Goal: Communication & Community: Answer question/provide support

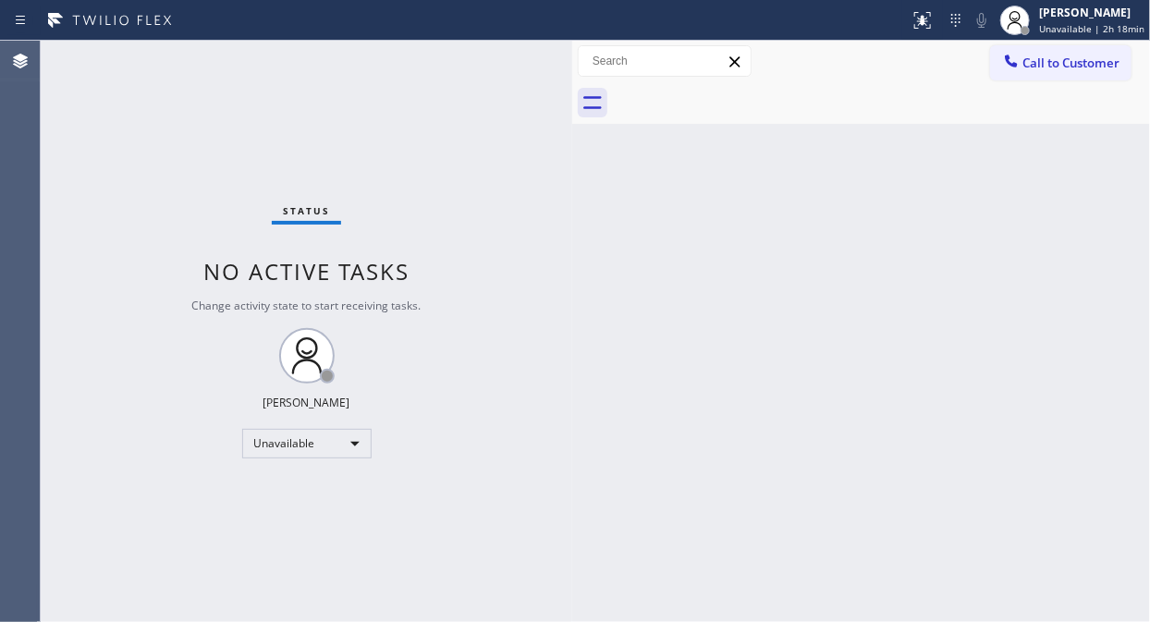
drag, startPoint x: 1031, startPoint y: 57, endPoint x: 1015, endPoint y: 65, distance: 18.2
click at [1033, 57] on span "Call to Customer" at bounding box center [1070, 63] width 97 height 17
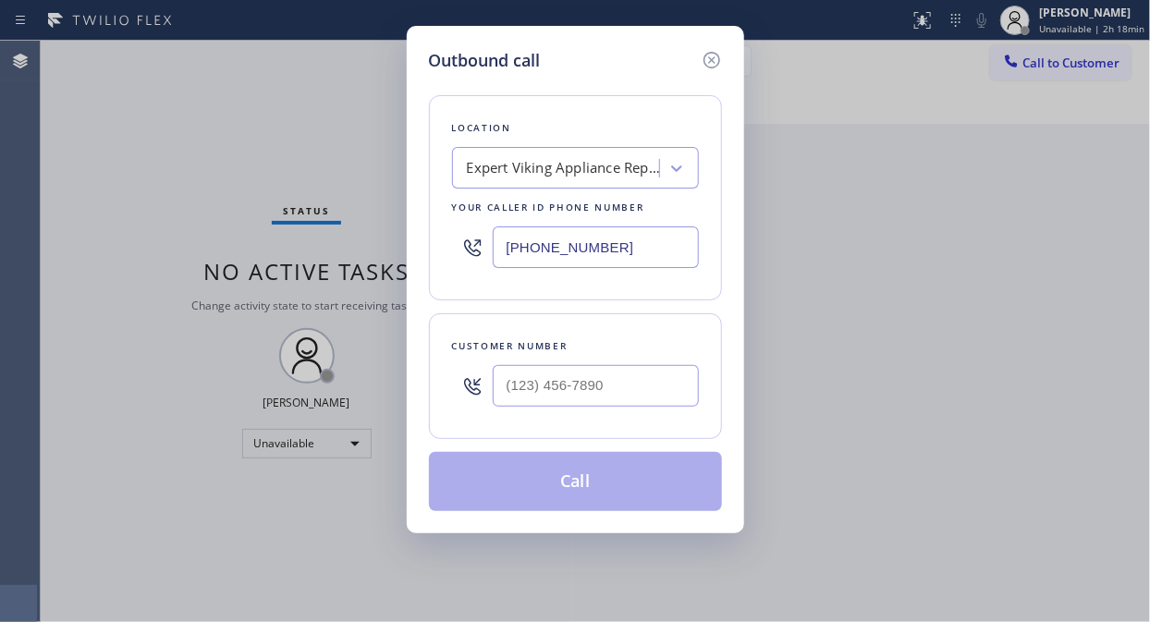
click at [527, 167] on div "Expert Viking Appliance Repair [GEOGRAPHIC_DATA]" at bounding box center [564, 168] width 194 height 21
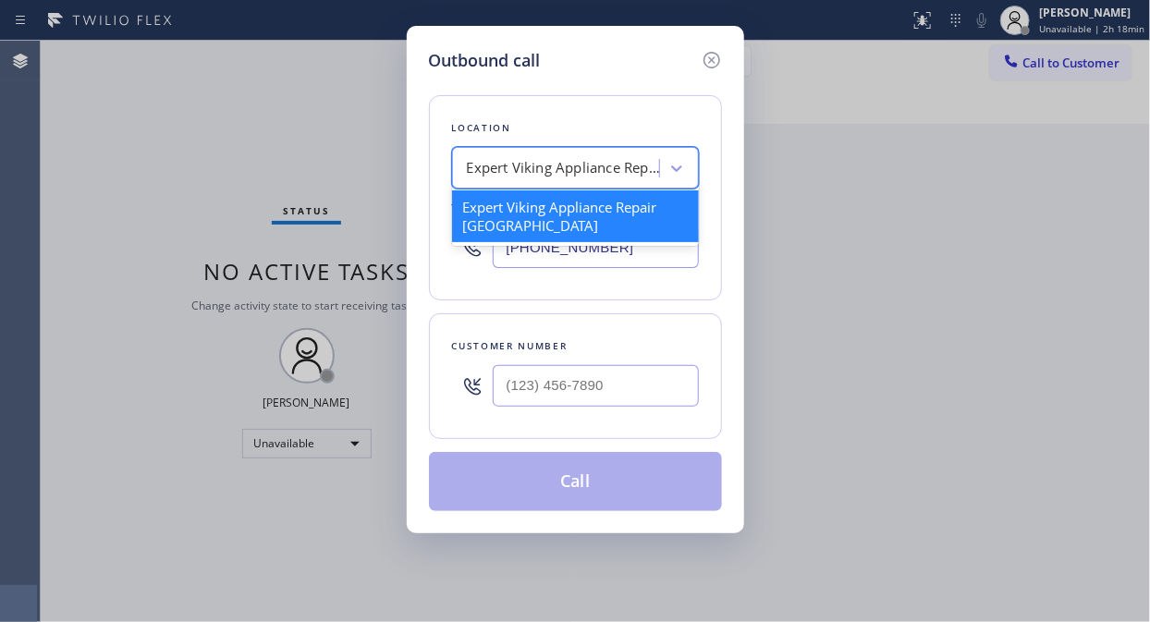
paste input "[US_STATE] Appliance Repair Yonkers"
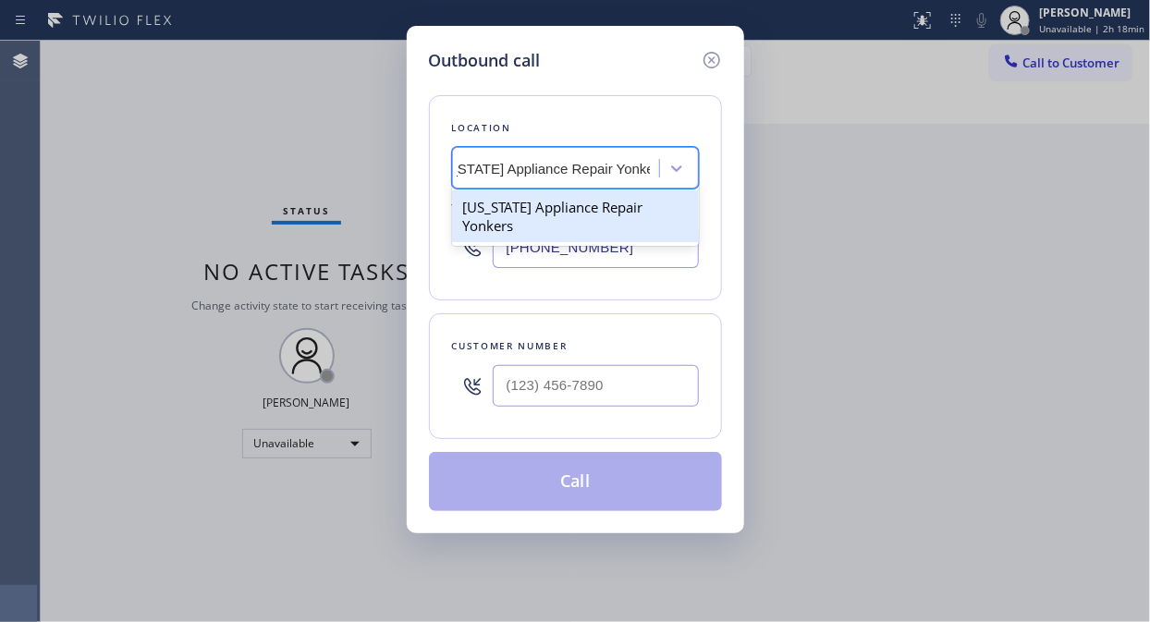
scroll to position [0, 40]
type input "[US_STATE] Appliance Repair Yonkers"
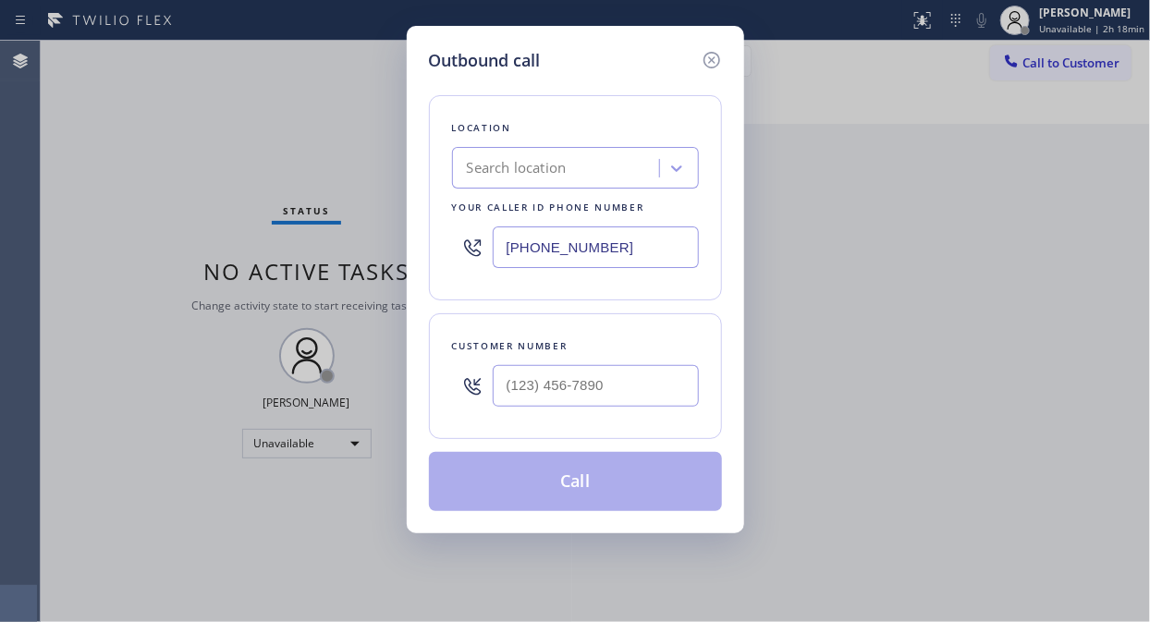
scroll to position [0, 0]
click at [508, 396] on input "(___) ___-____" at bounding box center [596, 386] width 206 height 42
paste input "646) 934-0323"
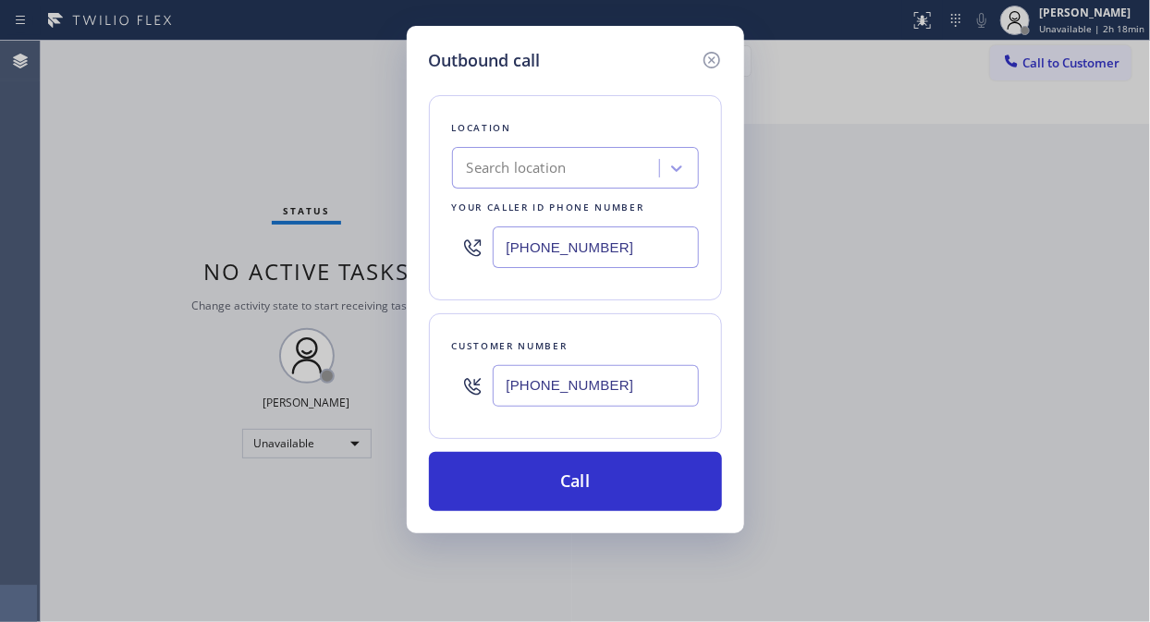
type input "[PHONE_NUMBER]"
click at [481, 172] on div "Search location" at bounding box center [517, 168] width 100 height 21
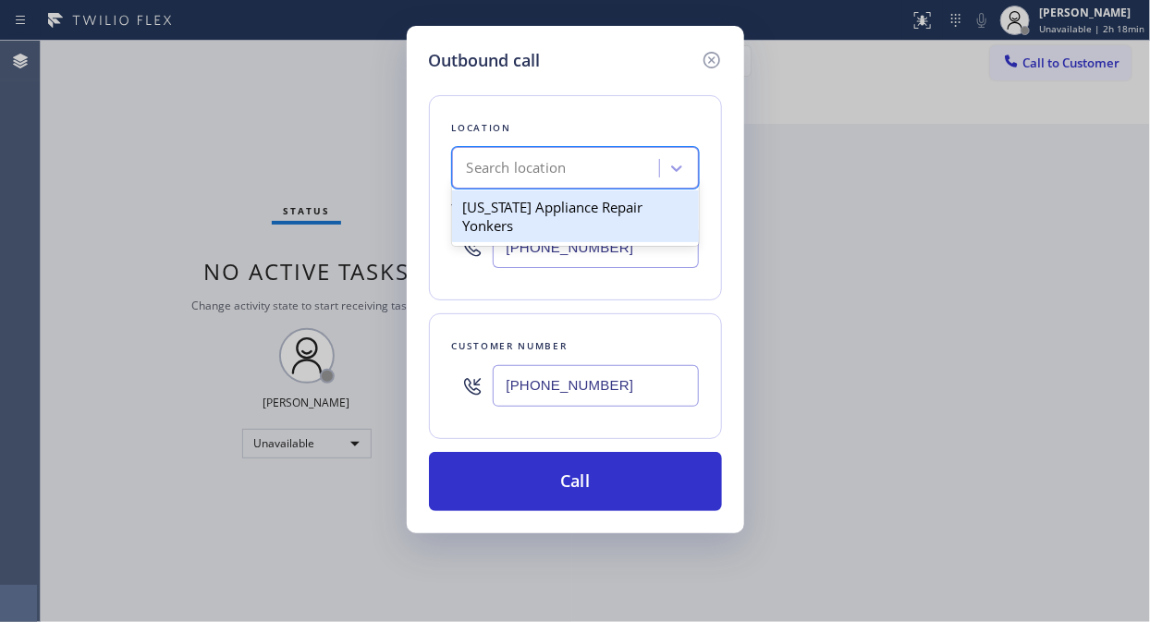
type input "v"
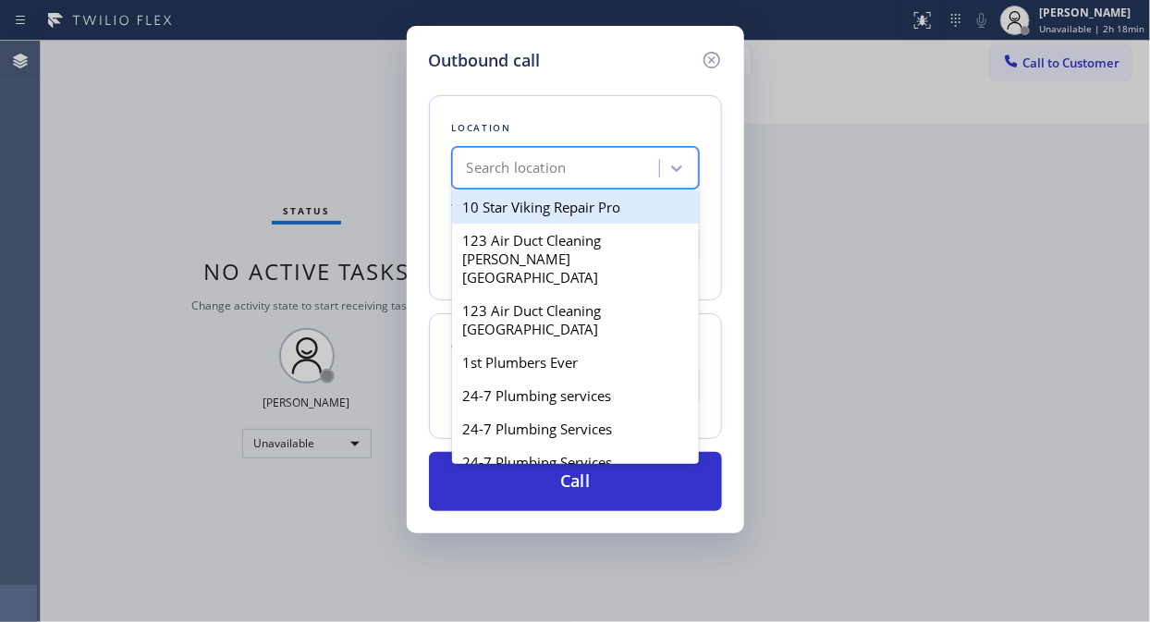
paste input "[US_STATE] Appliance Repair Yonkers"
type input "[US_STATE] Appliance Repair Yonkers"
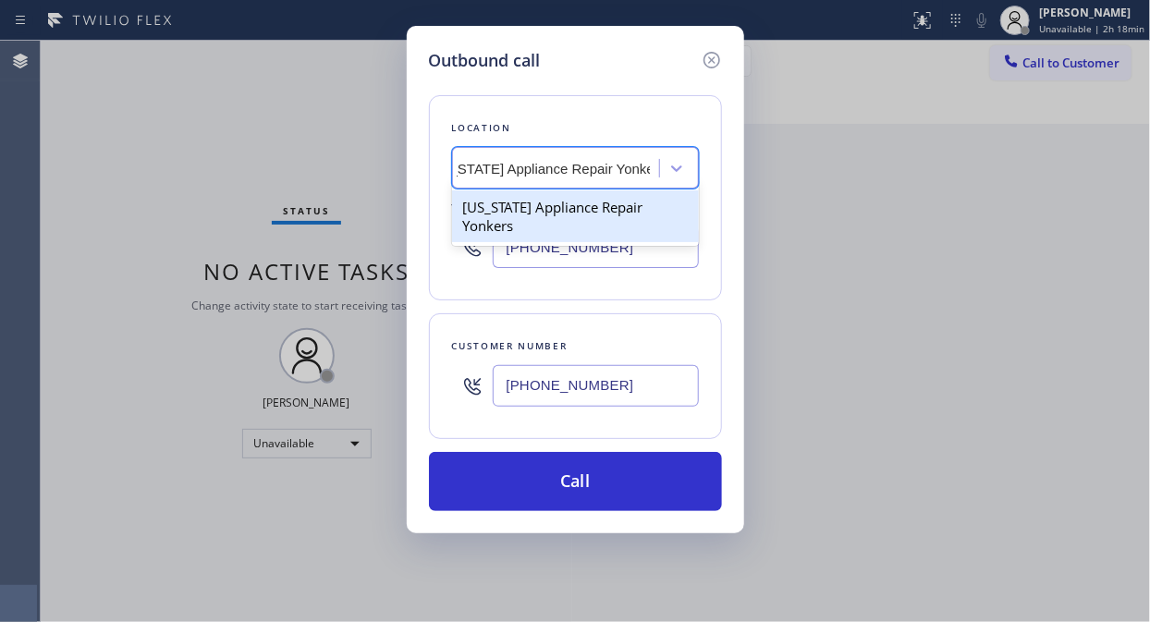
click at [491, 211] on div "[US_STATE] Appliance Repair Yonkers" at bounding box center [575, 216] width 247 height 52
type input "[PHONE_NUMBER]"
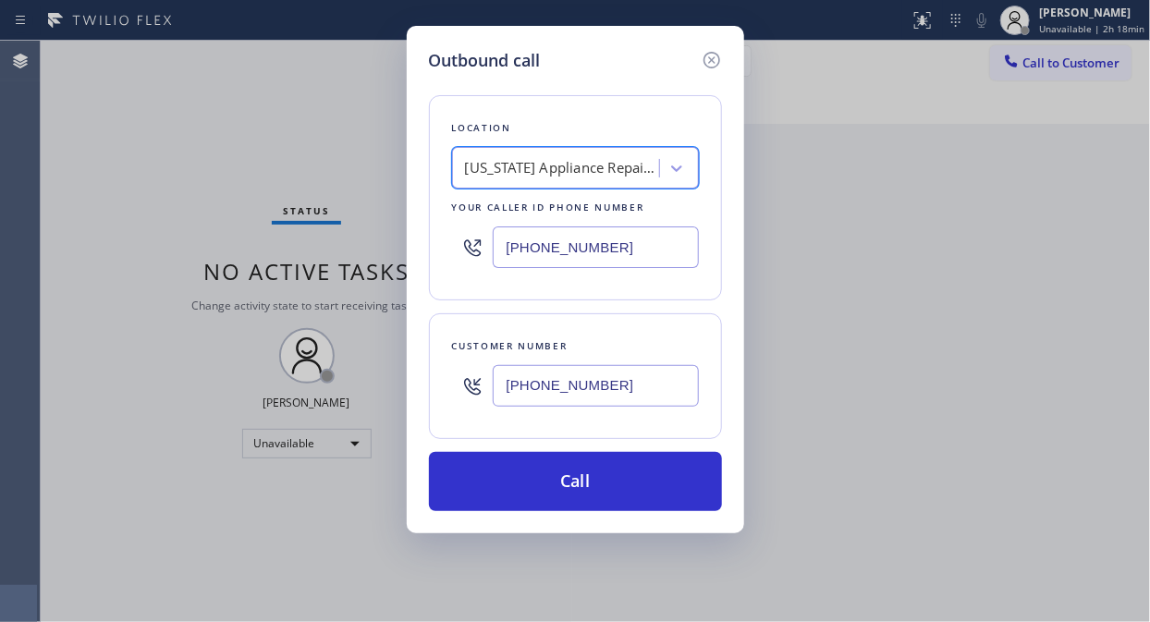
scroll to position [0, 2]
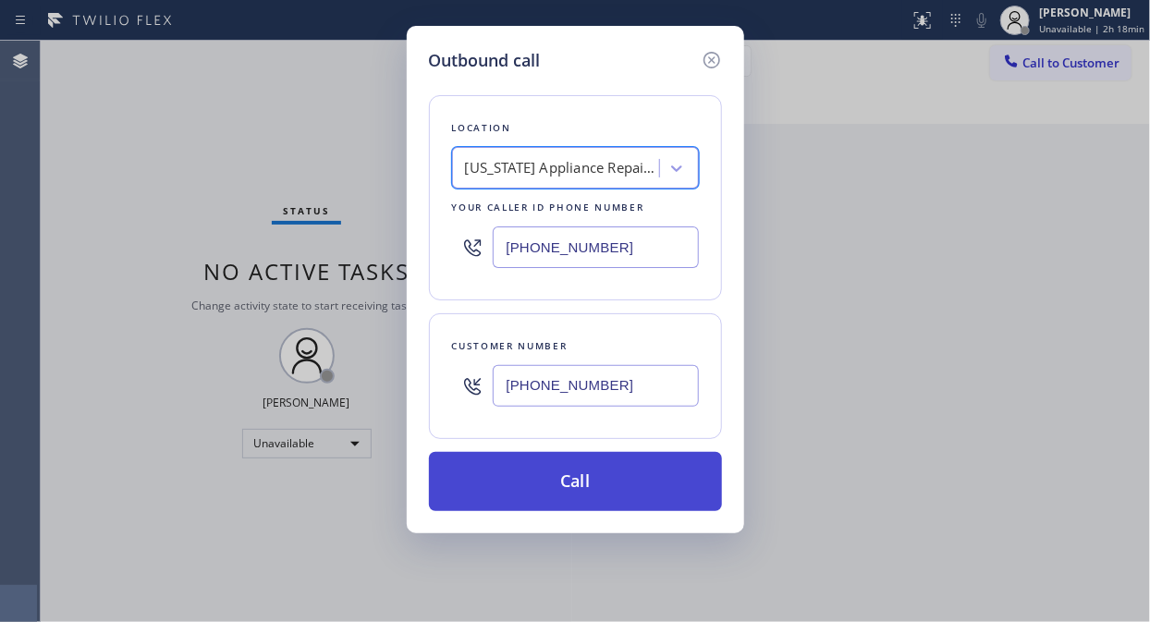
click at [612, 481] on button "Call" at bounding box center [575, 481] width 293 height 59
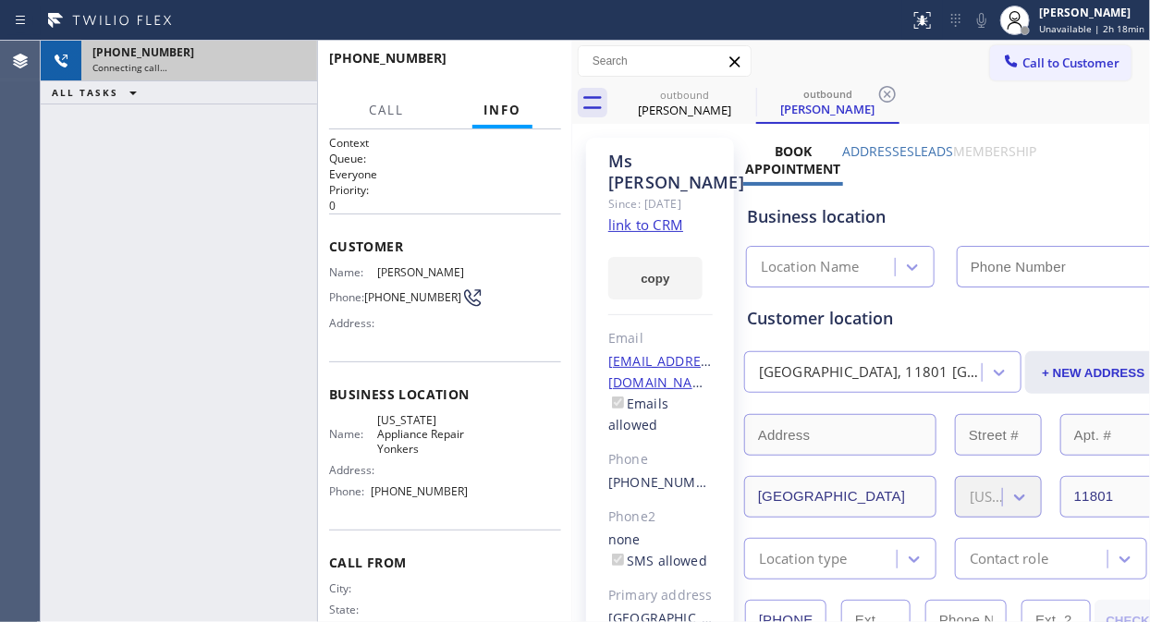
type input "[PHONE_NUMBER]"
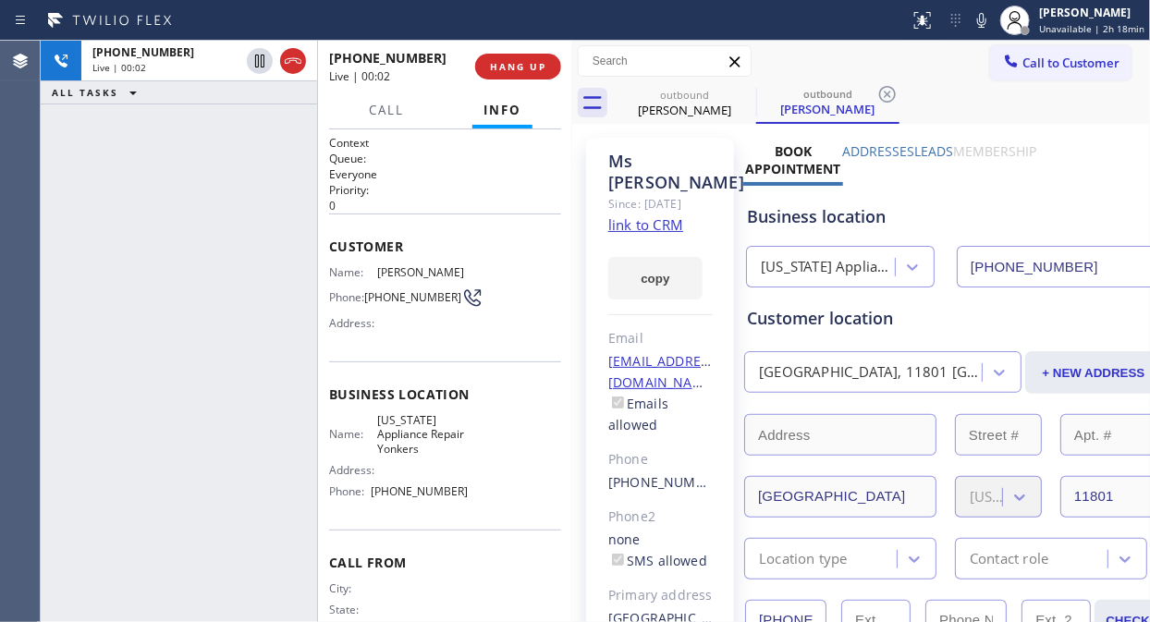
click at [95, 201] on div "[PHONE_NUMBER] Live | 00:02 ALL TASKS ALL TASKS ACTIVE TASKS TASKS IN WRAP UP" at bounding box center [179, 331] width 276 height 581
click at [88, 210] on div "[PHONE_NUMBER] Live | 00:06 ALL TASKS ALL TASKS ACTIVE TASKS TASKS IN WRAP UP" at bounding box center [179, 331] width 276 height 581
click at [512, 58] on button "HANG UP" at bounding box center [518, 67] width 86 height 26
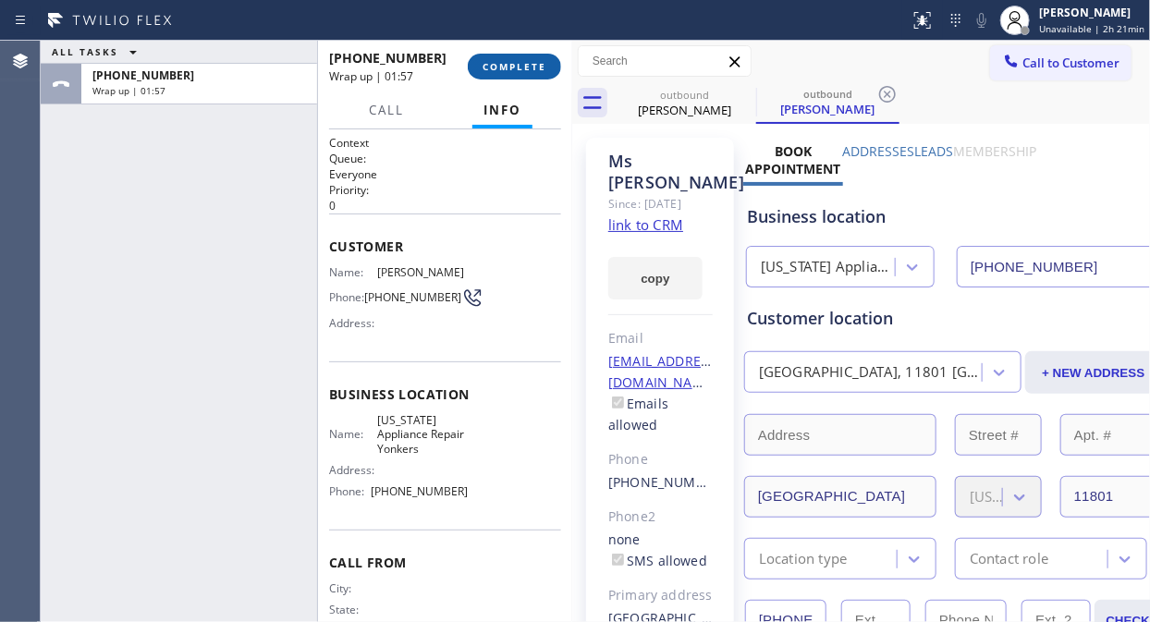
click at [481, 70] on button "COMPLETE" at bounding box center [514, 67] width 93 height 26
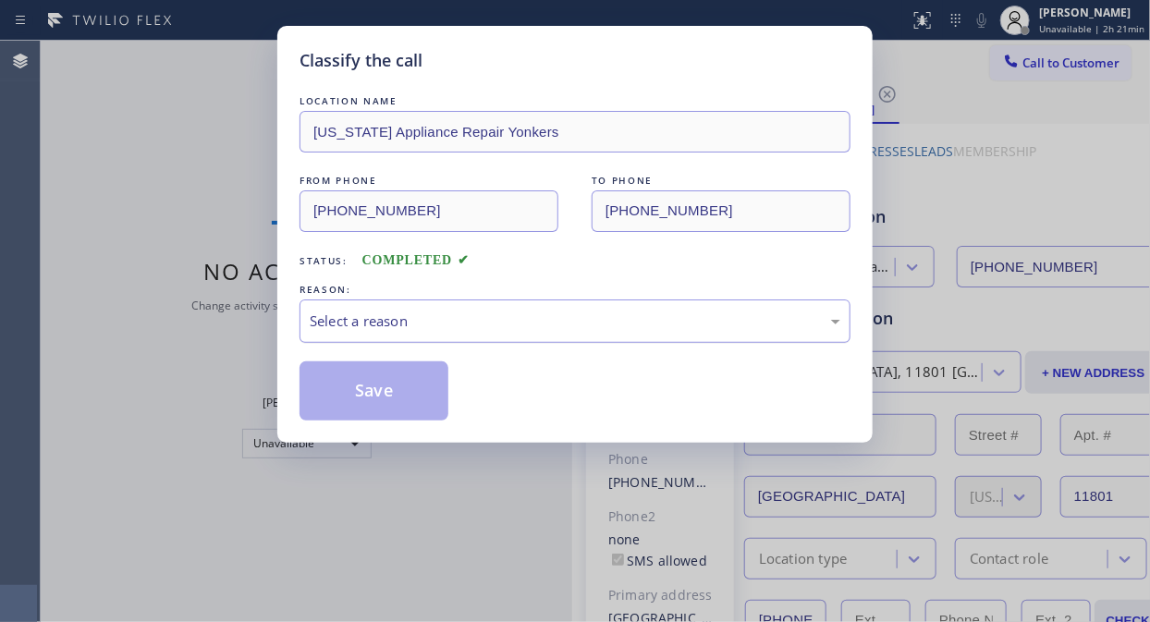
click at [525, 315] on div "Select a reason" at bounding box center [575, 320] width 530 height 21
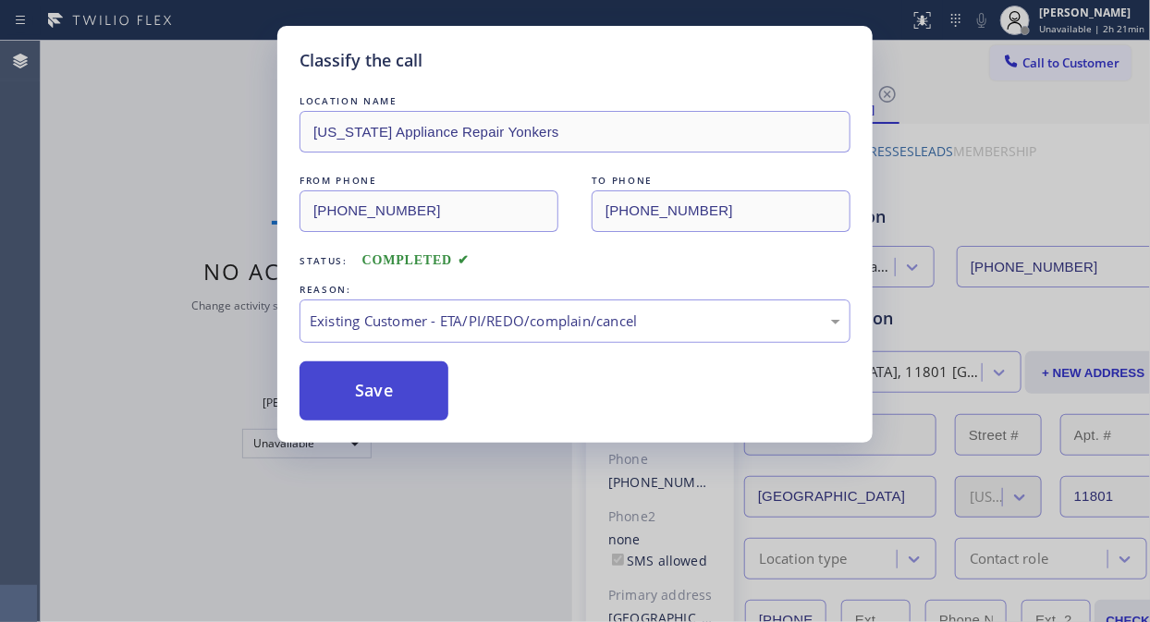
click at [416, 392] on button "Save" at bounding box center [373, 390] width 149 height 59
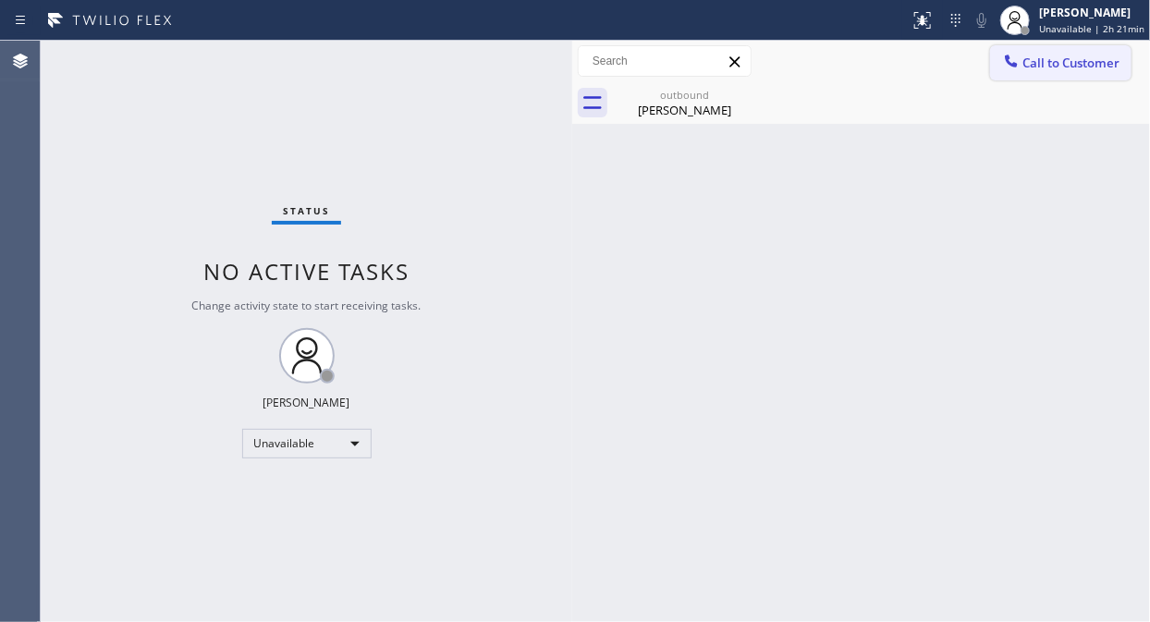
click at [1068, 67] on span "Call to Customer" at bounding box center [1070, 63] width 97 height 17
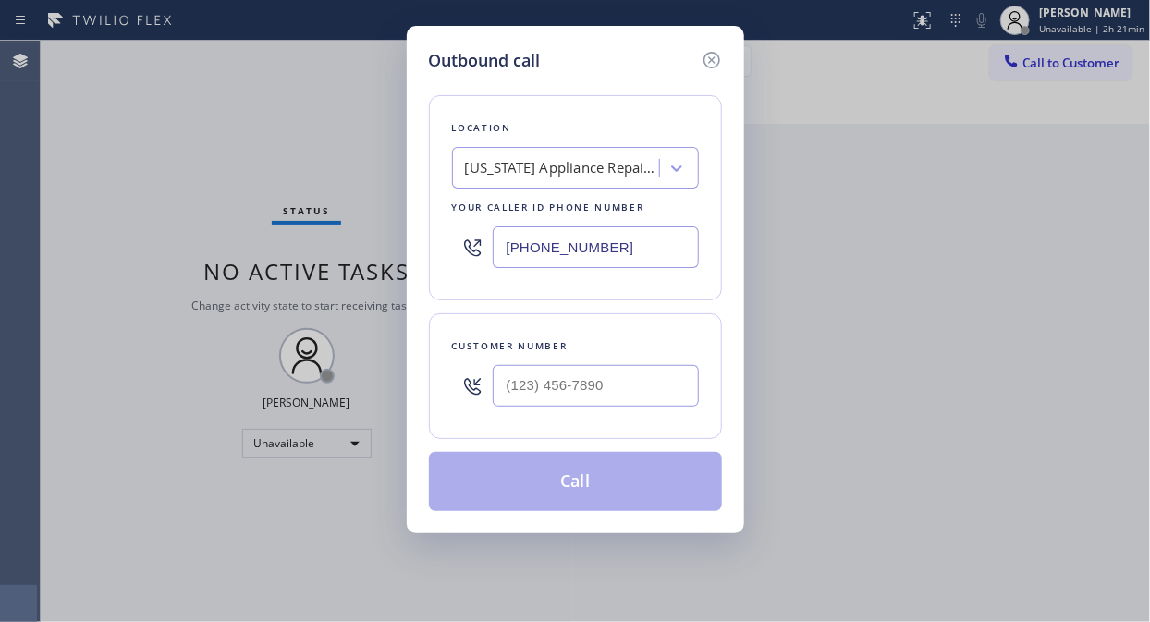
click at [583, 158] on div "[US_STATE] Appliance Repair Yonkers" at bounding box center [562, 168] width 194 height 21
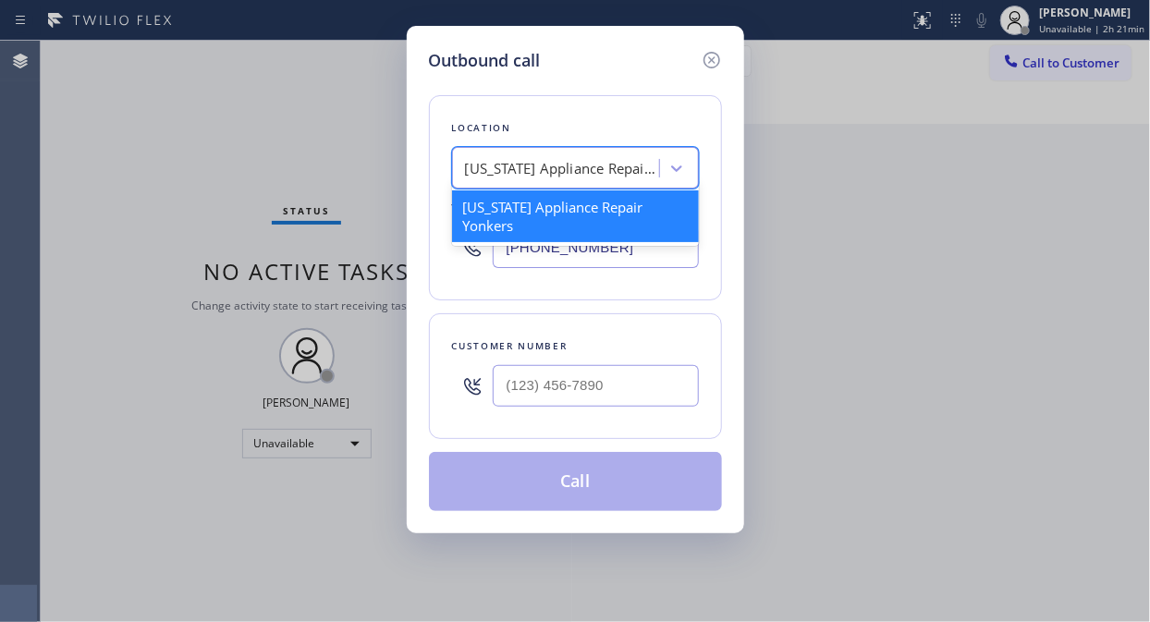
type input "a"
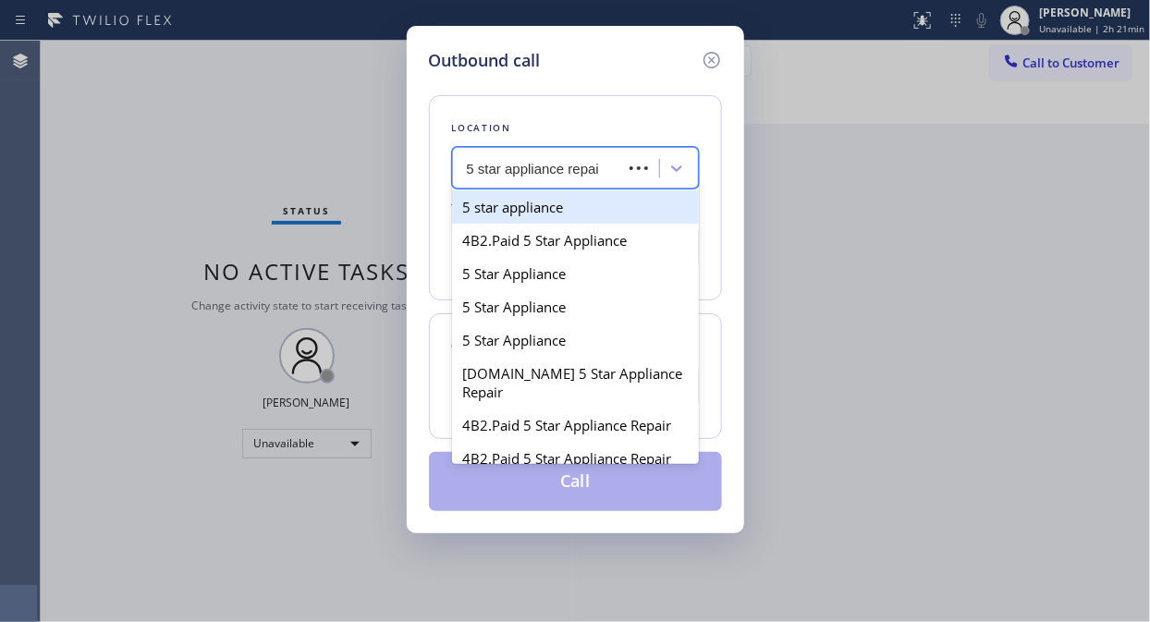
type input "5 star appliance repair"
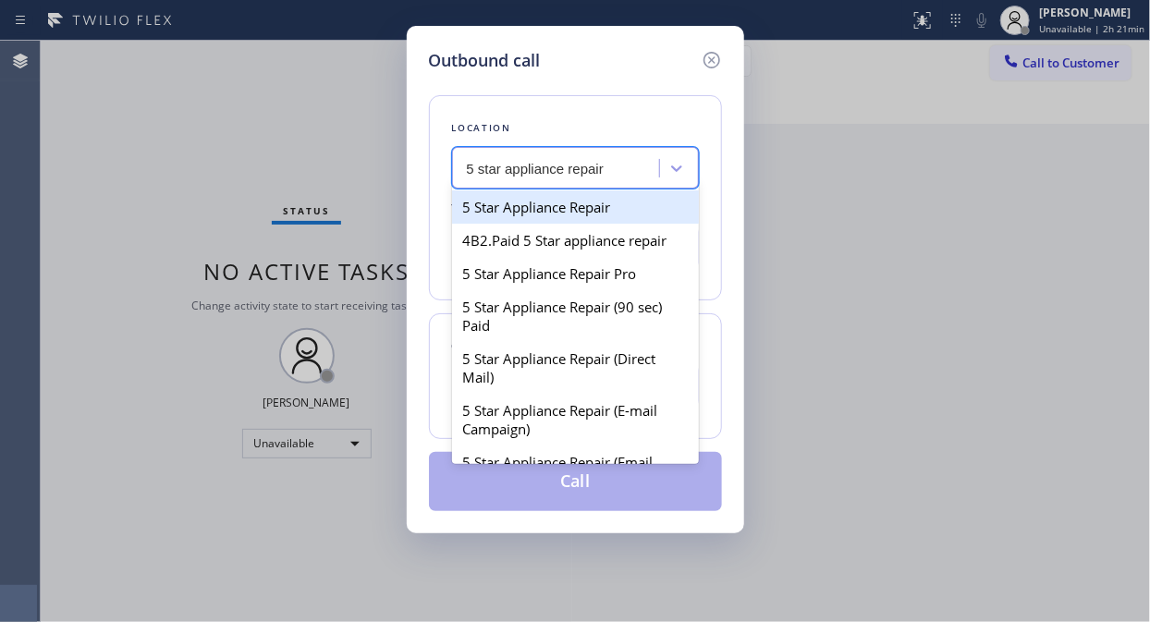
click at [564, 214] on div "5 Star Appliance Repair" at bounding box center [575, 206] width 247 height 33
type input "[PHONE_NUMBER]"
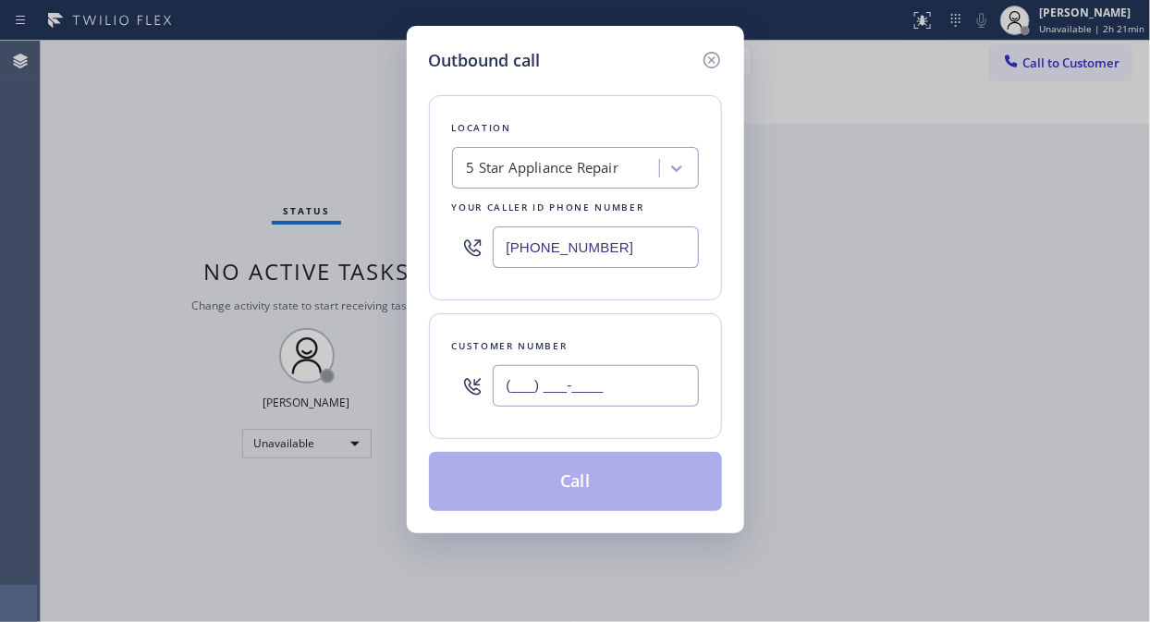
click at [504, 391] on input "(___) ___-____" at bounding box center [596, 386] width 206 height 42
paste input "917) 587-2970"
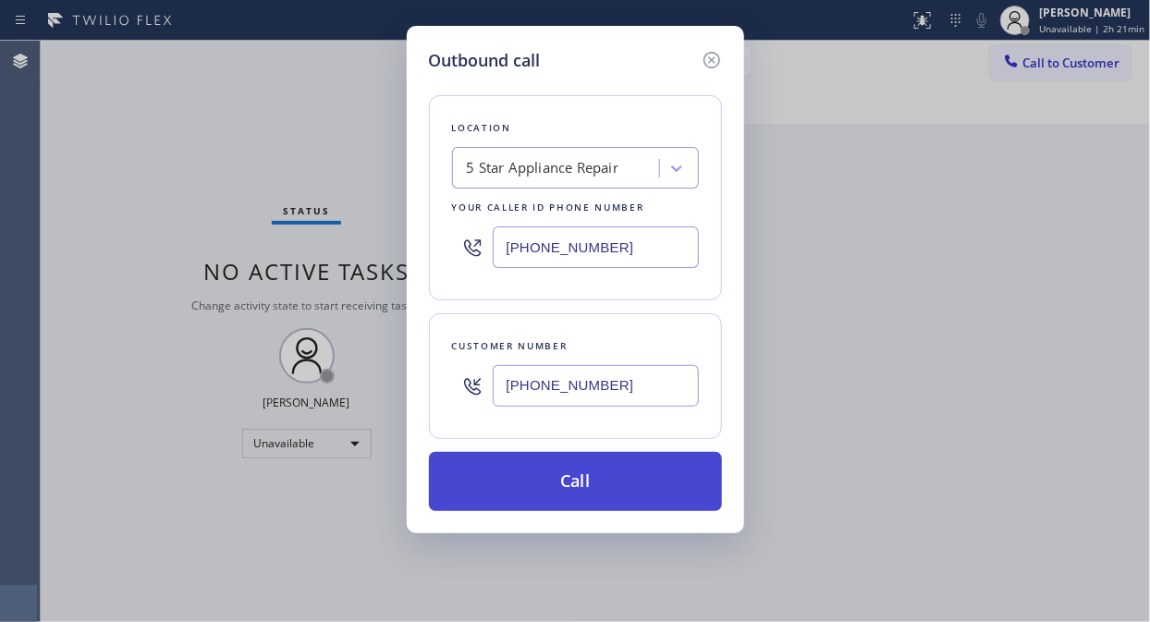
type input "[PHONE_NUMBER]"
drag, startPoint x: 569, startPoint y: 483, endPoint x: 577, endPoint y: 477, distance: 9.8
click at [570, 484] on button "Call" at bounding box center [575, 481] width 293 height 59
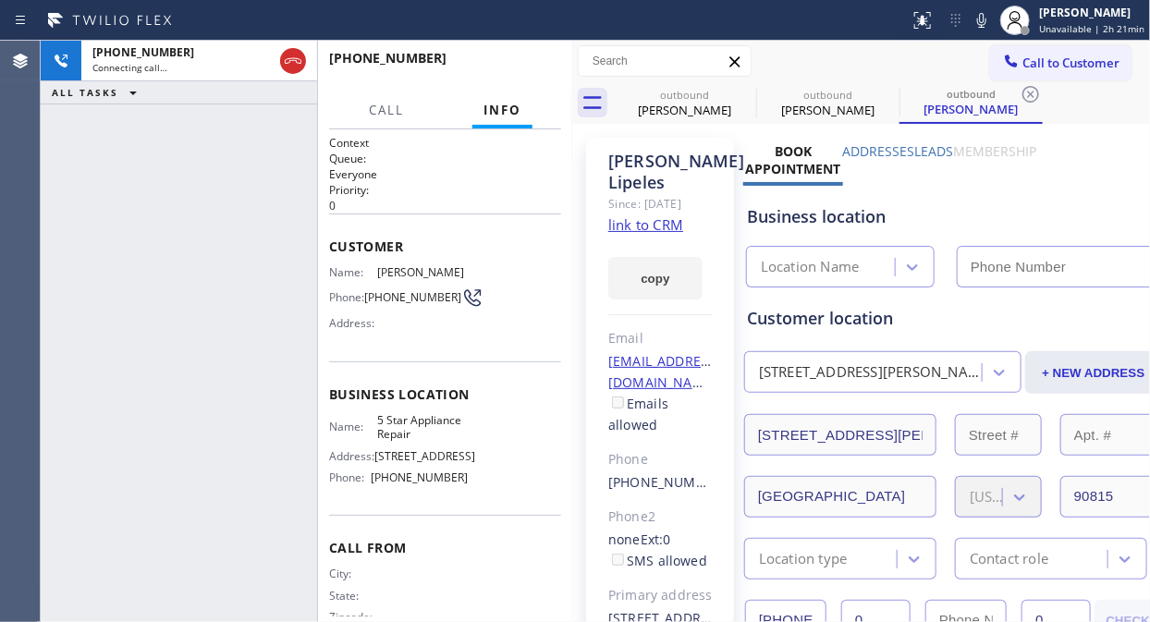
type input "[PHONE_NUMBER]"
drag, startPoint x: 291, startPoint y: 56, endPoint x: 322, endPoint y: 67, distance: 32.4
click at [308, 63] on div at bounding box center [292, 61] width 33 height 41
click at [534, 63] on span "HANG UP" at bounding box center [518, 66] width 56 height 13
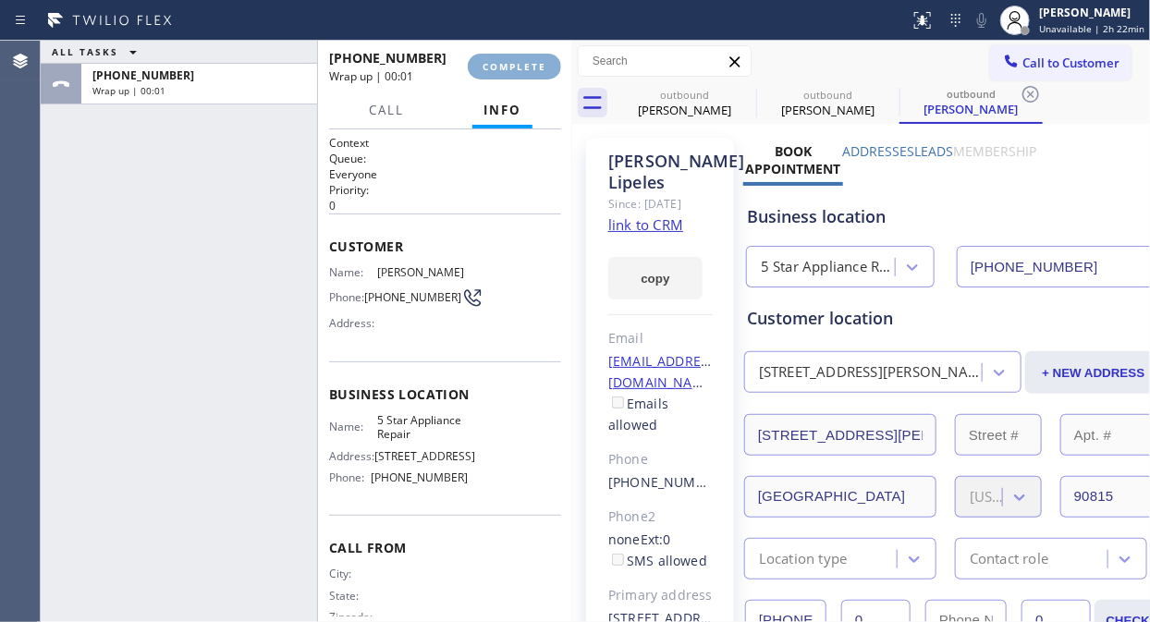
click at [534, 63] on span "COMPLETE" at bounding box center [514, 66] width 64 height 13
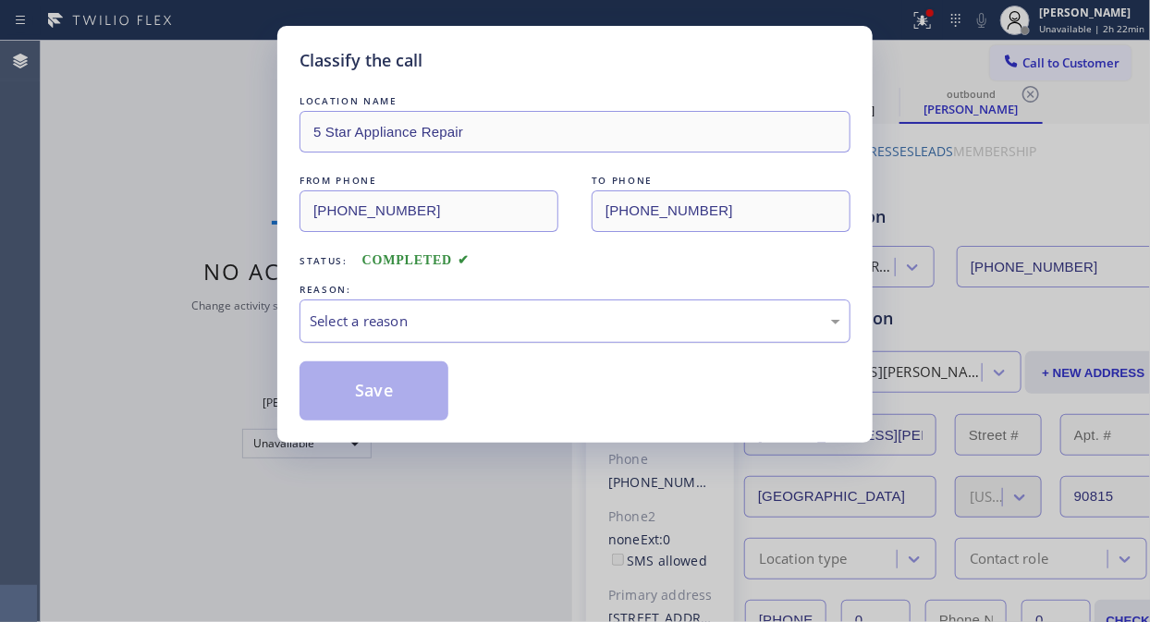
click at [518, 306] on div "Select a reason" at bounding box center [574, 320] width 551 height 43
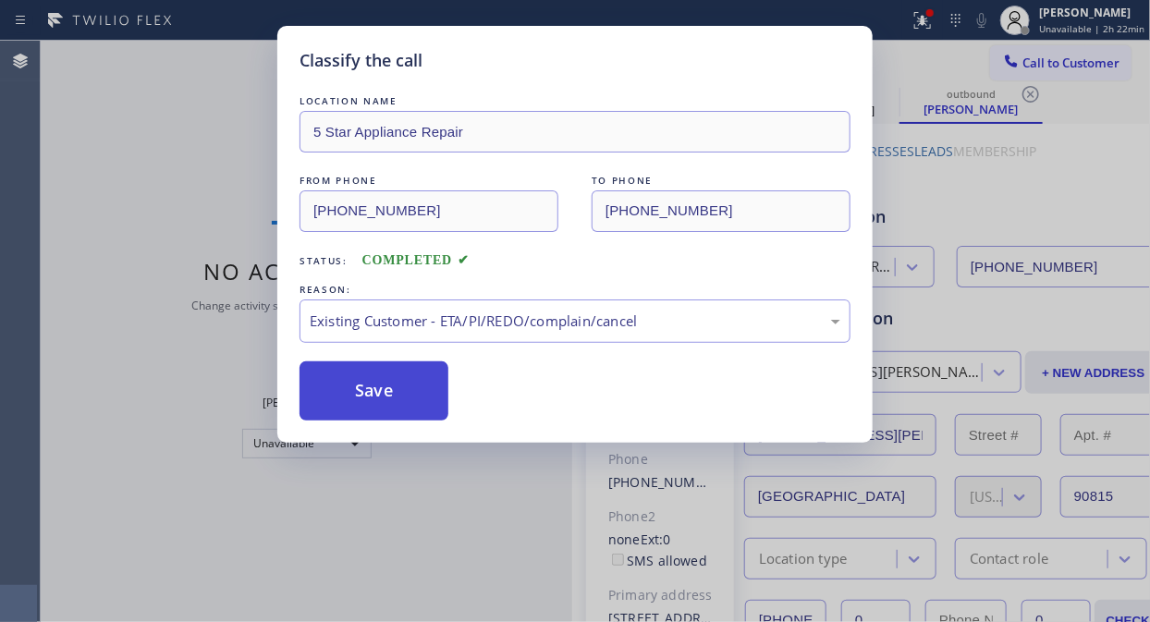
click at [408, 390] on button "Save" at bounding box center [373, 390] width 149 height 59
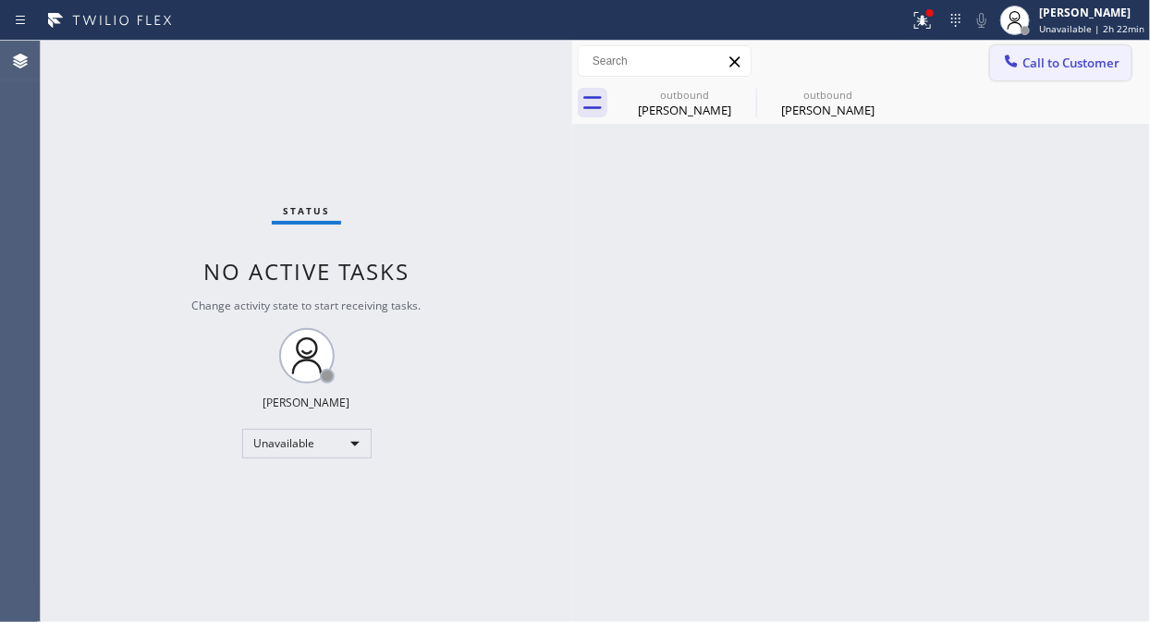
click at [1031, 62] on span "Call to Customer" at bounding box center [1070, 63] width 97 height 17
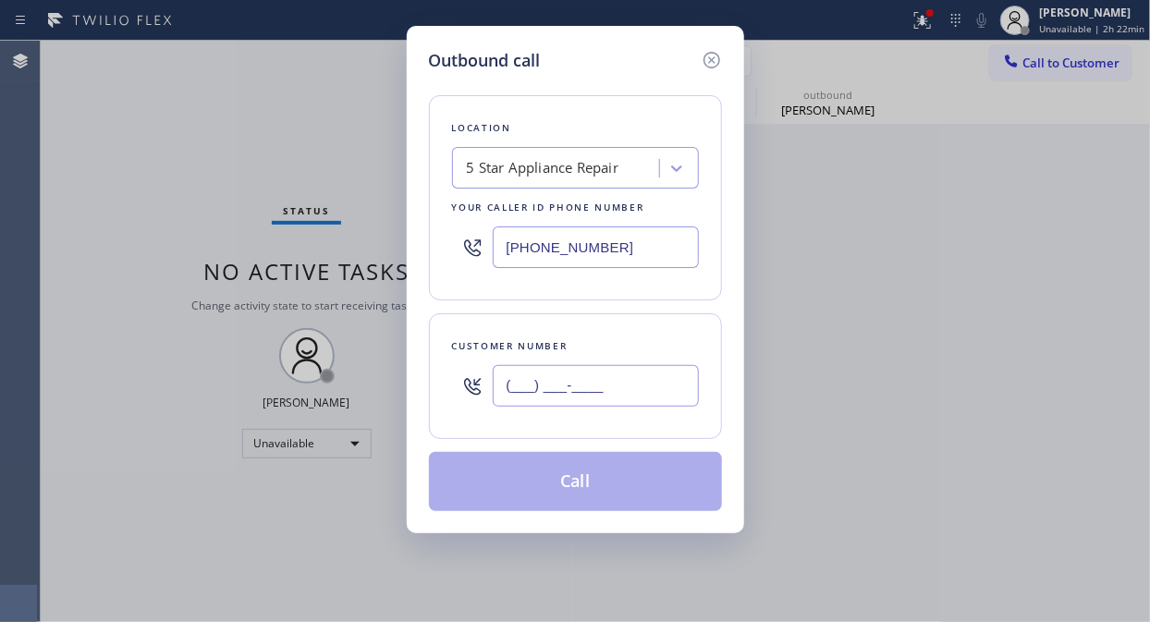
click at [551, 385] on input "(___) ___-____" at bounding box center [596, 386] width 206 height 42
paste input "858) 254-2018"
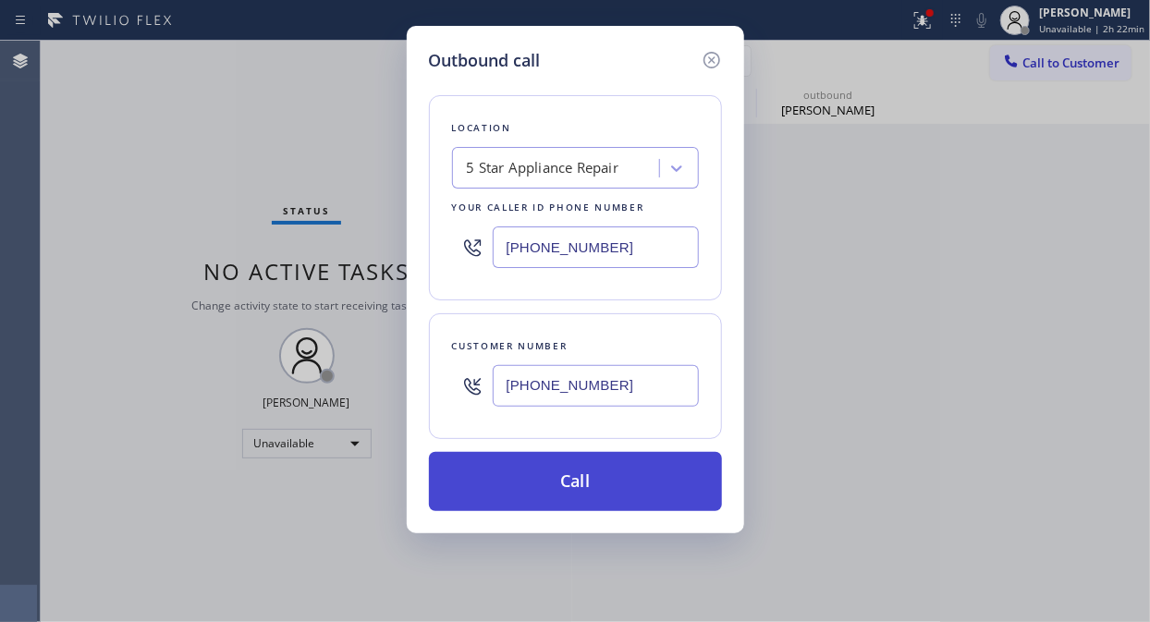
type input "[PHONE_NUMBER]"
click at [564, 475] on button "Call" at bounding box center [575, 481] width 293 height 59
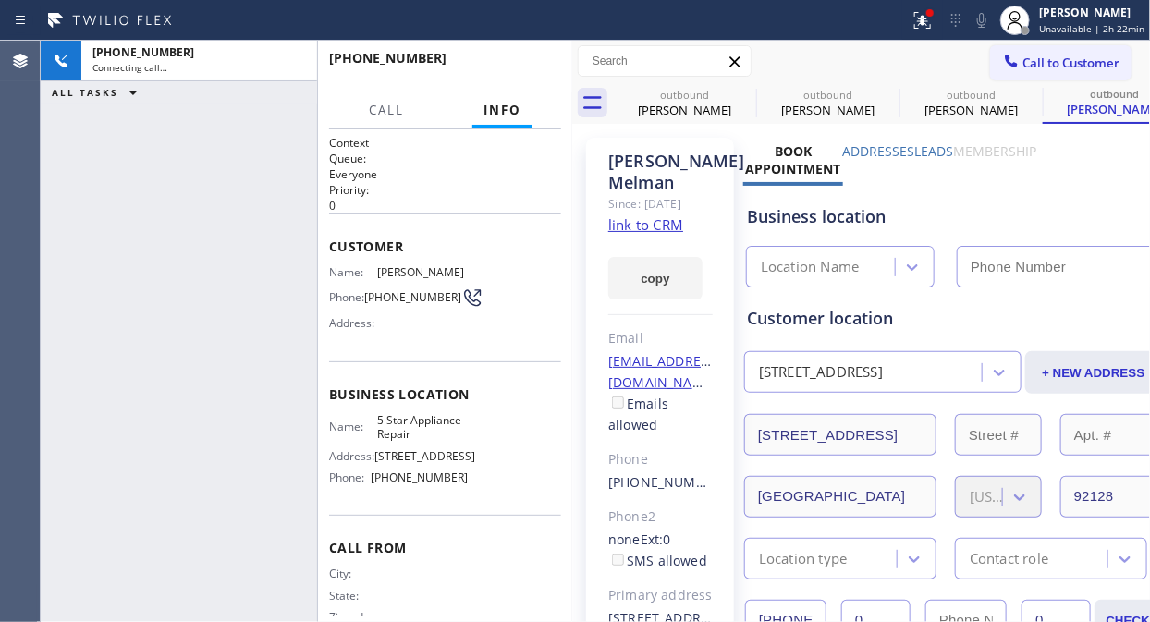
type input "[PHONE_NUMBER]"
click at [921, 30] on icon at bounding box center [922, 20] width 22 height 22
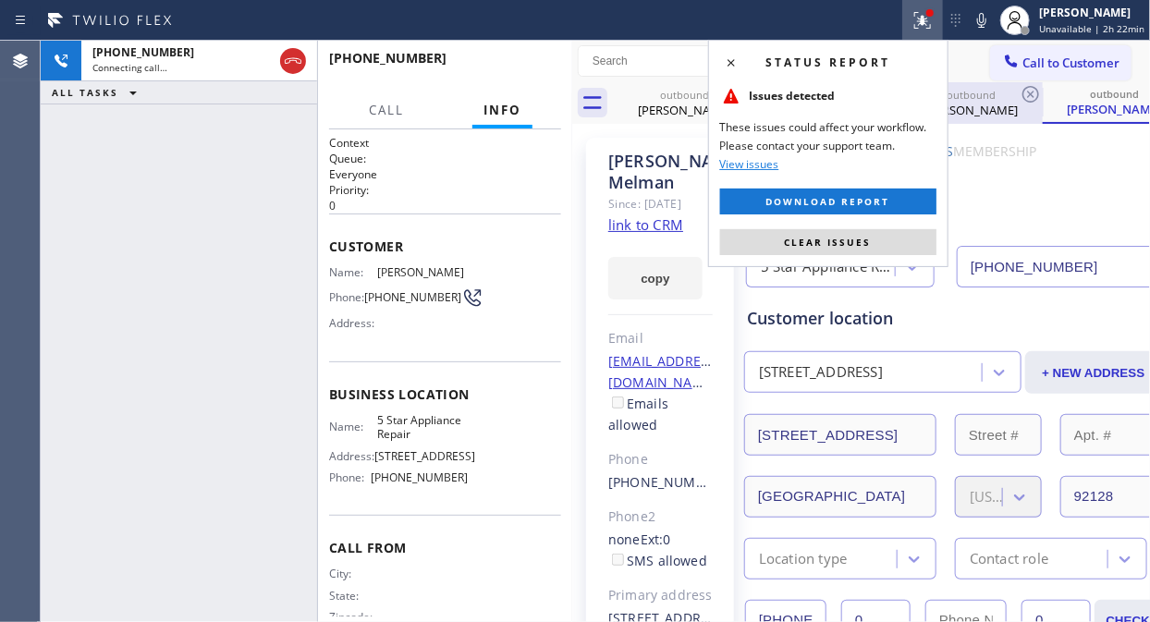
click at [846, 246] on span "Clear issues" at bounding box center [828, 242] width 87 height 13
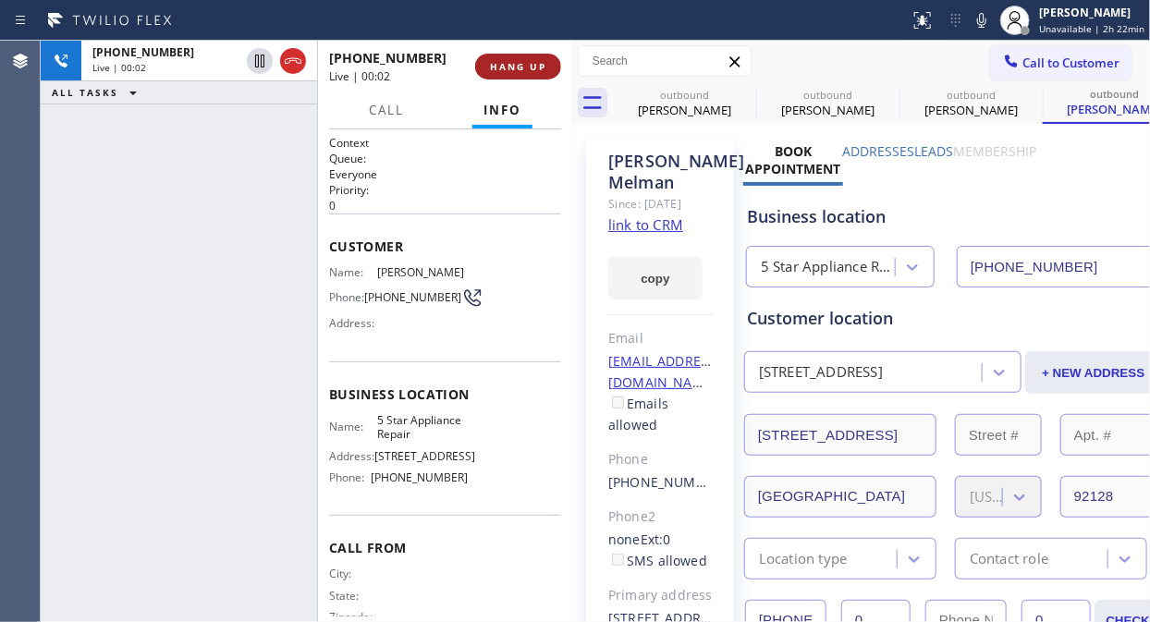
click at [505, 71] on span "HANG UP" at bounding box center [518, 66] width 56 height 13
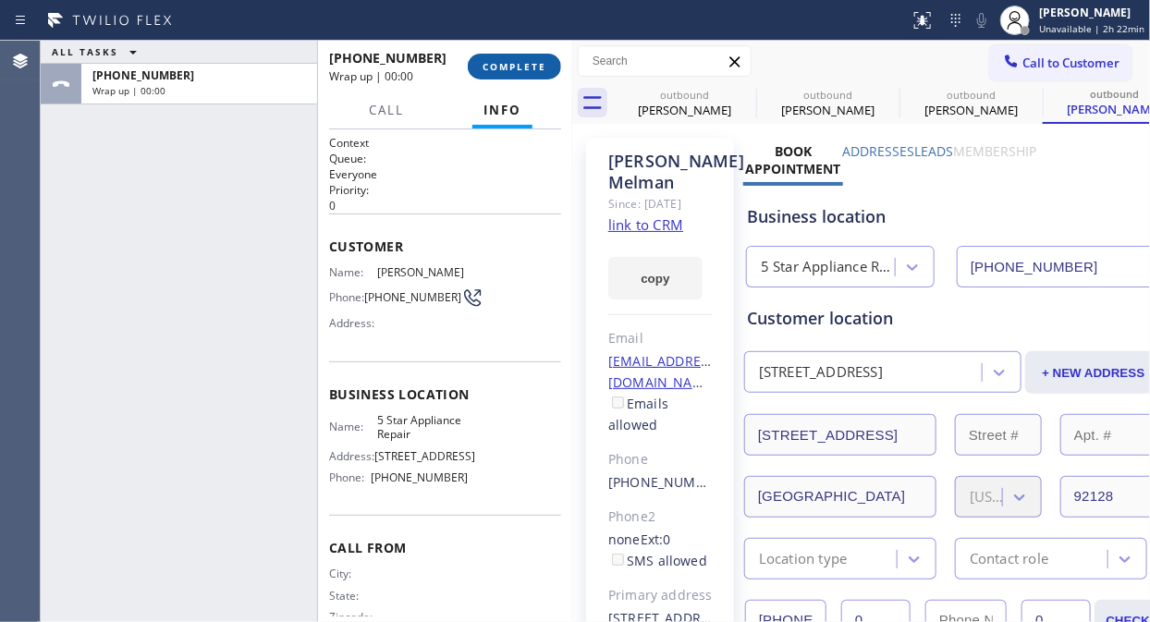
click at [508, 68] on span "COMPLETE" at bounding box center [514, 66] width 64 height 13
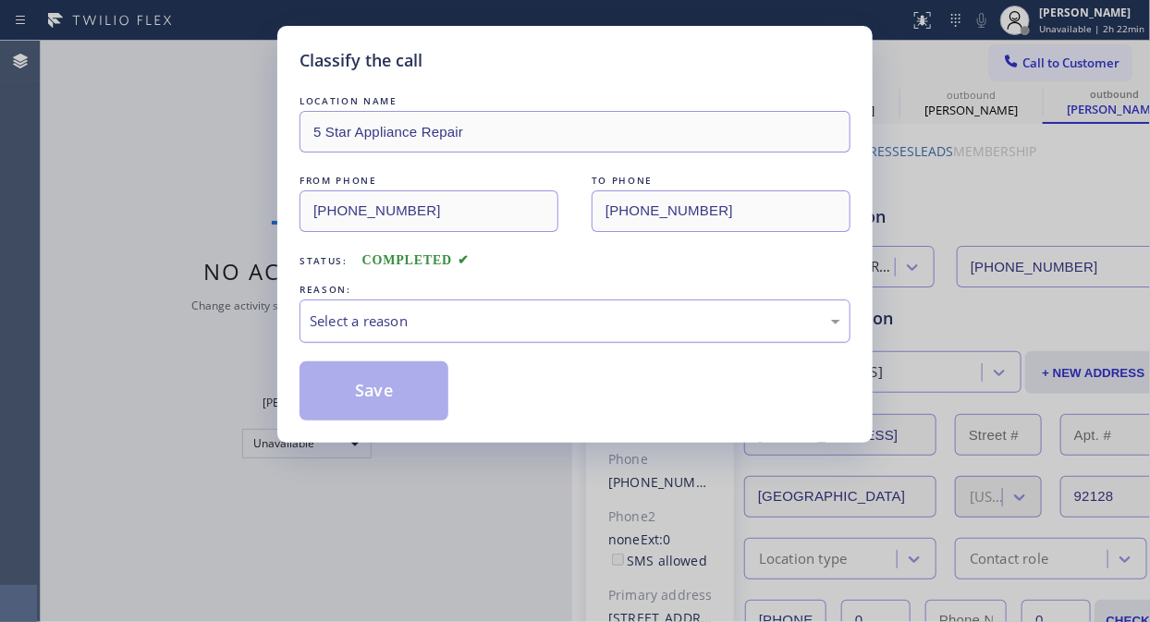
click at [562, 325] on div "Select a reason" at bounding box center [575, 320] width 530 height 21
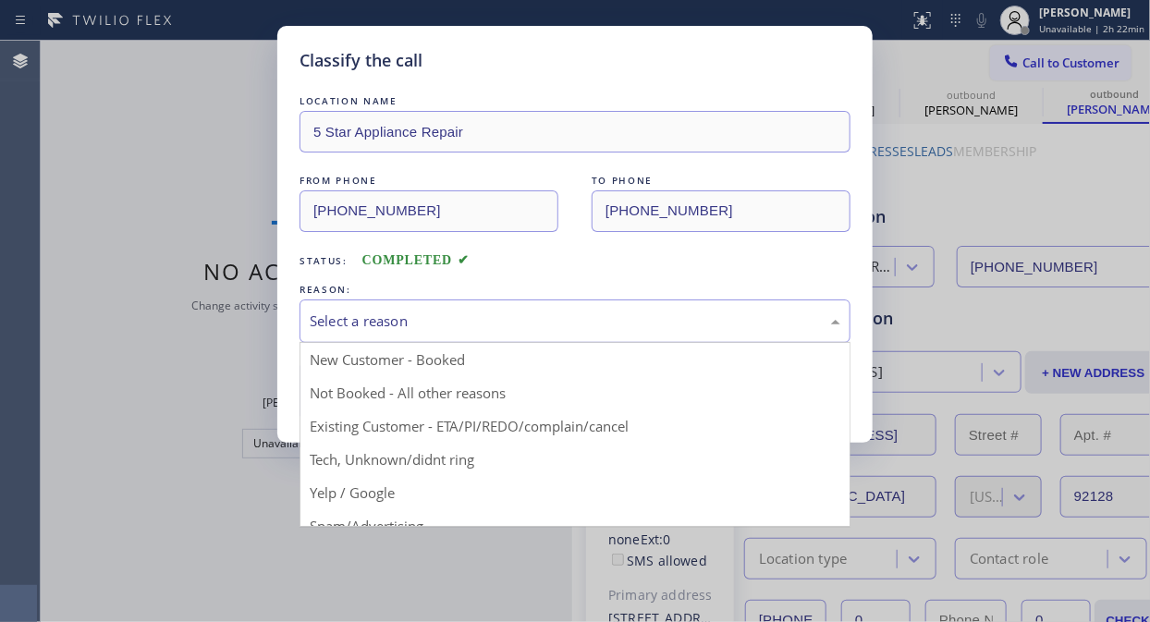
drag, startPoint x: 538, startPoint y: 410, endPoint x: 435, endPoint y: 404, distance: 102.8
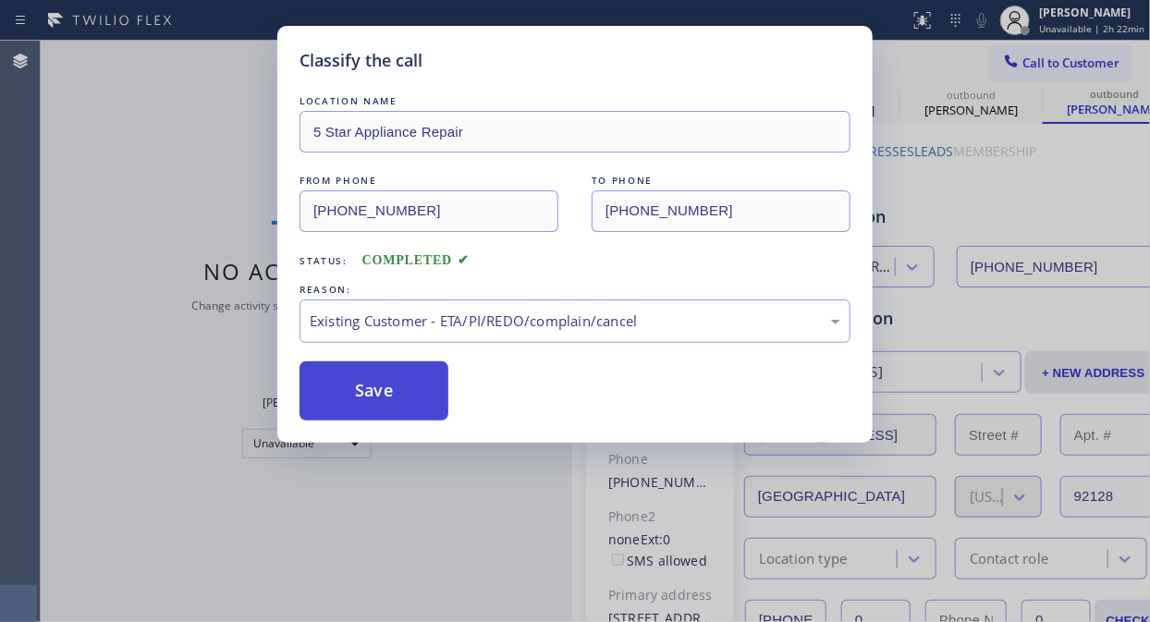
click at [373, 385] on button "Save" at bounding box center [373, 390] width 149 height 59
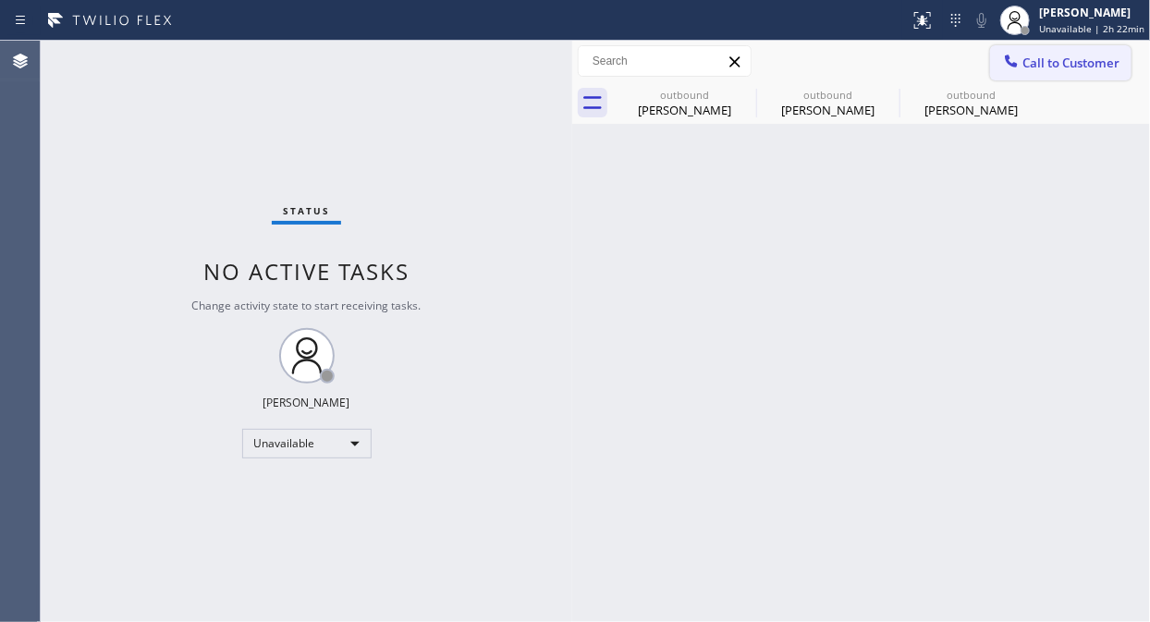
click at [1040, 47] on button "Call to Customer" at bounding box center [1060, 62] width 141 height 35
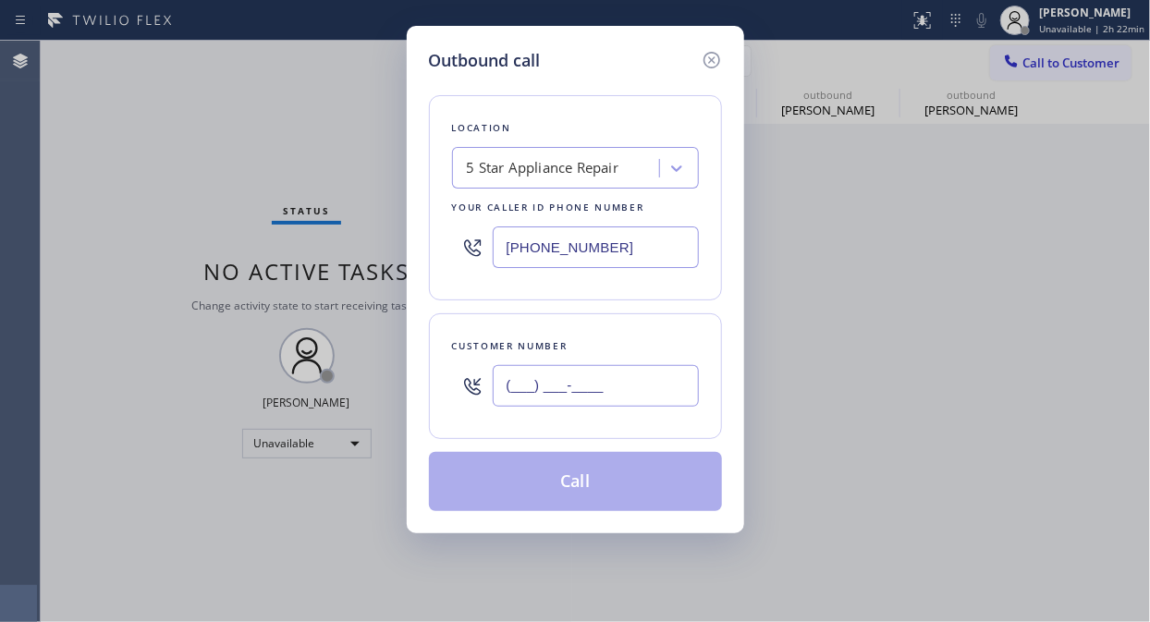
click at [548, 379] on input "(___) ___-____" at bounding box center [596, 386] width 206 height 42
paste input "408) 867-7037"
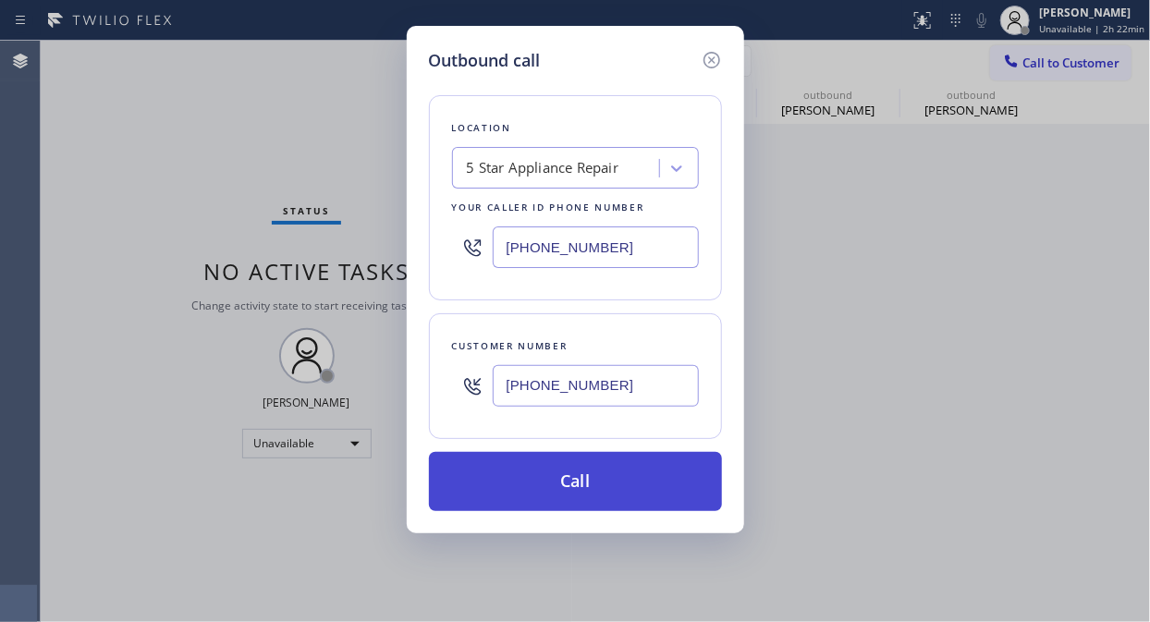
type input "[PHONE_NUMBER]"
click at [569, 479] on button "Call" at bounding box center [575, 481] width 293 height 59
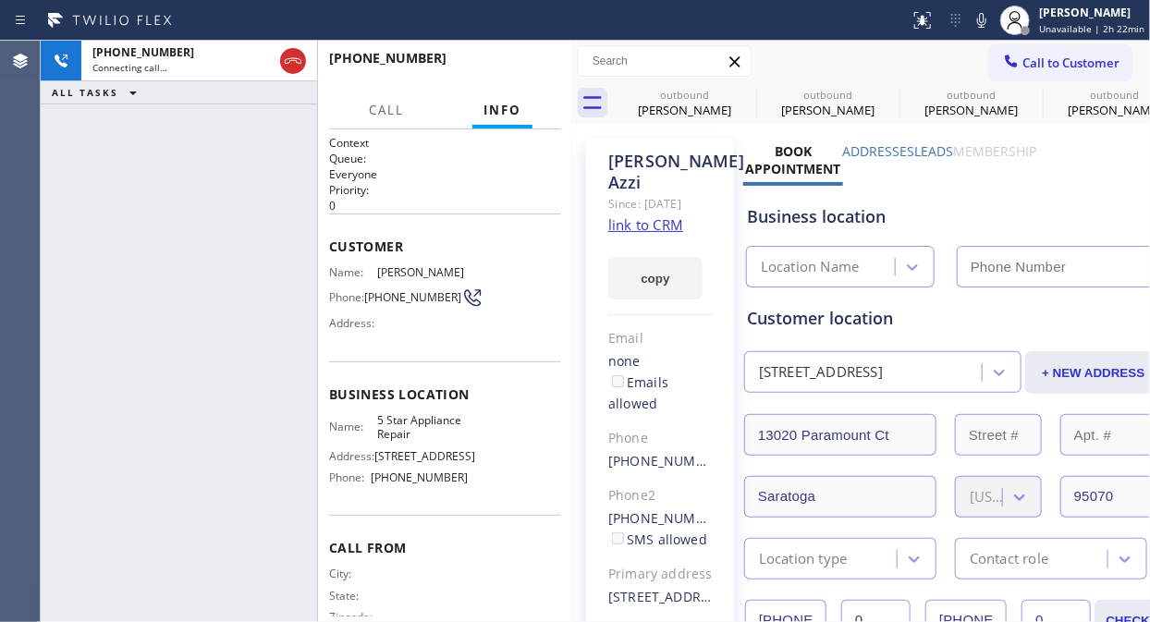
type input "[PHONE_NUMBER]"
click at [67, 128] on div "[PHONE_NUMBER] Live | 00:02 ALL TASKS ALL TASKS ACTIVE TASKS TASKS IN WRAP UP" at bounding box center [179, 331] width 276 height 581
click at [107, 140] on div "[PHONE_NUMBER] Live | 00:02 ALL TASKS ALL TASKS ACTIVE TASKS TASKS IN WRAP UP" at bounding box center [179, 331] width 276 height 581
click at [100, 129] on div "[PHONE_NUMBER] Live | 00:02 ALL TASKS ALL TASKS ACTIVE TASKS TASKS IN WRAP UP" at bounding box center [179, 331] width 276 height 581
click at [541, 67] on span "HANG UP" at bounding box center [518, 66] width 56 height 13
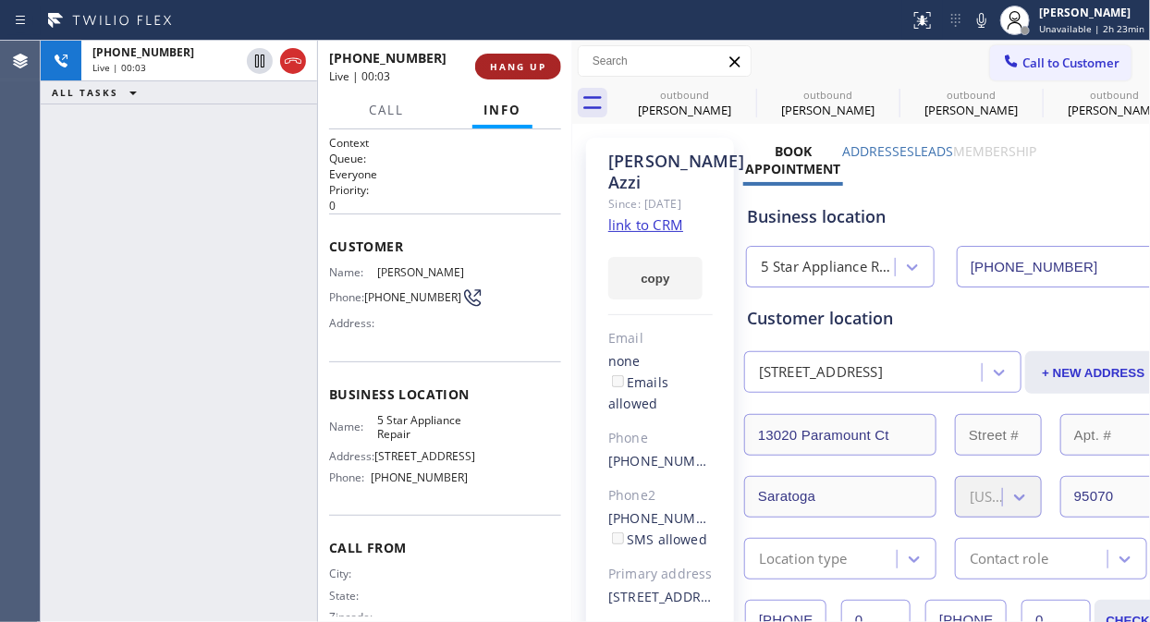
click at [539, 67] on span "HANG UP" at bounding box center [518, 66] width 56 height 13
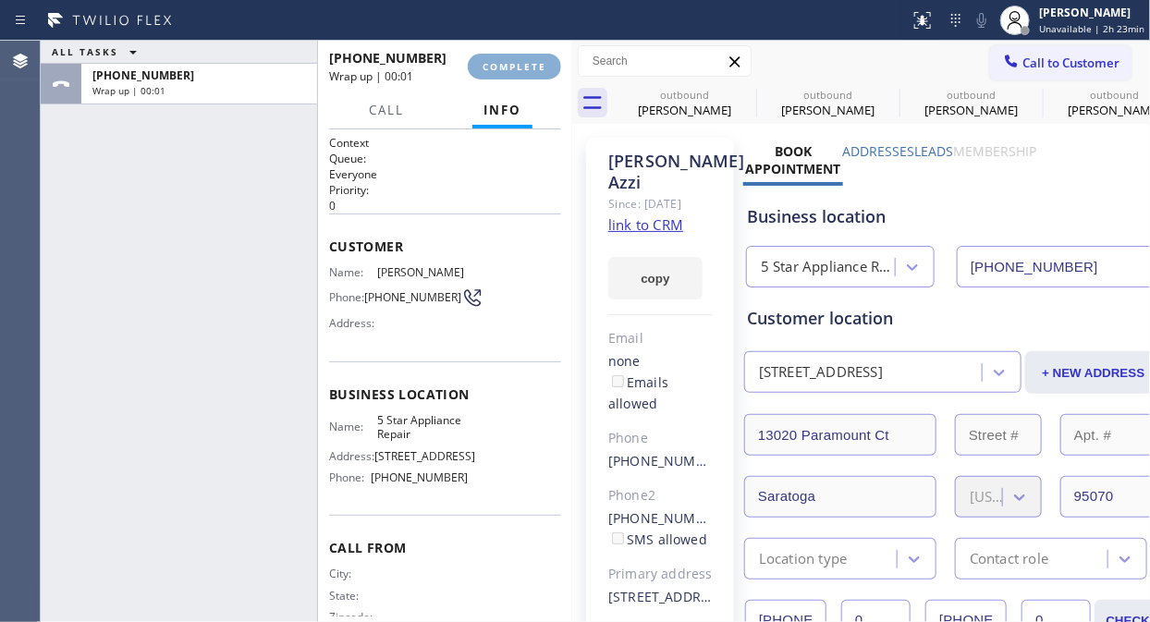
click at [539, 67] on span "COMPLETE" at bounding box center [514, 66] width 64 height 13
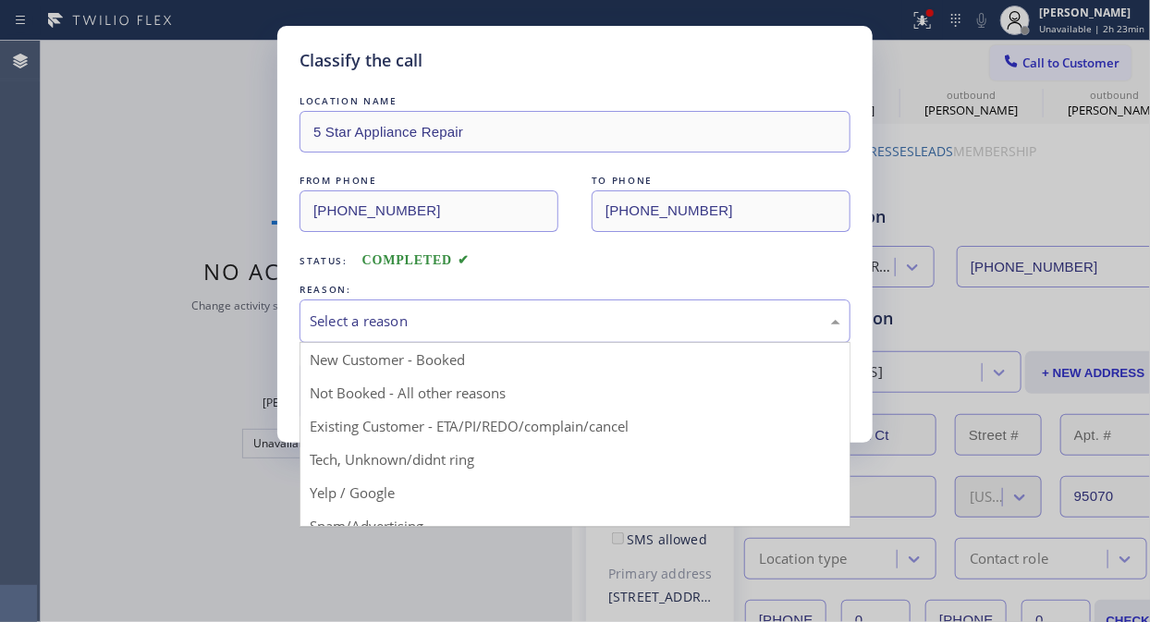
click at [536, 324] on div "Select a reason" at bounding box center [575, 320] width 530 height 21
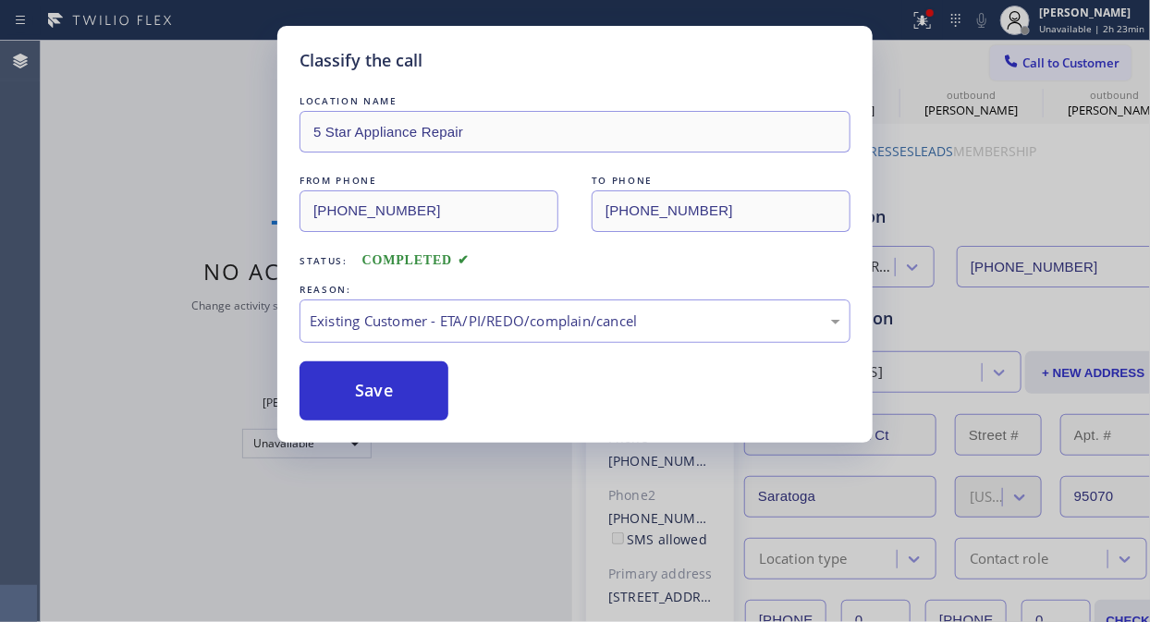
click at [506, 422] on div "Classify the call LOCATION NAME 5 Star Appliance Repair FROM PHONE [PHONE_NUMBE…" at bounding box center [574, 234] width 595 height 417
click at [416, 398] on button "Save" at bounding box center [373, 390] width 149 height 59
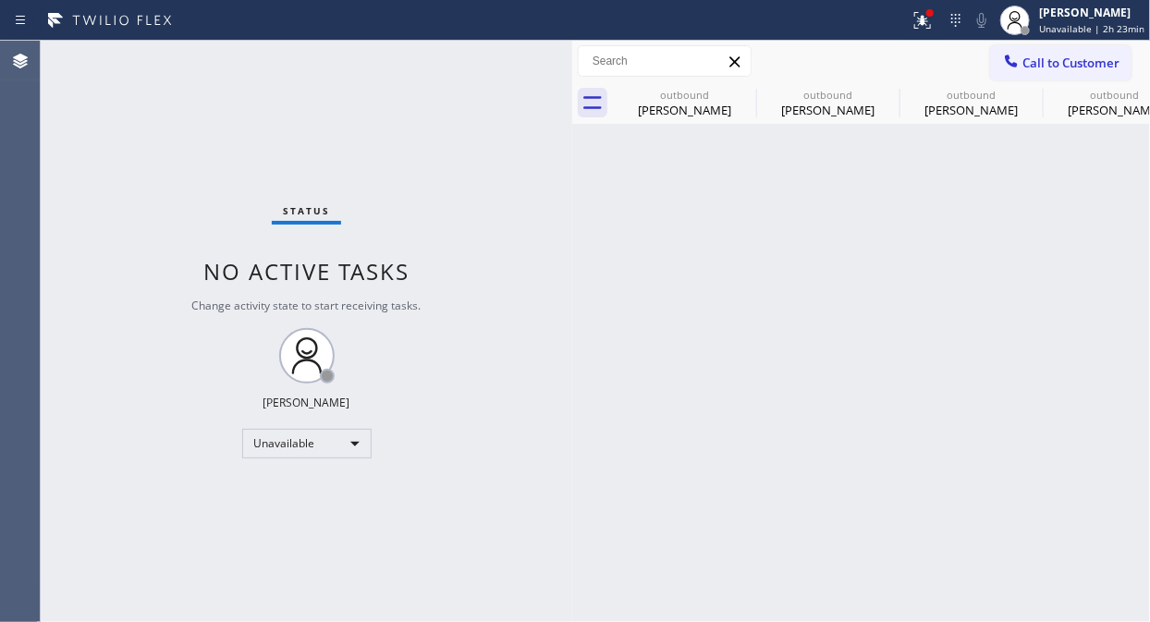
click at [402, 385] on div "Status No active tasks Change activity state to start receiving tasks. [PERSON_…" at bounding box center [306, 331] width 531 height 581
click at [888, 95] on icon at bounding box center [887, 94] width 22 height 22
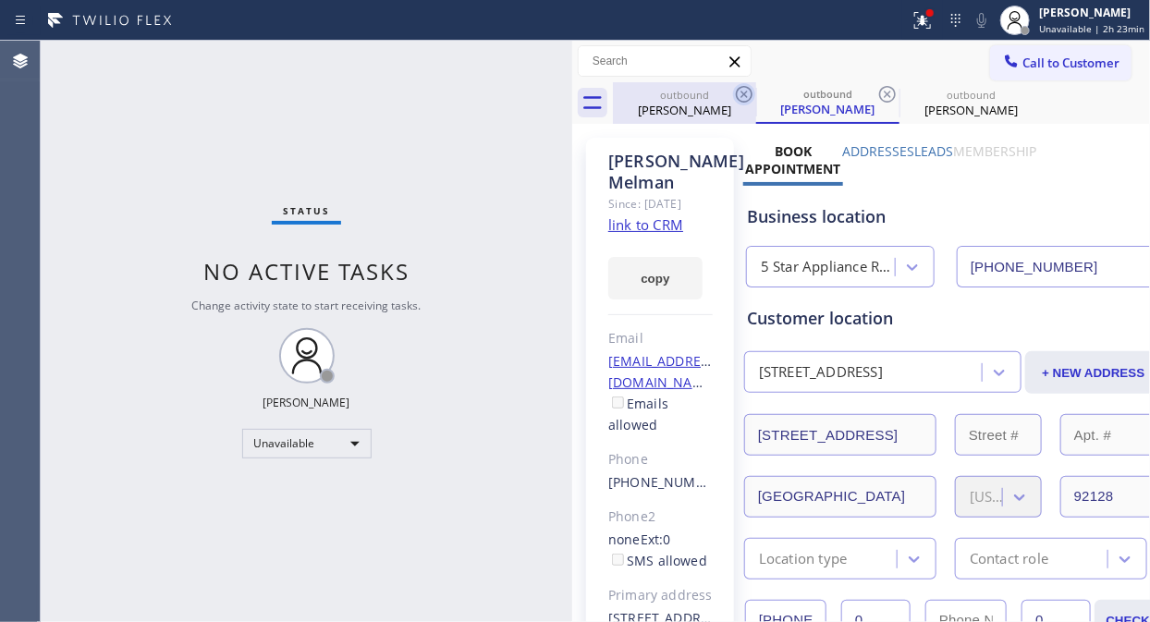
click at [742, 94] on icon at bounding box center [744, 94] width 22 height 22
click at [745, 92] on icon at bounding box center [744, 94] width 17 height 17
click at [756, 92] on div "outbound [PERSON_NAME]" at bounding box center [827, 103] width 143 height 42
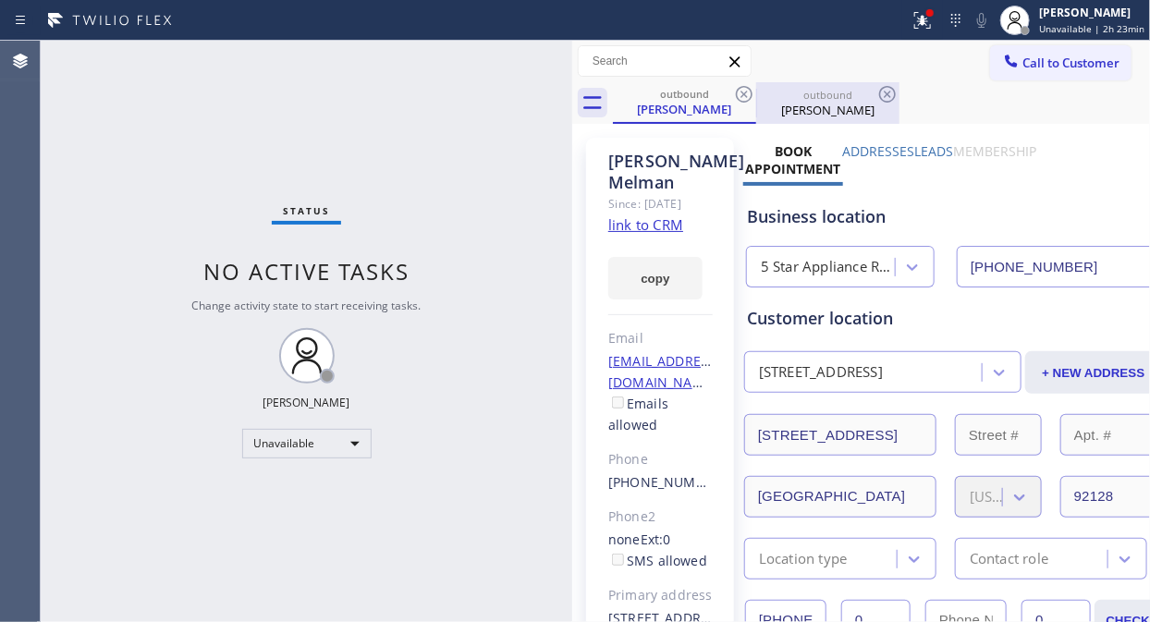
click at [885, 92] on icon at bounding box center [887, 94] width 17 height 17
click at [737, 84] on icon at bounding box center [744, 94] width 22 height 22
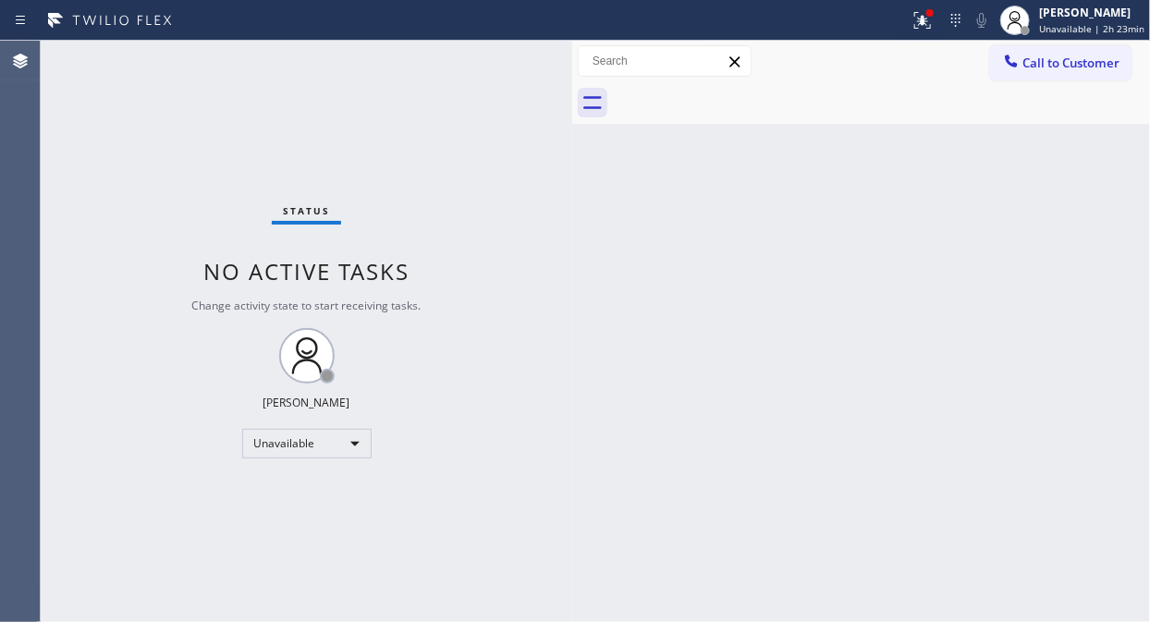
click at [739, 91] on div at bounding box center [881, 103] width 537 height 42
click at [933, 22] on icon at bounding box center [922, 20] width 22 height 22
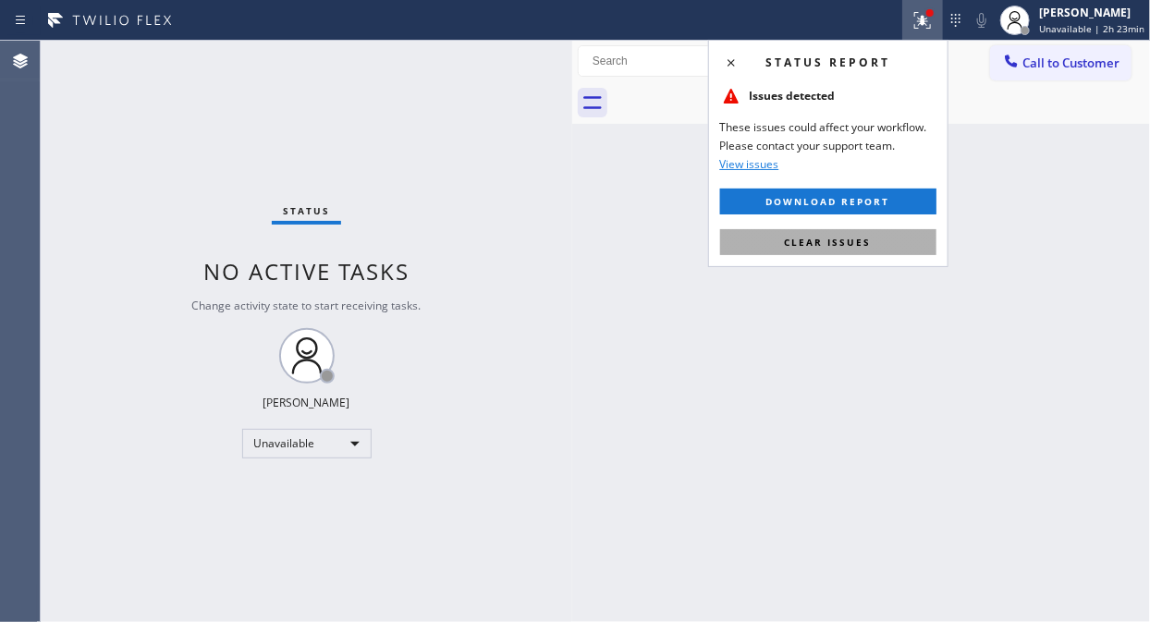
click at [878, 252] on button "Clear issues" at bounding box center [828, 242] width 216 height 26
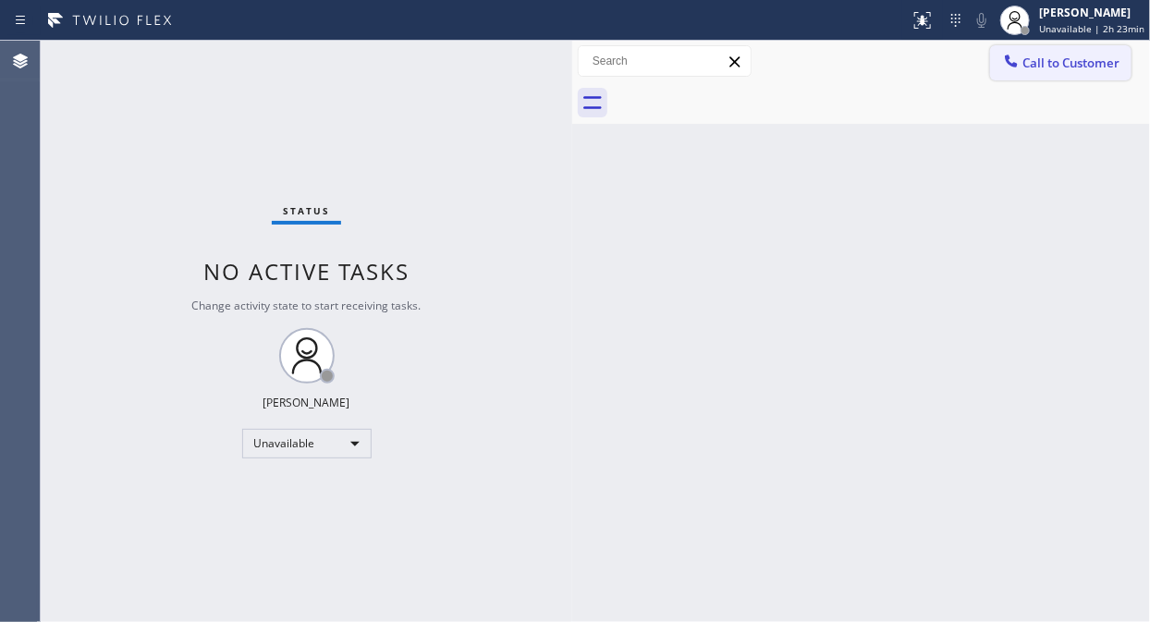
click at [1000, 63] on button "Call to Customer" at bounding box center [1060, 62] width 141 height 35
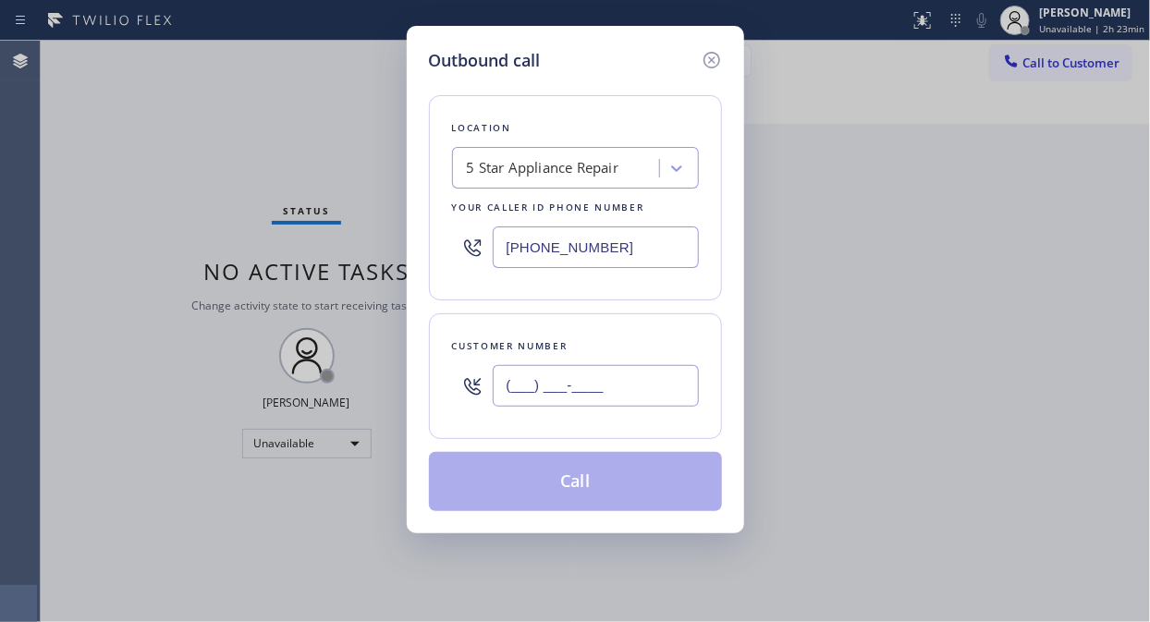
click at [614, 391] on input "(___) ___-____" at bounding box center [596, 386] width 206 height 42
paste input "562) 307-3629"
type input "[PHONE_NUMBER]"
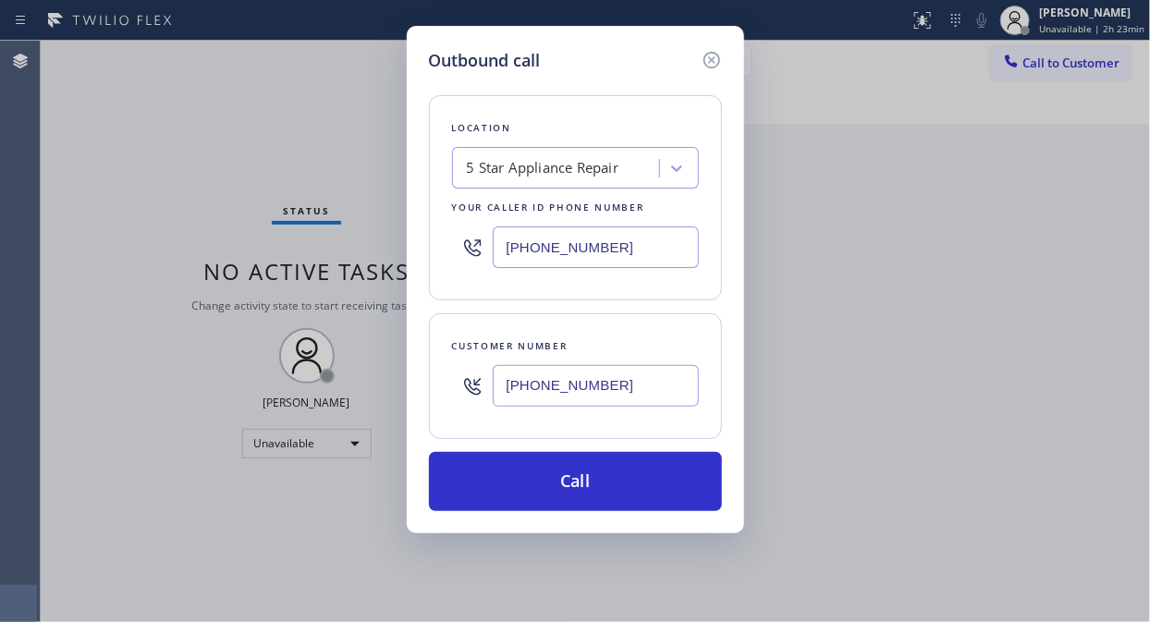
drag, startPoint x: 617, startPoint y: 477, endPoint x: 858, endPoint y: 11, distance: 524.1
click at [619, 478] on button "Call" at bounding box center [575, 481] width 293 height 59
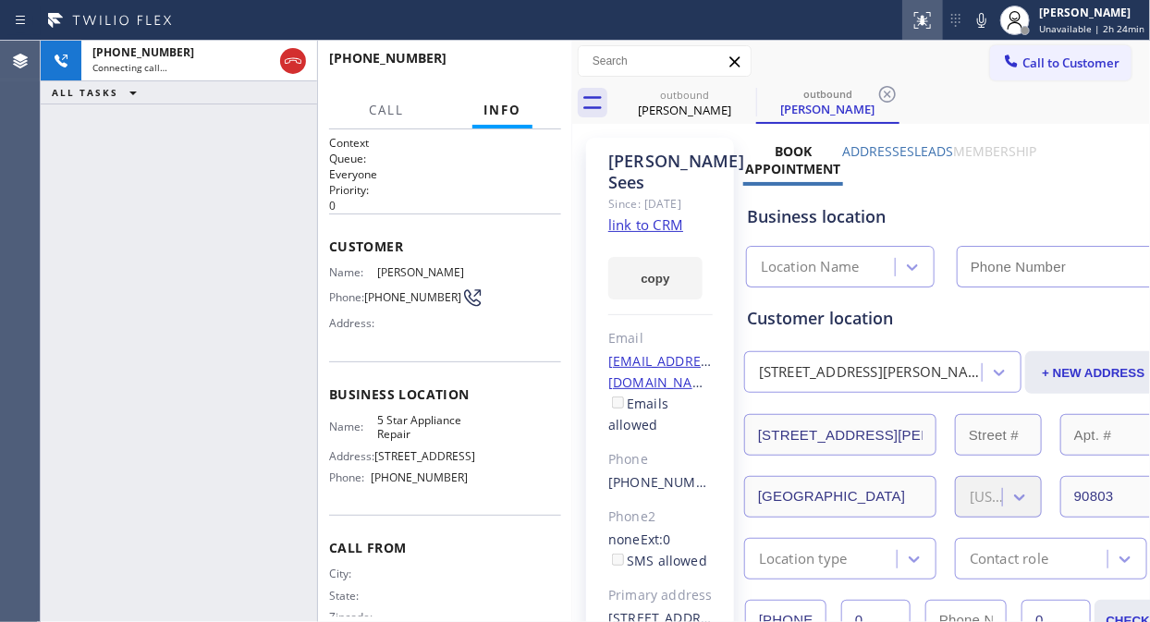
type input "[PHONE_NUMBER]"
click at [657, 226] on link "link to CRM" at bounding box center [645, 224] width 75 height 18
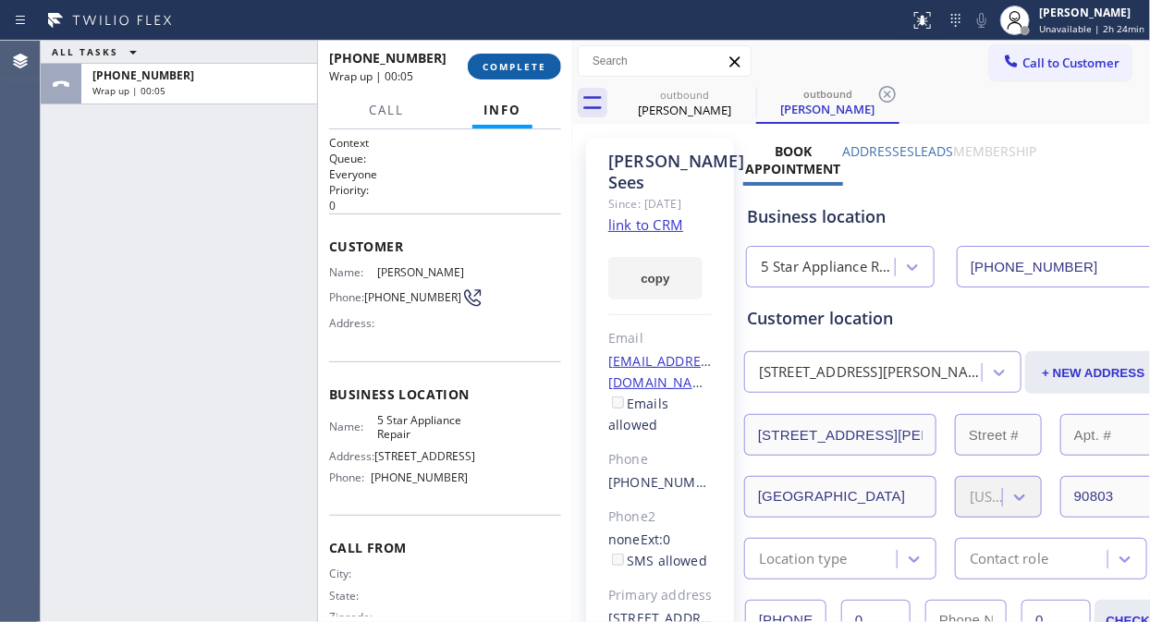
click at [512, 62] on span "COMPLETE" at bounding box center [514, 66] width 64 height 13
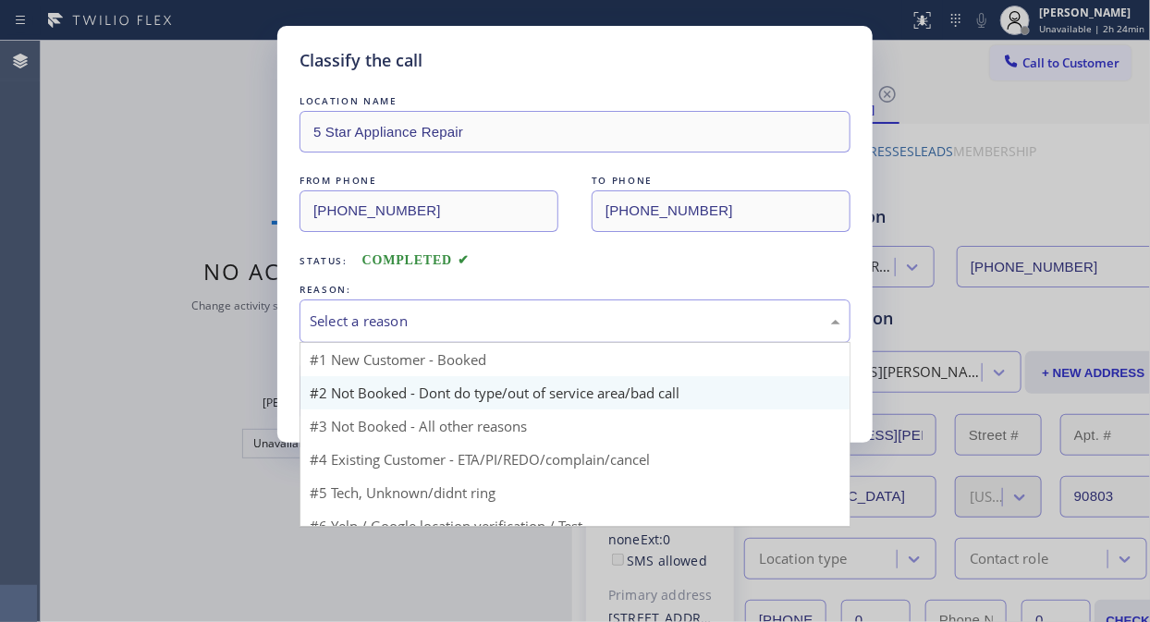
drag, startPoint x: 517, startPoint y: 357, endPoint x: 521, endPoint y: 407, distance: 50.0
click at [520, 335] on div "Select a reason" at bounding box center [574, 320] width 551 height 43
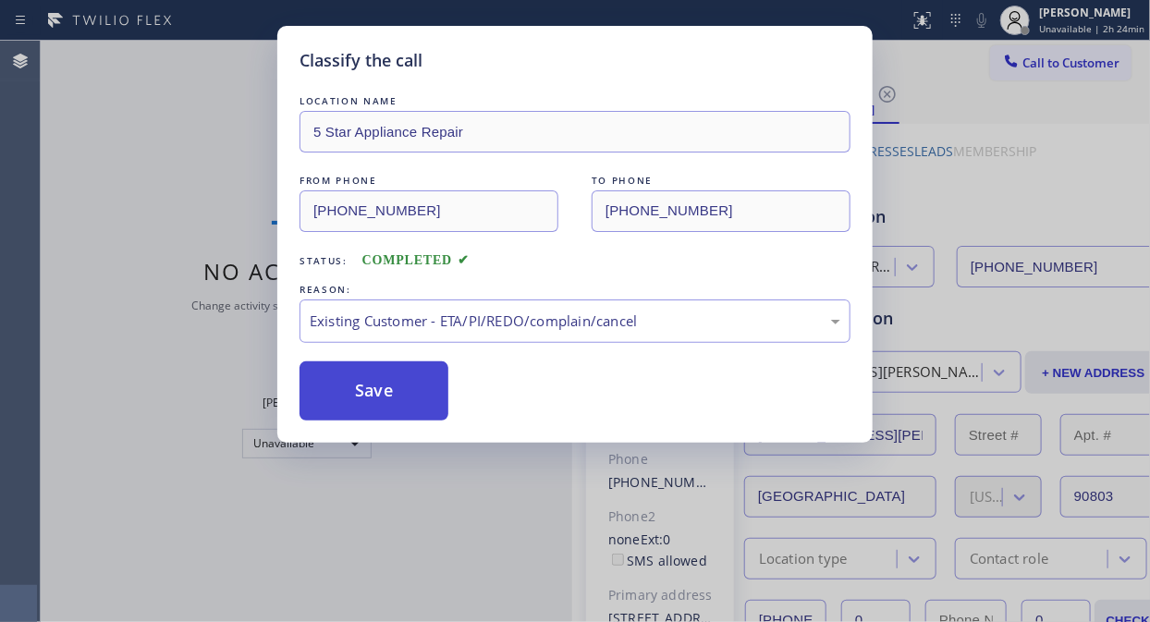
click at [393, 397] on button "Save" at bounding box center [373, 390] width 149 height 59
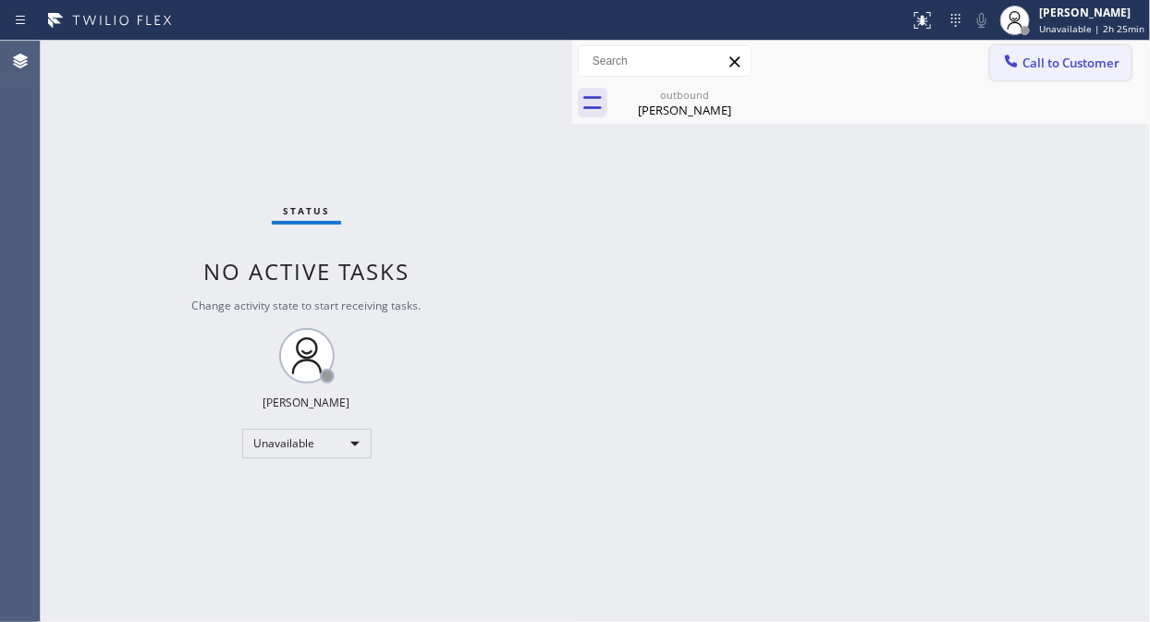
click at [1063, 65] on span "Call to Customer" at bounding box center [1070, 63] width 97 height 17
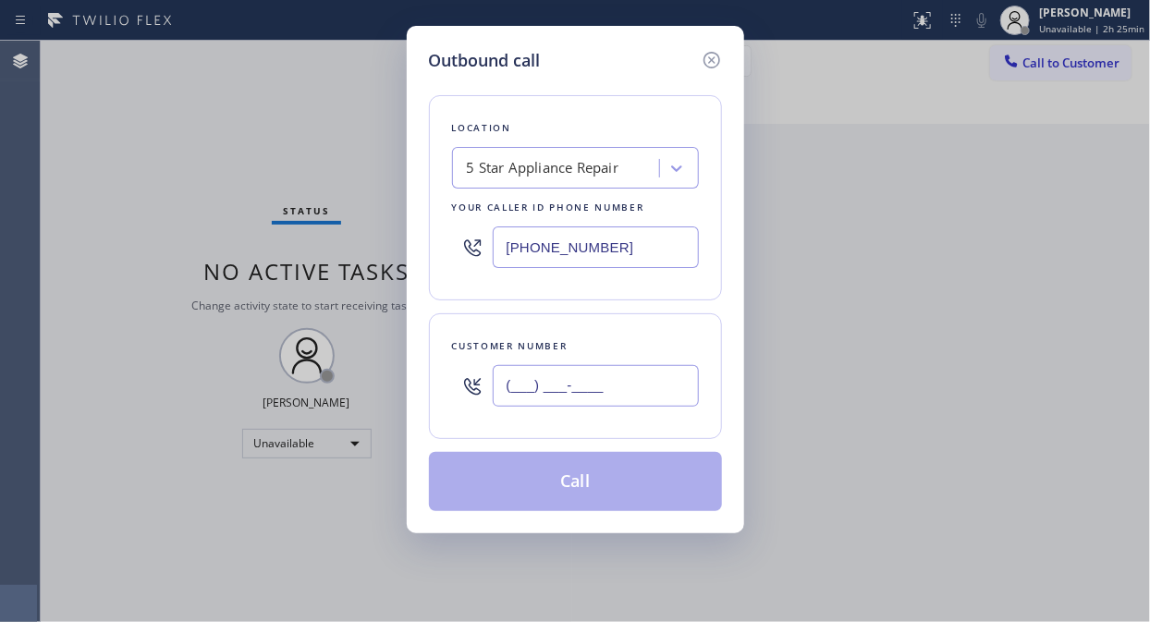
click at [511, 392] on input "(___) ___-____" at bounding box center [596, 386] width 206 height 42
paste input "858) 603-9929"
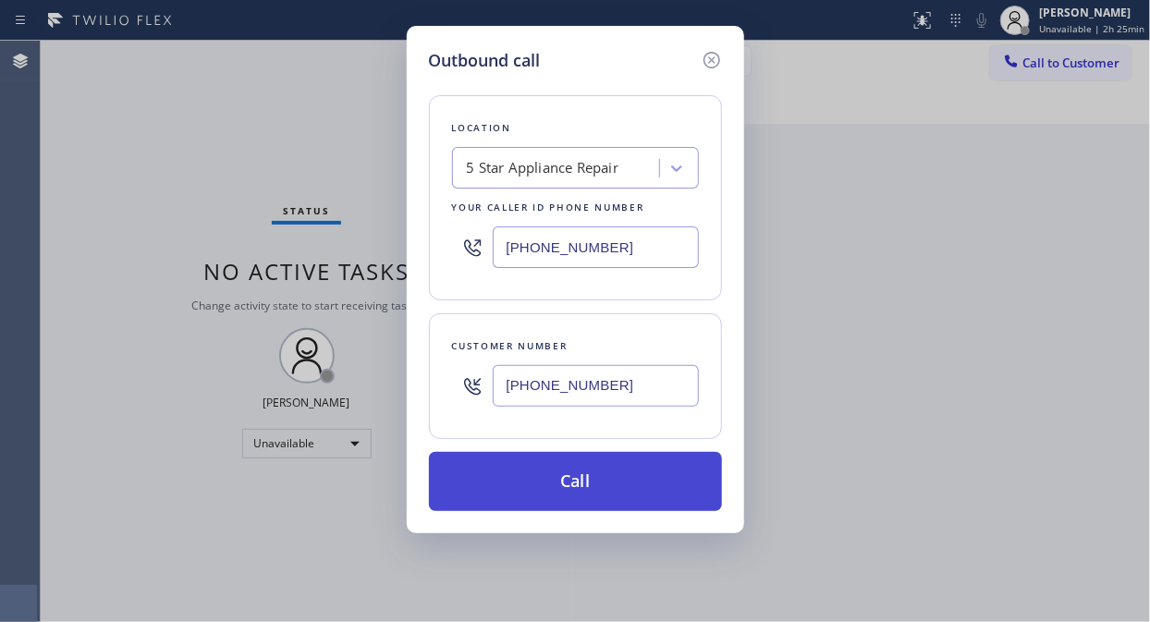
type input "[PHONE_NUMBER]"
click at [576, 485] on button "Call" at bounding box center [575, 481] width 293 height 59
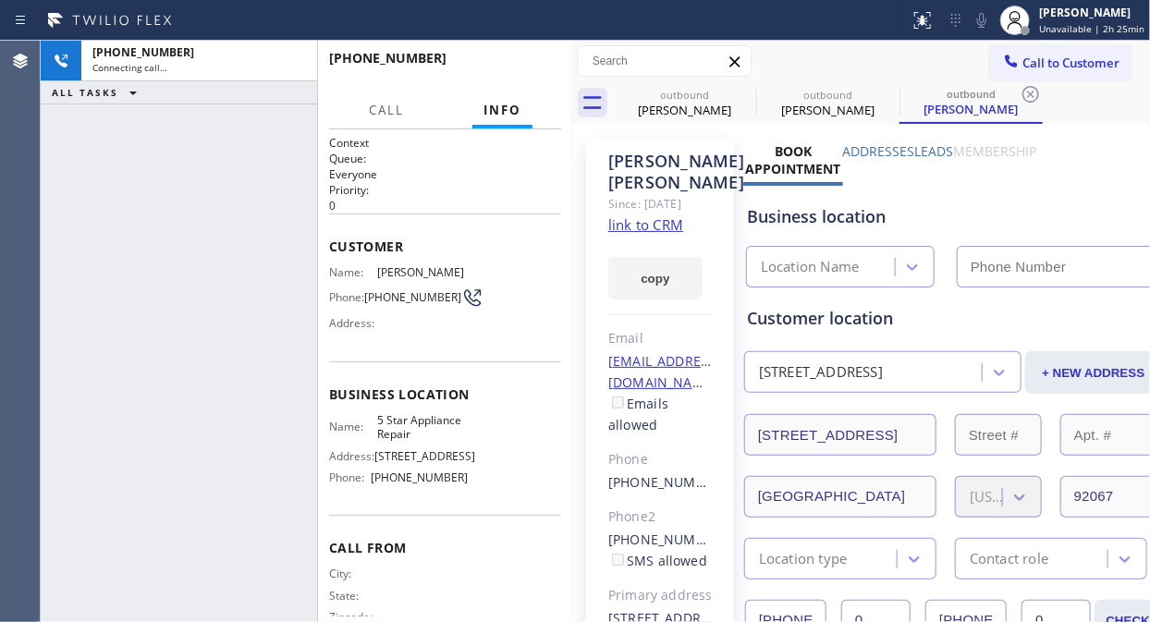
type input "[PHONE_NUMBER]"
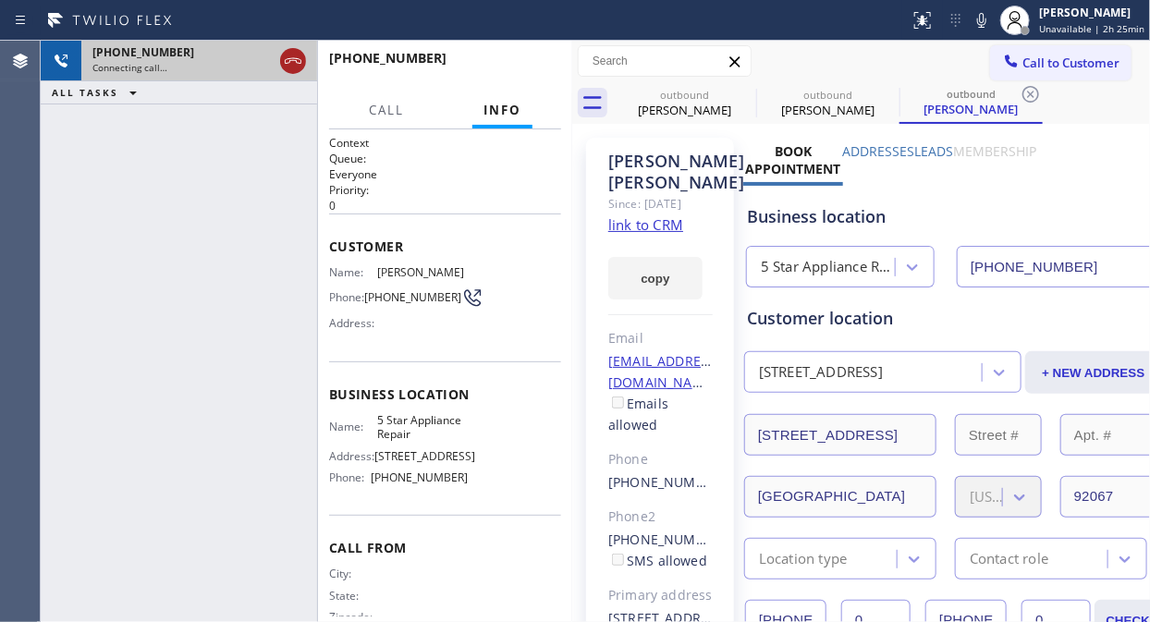
click at [296, 66] on icon at bounding box center [293, 61] width 22 height 22
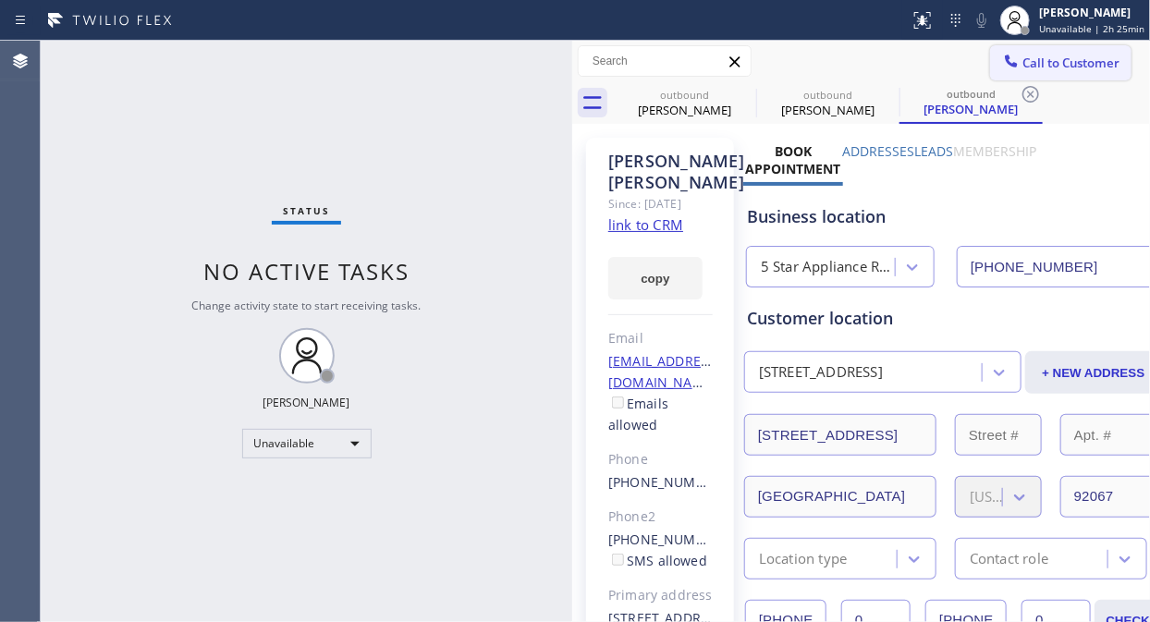
click at [1040, 69] on span "Call to Customer" at bounding box center [1070, 63] width 97 height 17
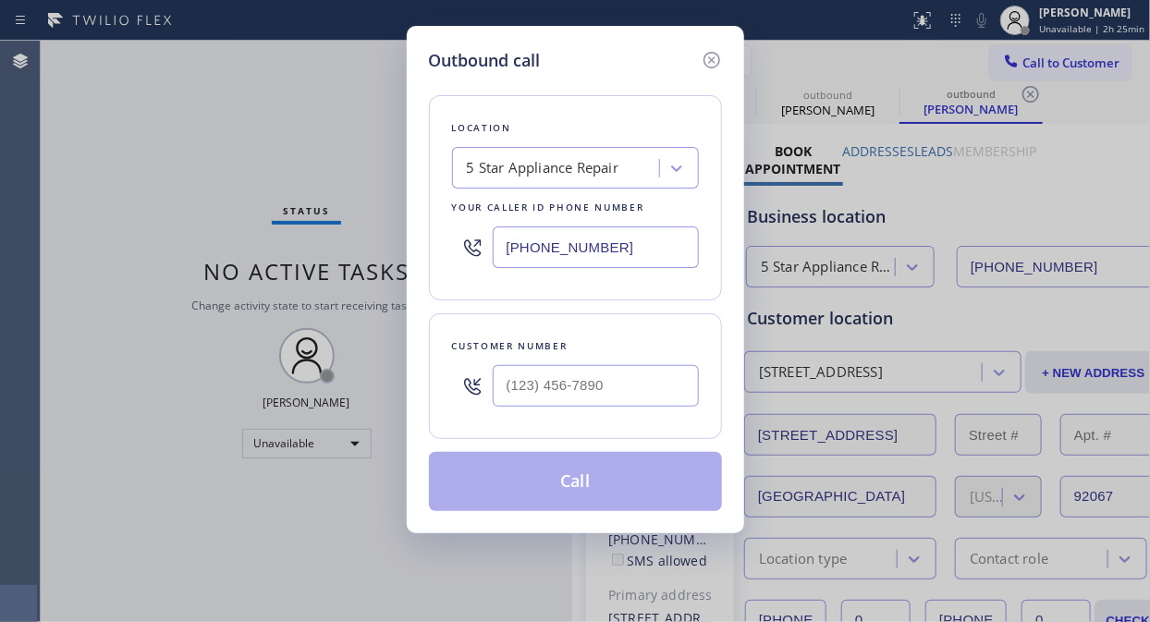
click at [569, 397] on input "text" at bounding box center [596, 386] width 206 height 42
click at [502, 380] on input "(___) ___-____" at bounding box center [596, 386] width 206 height 42
paste input "206) 321-5490"
type input "[PHONE_NUMBER]"
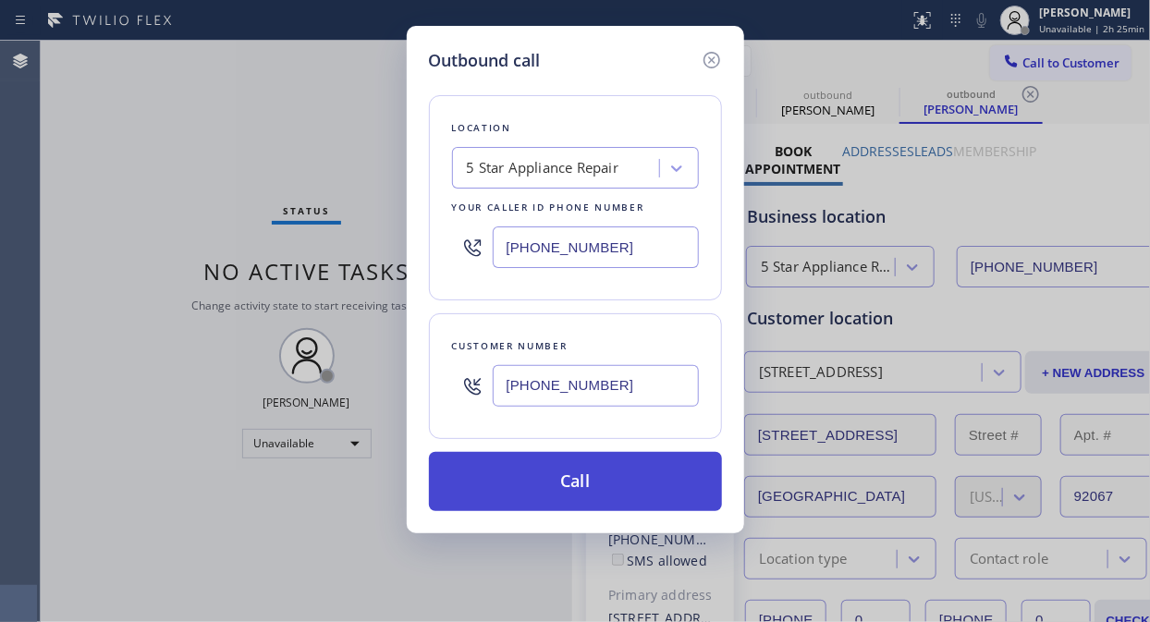
click at [555, 477] on button "Call" at bounding box center [575, 481] width 293 height 59
click at [580, 476] on button "Call" at bounding box center [575, 481] width 293 height 59
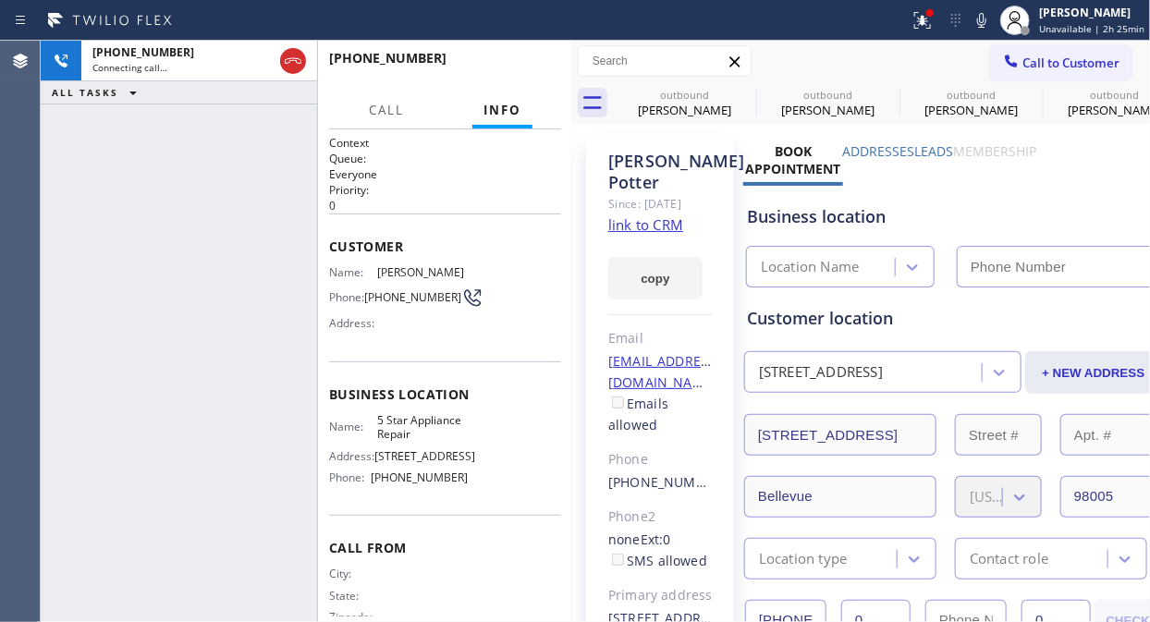
type input "[PHONE_NUMBER]"
drag, startPoint x: 534, startPoint y: 66, endPoint x: 525, endPoint y: 69, distance: 10.0
click at [534, 67] on span "HANG UP" at bounding box center [518, 66] width 56 height 13
click at [525, 71] on span "HANG UP" at bounding box center [518, 66] width 56 height 13
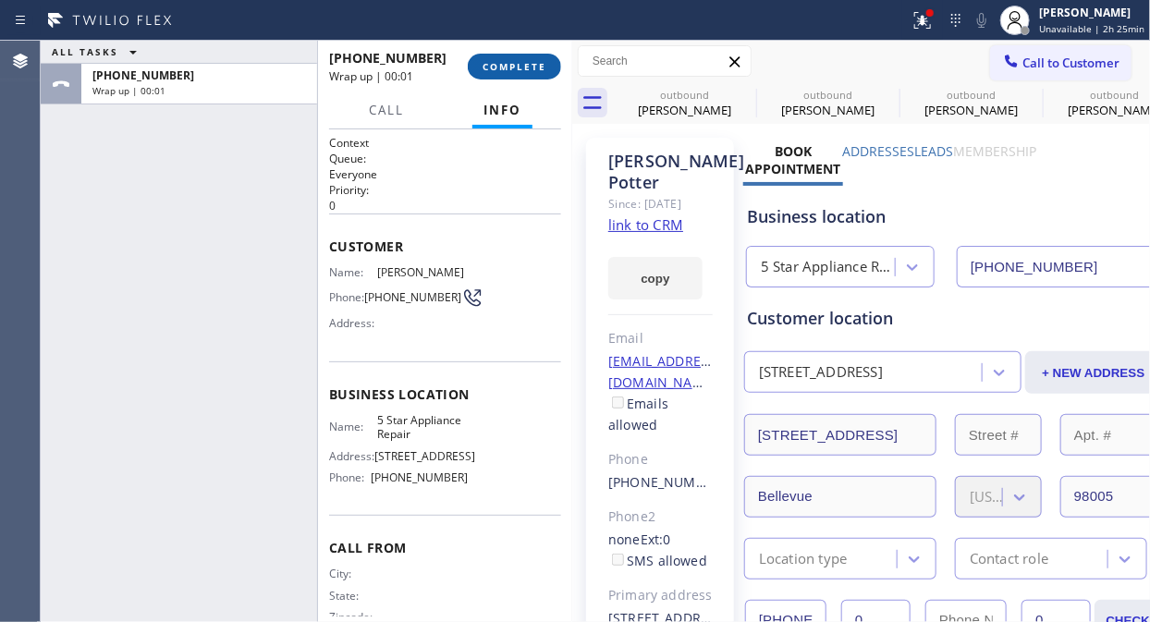
click at [524, 75] on button "COMPLETE" at bounding box center [514, 67] width 93 height 26
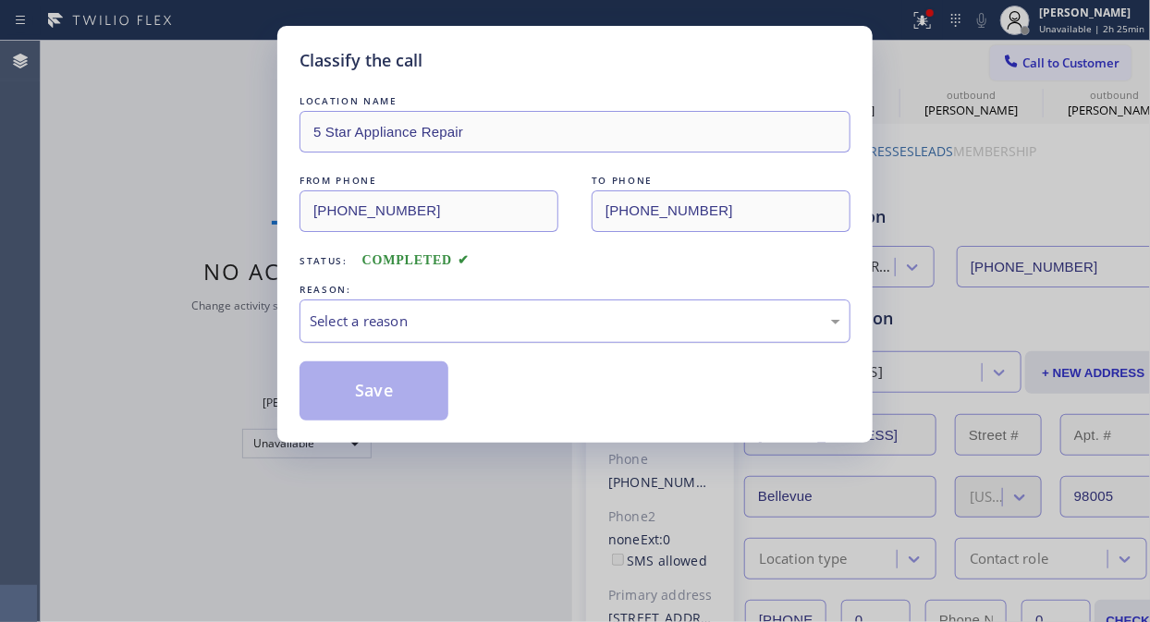
click at [555, 310] on div "Select a reason" at bounding box center [575, 320] width 530 height 21
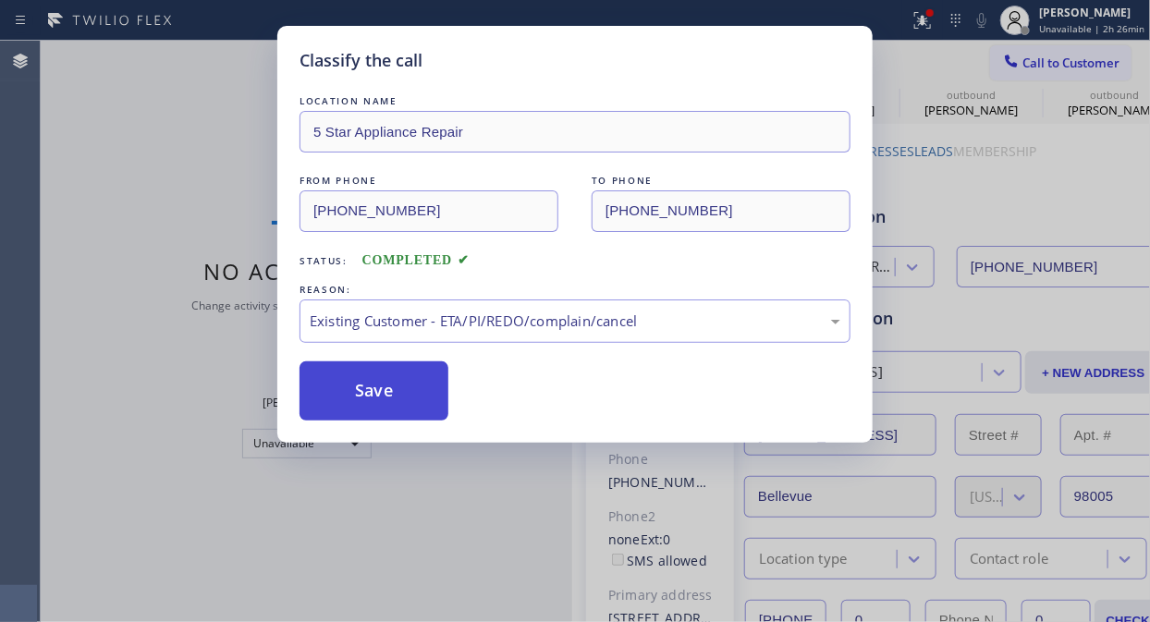
click at [384, 397] on button "Save" at bounding box center [373, 390] width 149 height 59
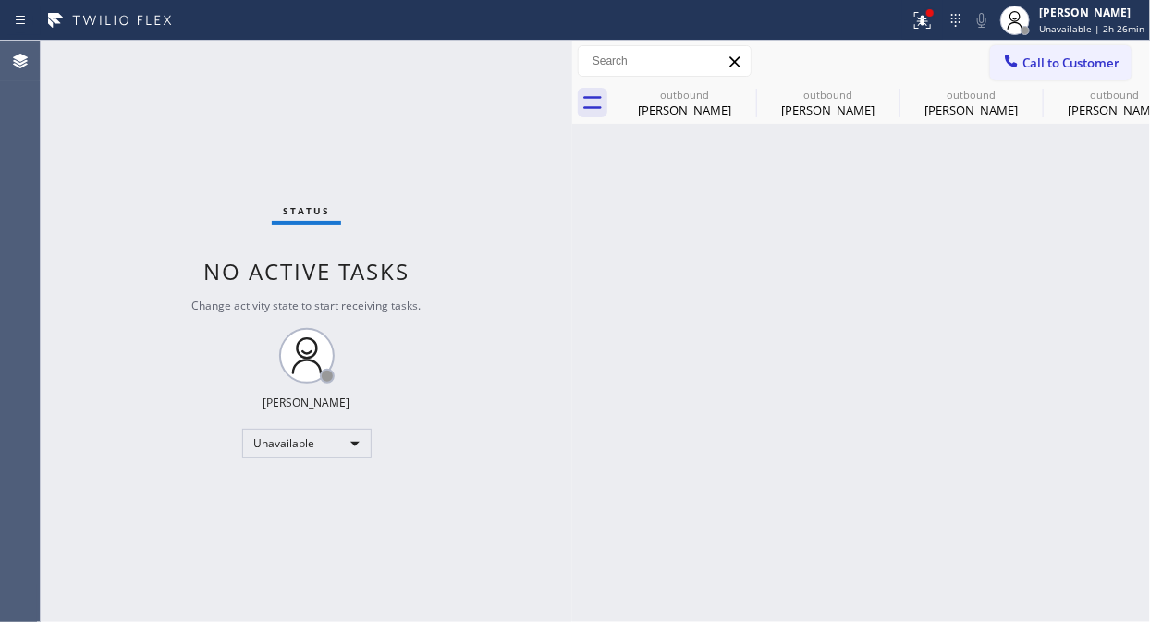
drag, startPoint x: 1054, startPoint y: 49, endPoint x: 906, endPoint y: 192, distance: 206.5
click at [1053, 49] on button "Call to Customer" at bounding box center [1060, 62] width 141 height 35
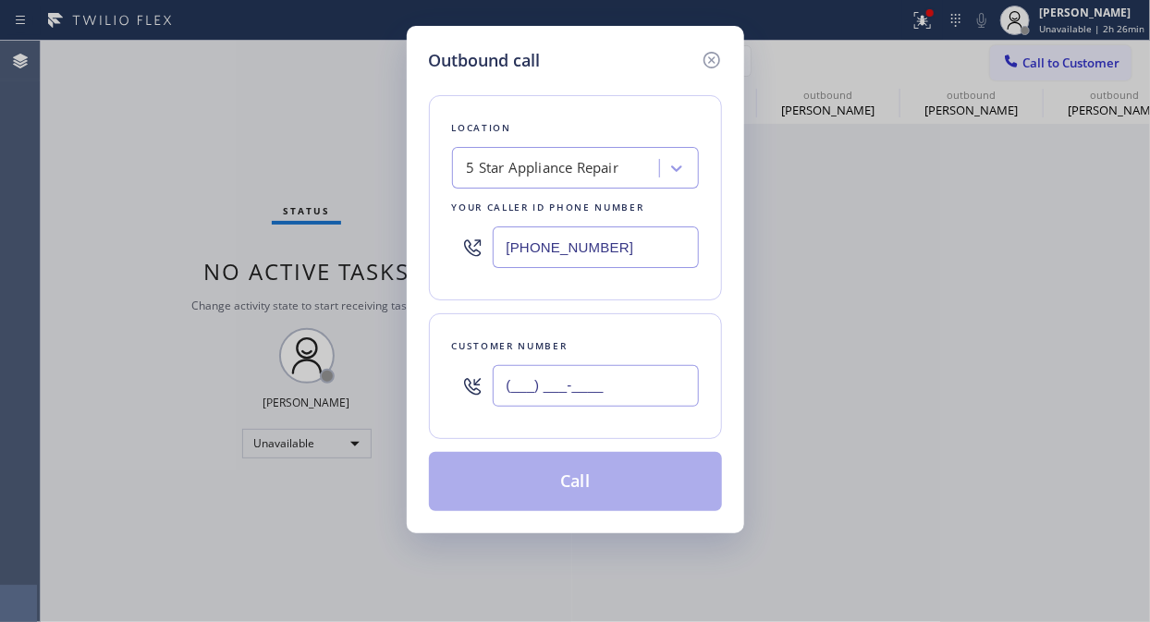
click at [580, 376] on input "(___) ___-____" at bounding box center [596, 386] width 206 height 42
paste input "602) 349-1003"
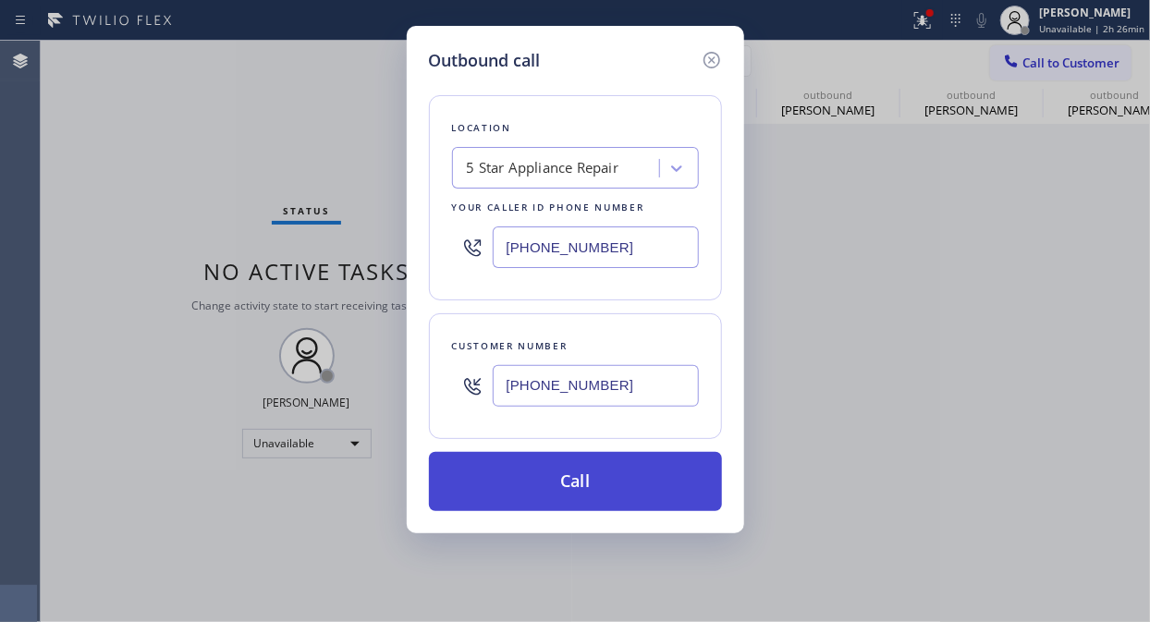
type input "[PHONE_NUMBER]"
click at [558, 471] on button "Call" at bounding box center [575, 481] width 293 height 59
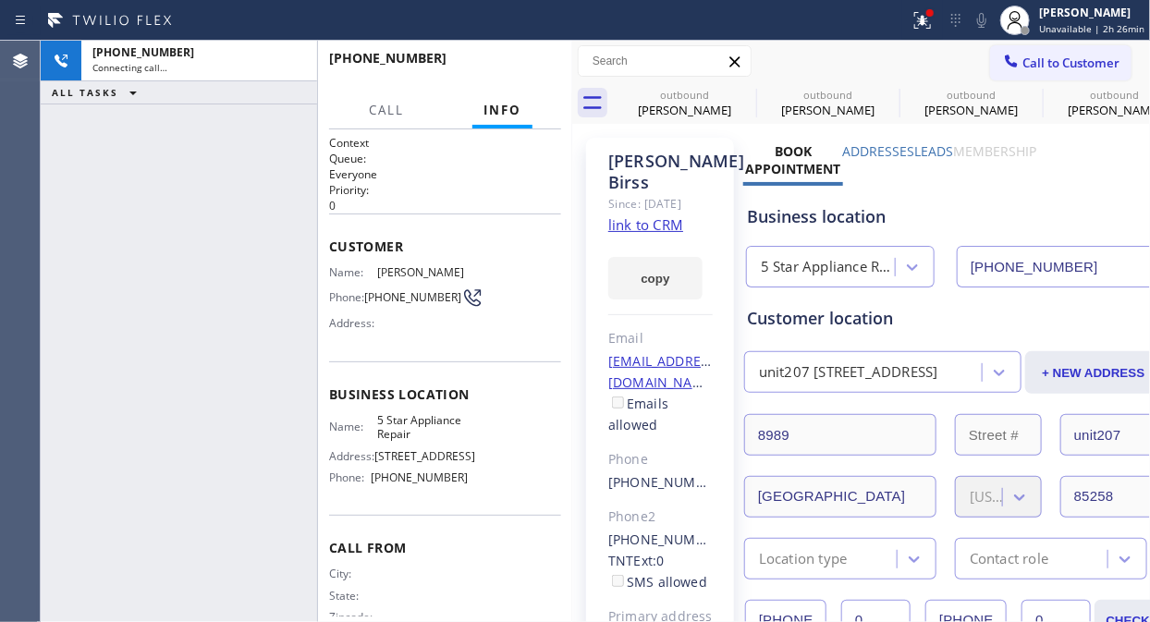
type input "[PHONE_NUMBER]"
click at [918, 26] on icon at bounding box center [922, 20] width 22 height 22
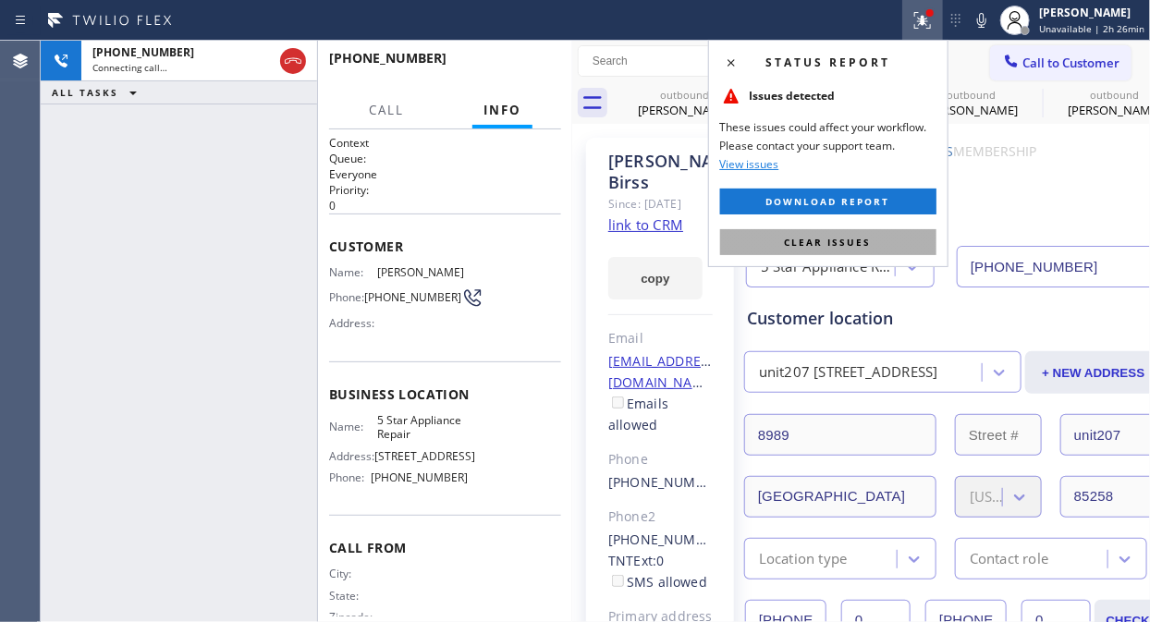
click at [846, 229] on button "Clear issues" at bounding box center [828, 242] width 216 height 26
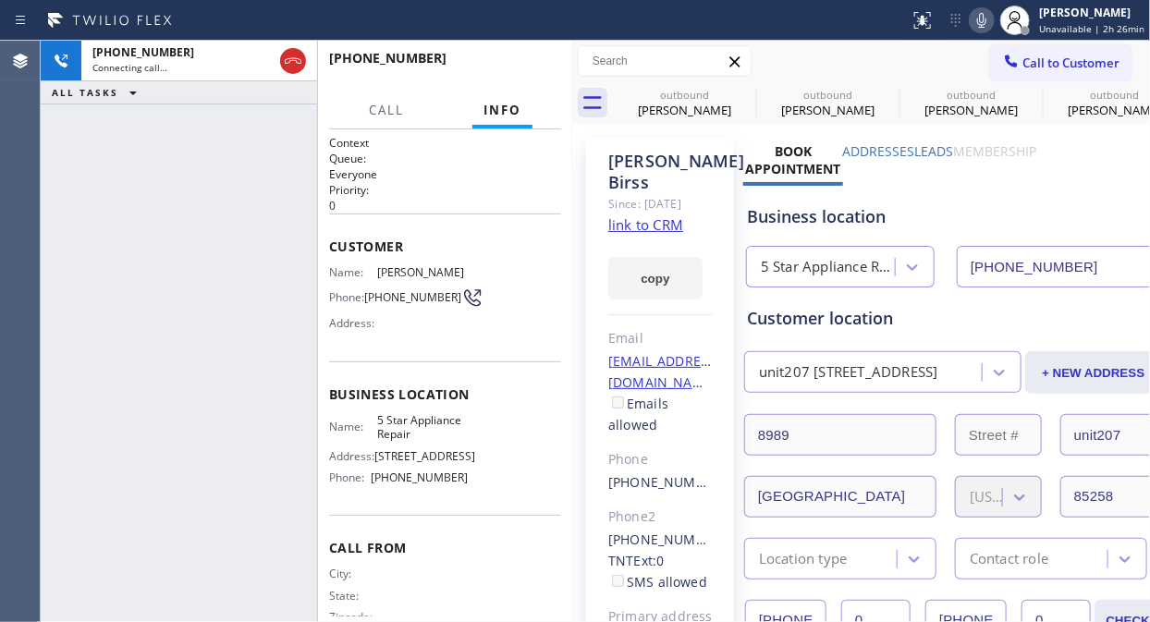
click at [989, 20] on icon at bounding box center [981, 20] width 22 height 22
click at [517, 61] on span "HANG UP" at bounding box center [518, 66] width 56 height 13
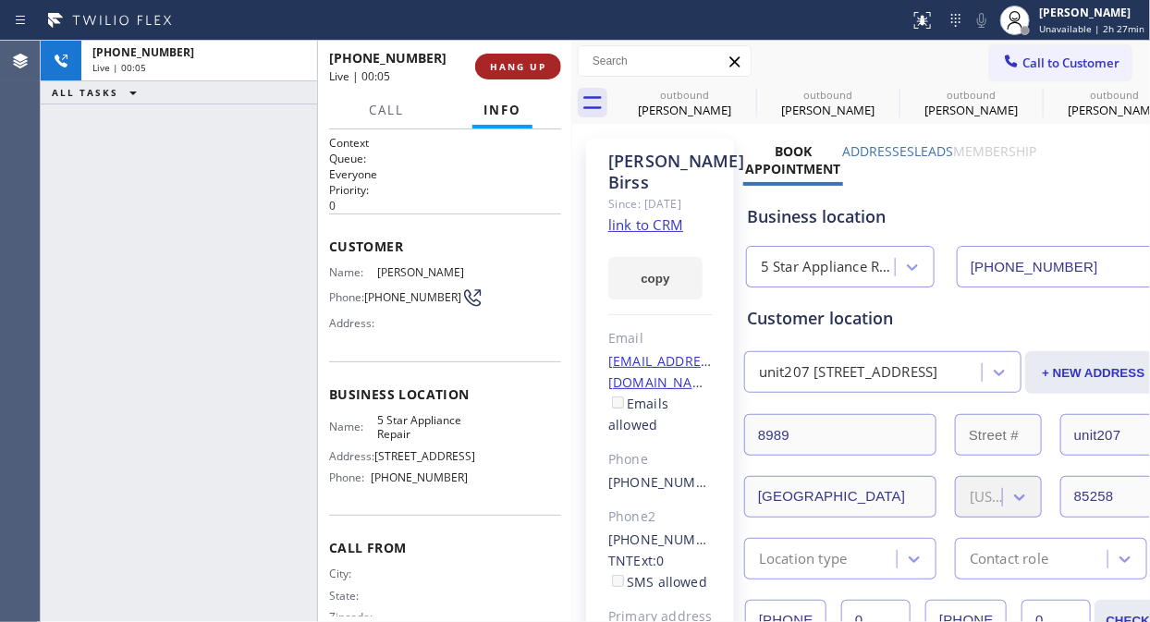
click at [517, 61] on span "HANG UP" at bounding box center [518, 66] width 56 height 13
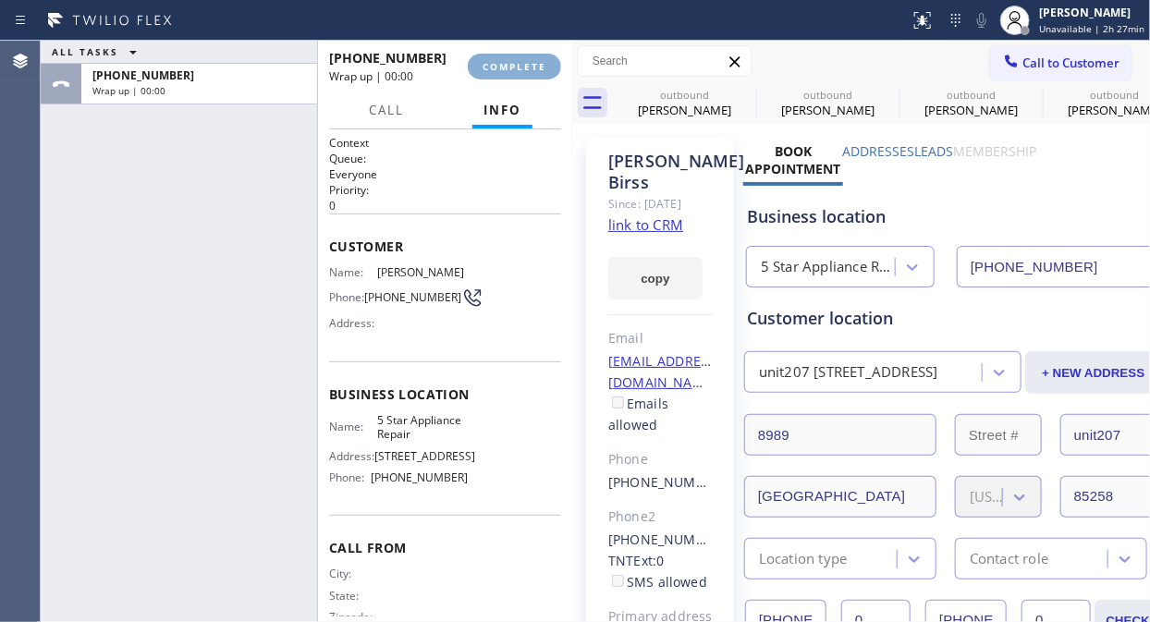
click at [517, 61] on span "COMPLETE" at bounding box center [514, 66] width 64 height 13
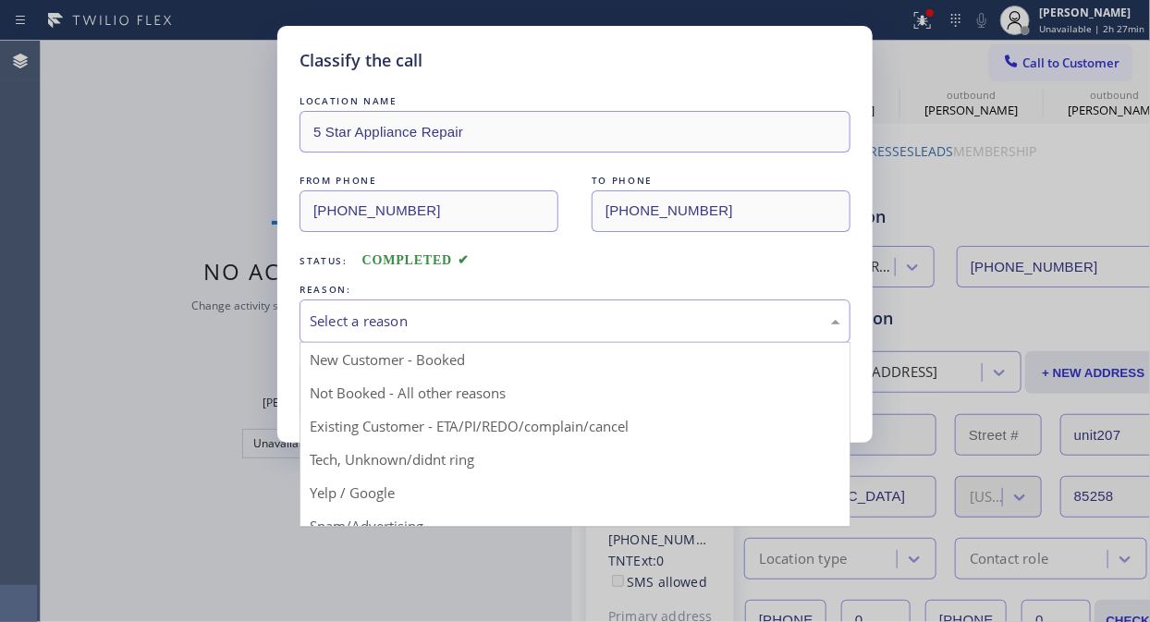
click at [547, 303] on div "Select a reason" at bounding box center [574, 320] width 551 height 43
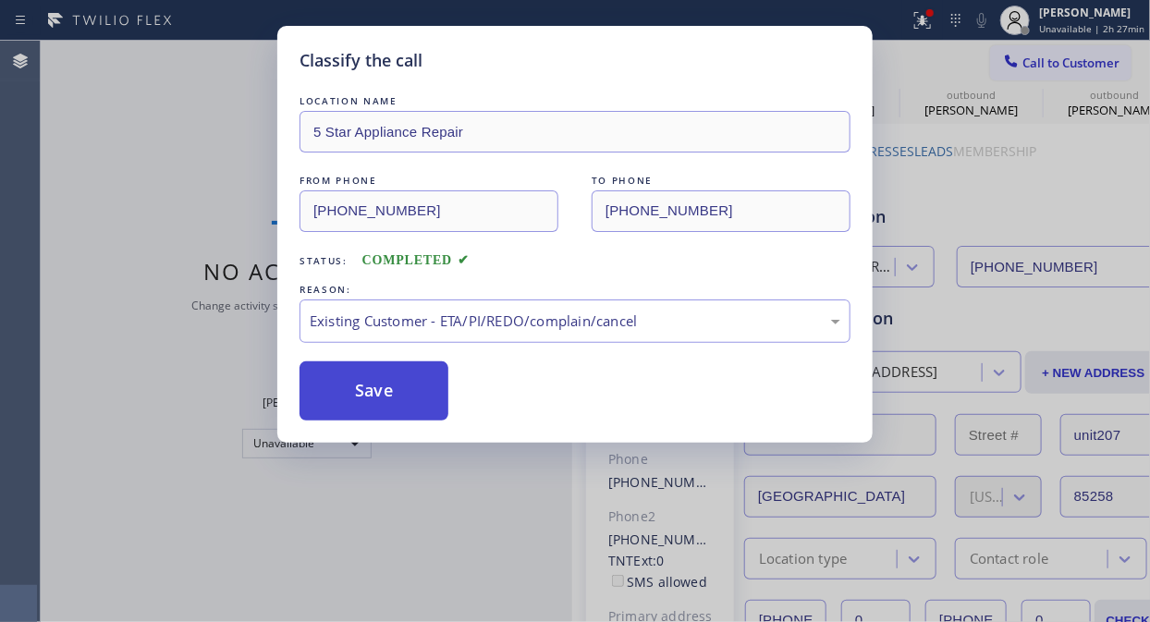
click at [355, 384] on button "Save" at bounding box center [373, 390] width 149 height 59
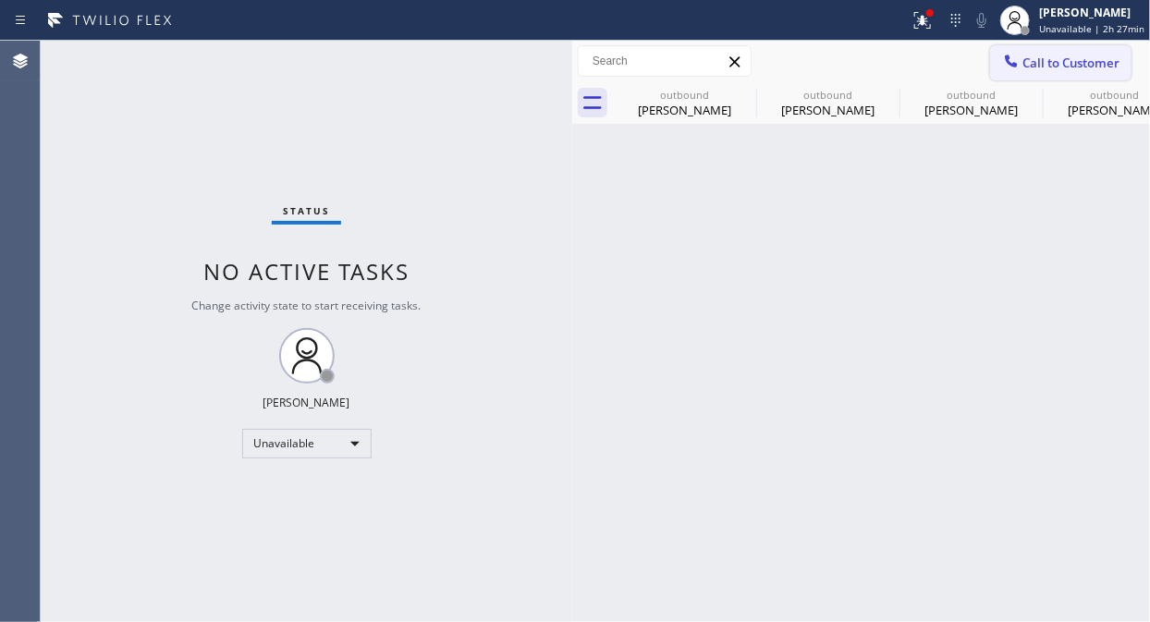
click at [1012, 63] on icon at bounding box center [1011, 61] width 12 height 12
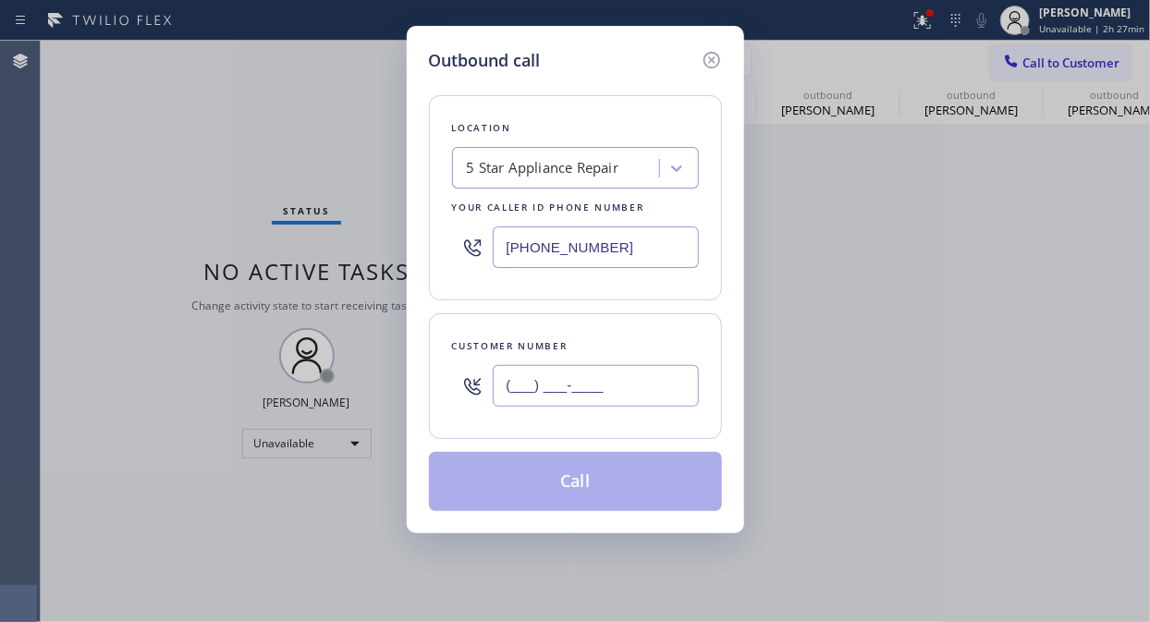
click at [596, 393] on input "(___) ___-____" at bounding box center [596, 386] width 206 height 42
paste input "602) 578-0231"
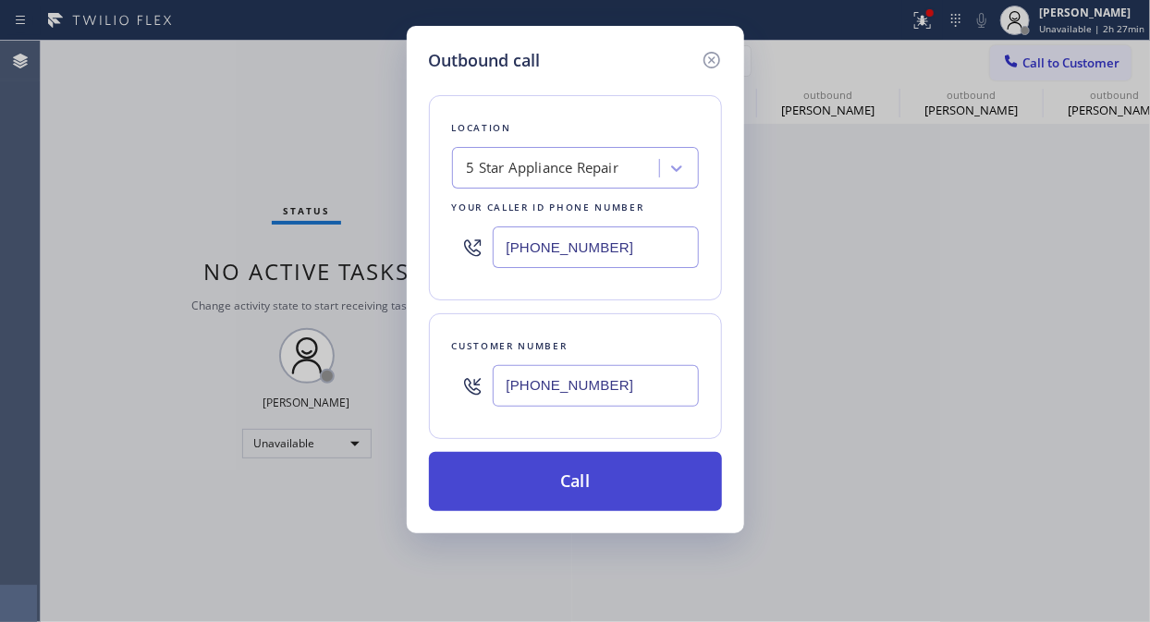
type input "[PHONE_NUMBER]"
click at [640, 475] on button "Call" at bounding box center [575, 481] width 293 height 59
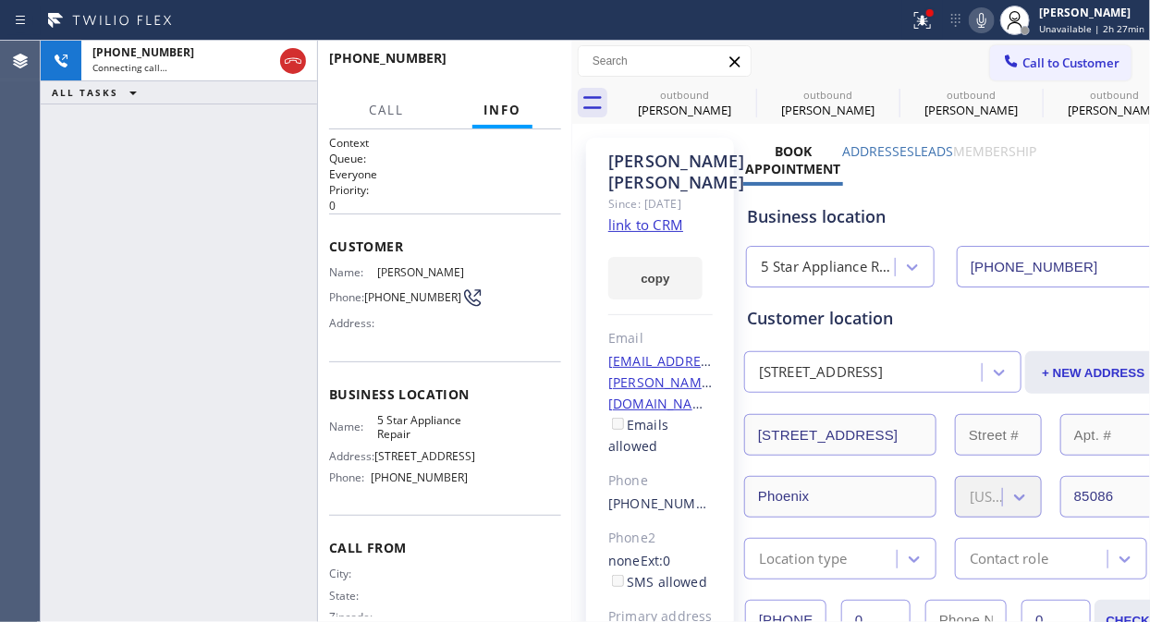
type input "[PHONE_NUMBER]"
click at [505, 60] on span "HANG UP" at bounding box center [518, 66] width 56 height 13
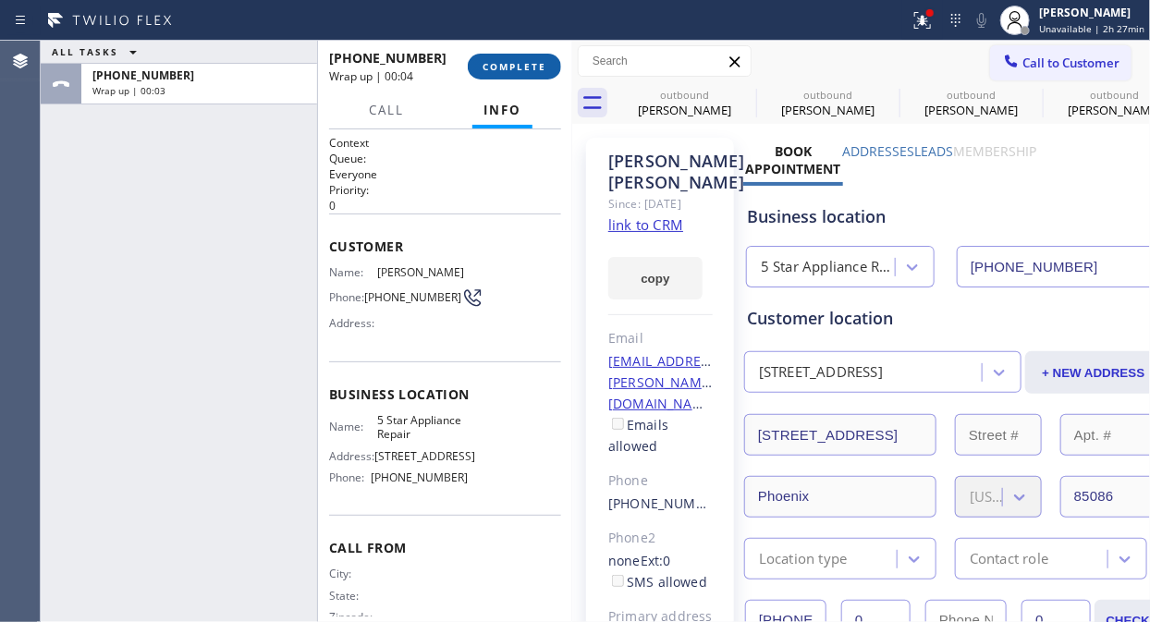
click at [502, 65] on span "COMPLETE" at bounding box center [514, 66] width 64 height 13
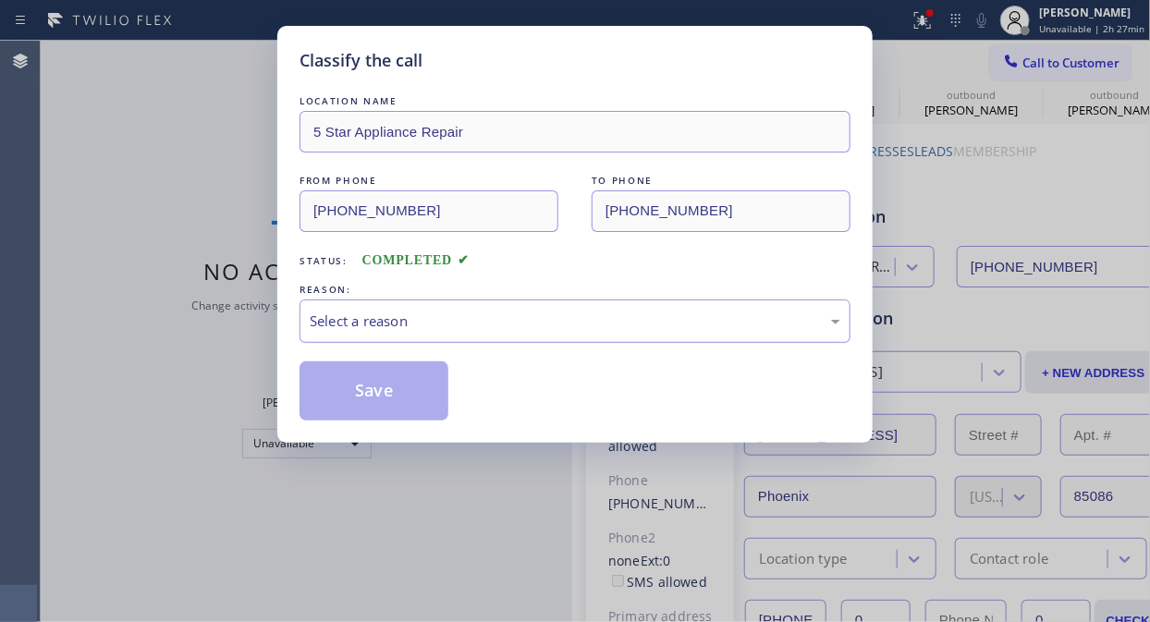
click at [528, 323] on div "Select a reason" at bounding box center [575, 320] width 530 height 21
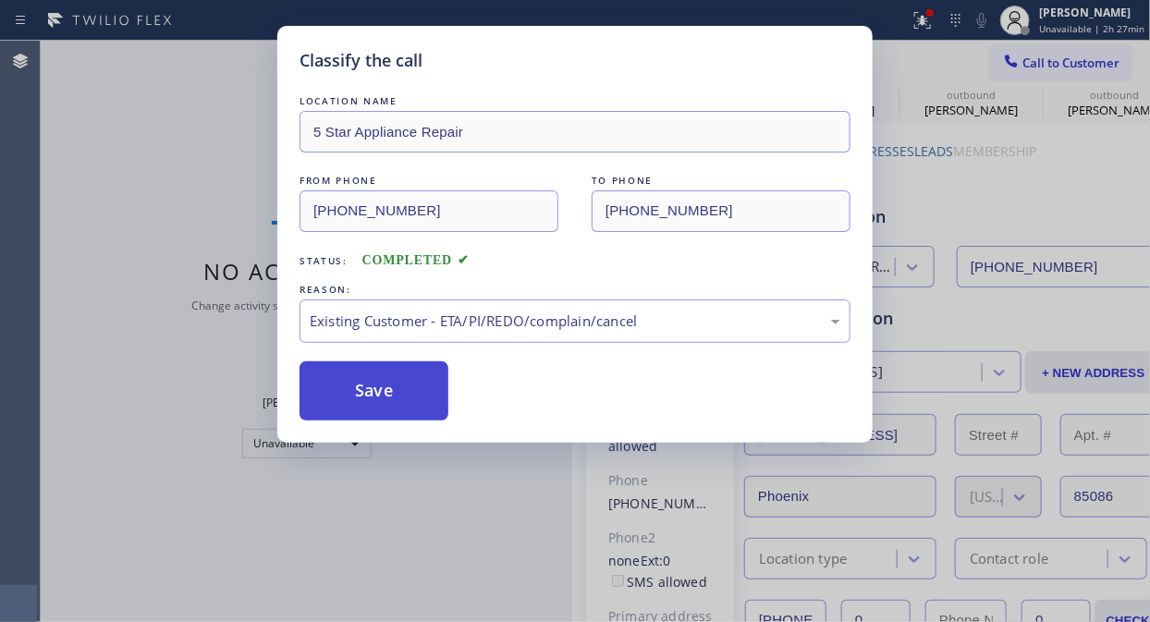
drag, startPoint x: 374, startPoint y: 366, endPoint x: 381, endPoint y: 384, distance: 18.7
click at [375, 366] on button "Save" at bounding box center [373, 390] width 149 height 59
click at [383, 394] on button "Save" at bounding box center [373, 390] width 149 height 59
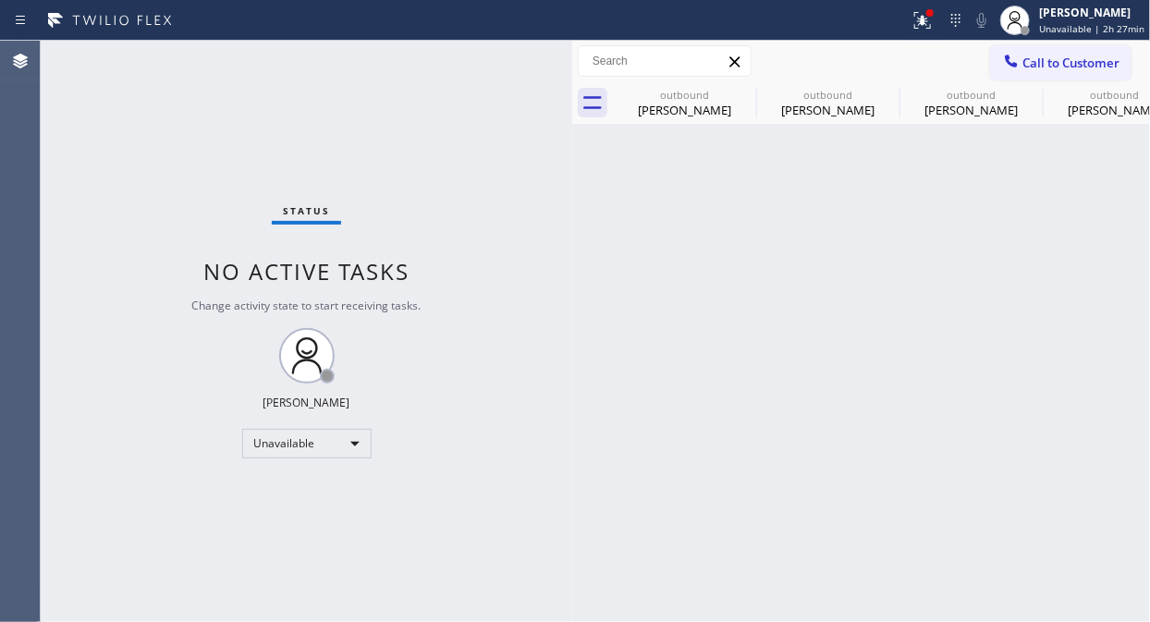
click at [1022, 67] on span "Call to Customer" at bounding box center [1070, 63] width 97 height 17
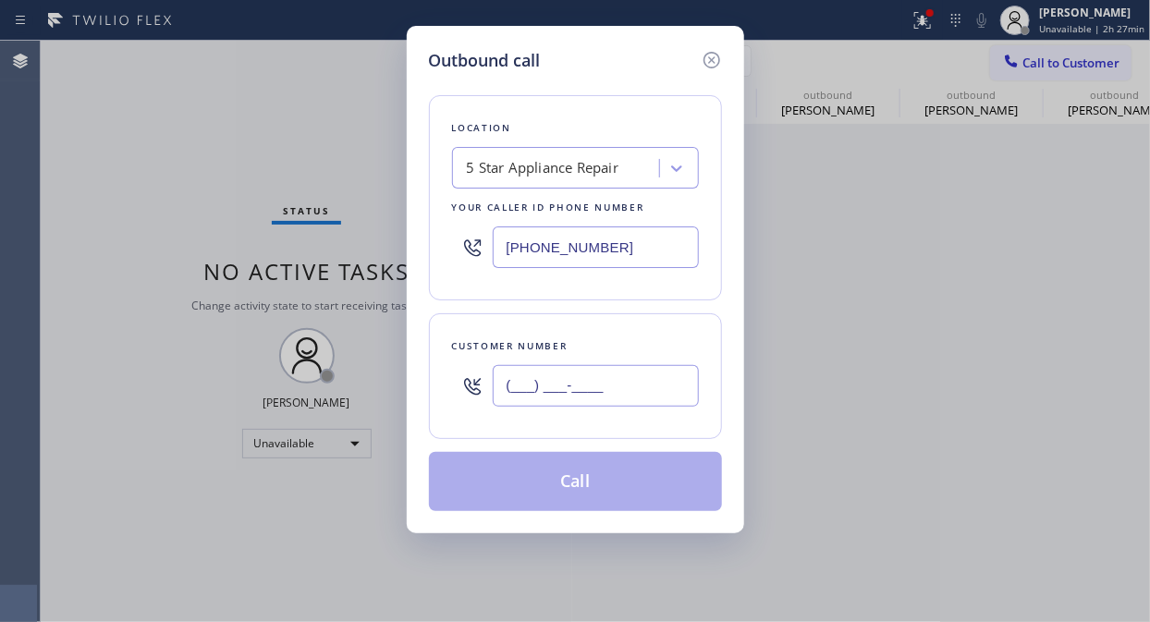
click at [590, 397] on input "(___) ___-____" at bounding box center [596, 386] width 206 height 42
paste input "206) 601-6465"
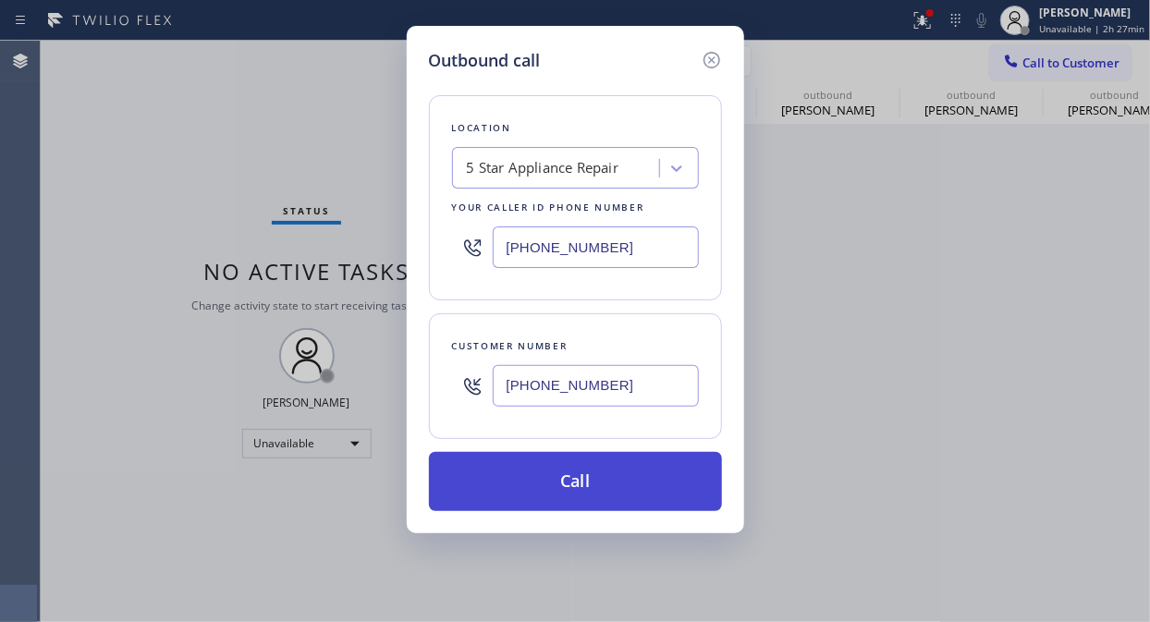
type input "[PHONE_NUMBER]"
click at [603, 481] on button "Call" at bounding box center [575, 481] width 293 height 59
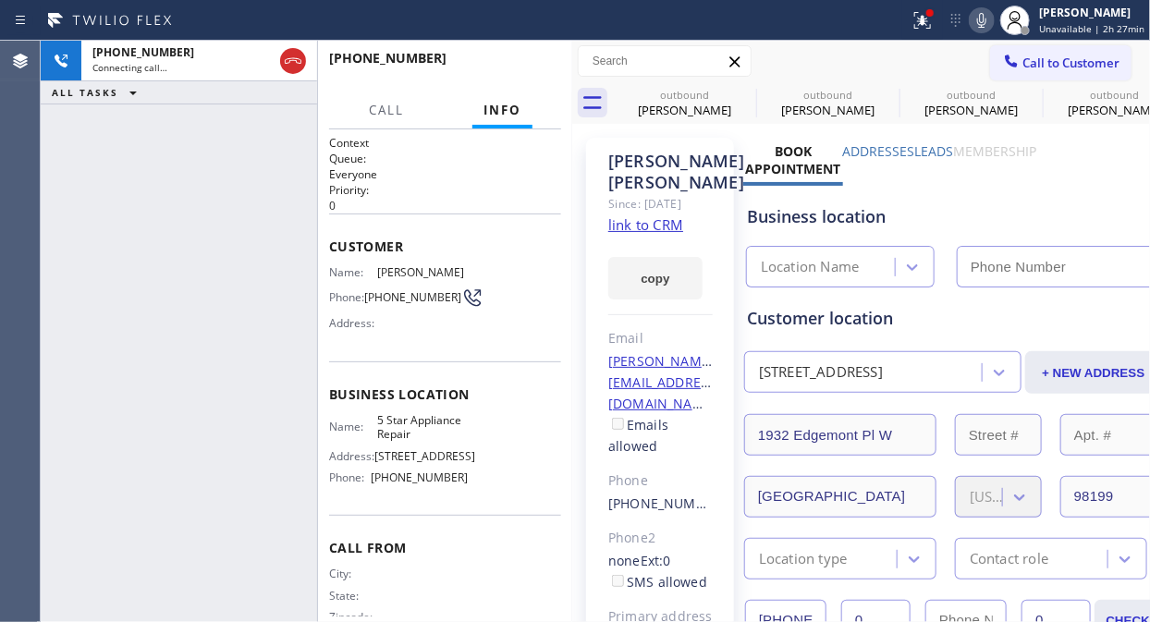
type input "[PHONE_NUMBER]"
click at [909, 29] on div at bounding box center [922, 20] width 41 height 22
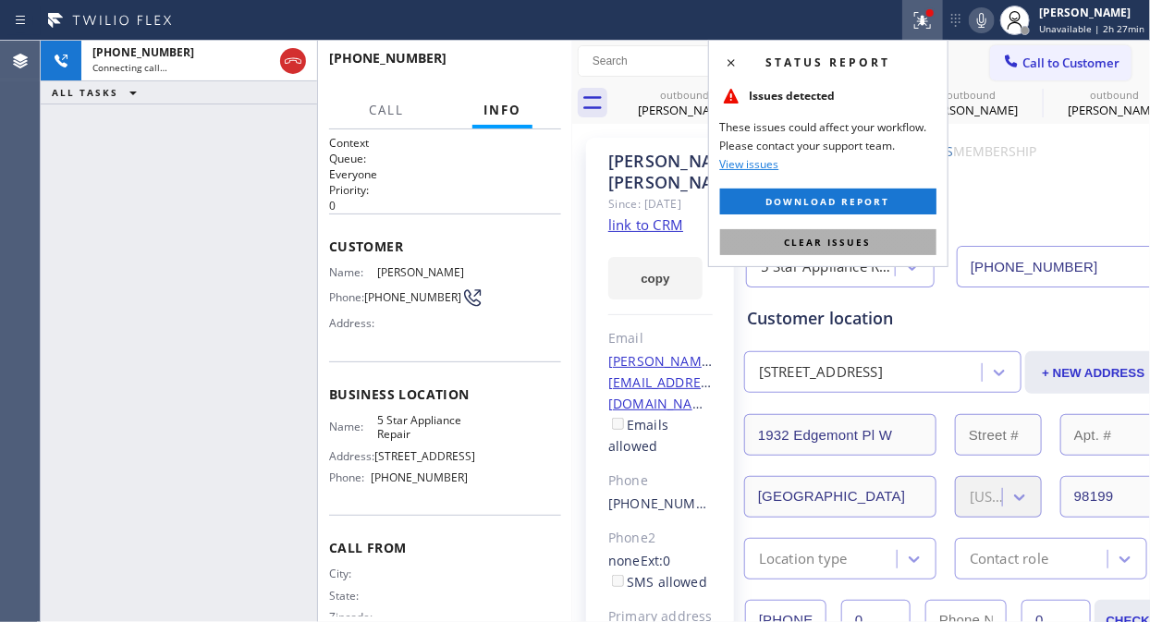
click at [828, 244] on span "Clear issues" at bounding box center [828, 242] width 87 height 13
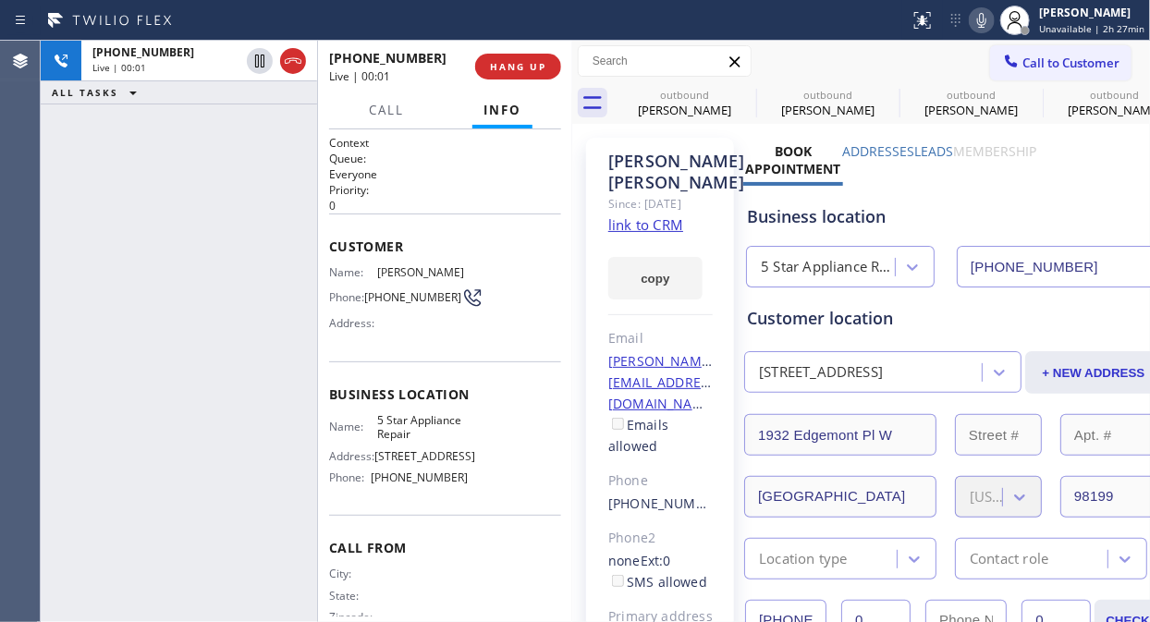
drag, startPoint x: 75, startPoint y: 124, endPoint x: 287, endPoint y: 120, distance: 212.6
click at [75, 124] on div "[PHONE_NUMBER] Live | 00:01 ALL TASKS ALL TASKS ACTIVE TASKS TASKS IN WRAP UP" at bounding box center [179, 331] width 276 height 581
click at [534, 71] on span "HANG UP" at bounding box center [518, 66] width 56 height 13
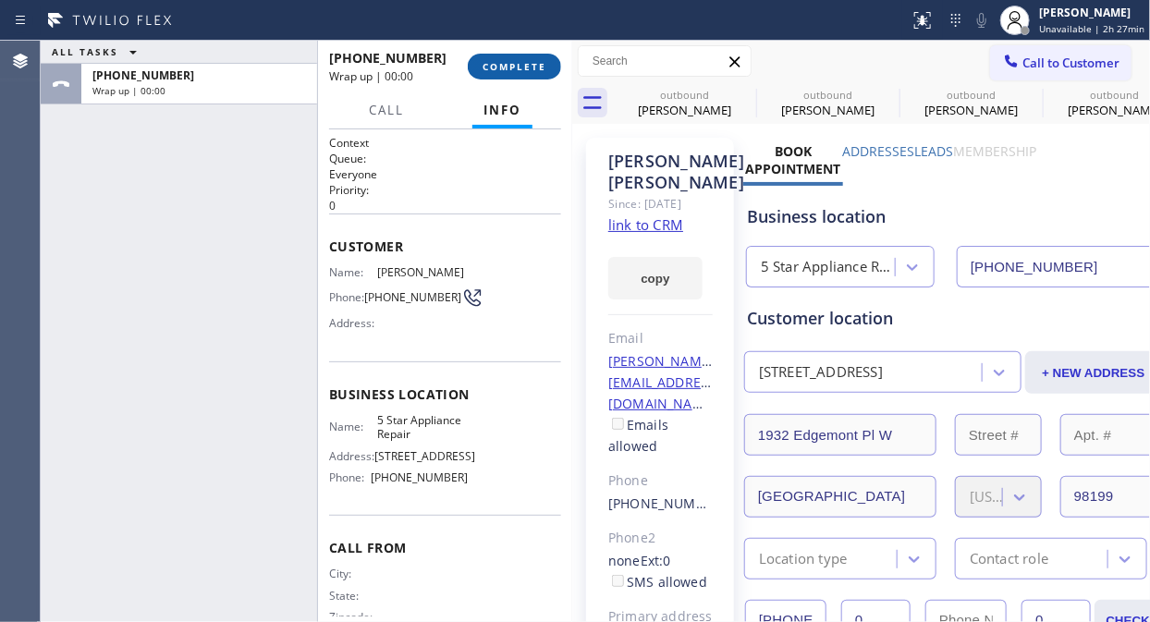
click at [515, 68] on span "COMPLETE" at bounding box center [514, 66] width 64 height 13
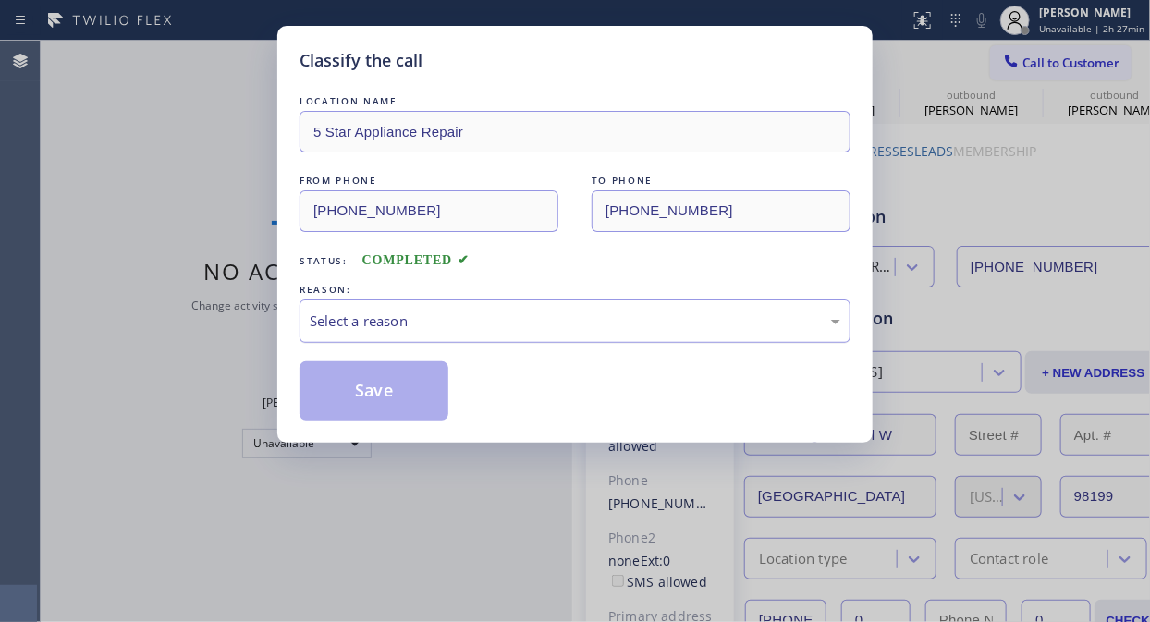
click at [532, 324] on div "Select a reason" at bounding box center [575, 320] width 530 height 21
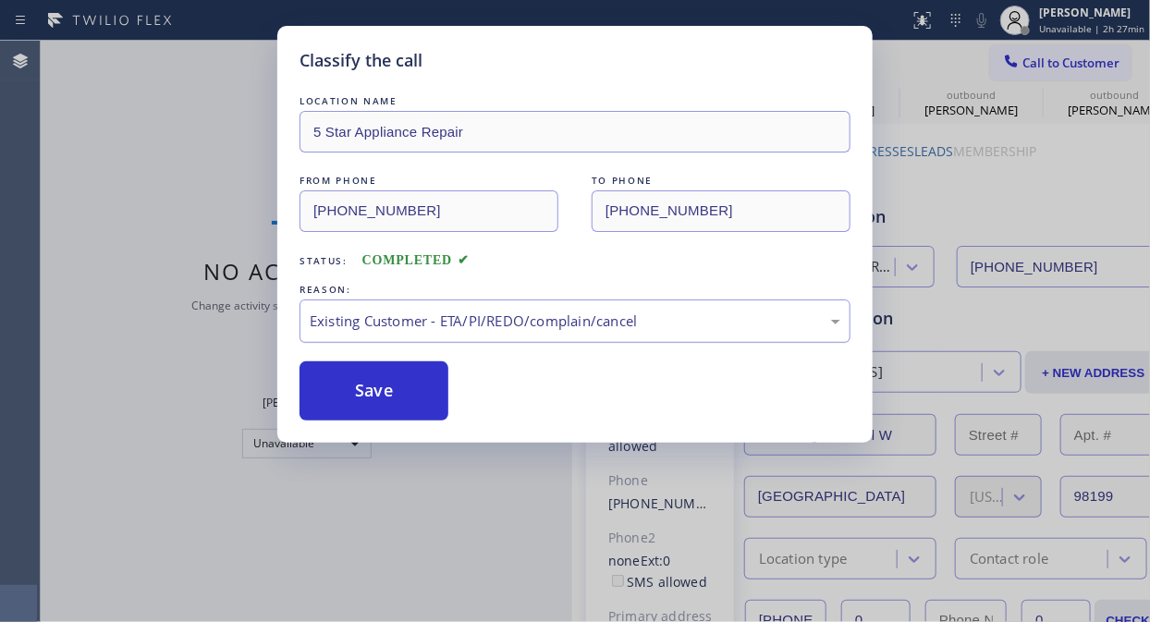
click at [528, 318] on div "Existing Customer - ETA/PI/REDO/complain/cancel" at bounding box center [575, 320] width 530 height 21
click at [408, 384] on button "Save" at bounding box center [373, 390] width 149 height 59
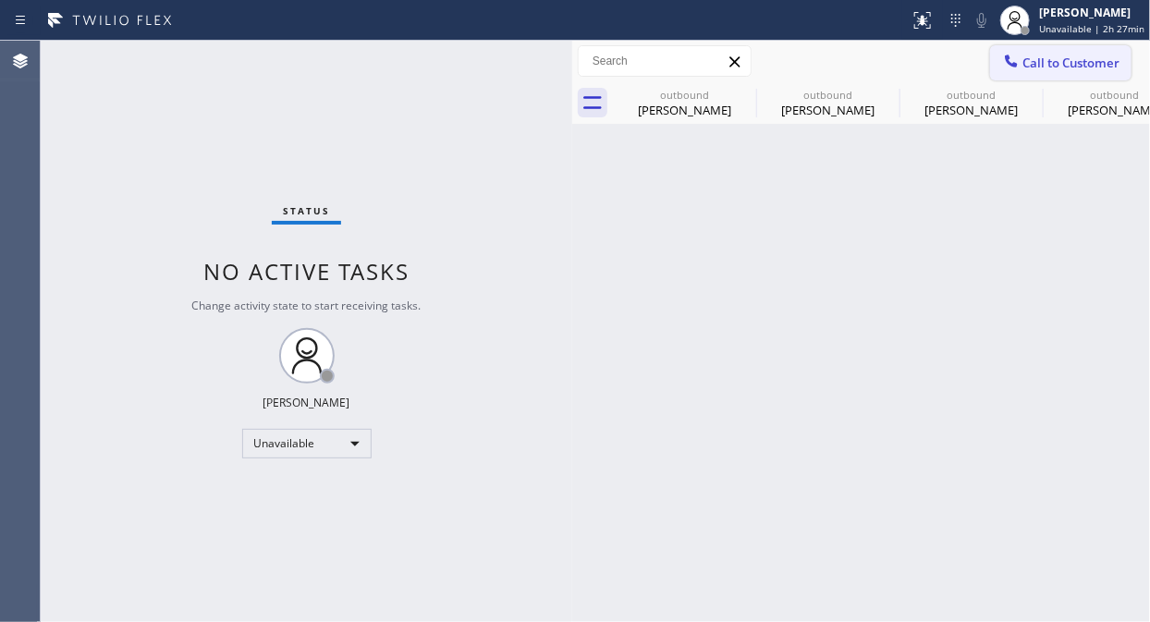
click at [1045, 62] on span "Call to Customer" at bounding box center [1070, 63] width 97 height 17
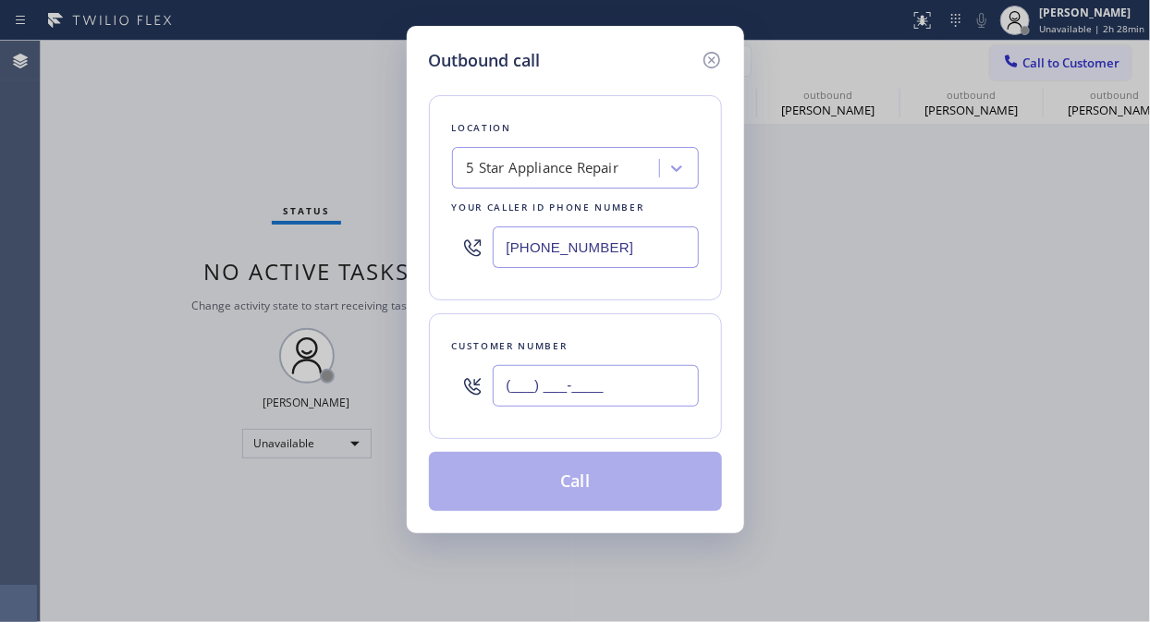
click at [574, 380] on input "(___) ___-____" at bounding box center [596, 386] width 206 height 42
paste input "714) 369-7301"
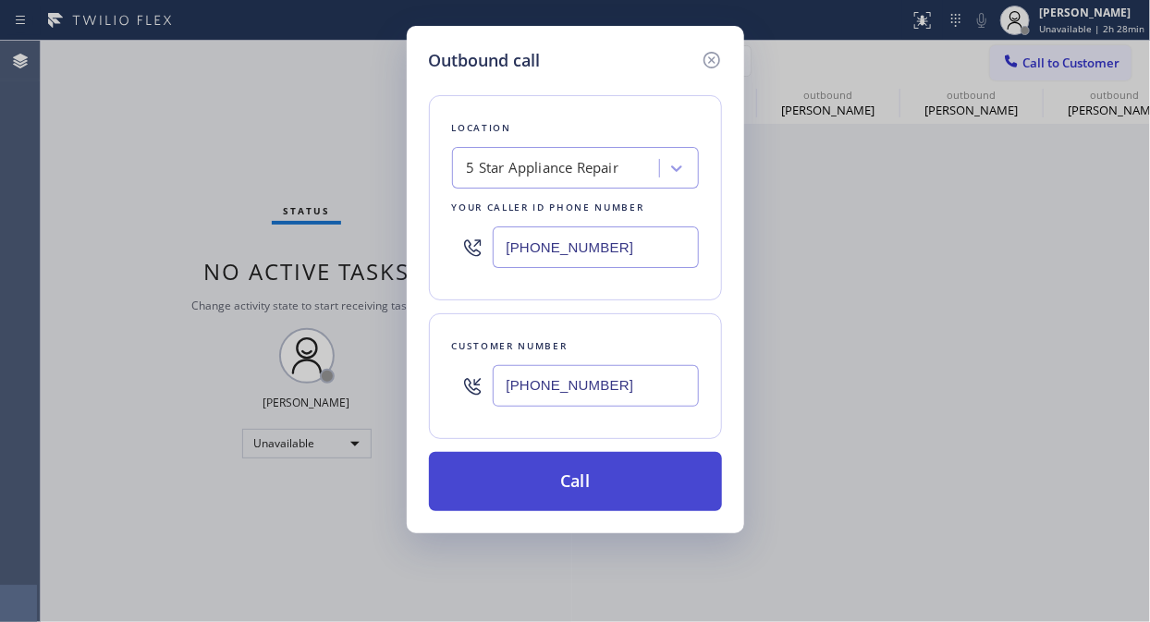
type input "[PHONE_NUMBER]"
click at [597, 491] on button "Call" at bounding box center [575, 481] width 293 height 59
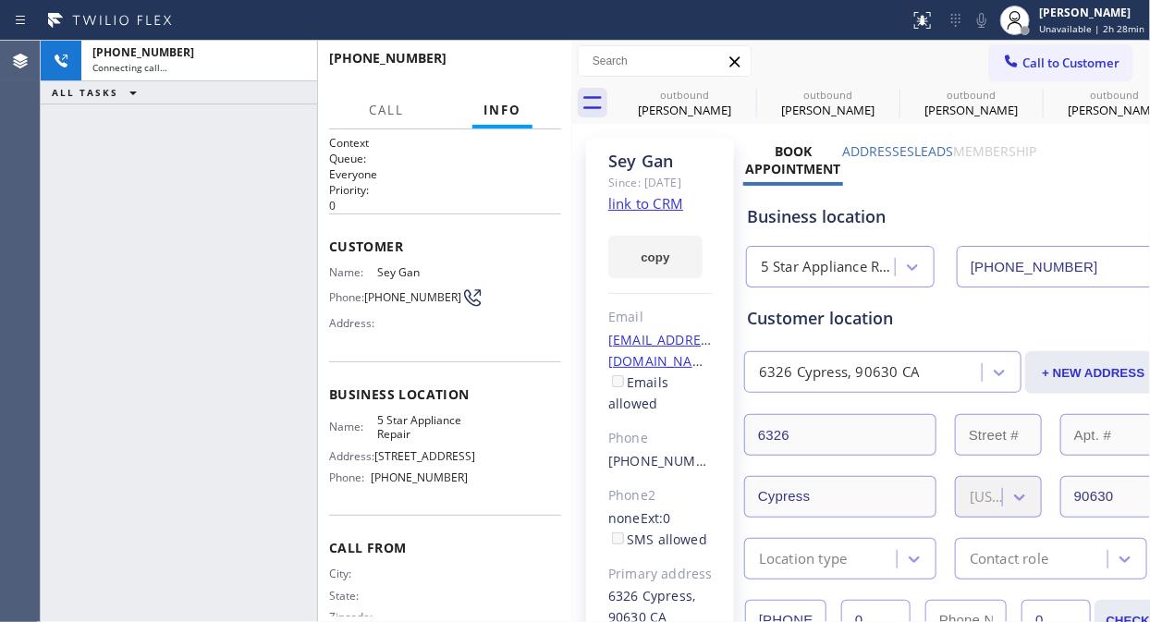
type input "[PHONE_NUMBER]"
click at [291, 58] on icon at bounding box center [293, 61] width 17 height 6
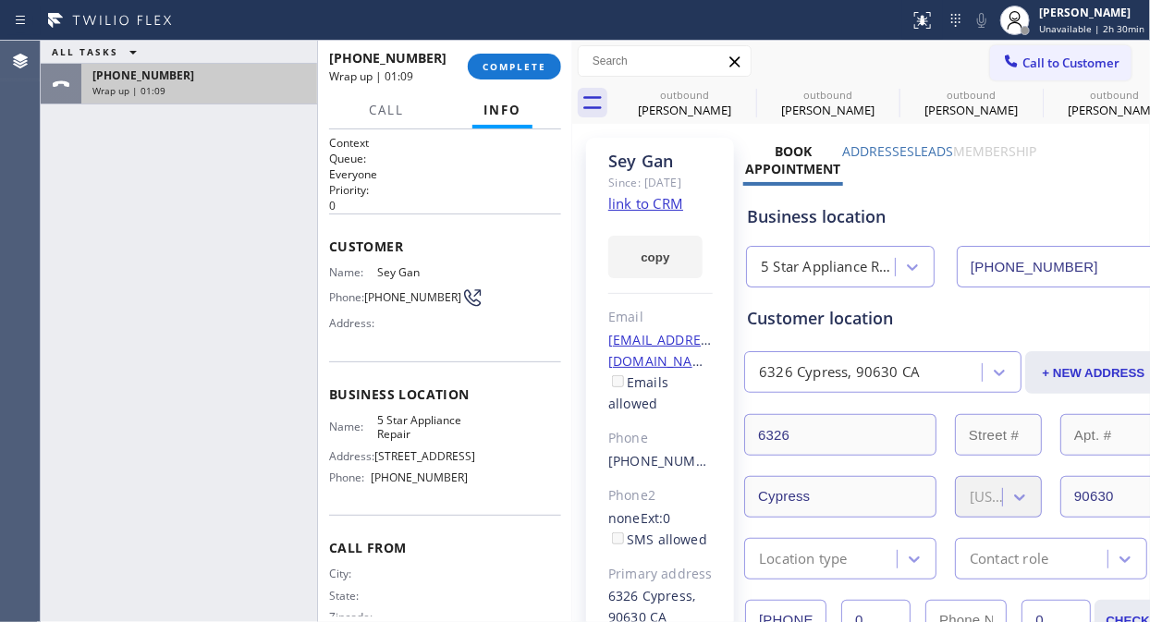
drag, startPoint x: 95, startPoint y: 197, endPoint x: 294, endPoint y: 88, distance: 226.6
click at [98, 196] on div "ALL TASKS ALL TASKS ACTIVE TASKS TASKS IN WRAP UP [PHONE_NUMBER] Wrap up | 01:09" at bounding box center [179, 331] width 276 height 581
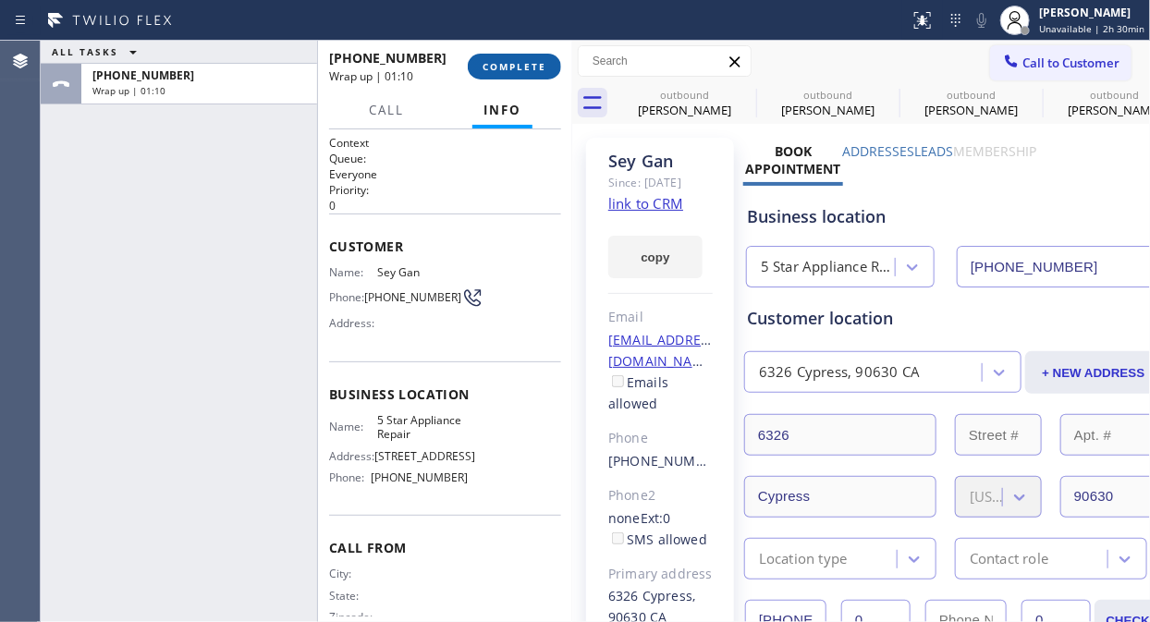
click at [499, 66] on span "COMPLETE" at bounding box center [514, 66] width 64 height 13
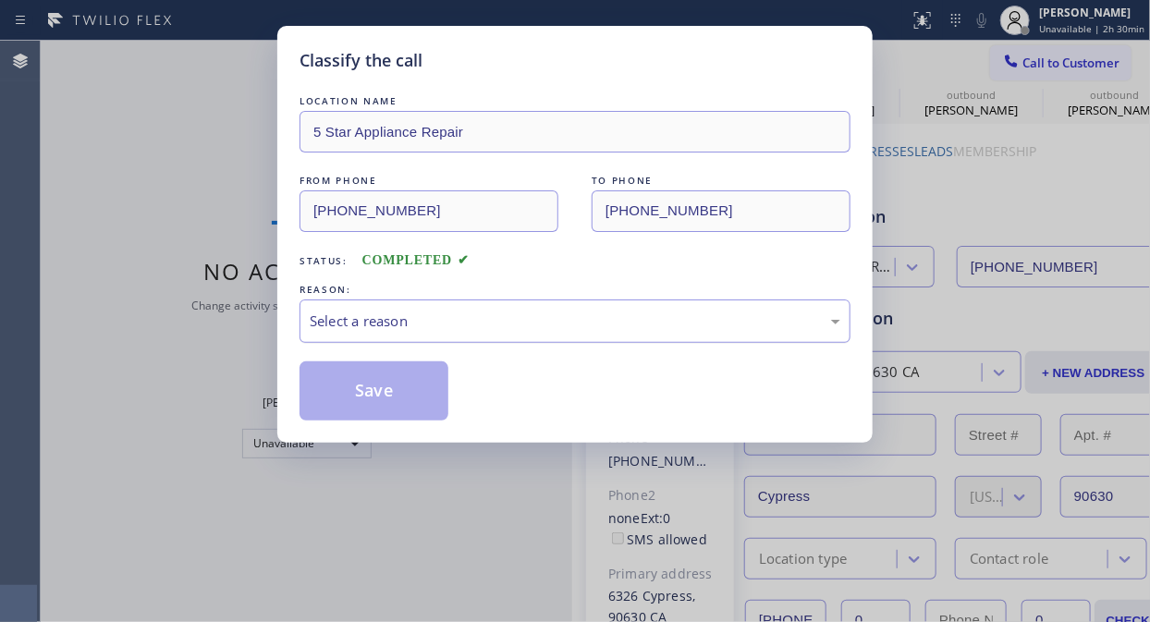
click at [499, 323] on div "Select a reason" at bounding box center [575, 320] width 530 height 21
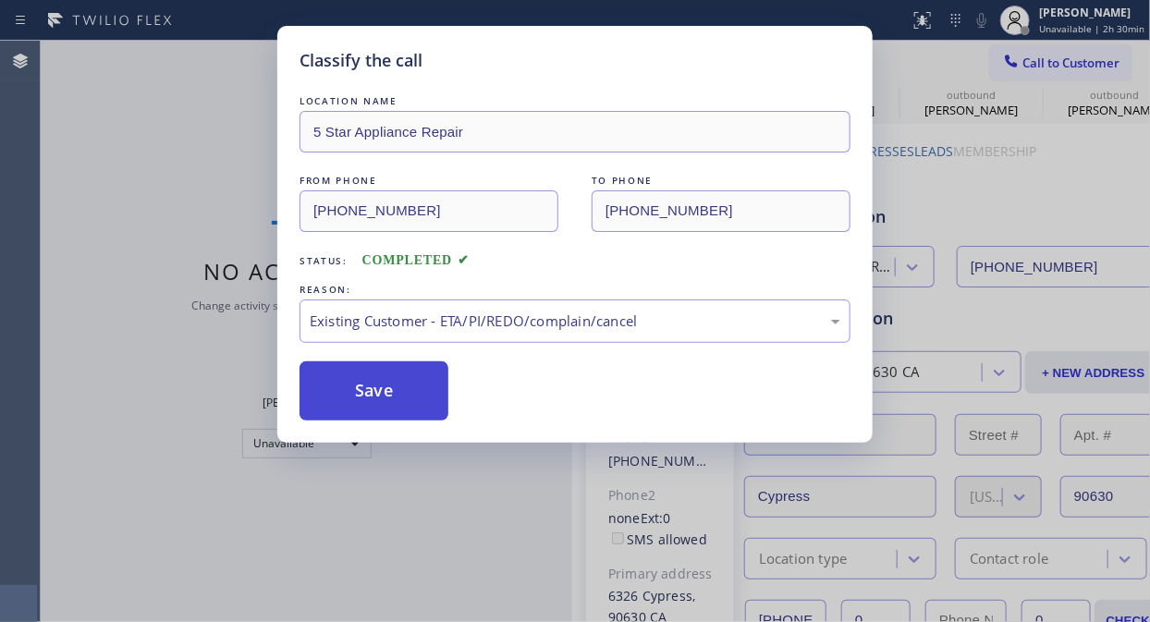
click at [414, 396] on button "Save" at bounding box center [373, 390] width 149 height 59
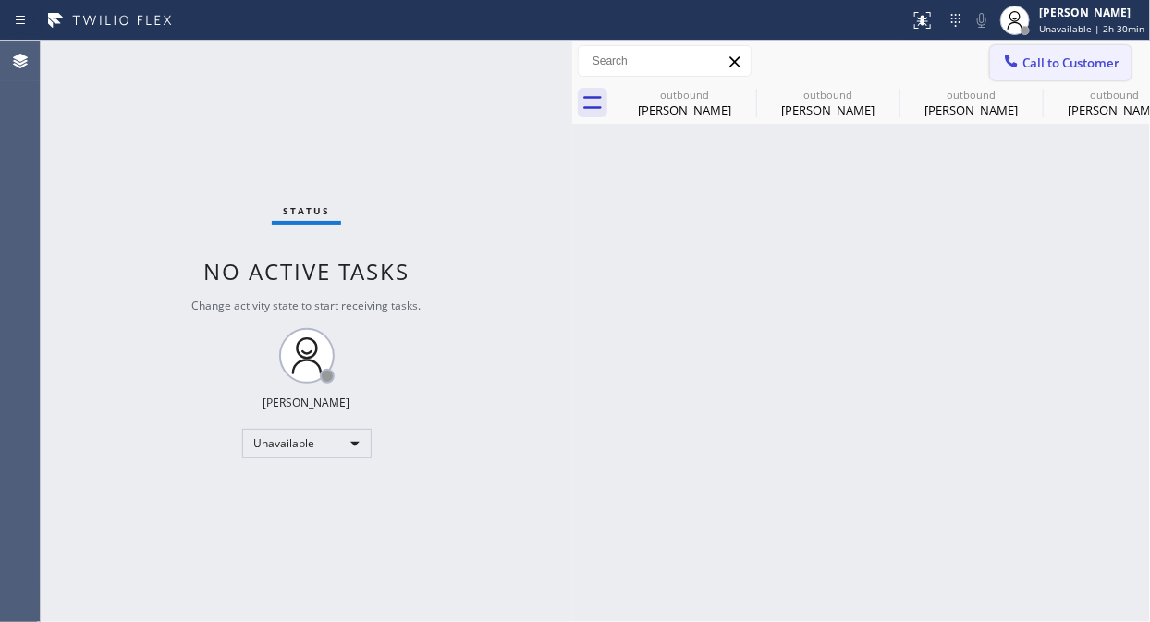
click at [1060, 63] on span "Call to Customer" at bounding box center [1070, 63] width 97 height 17
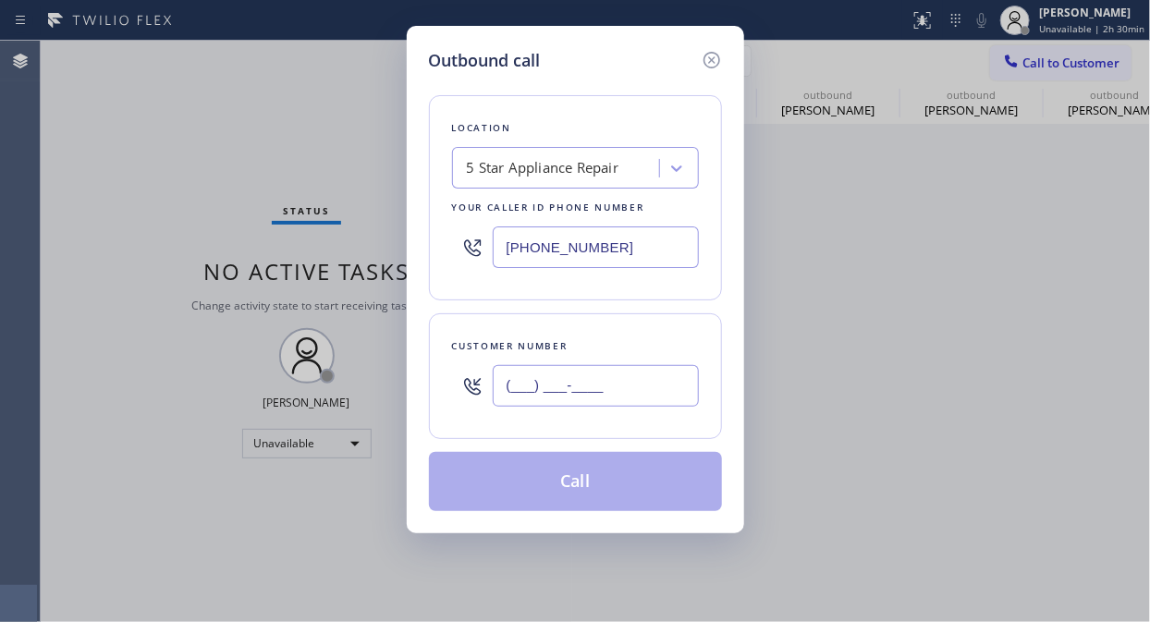
click at [657, 385] on input "(___) ___-____" at bounding box center [596, 386] width 206 height 42
paste input "714) 414-7438"
type input "[PHONE_NUMBER]"
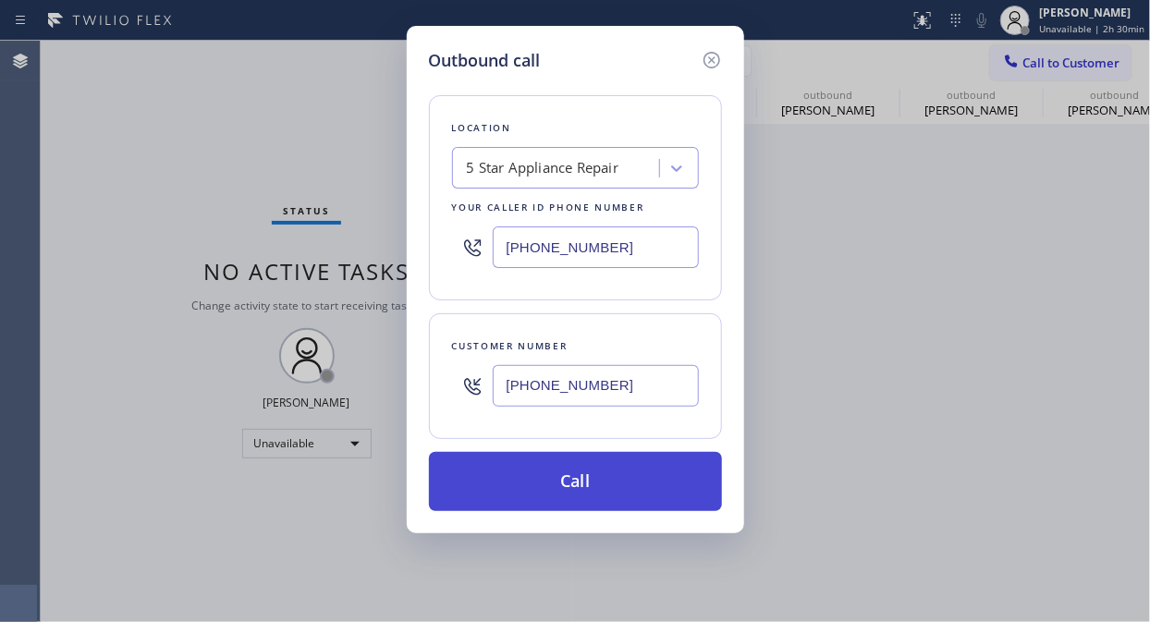
click at [629, 494] on button "Call" at bounding box center [575, 481] width 293 height 59
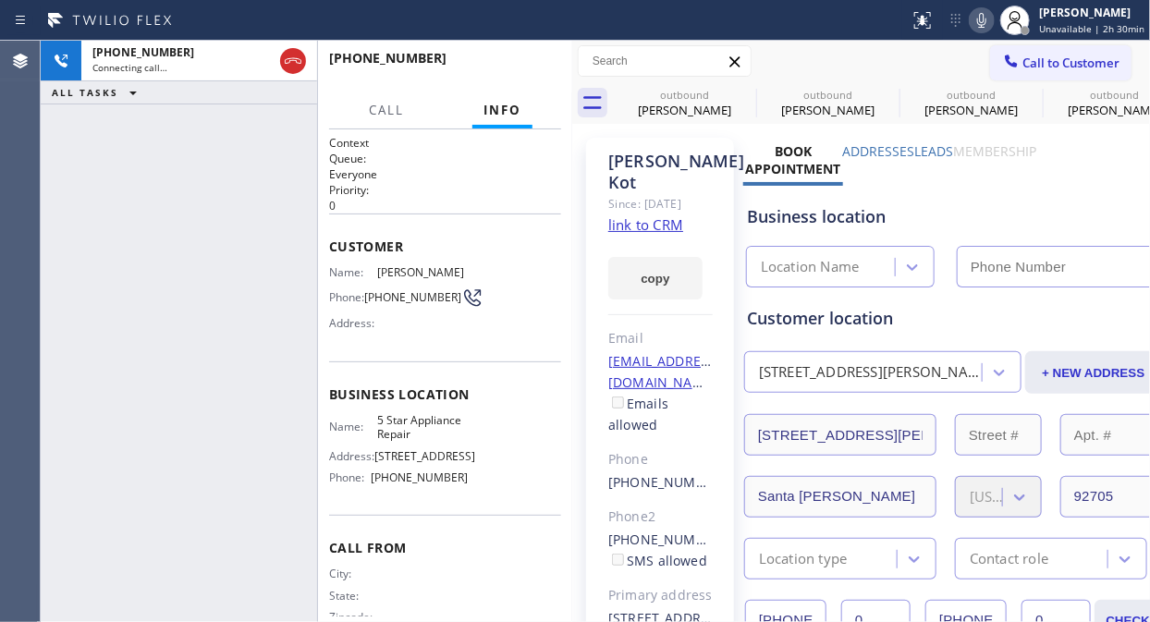
type input "[PHONE_NUMBER]"
click at [741, 96] on icon at bounding box center [744, 94] width 17 height 17
drag, startPoint x: 741, startPoint y: 96, endPoint x: 329, endPoint y: 54, distance: 414.3
click at [0, 0] on icon at bounding box center [0, 0] width 0 height 0
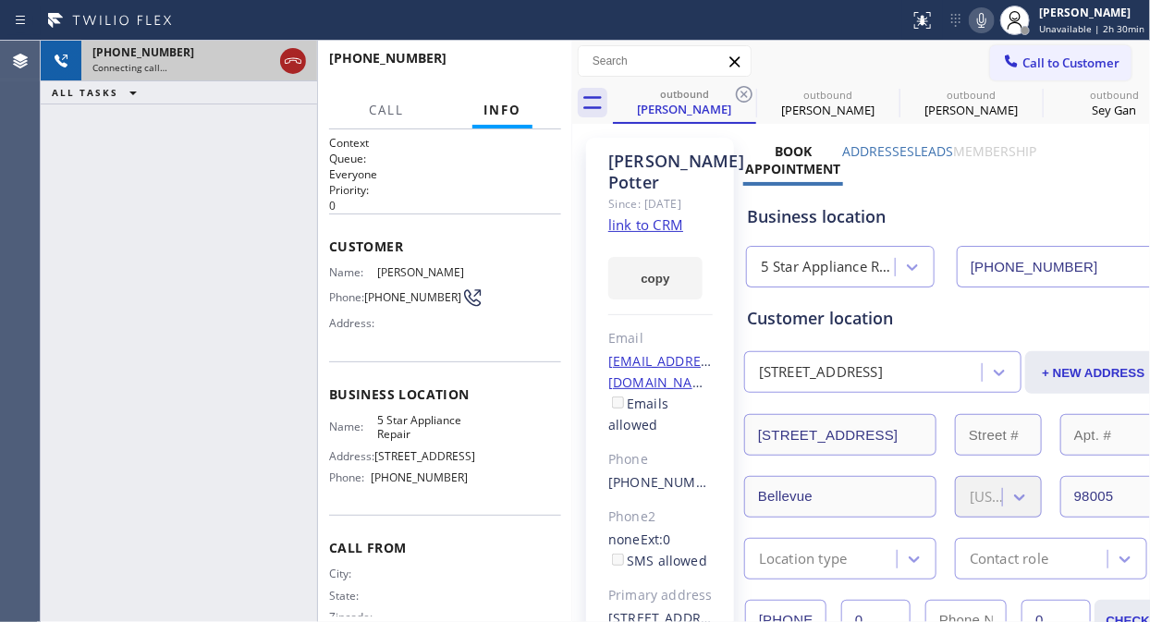
drag, startPoint x: 294, startPoint y: 52, endPoint x: 296, endPoint y: 61, distance: 9.4
click at [294, 55] on icon at bounding box center [293, 61] width 22 height 22
click at [296, 62] on icon at bounding box center [293, 61] width 22 height 22
click at [523, 65] on span "HANG UP" at bounding box center [518, 66] width 56 height 13
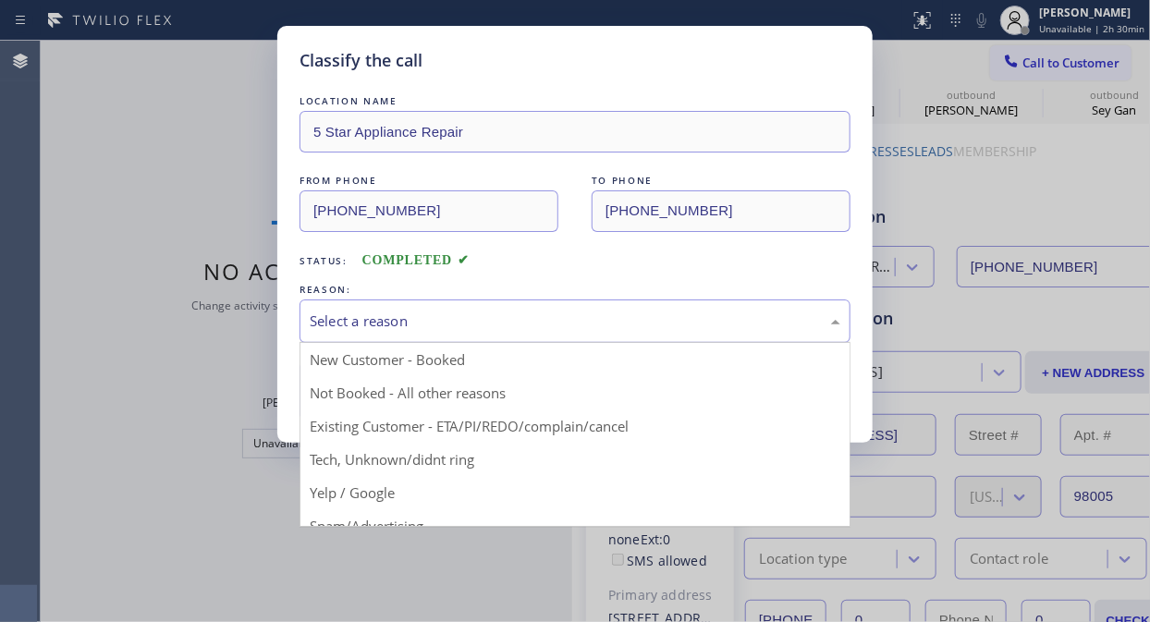
click at [571, 323] on div "Select a reason" at bounding box center [575, 320] width 530 height 21
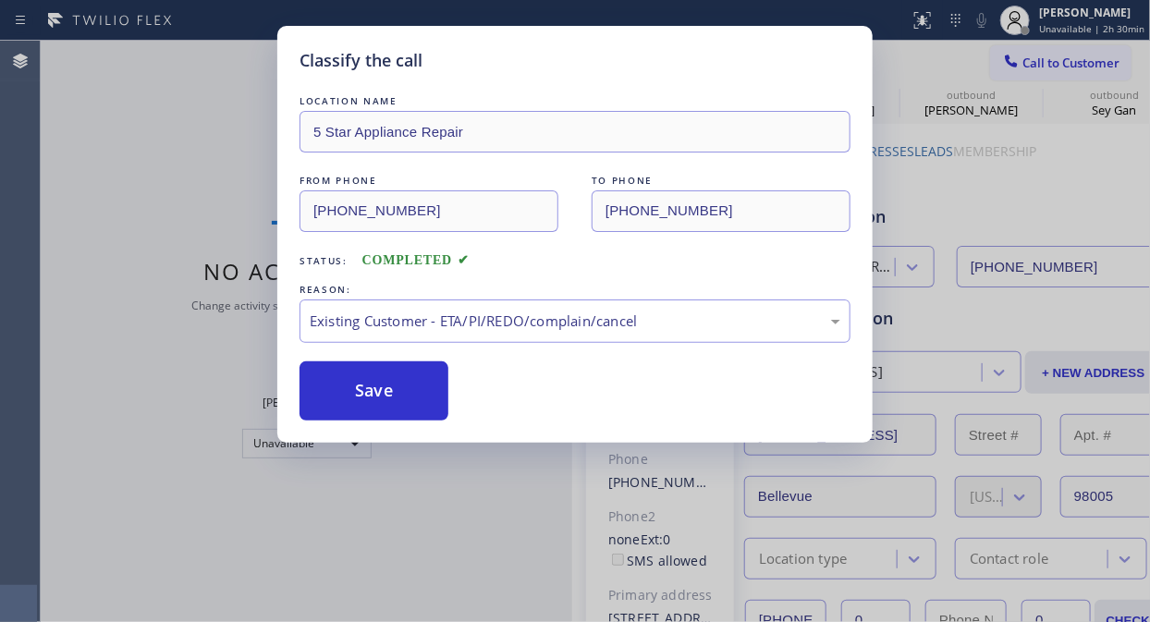
drag, startPoint x: 427, startPoint y: 400, endPoint x: 825, endPoint y: 236, distance: 430.9
click at [426, 400] on button "Save" at bounding box center [373, 390] width 149 height 59
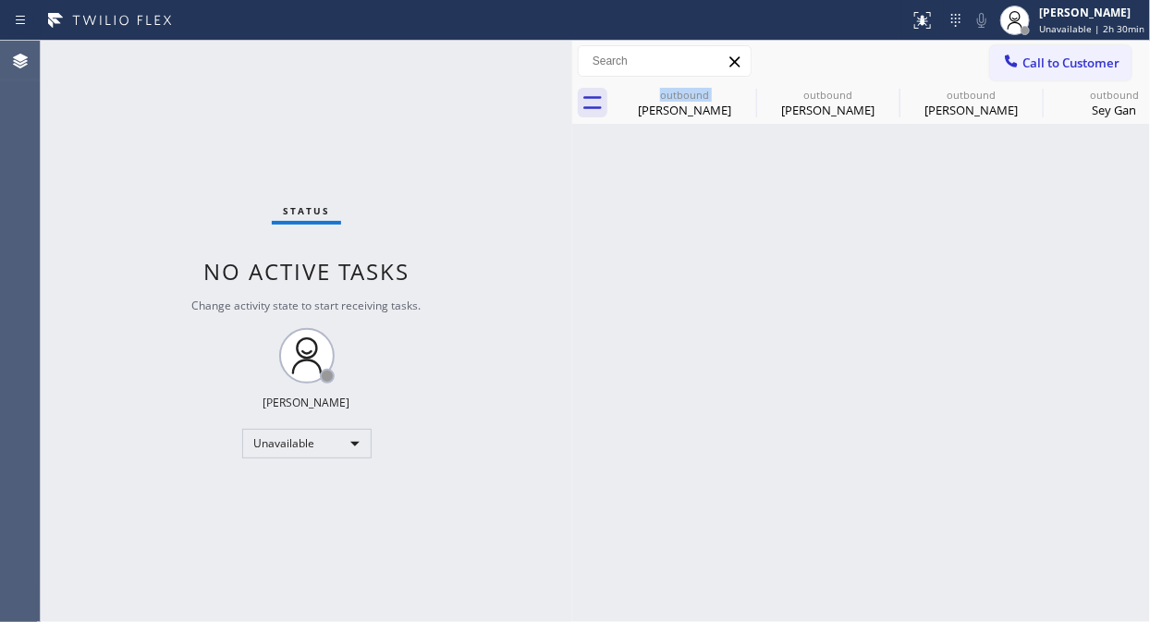
click at [1005, 65] on icon at bounding box center [1011, 61] width 18 height 18
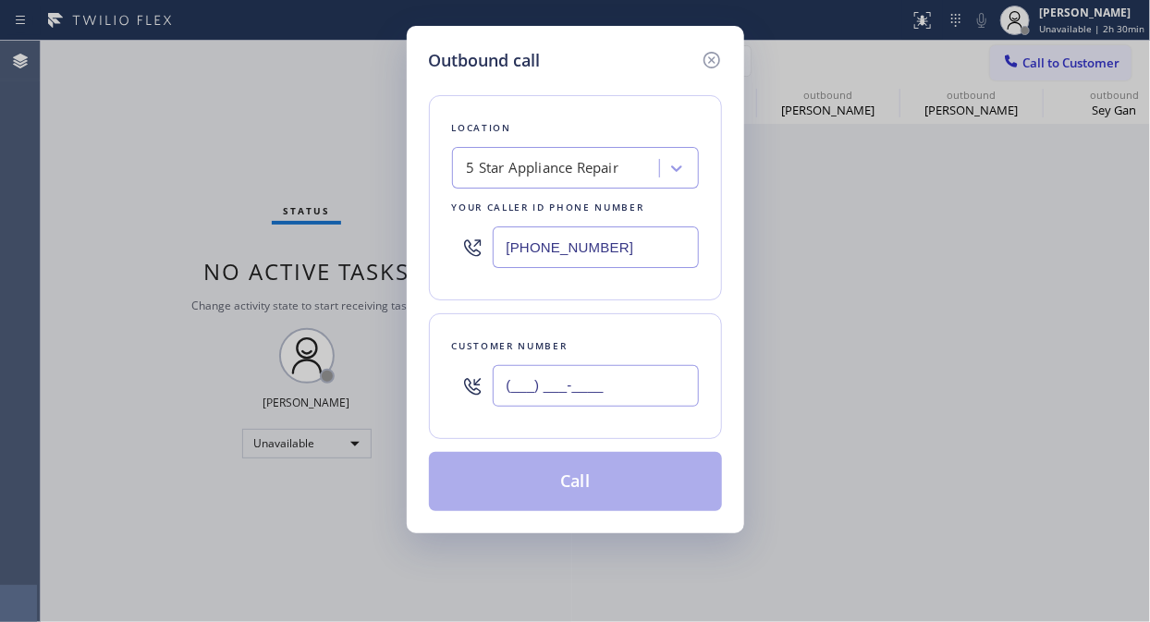
click at [614, 399] on input "(___) ___-____" at bounding box center [596, 386] width 206 height 42
paste input "310) 595-4109"
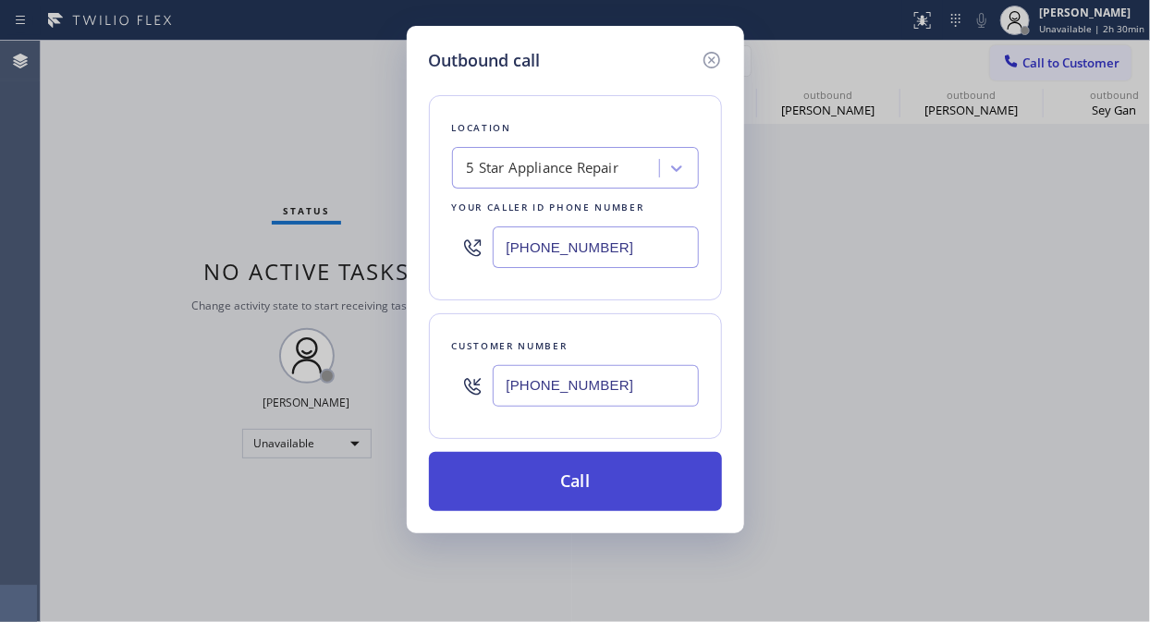
type input "[PHONE_NUMBER]"
click at [616, 473] on button "Call" at bounding box center [575, 481] width 293 height 59
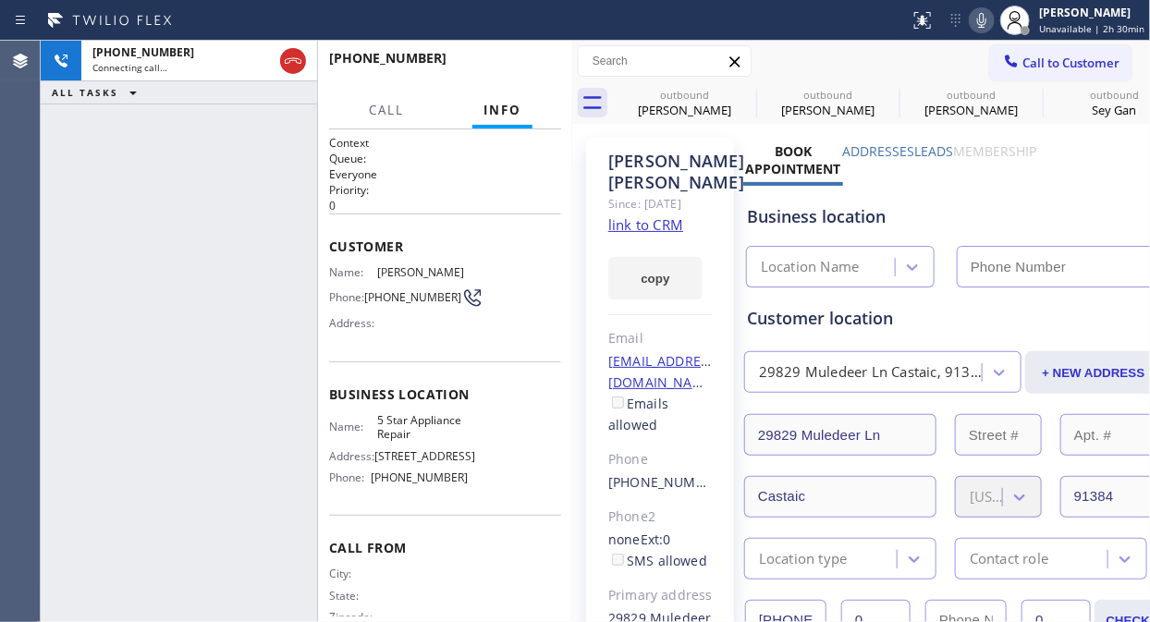
type input "[PHONE_NUMBER]"
click at [558, 54] on div "[PHONE_NUMBER] Live | 00:03 HANG UP" at bounding box center [445, 67] width 232 height 48
click at [512, 71] on span "HANG UP" at bounding box center [518, 66] width 56 height 13
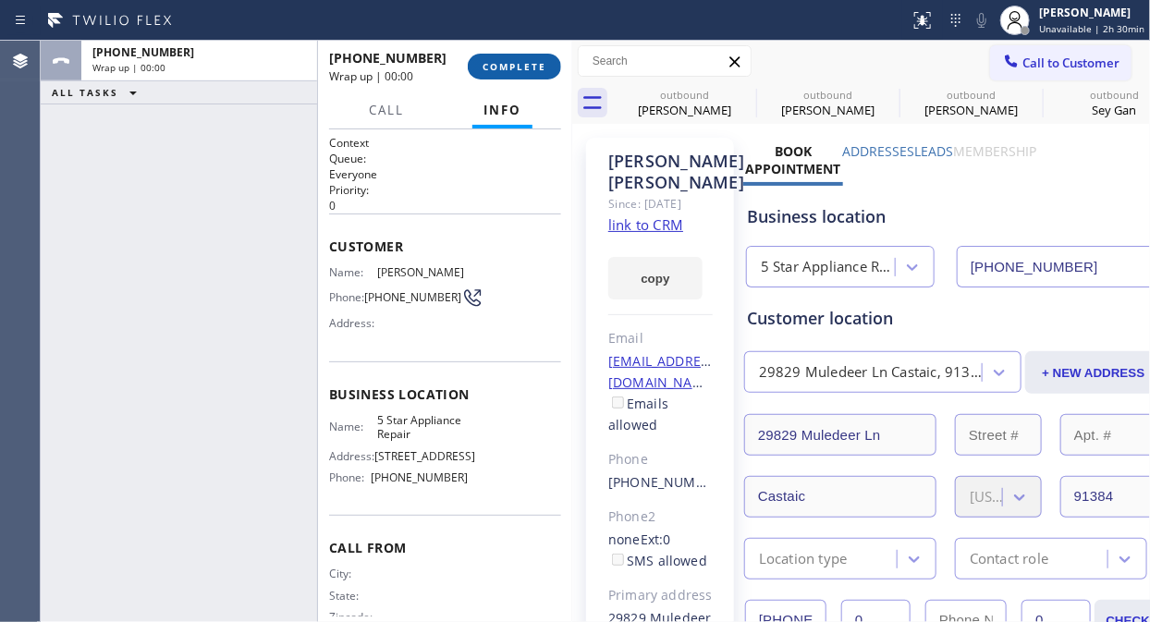
click at [533, 60] on span "COMPLETE" at bounding box center [514, 66] width 64 height 13
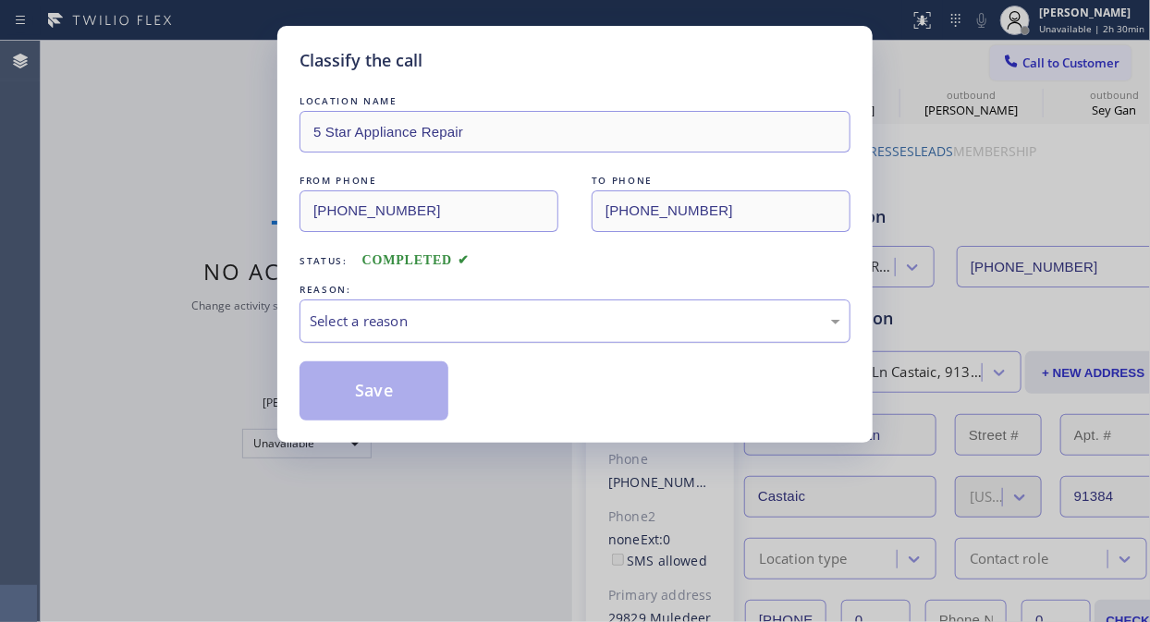
click at [519, 329] on div "Select a reason" at bounding box center [575, 320] width 530 height 21
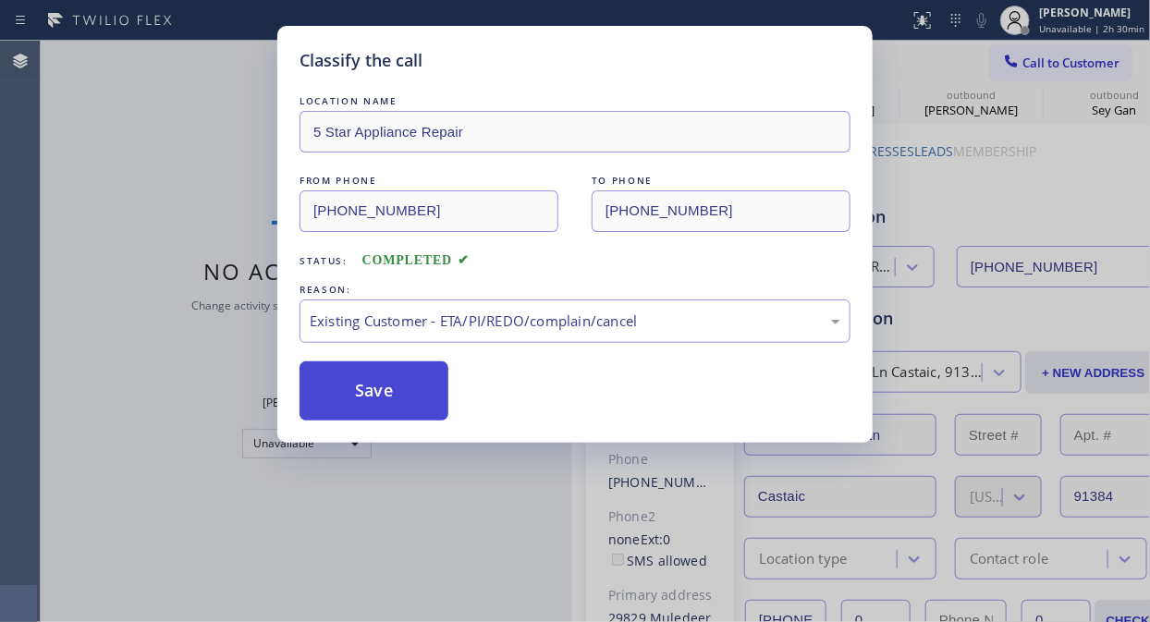
click at [408, 407] on button "Save" at bounding box center [373, 390] width 149 height 59
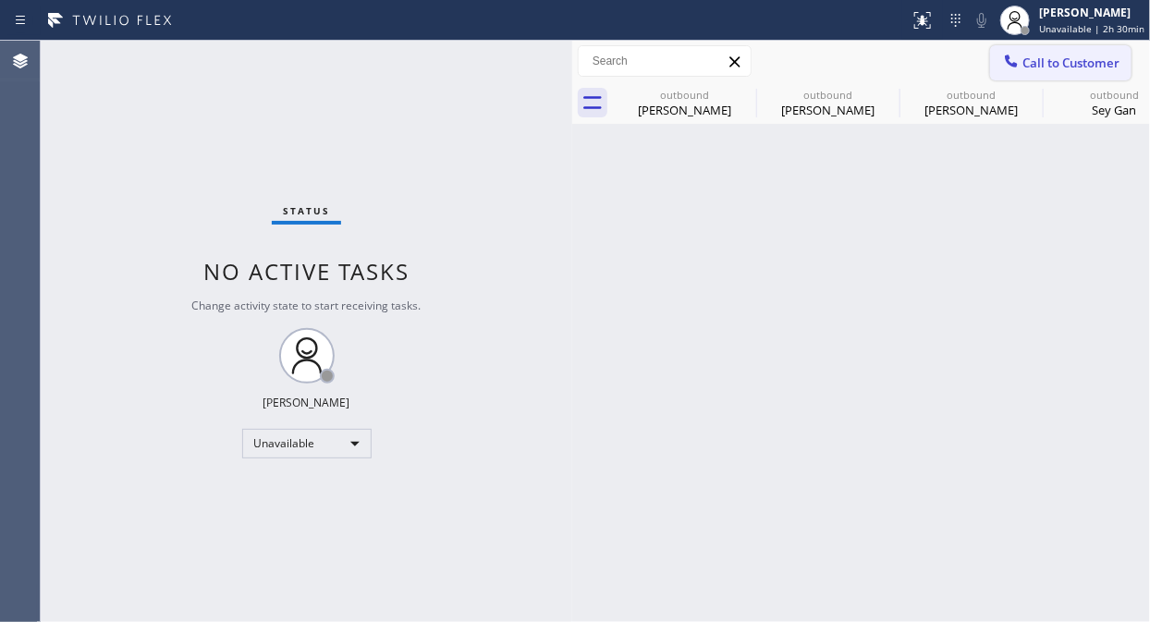
click at [1023, 69] on span "Call to Customer" at bounding box center [1070, 63] width 97 height 17
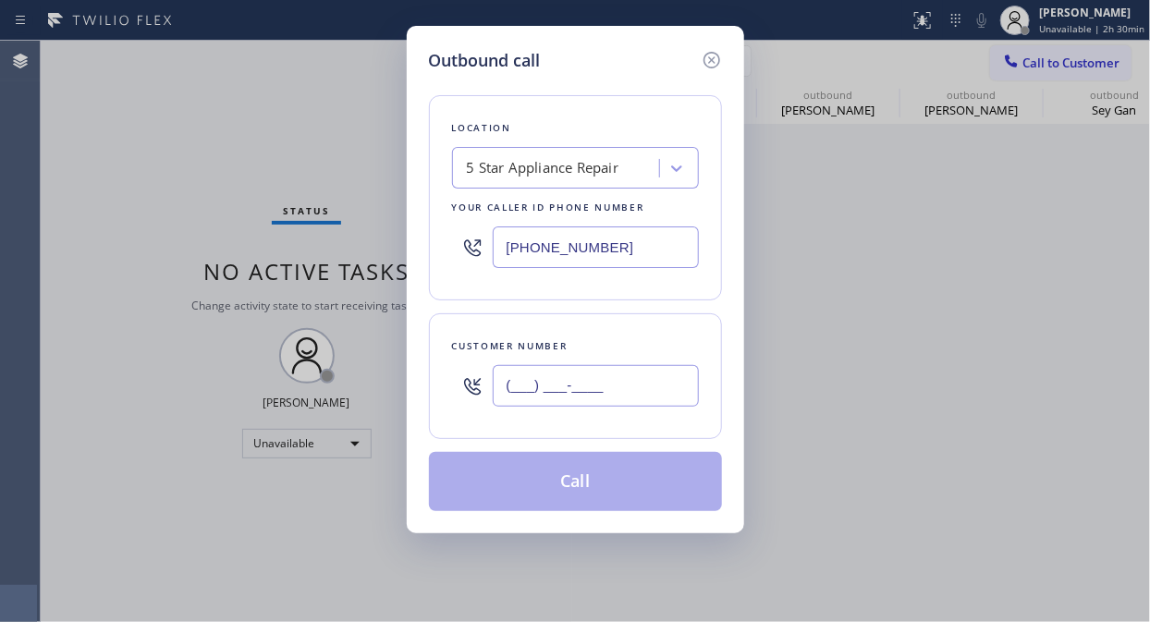
click at [580, 388] on input "(___) ___-____" at bounding box center [596, 386] width 206 height 42
paste input "310) 985-5928"
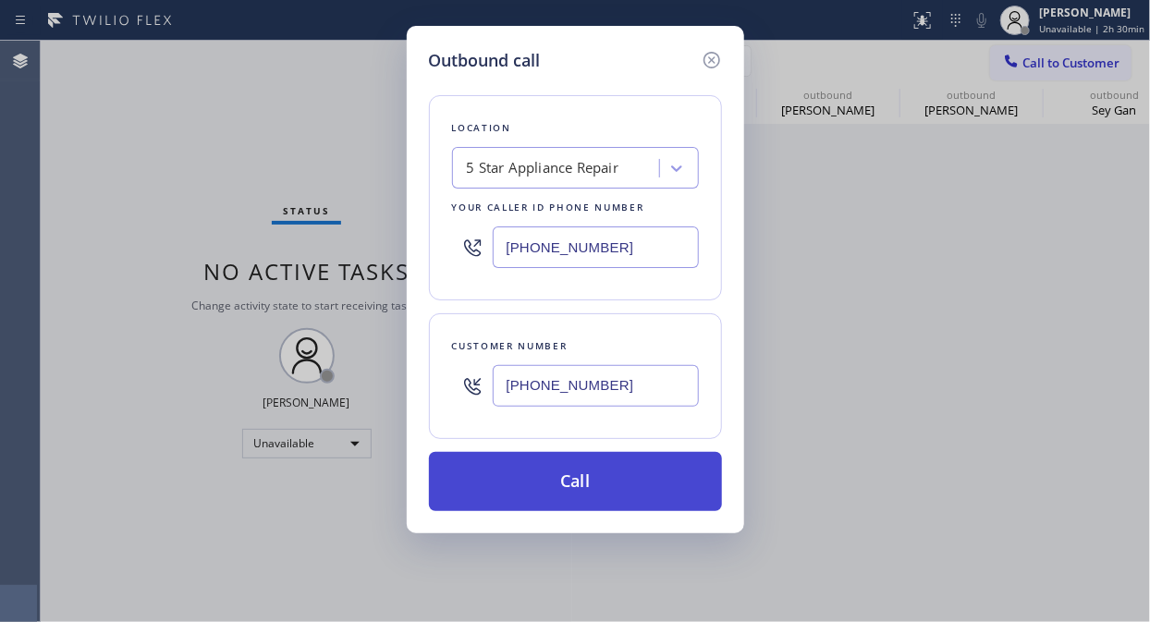
type input "[PHONE_NUMBER]"
click at [570, 473] on button "Call" at bounding box center [575, 481] width 293 height 59
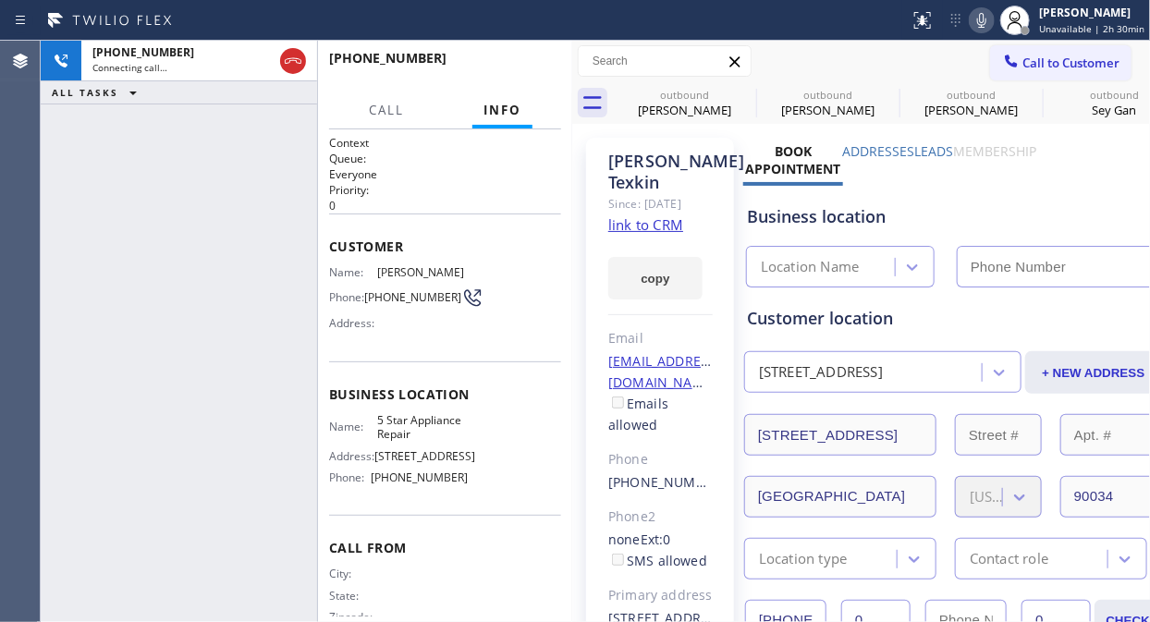
type input "[PHONE_NUMBER]"
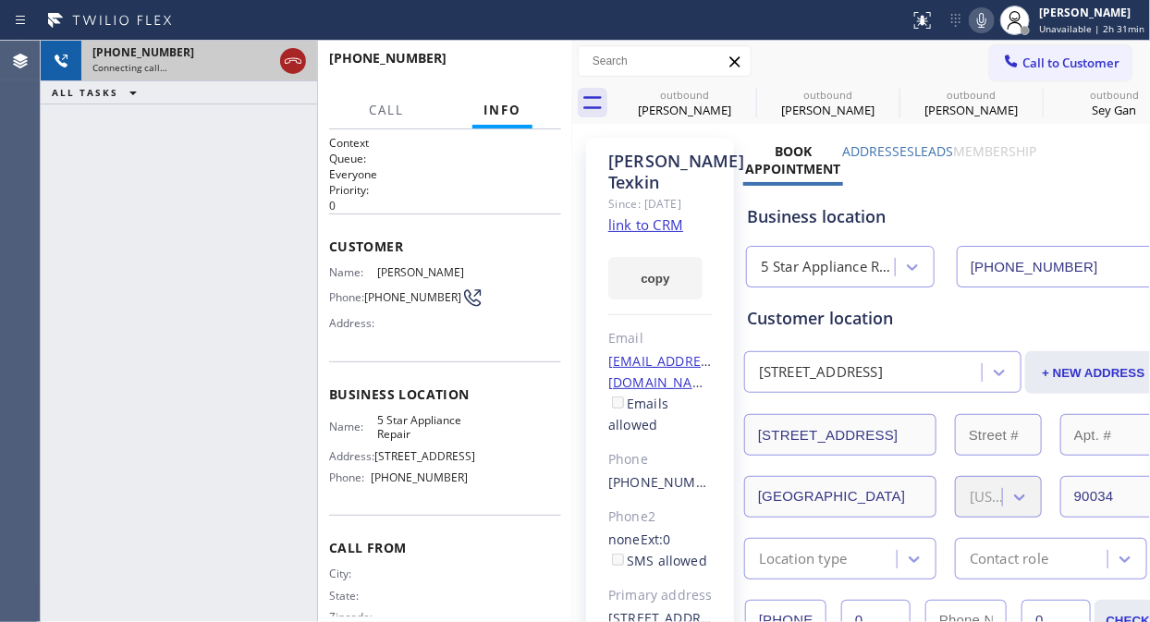
click at [293, 61] on icon at bounding box center [293, 61] width 22 height 22
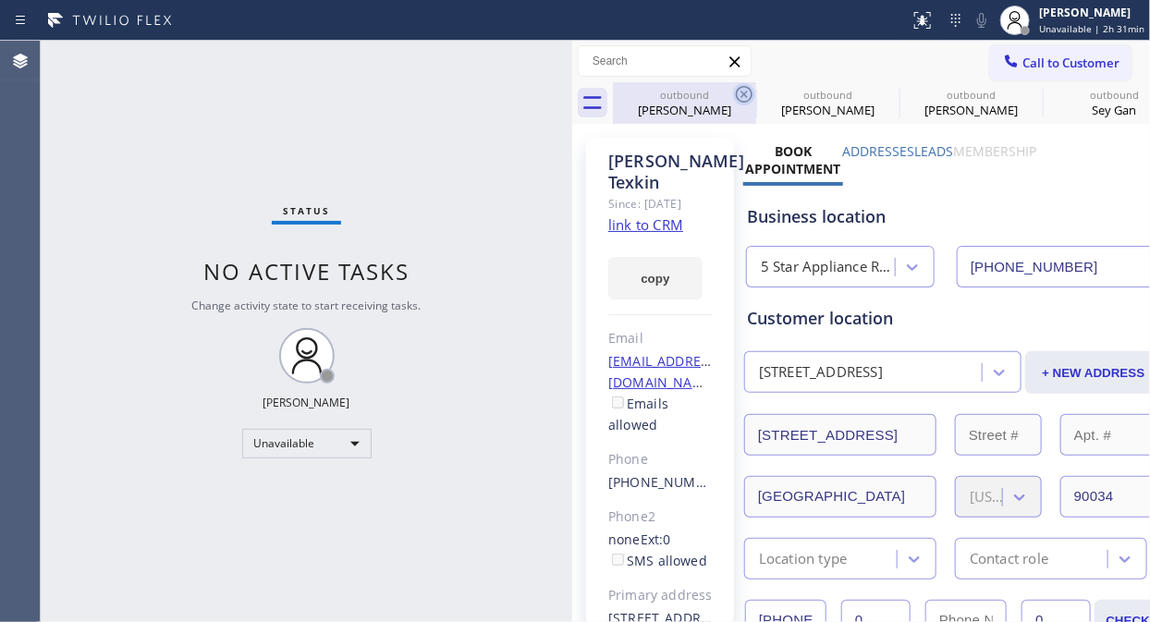
click at [751, 93] on icon at bounding box center [744, 94] width 17 height 17
click at [0, 0] on icon at bounding box center [0, 0] width 0 height 0
drag, startPoint x: 751, startPoint y: 93, endPoint x: 820, endPoint y: 367, distance: 282.0
click at [0, 0] on icon at bounding box center [0, 0] width 0 height 0
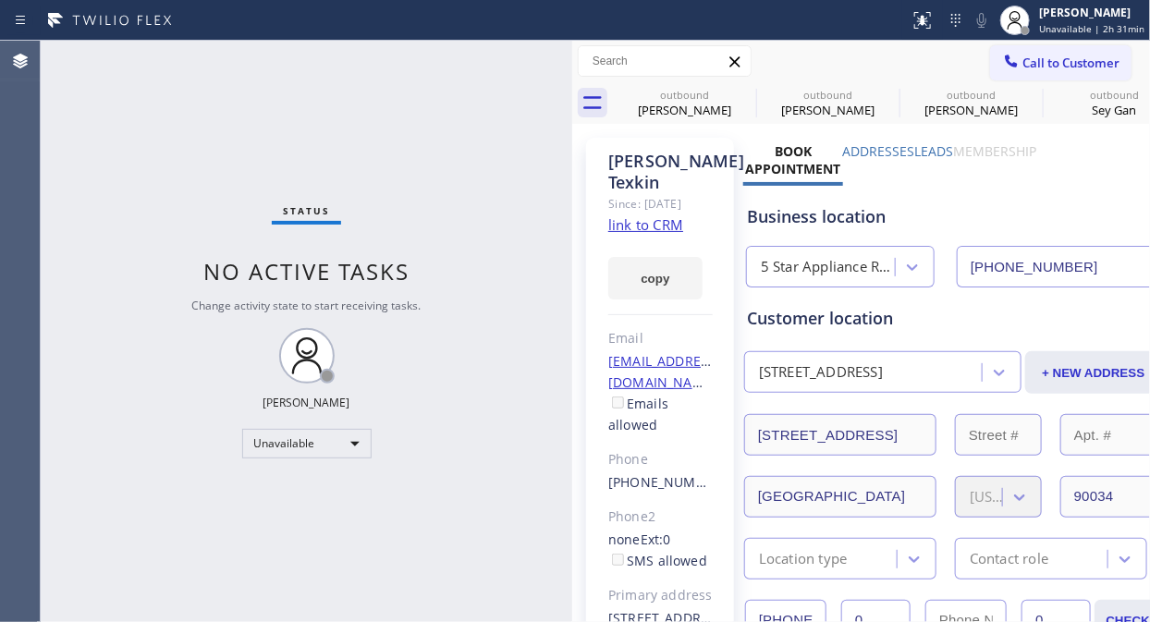
click at [0, 0] on icon at bounding box center [0, 0] width 0 height 0
click at [1026, 66] on span "Call to Customer" at bounding box center [1070, 63] width 97 height 17
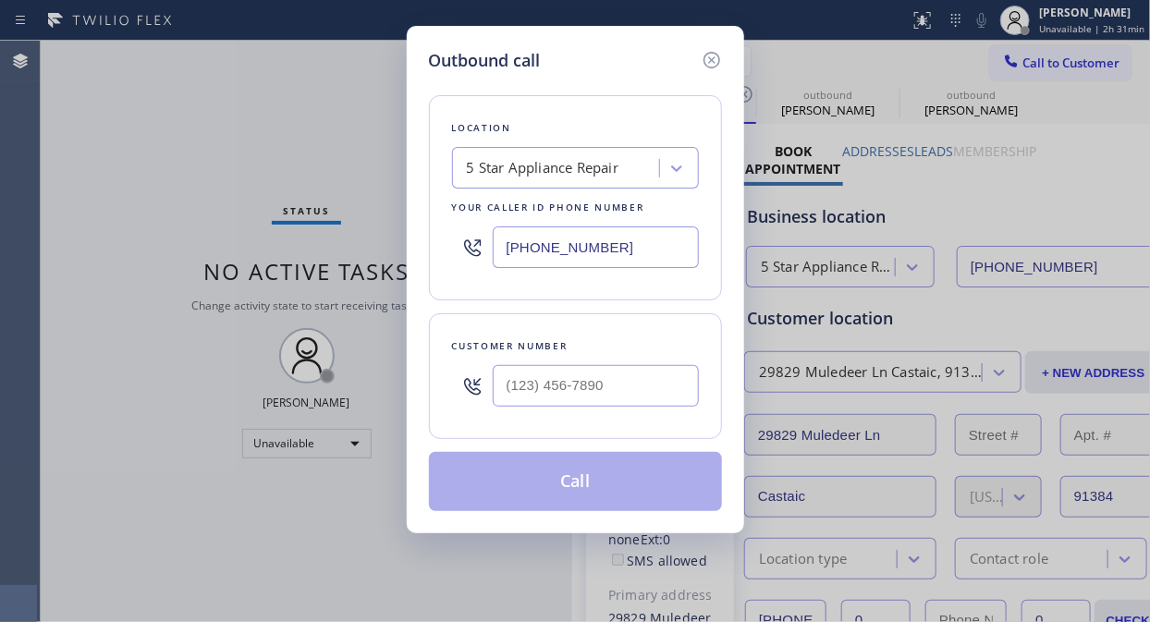
click at [651, 408] on div at bounding box center [596, 386] width 206 height 60
click at [641, 395] on input "(___) ___-____" at bounding box center [596, 386] width 206 height 42
paste input "408) 595-6900"
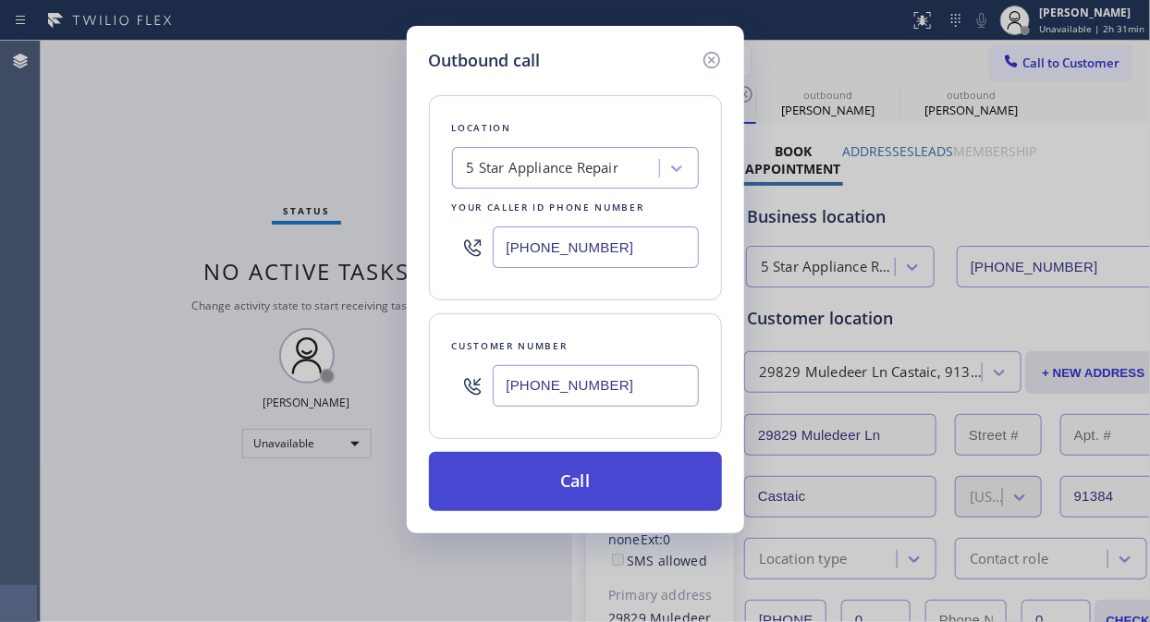
type input "[PHONE_NUMBER]"
click at [633, 485] on button "Call" at bounding box center [575, 481] width 293 height 59
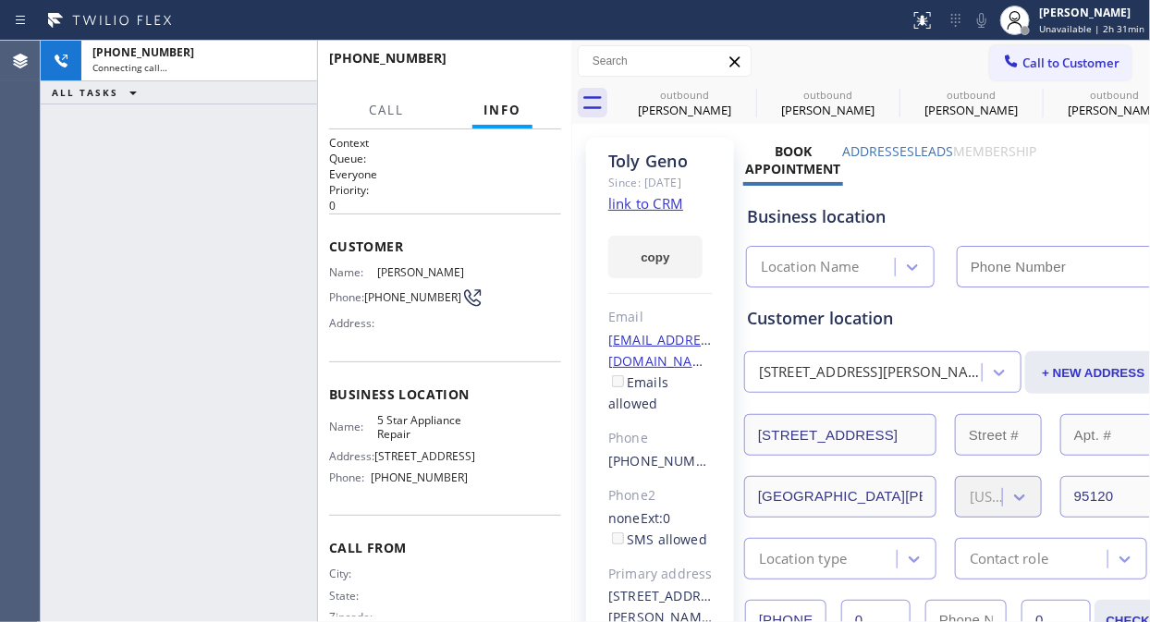
type input "[PHONE_NUMBER]"
click at [534, 67] on span "HANG UP" at bounding box center [518, 66] width 56 height 13
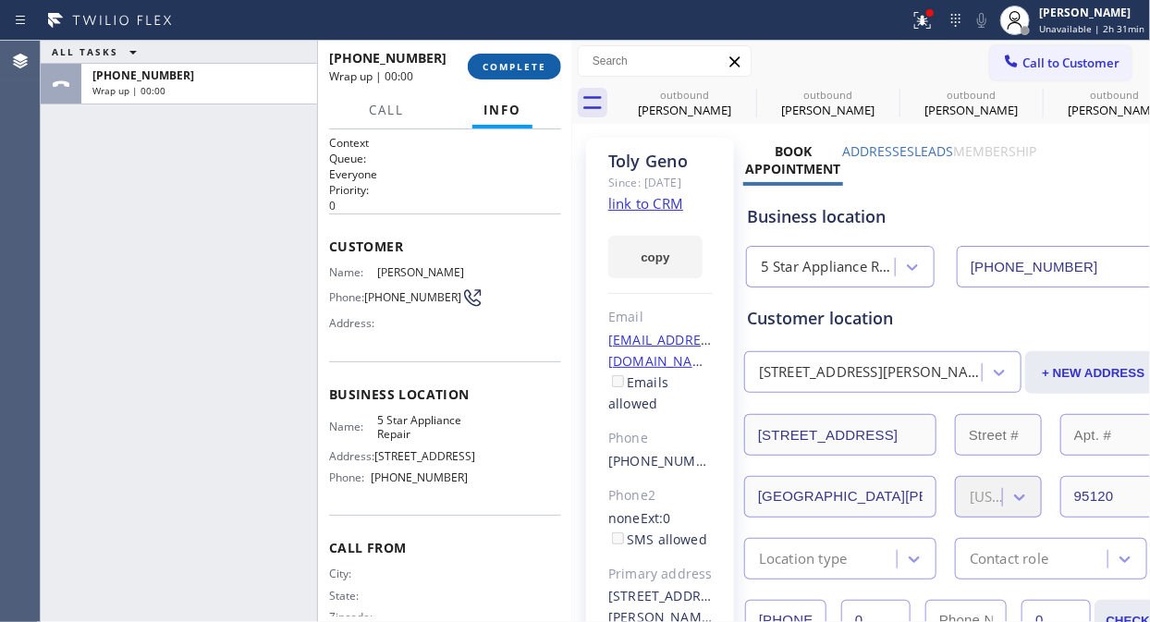
click at [534, 67] on span "COMPLETE" at bounding box center [514, 66] width 64 height 13
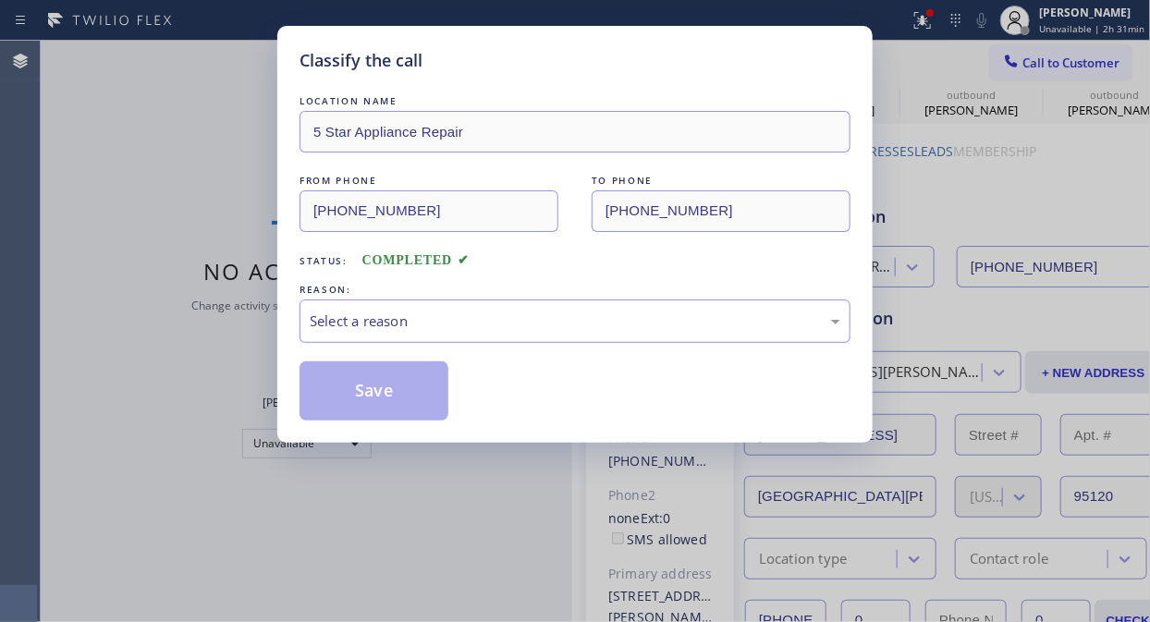
click at [592, 312] on div "Select a reason" at bounding box center [575, 320] width 530 height 21
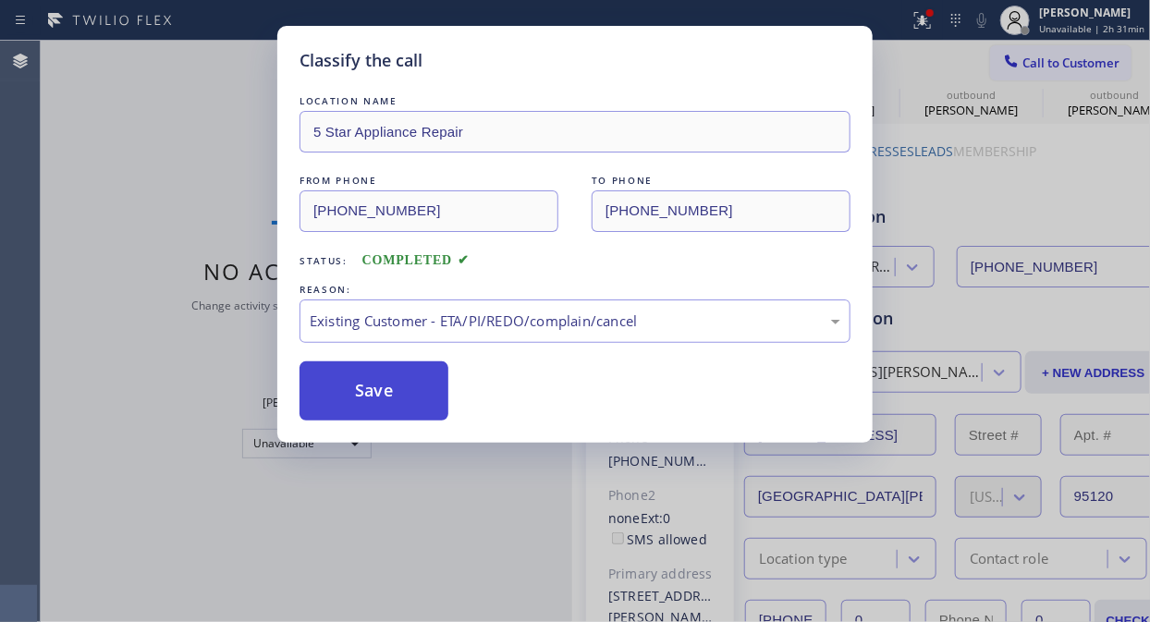
click at [408, 392] on button "Save" at bounding box center [373, 390] width 149 height 59
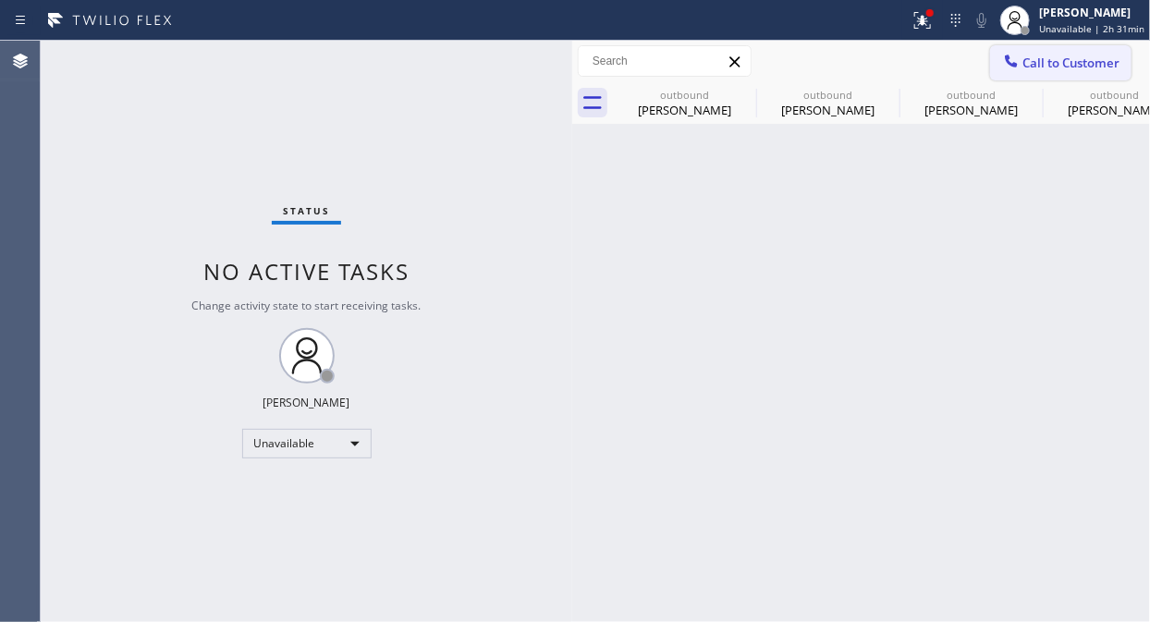
click at [1010, 61] on icon at bounding box center [1011, 61] width 18 height 18
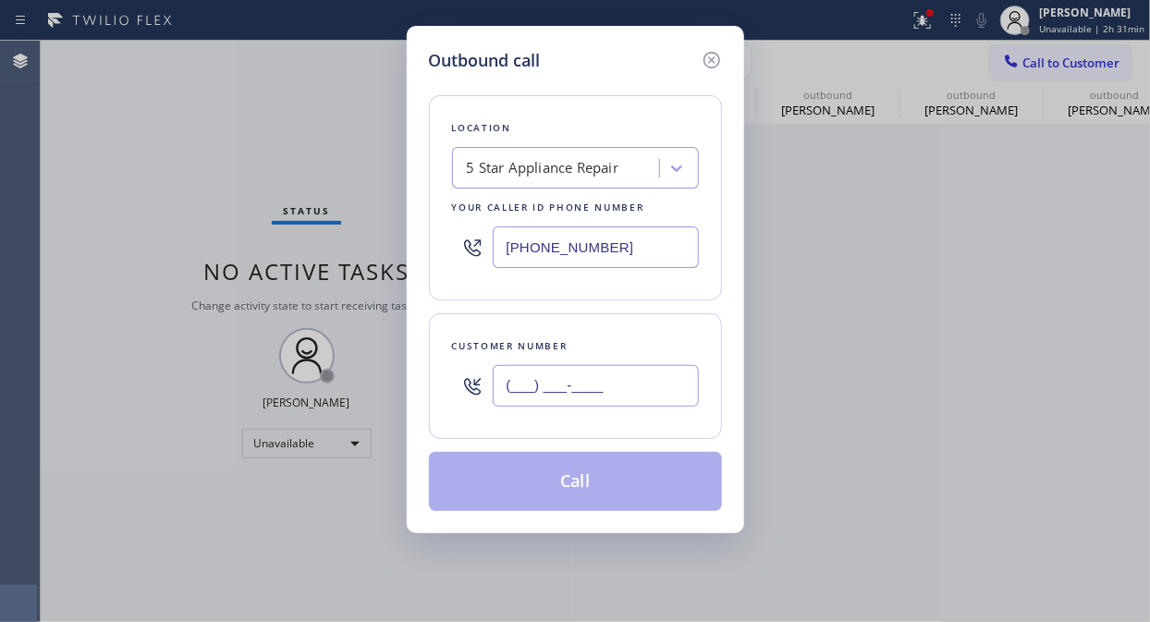
click at [515, 397] on input "(___) ___-____" at bounding box center [596, 386] width 206 height 42
paste input "408) 655-9921"
type input "[PHONE_NUMBER]"
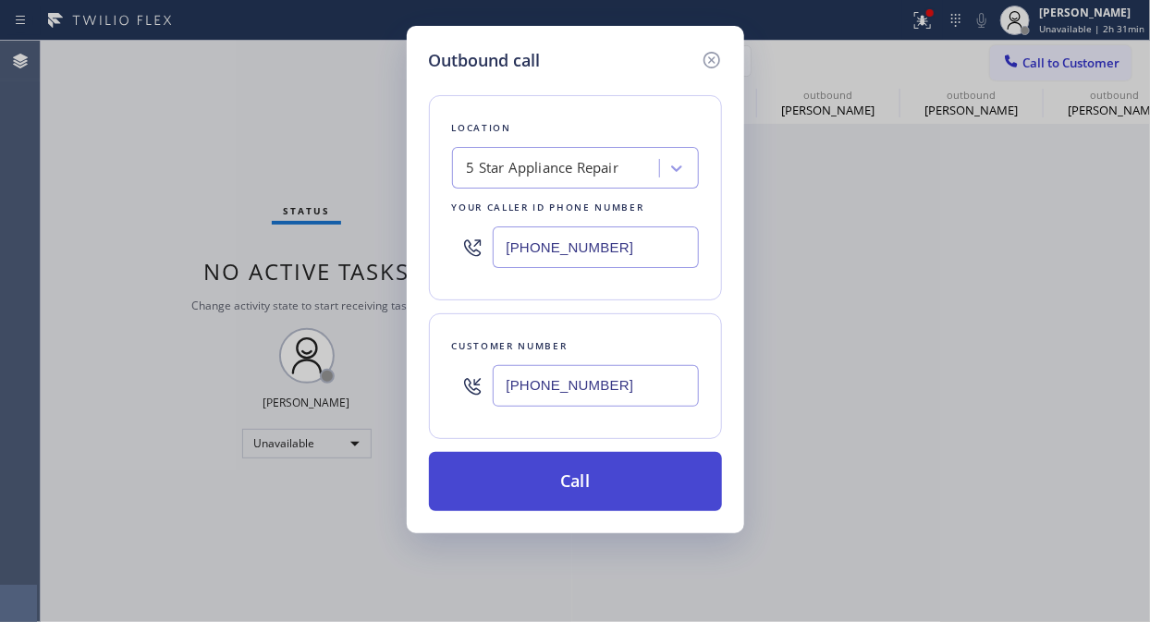
click at [571, 478] on button "Call" at bounding box center [575, 481] width 293 height 59
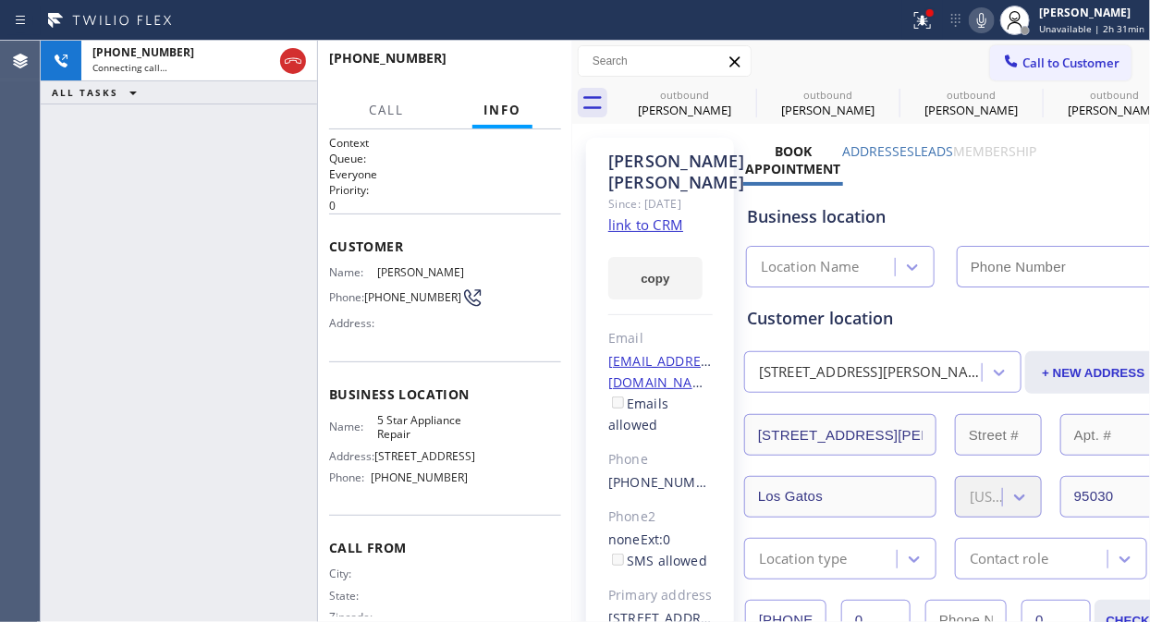
type input "[PHONE_NUMBER]"
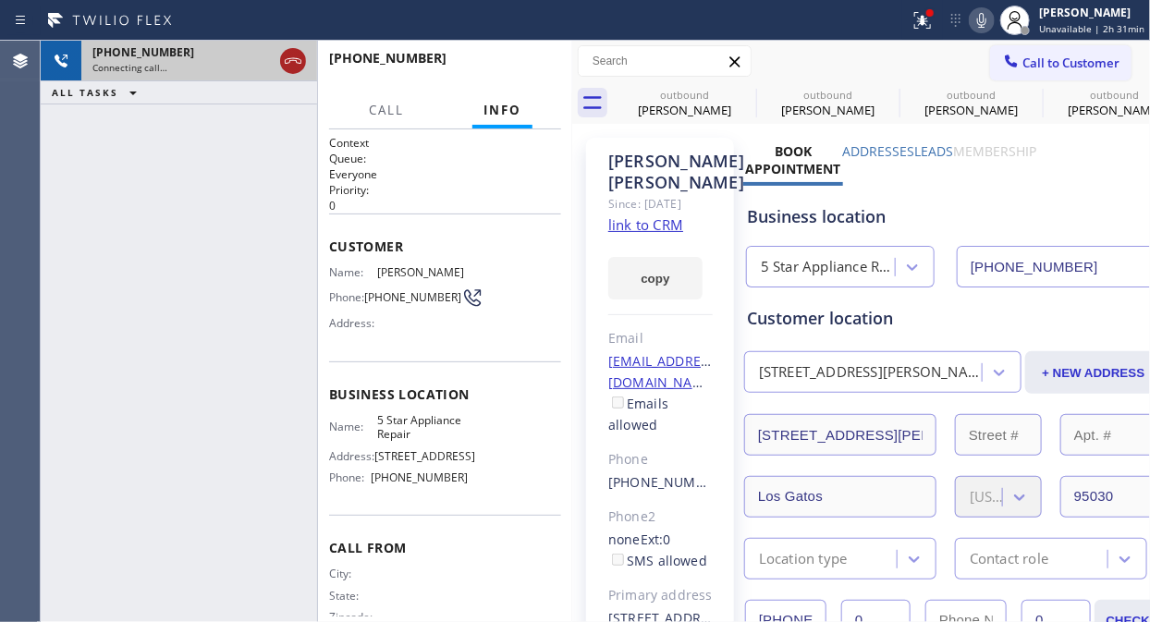
click at [291, 54] on icon at bounding box center [293, 61] width 22 height 22
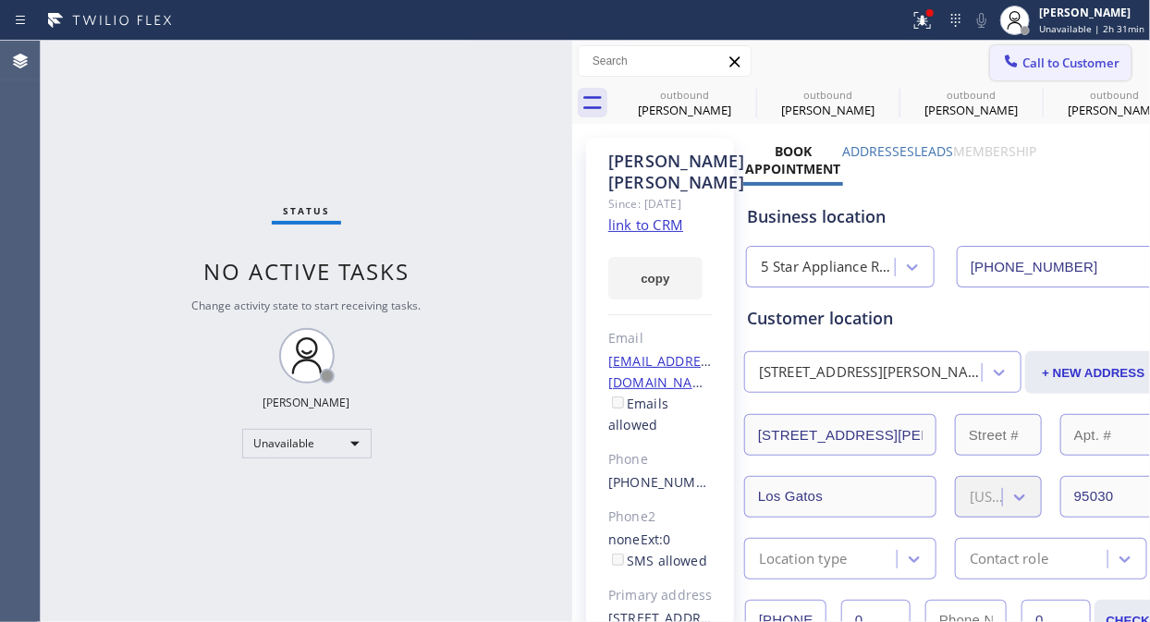
click at [1039, 62] on span "Call to Customer" at bounding box center [1070, 63] width 97 height 17
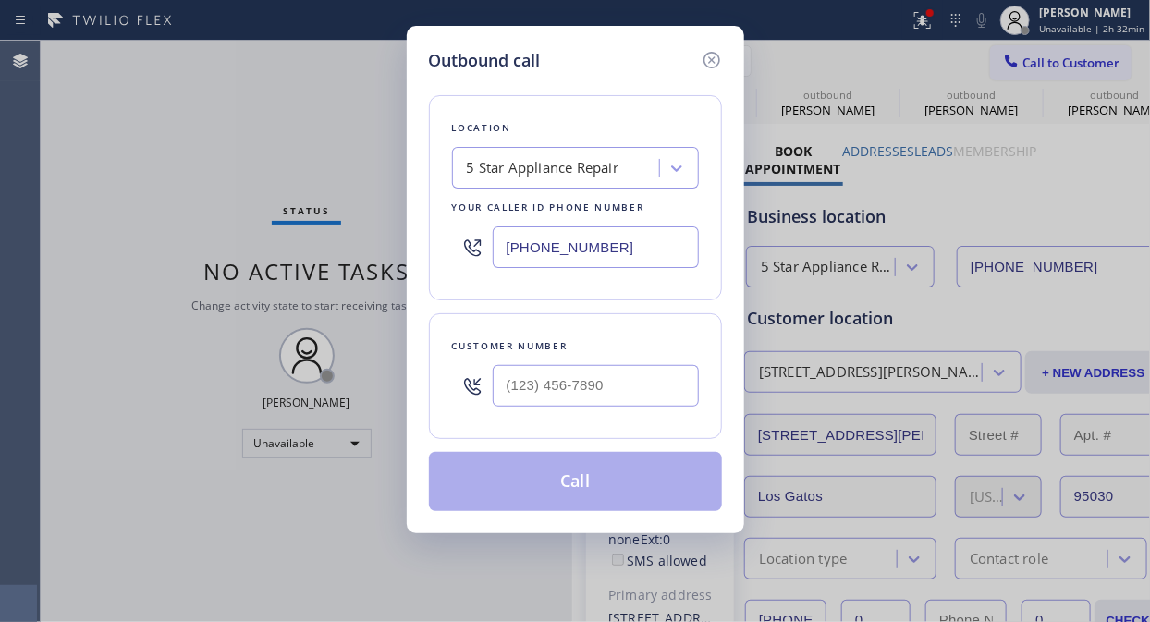
click at [584, 421] on div "Customer number" at bounding box center [575, 376] width 293 height 126
click at [584, 398] on input "(___) ___-____" at bounding box center [596, 386] width 206 height 42
paste input "805) 573-0854"
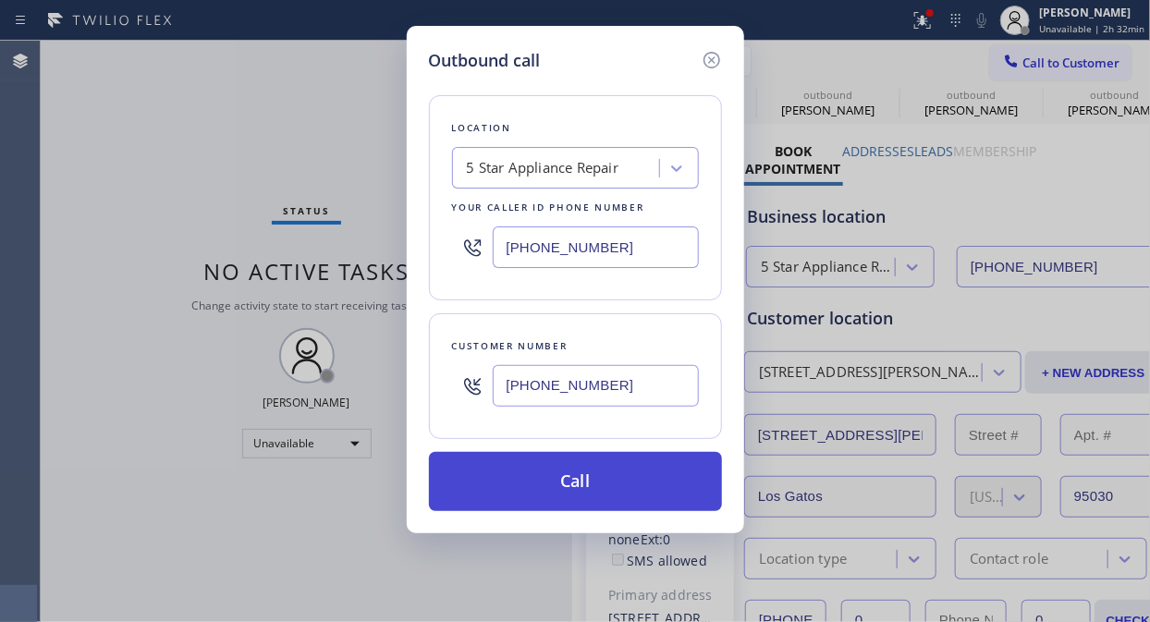
type input "[PHONE_NUMBER]"
drag, startPoint x: 593, startPoint y: 499, endPoint x: 876, endPoint y: 2, distance: 572.0
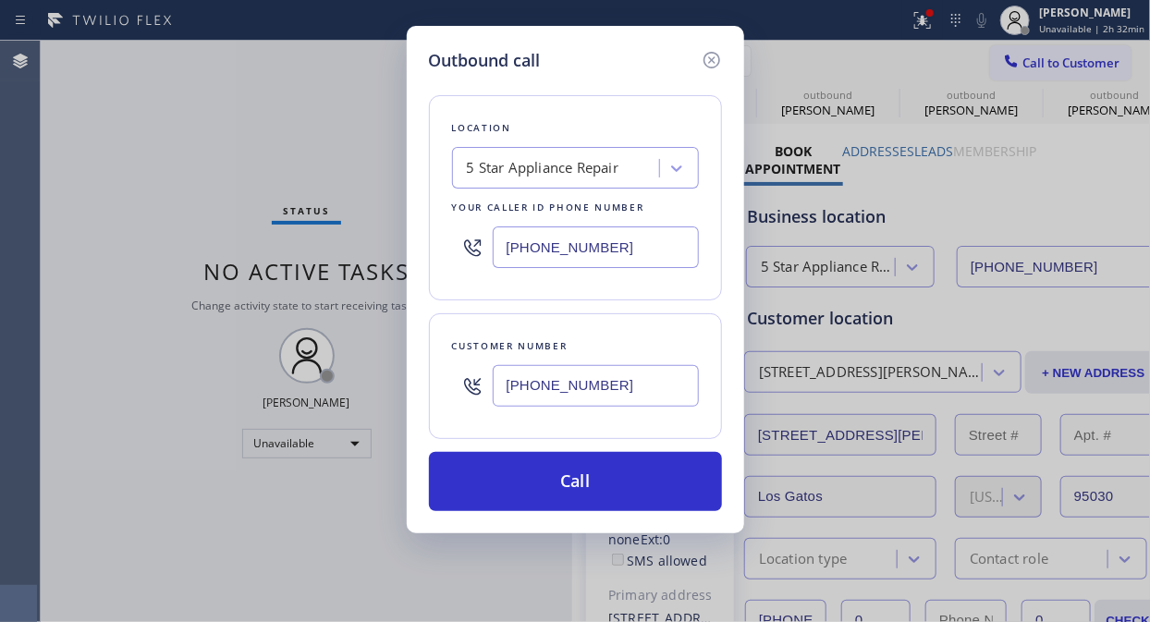
click at [594, 499] on button "Call" at bounding box center [575, 481] width 293 height 59
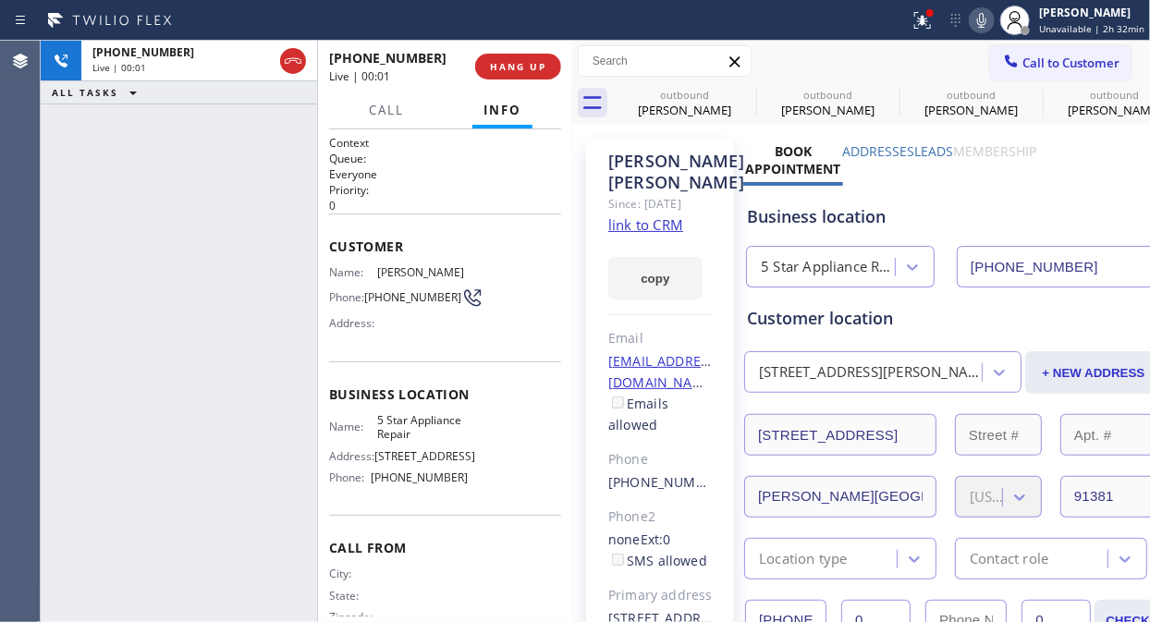
type input "[PHONE_NUMBER]"
click at [517, 72] on span "HANG UP" at bounding box center [518, 66] width 56 height 13
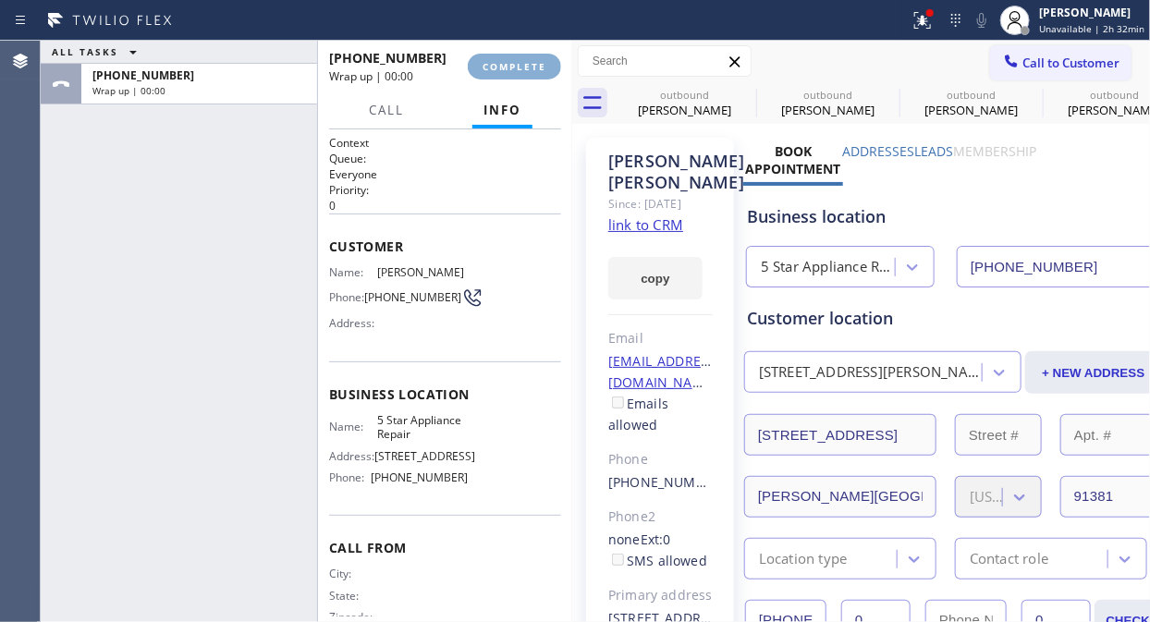
click at [517, 72] on span "COMPLETE" at bounding box center [514, 66] width 64 height 13
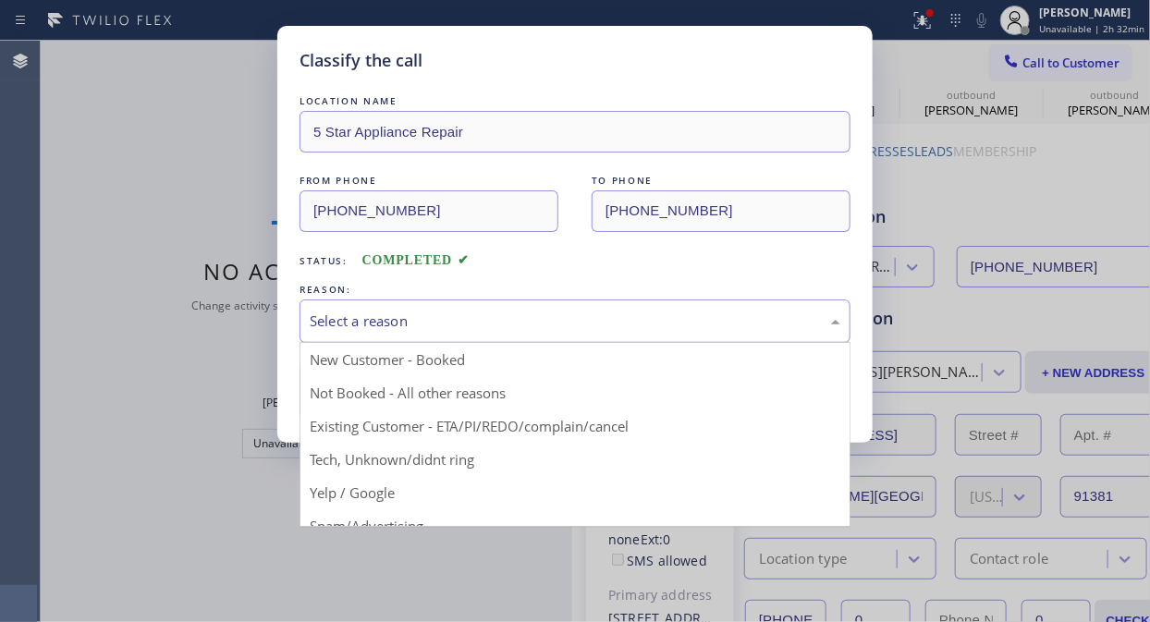
click at [595, 326] on div "Select a reason" at bounding box center [575, 320] width 530 height 21
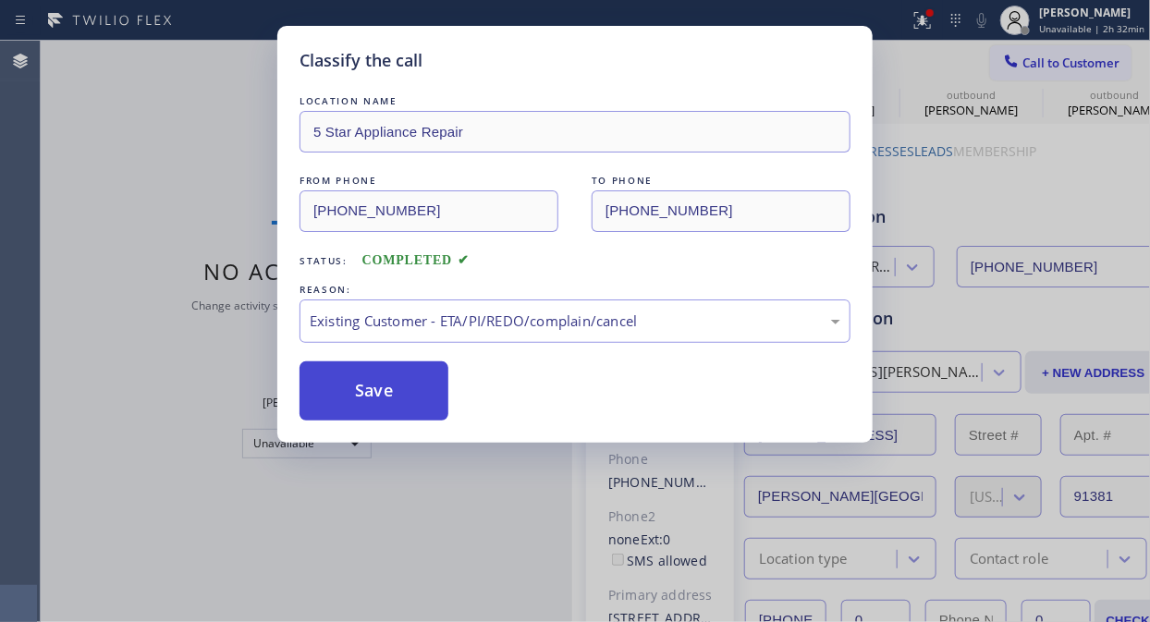
click at [422, 407] on button "Save" at bounding box center [373, 390] width 149 height 59
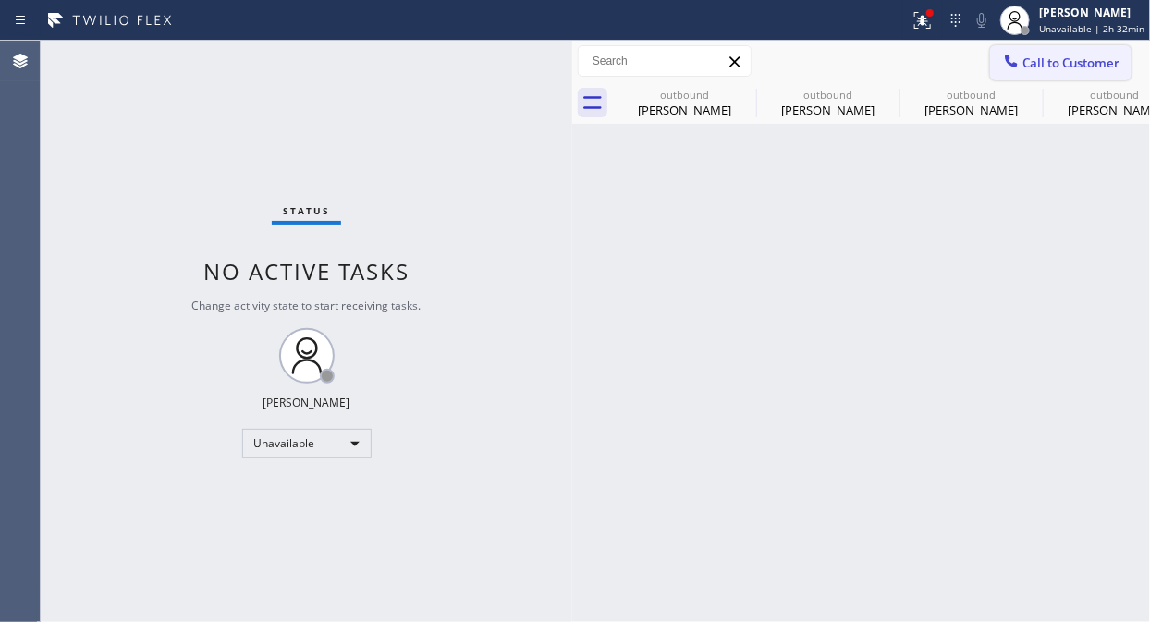
click at [1072, 66] on span "Call to Customer" at bounding box center [1070, 63] width 97 height 17
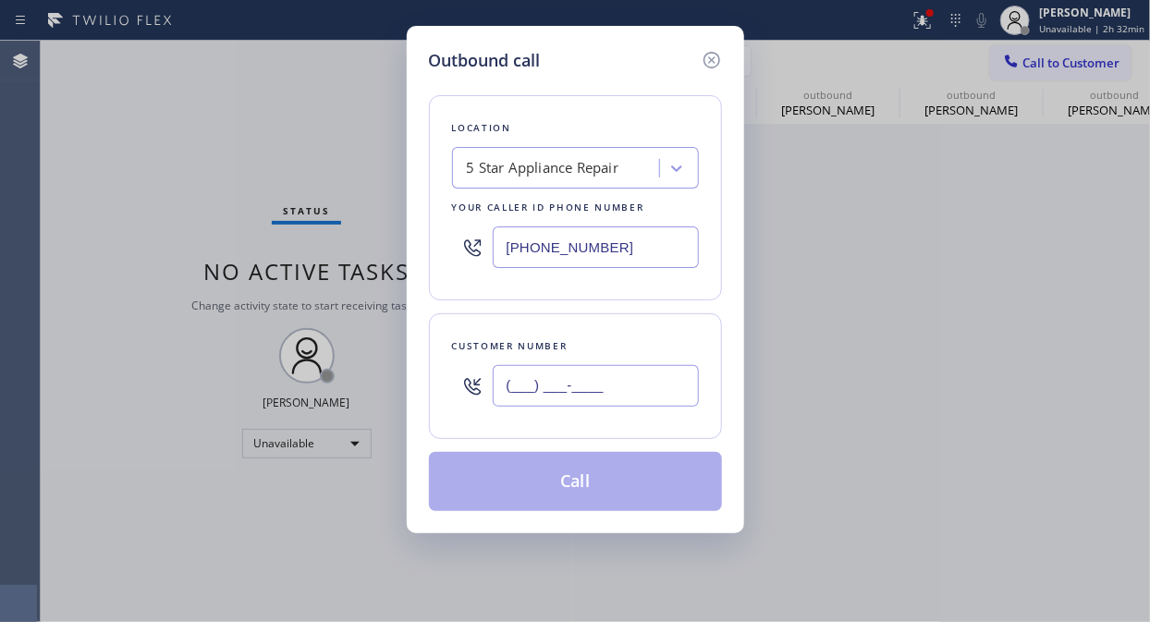
click at [592, 392] on input "(___) ___-____" at bounding box center [596, 386] width 206 height 42
paste input "646) 279-4773"
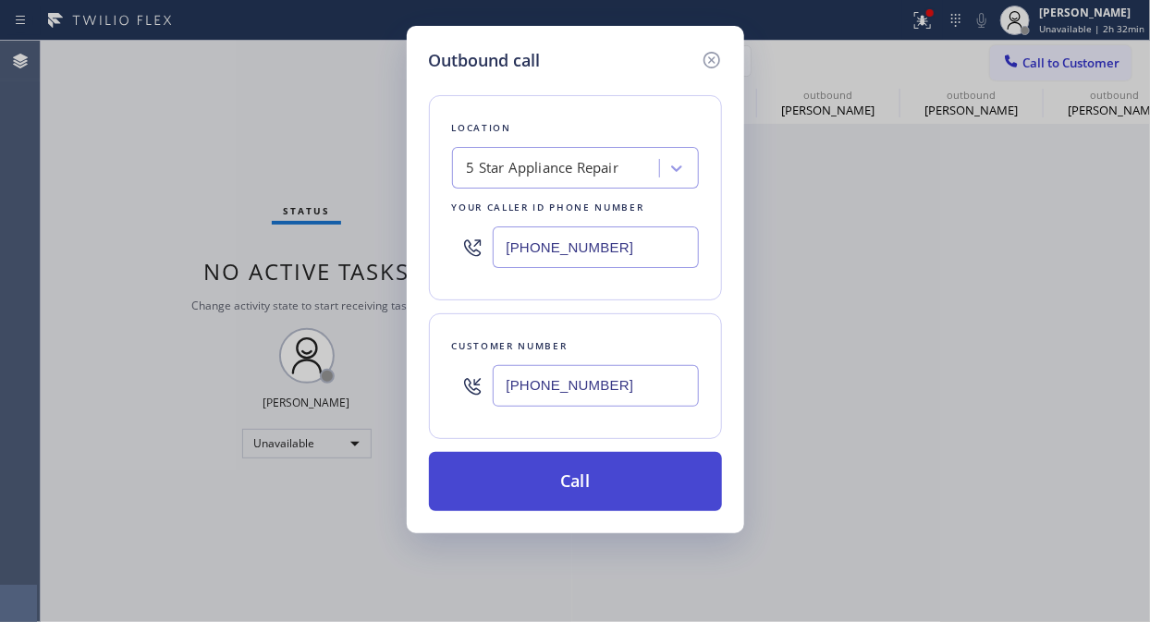
type input "[PHONE_NUMBER]"
click at [677, 471] on button "Call" at bounding box center [575, 481] width 293 height 59
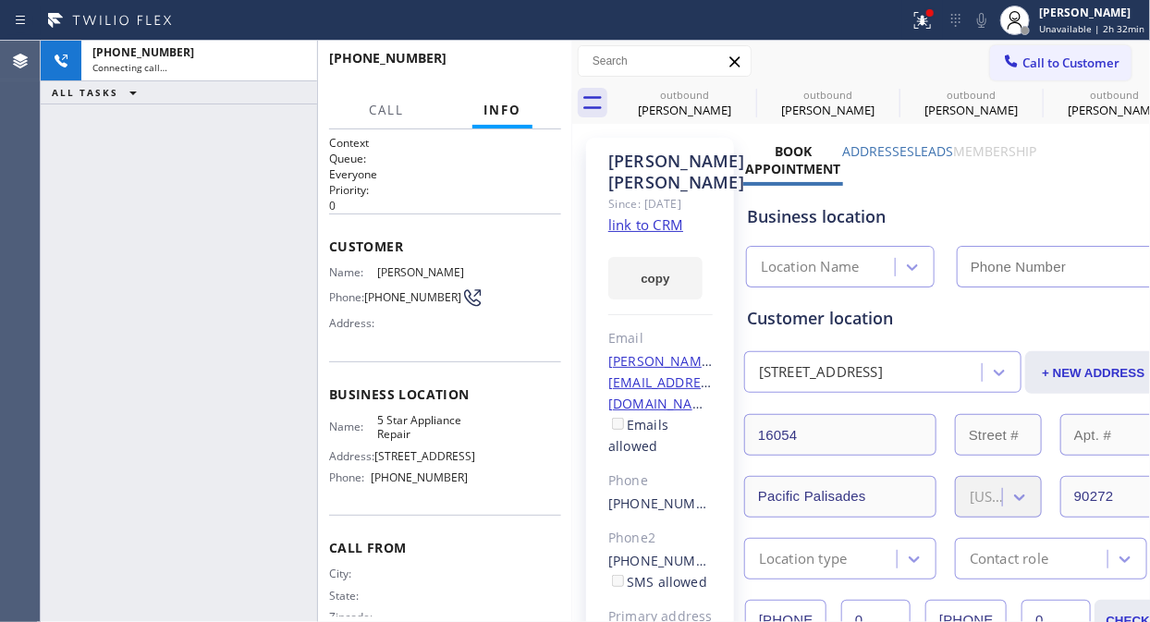
type input "[PHONE_NUMBER]"
click at [117, 188] on div "[PHONE_NUMBER] Live | 00:07 ALL TASKS ALL TASKS ACTIVE TASKS TASKS IN WRAP UP" at bounding box center [179, 331] width 276 height 581
click at [499, 69] on span "HANG UP" at bounding box center [518, 66] width 56 height 13
click at [501, 69] on span "HANG UP" at bounding box center [518, 66] width 56 height 13
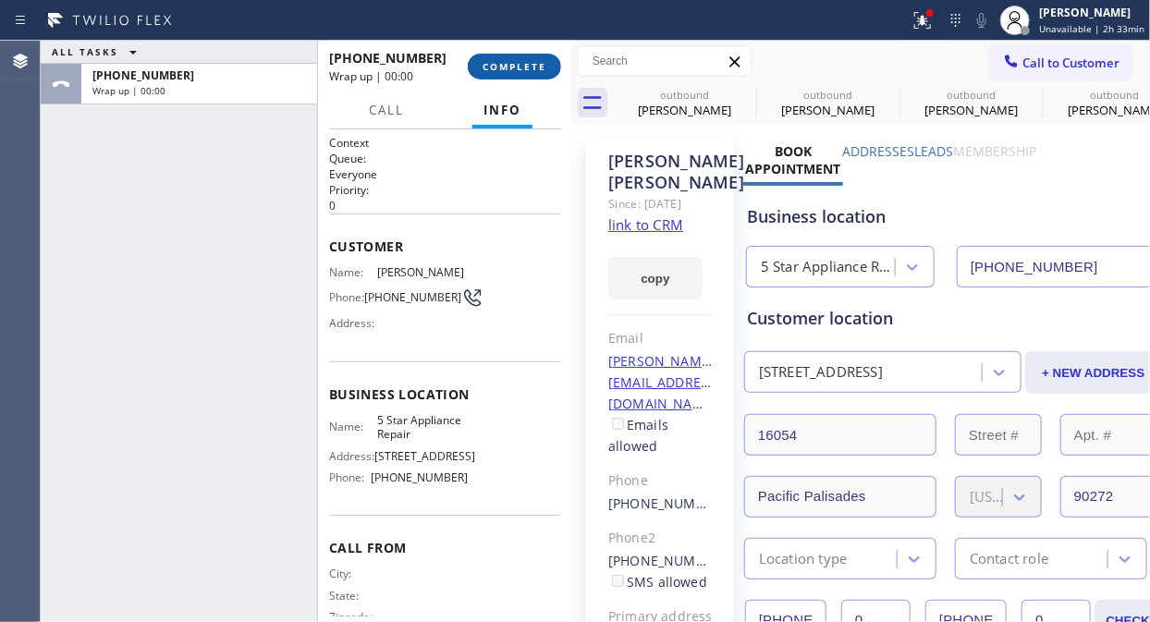
click at [503, 61] on span "COMPLETE" at bounding box center [514, 66] width 64 height 13
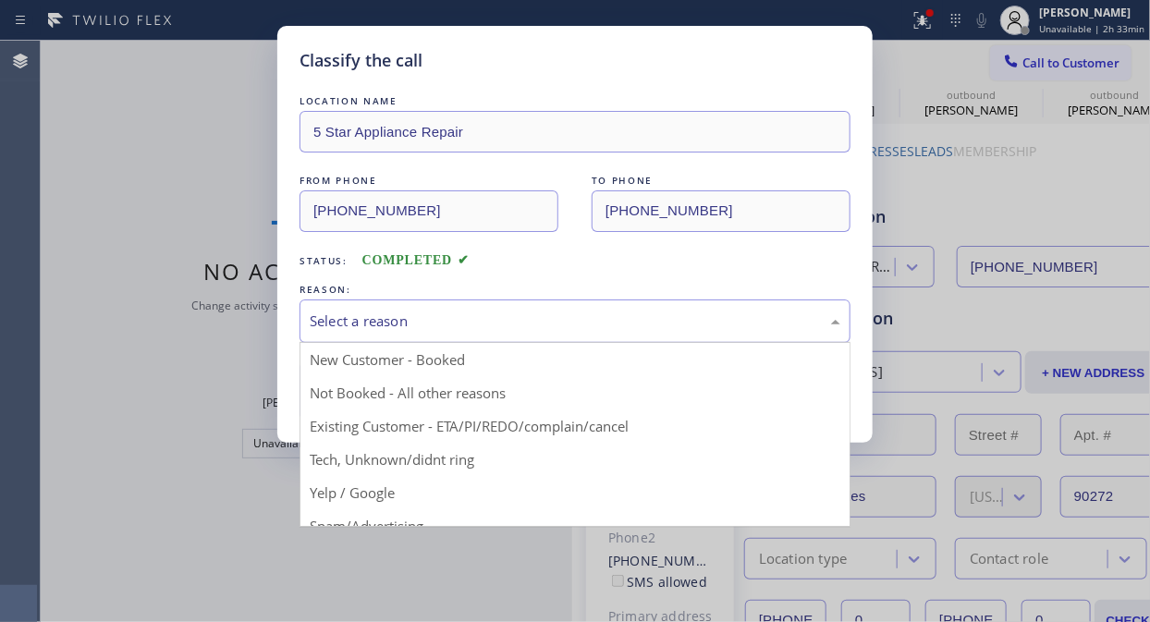
click at [538, 330] on div "Select a reason" at bounding box center [575, 320] width 530 height 21
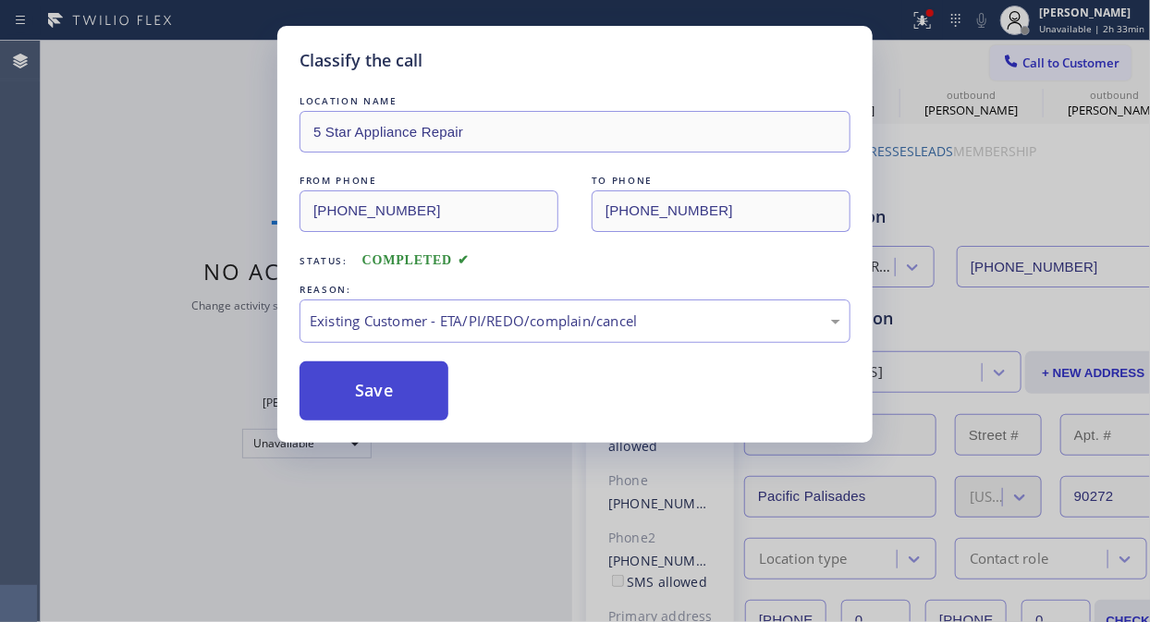
click at [396, 393] on button "Save" at bounding box center [373, 390] width 149 height 59
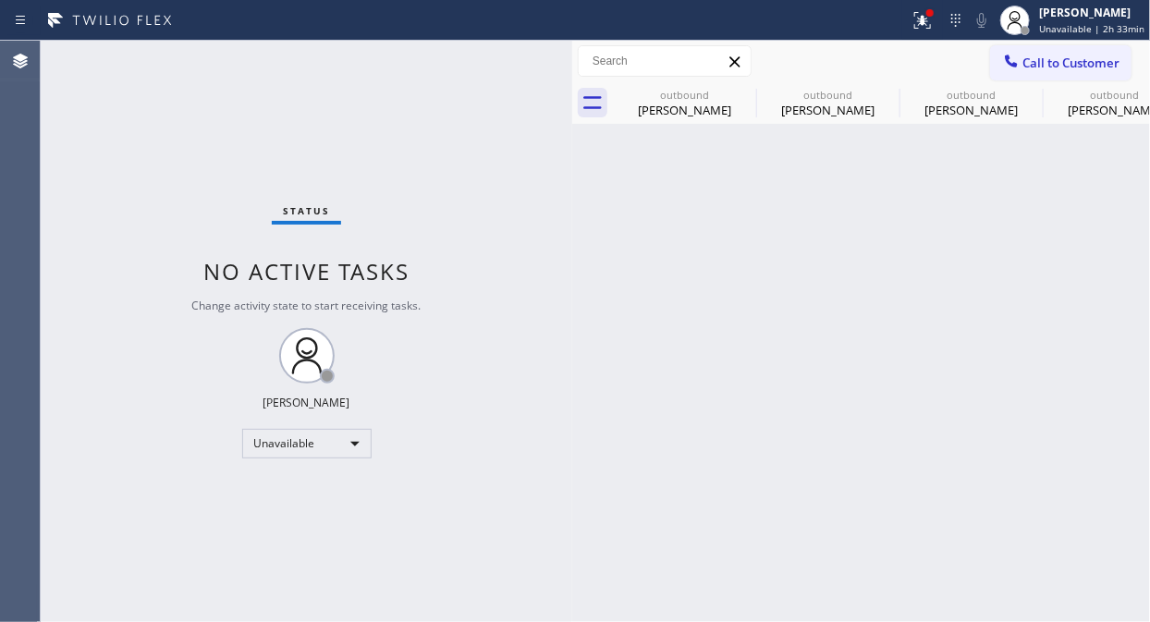
drag, startPoint x: 98, startPoint y: 145, endPoint x: 84, endPoint y: 148, distance: 14.1
click at [98, 146] on div "Status No active tasks Change activity state to start receiving tasks. [PERSON_…" at bounding box center [306, 331] width 531 height 581
click at [744, 92] on icon at bounding box center [744, 94] width 22 height 22
click at [0, 0] on icon at bounding box center [0, 0] width 0 height 0
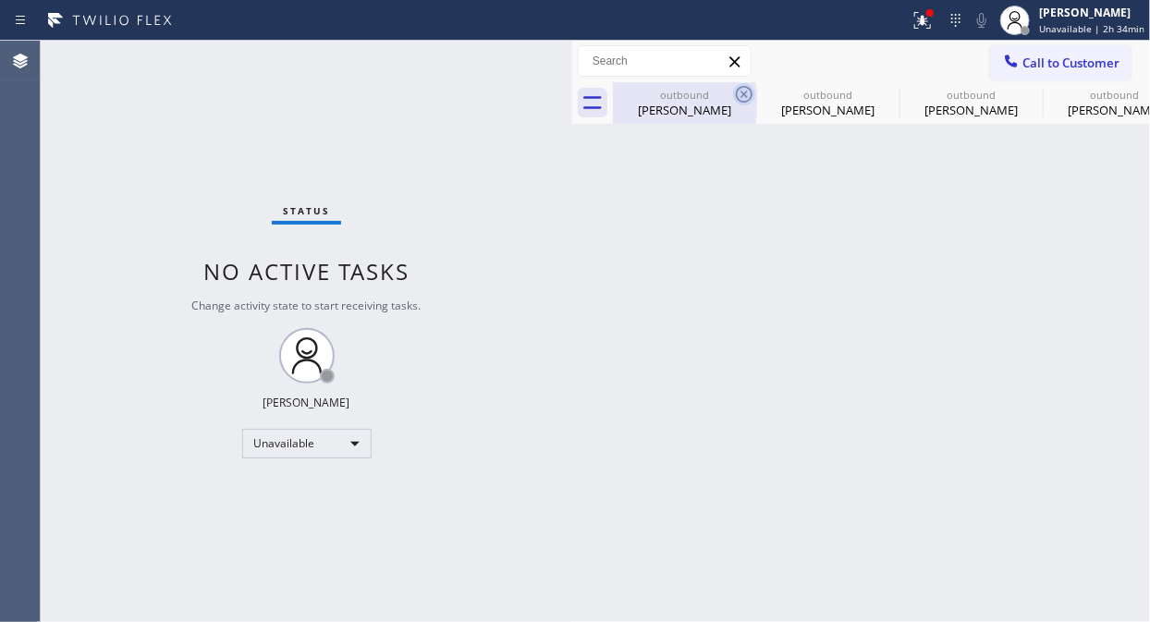
click at [0, 0] on icon at bounding box center [0, 0] width 0 height 0
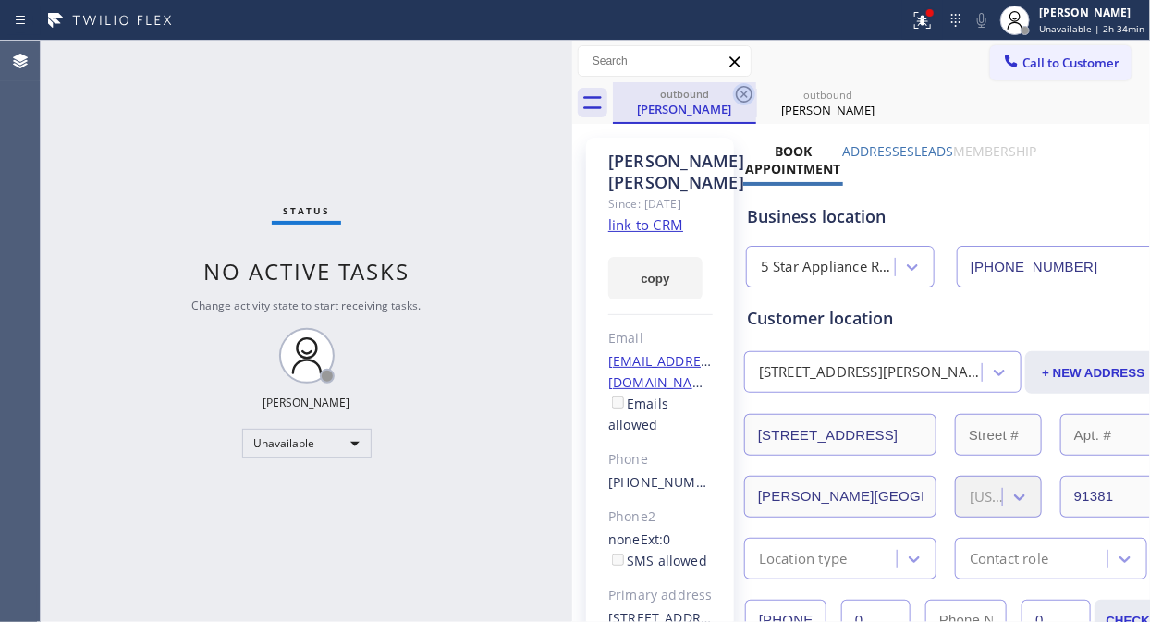
click at [743, 93] on icon at bounding box center [744, 94] width 17 height 17
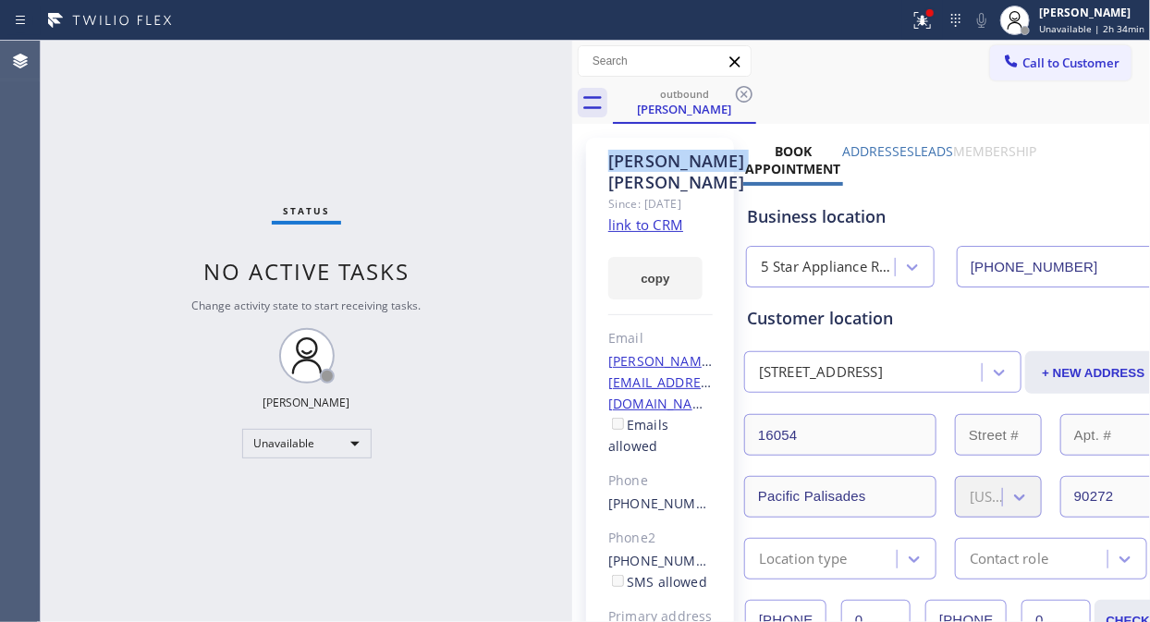
click at [743, 93] on icon at bounding box center [744, 94] width 17 height 17
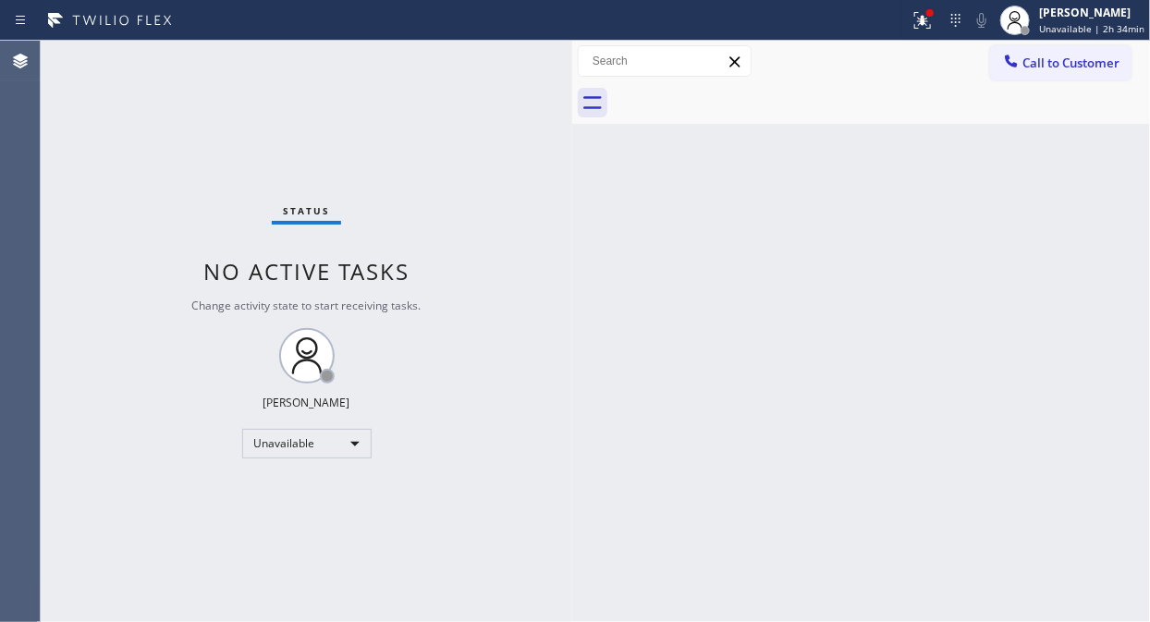
drag, startPoint x: 1050, startPoint y: 67, endPoint x: 741, endPoint y: 189, distance: 331.9
click at [1047, 67] on span "Call to Customer" at bounding box center [1070, 63] width 97 height 17
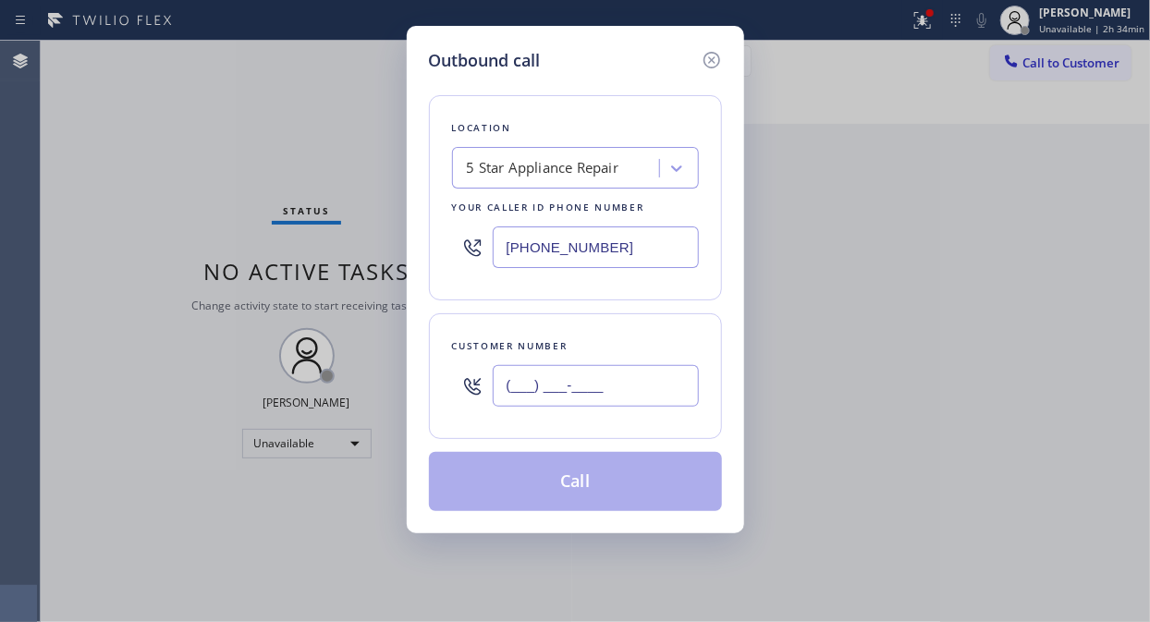
click at [519, 381] on input "(___) ___-____" at bounding box center [596, 386] width 206 height 42
paste input "206) 660-9965"
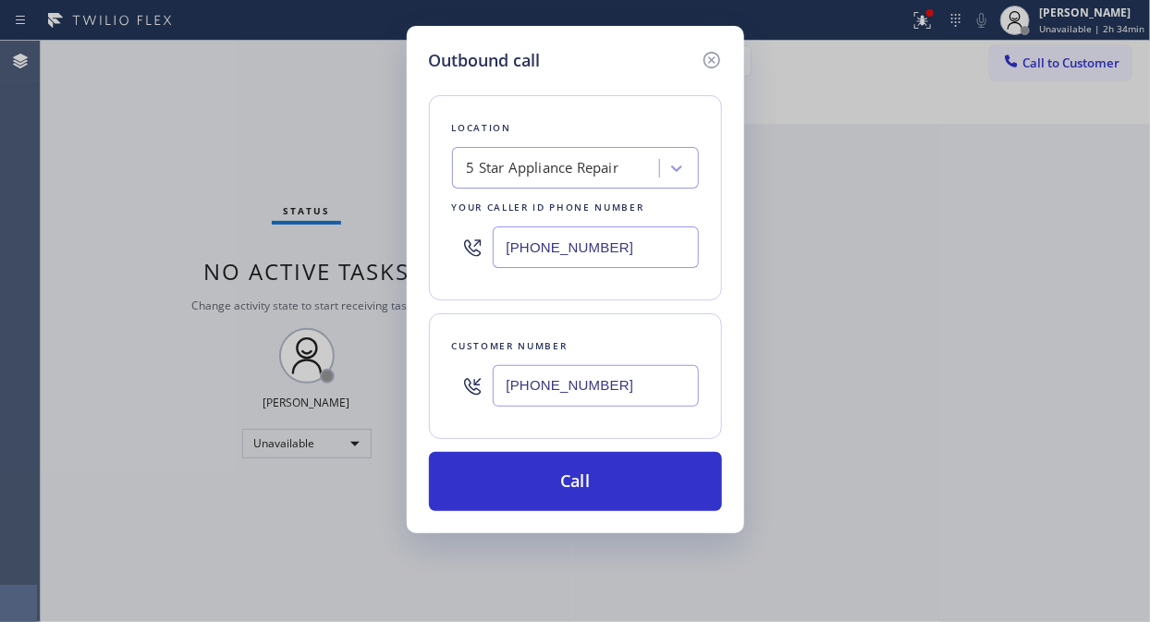
type input "[PHONE_NUMBER]"
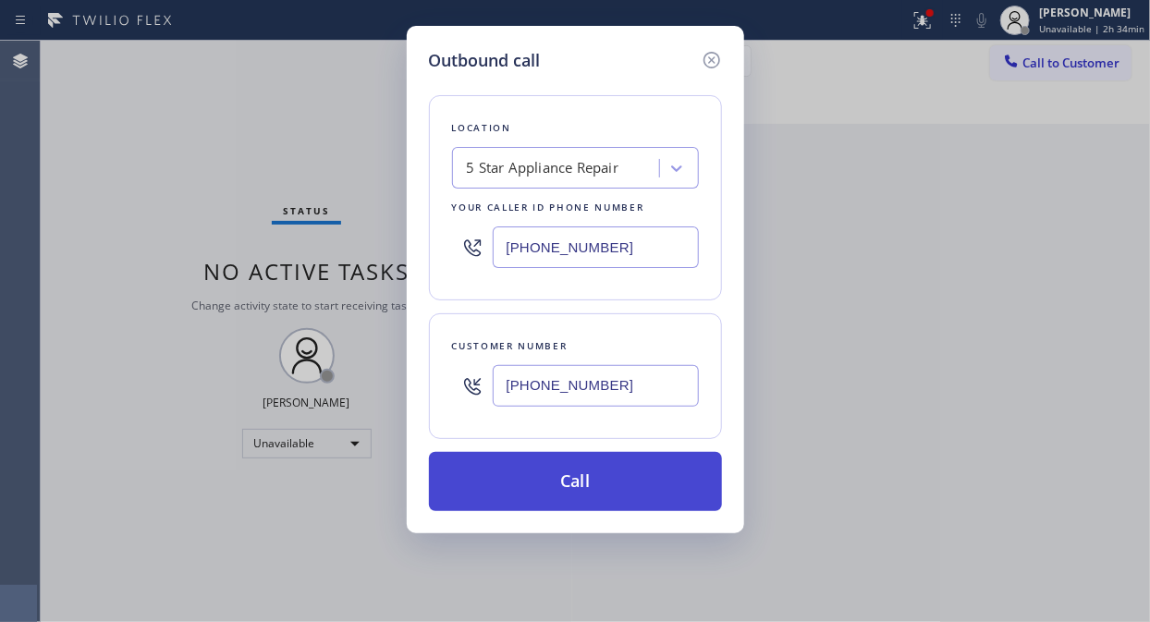
click at [525, 482] on button "Call" at bounding box center [575, 481] width 293 height 59
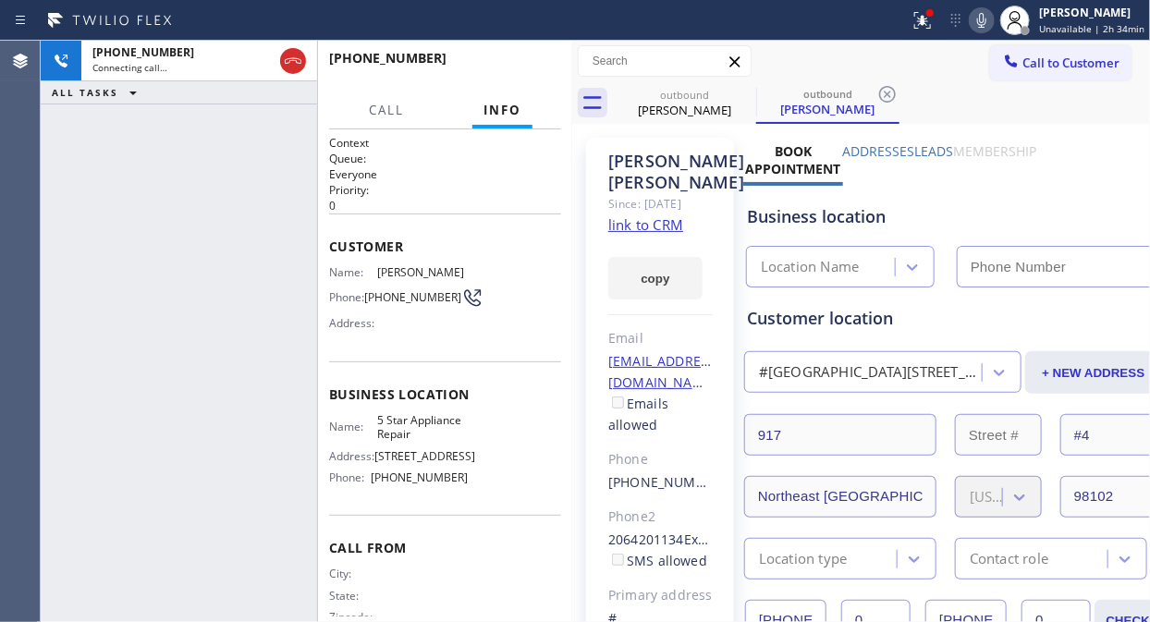
type input "[PHONE_NUMBER]"
click at [925, 24] on icon at bounding box center [919, 18] width 11 height 13
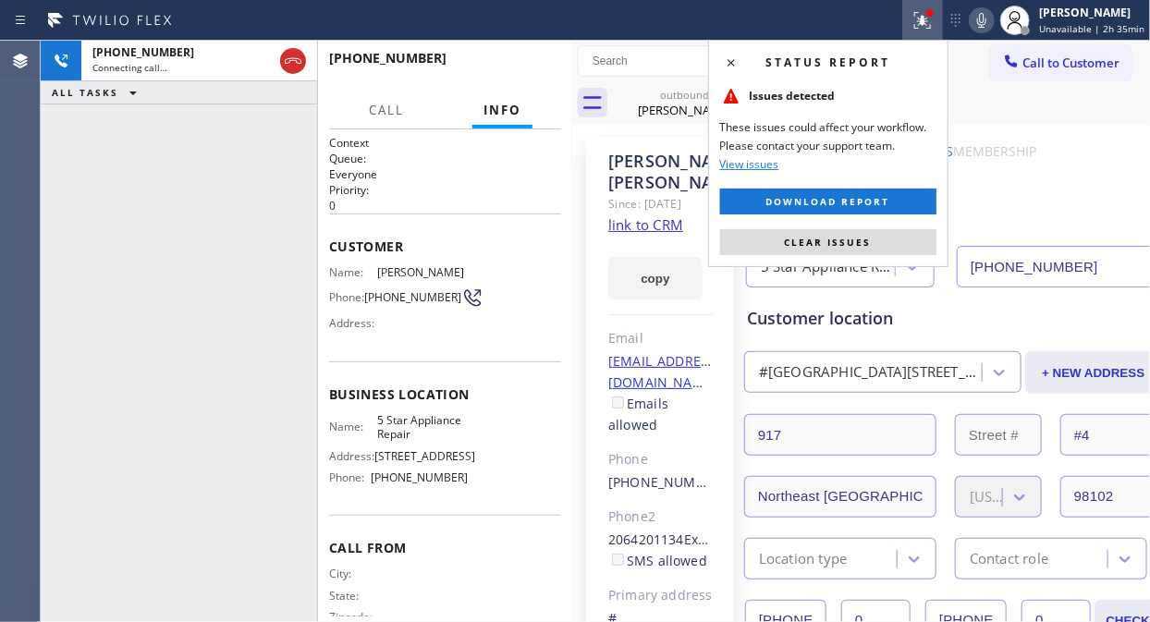
click at [875, 238] on button "Clear issues" at bounding box center [828, 242] width 216 height 26
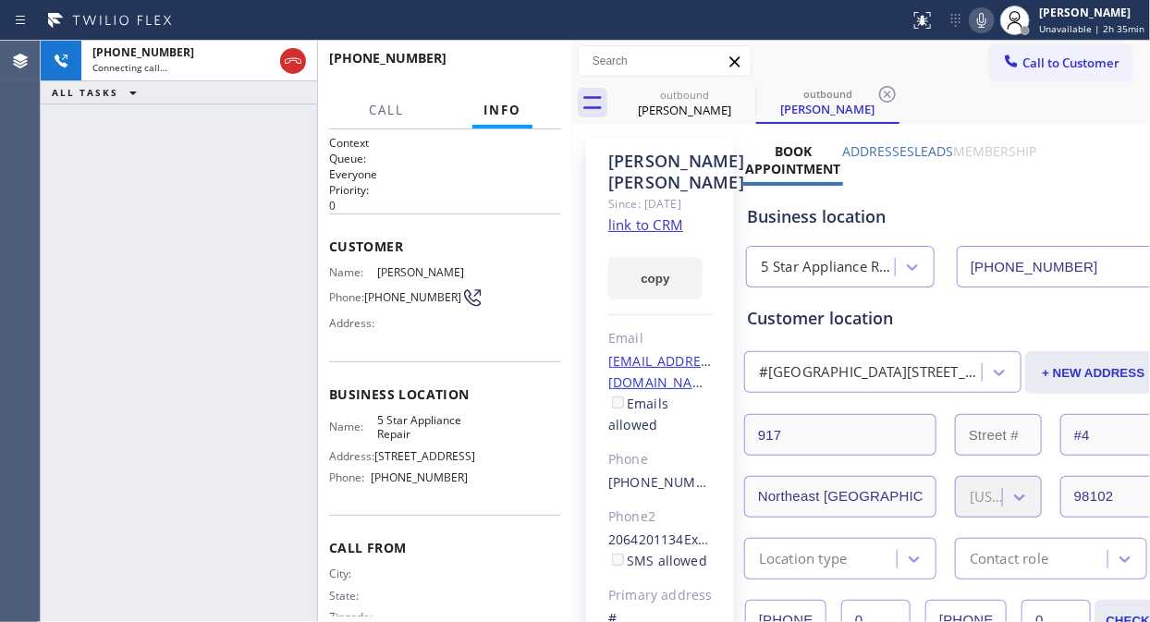
click at [984, 18] on icon at bounding box center [981, 20] width 9 height 15
click at [976, 21] on icon at bounding box center [981, 20] width 22 height 22
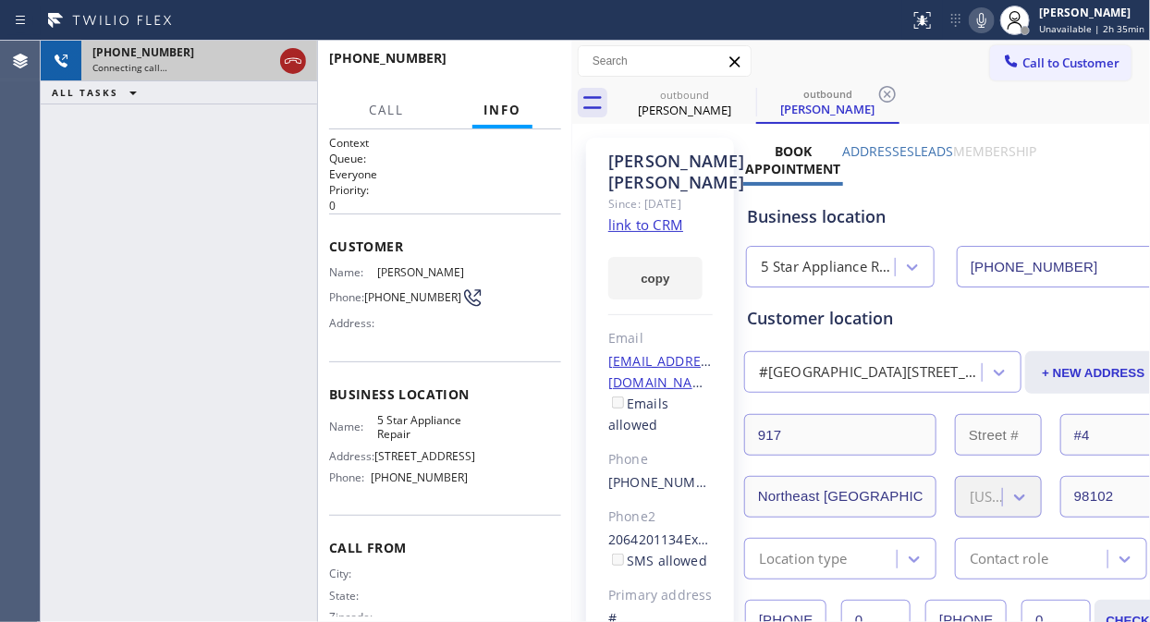
click at [293, 59] on icon at bounding box center [293, 61] width 22 height 22
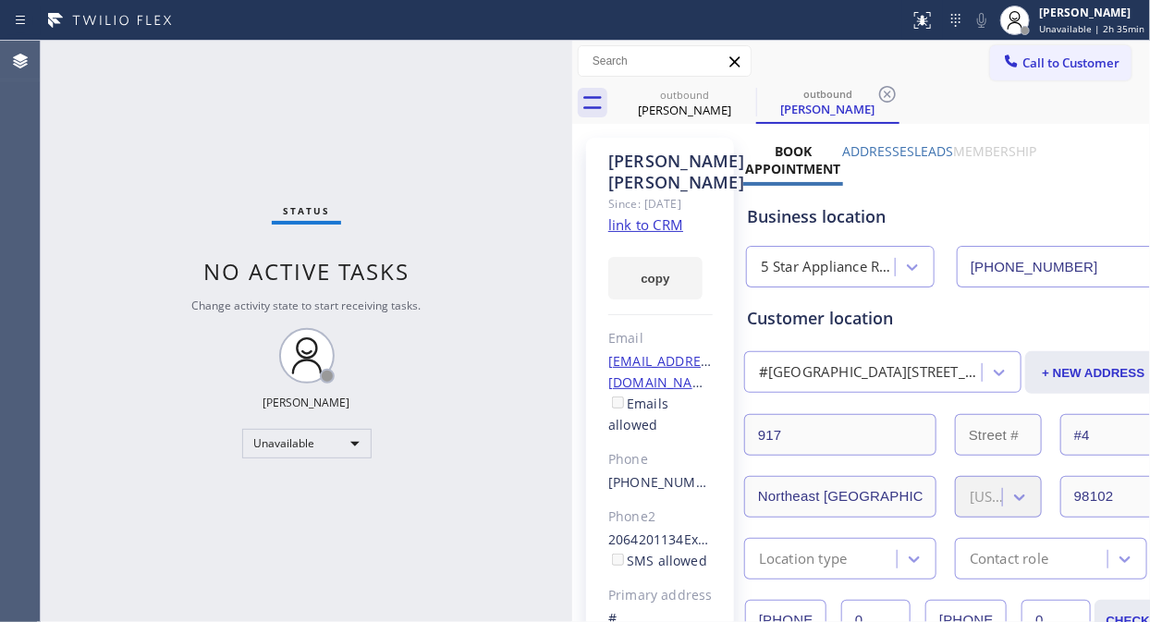
drag, startPoint x: 1061, startPoint y: 65, endPoint x: 772, endPoint y: 286, distance: 364.5
click at [1060, 65] on span "Call to Customer" at bounding box center [1070, 63] width 97 height 17
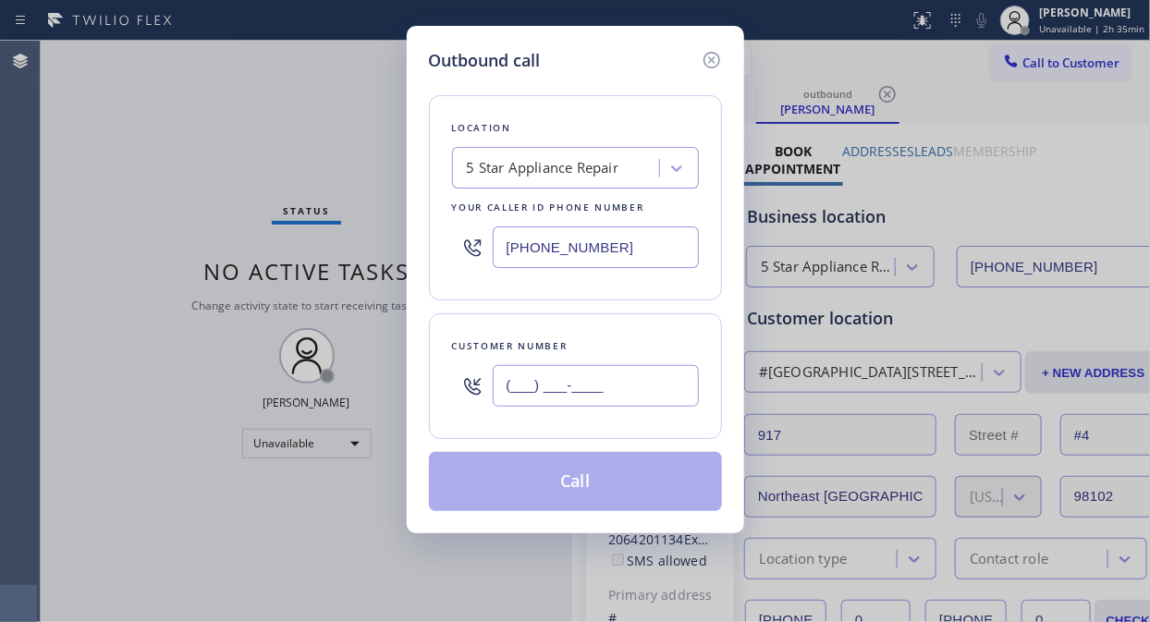
click at [525, 389] on input "(___) ___-____" at bounding box center [596, 386] width 206 height 42
paste input "206) 403-7578"
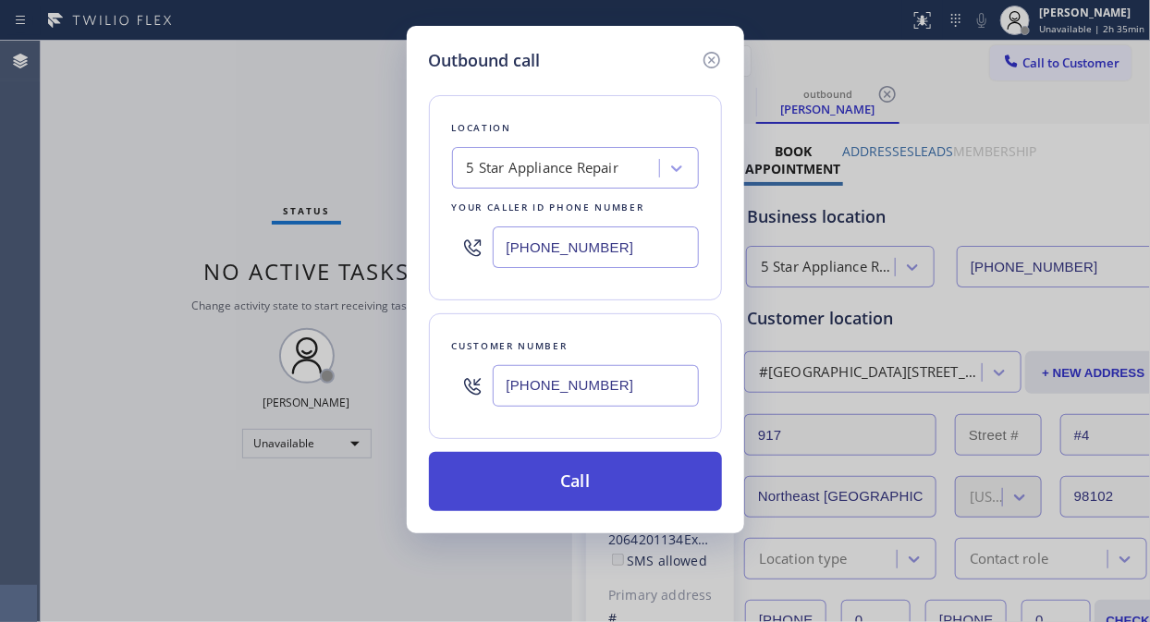
type input "[PHONE_NUMBER]"
click at [593, 490] on button "Call" at bounding box center [575, 481] width 293 height 59
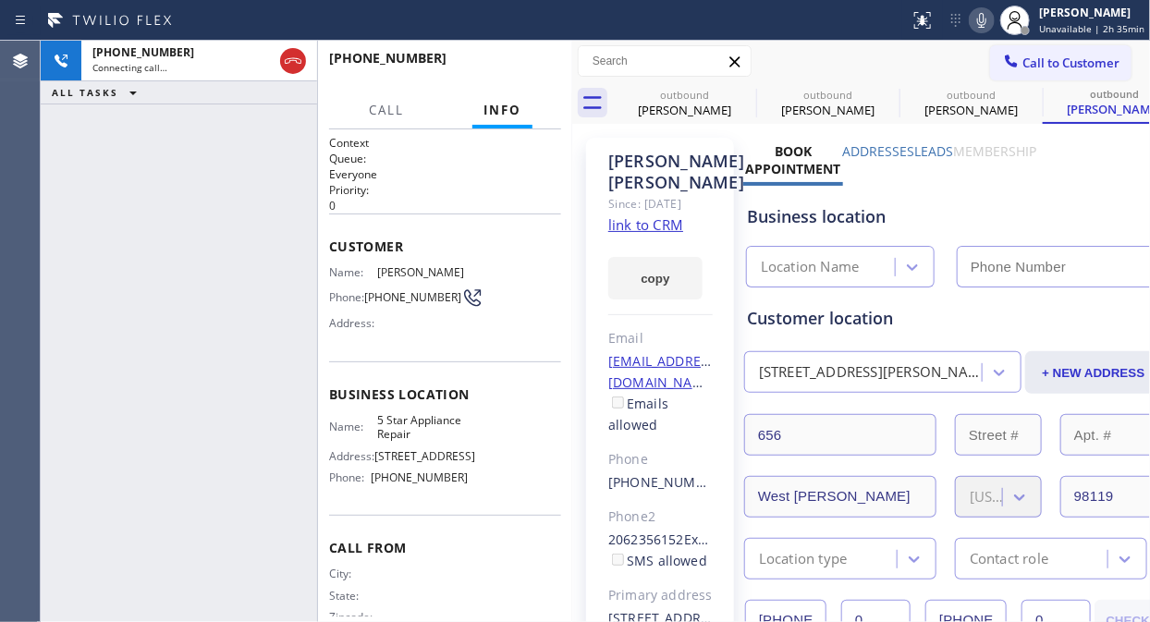
type input "[PHONE_NUMBER]"
click at [506, 58] on button "HANG UP" at bounding box center [518, 67] width 86 height 26
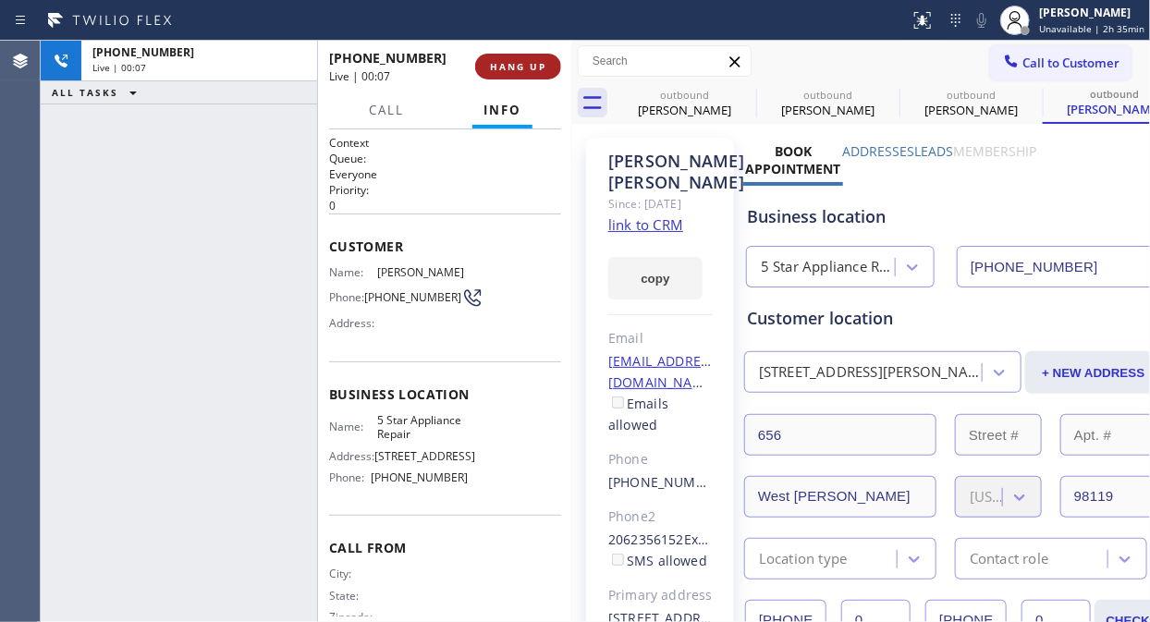
click at [506, 58] on button "HANG UP" at bounding box center [518, 67] width 86 height 26
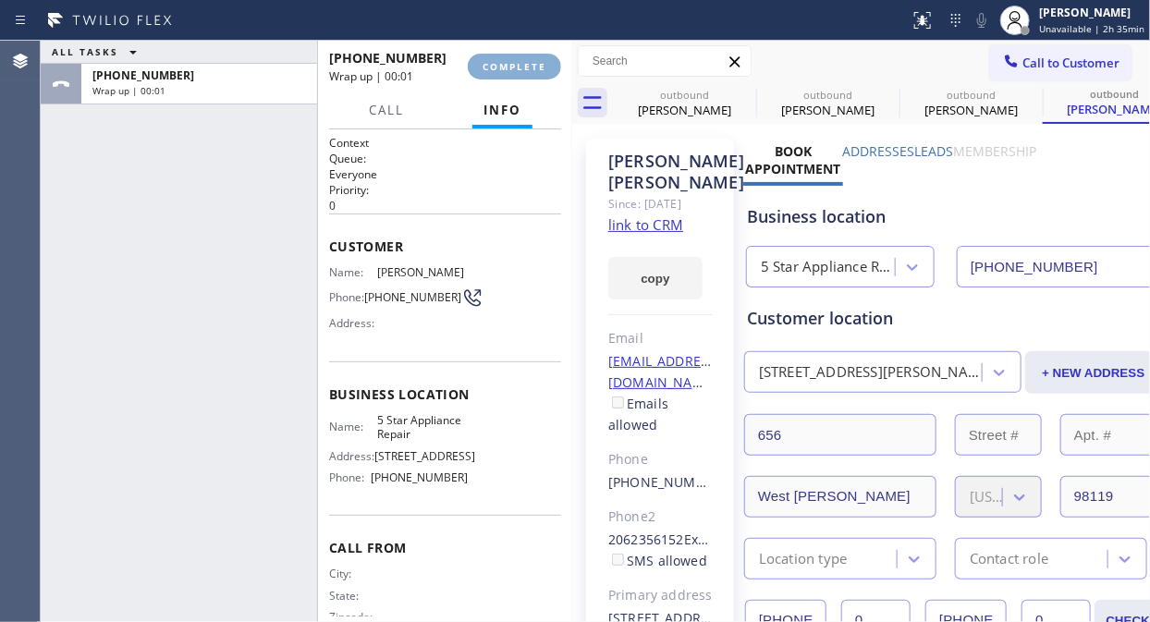
click at [512, 61] on span "COMPLETE" at bounding box center [514, 66] width 64 height 13
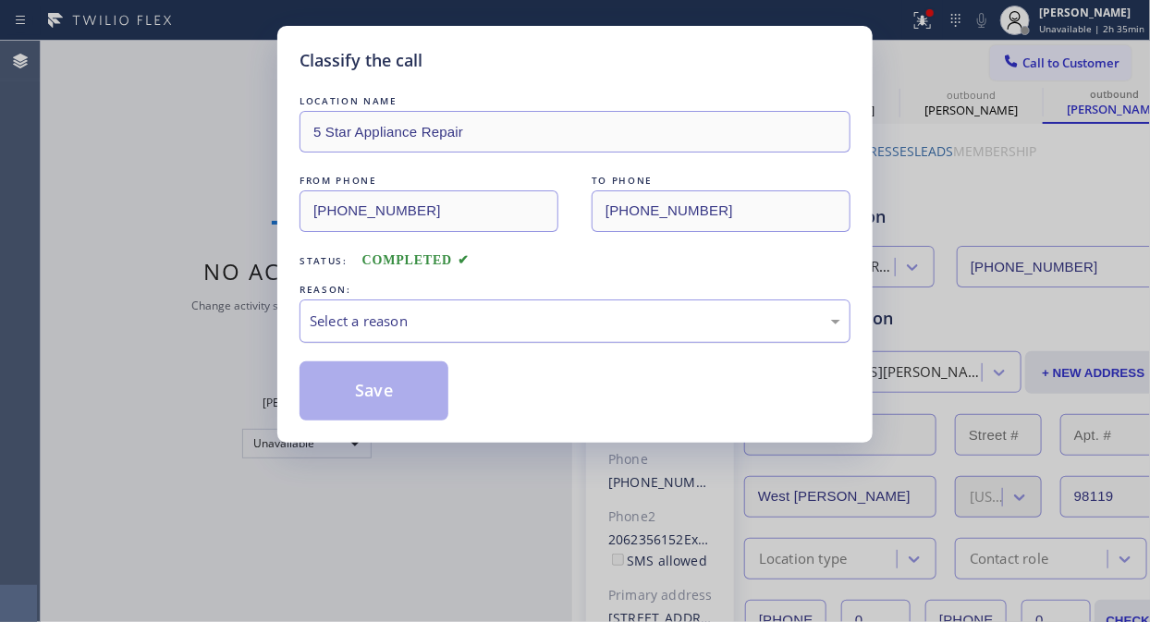
click at [551, 317] on div "Select a reason" at bounding box center [575, 320] width 530 height 21
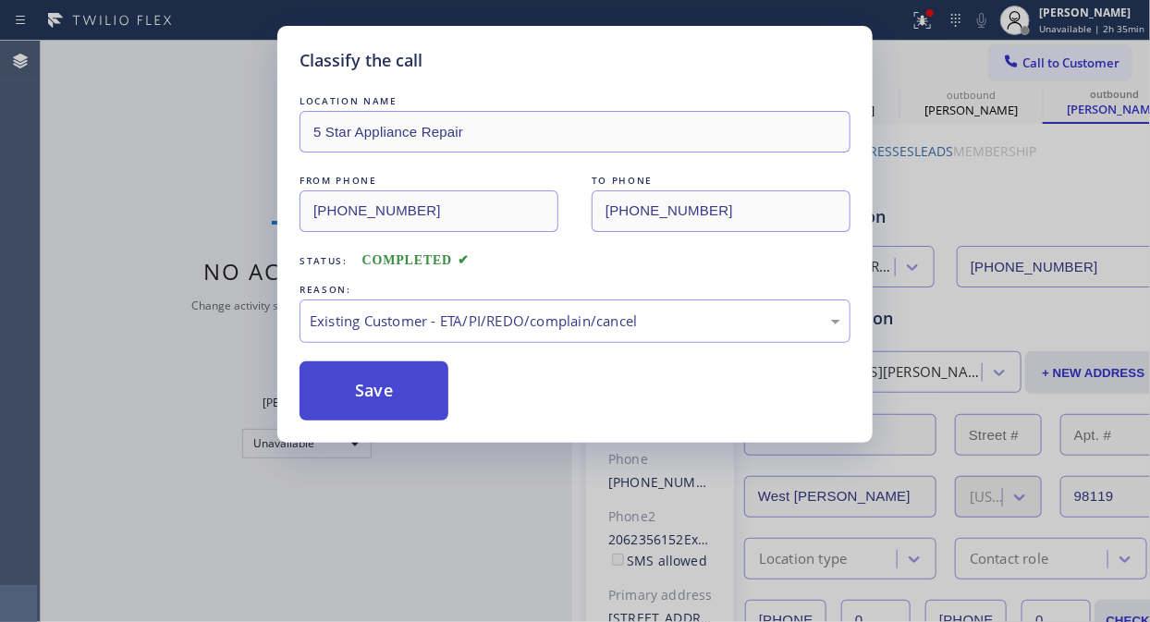
click at [398, 391] on button "Save" at bounding box center [373, 390] width 149 height 59
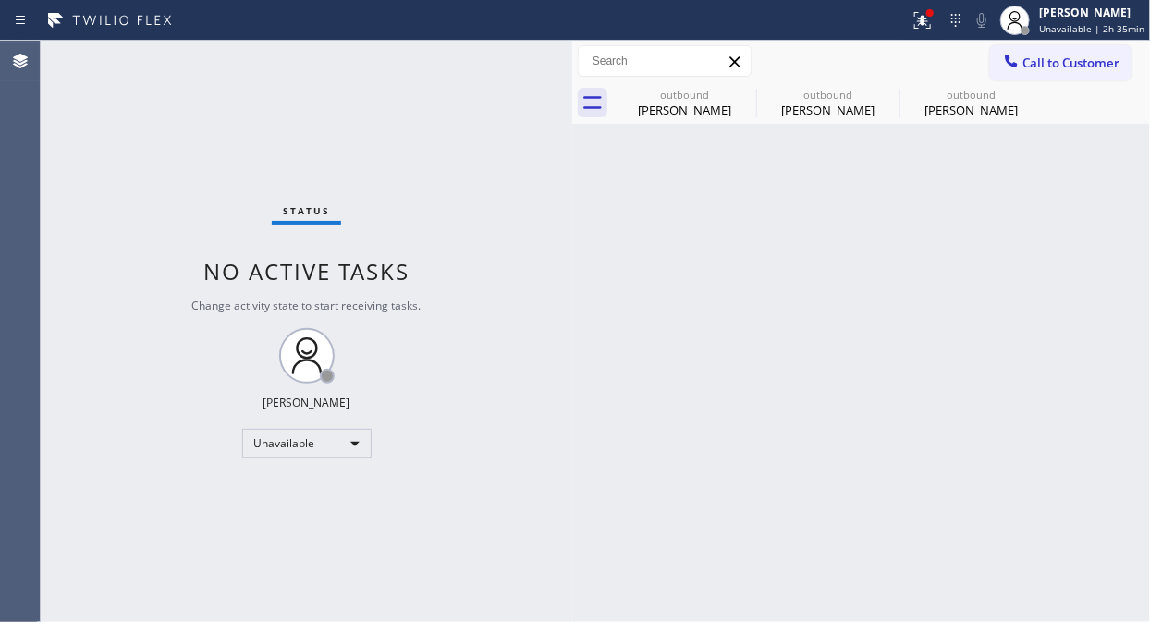
click at [1053, 58] on span "Call to Customer" at bounding box center [1070, 63] width 97 height 17
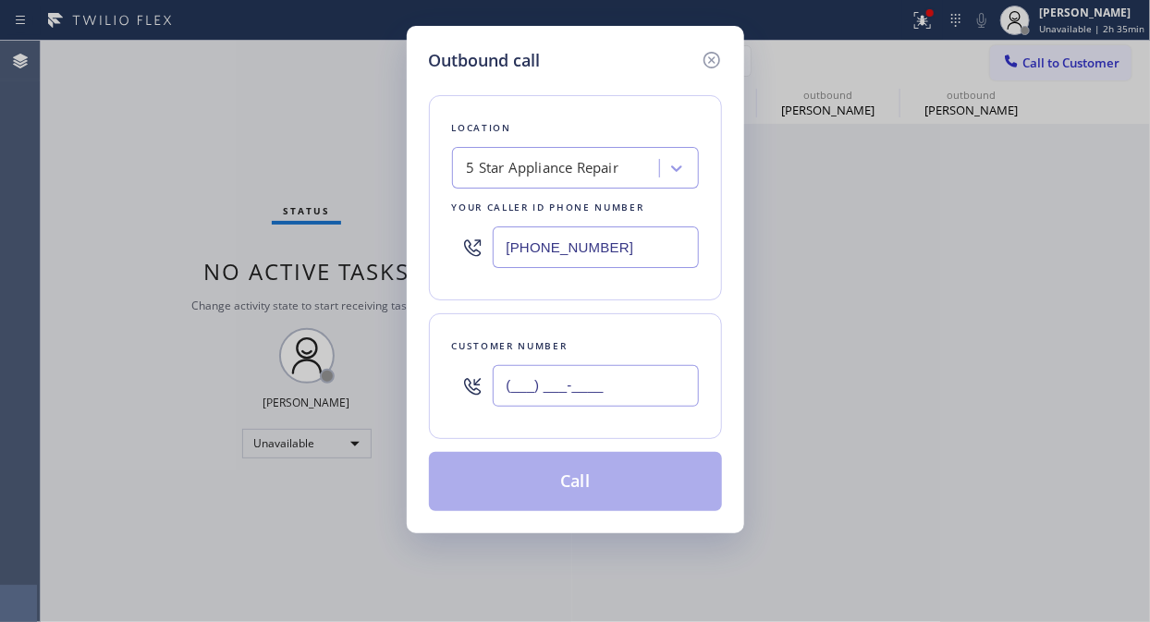
click at [634, 379] on input "(___) ___-____" at bounding box center [596, 386] width 206 height 42
paste input "650) 364-5957"
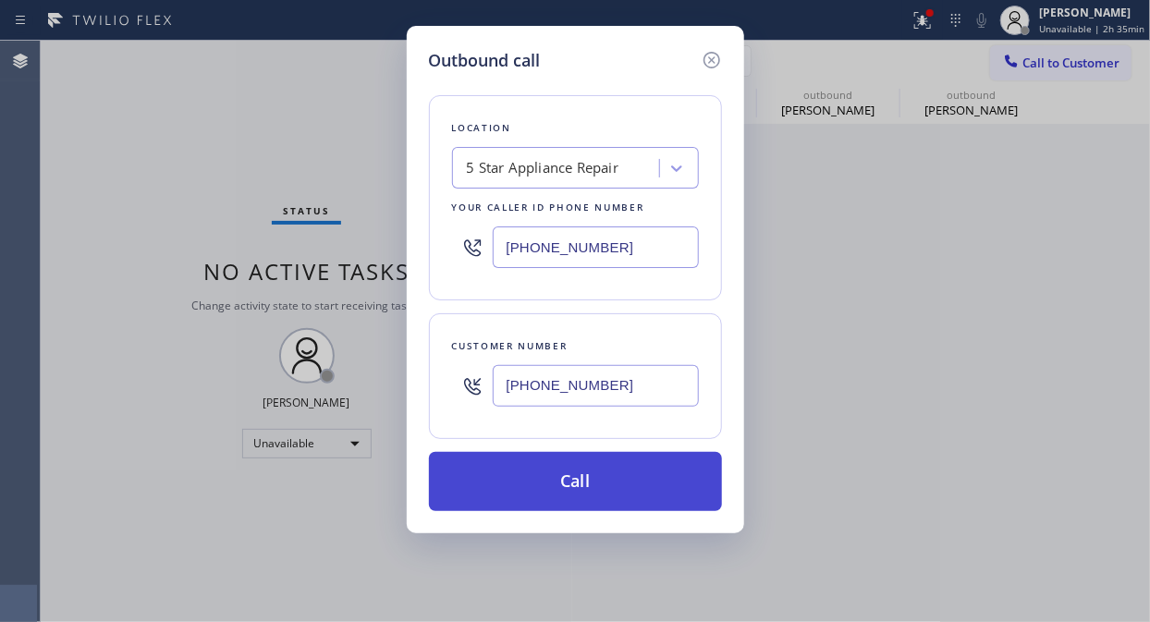
type input "[PHONE_NUMBER]"
click at [615, 476] on button "Call" at bounding box center [575, 481] width 293 height 59
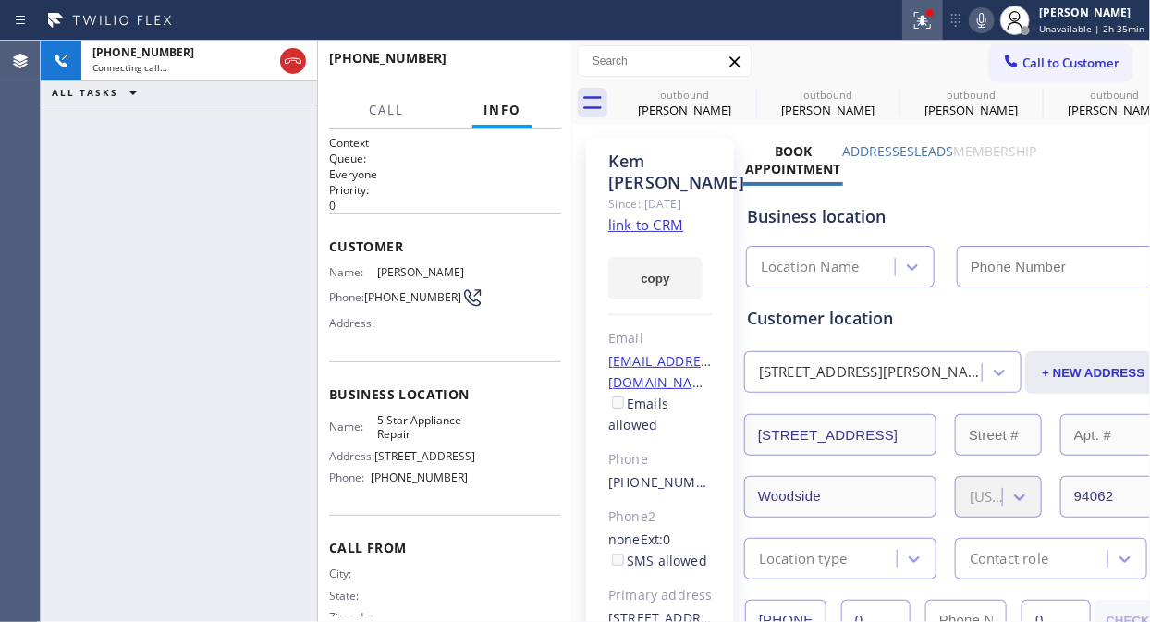
click at [925, 23] on icon at bounding box center [919, 18] width 11 height 13
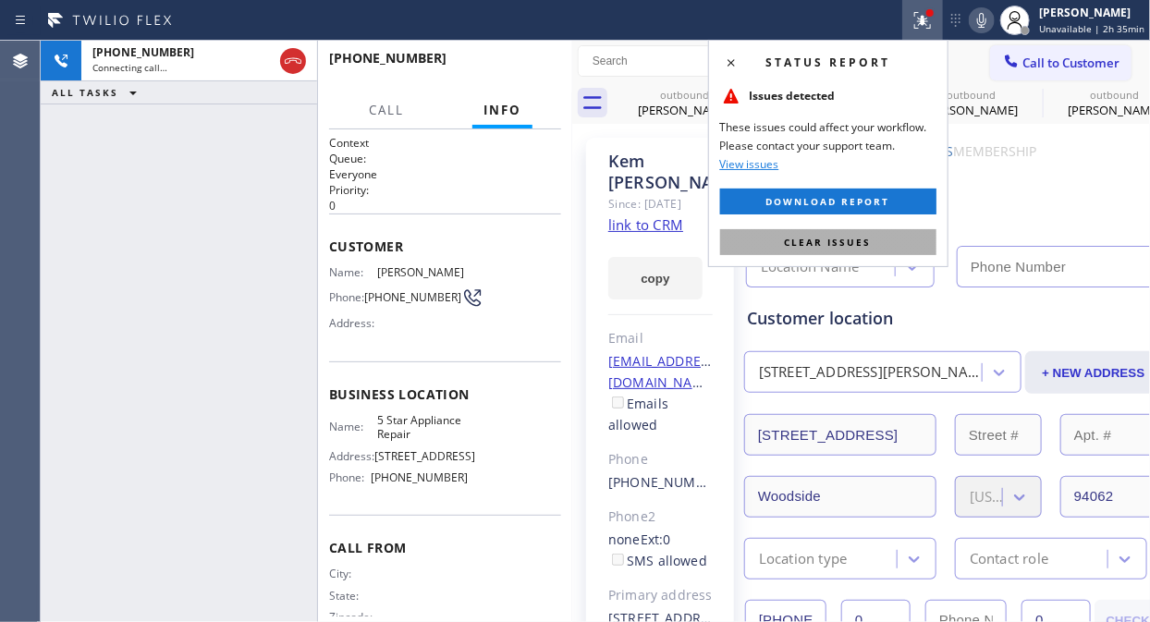
click at [835, 242] on span "Clear issues" at bounding box center [828, 242] width 87 height 13
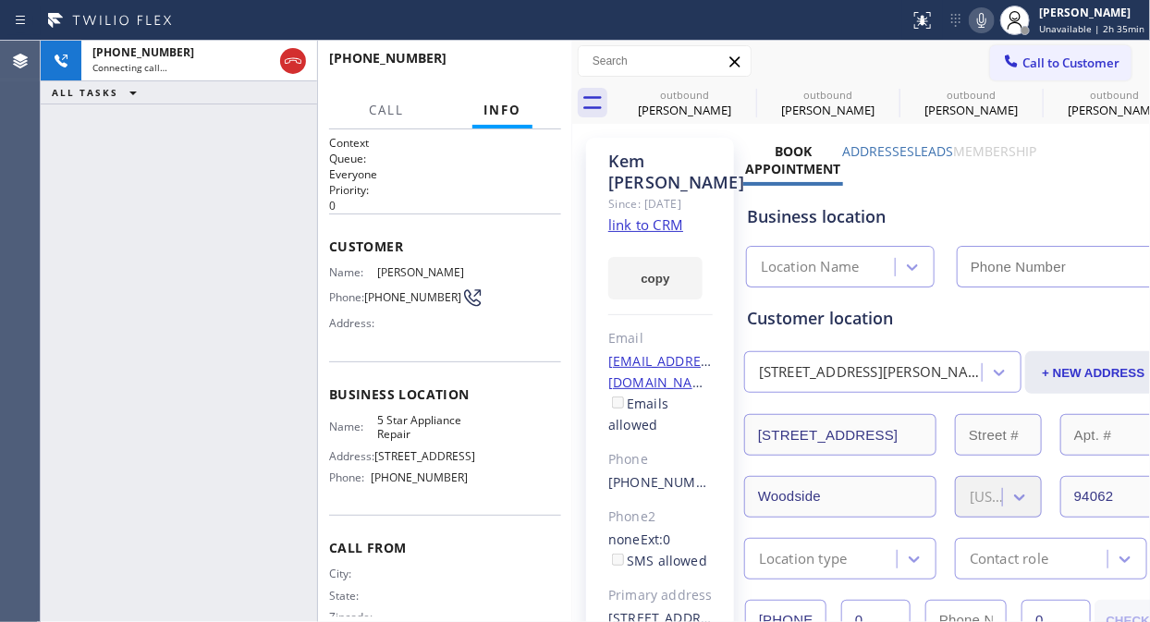
type input "[PHONE_NUMBER]"
click at [297, 62] on icon at bounding box center [293, 61] width 17 height 6
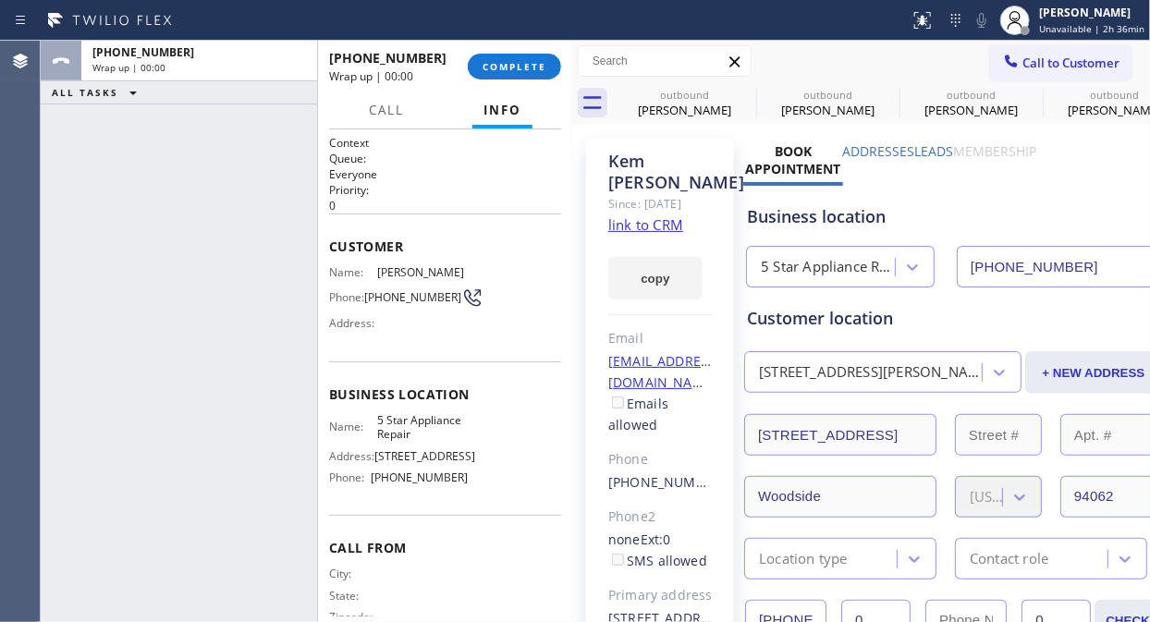
click at [512, 66] on span "COMPLETE" at bounding box center [514, 66] width 64 height 13
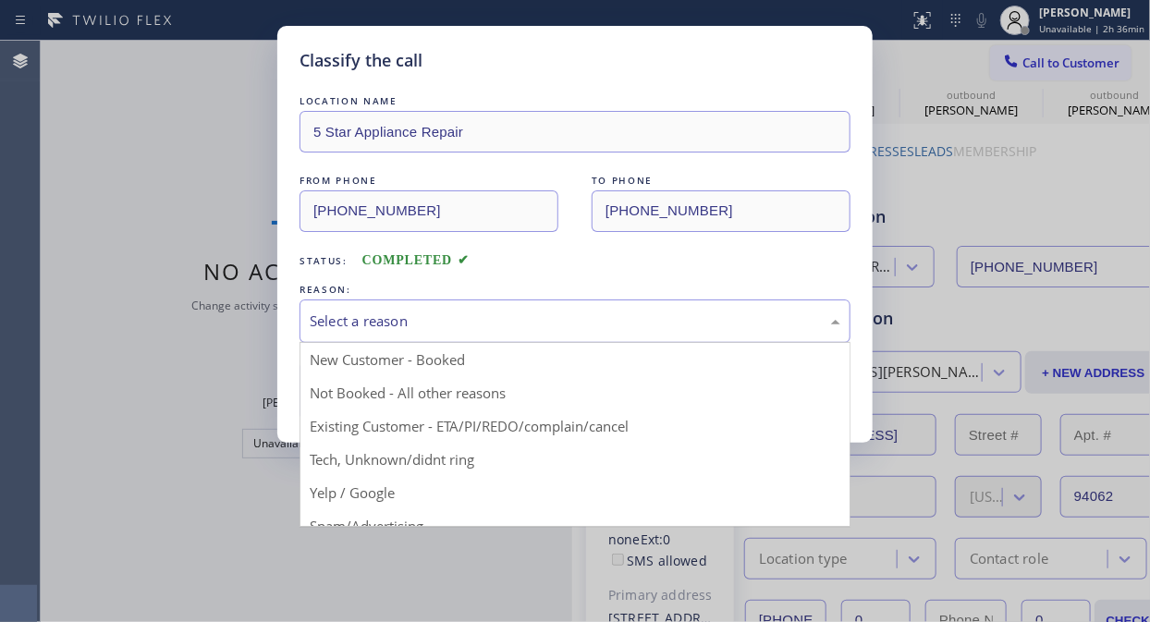
click at [548, 335] on div "Select a reason" at bounding box center [574, 320] width 551 height 43
drag, startPoint x: 560, startPoint y: 324, endPoint x: 539, endPoint y: 426, distance: 103.8
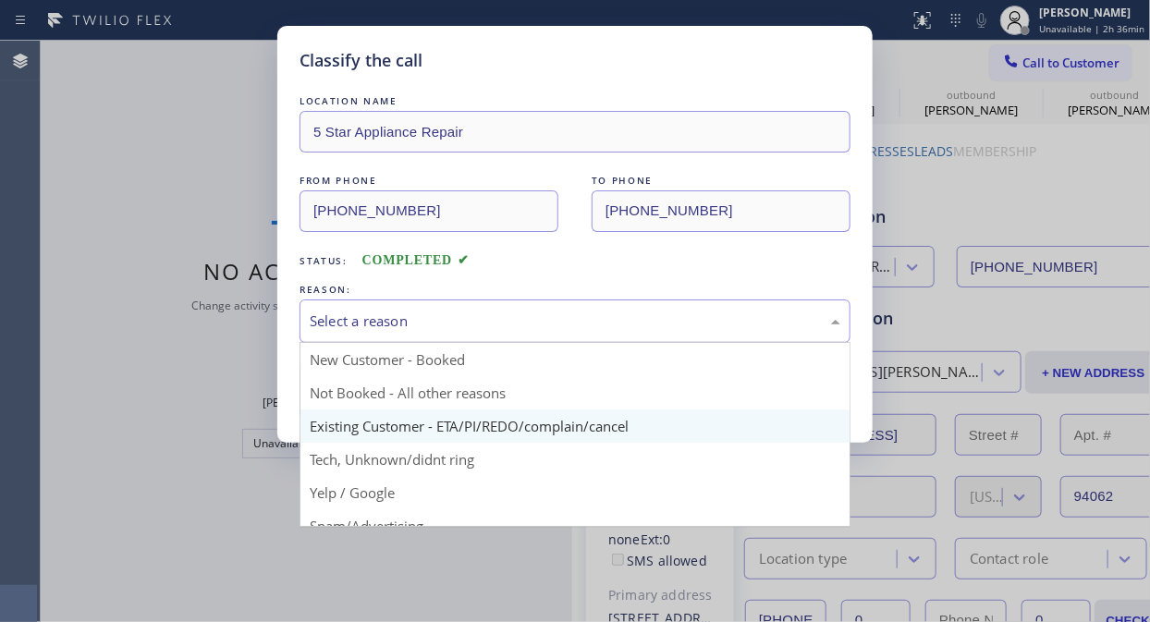
click at [560, 325] on div "Select a reason" at bounding box center [575, 320] width 530 height 21
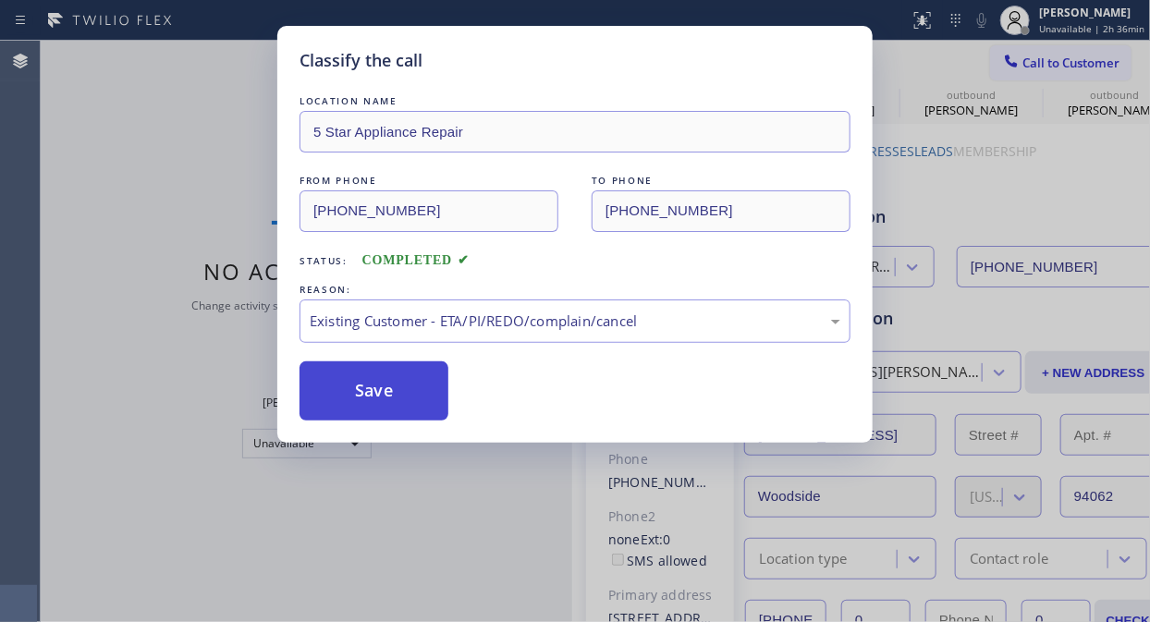
drag, startPoint x: 382, startPoint y: 416, endPoint x: 402, endPoint y: 391, distance: 32.2
click at [384, 416] on button "Save" at bounding box center [373, 390] width 149 height 59
click at [402, 391] on button "Save" at bounding box center [373, 390] width 149 height 59
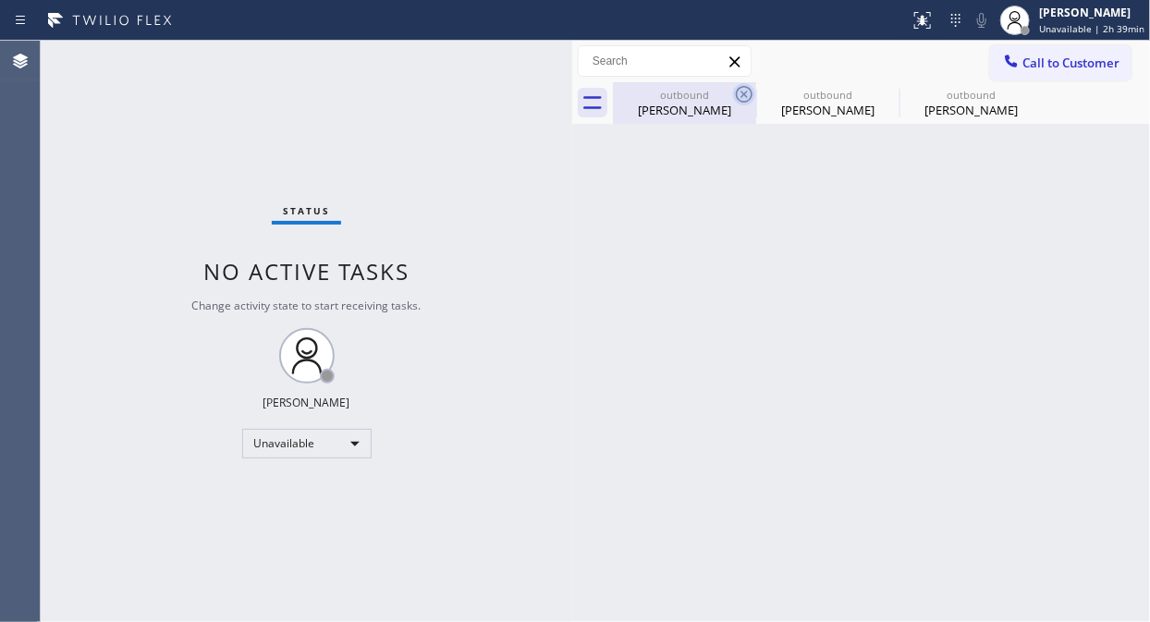
click at [739, 97] on icon at bounding box center [744, 94] width 22 height 22
click at [0, 0] on icon at bounding box center [0, 0] width 0 height 0
click at [739, 97] on div at bounding box center [881, 103] width 537 height 42
click at [1069, 65] on span "Call to Customer" at bounding box center [1070, 63] width 97 height 17
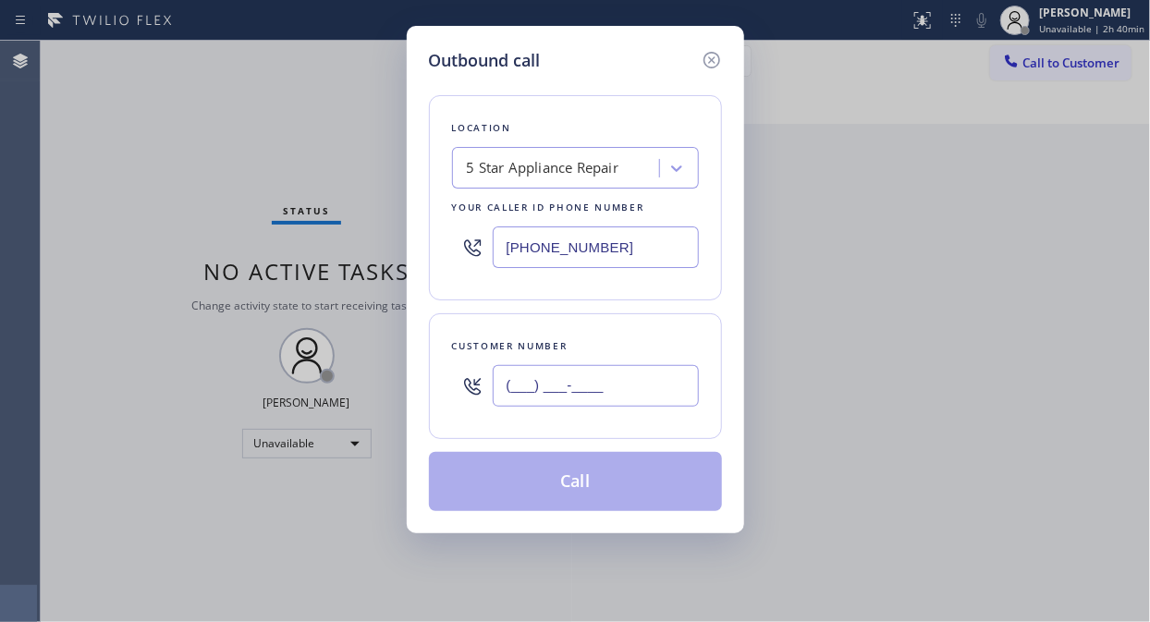
click at [506, 390] on input "(___) ___-____" at bounding box center [596, 386] width 206 height 42
paste input "442) 256-4098"
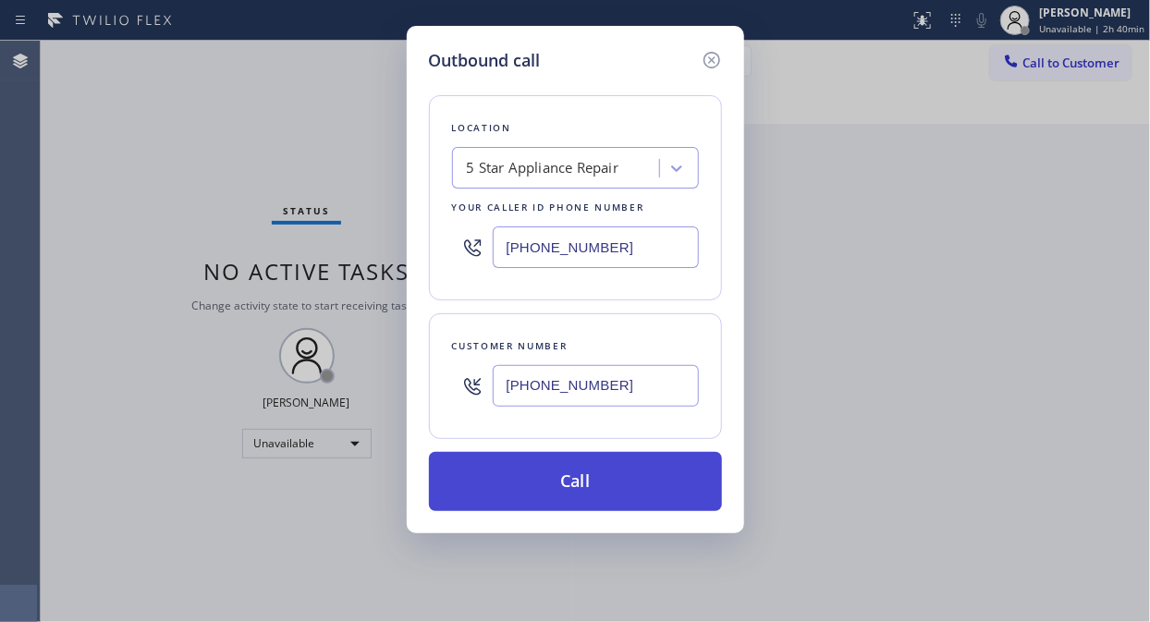
type input "[PHONE_NUMBER]"
click at [574, 457] on button "Call" at bounding box center [575, 481] width 293 height 59
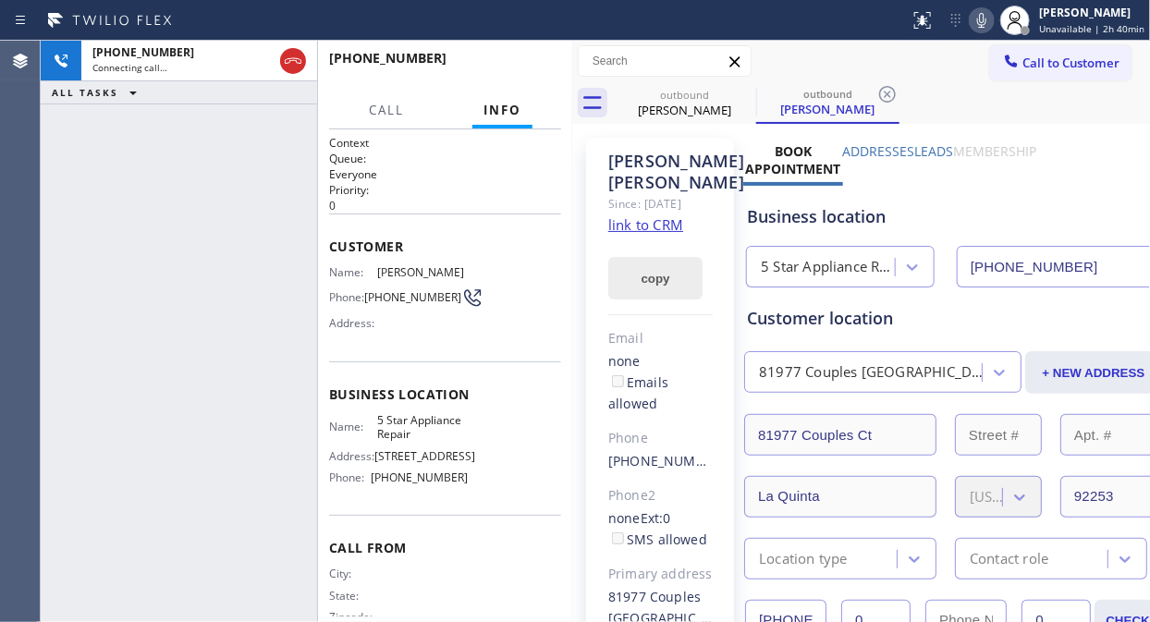
type input "[PHONE_NUMBER]"
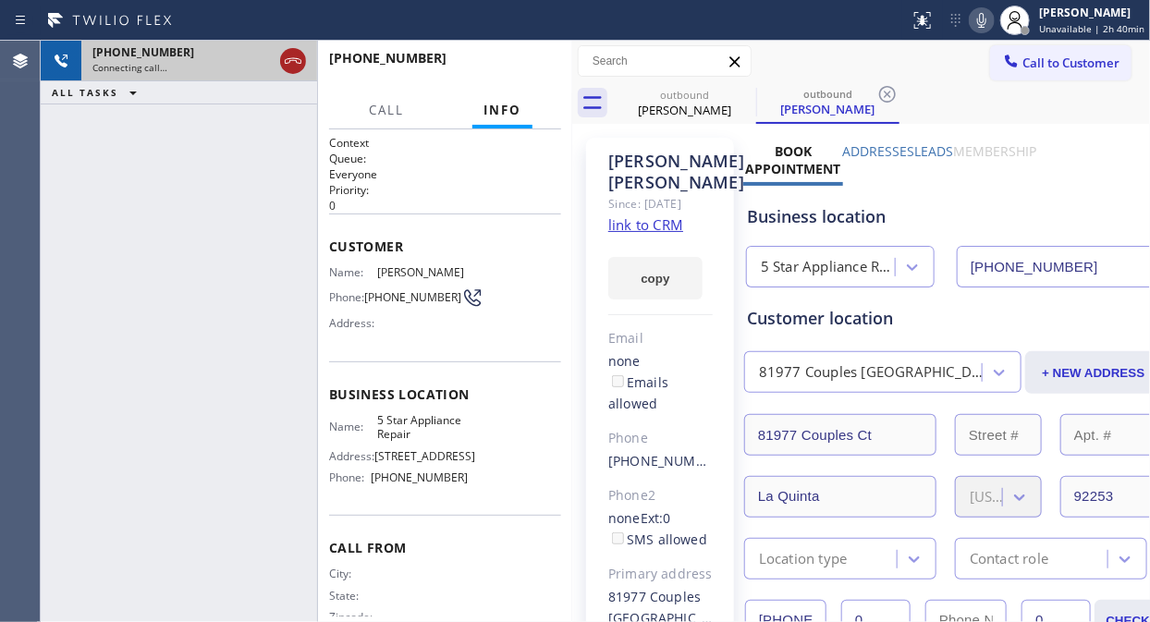
click at [290, 61] on icon at bounding box center [293, 61] width 22 height 22
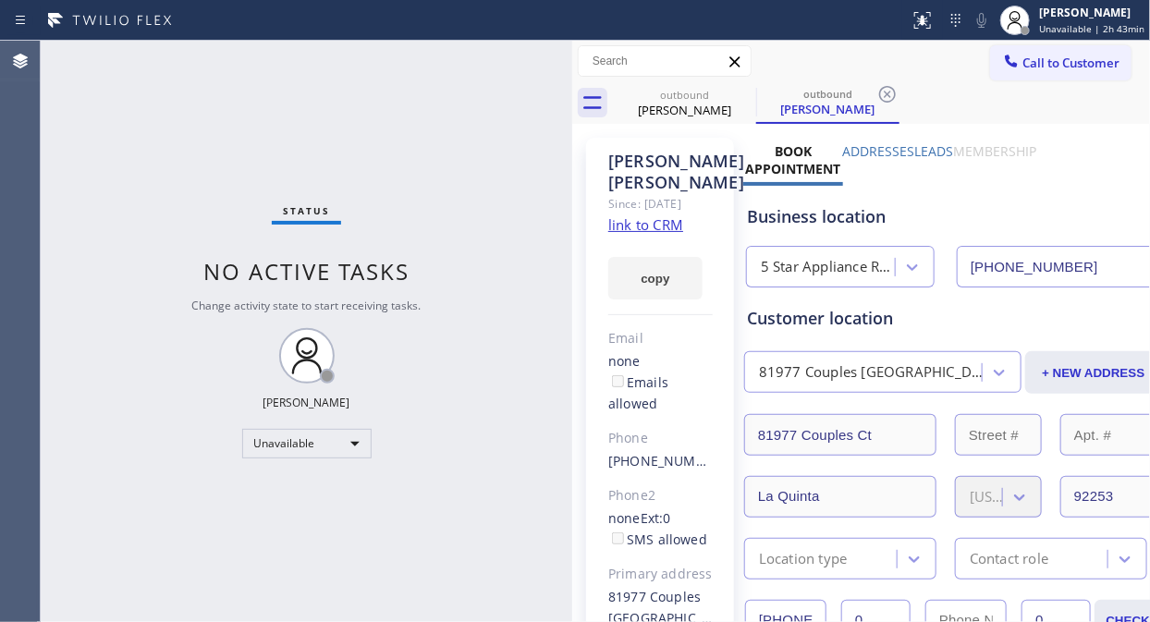
click at [67, 132] on div "Status No active tasks Change activity state to start receiving tasks. [PERSON_…" at bounding box center [306, 331] width 531 height 581
click at [747, 93] on icon at bounding box center [744, 94] width 22 height 22
click at [746, 93] on icon at bounding box center [744, 94] width 22 height 22
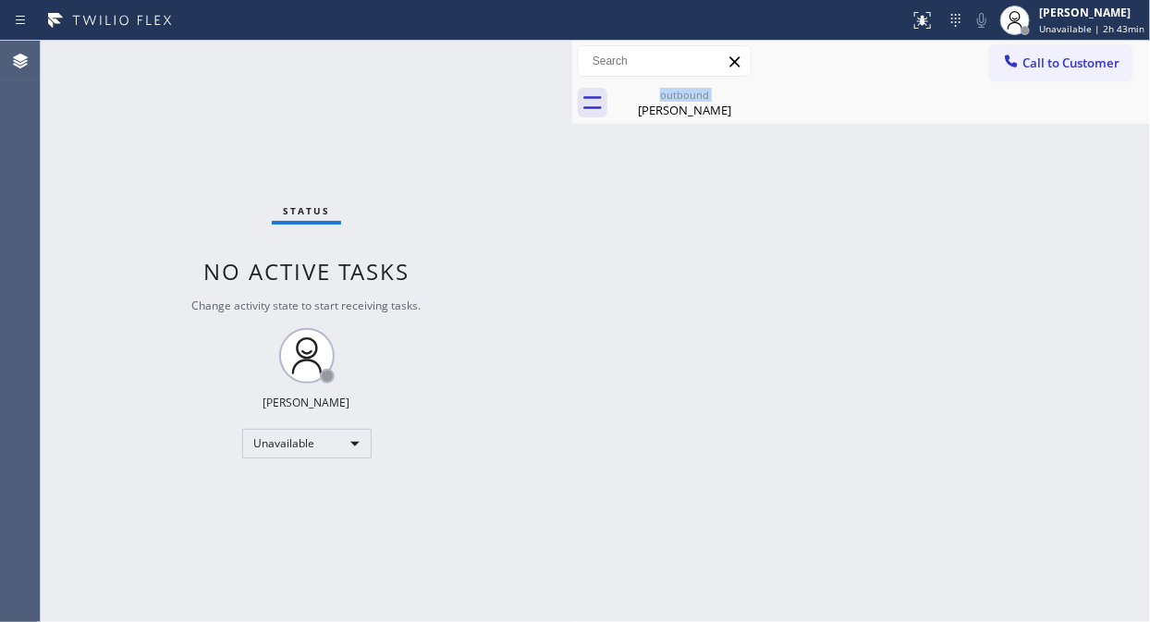
click at [746, 93] on div "outbound [PERSON_NAME]" at bounding box center [684, 103] width 143 height 42
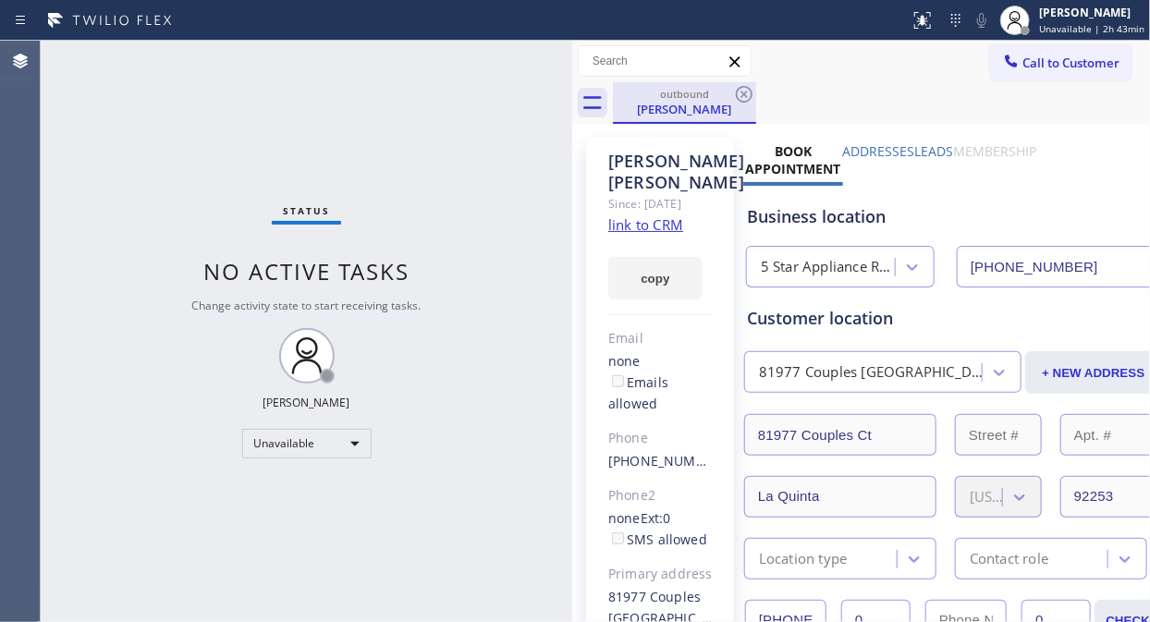
click at [739, 109] on div "[PERSON_NAME]" at bounding box center [685, 109] width 140 height 17
click at [740, 93] on icon at bounding box center [744, 94] width 22 height 22
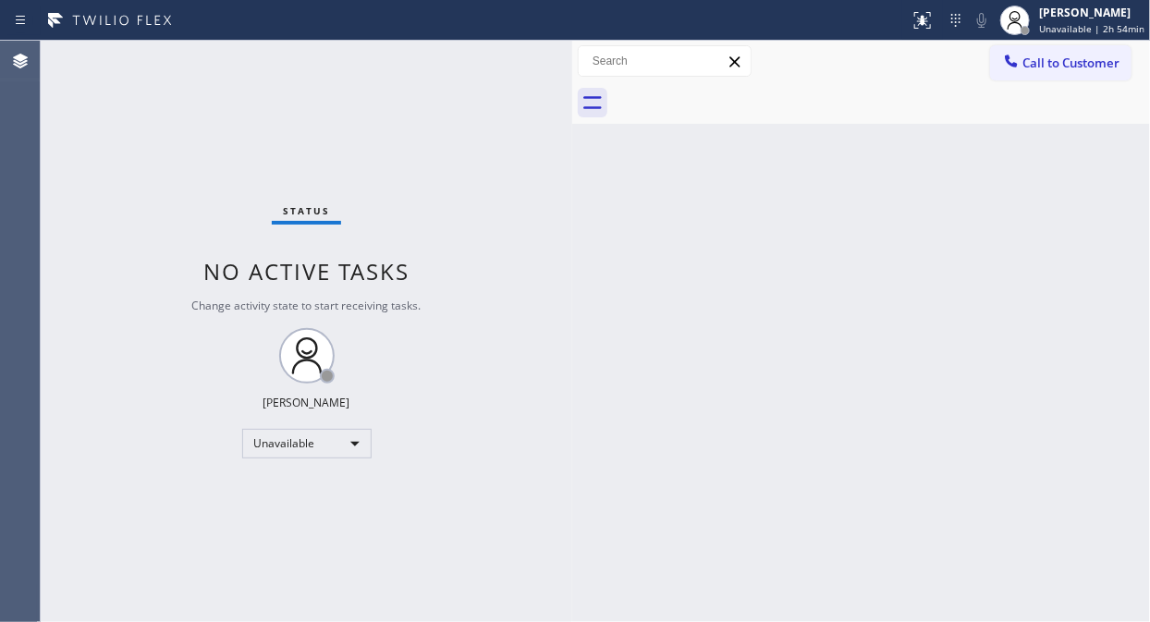
click at [67, 69] on div "Status No active tasks Change activity state to start receiving tasks. [PERSON_…" at bounding box center [306, 331] width 531 height 581
click at [96, 264] on div "Status No active tasks Change activity state to start receiving tasks. [PERSON_…" at bounding box center [306, 331] width 531 height 581
click at [1050, 68] on span "Call to Customer" at bounding box center [1070, 63] width 97 height 17
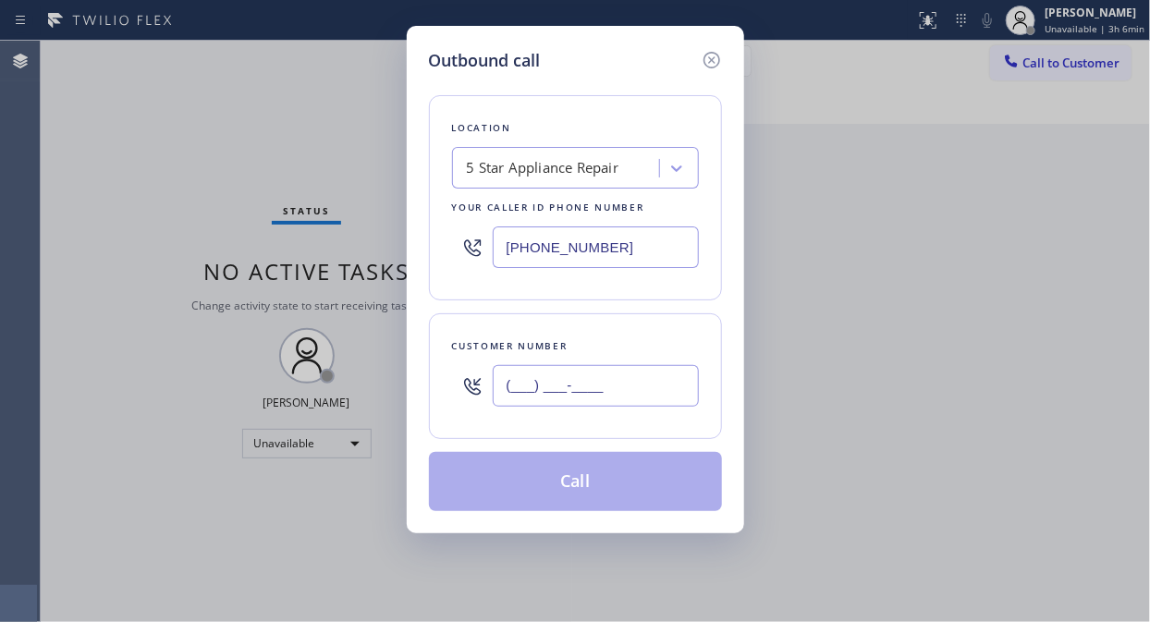
click at [573, 379] on input "(___) ___-____" at bounding box center [596, 386] width 206 height 42
paste input "442) 256-4098"
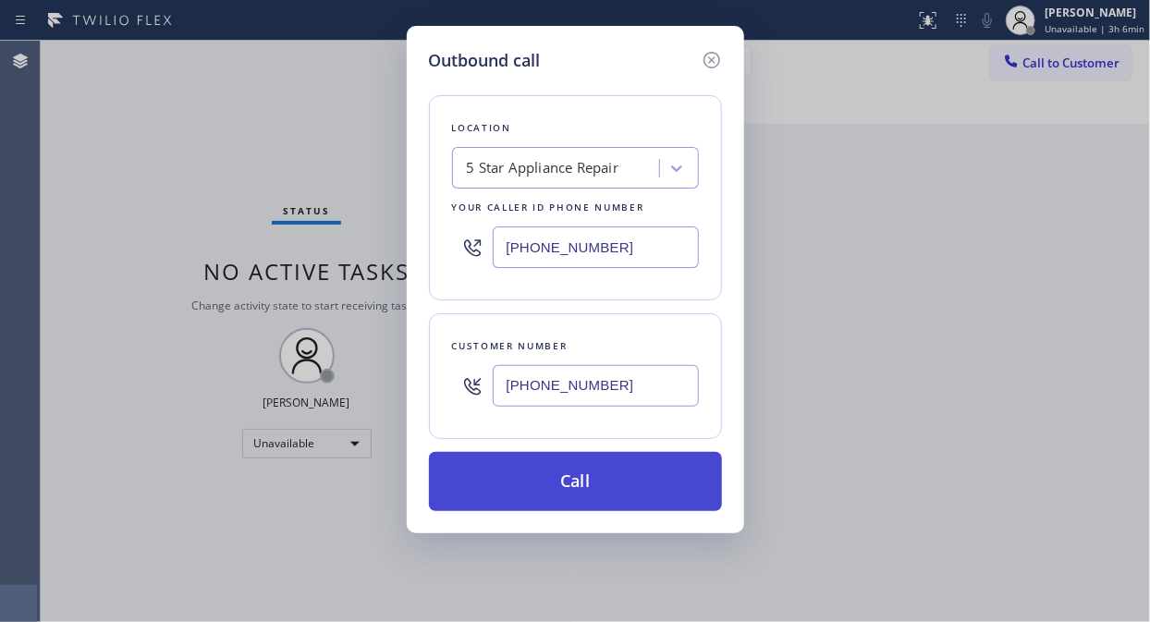
type input "[PHONE_NUMBER]"
click at [608, 479] on button "Call" at bounding box center [575, 481] width 293 height 59
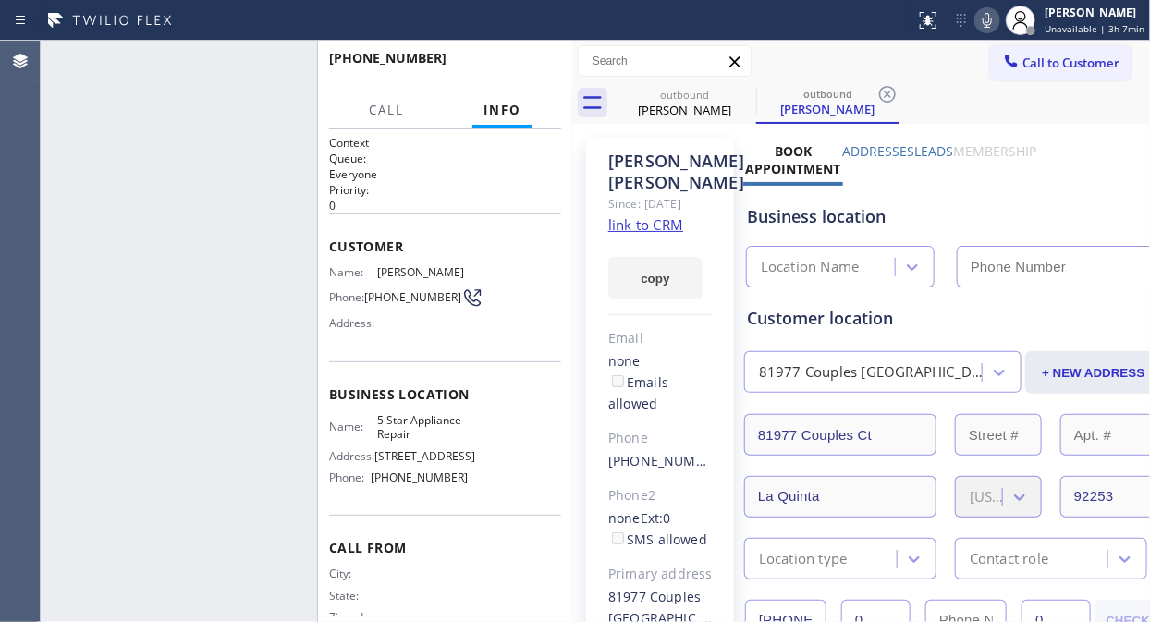
type input "[PHONE_NUMBER]"
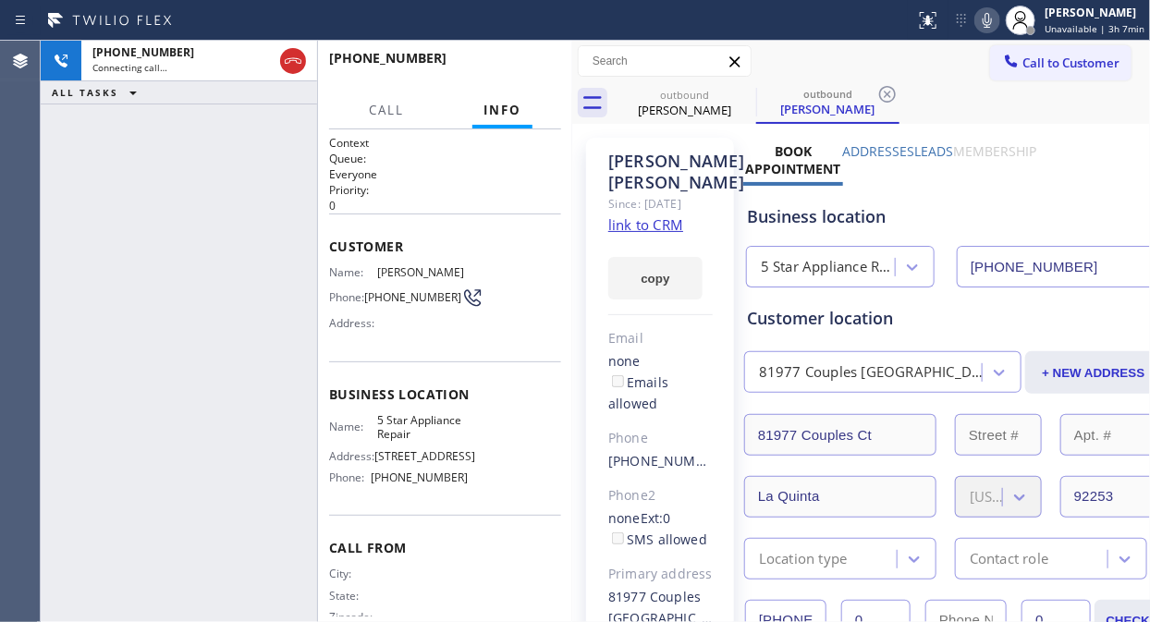
click at [102, 197] on div "[PHONE_NUMBER] Connecting call… ALL TASKS ALL TASKS ACTIVE TASKS TASKS IN WRAP …" at bounding box center [179, 331] width 276 height 581
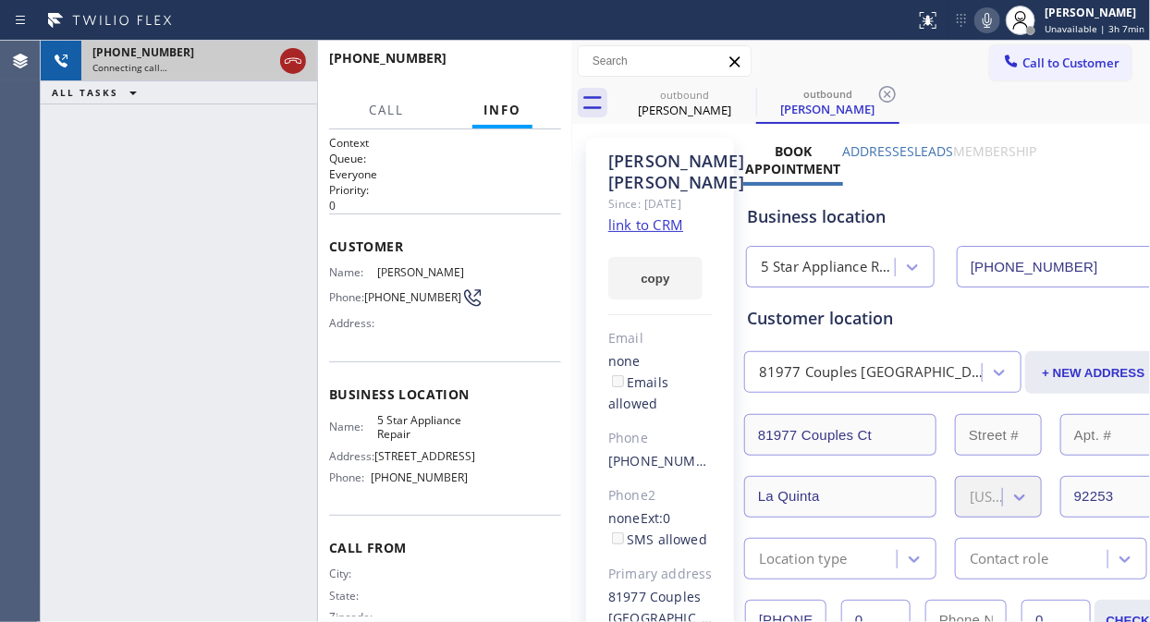
click at [298, 65] on icon at bounding box center [293, 61] width 22 height 22
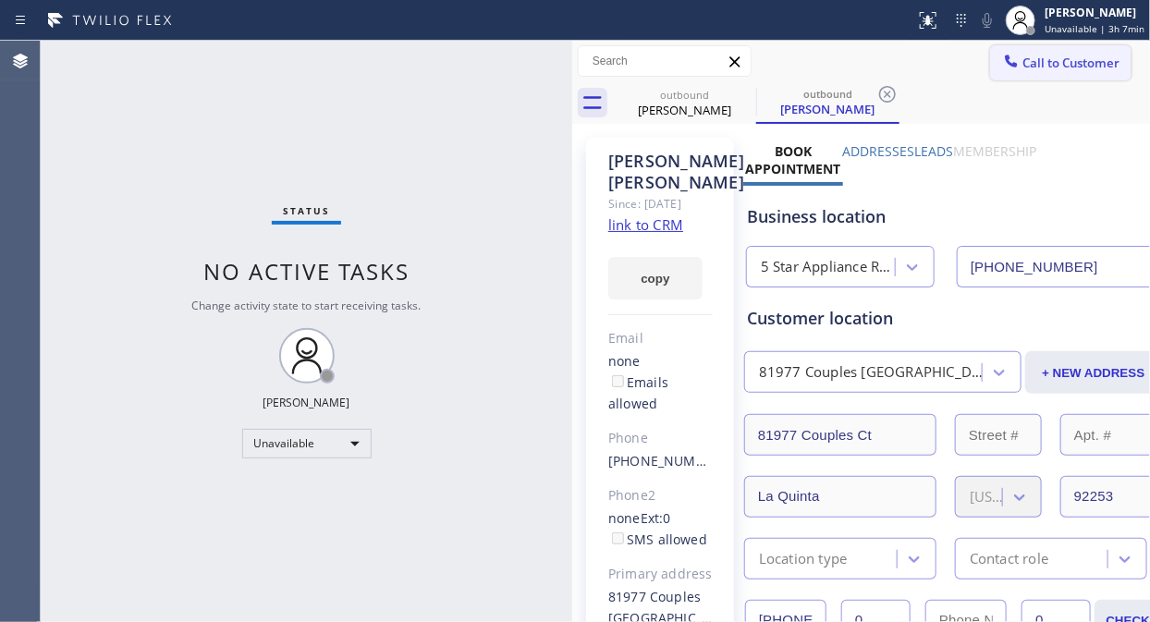
click at [1029, 62] on span "Call to Customer" at bounding box center [1070, 63] width 97 height 17
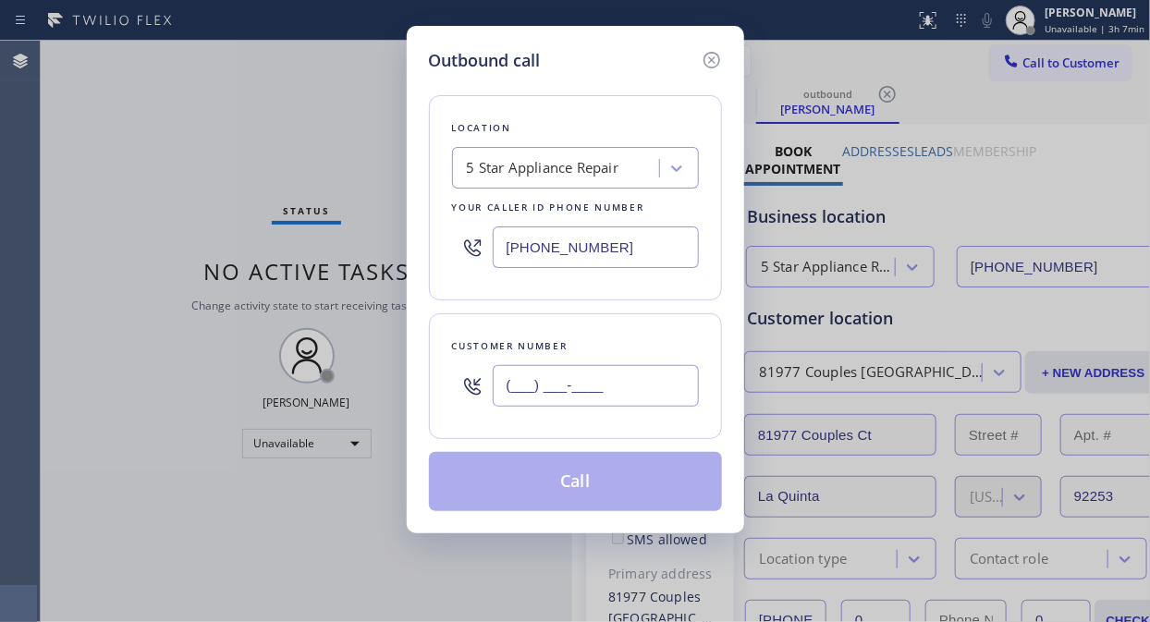
click at [558, 386] on input "(___) ___-____" at bounding box center [596, 386] width 206 height 42
click at [508, 385] on input "(___) ___-____" at bounding box center [596, 386] width 206 height 42
paste input "949) 551-4948"
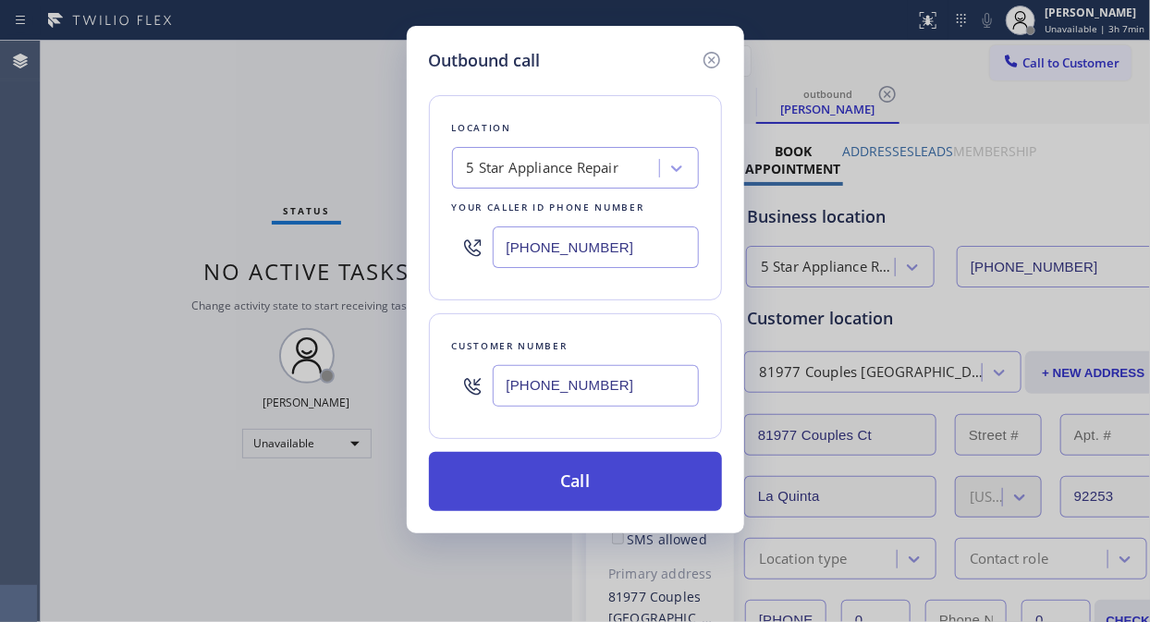
type input "[PHONE_NUMBER]"
click at [602, 481] on button "Call" at bounding box center [575, 481] width 293 height 59
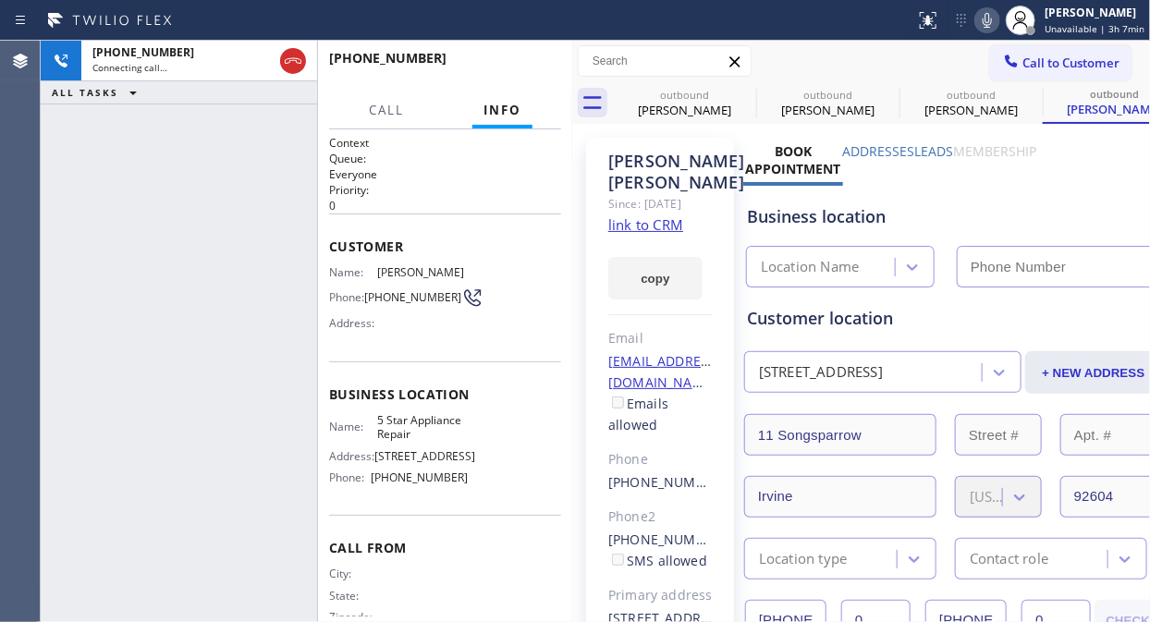
type input "[PHONE_NUMBER]"
click at [527, 52] on div "[PHONE_NUMBER] Live | 00:02 HANG UP" at bounding box center [445, 67] width 232 height 48
click at [522, 61] on span "HANG UP" at bounding box center [518, 66] width 56 height 13
click at [522, 63] on span "HANG UP" at bounding box center [518, 66] width 56 height 13
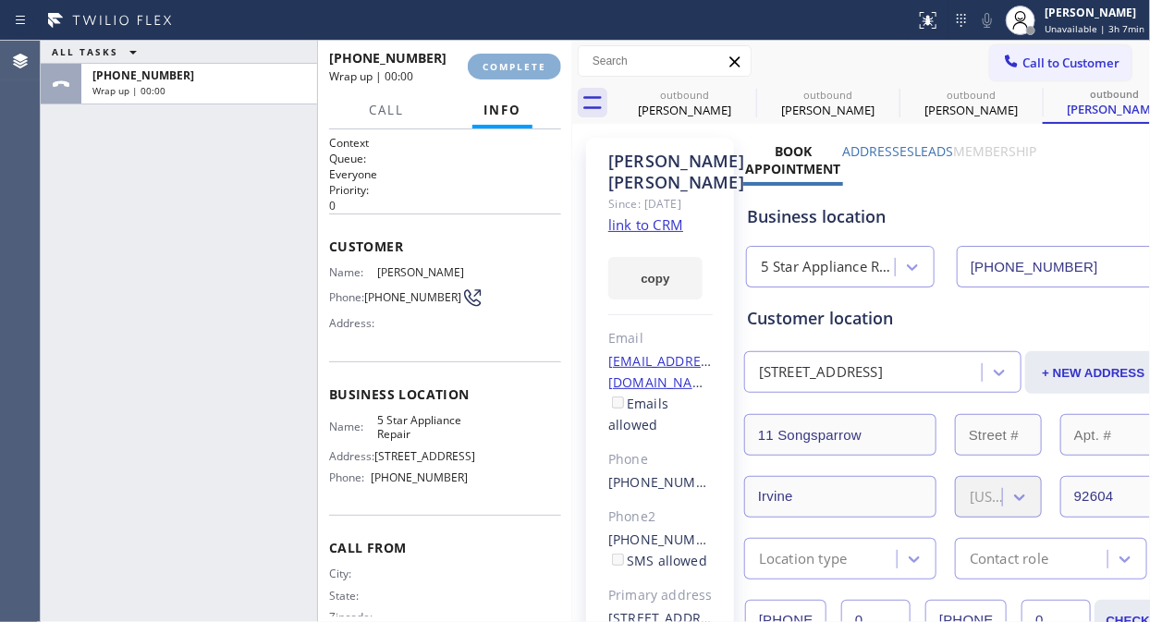
click at [522, 63] on span "COMPLETE" at bounding box center [514, 66] width 64 height 13
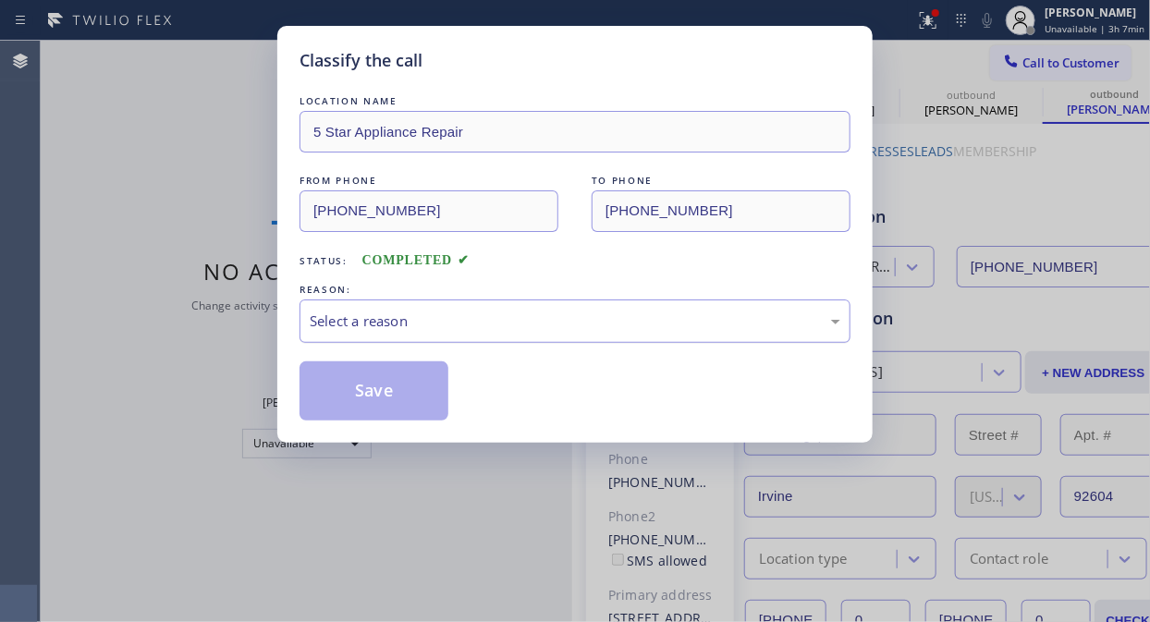
click at [555, 322] on div "Select a reason" at bounding box center [575, 320] width 530 height 21
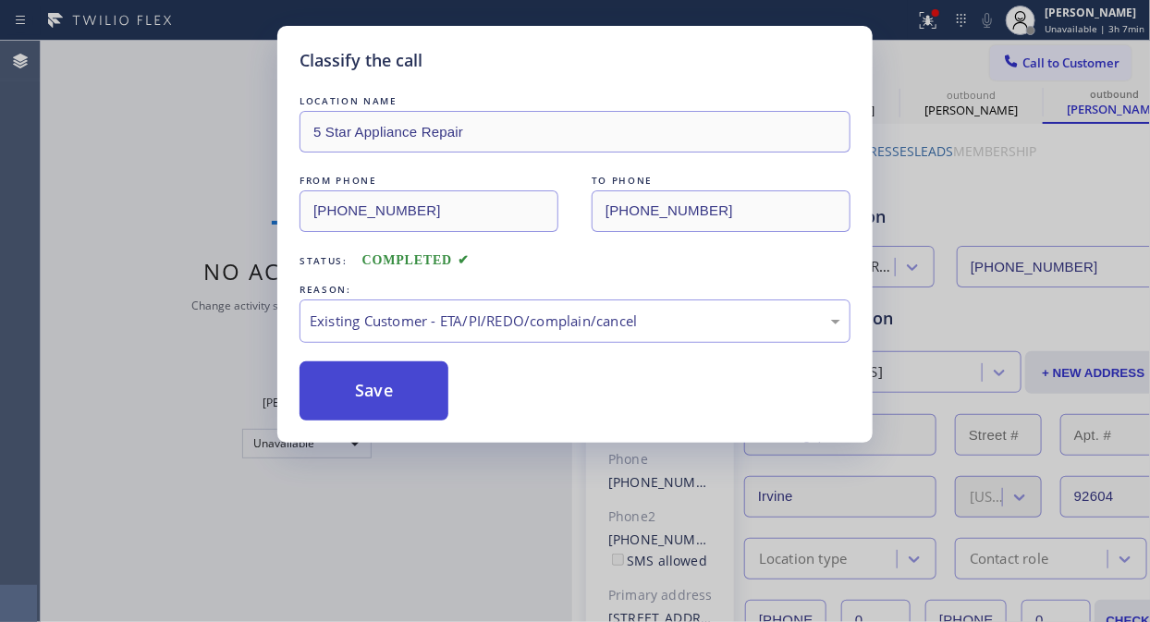
click at [388, 394] on button "Save" at bounding box center [373, 390] width 149 height 59
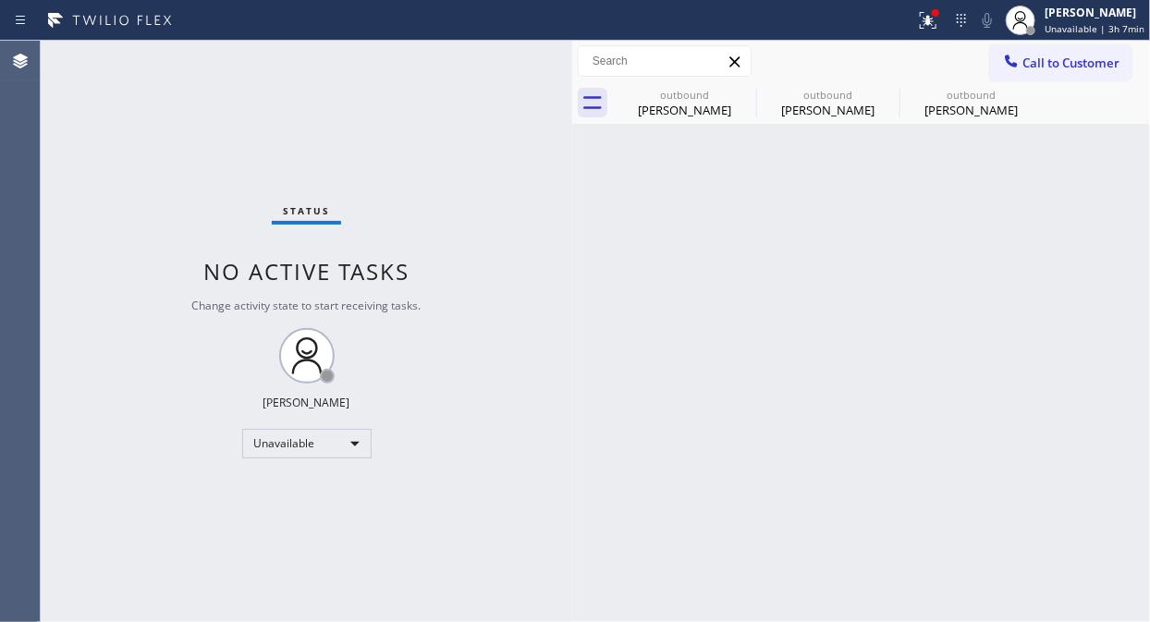
click at [60, 185] on div "Status No active tasks Change activity state to start receiving tasks. [PERSON_…" at bounding box center [306, 331] width 531 height 581
drag, startPoint x: 1029, startPoint y: 58, endPoint x: 656, endPoint y: 299, distance: 443.7
click at [1029, 59] on span "Call to Customer" at bounding box center [1070, 63] width 97 height 17
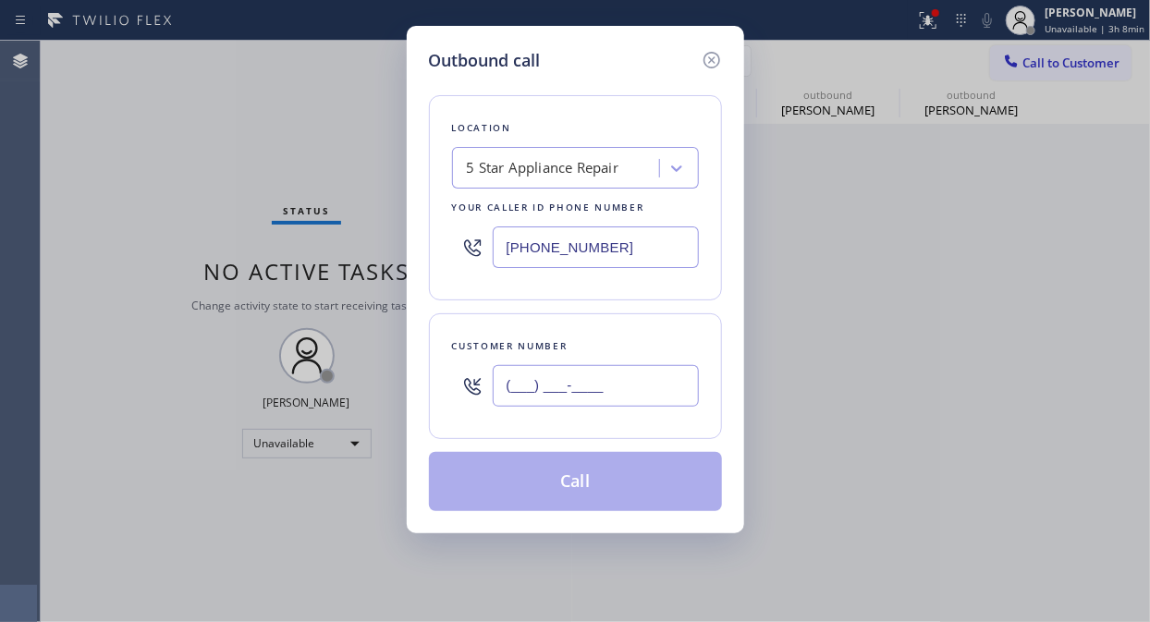
click at [566, 382] on input "(___) ___-____" at bounding box center [596, 386] width 206 height 42
paste input "714) 423-5072"
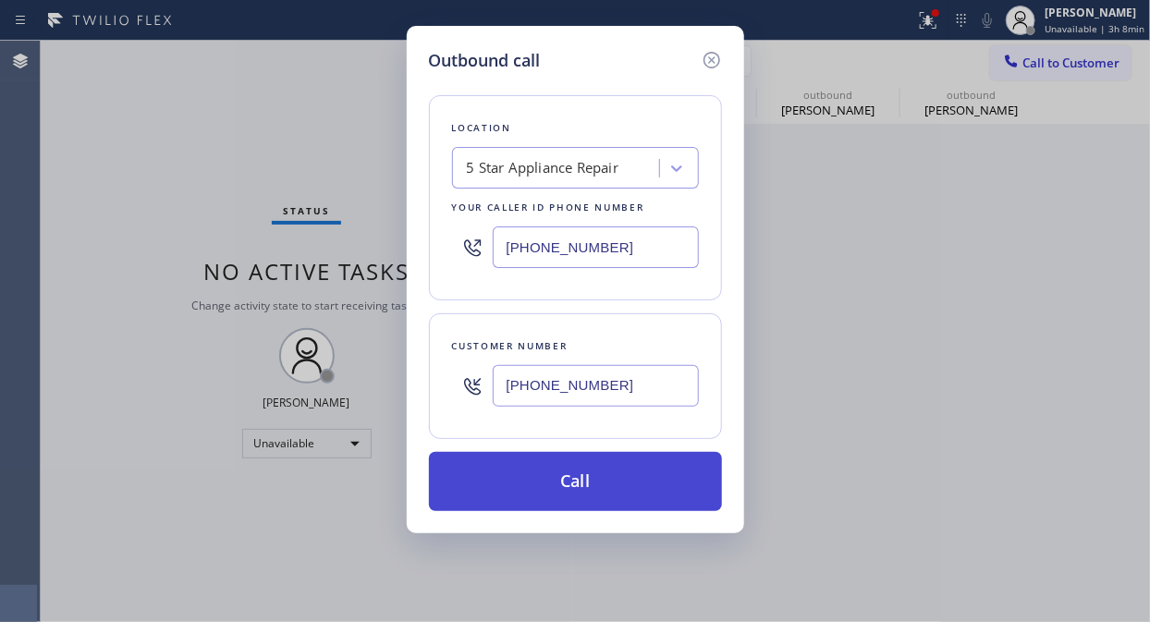
type input "[PHONE_NUMBER]"
click at [602, 484] on button "Call" at bounding box center [575, 481] width 293 height 59
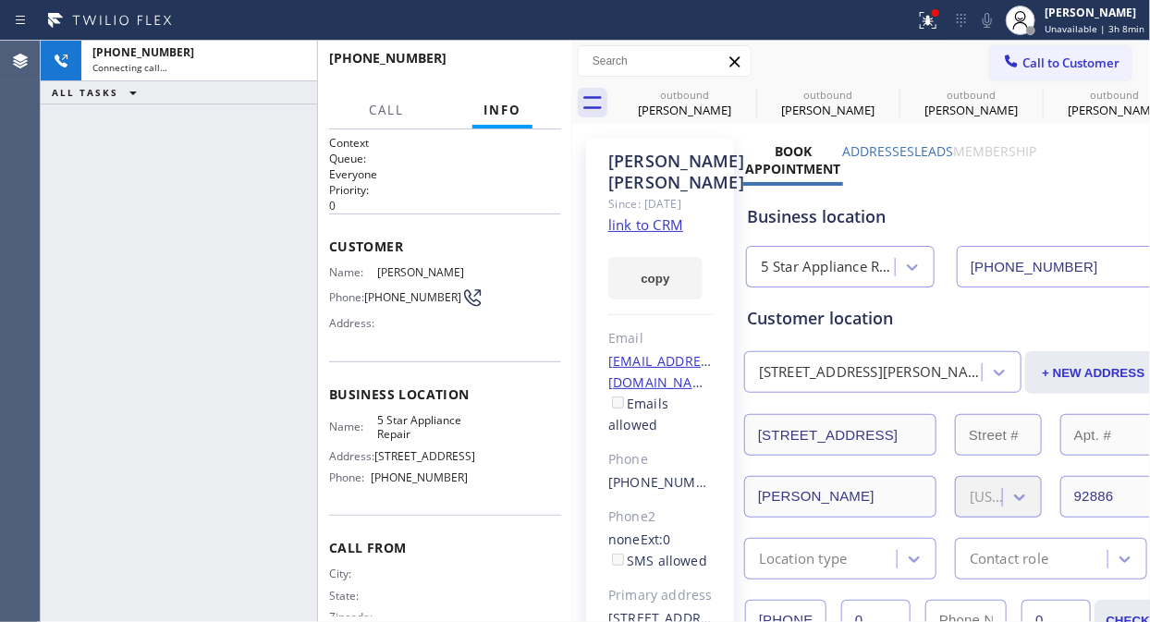
type input "[PHONE_NUMBER]"
click at [929, 22] on icon at bounding box center [928, 20] width 22 height 22
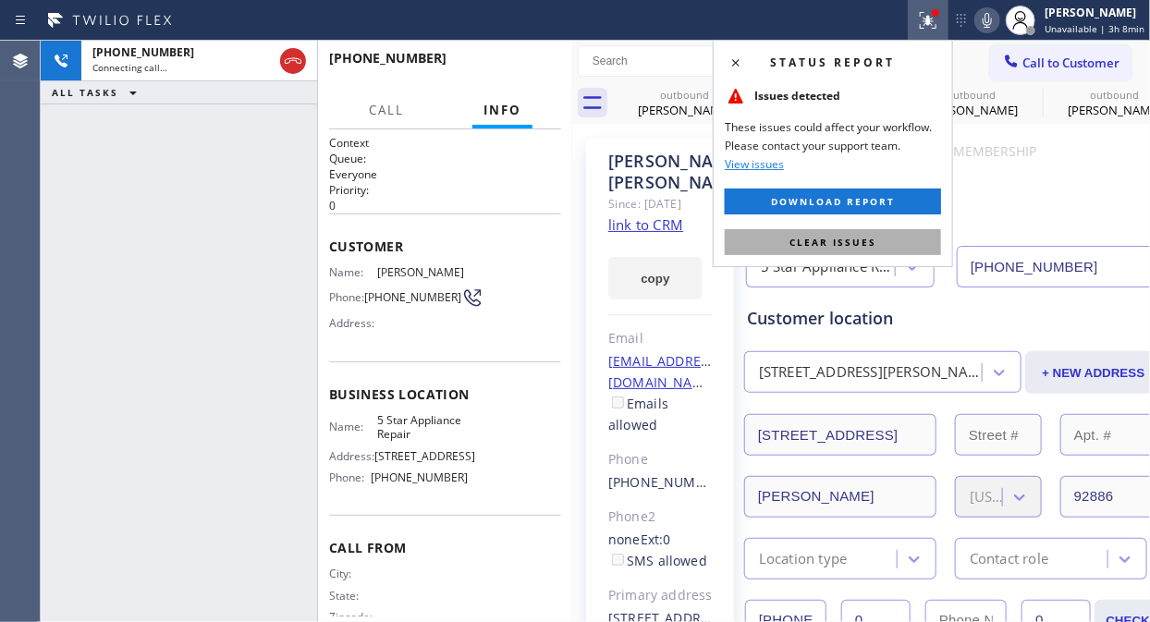
click at [874, 236] on span "Clear issues" at bounding box center [832, 242] width 87 height 13
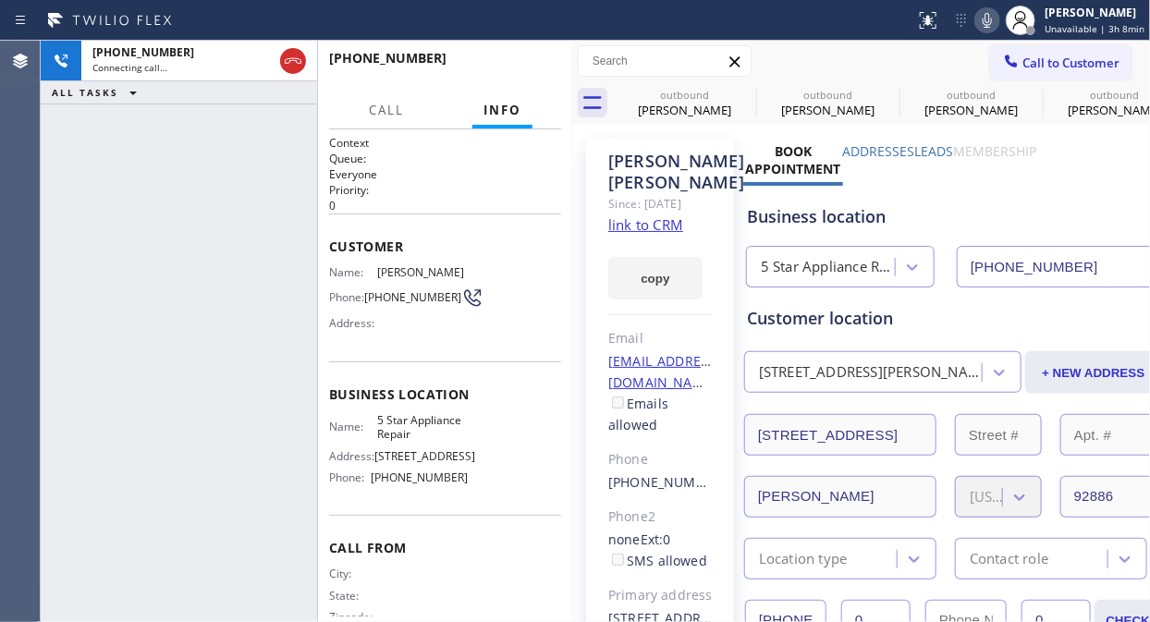
drag, startPoint x: 75, startPoint y: 179, endPoint x: 262, endPoint y: 111, distance: 198.8
click at [75, 179] on div "[PHONE_NUMBER] Connecting call… ALL TASKS ALL TASKS ACTIVE TASKS TASKS IN WRAP …" at bounding box center [179, 331] width 276 height 581
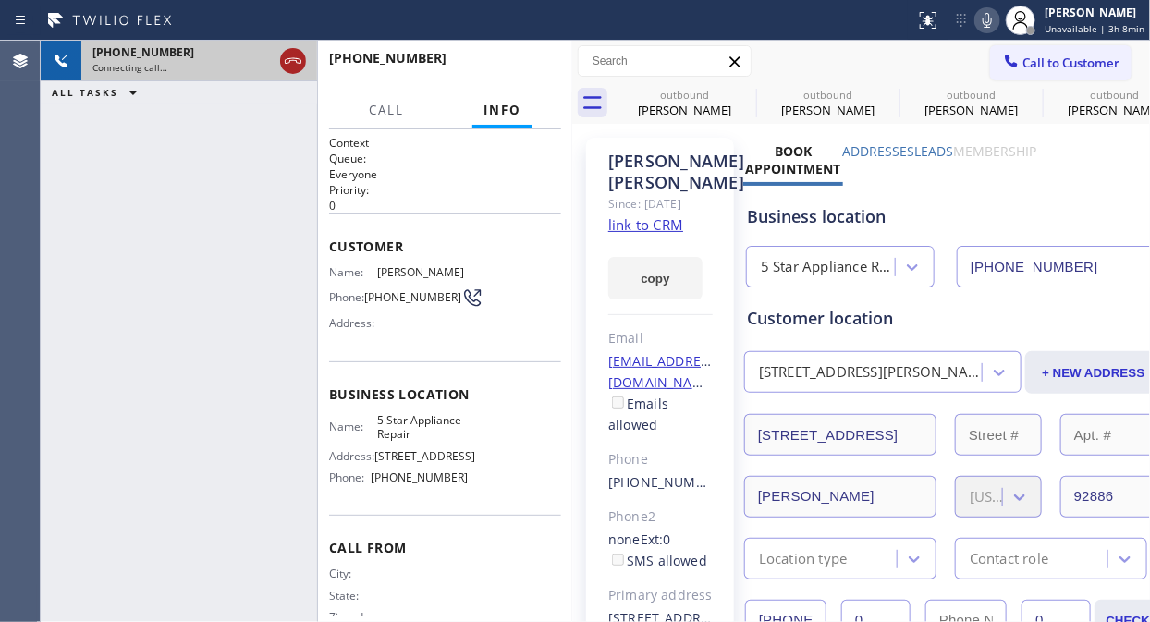
click at [291, 61] on icon at bounding box center [293, 61] width 22 height 22
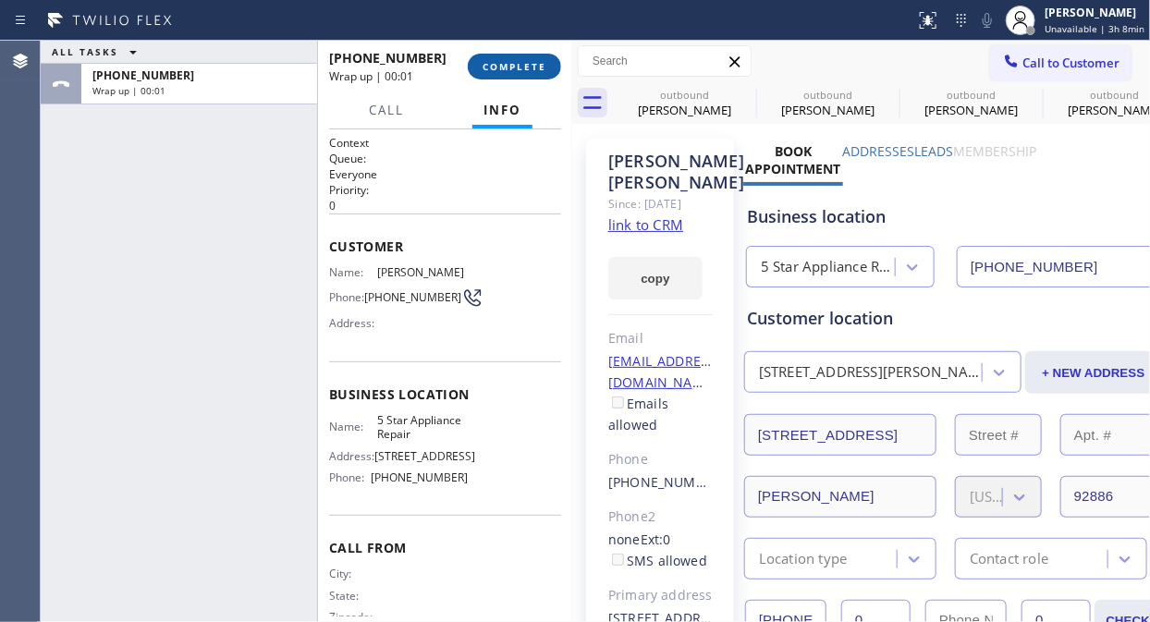
click at [509, 72] on span "COMPLETE" at bounding box center [514, 66] width 64 height 13
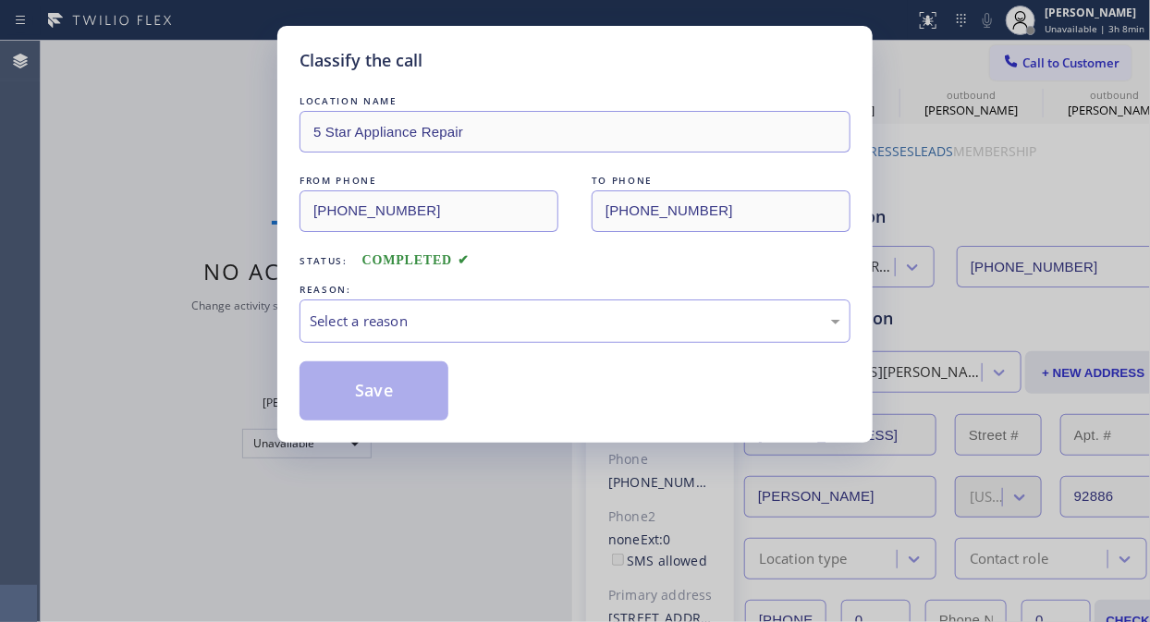
click at [542, 318] on div "Select a reason" at bounding box center [575, 320] width 530 height 21
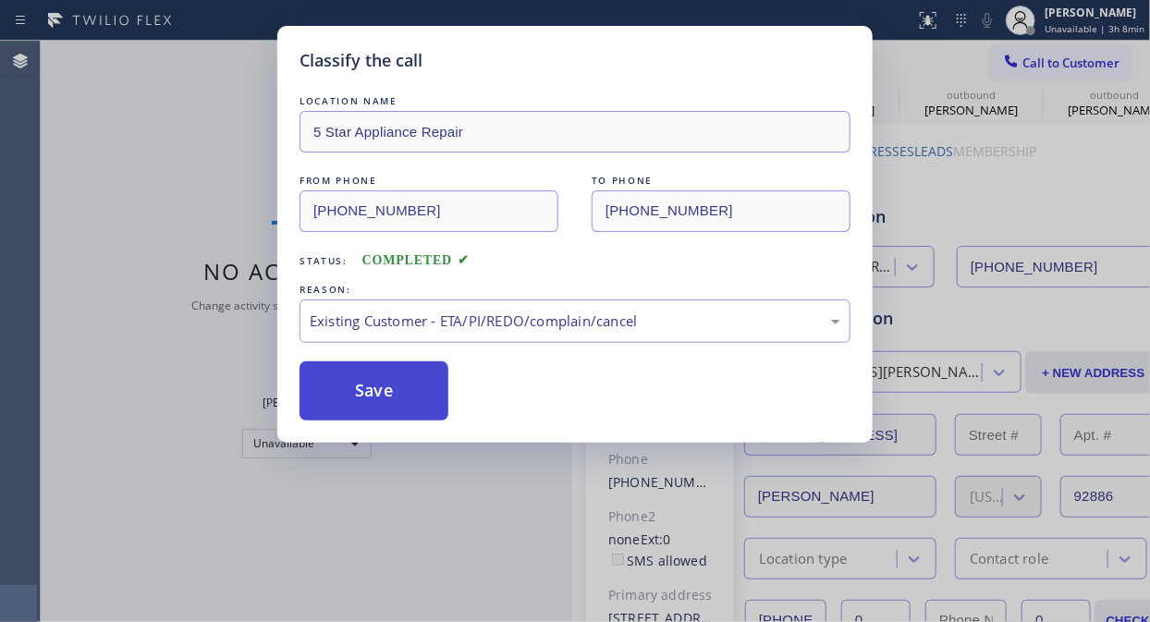
drag, startPoint x: 380, startPoint y: 381, endPoint x: 389, endPoint y: 386, distance: 10.8
click at [379, 381] on button "Save" at bounding box center [373, 390] width 149 height 59
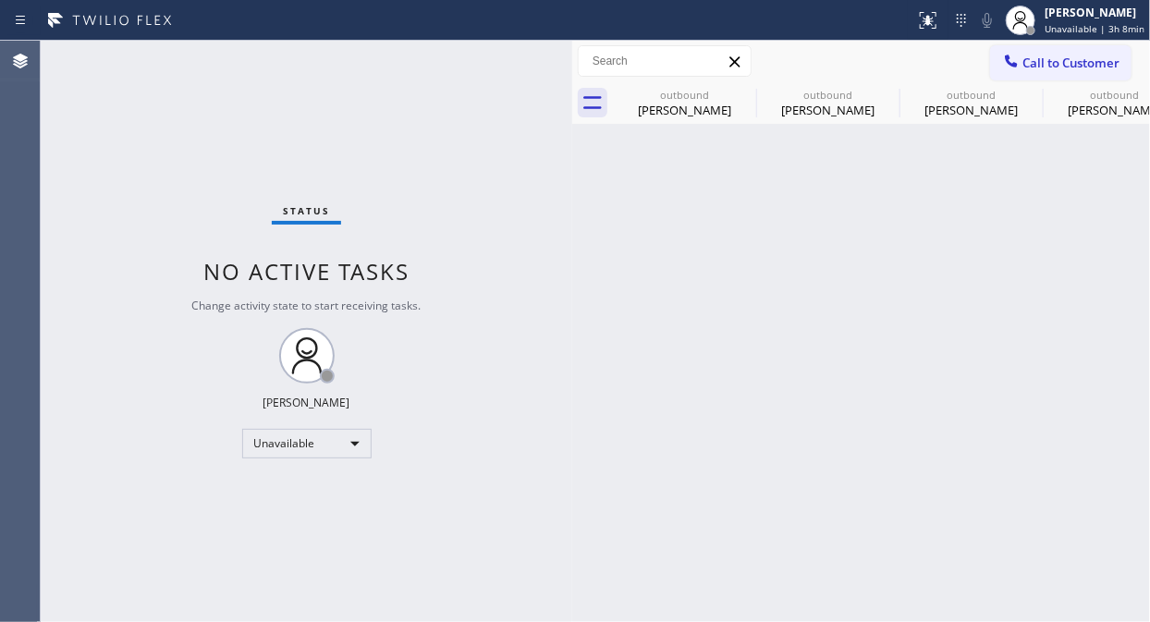
click at [1031, 56] on span "Call to Customer" at bounding box center [1070, 63] width 97 height 17
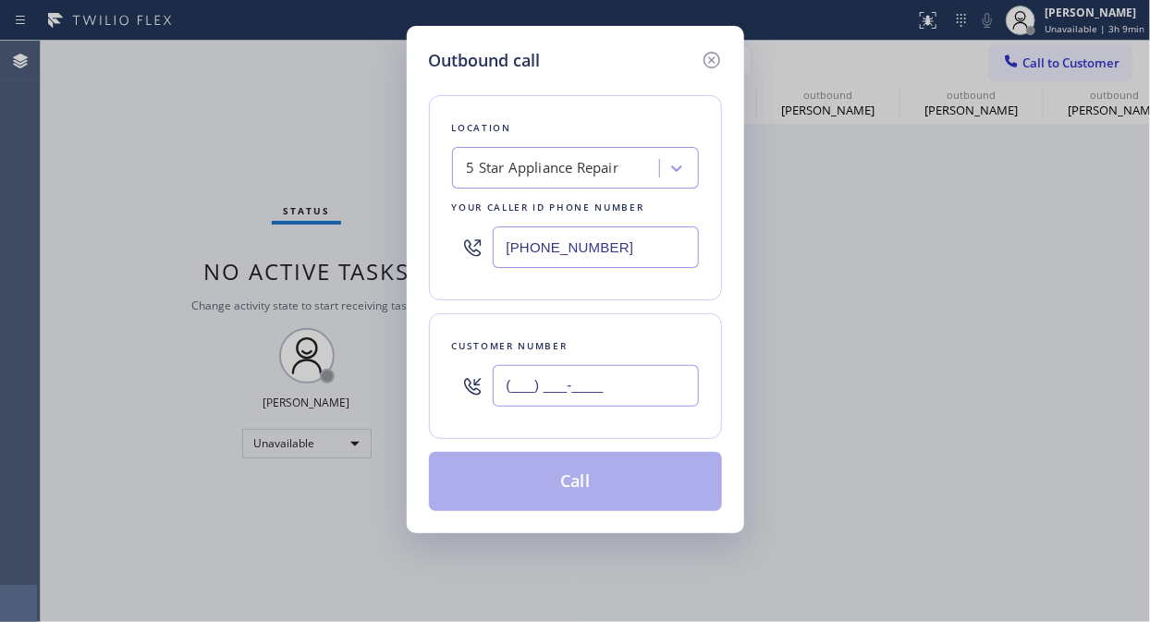
click at [513, 393] on input "(___) ___-____" at bounding box center [596, 386] width 206 height 42
paste input "805) 415-8533"
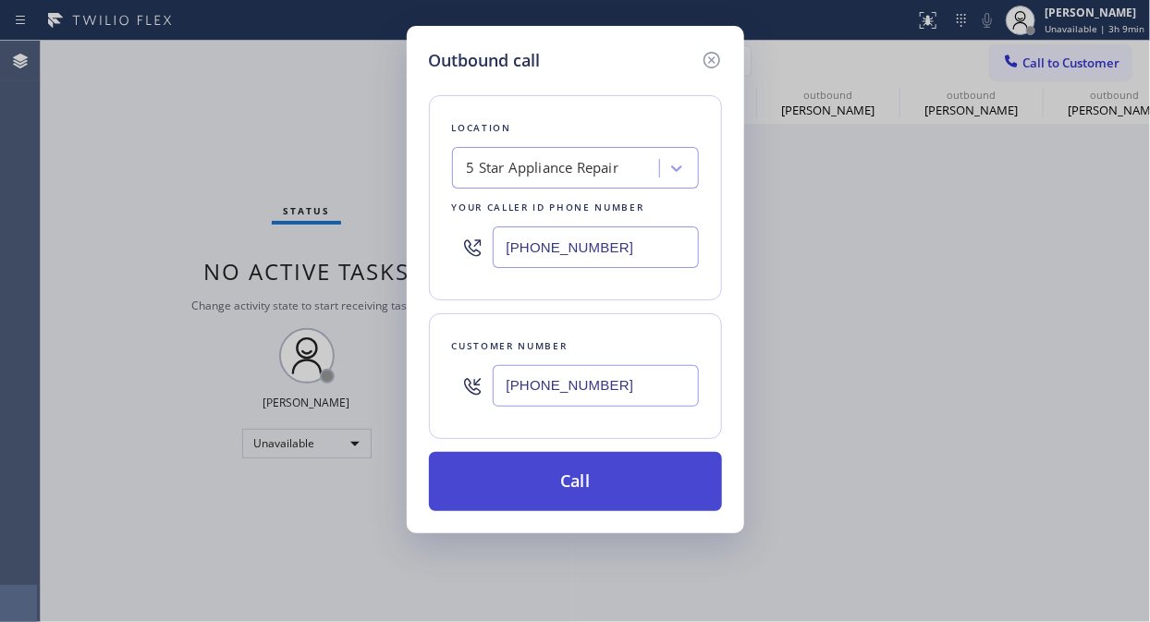
type input "[PHONE_NUMBER]"
click at [605, 484] on button "Call" at bounding box center [575, 481] width 293 height 59
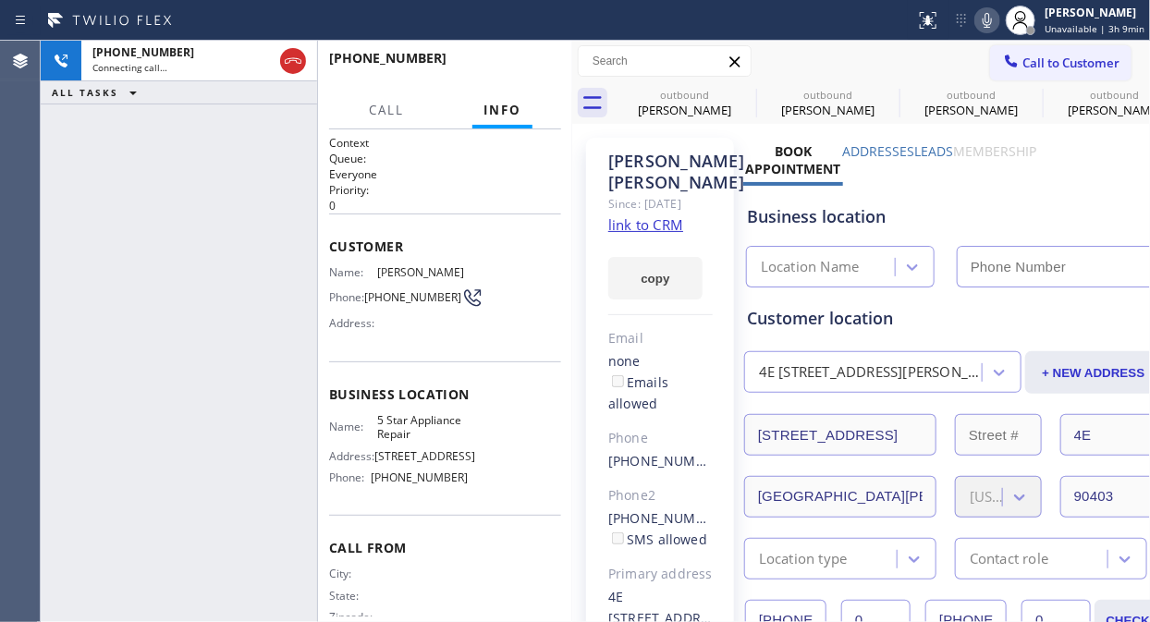
type input "[PHONE_NUMBER]"
click at [75, 118] on div "[PHONE_NUMBER] Live | 00:01 ALL TASKS ALL TASKS ACTIVE TASKS TASKS IN WRAP UP" at bounding box center [179, 331] width 276 height 581
click at [504, 62] on span "HANG UP" at bounding box center [518, 66] width 56 height 13
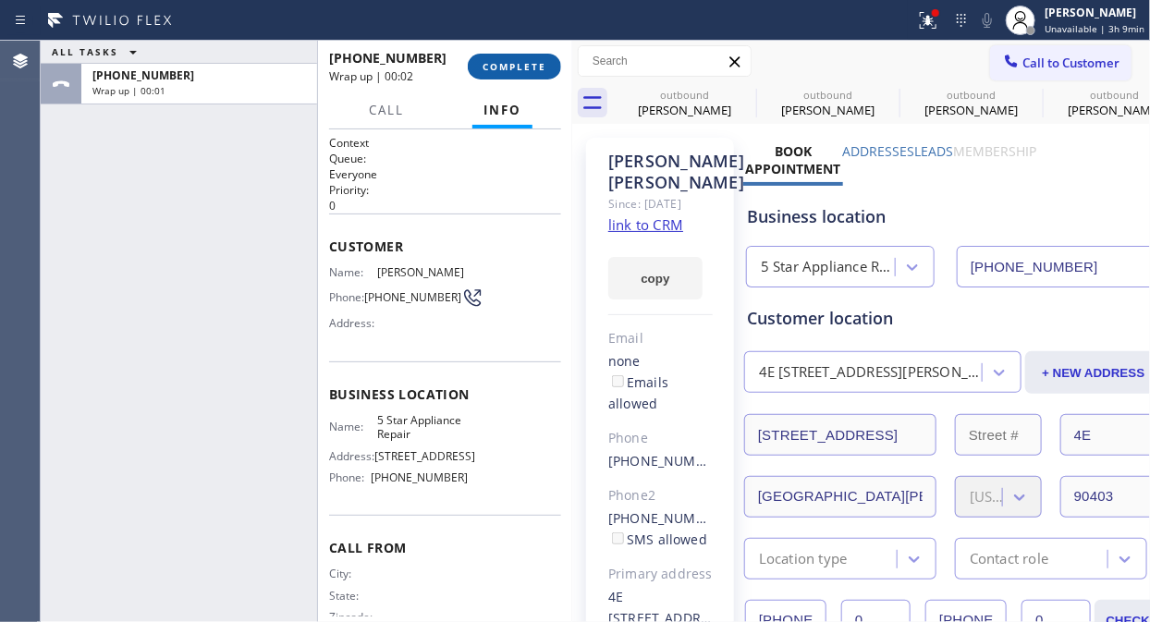
click at [503, 67] on span "COMPLETE" at bounding box center [514, 66] width 64 height 13
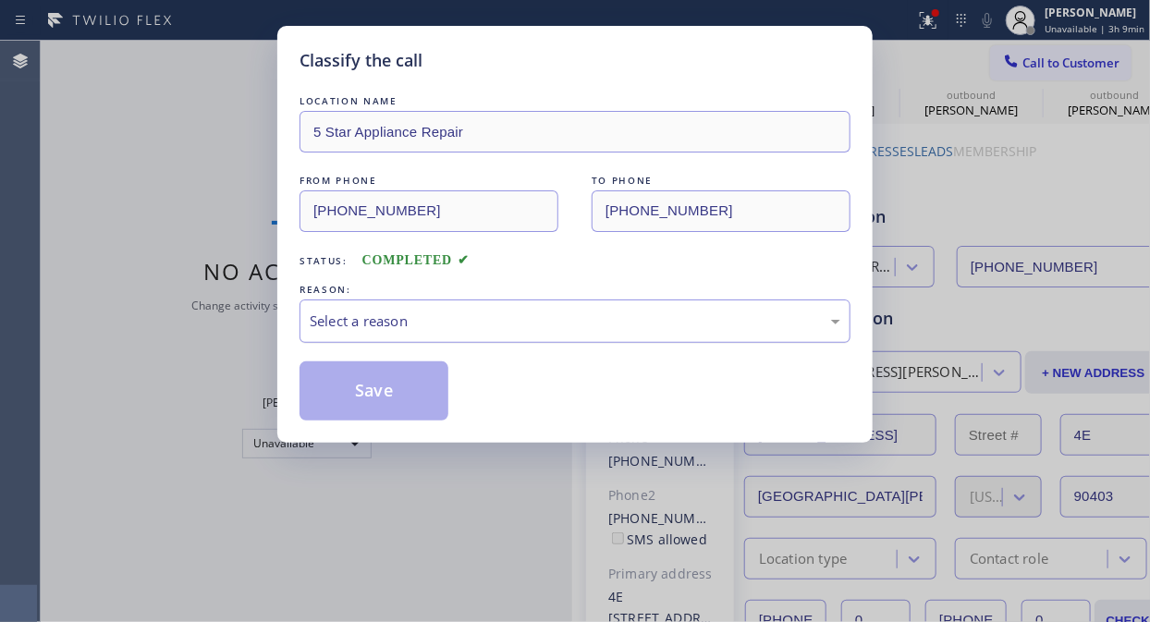
click at [510, 322] on div "Select a reason" at bounding box center [575, 320] width 530 height 21
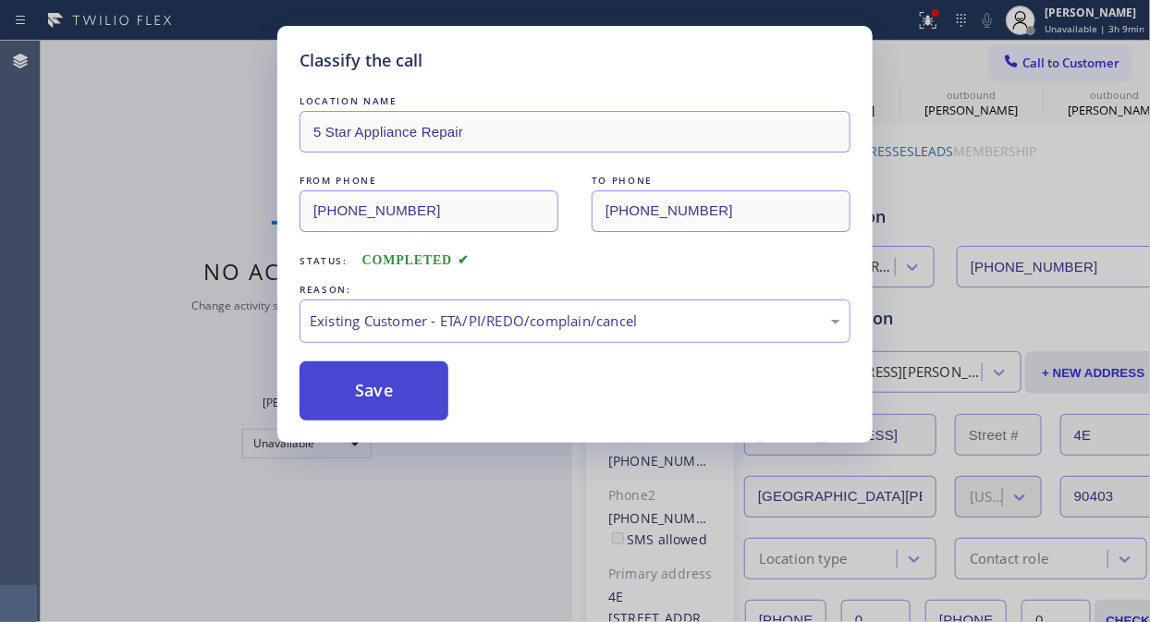
drag, startPoint x: 566, startPoint y: 420, endPoint x: 397, endPoint y: 398, distance: 170.6
click at [397, 398] on button "Save" at bounding box center [373, 390] width 149 height 59
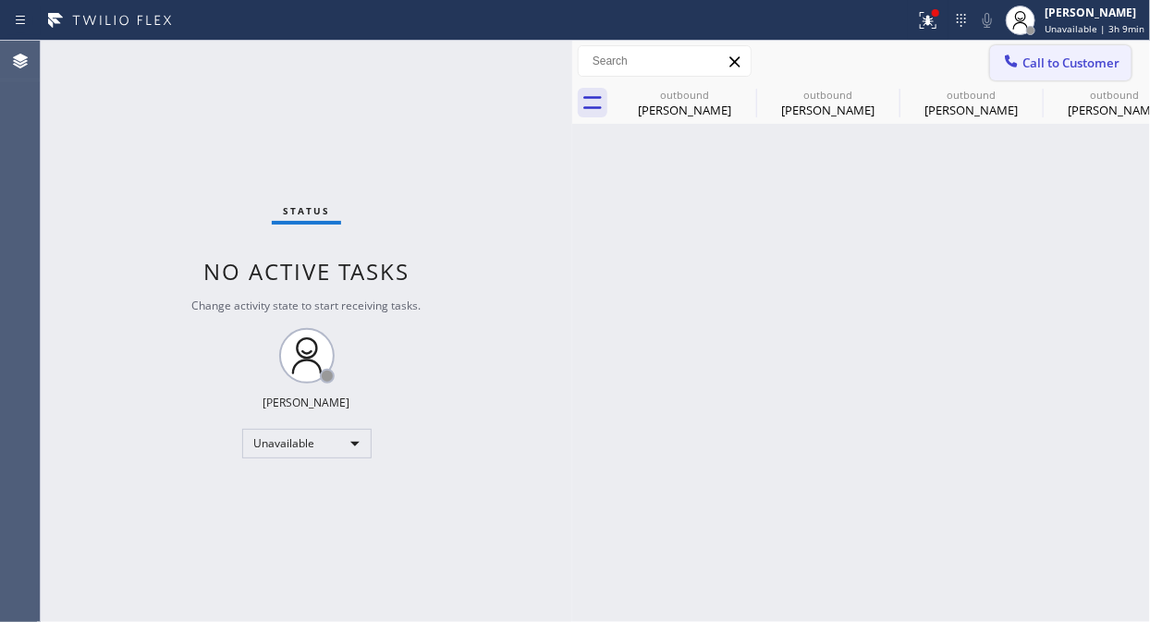
click at [1075, 56] on span "Call to Customer" at bounding box center [1070, 63] width 97 height 17
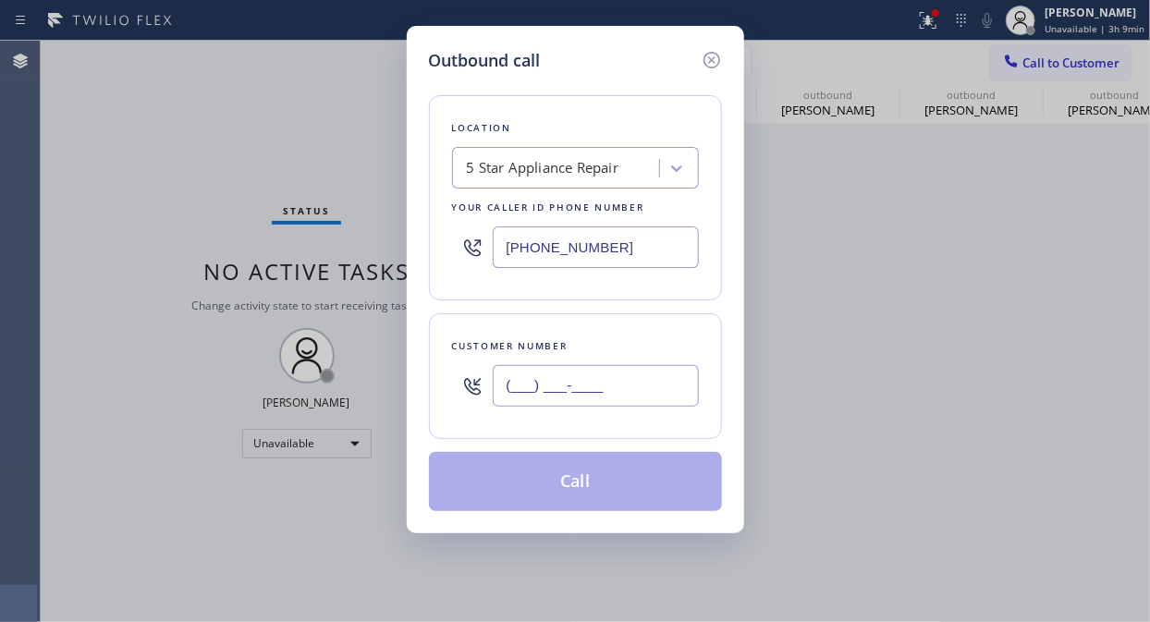
click at [615, 393] on input "(___) ___-____" at bounding box center [596, 386] width 206 height 42
paste input "626) 222-1856"
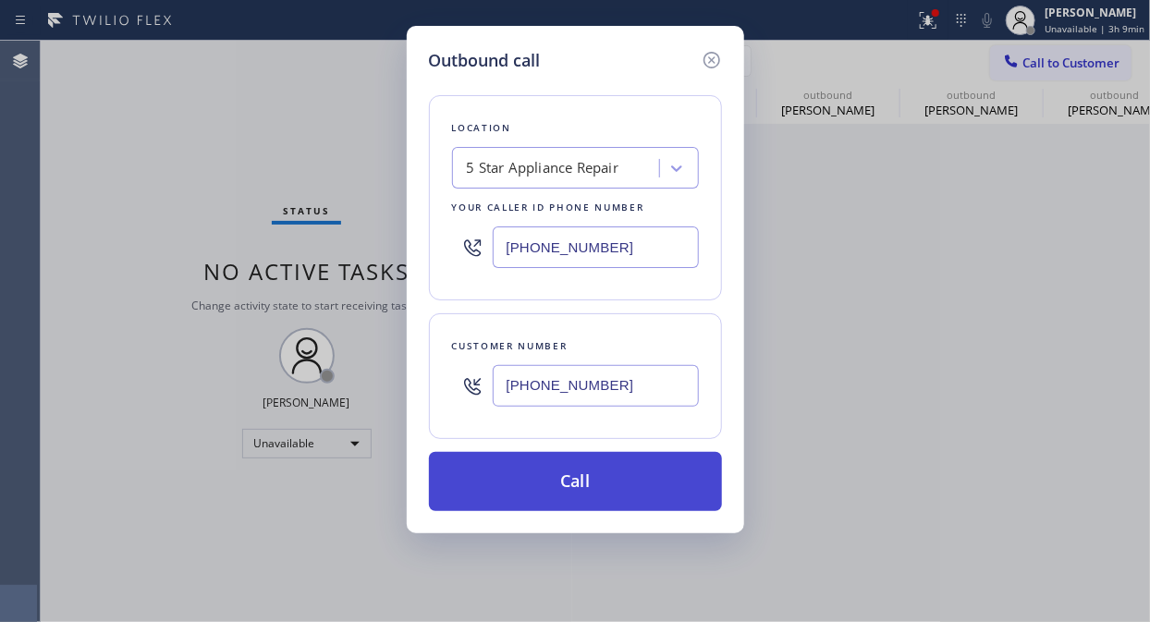
type input "[PHONE_NUMBER]"
click at [611, 471] on button "Call" at bounding box center [575, 481] width 293 height 59
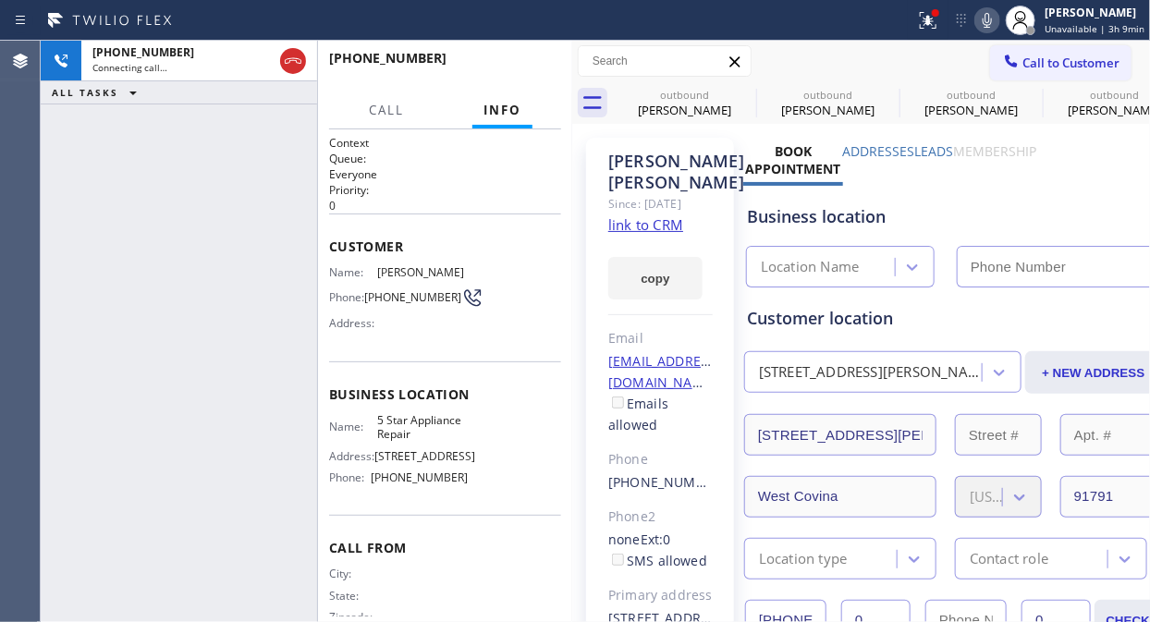
type input "[PHONE_NUMBER]"
click at [513, 61] on span "HANG UP" at bounding box center [518, 66] width 56 height 13
click at [513, 62] on span "HANG UP" at bounding box center [518, 66] width 56 height 13
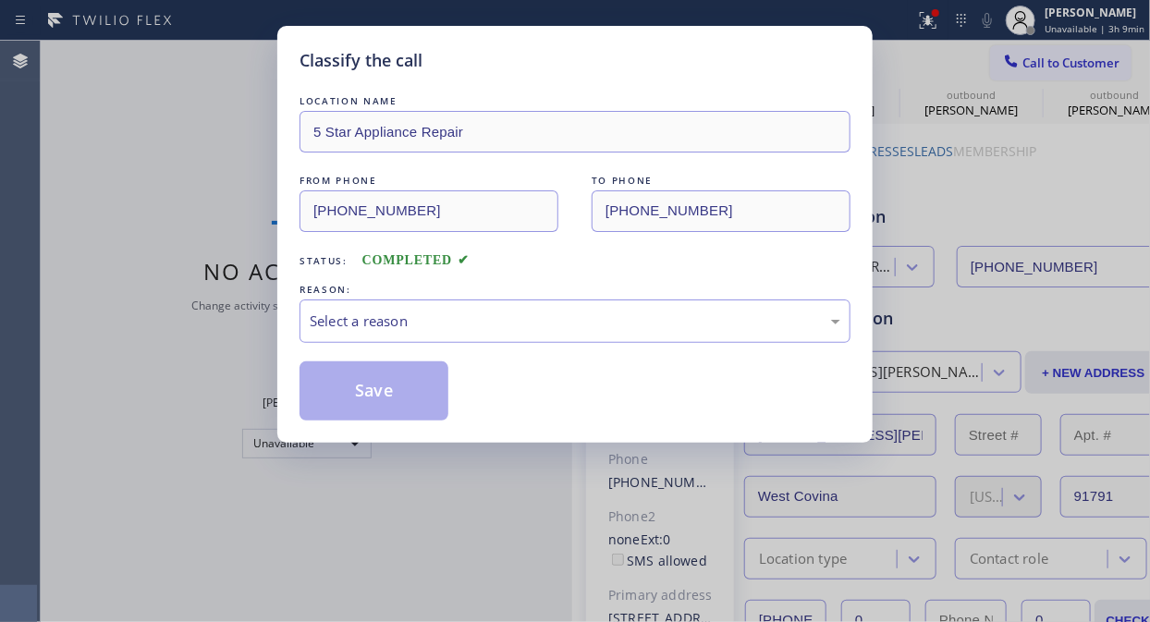
click at [502, 60] on div "Classify the call" at bounding box center [574, 60] width 551 height 25
drag, startPoint x: 573, startPoint y: 310, endPoint x: 578, endPoint y: 326, distance: 16.7
click at [577, 315] on div "Select a reason" at bounding box center [575, 320] width 530 height 21
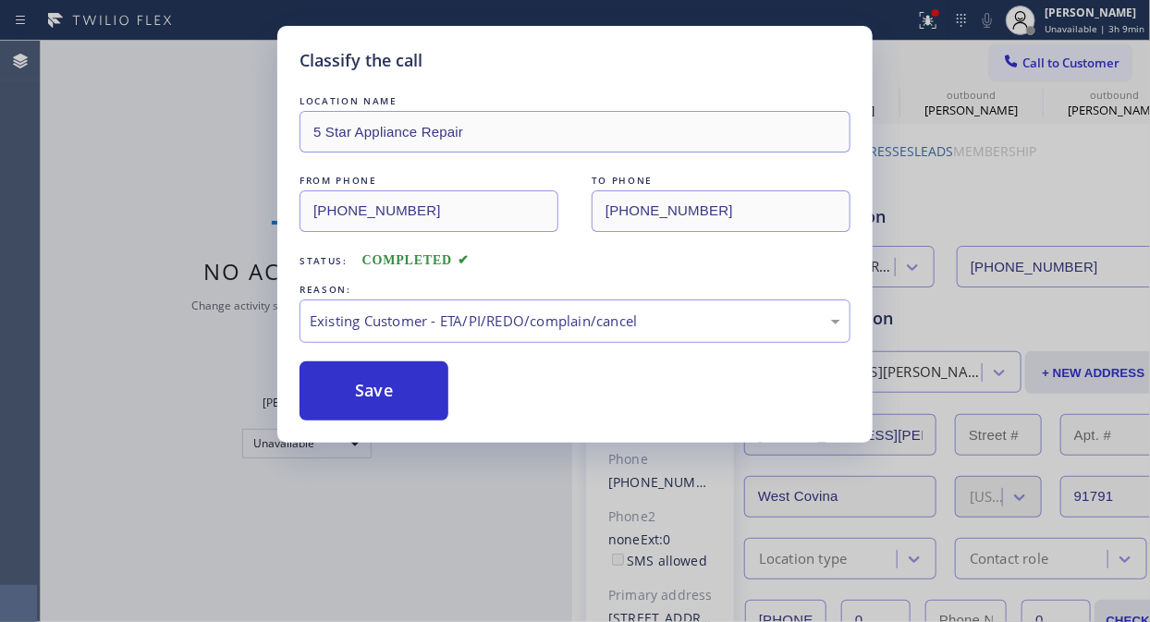
drag, startPoint x: 580, startPoint y: 420, endPoint x: 540, endPoint y: 412, distance: 41.3
drag, startPoint x: 324, startPoint y: 367, endPoint x: 392, endPoint y: 392, distance: 71.9
click at [324, 370] on button "Save" at bounding box center [373, 390] width 149 height 59
drag, startPoint x: 392, startPoint y: 392, endPoint x: 963, endPoint y: 448, distance: 573.9
click at [393, 392] on button "Save" at bounding box center [373, 390] width 149 height 59
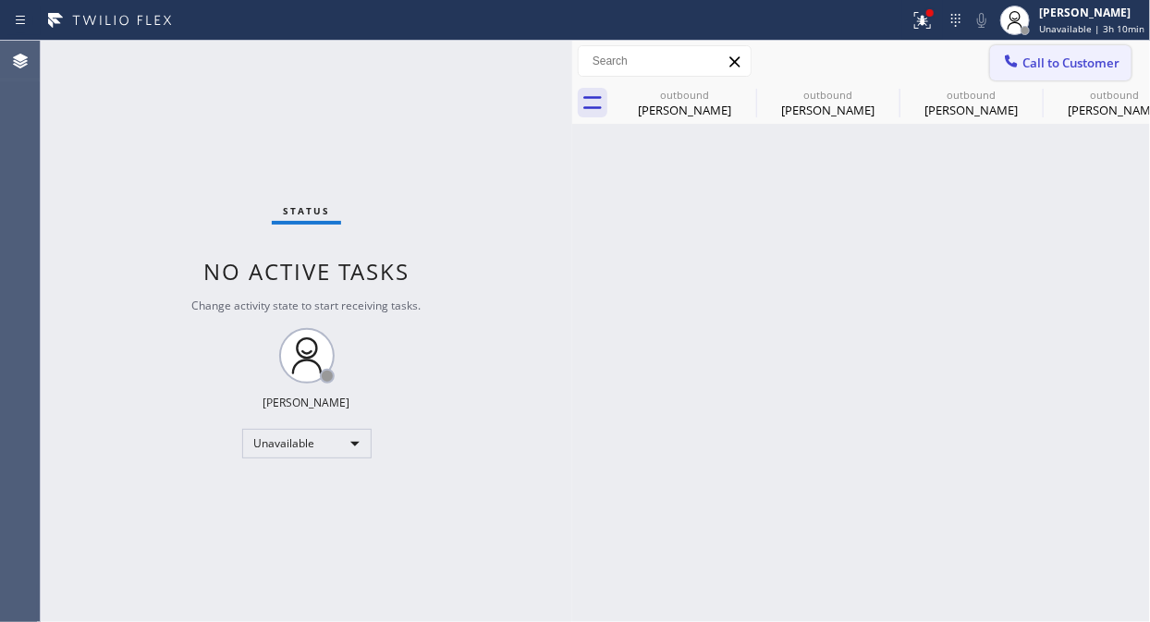
click at [1078, 52] on button "Call to Customer" at bounding box center [1060, 62] width 141 height 35
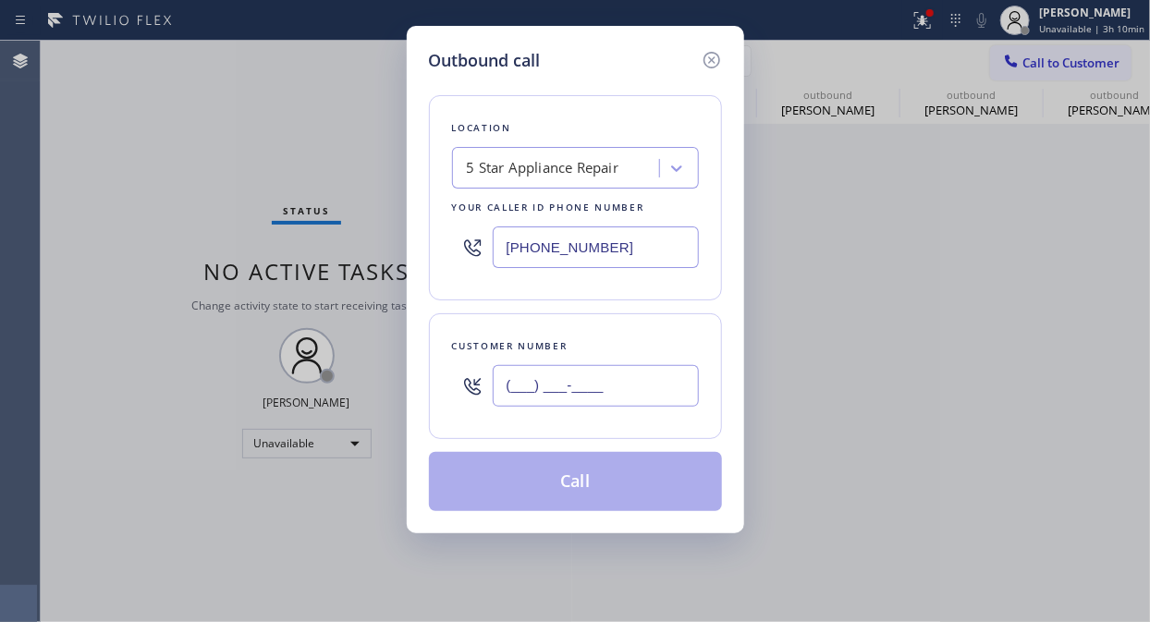
click at [631, 384] on input "(___) ___-____" at bounding box center [596, 386] width 206 height 42
paste input "310) 266-4824"
type input "[PHONE_NUMBER]"
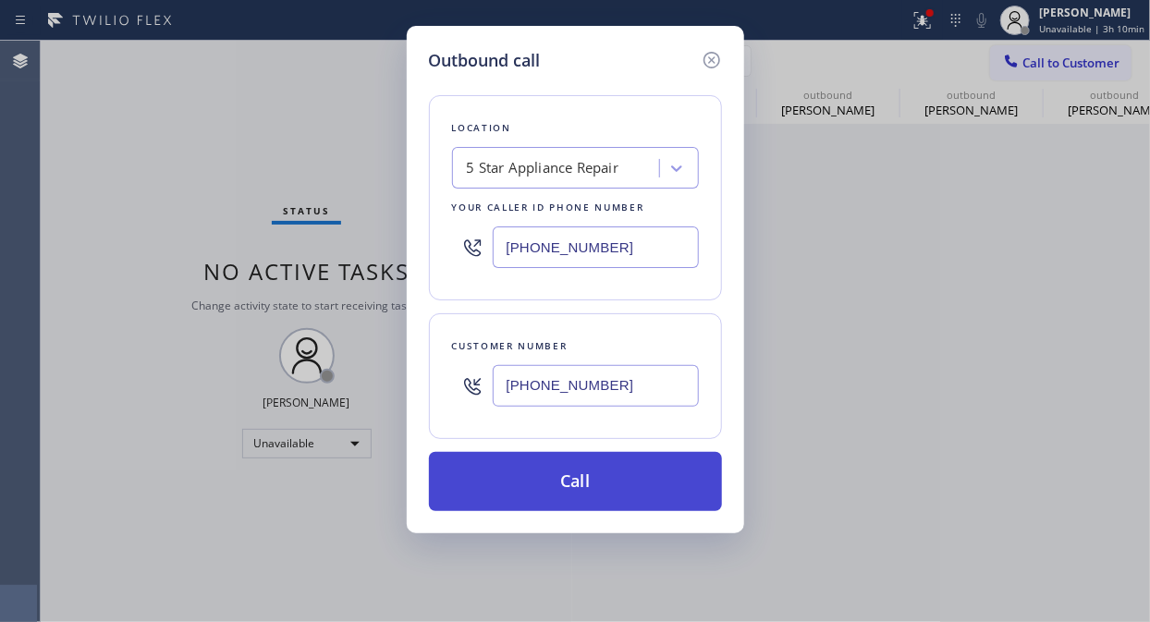
click at [639, 485] on button "Call" at bounding box center [575, 481] width 293 height 59
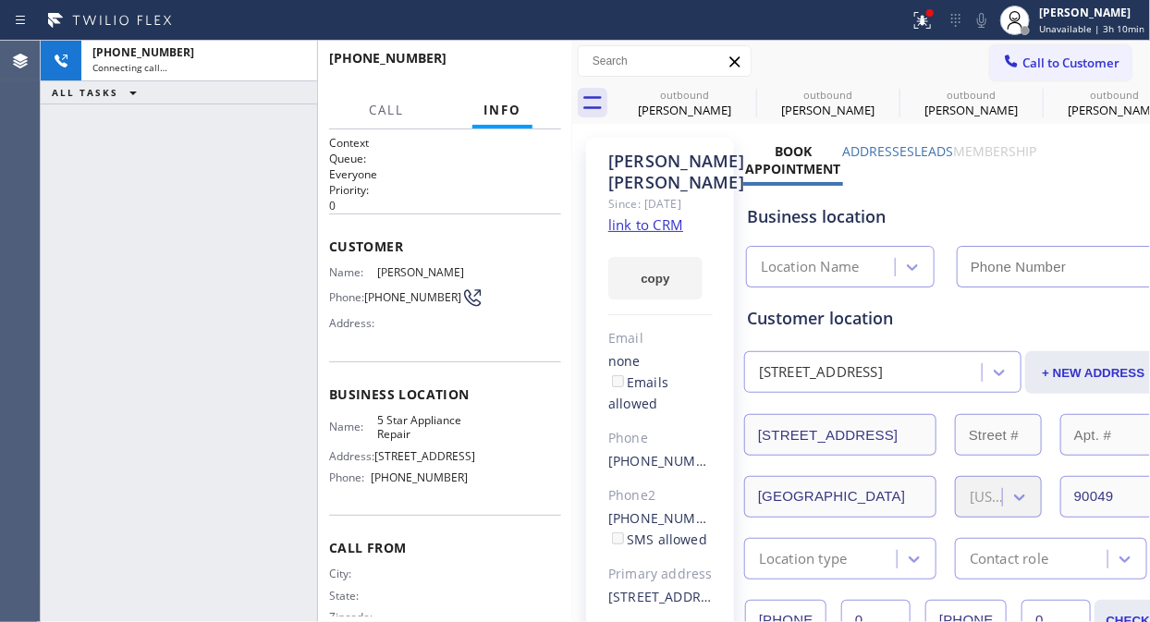
type input "[PHONE_NUMBER]"
click at [505, 63] on span "HANG UP" at bounding box center [518, 66] width 56 height 13
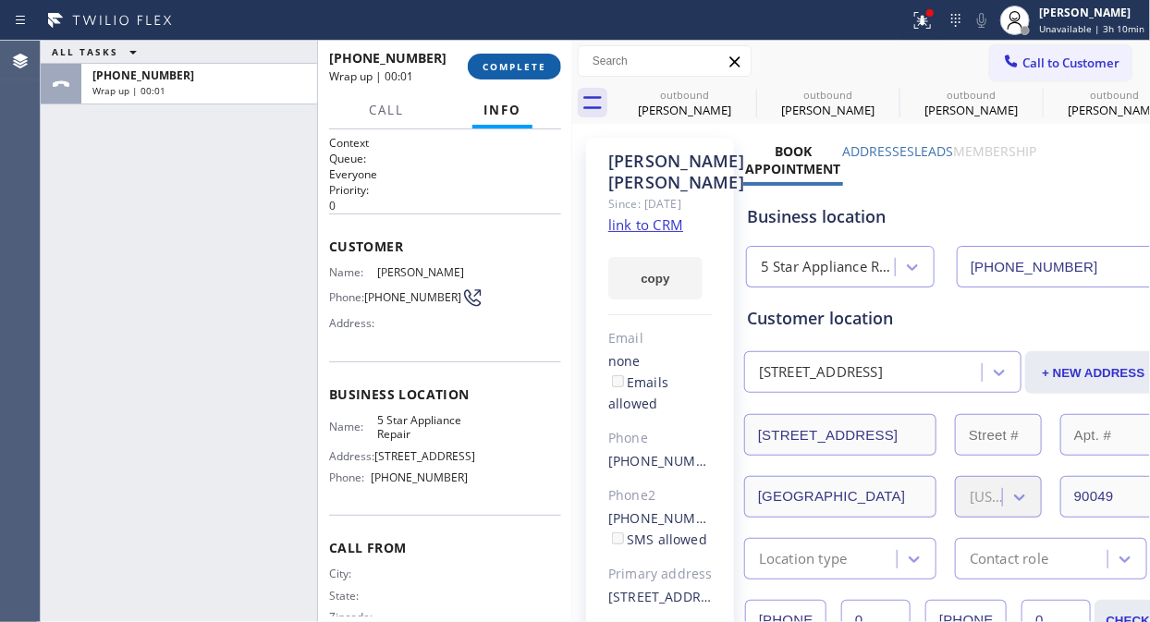
click at [505, 63] on span "COMPLETE" at bounding box center [514, 66] width 64 height 13
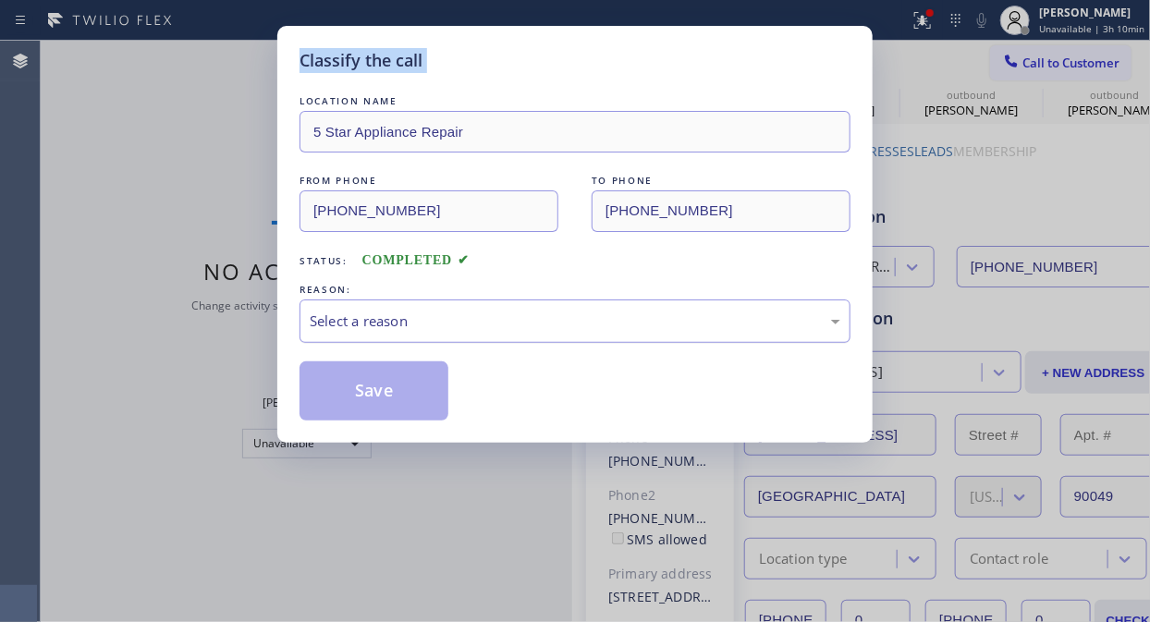
click at [517, 319] on div "Select a reason" at bounding box center [575, 320] width 530 height 21
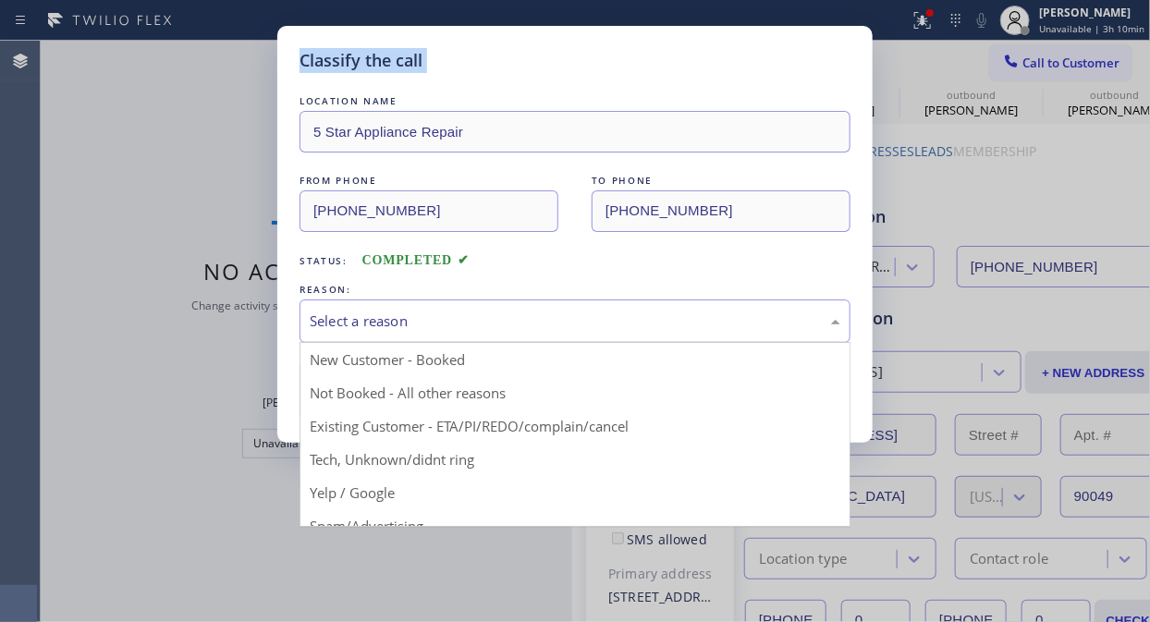
drag, startPoint x: 561, startPoint y: 426, endPoint x: 486, endPoint y: 407, distance: 77.3
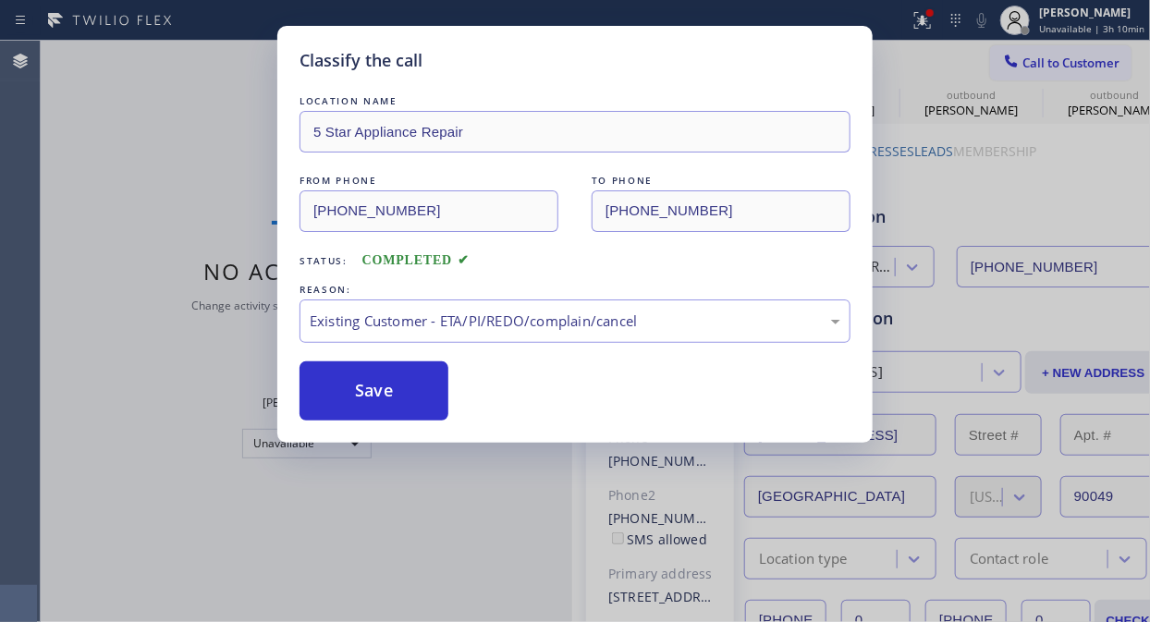
click at [290, 380] on div "Classify the call LOCATION NAME 5 Star Appliance Repair FROM PHONE [PHONE_NUMBE…" at bounding box center [574, 234] width 595 height 417
click at [364, 400] on button "Save" at bounding box center [373, 390] width 149 height 59
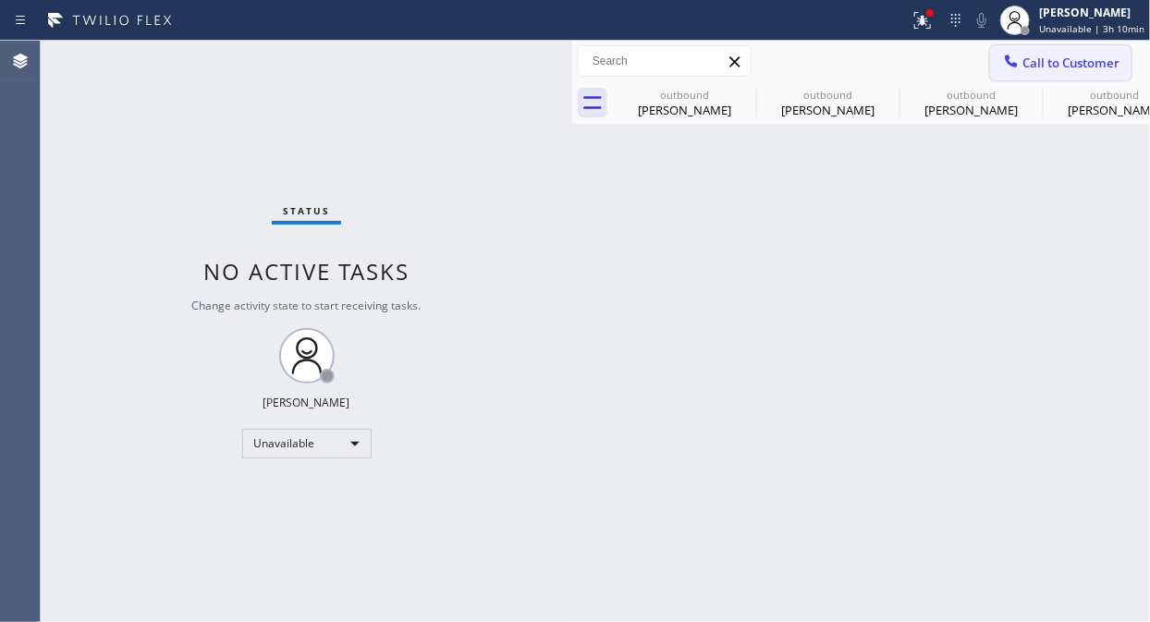
click at [1035, 62] on span "Call to Customer" at bounding box center [1070, 63] width 97 height 17
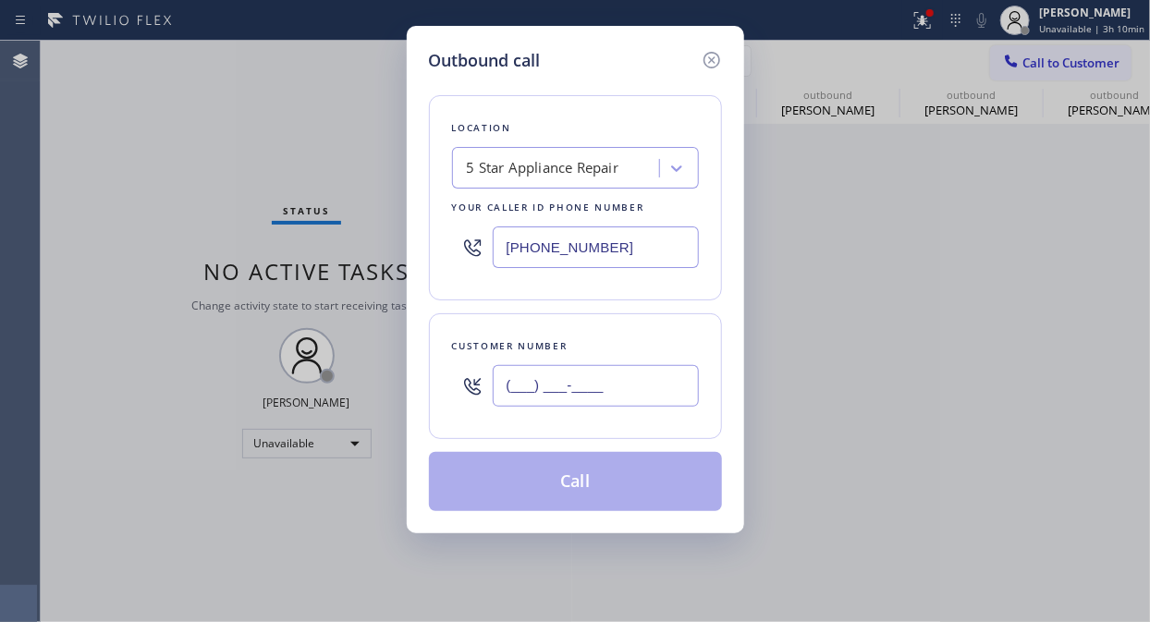
click at [566, 382] on input "(___) ___-____" at bounding box center [596, 386] width 206 height 42
paste input "847) 323-0506"
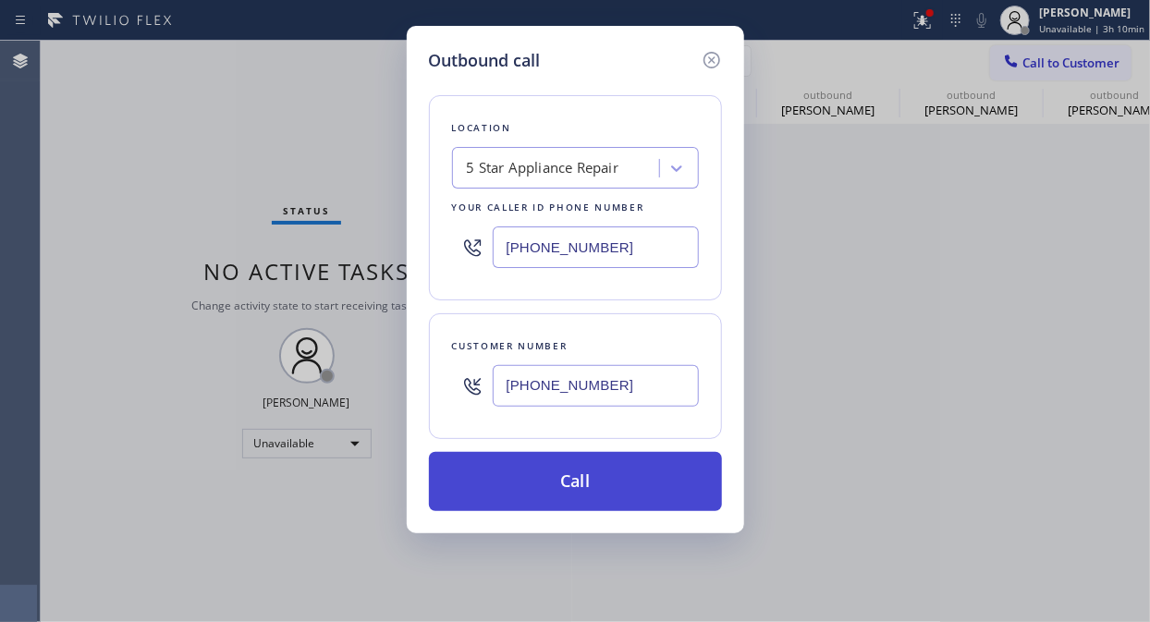
type input "[PHONE_NUMBER]"
click at [616, 487] on button "Call" at bounding box center [575, 481] width 293 height 59
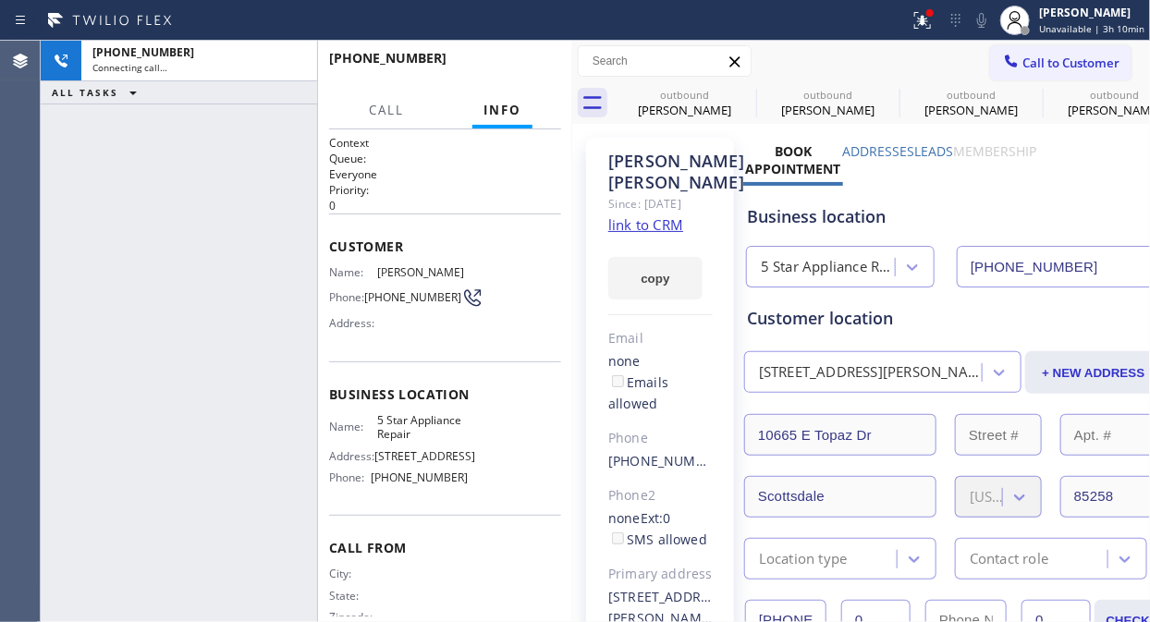
type input "[PHONE_NUMBER]"
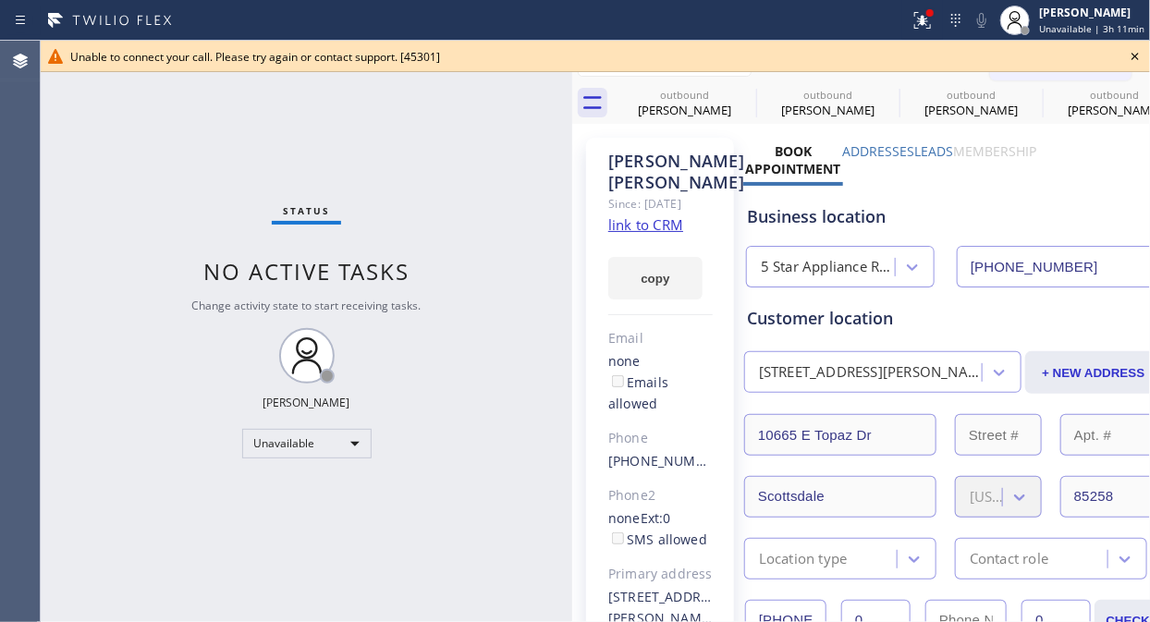
click at [1131, 54] on icon at bounding box center [1135, 56] width 22 height 22
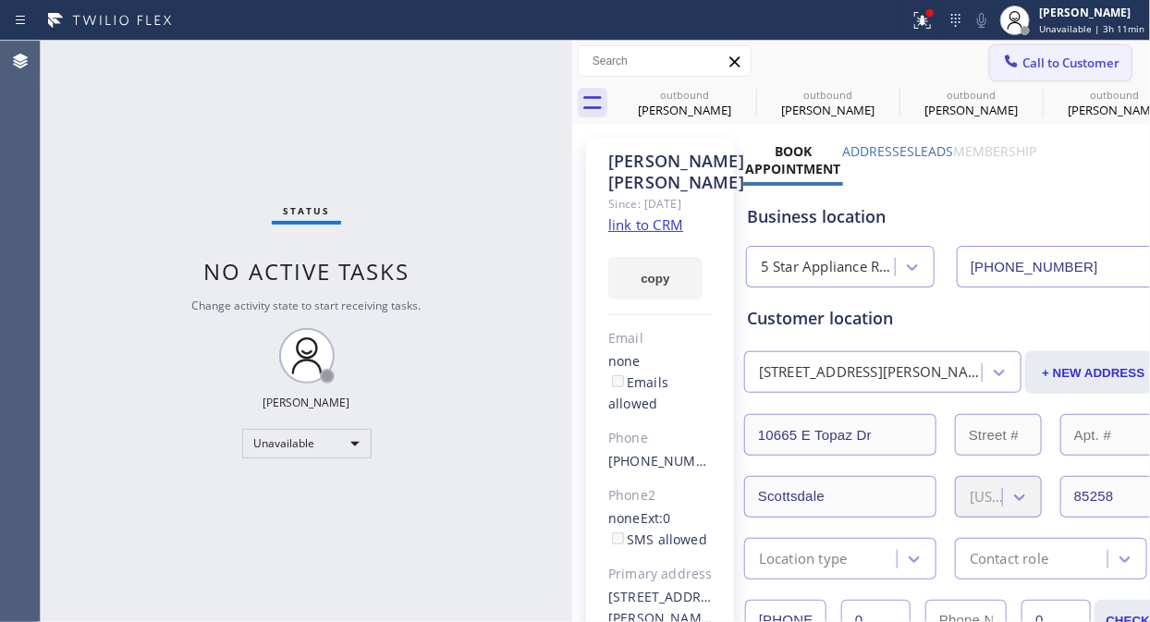
click at [1070, 61] on span "Call to Customer" at bounding box center [1070, 63] width 97 height 17
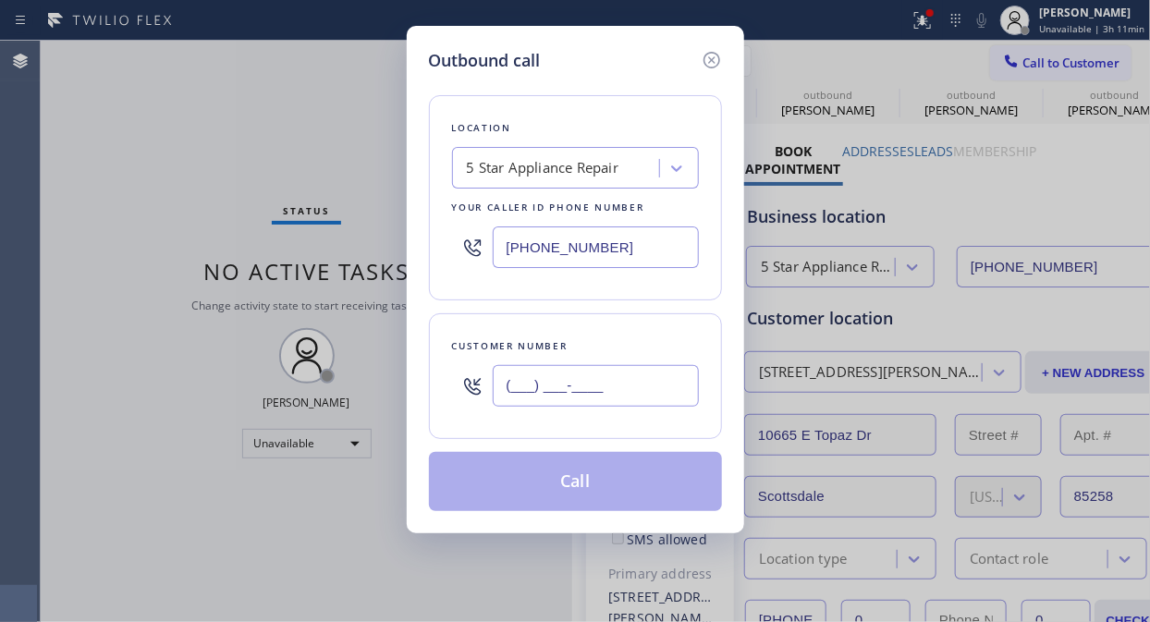
click at [527, 399] on input "(___) ___-____" at bounding box center [596, 386] width 206 height 42
paste input "408) 239-6929"
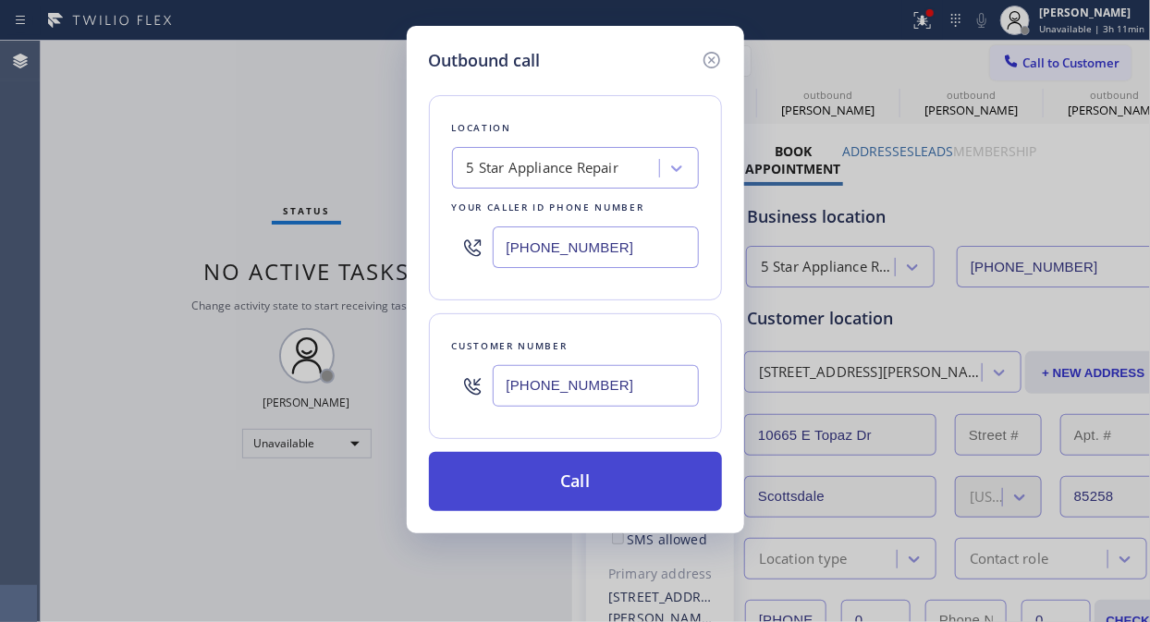
type input "[PHONE_NUMBER]"
click at [633, 494] on button "Call" at bounding box center [575, 481] width 293 height 59
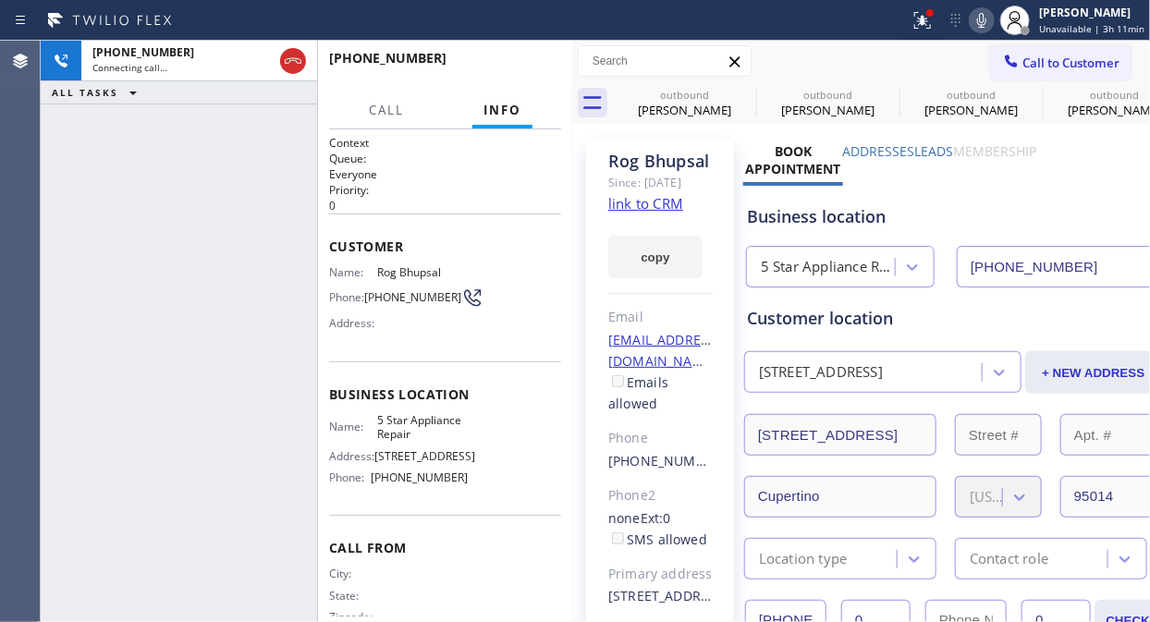
type input "[PHONE_NUMBER]"
drag, startPoint x: 76, startPoint y: 151, endPoint x: 252, endPoint y: 96, distance: 184.7
click at [76, 150] on div "[PHONE_NUMBER] Live | 00:02 ALL TASKS ALL TASKS ACTIVE TASKS TASKS IN WRAP UP" at bounding box center [179, 331] width 276 height 581
click at [521, 72] on span "HANG UP" at bounding box center [518, 66] width 56 height 13
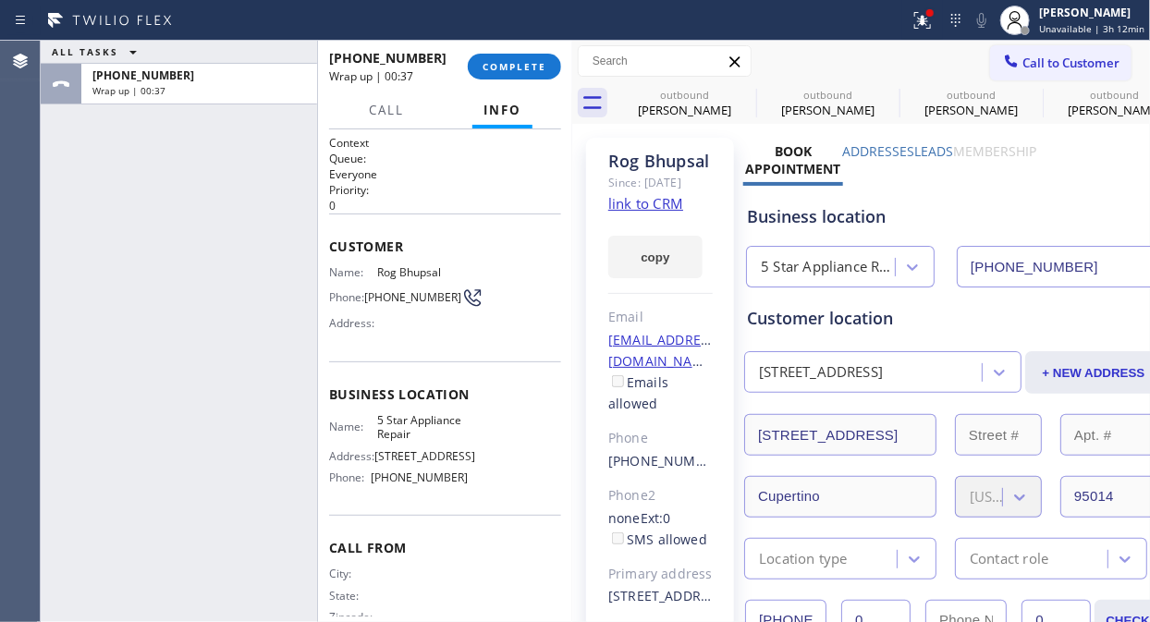
drag, startPoint x: 90, startPoint y: 206, endPoint x: 420, endPoint y: 77, distance: 354.4
click at [90, 206] on div "ALL TASKS ALL TASKS ACTIVE TASKS TASKS IN WRAP UP [PHONE_NUMBER] Wrap up | 00:37" at bounding box center [179, 331] width 276 height 581
click at [510, 71] on span "COMPLETE" at bounding box center [514, 66] width 64 height 13
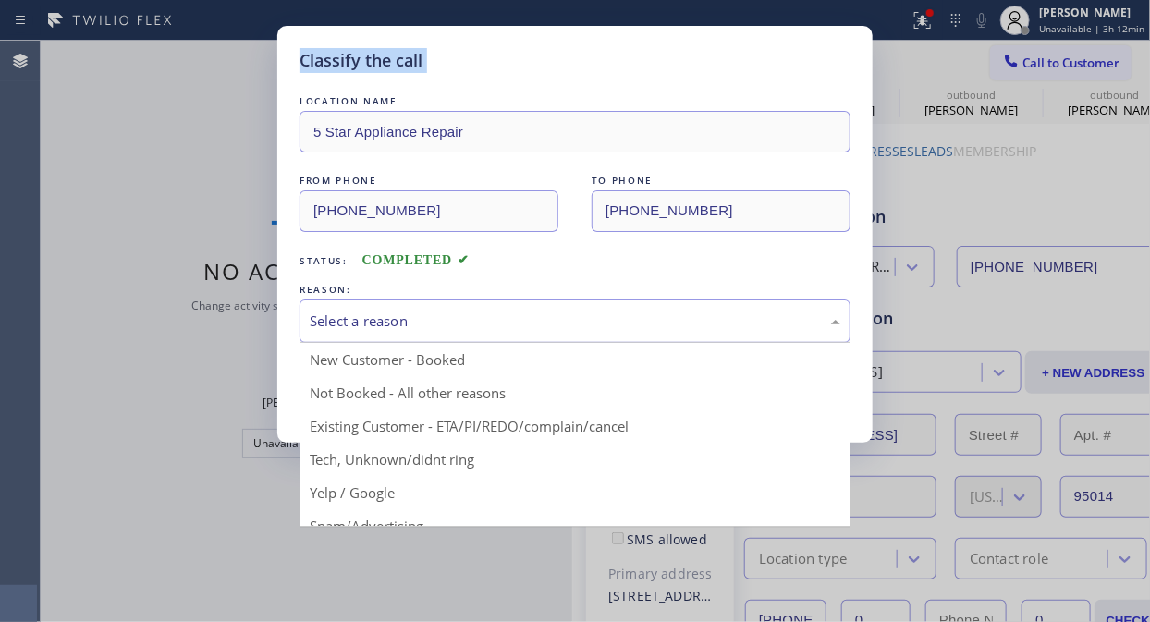
click at [543, 331] on div "Select a reason" at bounding box center [575, 320] width 530 height 21
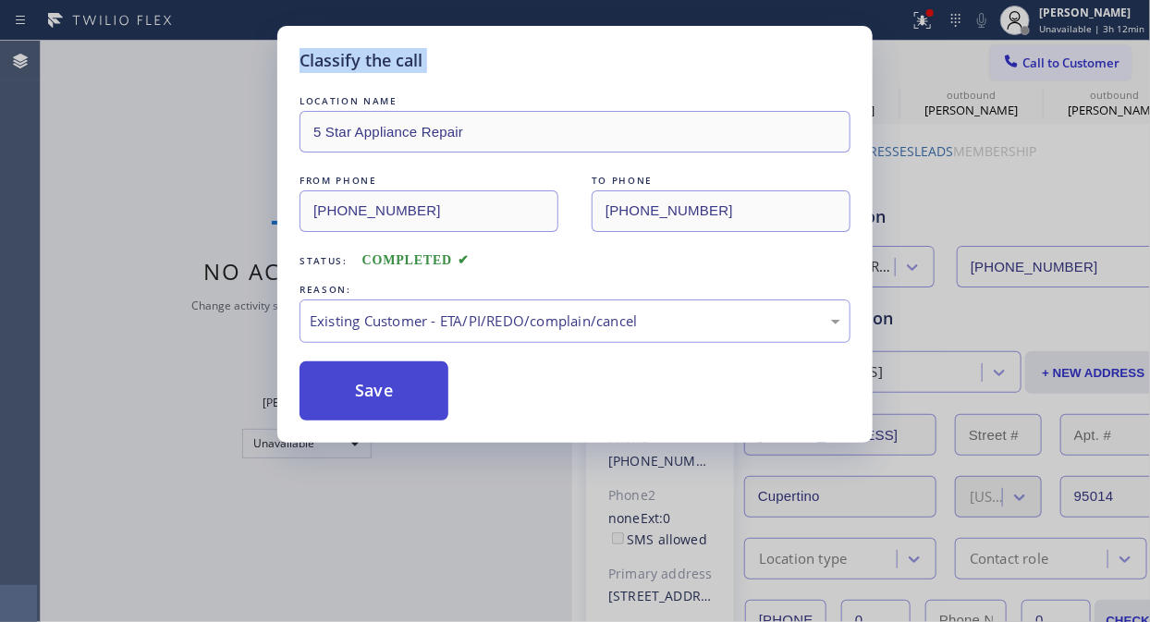
click at [418, 389] on button "Save" at bounding box center [373, 390] width 149 height 59
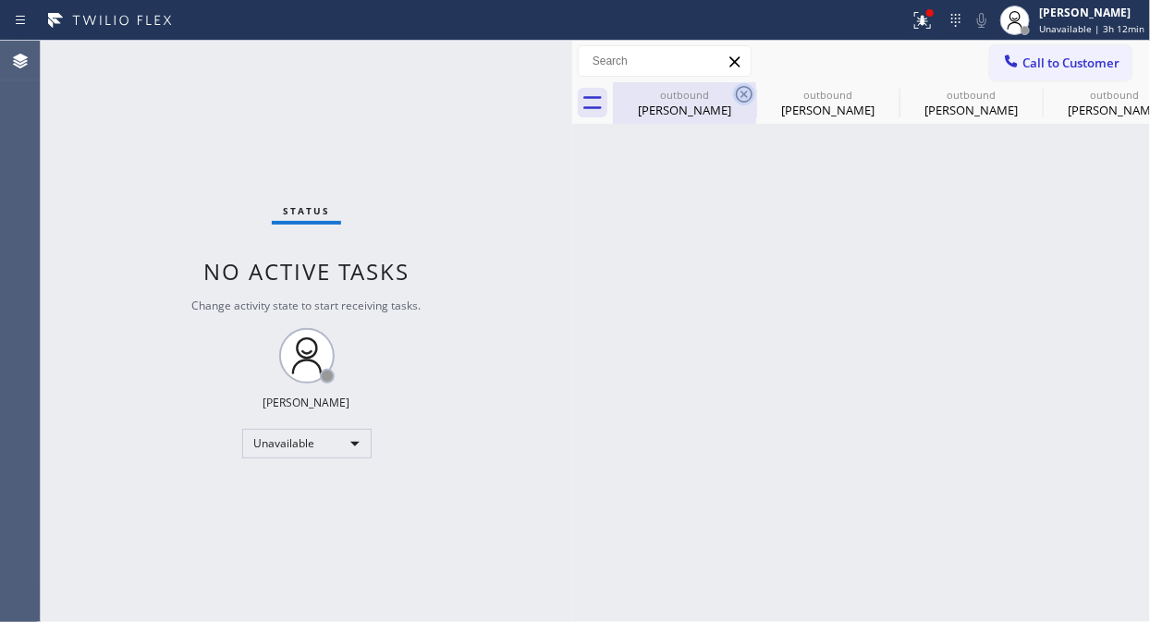
click at [749, 94] on icon at bounding box center [744, 94] width 22 height 22
click at [876, 94] on icon at bounding box center [887, 94] width 22 height 22
click at [0, 0] on icon at bounding box center [0, 0] width 0 height 0
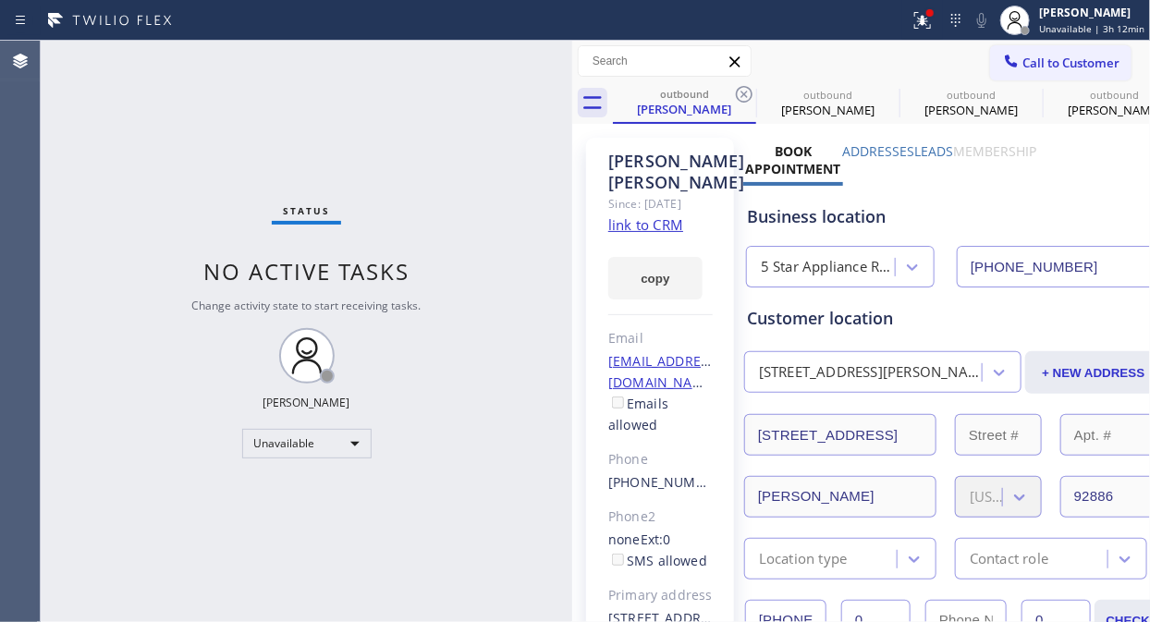
click at [747, 94] on icon at bounding box center [744, 94] width 22 height 22
click at [0, 0] on icon at bounding box center [0, 0] width 0 height 0
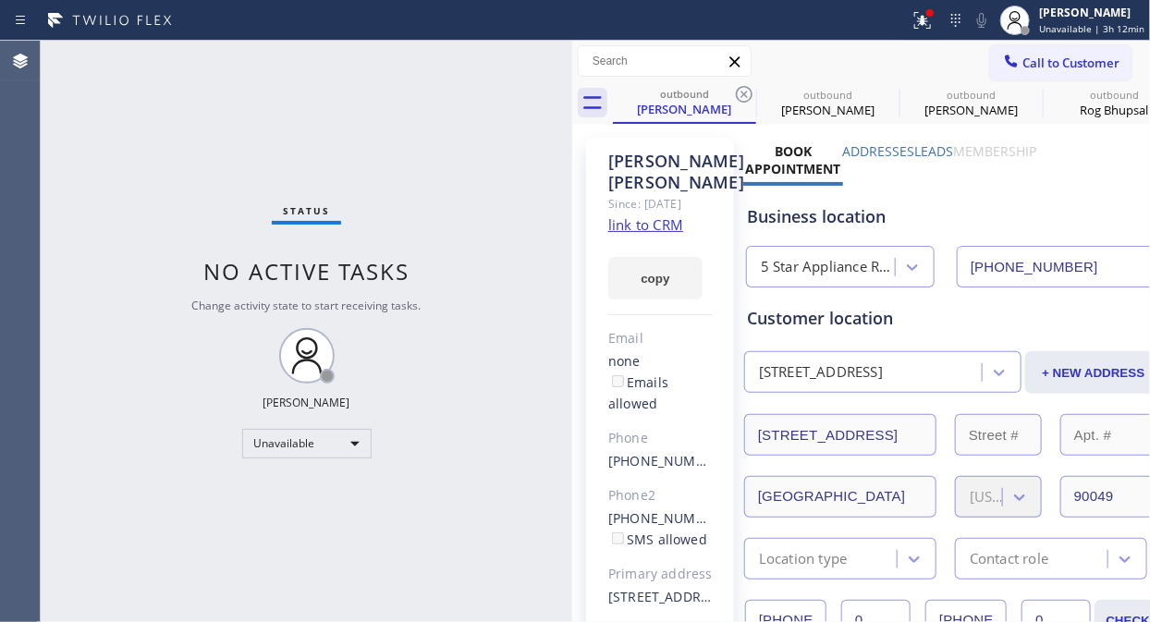
click at [747, 94] on icon at bounding box center [744, 94] width 22 height 22
click at [1022, 67] on span "Call to Customer" at bounding box center [1070, 63] width 97 height 17
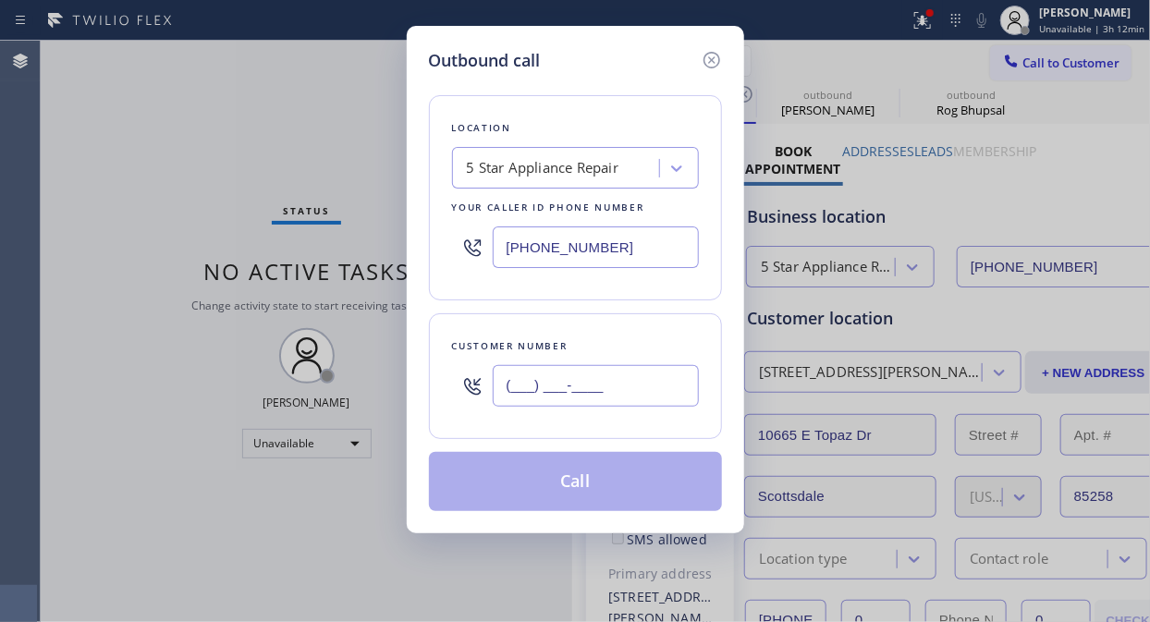
click at [536, 384] on input "(___) ___-____" at bounding box center [596, 386] width 206 height 42
paste input "571) 201-0489"
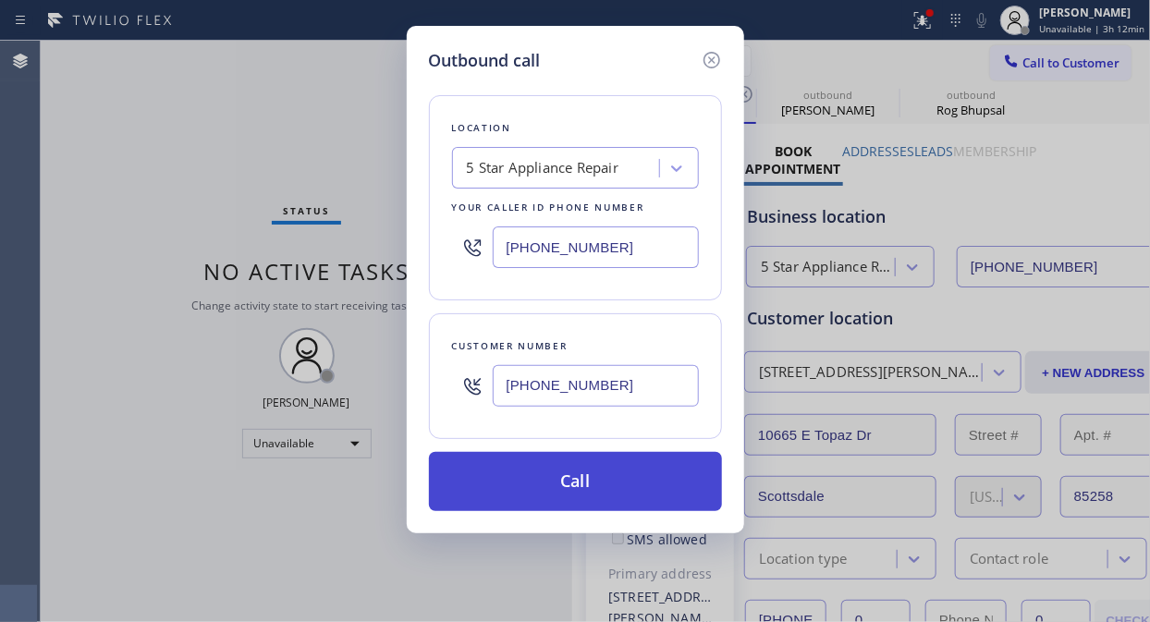
type input "[PHONE_NUMBER]"
click at [616, 494] on button "Call" at bounding box center [575, 481] width 293 height 59
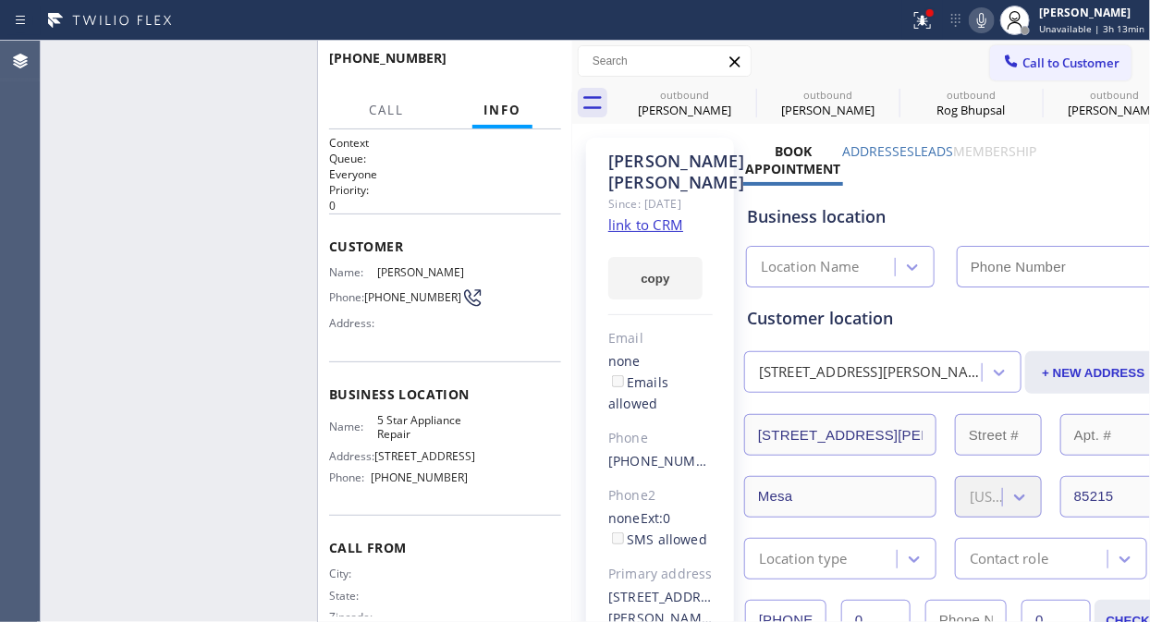
type input "[PHONE_NUMBER]"
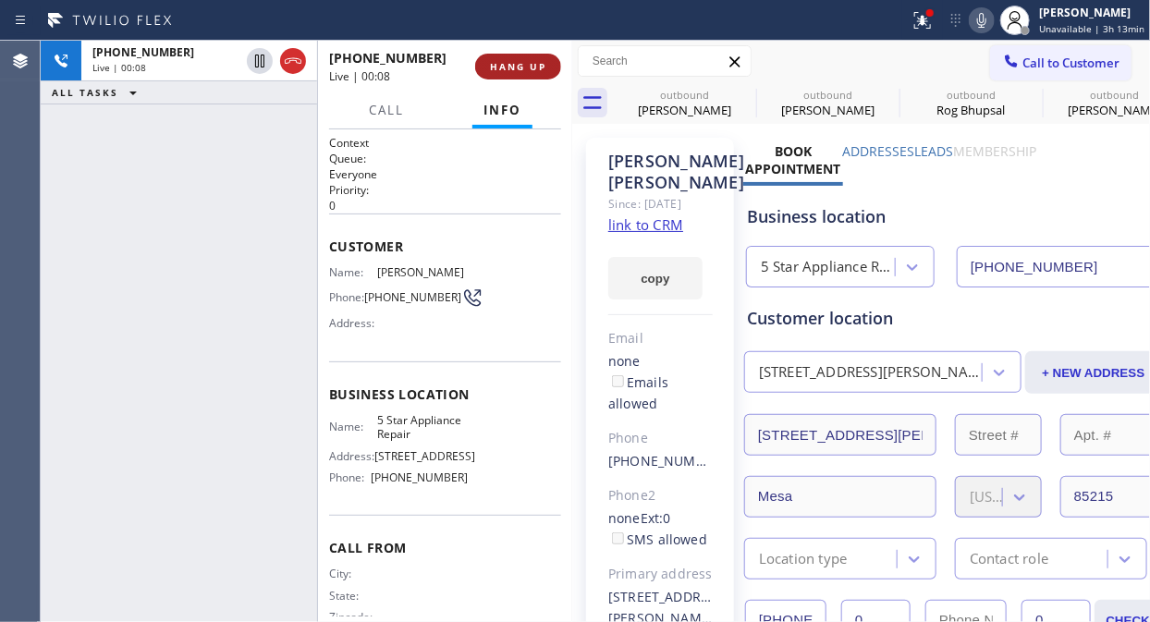
click at [503, 55] on button "HANG UP" at bounding box center [518, 67] width 86 height 26
click at [513, 60] on button "HANG UP" at bounding box center [518, 67] width 86 height 26
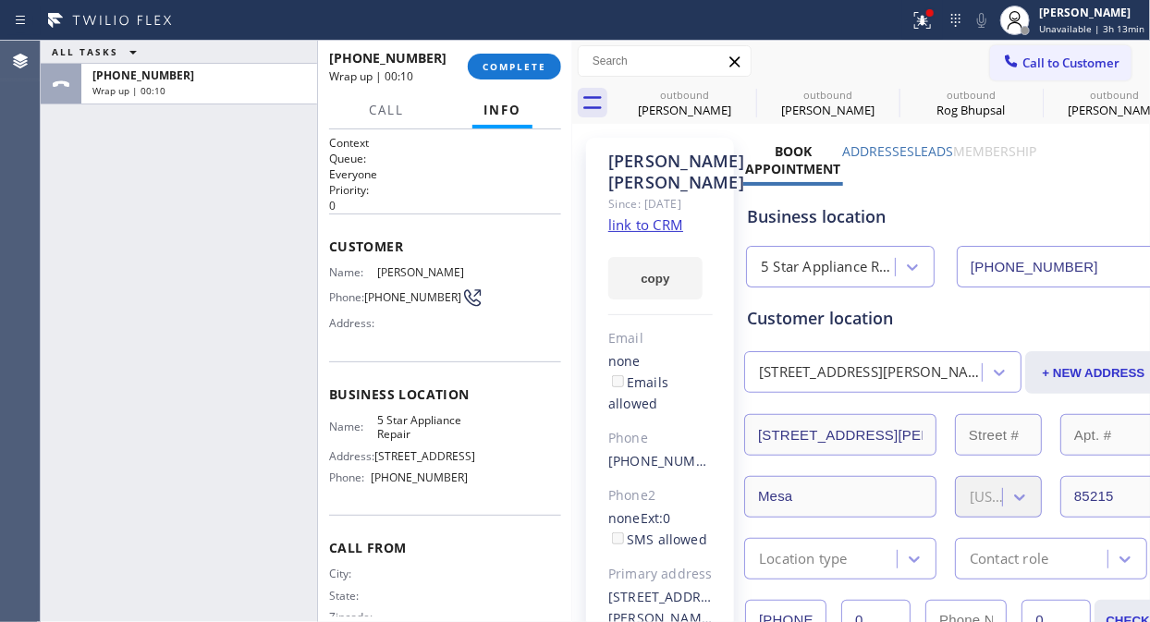
click at [91, 191] on div "ALL TASKS ALL TASKS ACTIVE TASKS TASKS IN WRAP UP [PHONE_NUMBER] Wrap up | 00:10" at bounding box center [179, 331] width 276 height 581
click at [512, 56] on button "COMPLETE" at bounding box center [514, 67] width 93 height 26
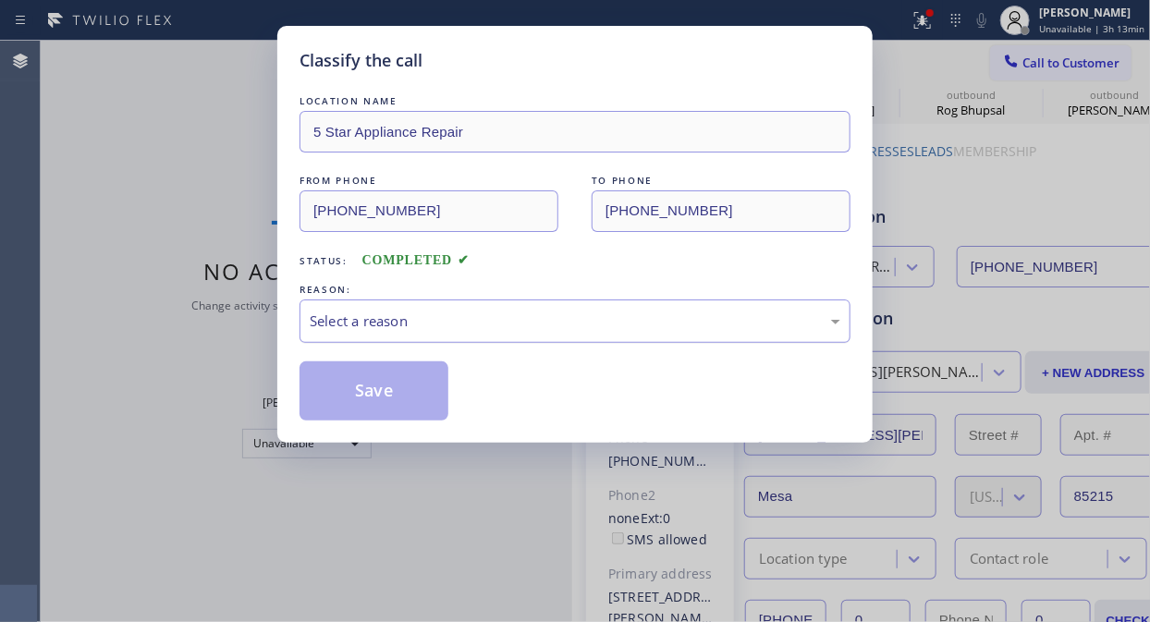
click at [509, 331] on div "Select a reason" at bounding box center [575, 320] width 530 height 21
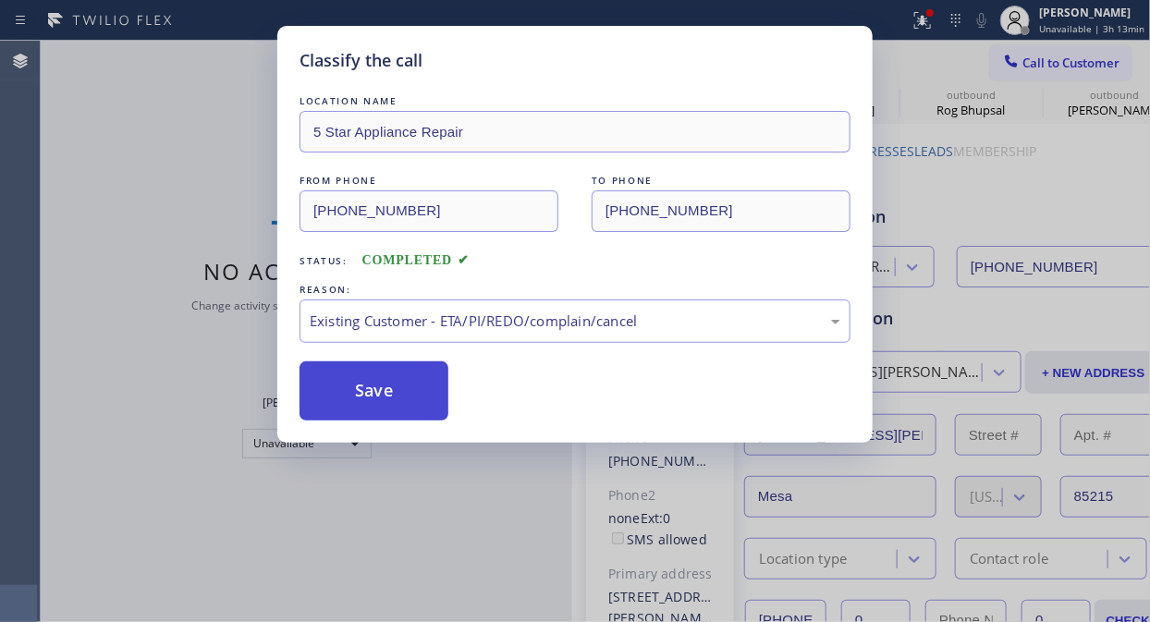
drag, startPoint x: 414, startPoint y: 396, endPoint x: 442, endPoint y: 389, distance: 28.5
click at [413, 396] on button "Save" at bounding box center [373, 390] width 149 height 59
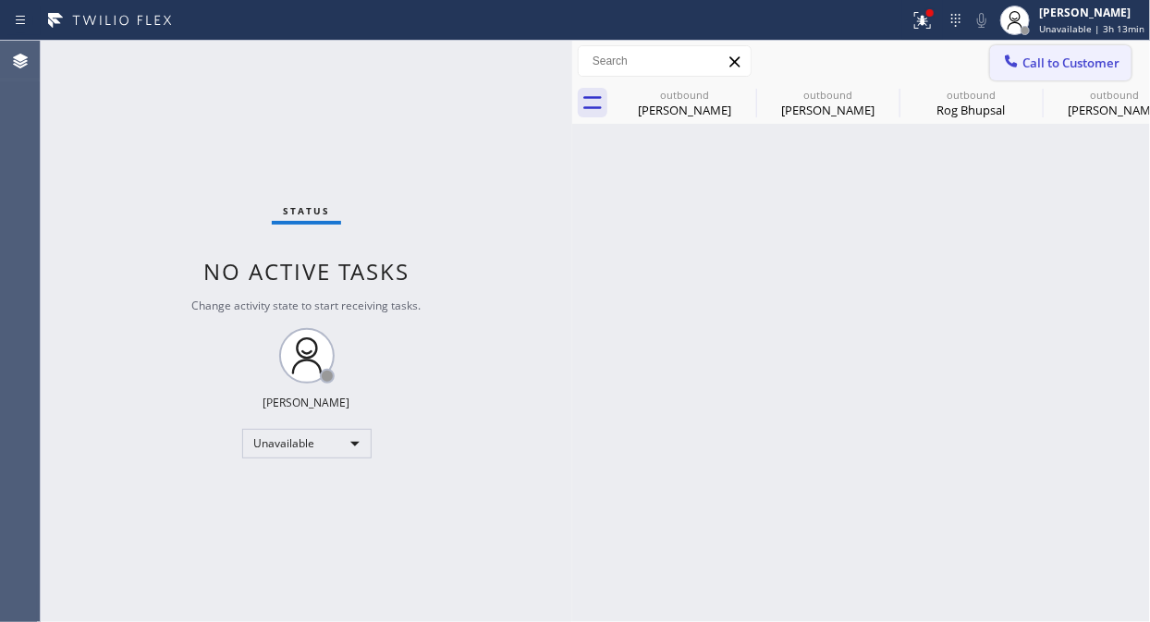
click at [1032, 68] on span "Call to Customer" at bounding box center [1070, 63] width 97 height 17
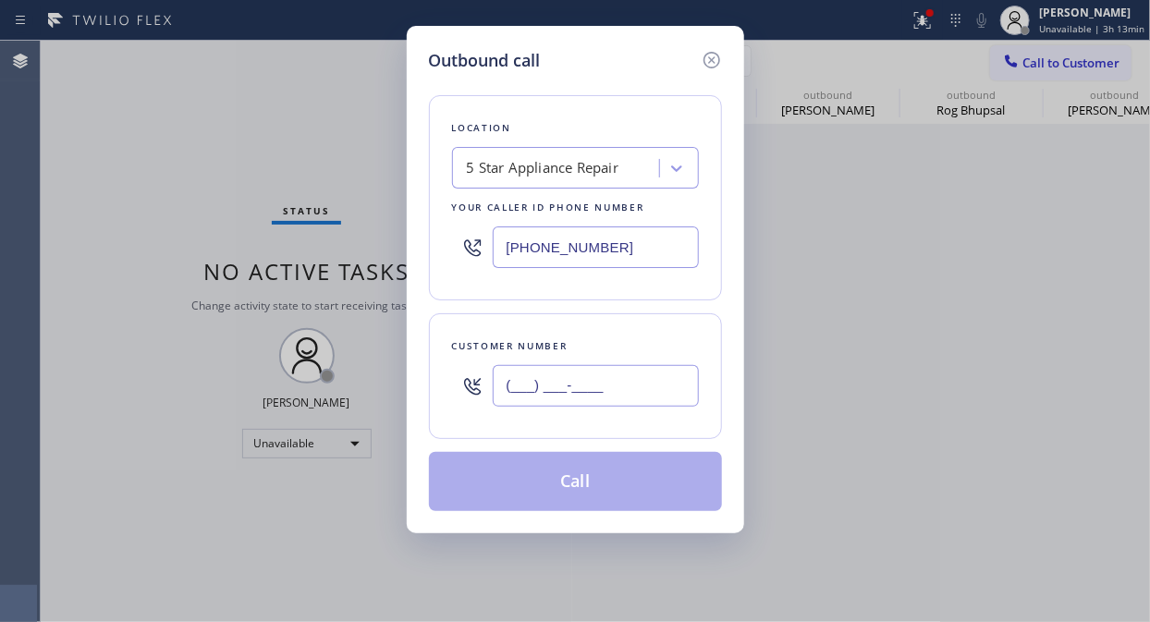
click at [631, 371] on input "(___) ___-____" at bounding box center [596, 386] width 206 height 42
paste input "415) 272-8669"
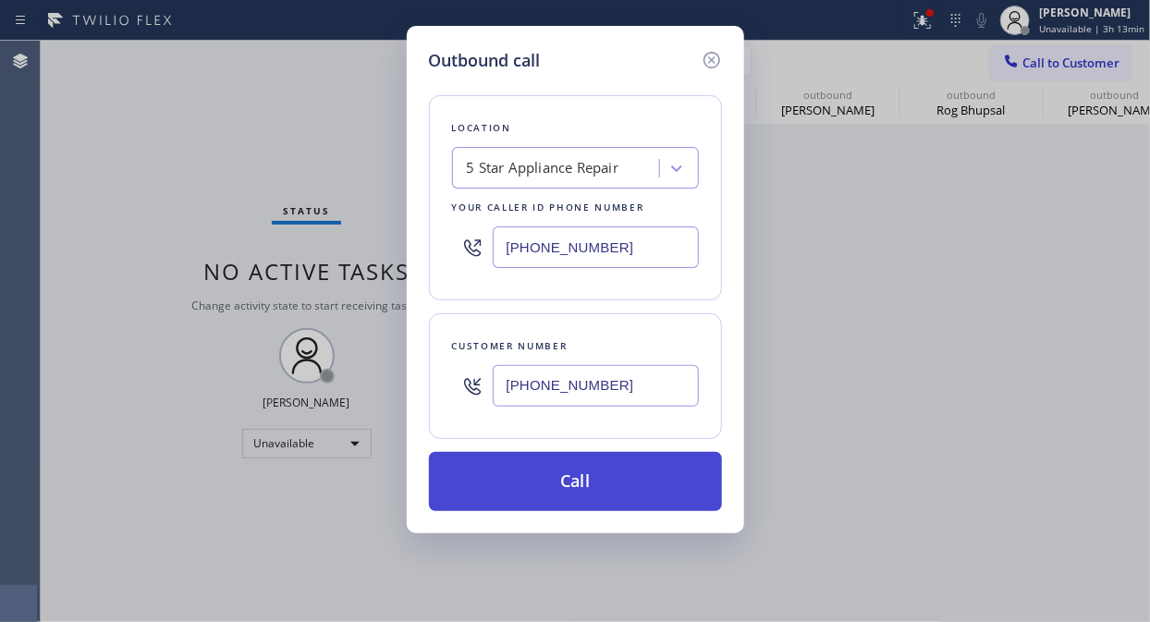
type input "[PHONE_NUMBER]"
click at [617, 482] on button "Call" at bounding box center [575, 481] width 293 height 59
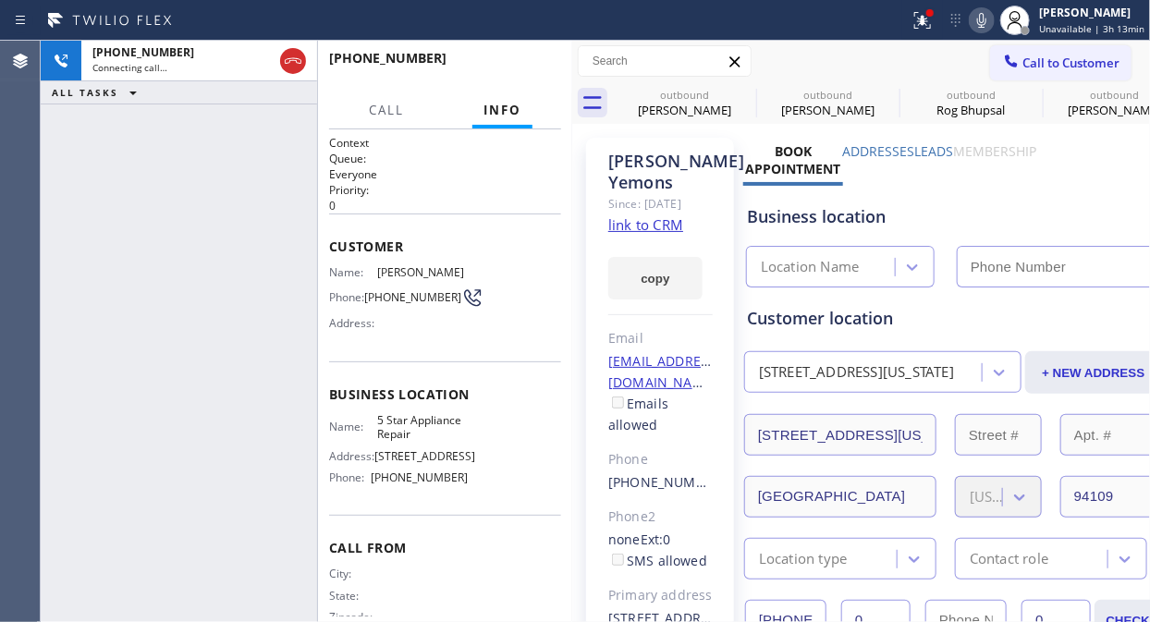
type input "[PHONE_NUMBER]"
click at [742, 91] on icon at bounding box center [744, 94] width 22 height 22
click at [0, 0] on icon at bounding box center [0, 0] width 0 height 0
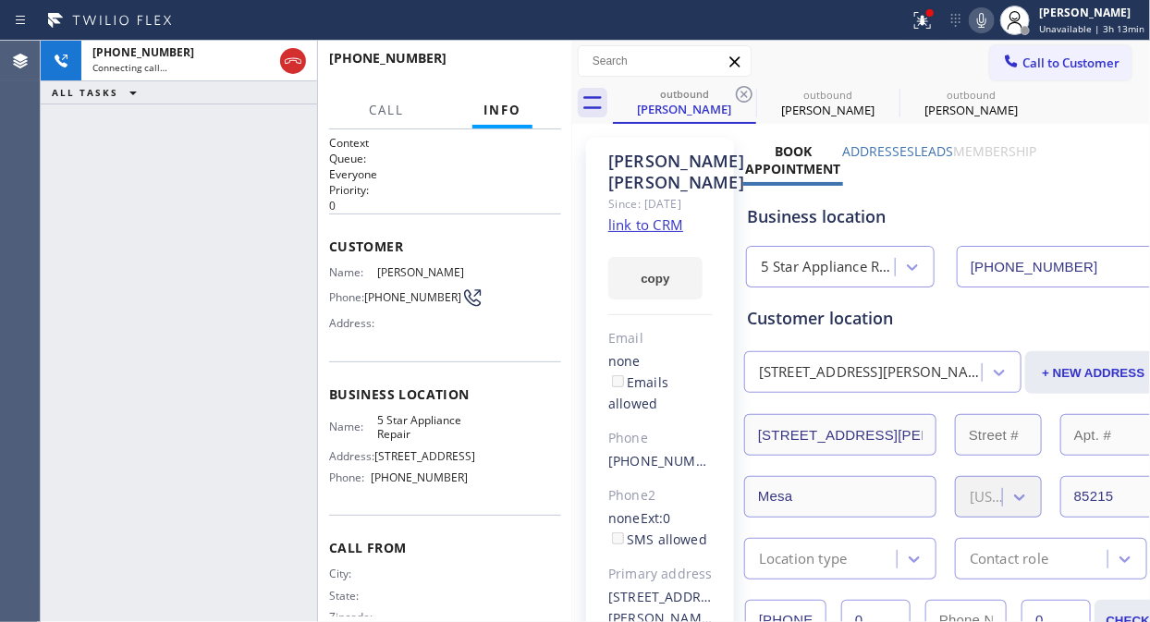
click at [742, 91] on icon at bounding box center [744, 94] width 22 height 22
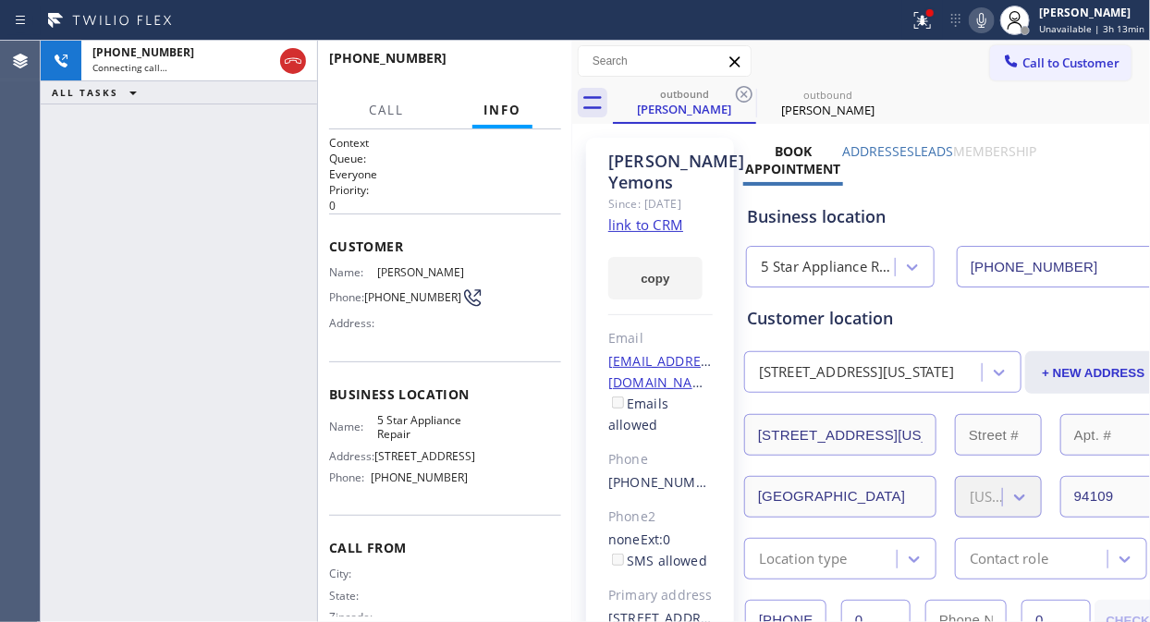
click at [742, 91] on icon at bounding box center [744, 94] width 22 height 22
click at [930, 25] on icon at bounding box center [922, 20] width 22 height 22
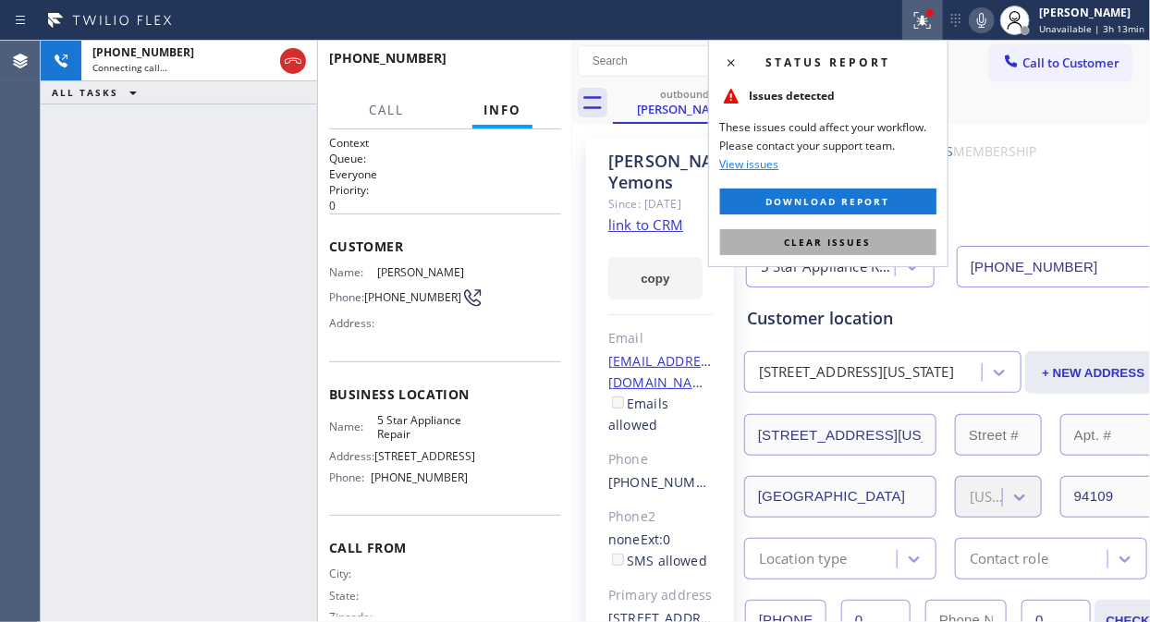
click at [887, 237] on button "Clear issues" at bounding box center [828, 242] width 216 height 26
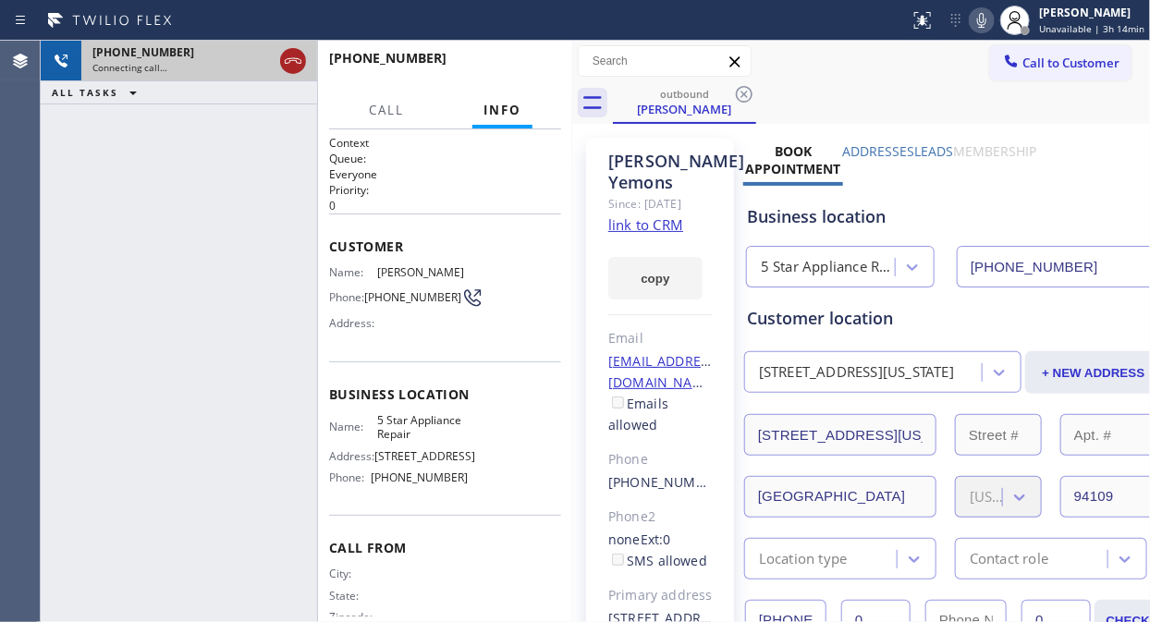
click at [284, 62] on icon at bounding box center [293, 61] width 22 height 22
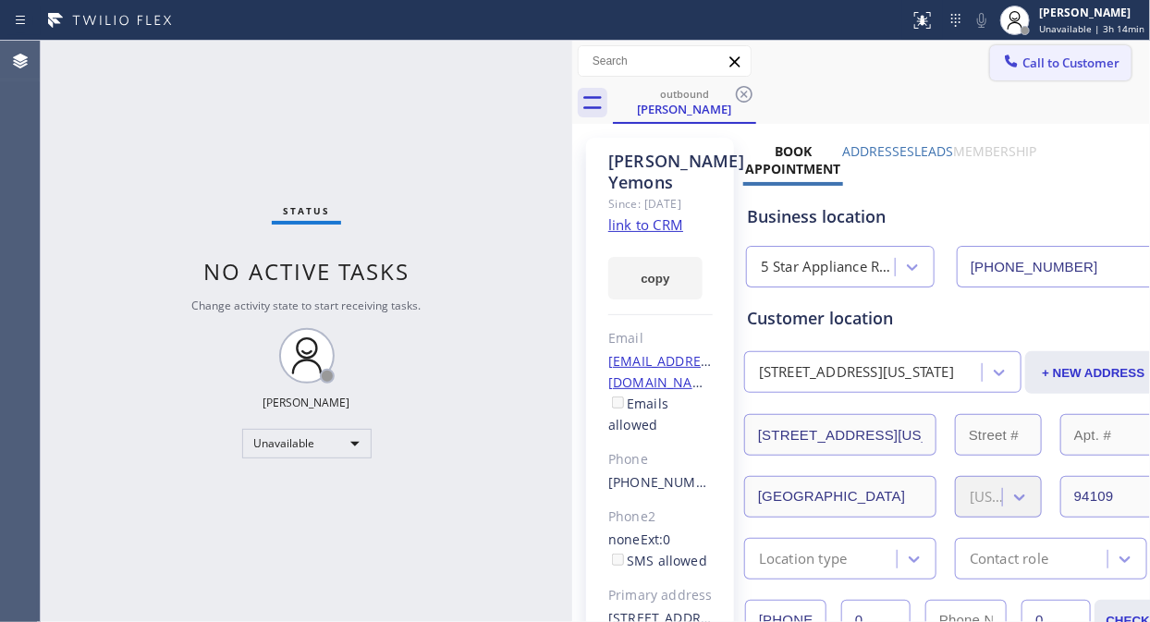
click at [1058, 63] on span "Call to Customer" at bounding box center [1070, 63] width 97 height 17
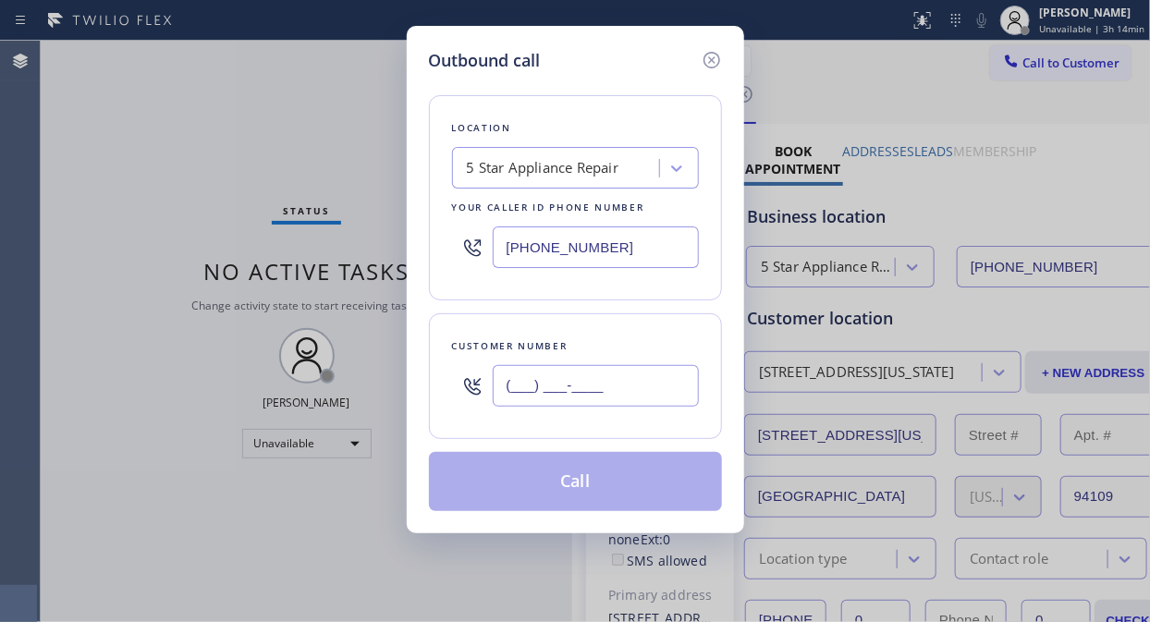
click at [530, 389] on input "(___) ___-____" at bounding box center [596, 386] width 206 height 42
paste input "424) 603-3068"
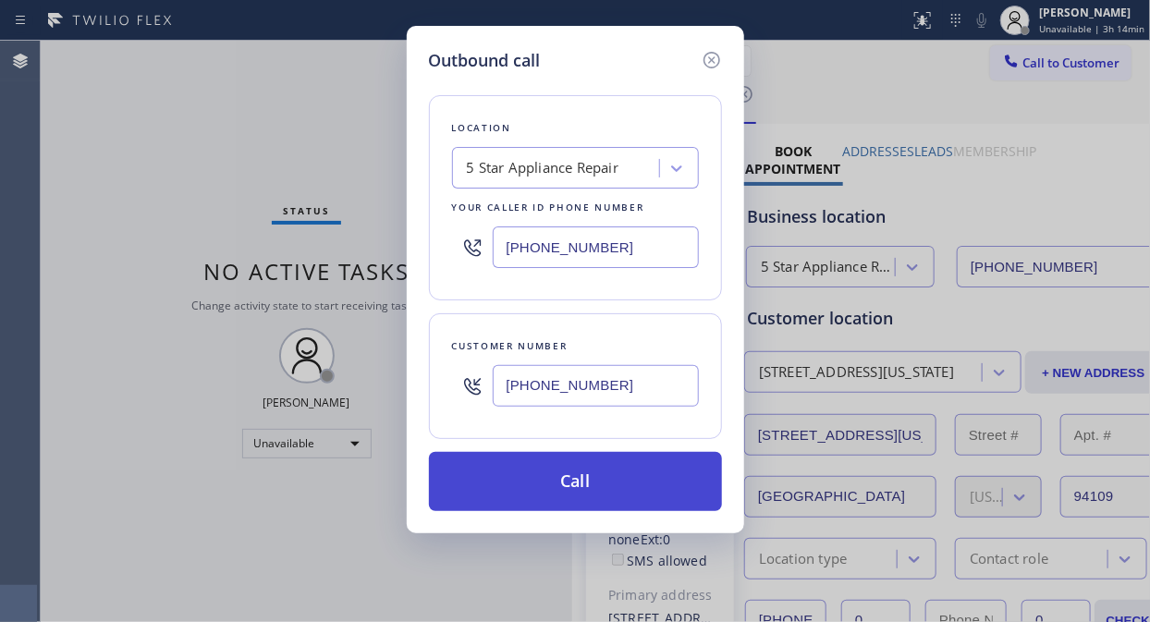
type input "[PHONE_NUMBER]"
click at [622, 494] on button "Call" at bounding box center [575, 481] width 293 height 59
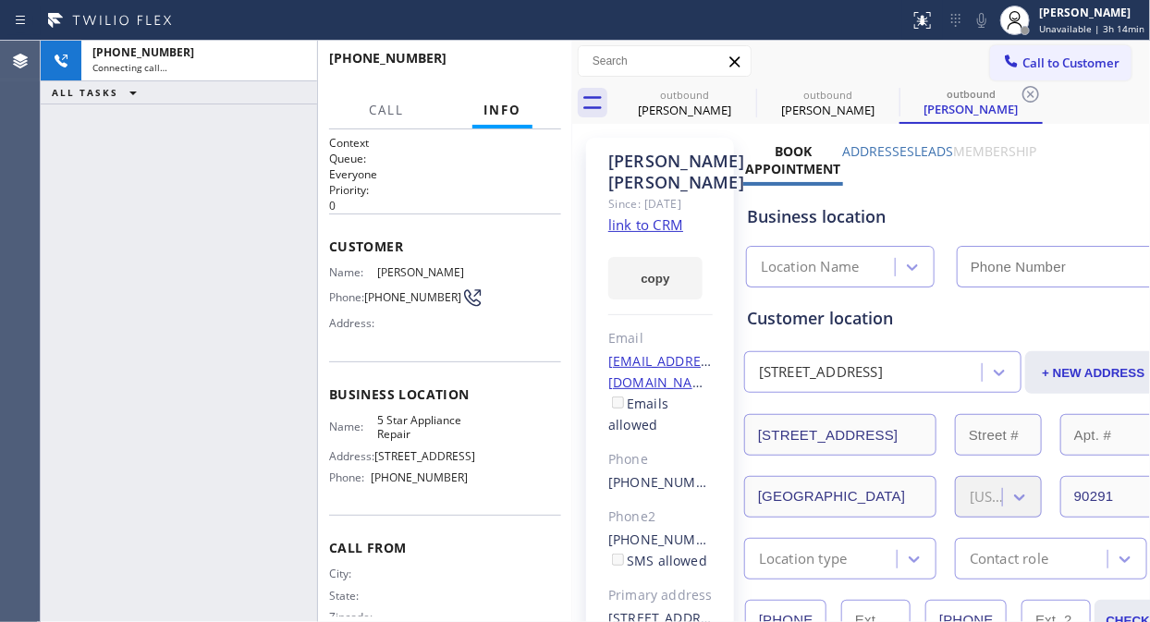
type input "[PHONE_NUMBER]"
click at [0, 0] on icon at bounding box center [0, 0] width 0 height 0
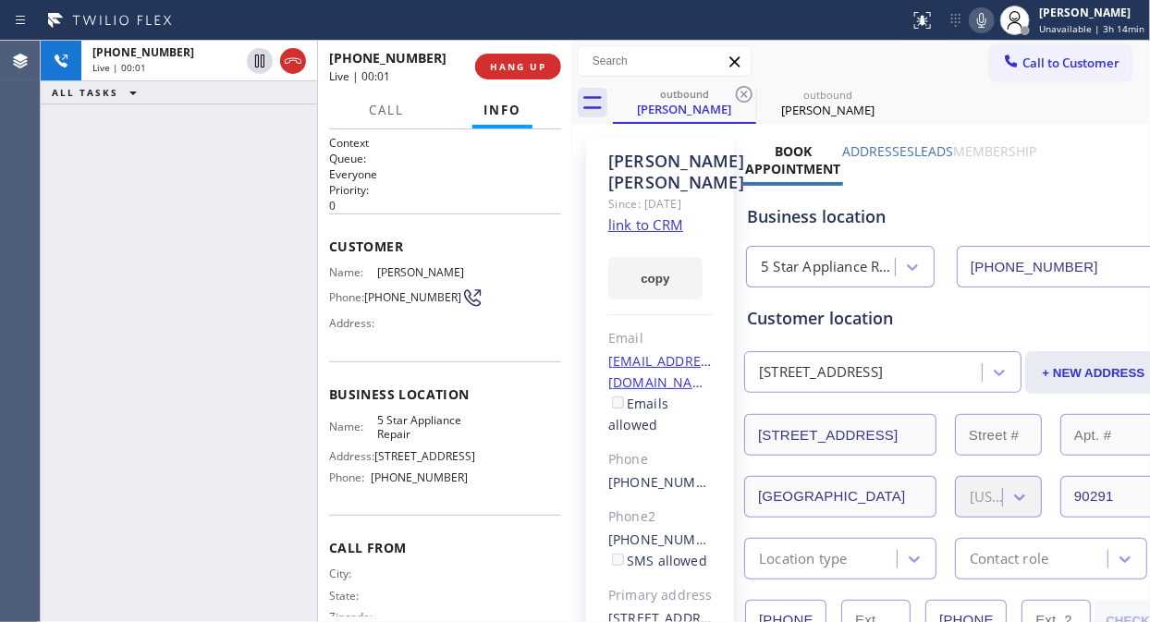
drag, startPoint x: 102, startPoint y: 171, endPoint x: 115, endPoint y: 167, distance: 13.5
click at [102, 171] on div "[PHONE_NUMBER] Live | 00:01 ALL TASKS ALL TASKS ACTIVE TASKS TASKS IN WRAP UP" at bounding box center [179, 331] width 276 height 581
click at [519, 70] on span "HANG UP" at bounding box center [518, 66] width 56 height 13
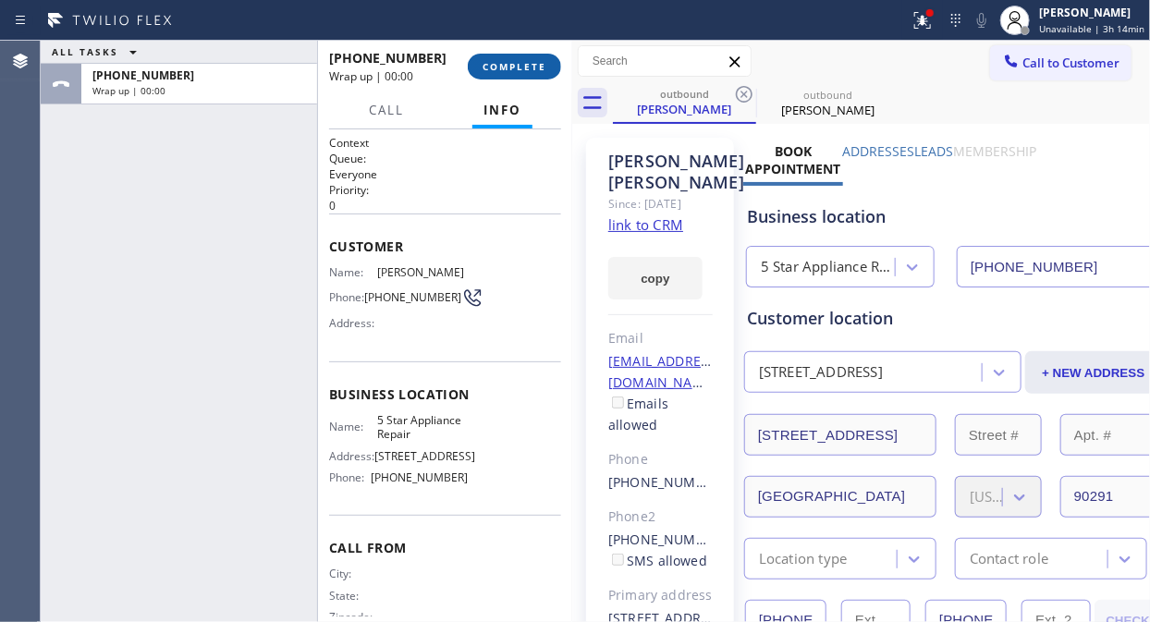
click at [519, 70] on span "COMPLETE" at bounding box center [514, 66] width 64 height 13
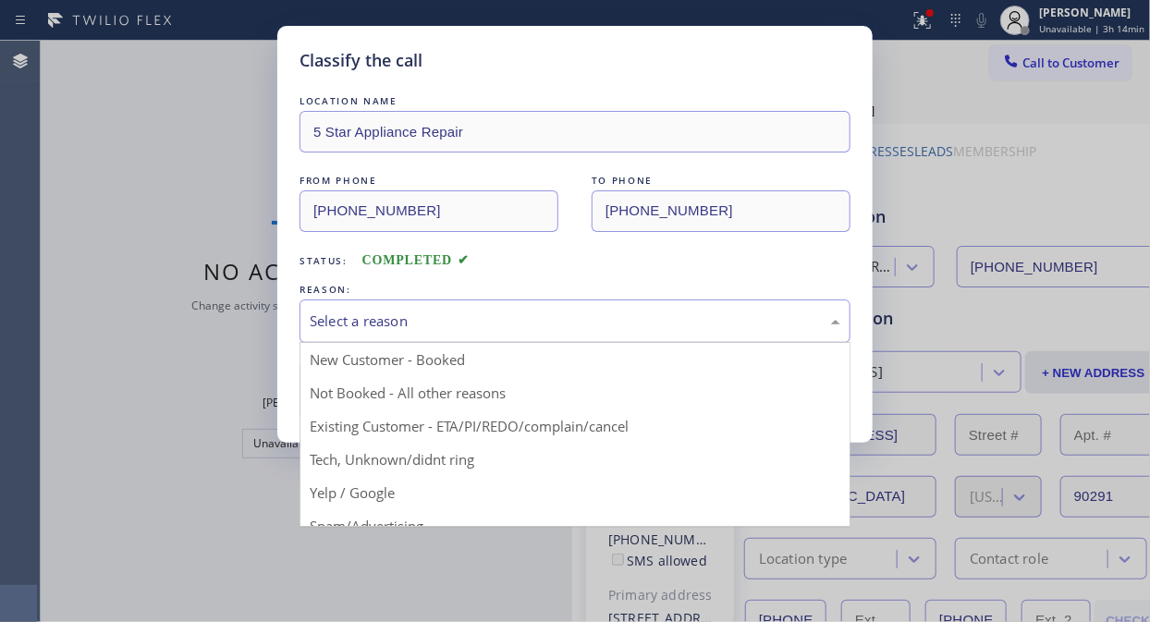
click at [580, 316] on div "Select a reason" at bounding box center [575, 320] width 530 height 21
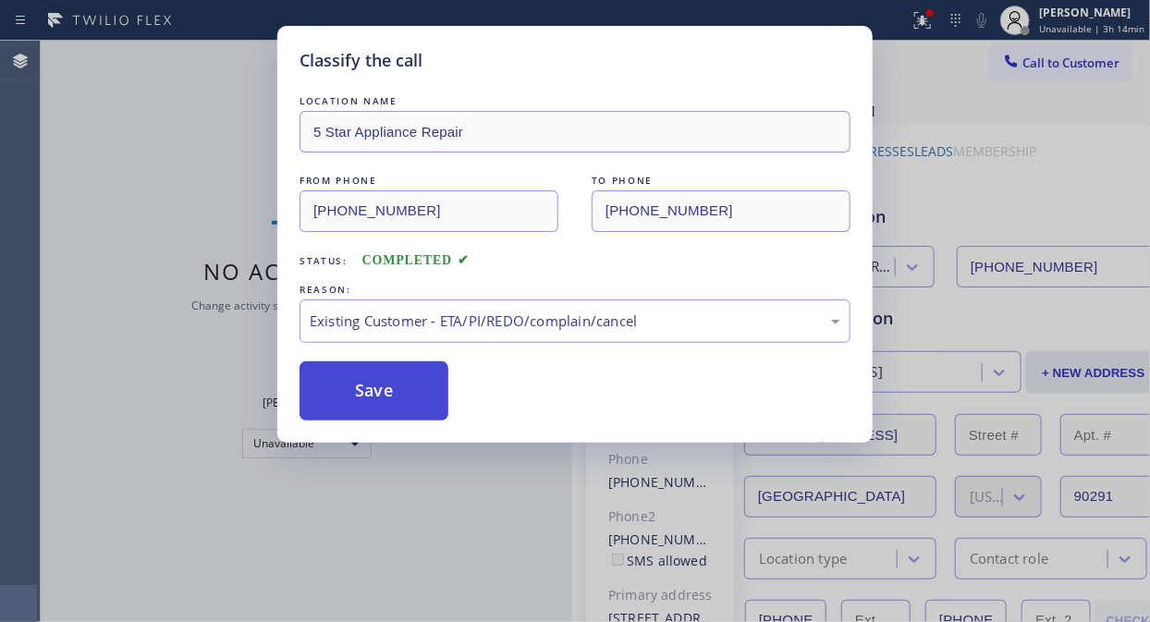
click at [377, 388] on button "Save" at bounding box center [373, 390] width 149 height 59
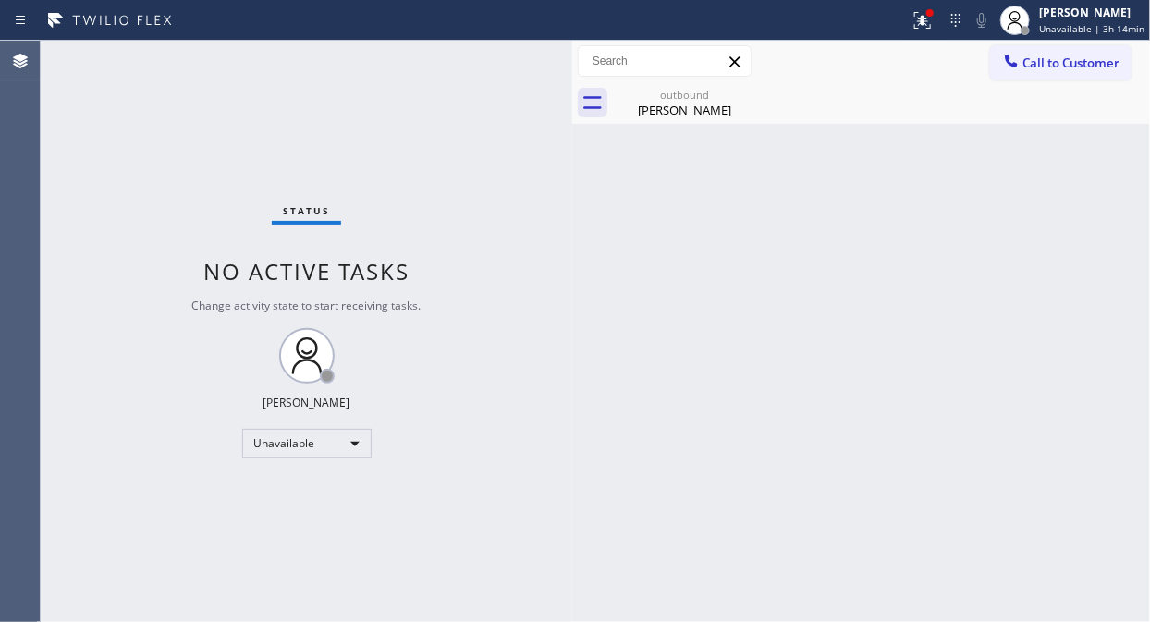
click at [1031, 59] on span "Call to Customer" at bounding box center [1070, 63] width 97 height 17
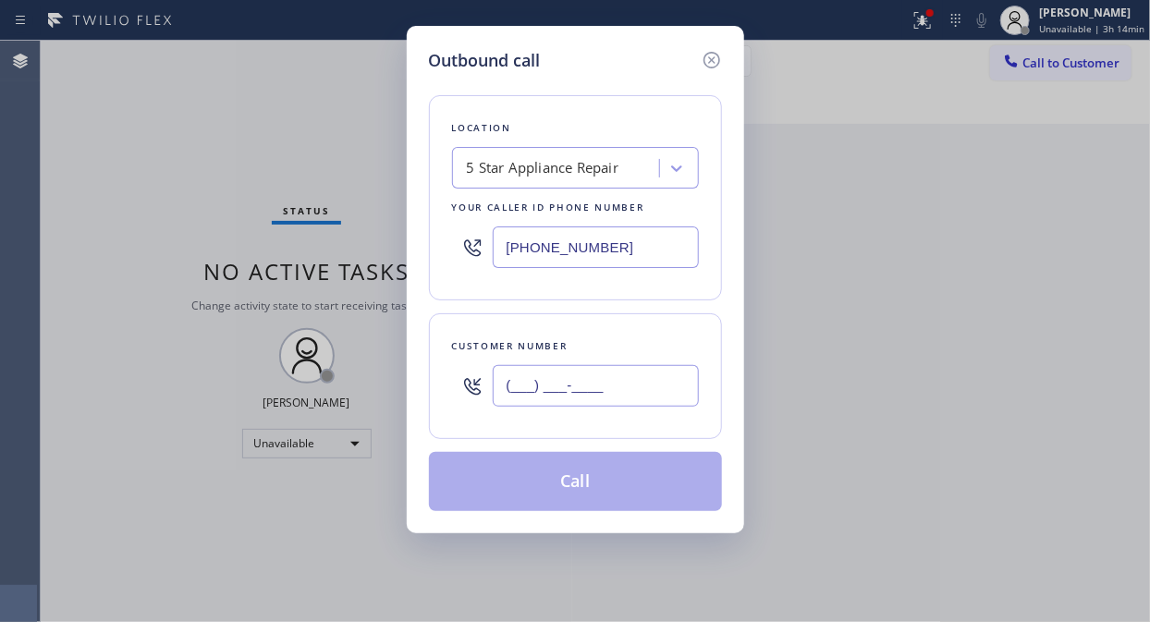
click at [594, 404] on input "(___) ___-____" at bounding box center [596, 386] width 206 height 42
paste input "818) 486-1763"
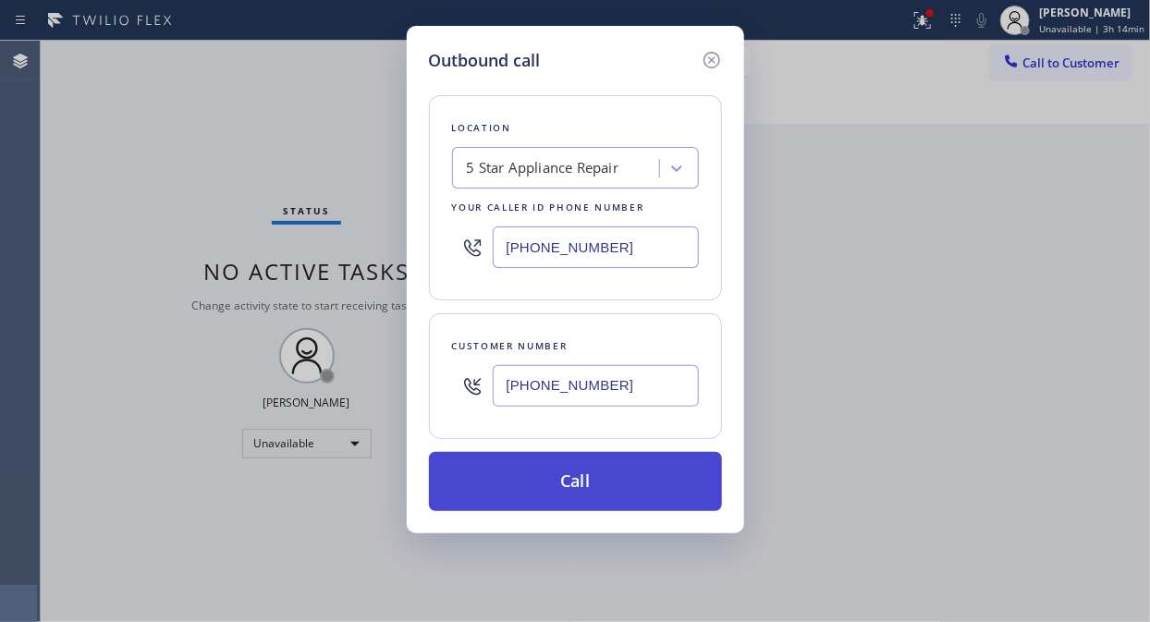
type input "[PHONE_NUMBER]"
click at [593, 490] on button "Call" at bounding box center [575, 481] width 293 height 59
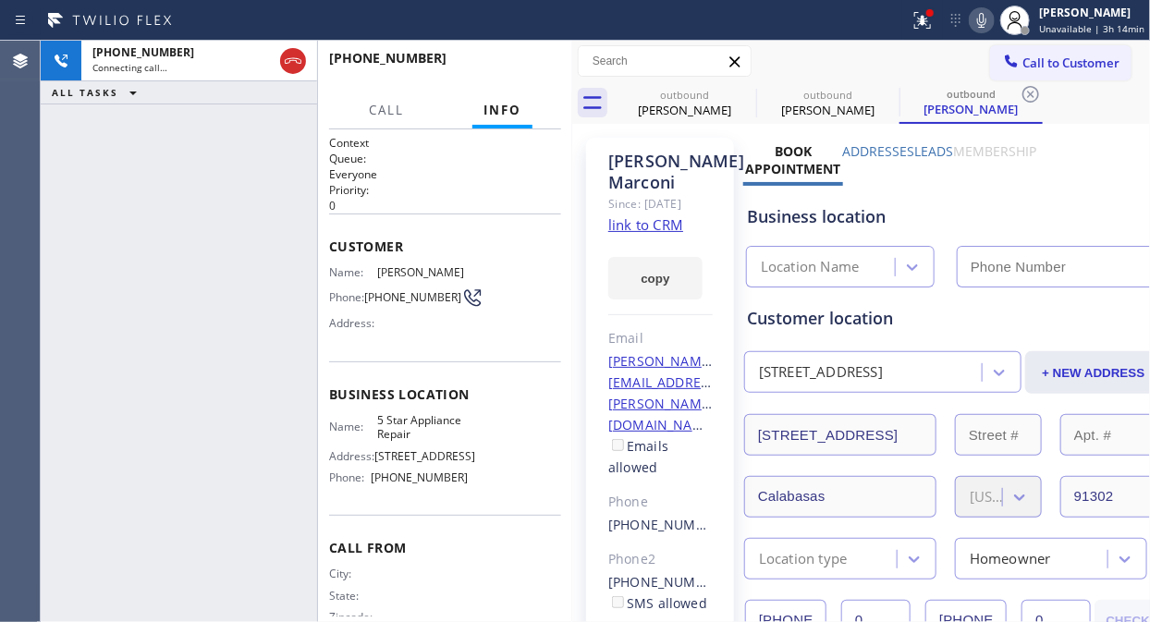
type input "[PHONE_NUMBER]"
click at [510, 67] on span "HANG UP" at bounding box center [518, 66] width 56 height 13
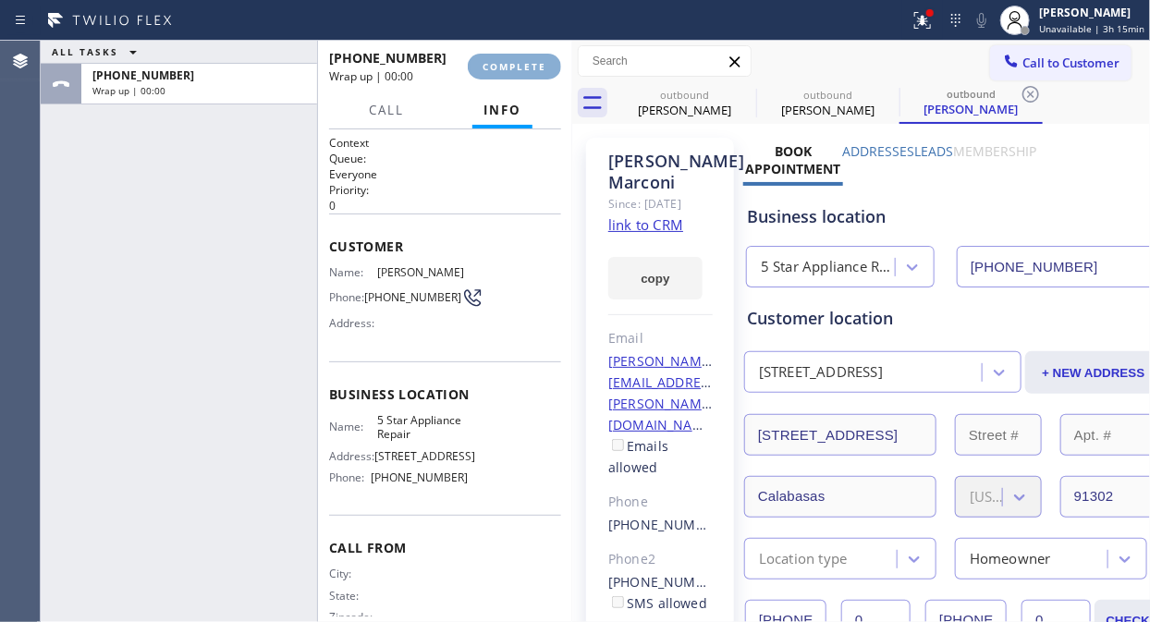
click at [510, 67] on span "COMPLETE" at bounding box center [514, 66] width 64 height 13
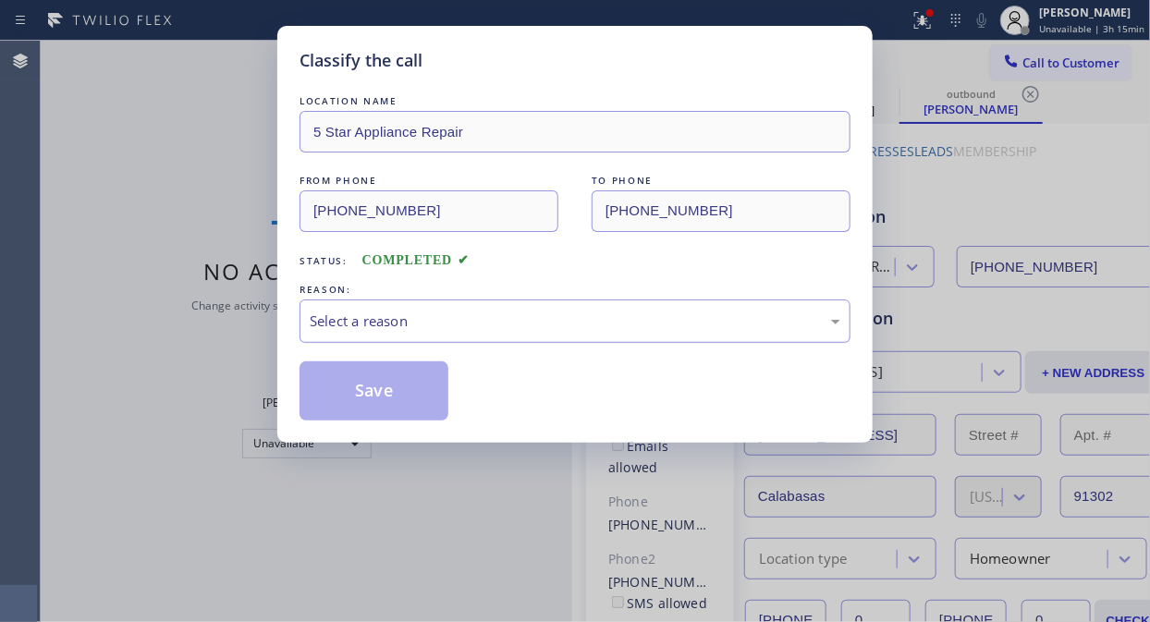
drag, startPoint x: 589, startPoint y: 310, endPoint x: 583, endPoint y: 339, distance: 30.1
click at [588, 316] on div "Select a reason" at bounding box center [575, 320] width 530 height 21
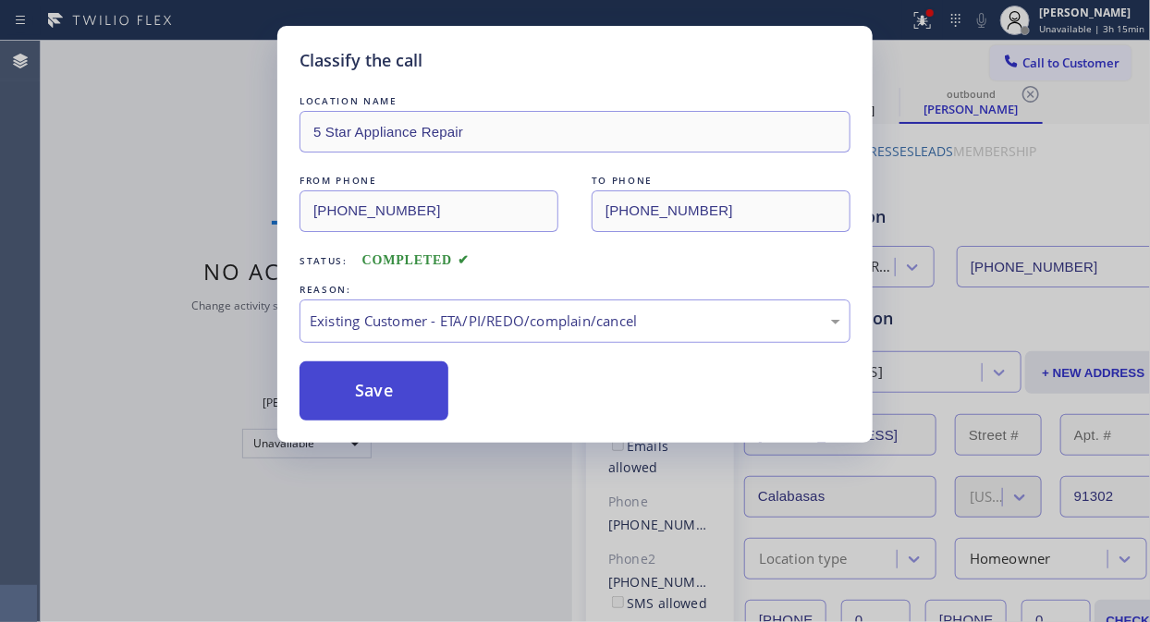
drag, startPoint x: 351, startPoint y: 384, endPoint x: 371, endPoint y: 388, distance: 19.8
click at [352, 385] on button "Save" at bounding box center [373, 390] width 149 height 59
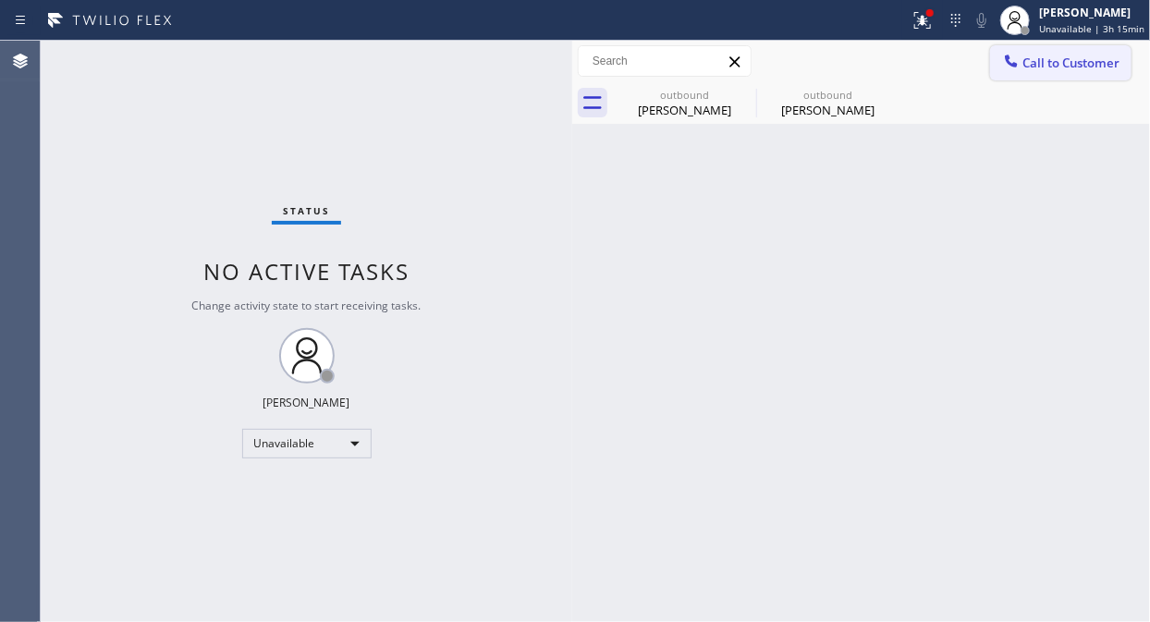
click at [1066, 71] on button "Call to Customer" at bounding box center [1060, 62] width 141 height 35
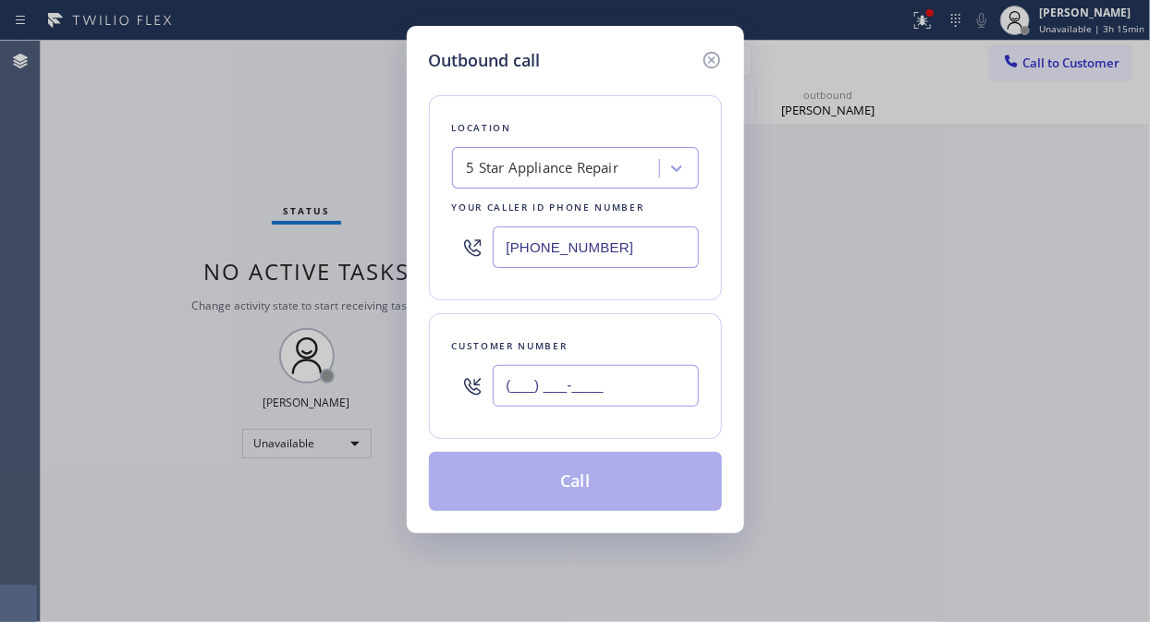
click at [621, 371] on input "(___) ___-____" at bounding box center [596, 386] width 206 height 42
paste input "714) 273-8354"
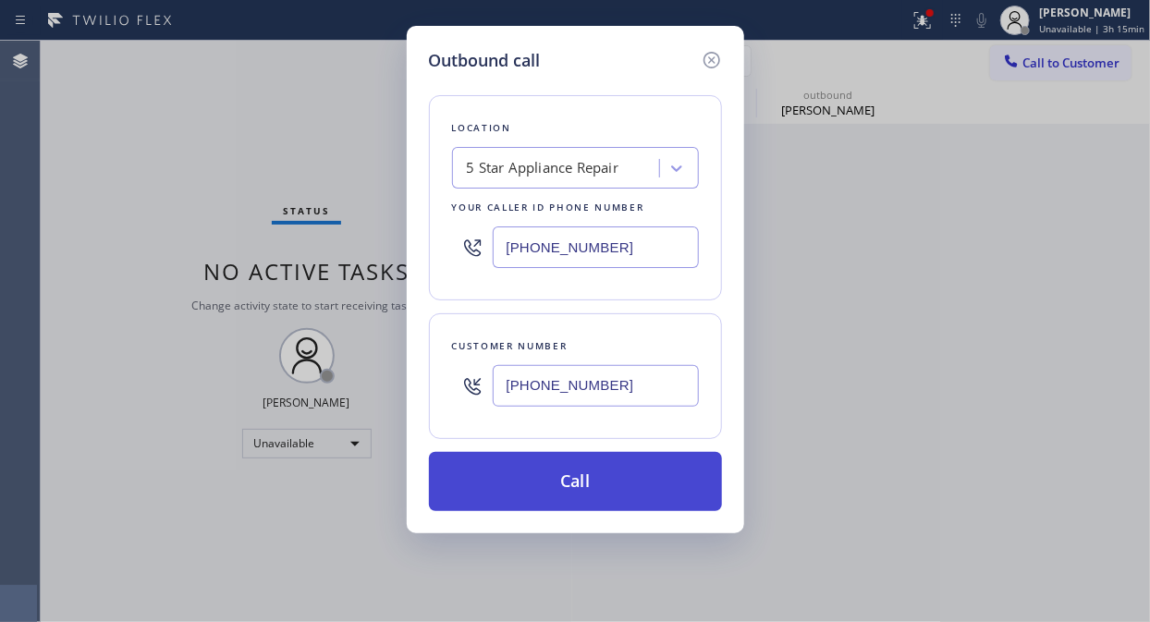
type input "[PHONE_NUMBER]"
click at [605, 493] on button "Call" at bounding box center [575, 481] width 293 height 59
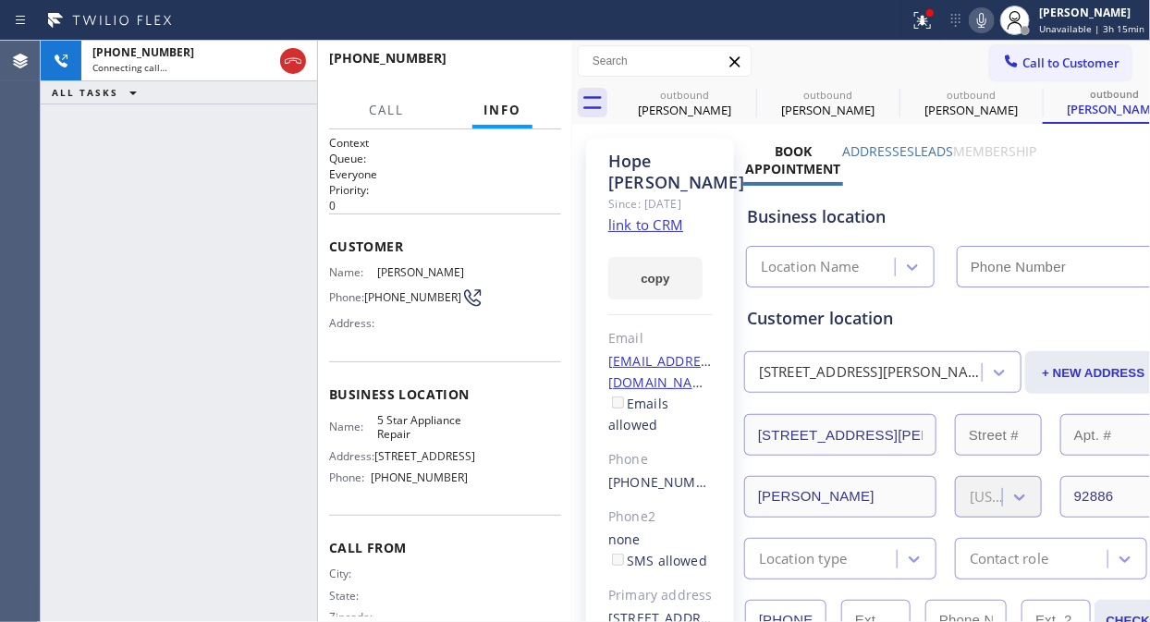
type input "[PHONE_NUMBER]"
click at [515, 77] on button "HANG UP" at bounding box center [518, 67] width 86 height 26
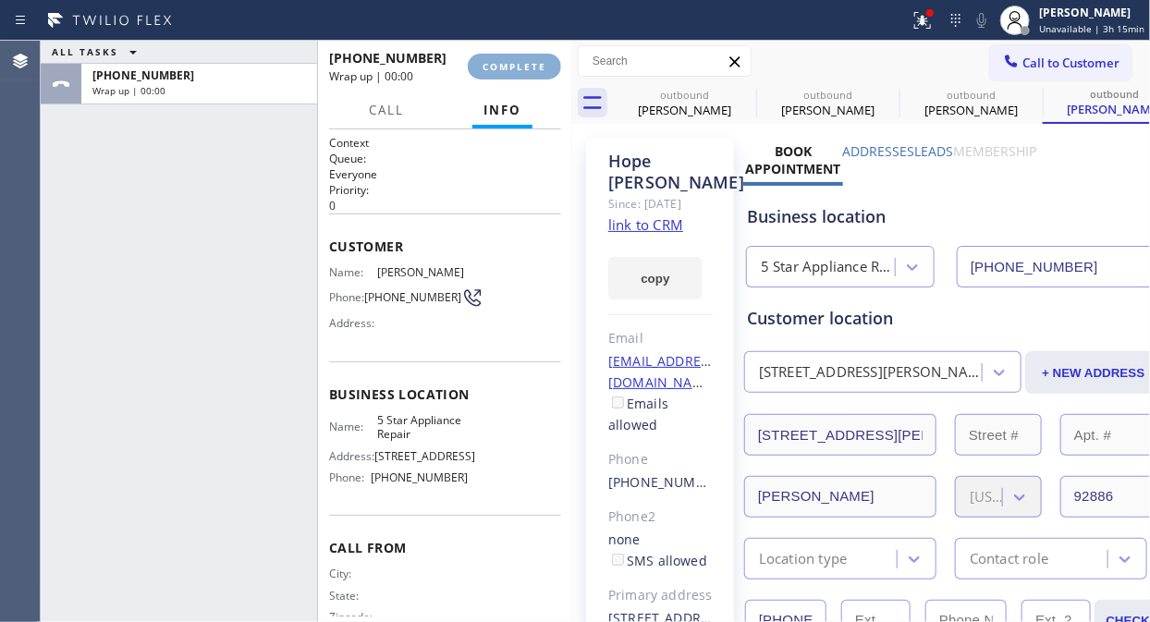
click at [515, 72] on span "COMPLETE" at bounding box center [514, 66] width 64 height 13
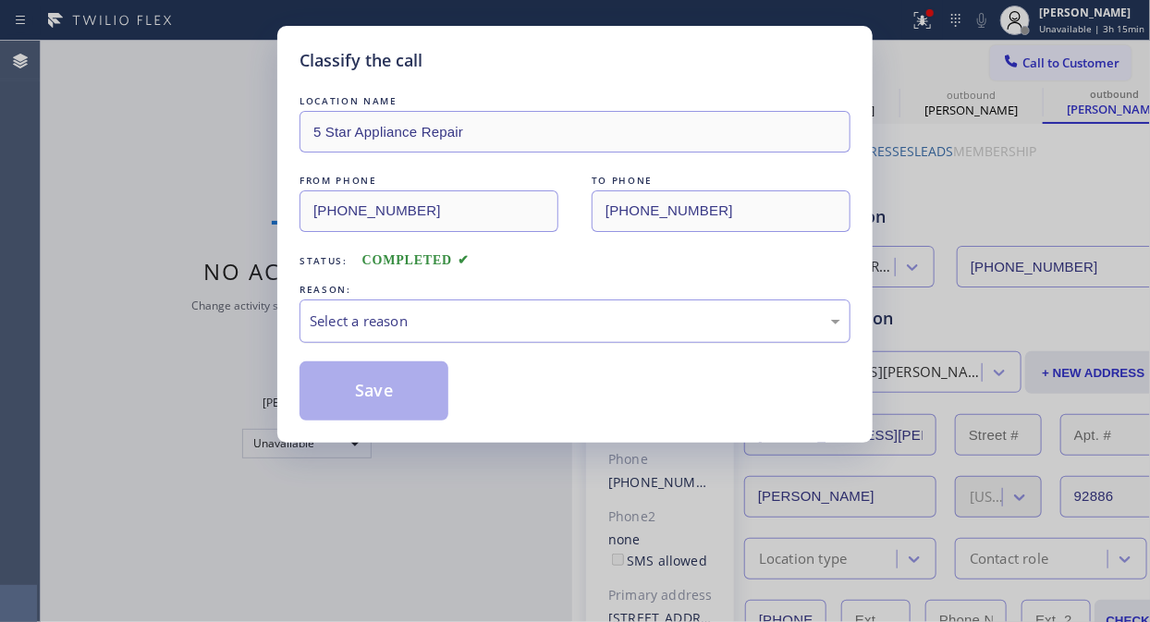
click at [560, 329] on div "Select a reason" at bounding box center [575, 320] width 530 height 21
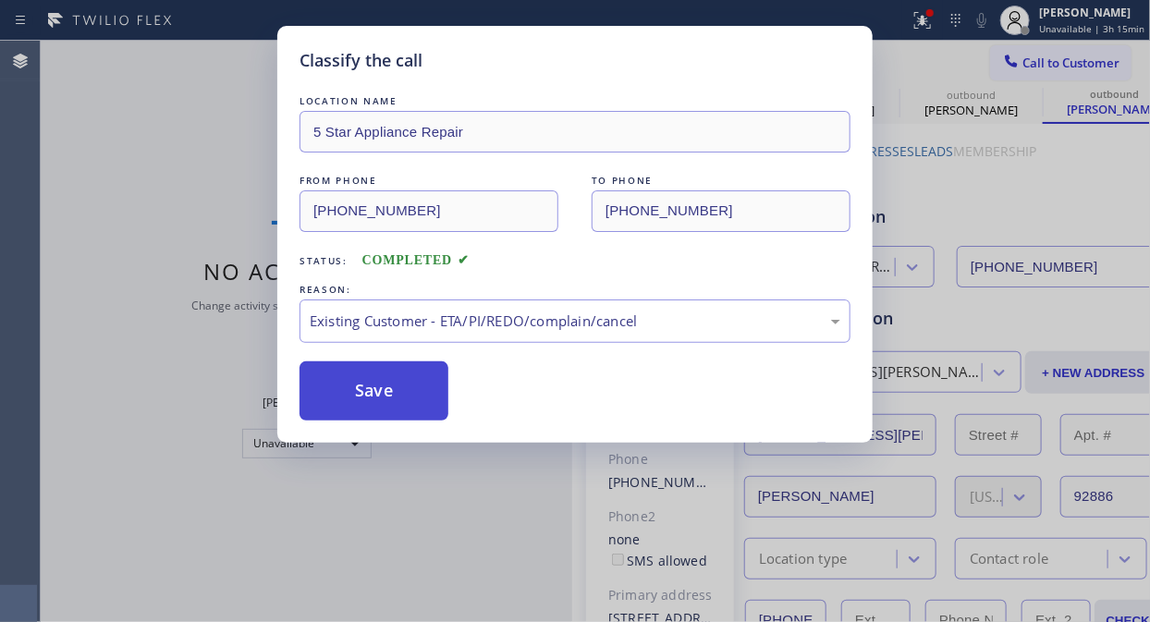
click at [404, 394] on button "Save" at bounding box center [373, 390] width 149 height 59
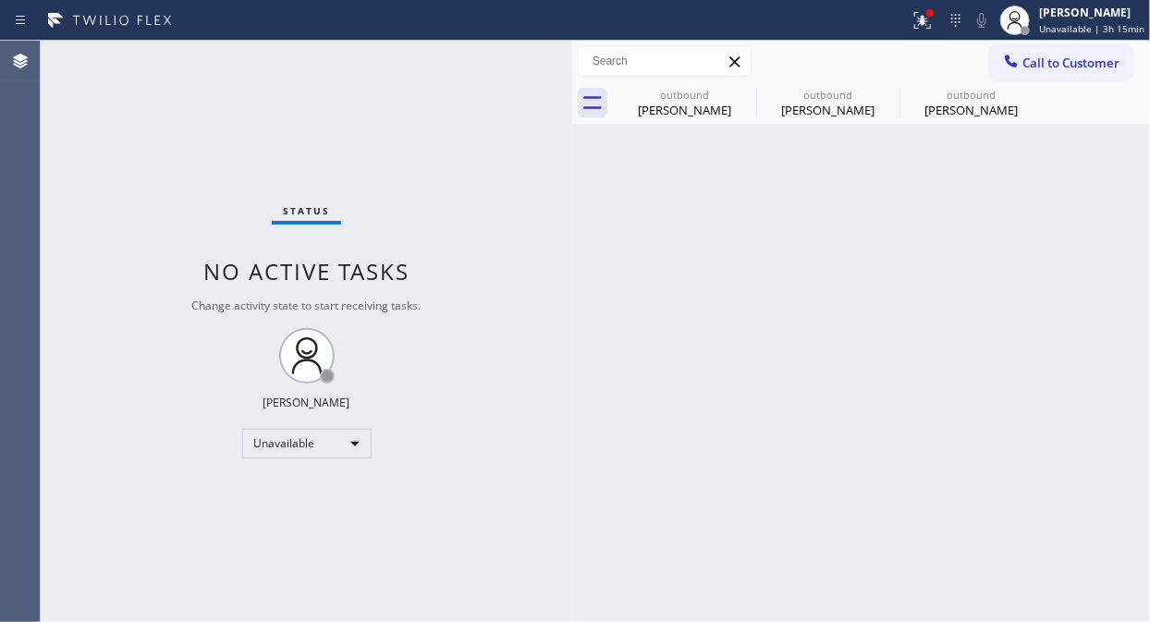
click at [1035, 67] on span "Call to Customer" at bounding box center [1070, 63] width 97 height 17
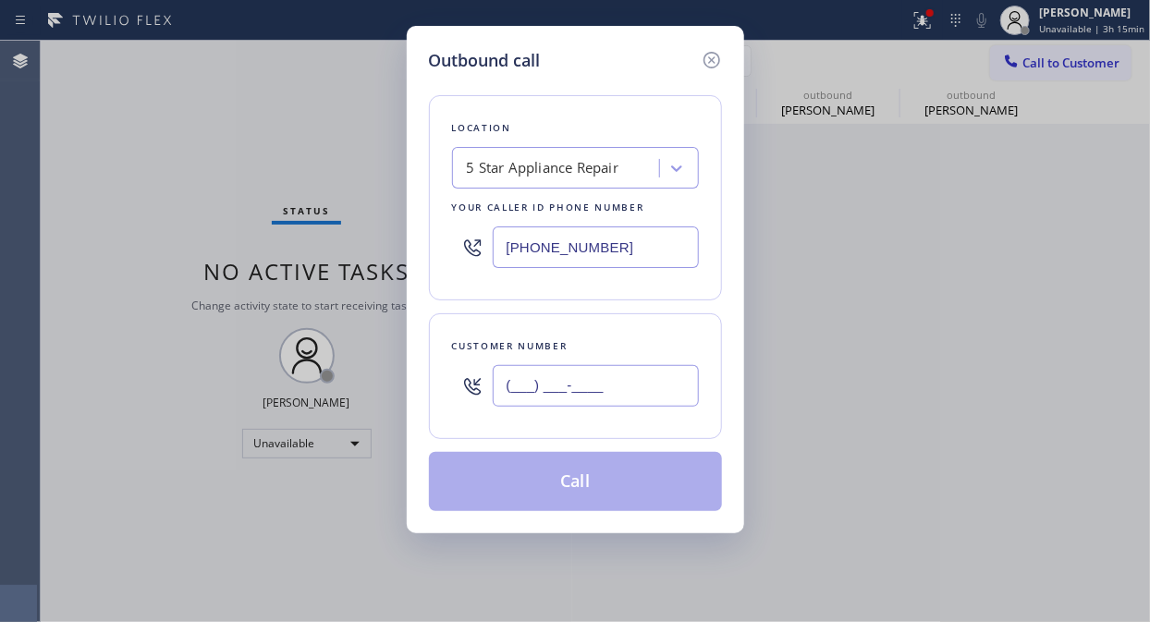
click at [580, 379] on input "(___) ___-____" at bounding box center [596, 386] width 206 height 42
paste input "408) 313-4041"
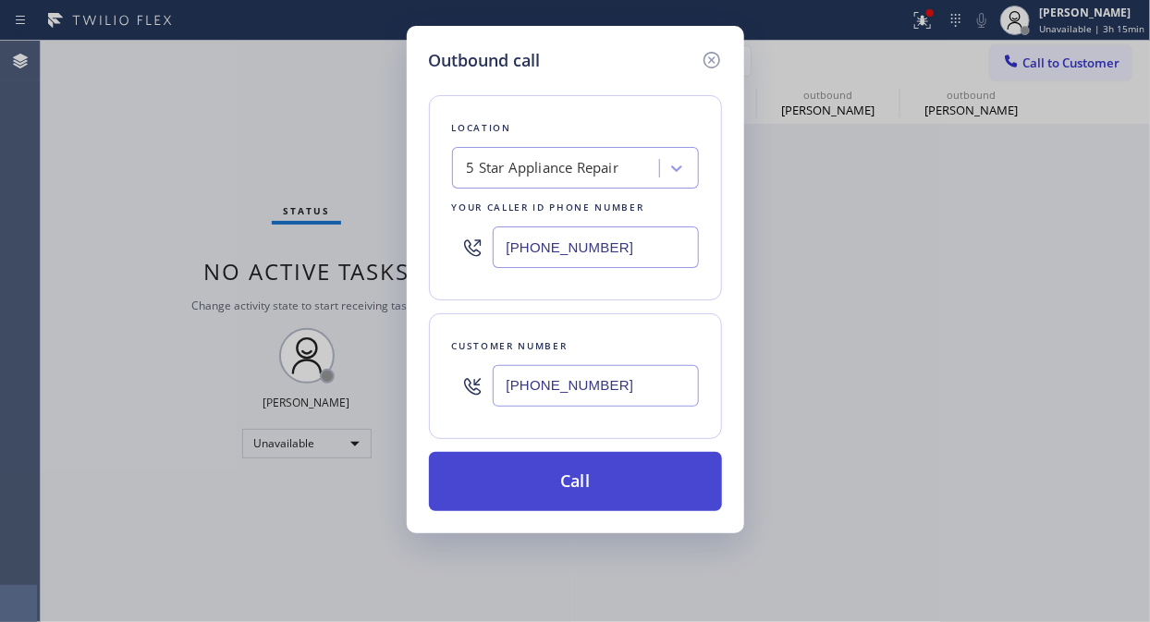
type input "[PHONE_NUMBER]"
click at [599, 479] on button "Call" at bounding box center [575, 481] width 293 height 59
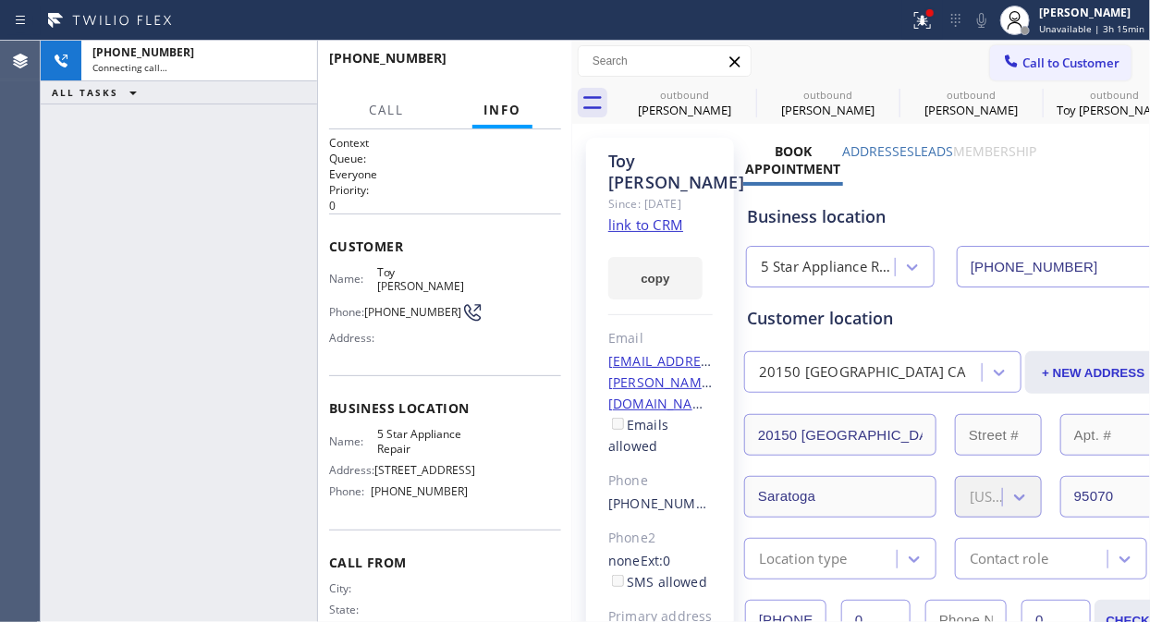
type input "[PHONE_NUMBER]"
click at [511, 65] on span "HANG UP" at bounding box center [518, 66] width 56 height 13
click at [512, 65] on span "HANG UP" at bounding box center [518, 66] width 56 height 13
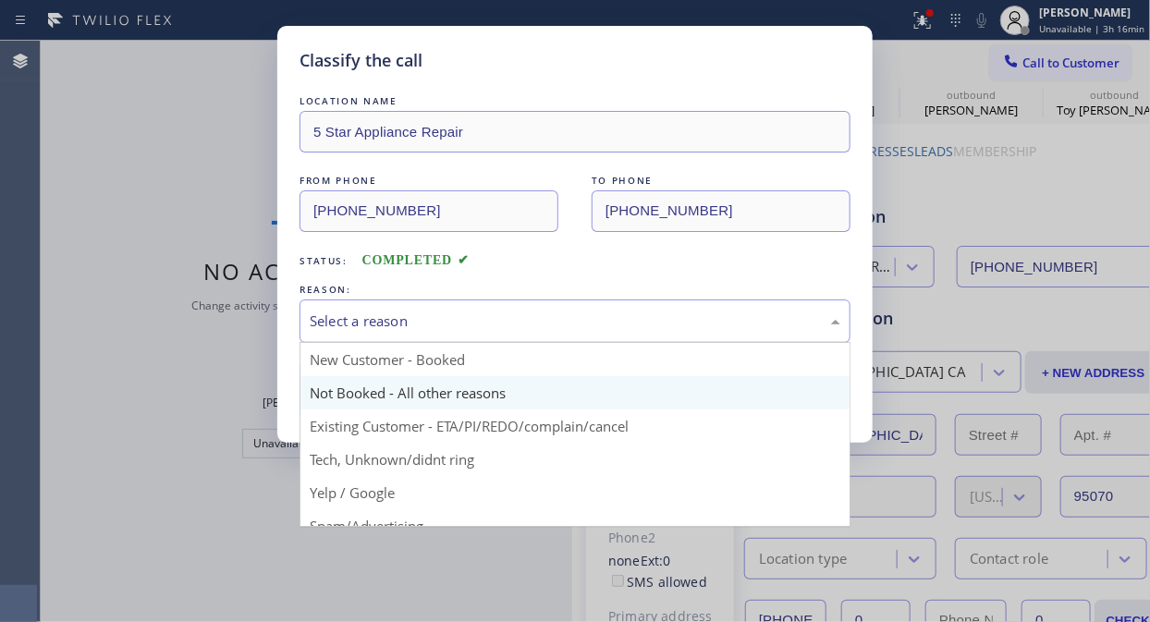
drag, startPoint x: 601, startPoint y: 308, endPoint x: 574, endPoint y: 400, distance: 96.2
click at [599, 310] on div "Select a reason" at bounding box center [574, 320] width 551 height 43
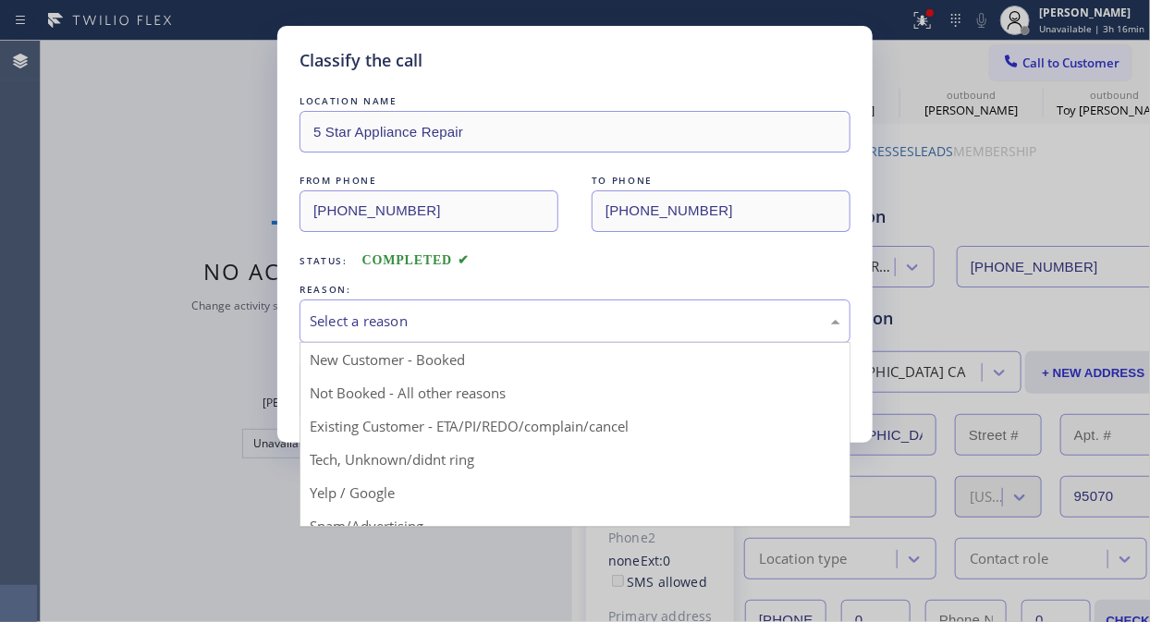
drag, startPoint x: 566, startPoint y: 422, endPoint x: 530, endPoint y: 419, distance: 37.1
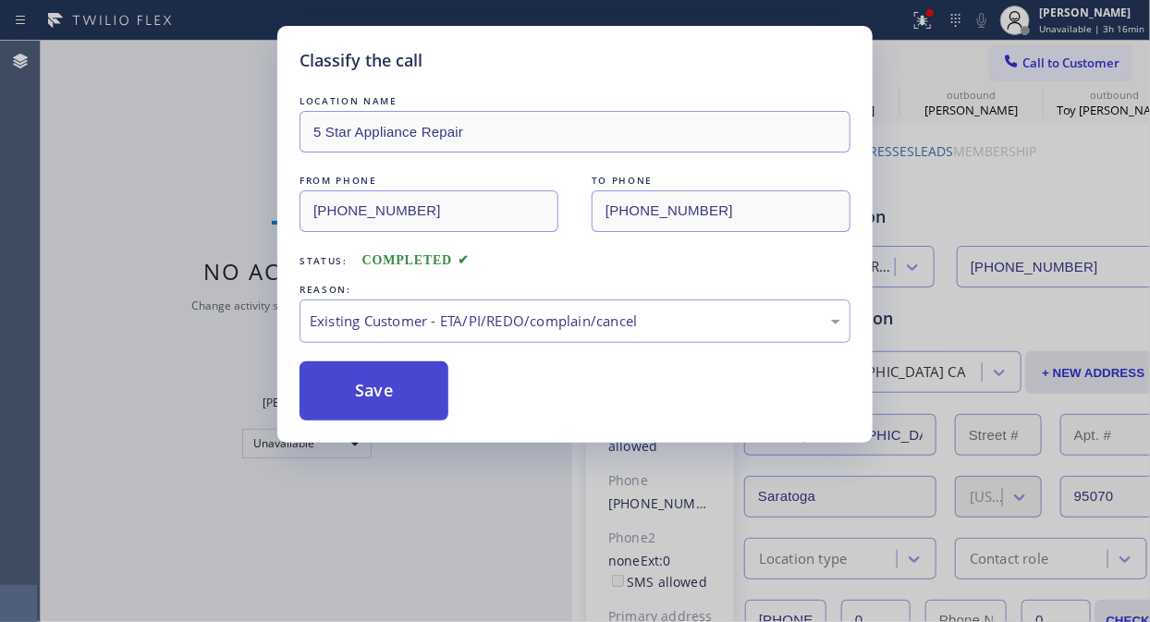
click at [414, 405] on button "Save" at bounding box center [373, 390] width 149 height 59
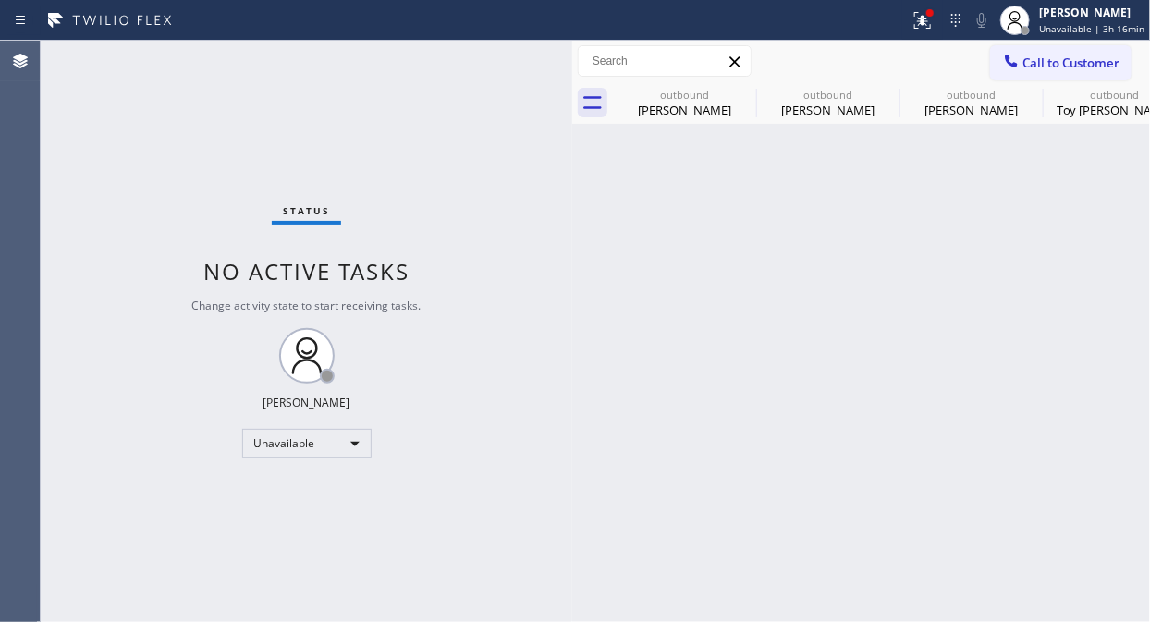
click at [1056, 62] on span "Call to Customer" at bounding box center [1070, 63] width 97 height 17
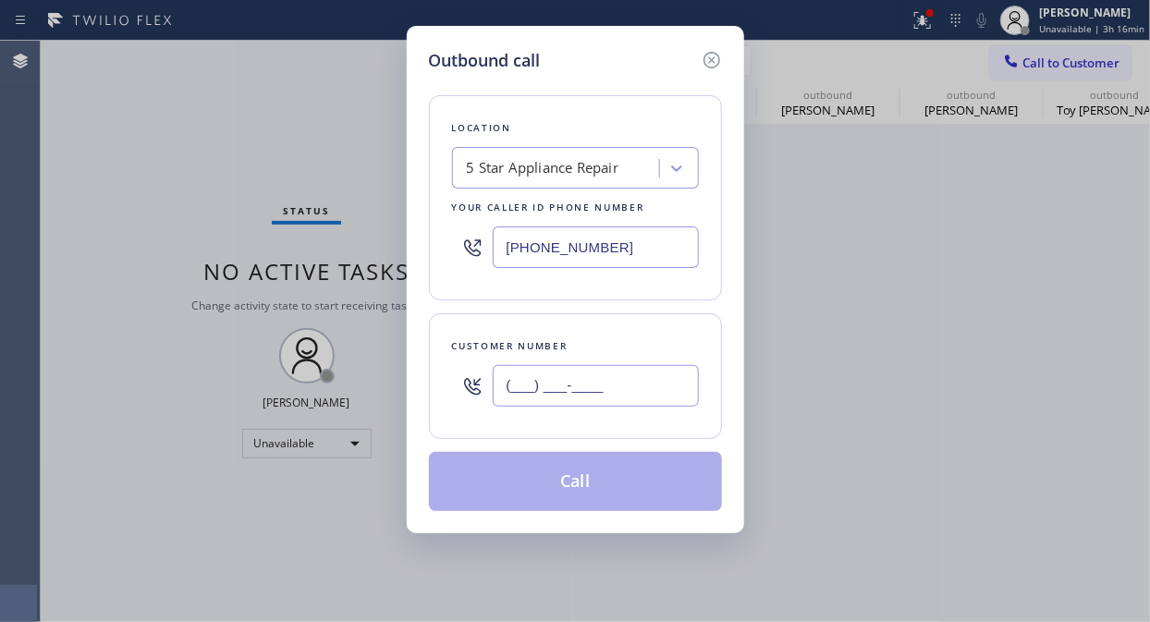
click at [601, 392] on input "(___) ___-____" at bounding box center [596, 386] width 206 height 42
paste input "805) 612-6977"
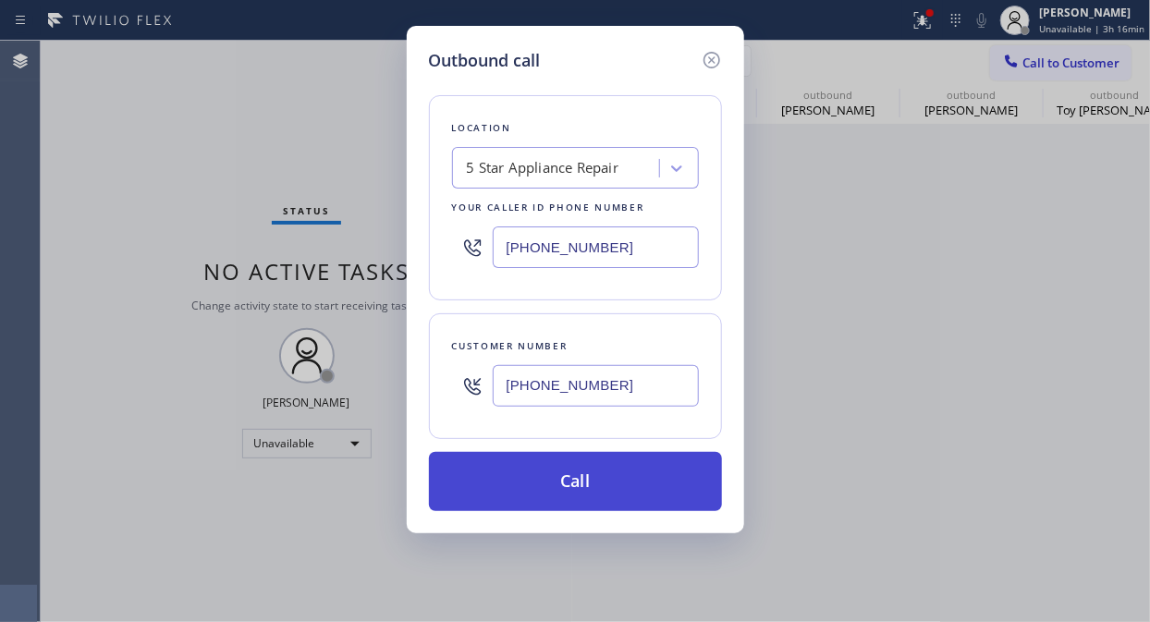
type input "[PHONE_NUMBER]"
click at [619, 481] on button "Call" at bounding box center [575, 481] width 293 height 59
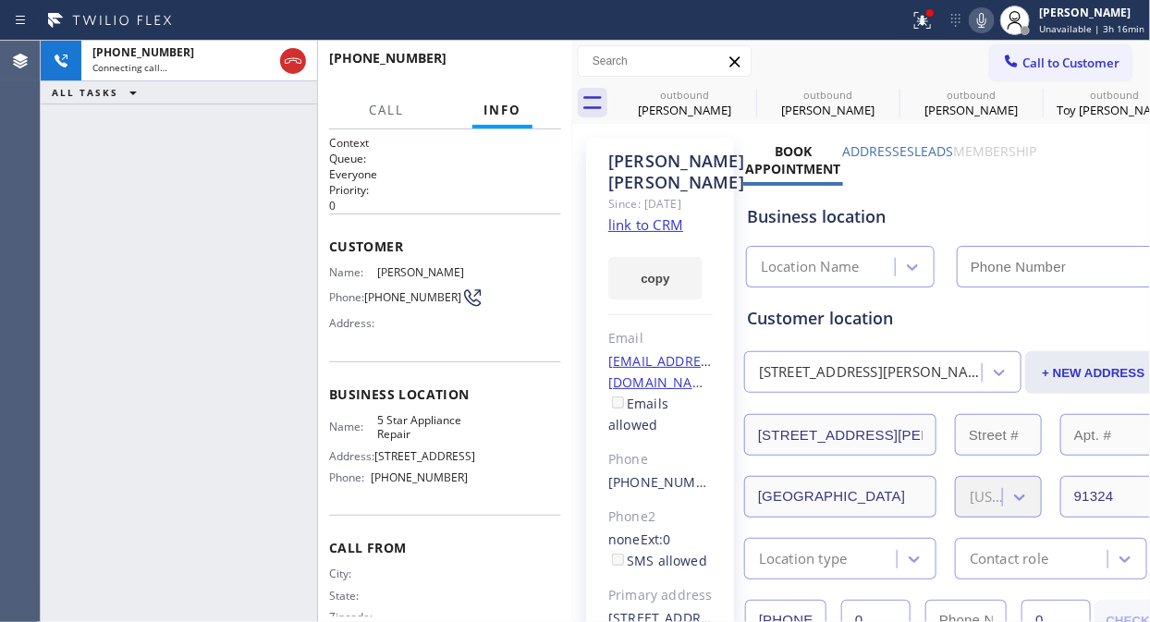
type input "[PHONE_NUMBER]"
click at [530, 62] on span "HANG UP" at bounding box center [518, 66] width 56 height 13
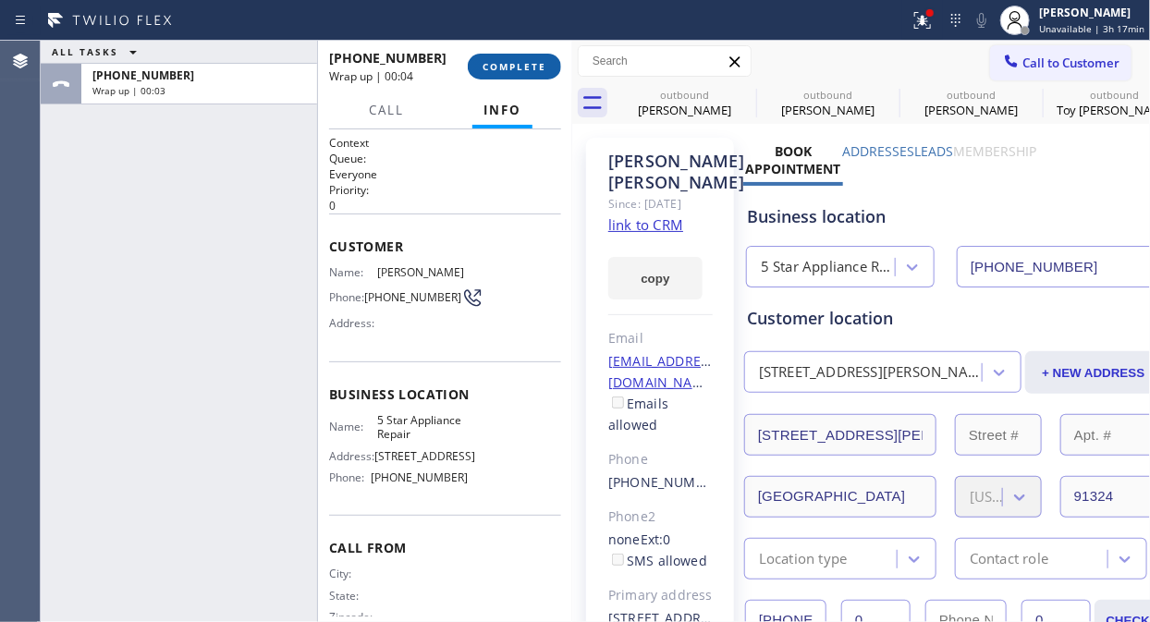
click at [530, 67] on span "COMPLETE" at bounding box center [514, 66] width 64 height 13
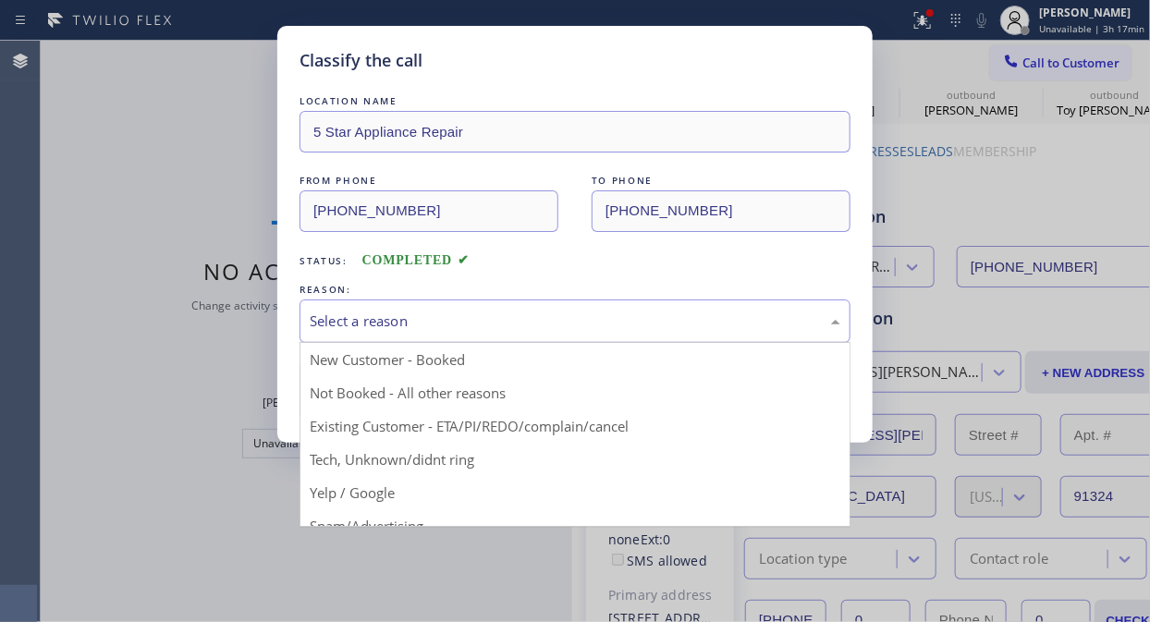
click at [531, 334] on div "Select a reason" at bounding box center [574, 320] width 551 height 43
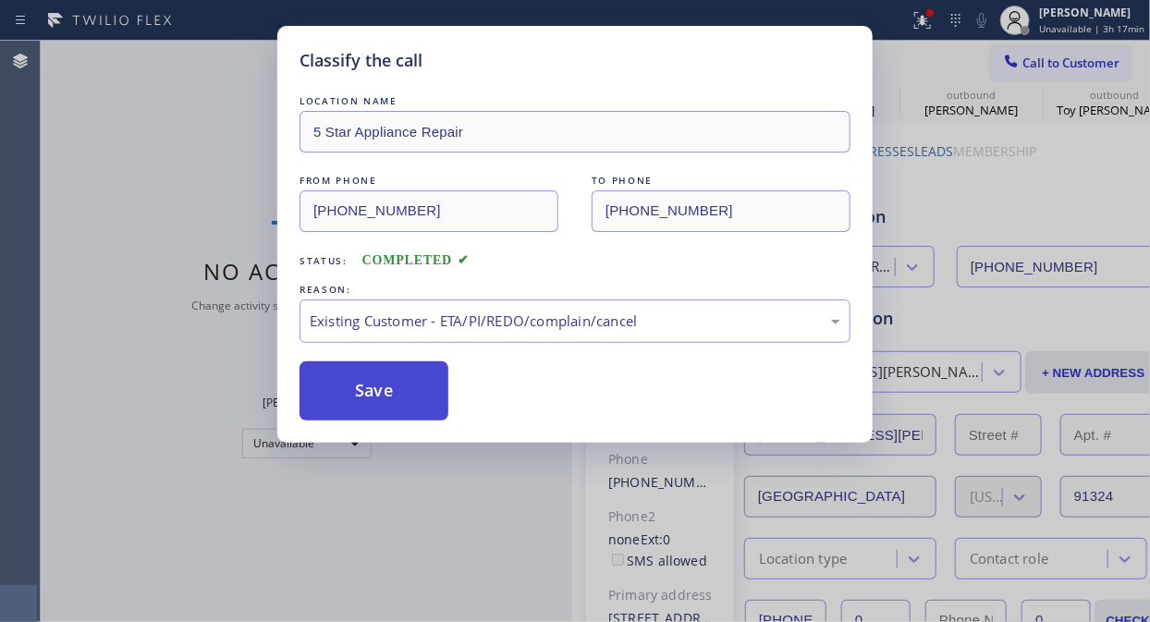
drag, startPoint x: 469, startPoint y: 408, endPoint x: 413, endPoint y: 394, distance: 57.2
click at [468, 408] on div "Save" at bounding box center [574, 390] width 551 height 59
click at [412, 394] on button "Save" at bounding box center [373, 390] width 149 height 59
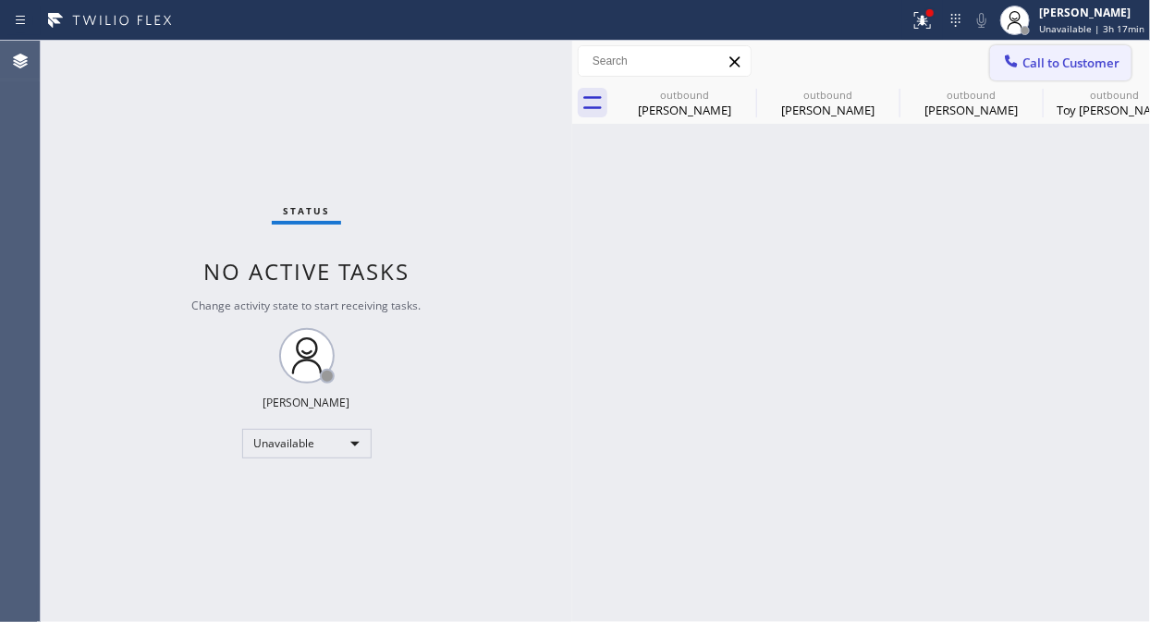
click at [1053, 47] on button "Call to Customer" at bounding box center [1060, 62] width 141 height 35
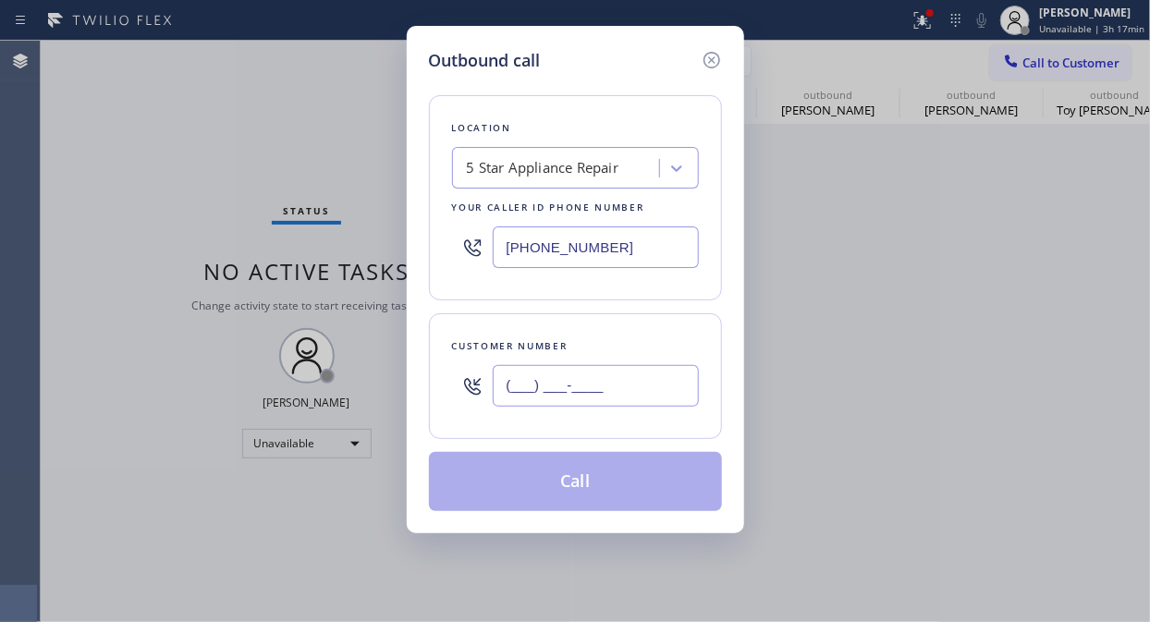
click at [578, 377] on input "(___) ___-____" at bounding box center [596, 386] width 206 height 42
paste input "805) 612-6977"
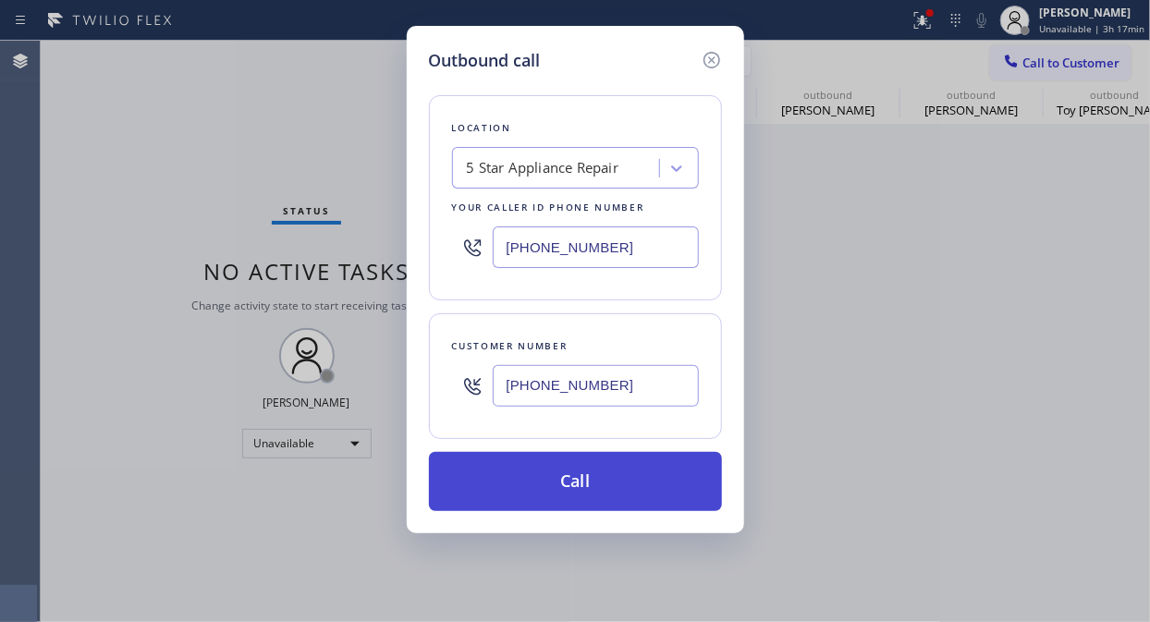
type input "[PHONE_NUMBER]"
click at [589, 481] on button "Call" at bounding box center [575, 481] width 293 height 59
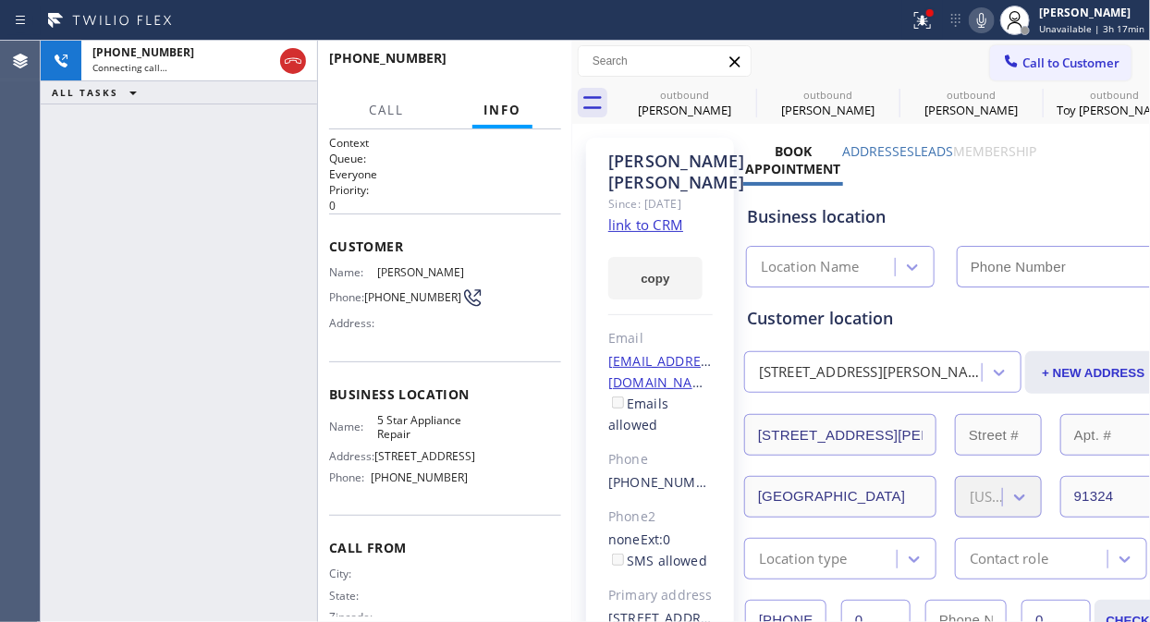
type input "[PHONE_NUMBER]"
click at [740, 102] on icon at bounding box center [744, 94] width 17 height 17
click at [0, 0] on icon at bounding box center [0, 0] width 0 height 0
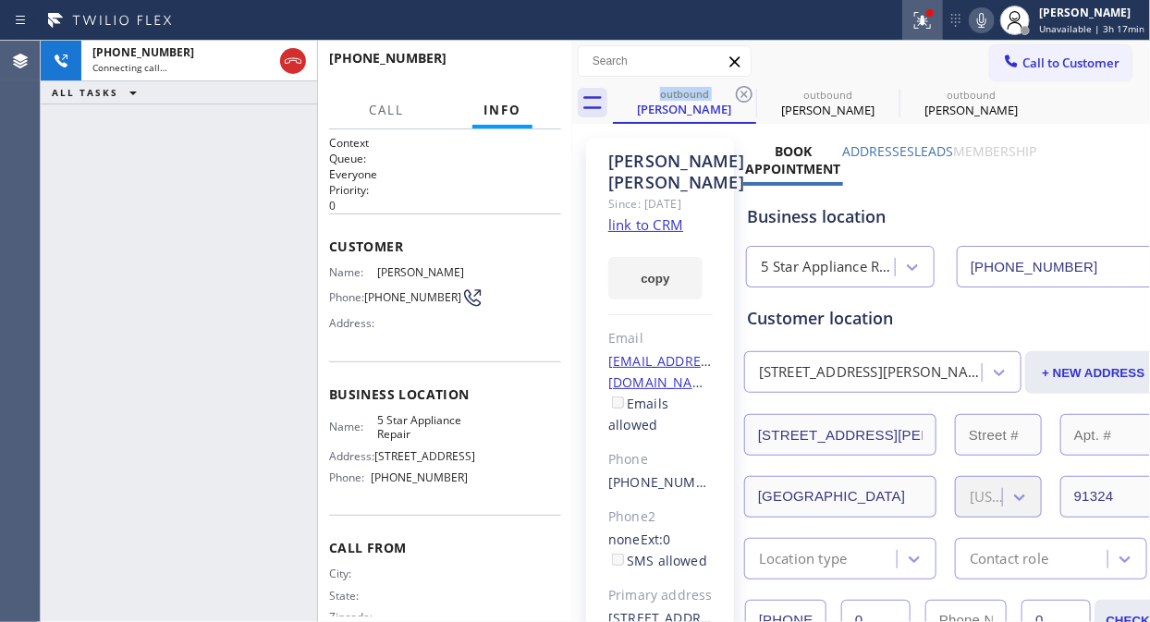
click at [924, 25] on icon at bounding box center [922, 20] width 22 height 22
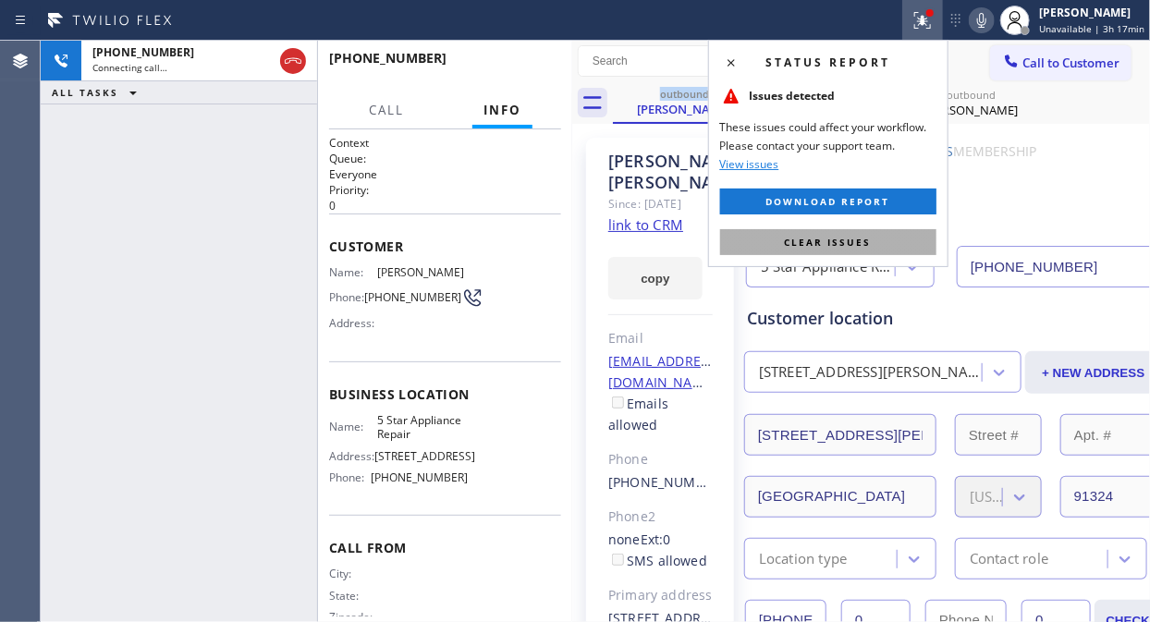
click at [834, 245] on span "Clear issues" at bounding box center [828, 242] width 87 height 13
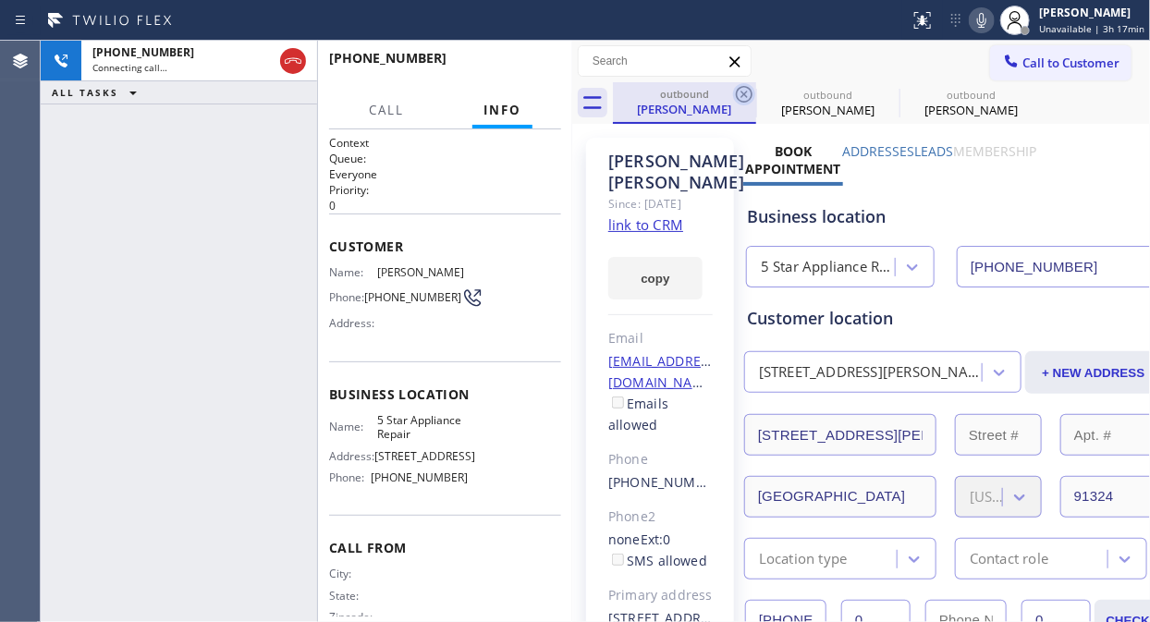
click at [740, 94] on icon at bounding box center [744, 94] width 22 height 22
drag, startPoint x: 62, startPoint y: 137, endPoint x: 79, endPoint y: 135, distance: 17.7
click at [68, 137] on div "[PHONE_NUMBER] Connecting call… ALL TASKS ALL TASKS ACTIVE TASKS TASKS IN WRAP …" at bounding box center [179, 331] width 276 height 581
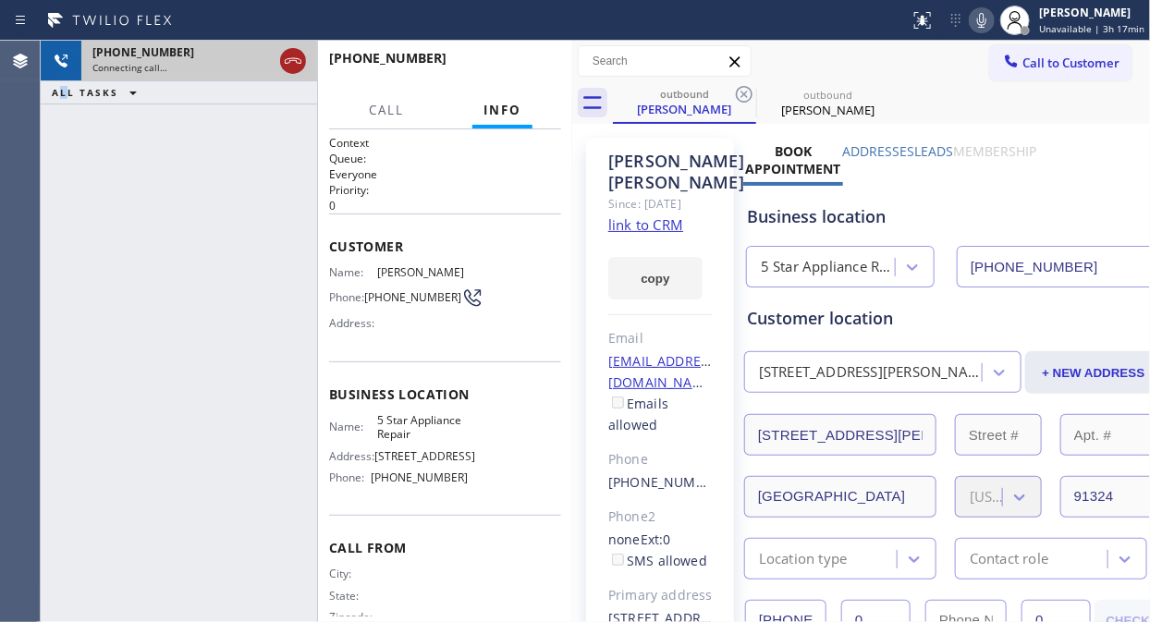
click at [288, 63] on icon at bounding box center [293, 61] width 22 height 22
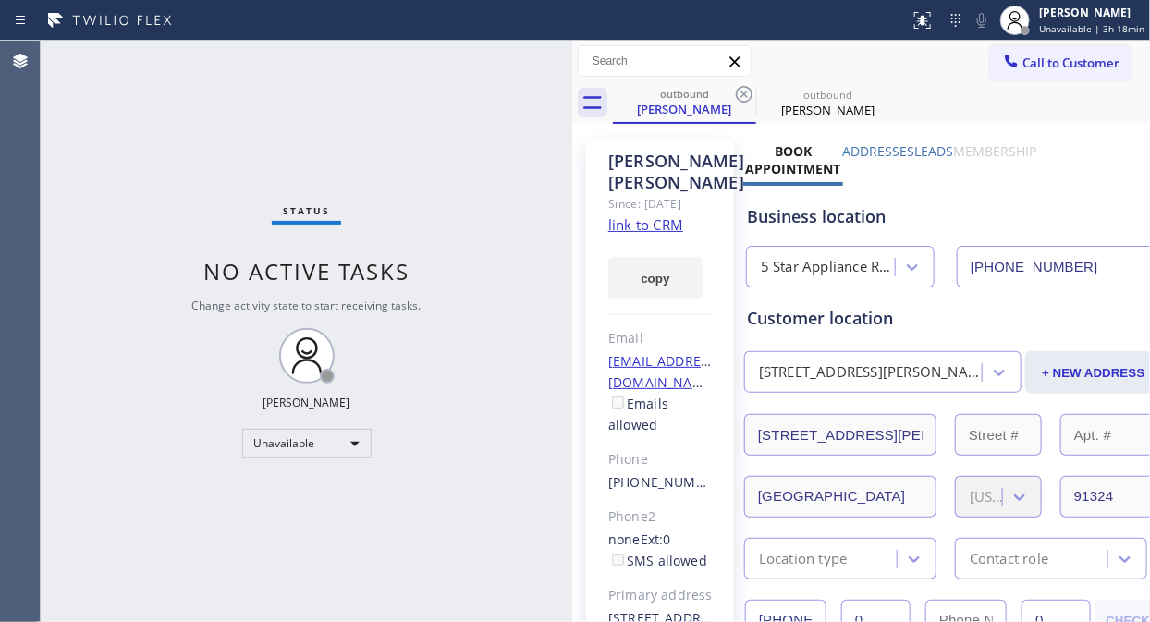
click at [1081, 67] on span "Call to Customer" at bounding box center [1070, 63] width 97 height 17
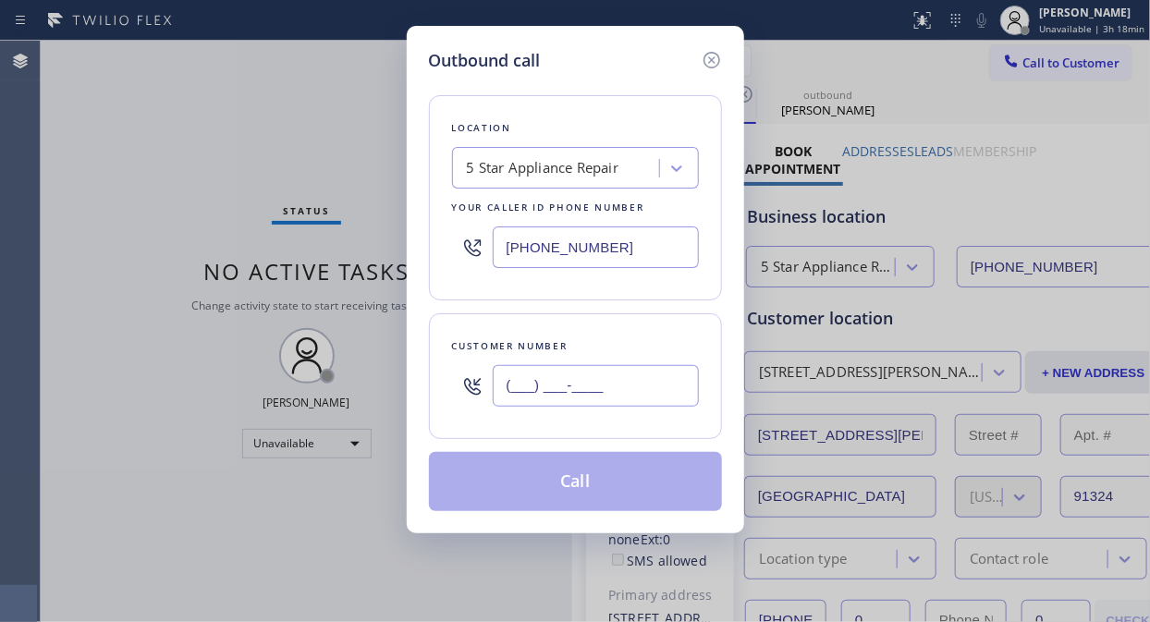
click at [623, 388] on input "(___) ___-____" at bounding box center [596, 386] width 206 height 42
paste input "858) 353-9911"
type input "[PHONE_NUMBER]"
click at [628, 482] on button "Call" at bounding box center [575, 481] width 293 height 59
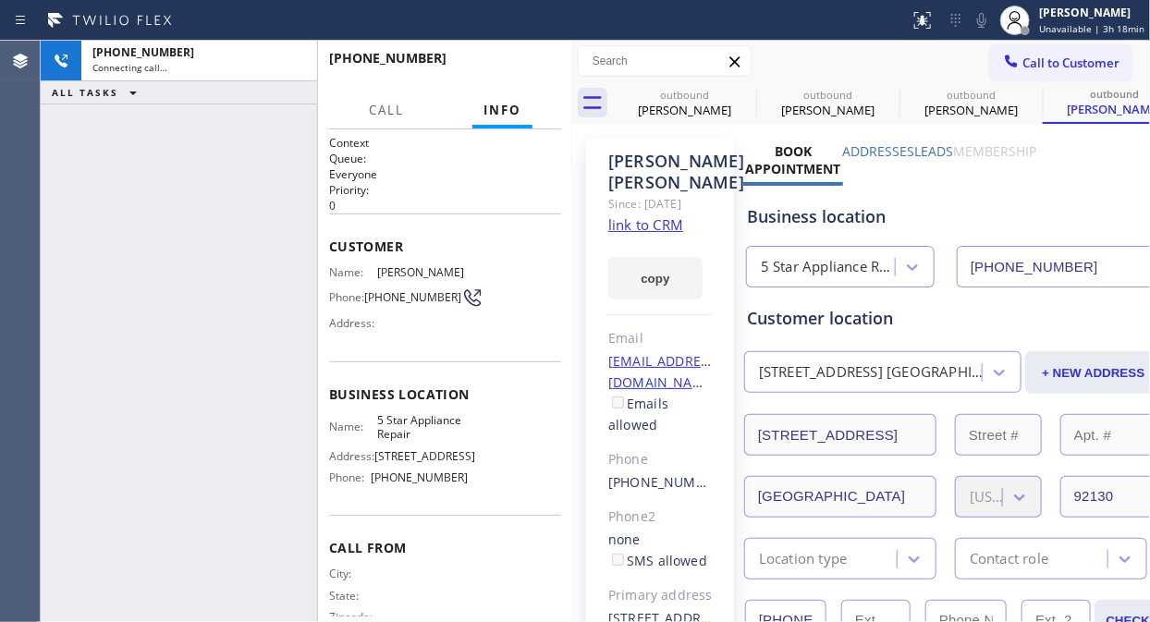
type input "[PHONE_NUMBER]"
click at [505, 69] on span "HANG UP" at bounding box center [518, 66] width 56 height 13
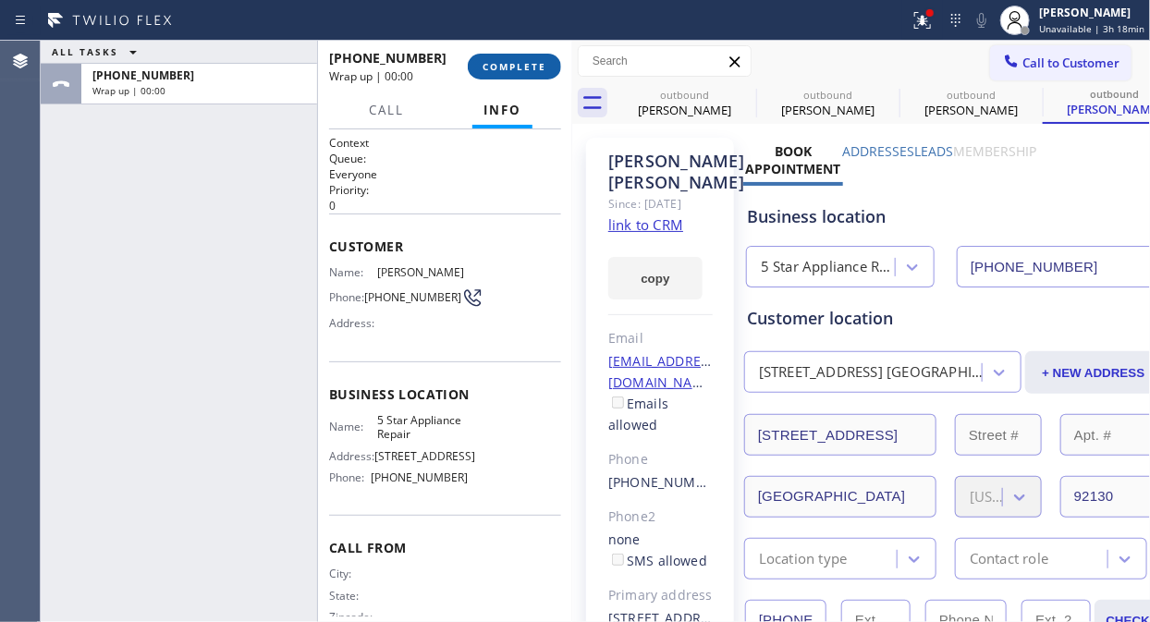
click at [505, 69] on span "COMPLETE" at bounding box center [514, 66] width 64 height 13
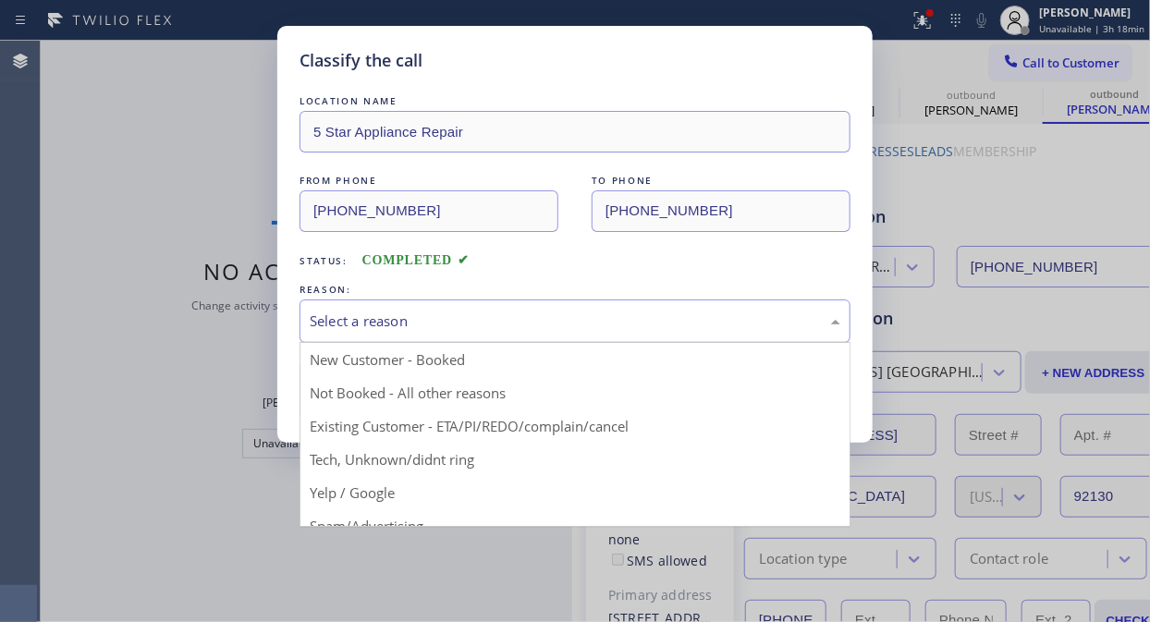
click at [534, 324] on div "Select a reason" at bounding box center [575, 320] width 530 height 21
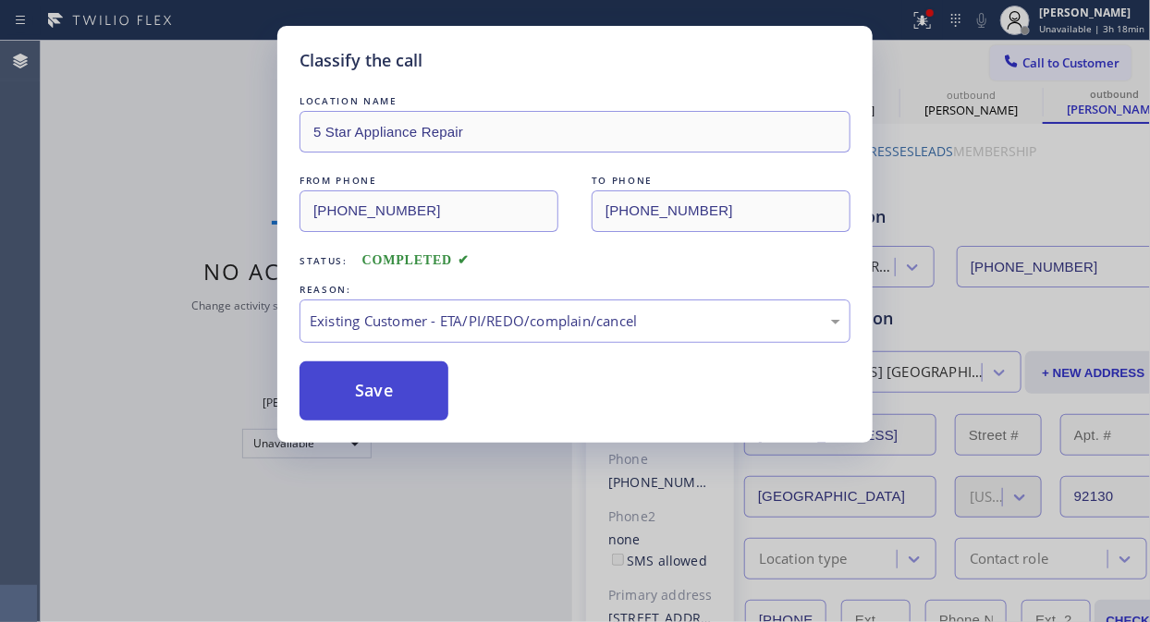
click at [377, 388] on button "Save" at bounding box center [373, 390] width 149 height 59
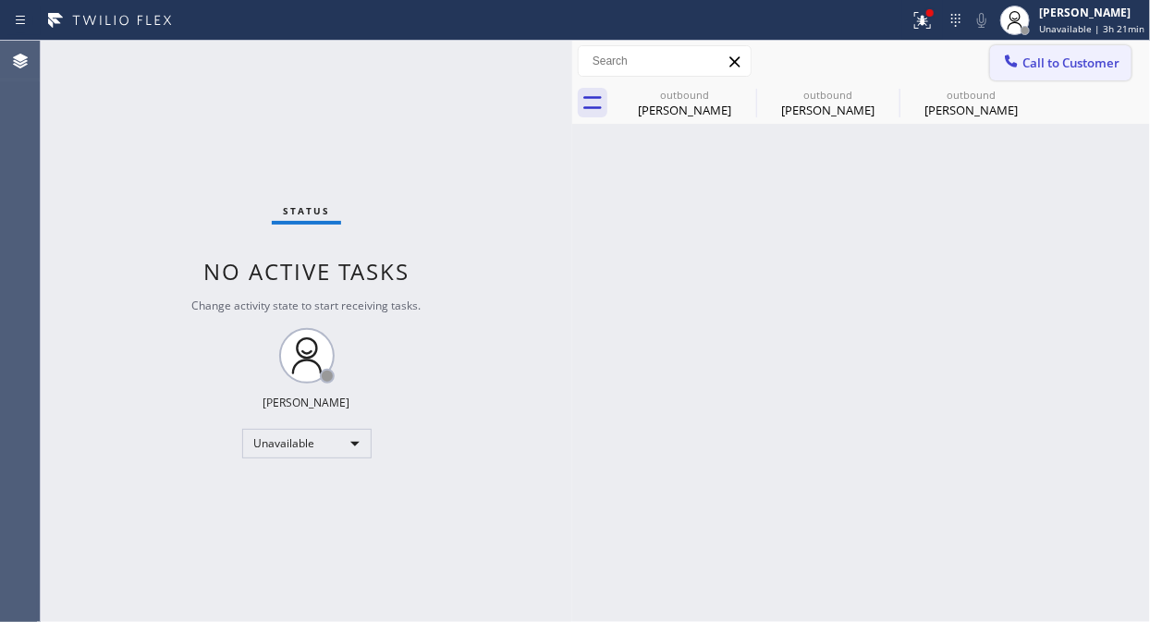
click at [1008, 69] on icon at bounding box center [1011, 61] width 18 height 18
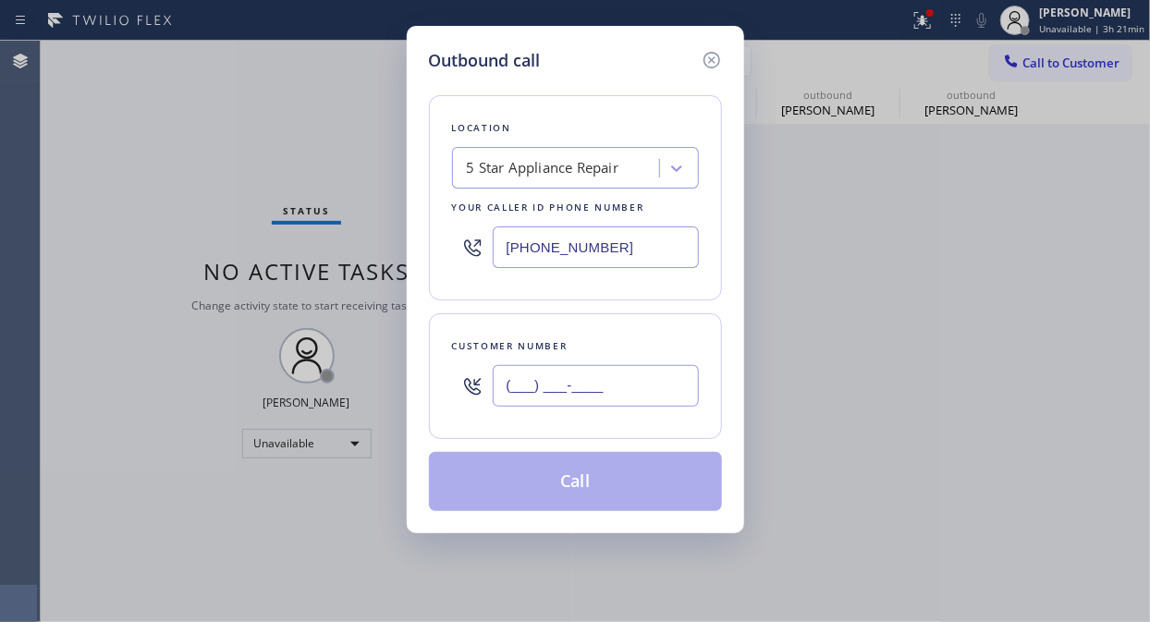
click at [550, 385] on input "(___) ___-____" at bounding box center [596, 386] width 206 height 42
paste input "206) 476-1182"
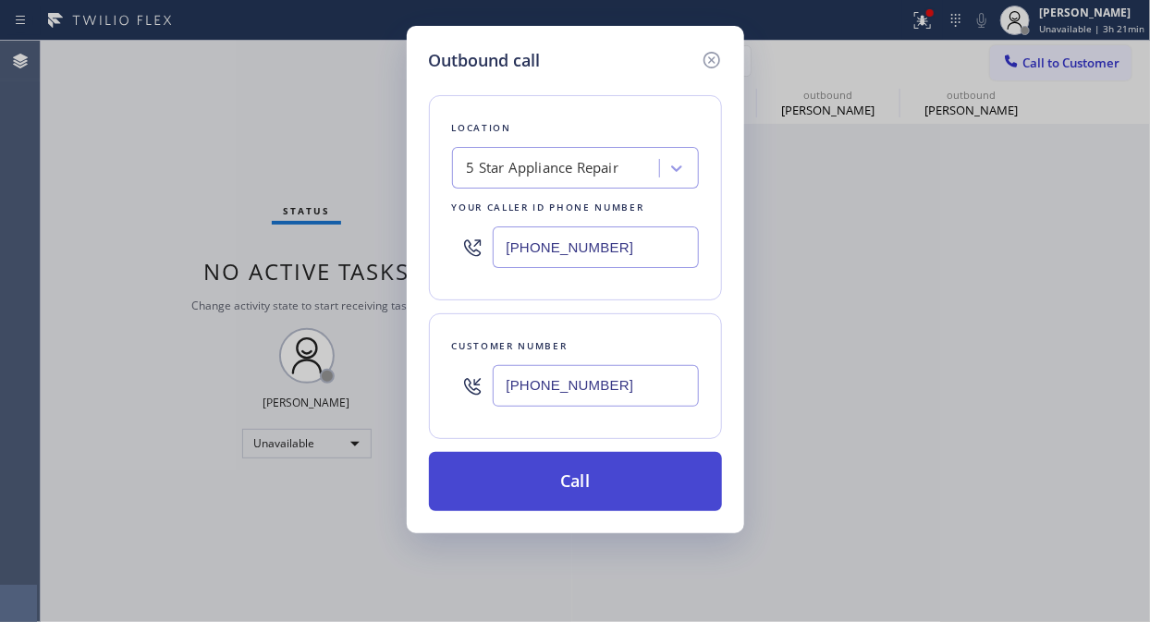
type input "[PHONE_NUMBER]"
click at [596, 467] on button "Call" at bounding box center [575, 481] width 293 height 59
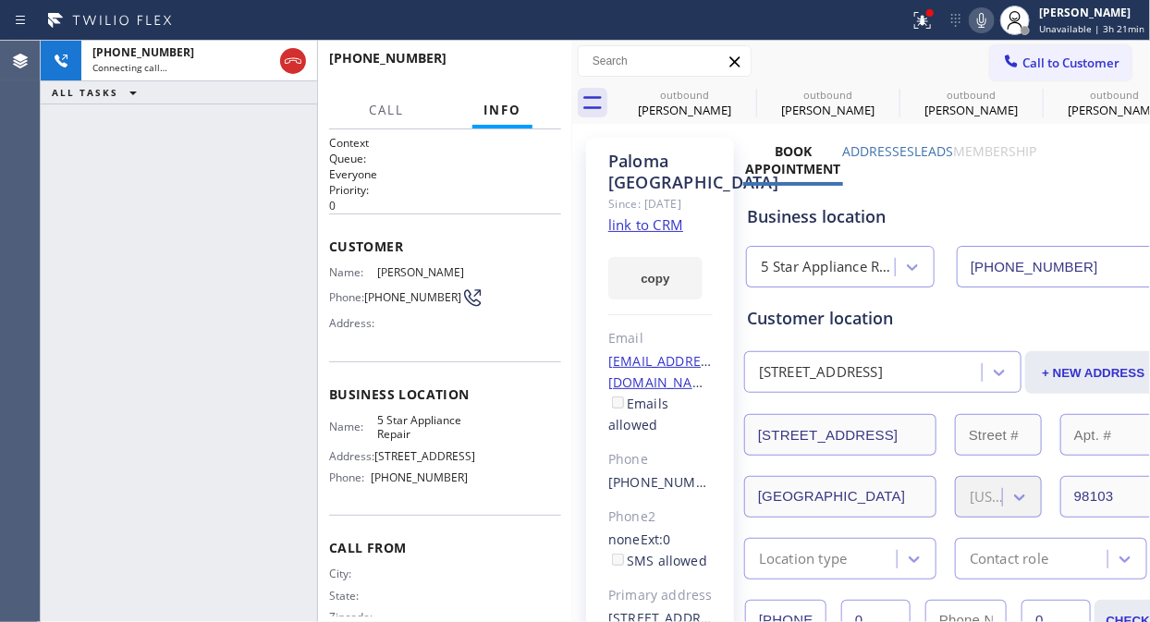
type input "[PHONE_NUMBER]"
drag, startPoint x: 111, startPoint y: 190, endPoint x: 157, endPoint y: 121, distance: 83.3
click at [111, 190] on div "[PHONE_NUMBER] Live | 00:07 ALL TASKS ALL TASKS ACTIVE TASKS TASKS IN WRAP UP" at bounding box center [179, 331] width 276 height 581
click at [327, 61] on div "[PHONE_NUMBER] Live | 00:07 HANG UP" at bounding box center [445, 67] width 254 height 52
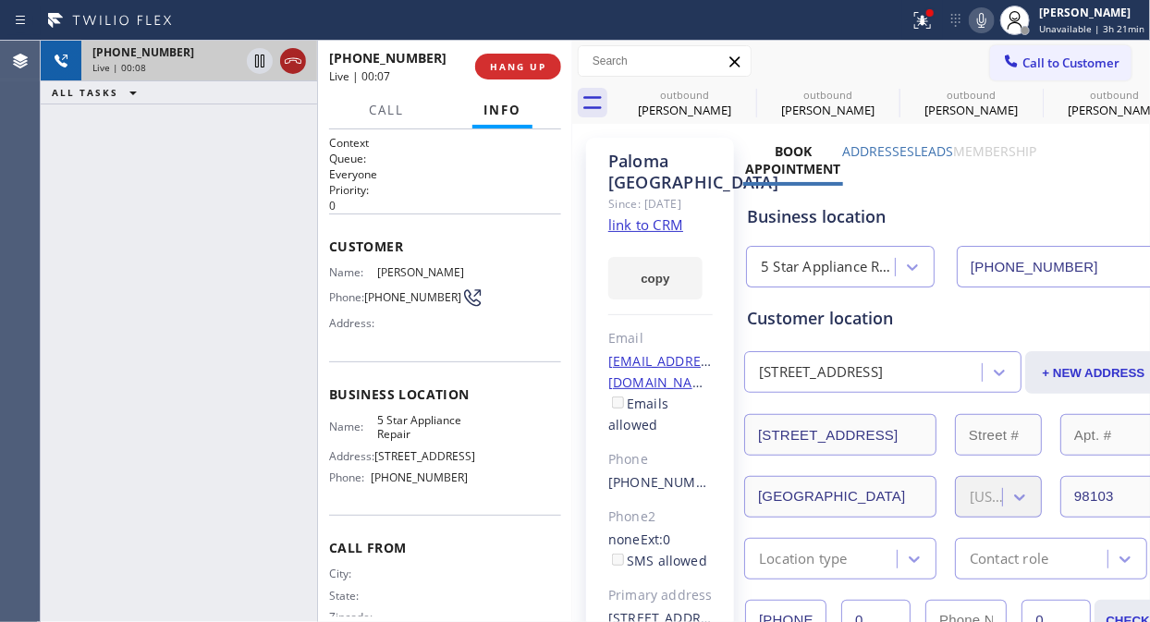
click at [298, 65] on icon at bounding box center [293, 61] width 22 height 22
click at [529, 74] on button "HANG UP" at bounding box center [518, 67] width 86 height 26
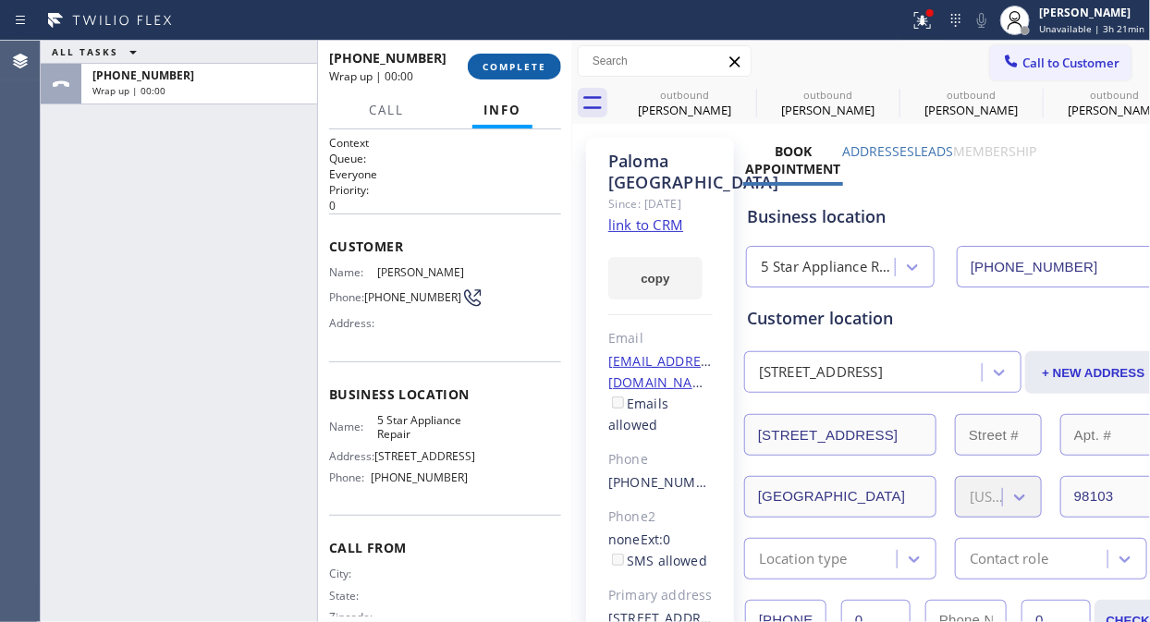
click at [529, 74] on button "COMPLETE" at bounding box center [514, 67] width 93 height 26
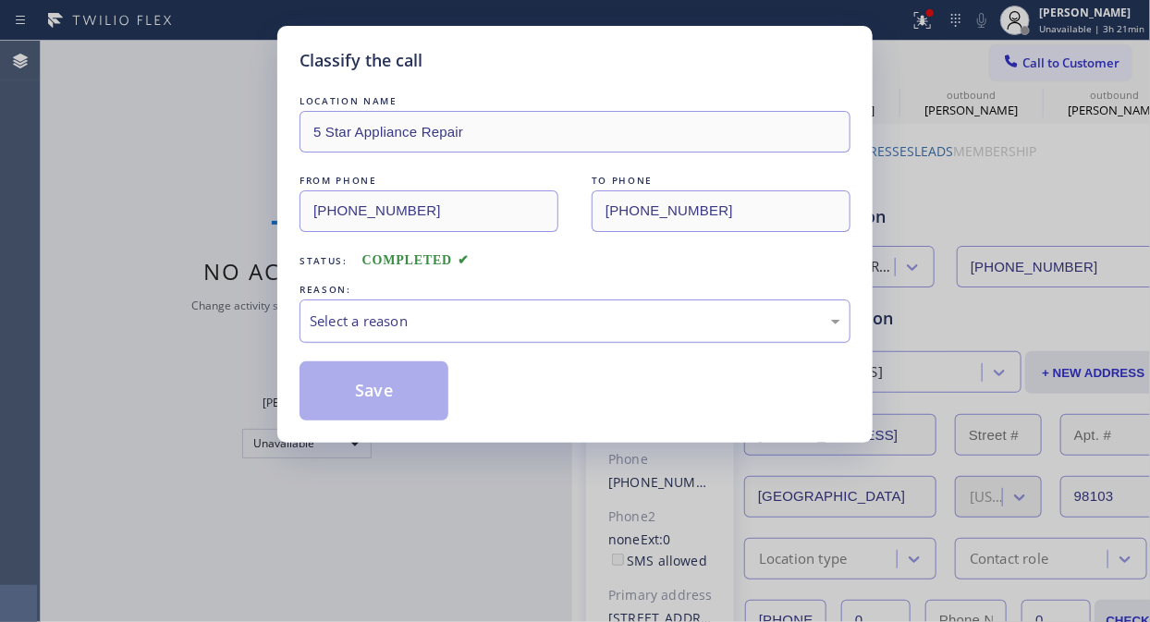
click at [531, 321] on div "Select a reason" at bounding box center [575, 320] width 530 height 21
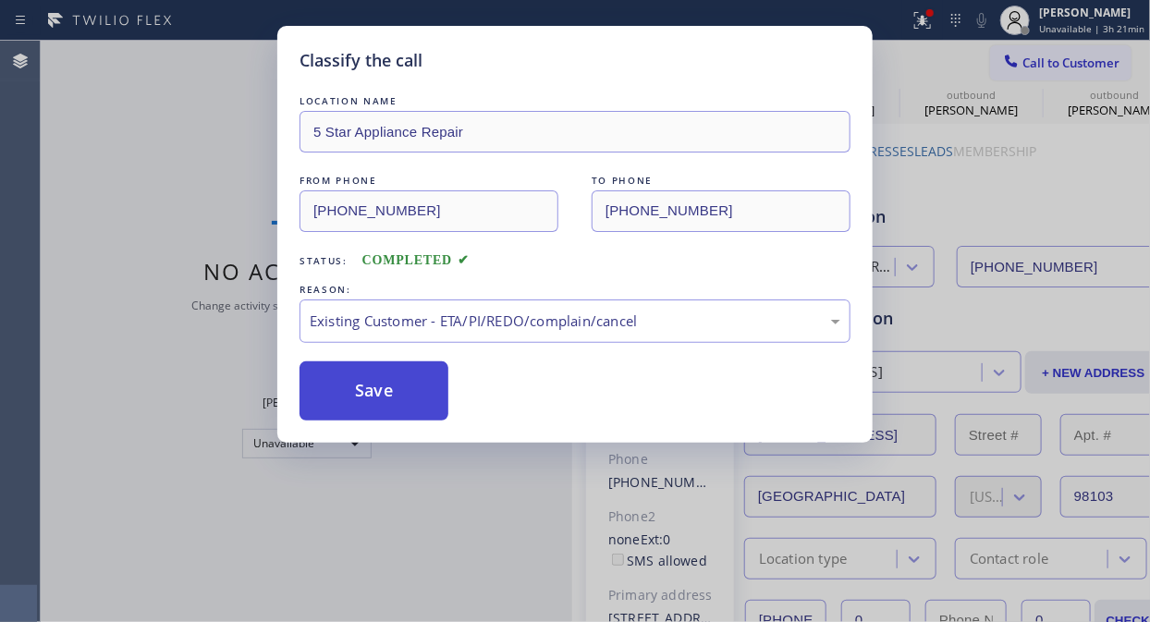
click at [402, 394] on button "Save" at bounding box center [373, 390] width 149 height 59
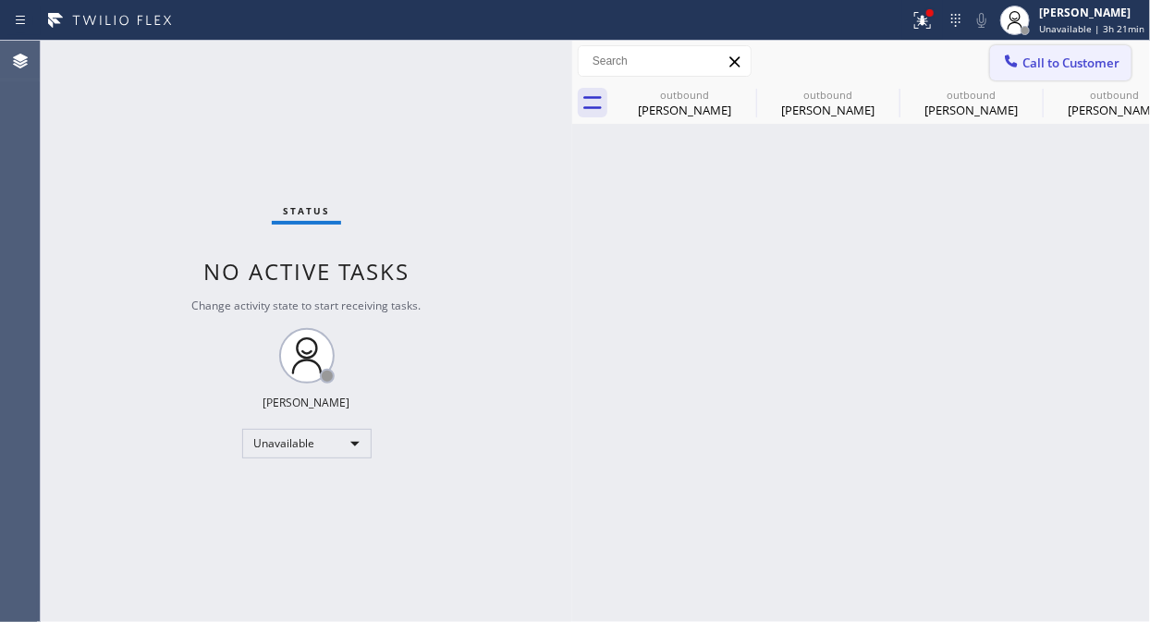
click at [1028, 71] on button "Call to Customer" at bounding box center [1060, 62] width 141 height 35
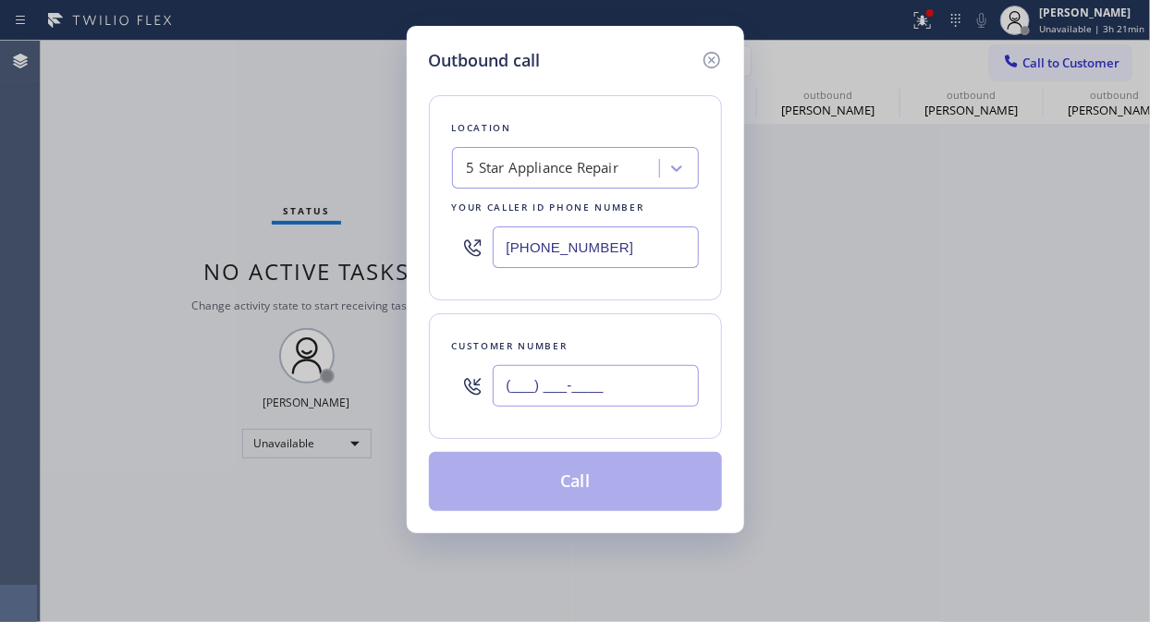
click at [570, 385] on input "(___) ___-____" at bounding box center [596, 386] width 206 height 42
paste input "858) 248-5091"
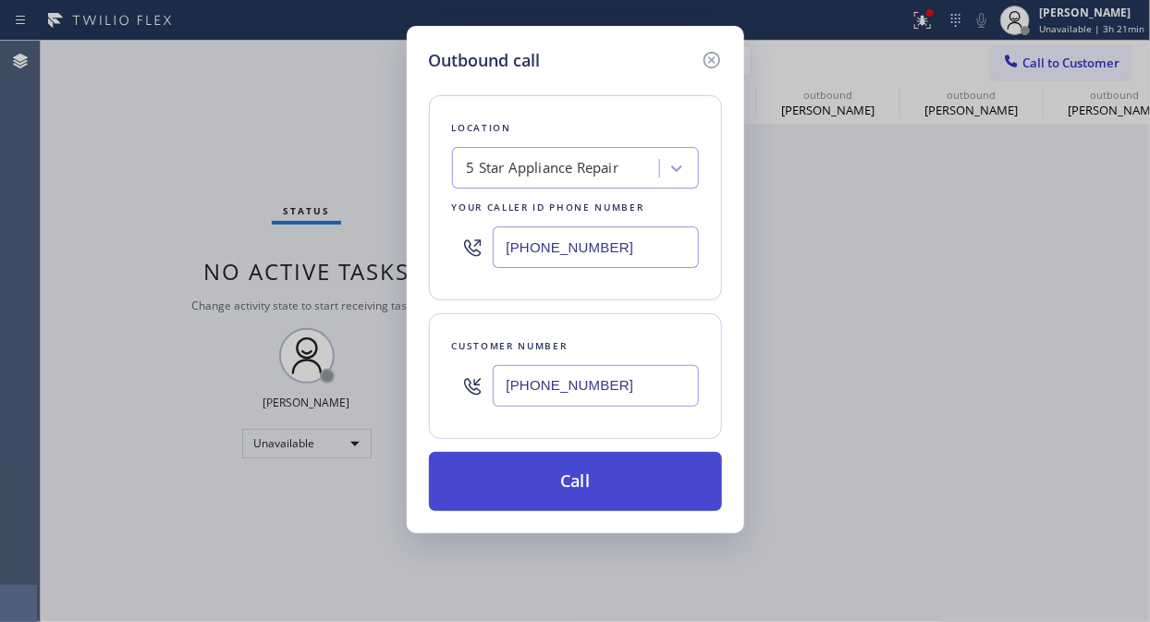
type input "[PHONE_NUMBER]"
drag, startPoint x: 598, startPoint y: 477, endPoint x: 617, endPoint y: 462, distance: 24.4
click at [599, 478] on button "Call" at bounding box center [575, 481] width 293 height 59
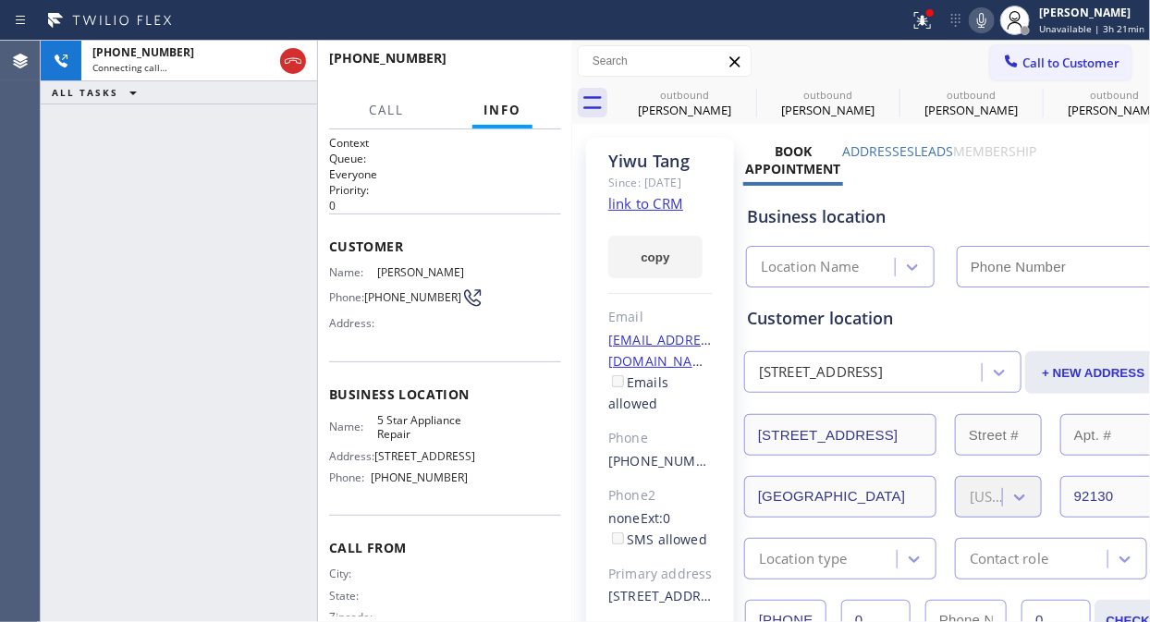
type input "[PHONE_NUMBER]"
click at [918, 24] on icon at bounding box center [922, 20] width 22 height 22
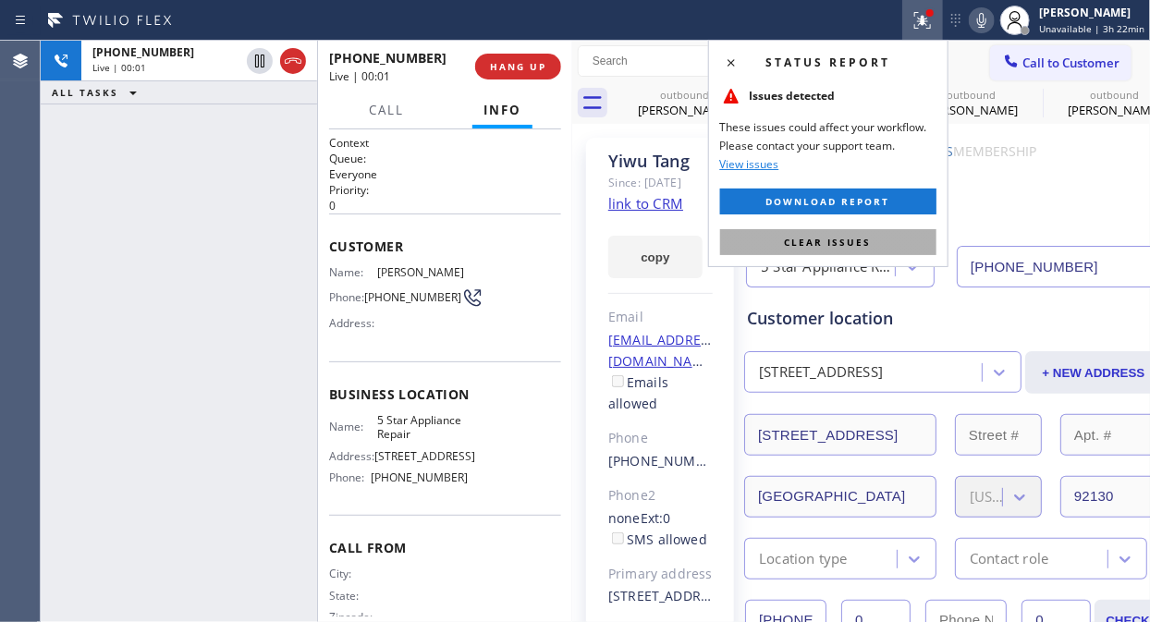
click at [835, 236] on span "Clear issues" at bounding box center [828, 242] width 87 height 13
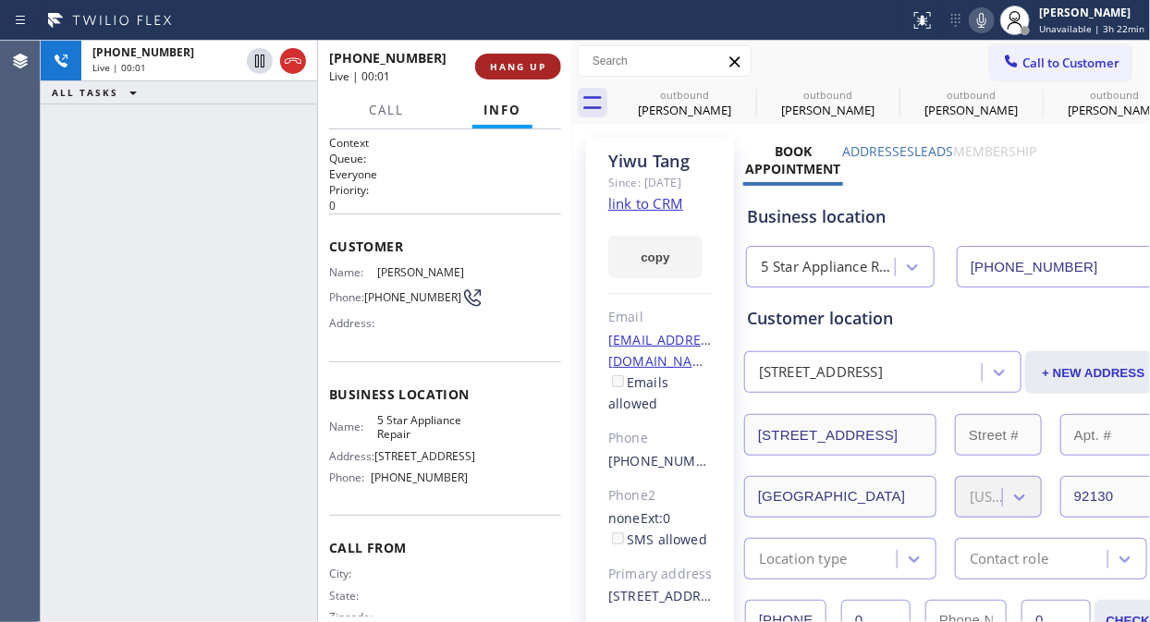
click at [494, 70] on span "HANG UP" at bounding box center [518, 66] width 56 height 13
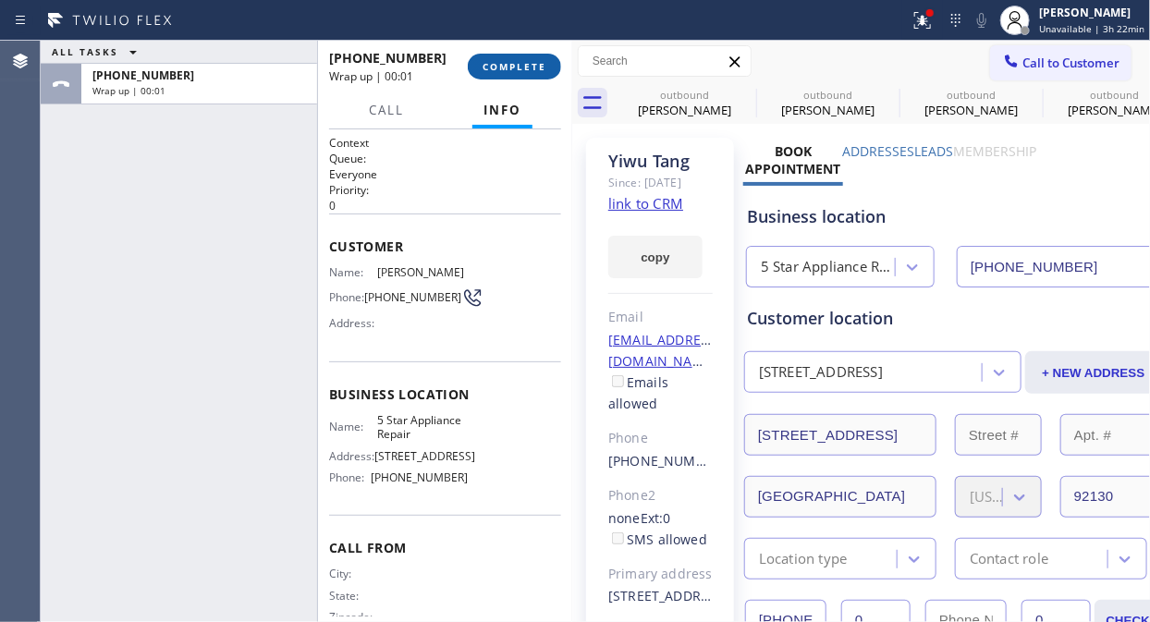
click at [501, 69] on span "COMPLETE" at bounding box center [514, 66] width 64 height 13
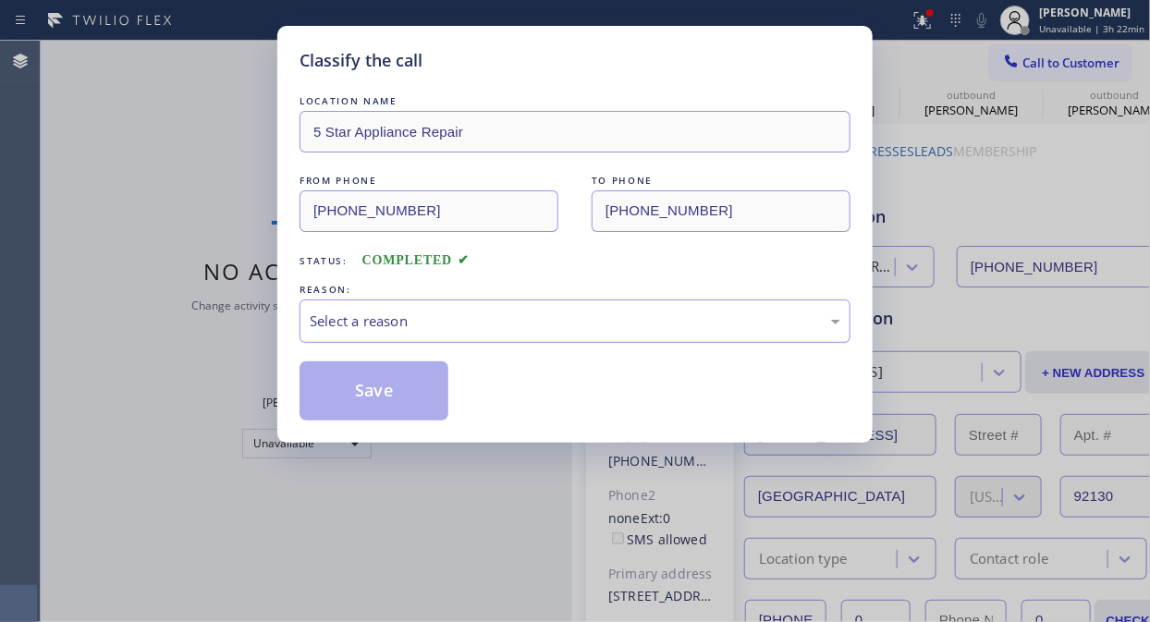
click at [534, 320] on div "Select a reason" at bounding box center [575, 320] width 530 height 21
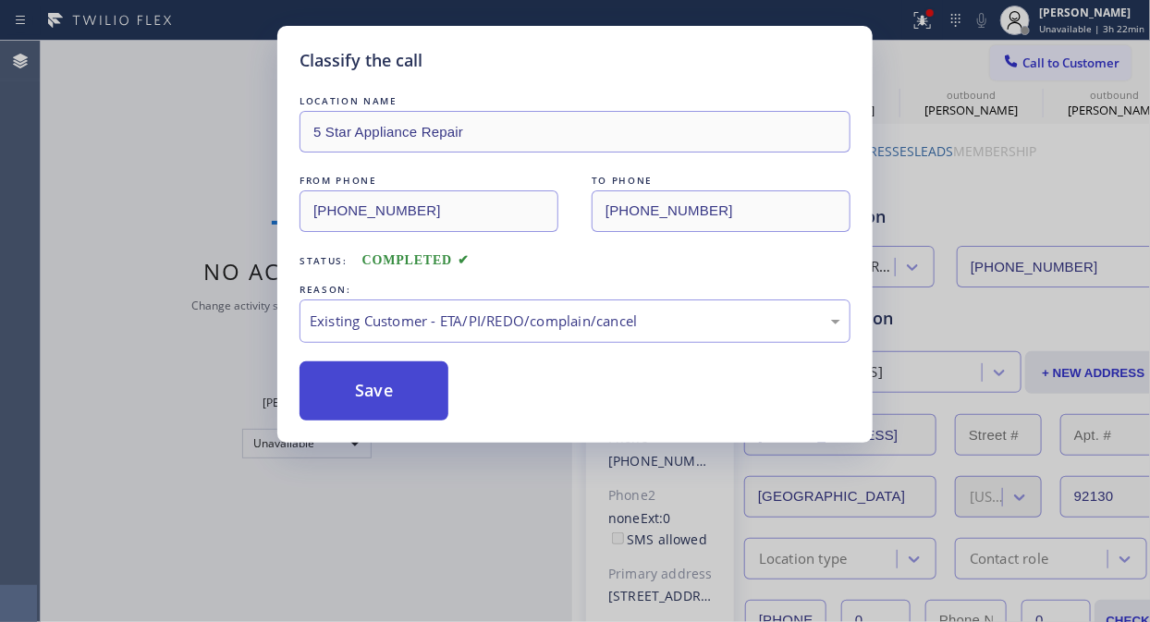
click at [367, 384] on button "Save" at bounding box center [373, 390] width 149 height 59
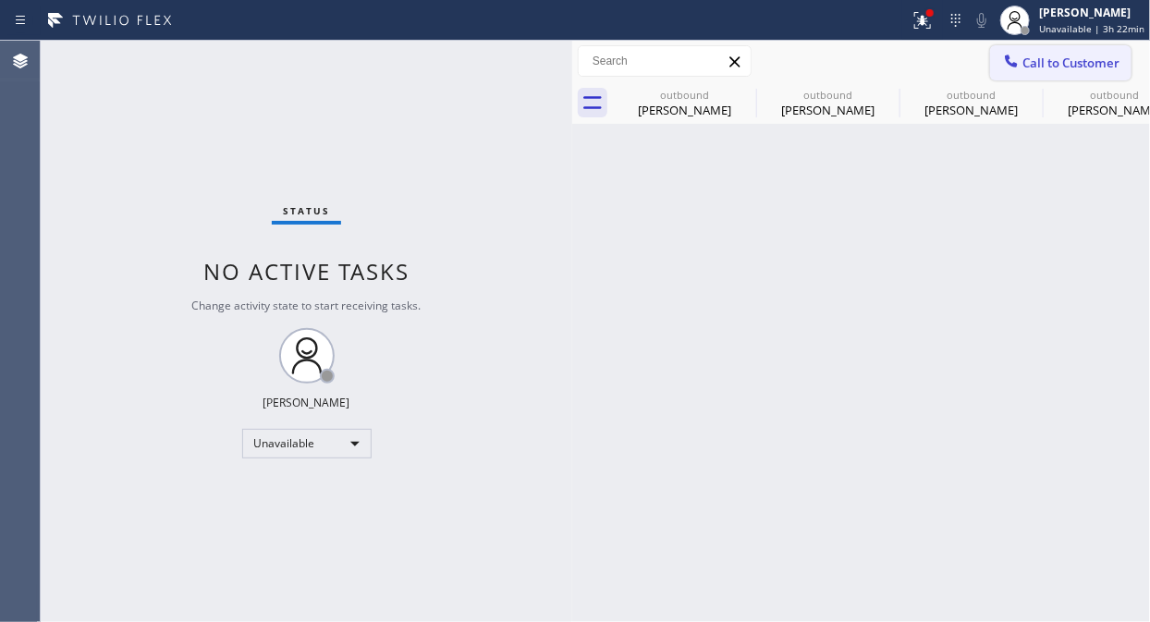
click at [1036, 67] on span "Call to Customer" at bounding box center [1070, 63] width 97 height 17
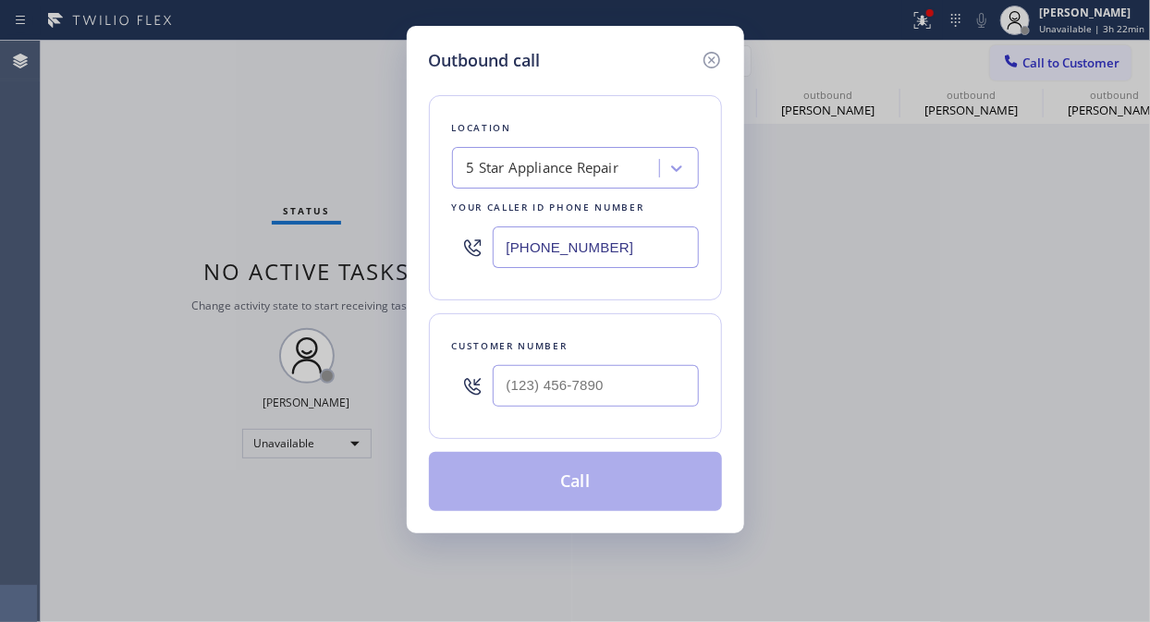
click at [607, 362] on div at bounding box center [596, 386] width 206 height 60
click at [593, 394] on input "(___) ___-____" at bounding box center [596, 386] width 206 height 42
paste input "206) 938-2551"
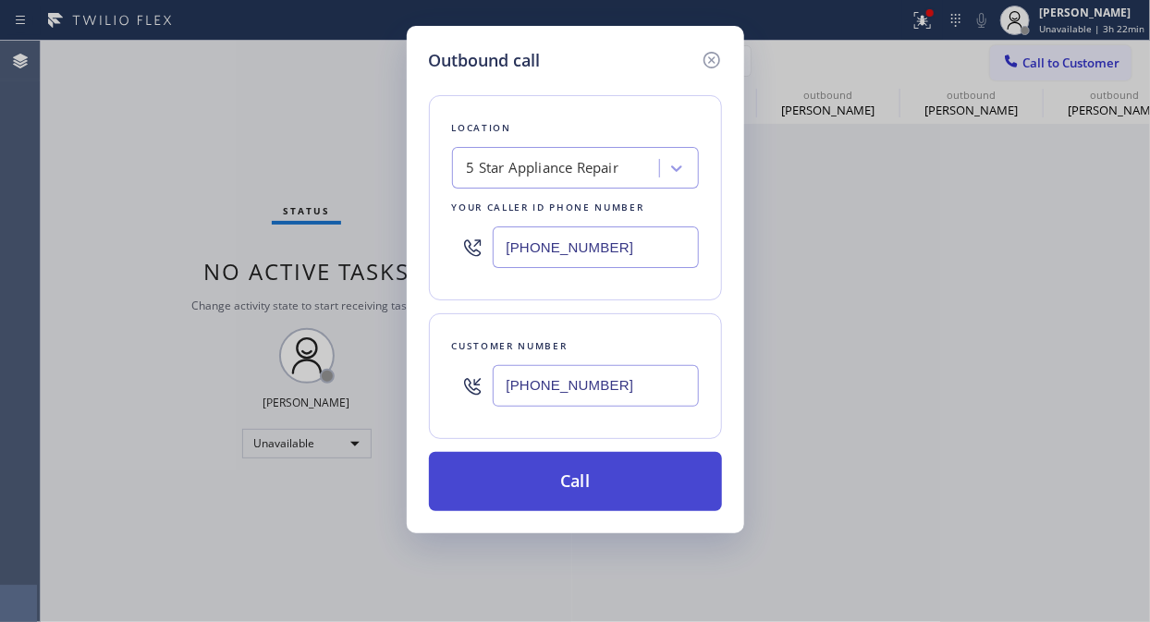
type input "[PHONE_NUMBER]"
click at [607, 479] on button "Call" at bounding box center [575, 481] width 293 height 59
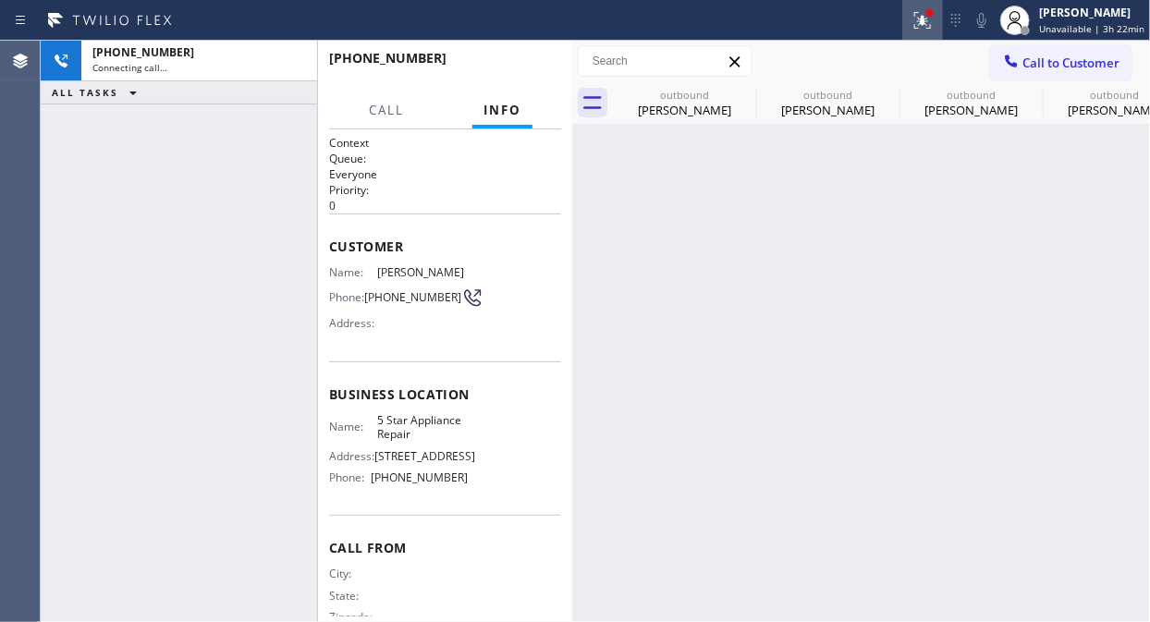
click at [926, 33] on button at bounding box center [922, 20] width 41 height 41
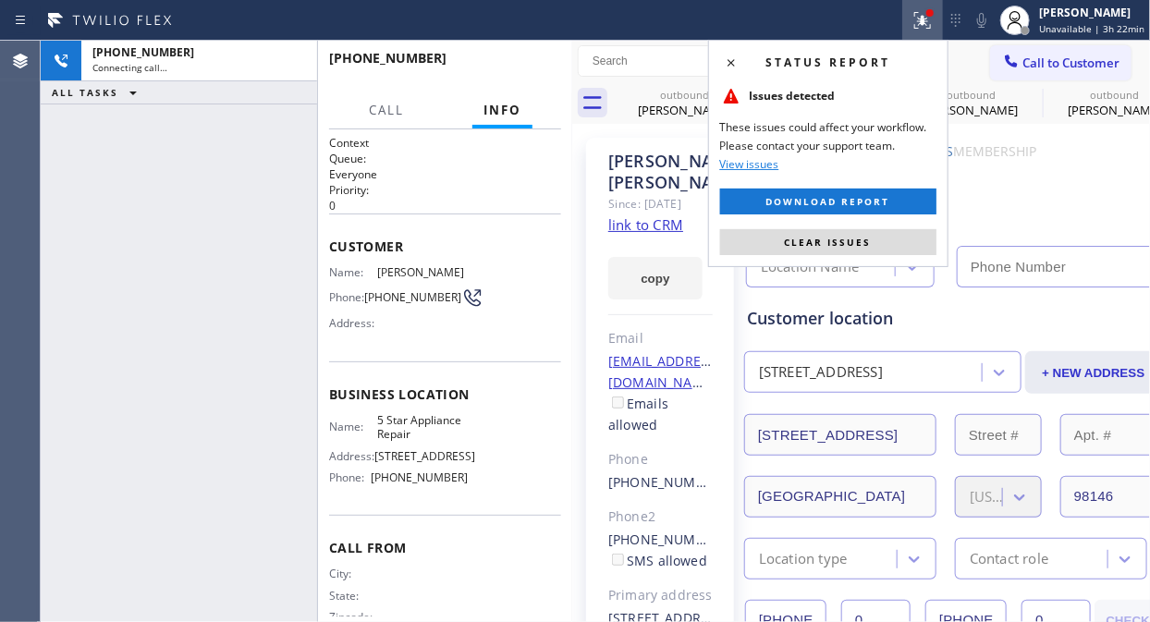
drag, startPoint x: 854, startPoint y: 243, endPoint x: 845, endPoint y: 48, distance: 195.2
click at [854, 243] on span "Clear issues" at bounding box center [828, 242] width 87 height 13
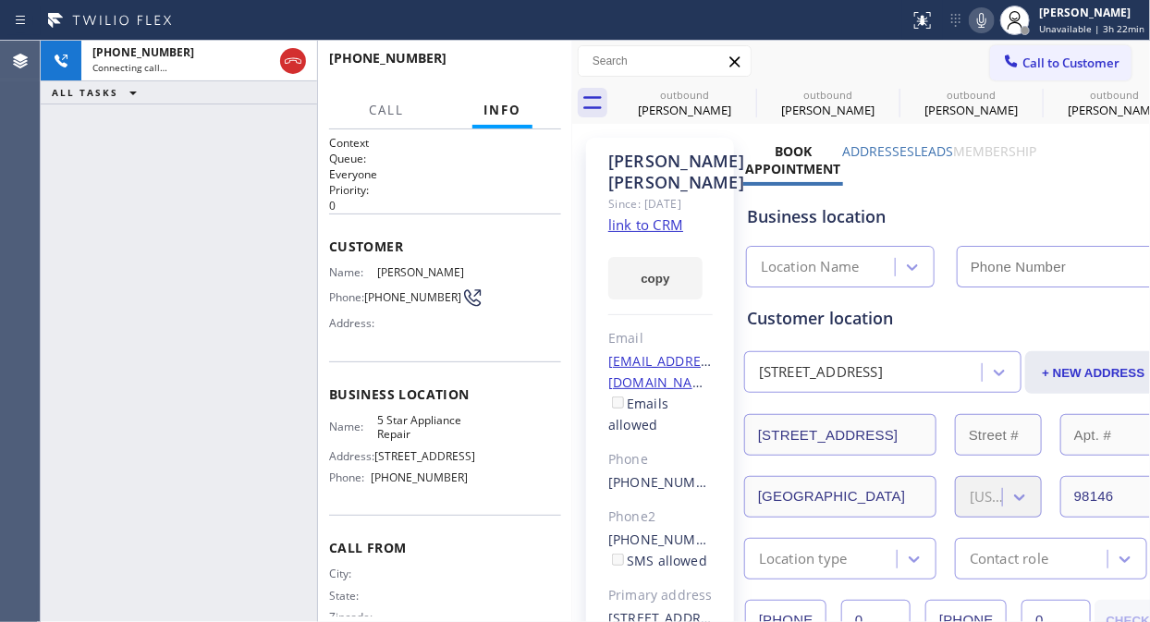
type input "[PHONE_NUMBER]"
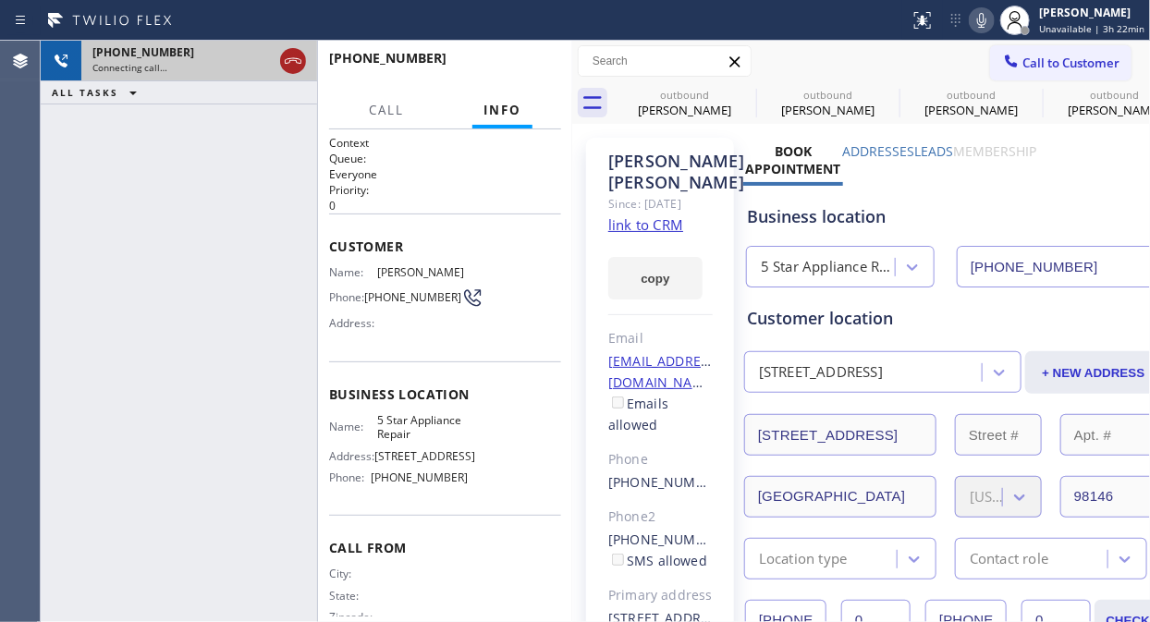
click at [292, 66] on icon at bounding box center [293, 61] width 22 height 22
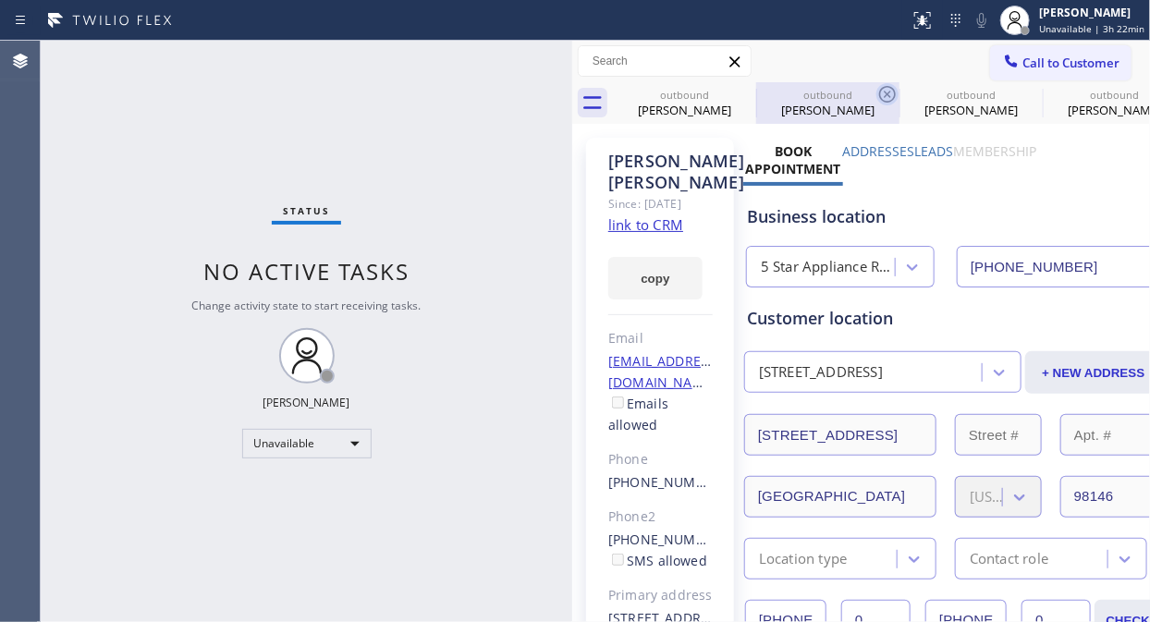
click at [0, 0] on icon at bounding box center [0, 0] width 0 height 0
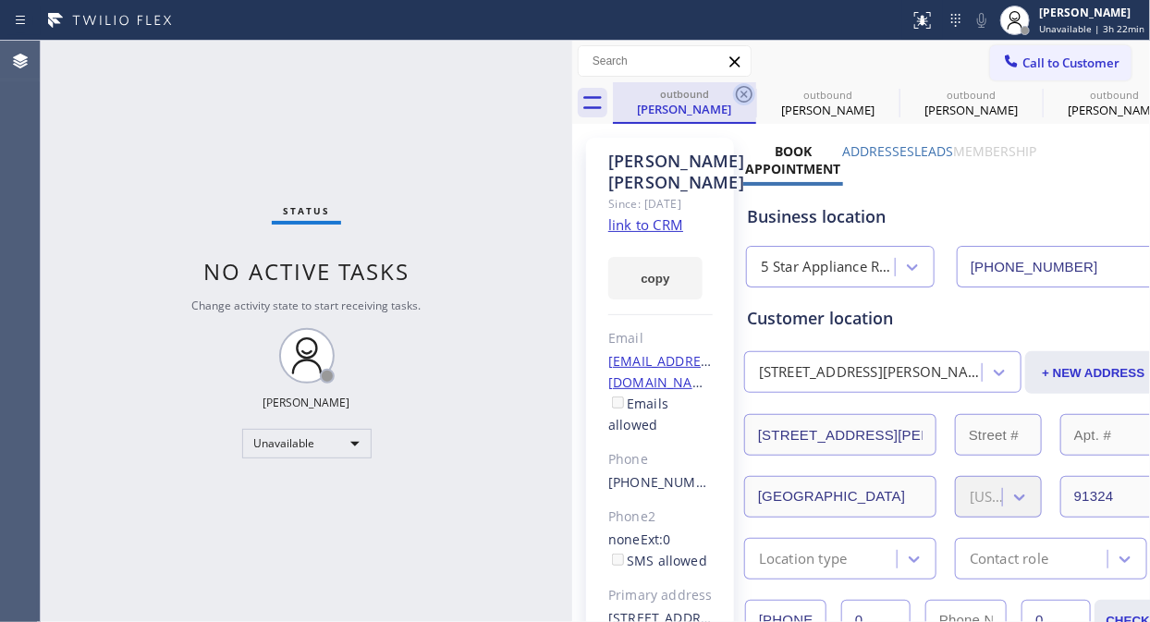
click at [747, 92] on icon at bounding box center [744, 94] width 22 height 22
click at [0, 0] on icon at bounding box center [0, 0] width 0 height 0
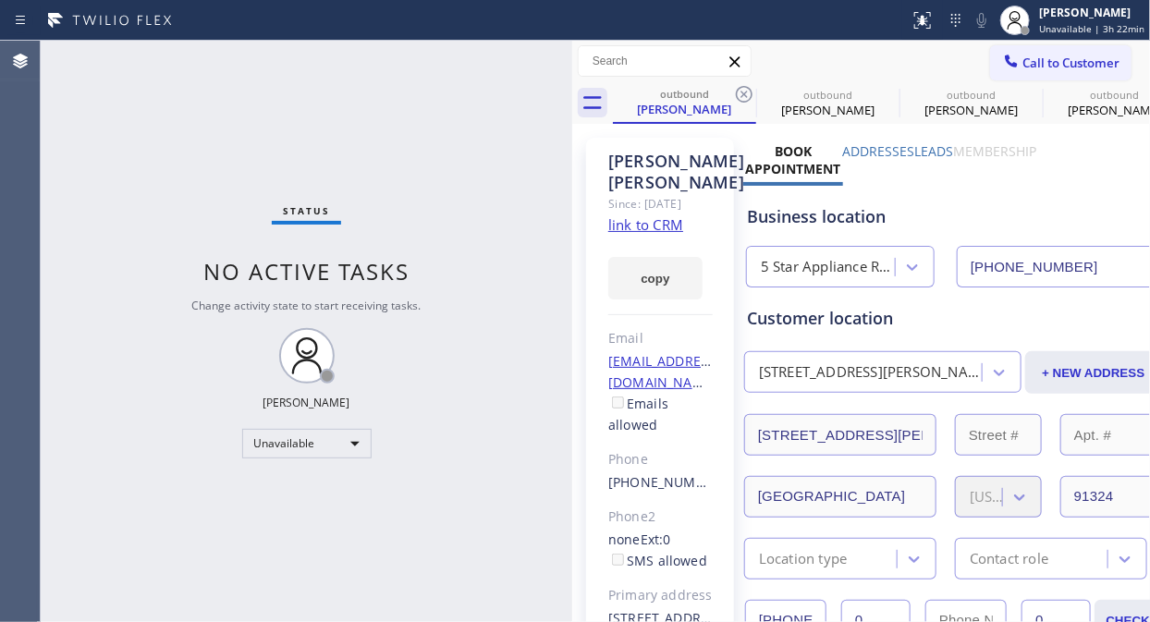
click at [0, 0] on icon at bounding box center [0, 0] width 0 height 0
click at [743, 89] on div "outbound [PERSON_NAME] outbound [PERSON_NAME] outbound [PERSON_NAME] outbound Y…" at bounding box center [881, 103] width 537 height 42
click at [742, 89] on div "outbound [PERSON_NAME] outbound [PERSON_NAME] outbound [PERSON_NAME] outbound Y…" at bounding box center [881, 103] width 537 height 42
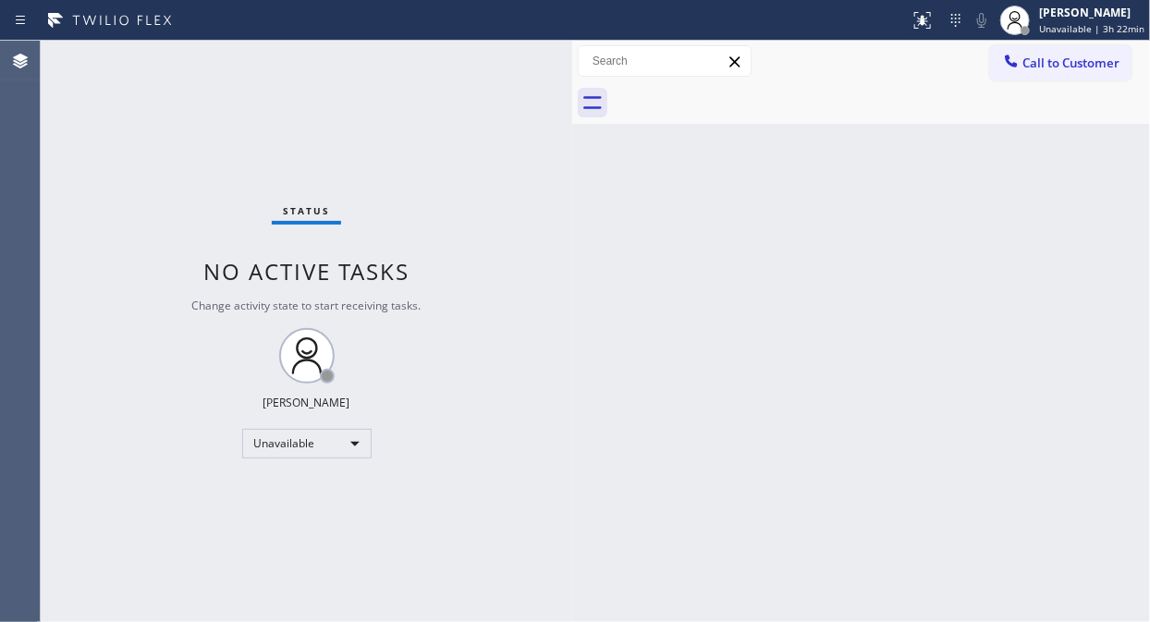
click at [742, 89] on div at bounding box center [881, 103] width 537 height 42
click at [1038, 67] on span "Call to Customer" at bounding box center [1070, 63] width 97 height 17
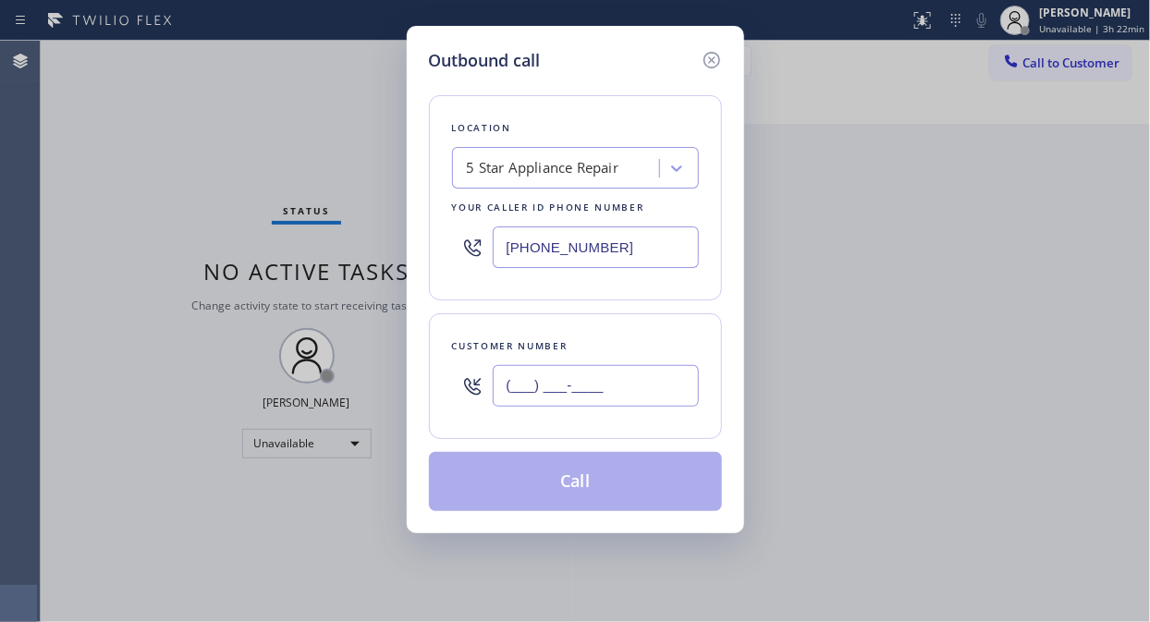
click at [603, 395] on input "(___) ___-____" at bounding box center [596, 386] width 206 height 42
paste input "949) 903-5057"
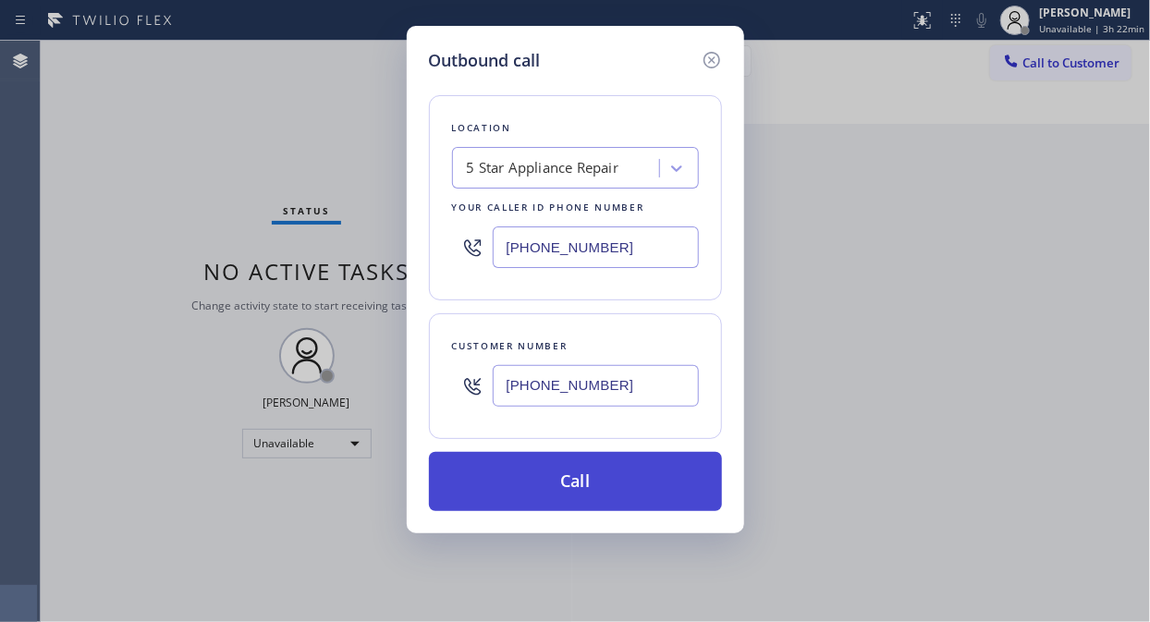
type input "[PHONE_NUMBER]"
click at [616, 487] on button "Call" at bounding box center [575, 481] width 293 height 59
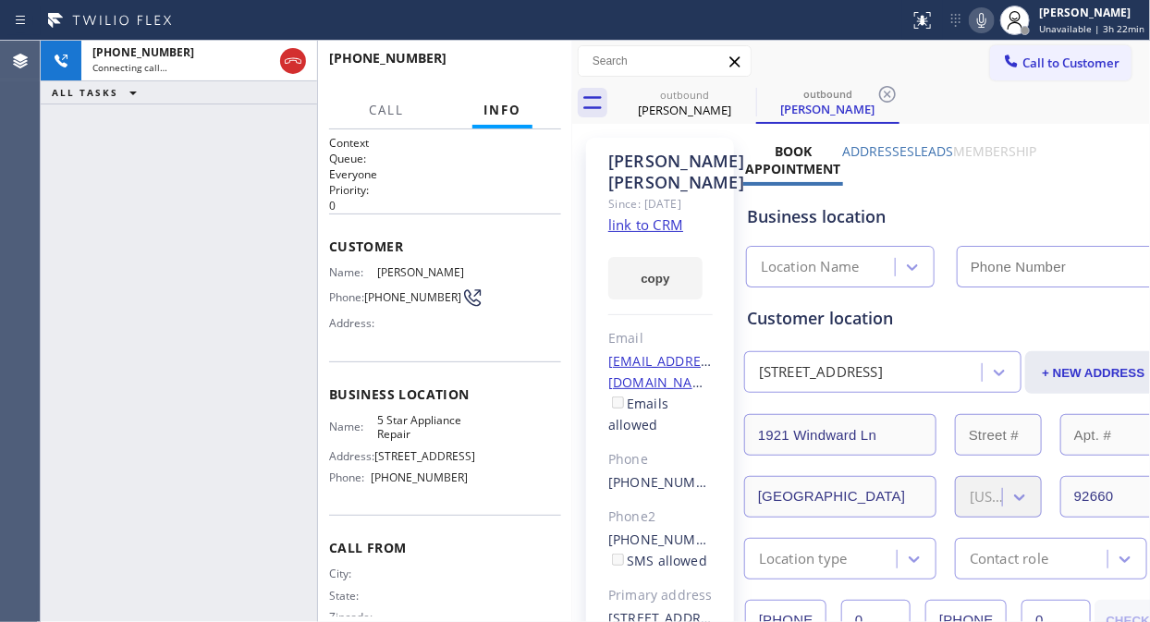
type input "[PHONE_NUMBER]"
click at [525, 60] on span "HANG UP" at bounding box center [518, 66] width 56 height 13
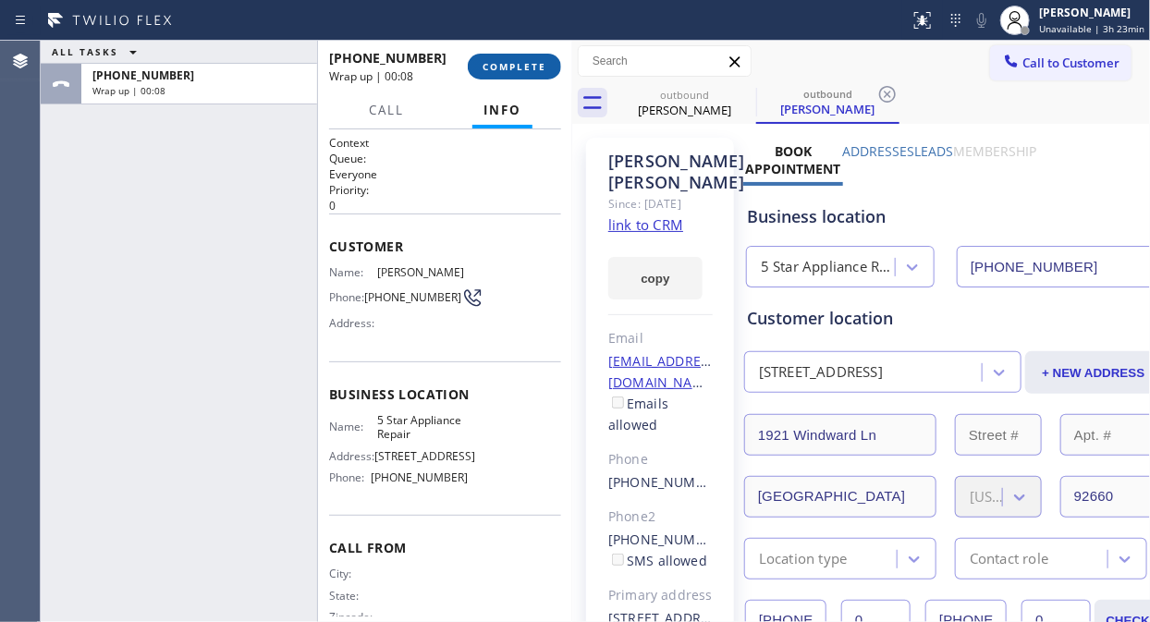
click at [541, 75] on button "COMPLETE" at bounding box center [514, 67] width 93 height 26
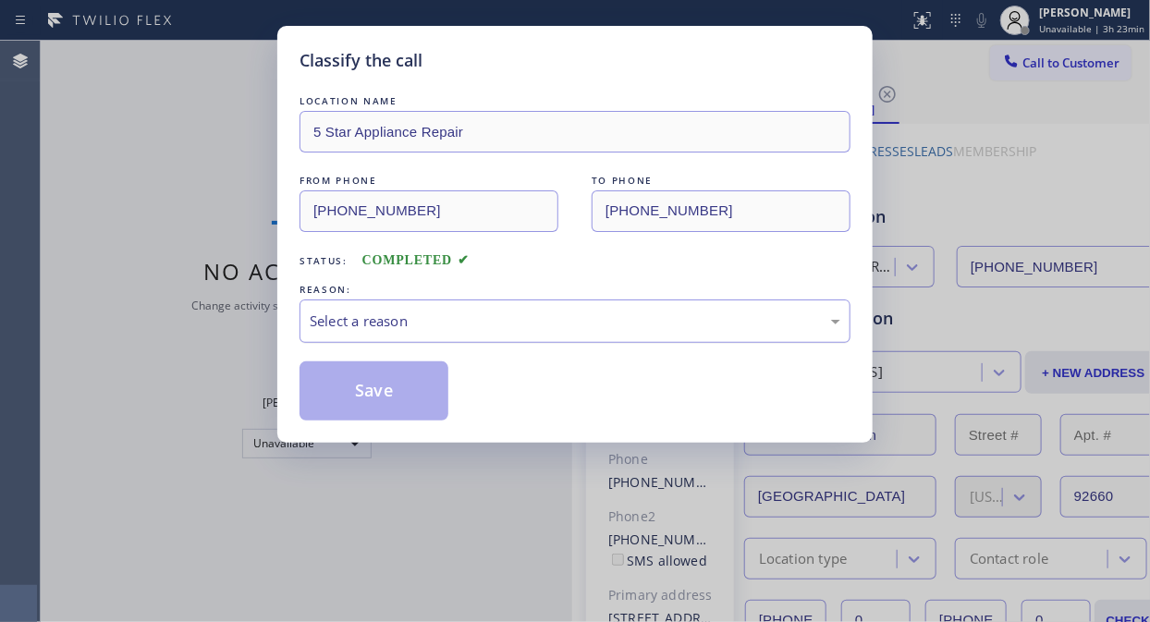
click at [586, 320] on div "Select a reason" at bounding box center [575, 320] width 530 height 21
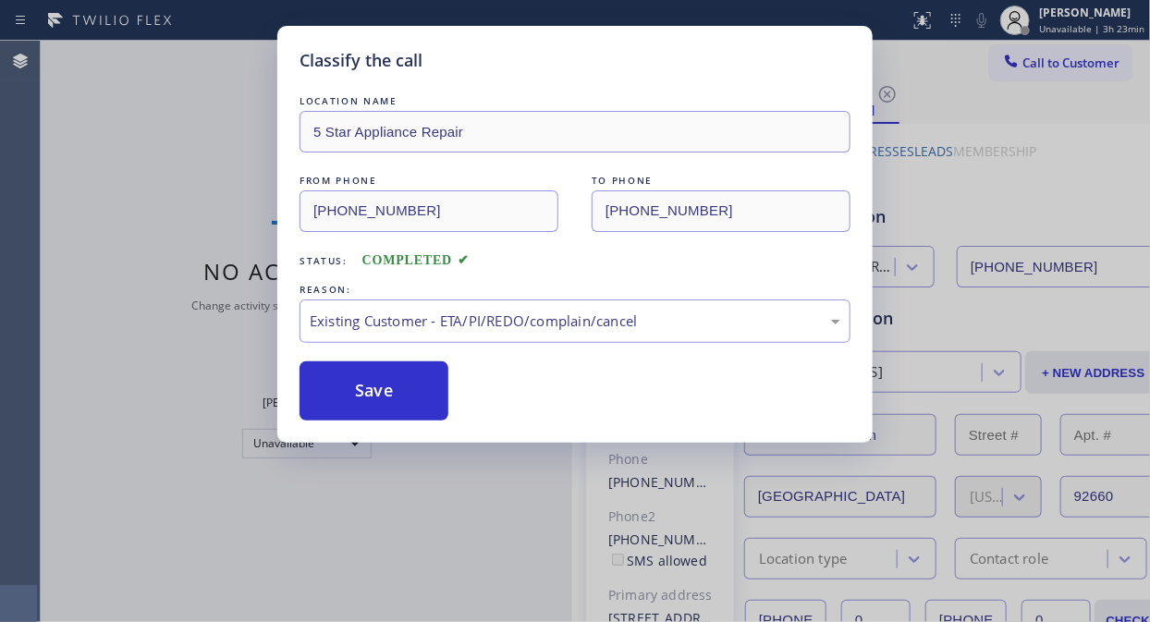
drag, startPoint x: 382, startPoint y: 385, endPoint x: 668, endPoint y: 143, distance: 375.1
click at [382, 386] on button "Save" at bounding box center [373, 390] width 149 height 59
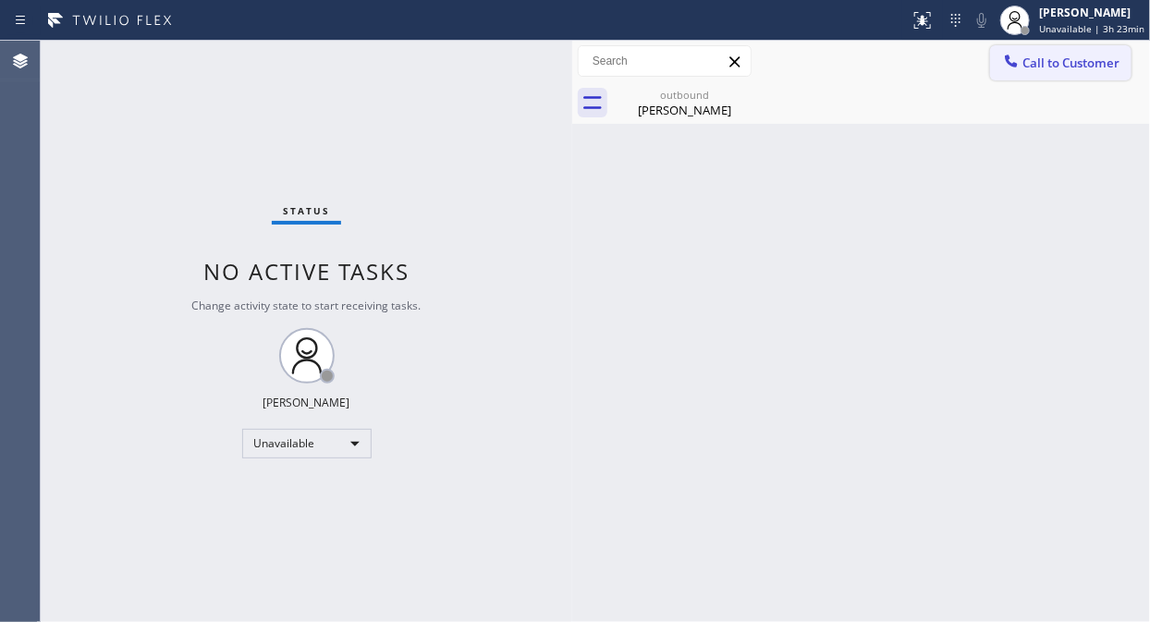
click at [1041, 65] on span "Call to Customer" at bounding box center [1070, 63] width 97 height 17
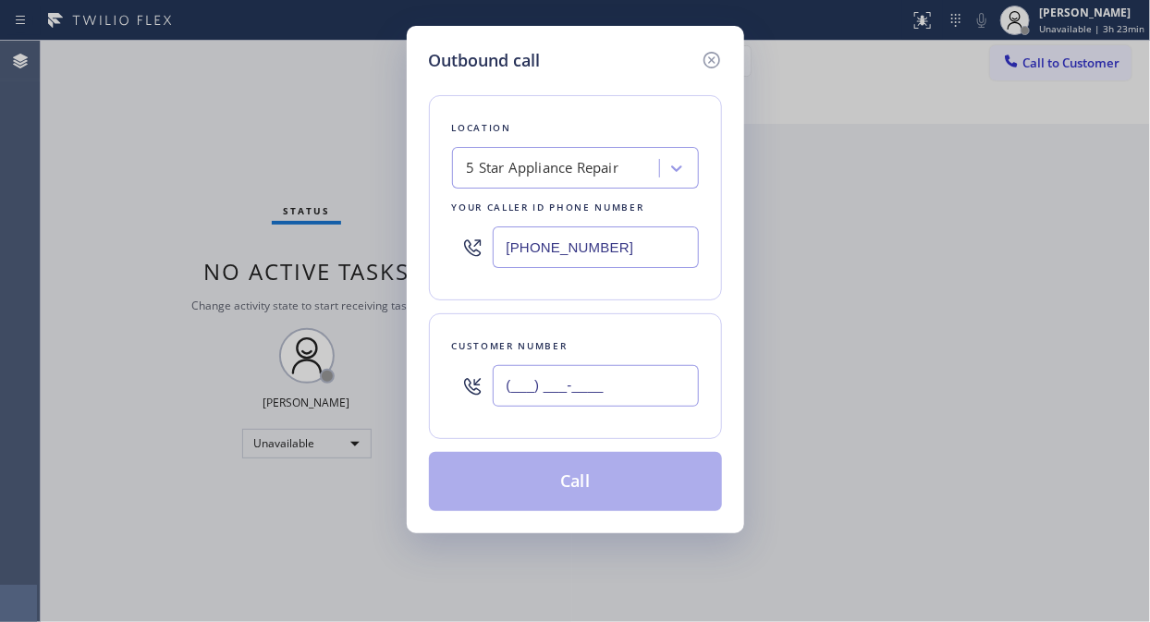
click at [635, 398] on input "(___) ___-____" at bounding box center [596, 386] width 206 height 42
paste input "818) 363-2975"
type input "[PHONE_NUMBER]"
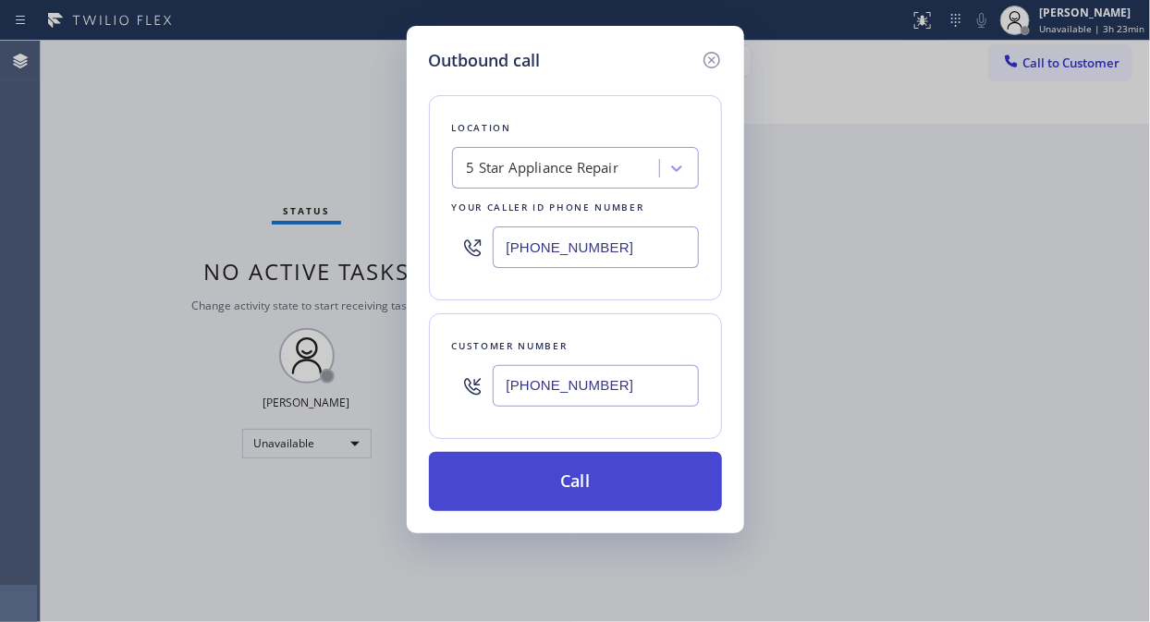
click at [647, 491] on button "Call" at bounding box center [575, 481] width 293 height 59
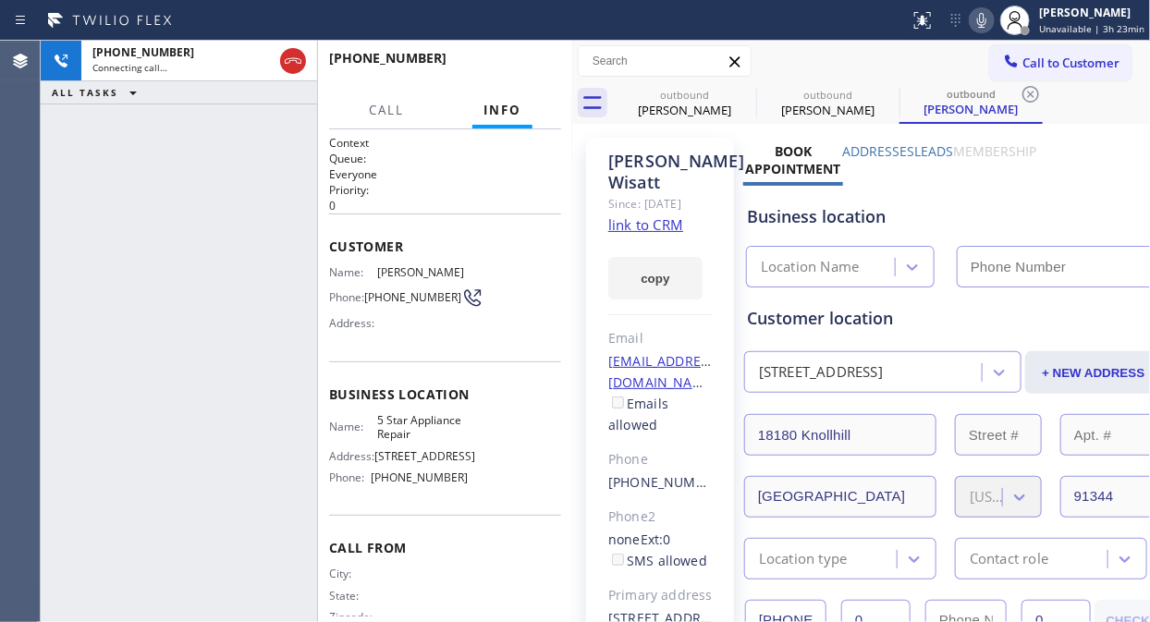
type input "[PHONE_NUMBER]"
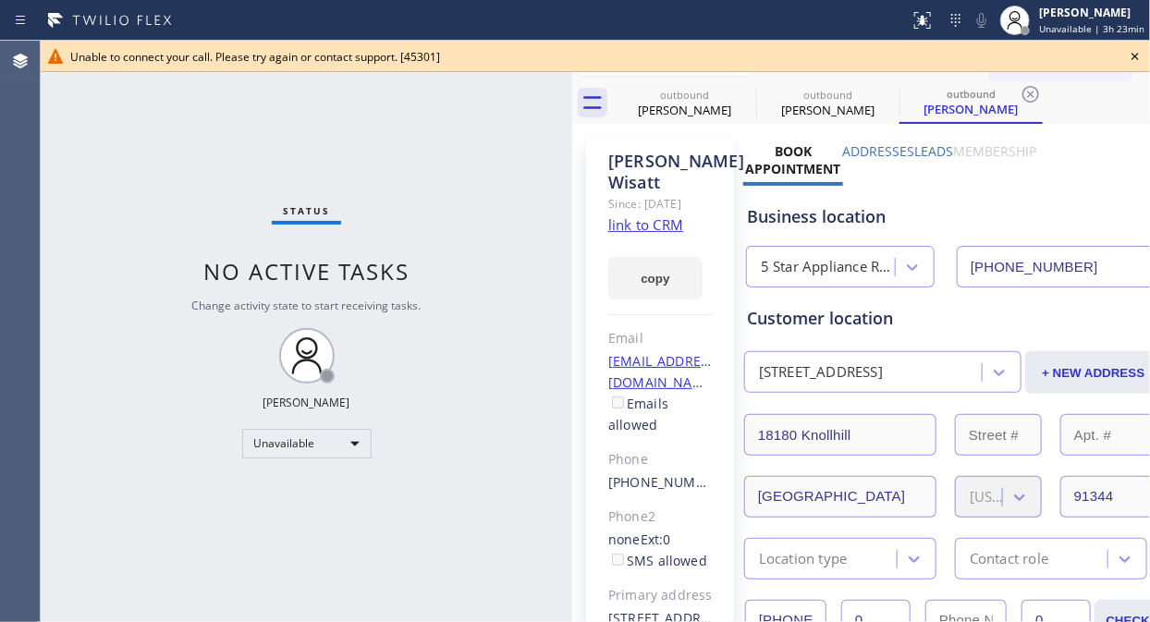
click at [1130, 50] on icon at bounding box center [1135, 56] width 22 height 22
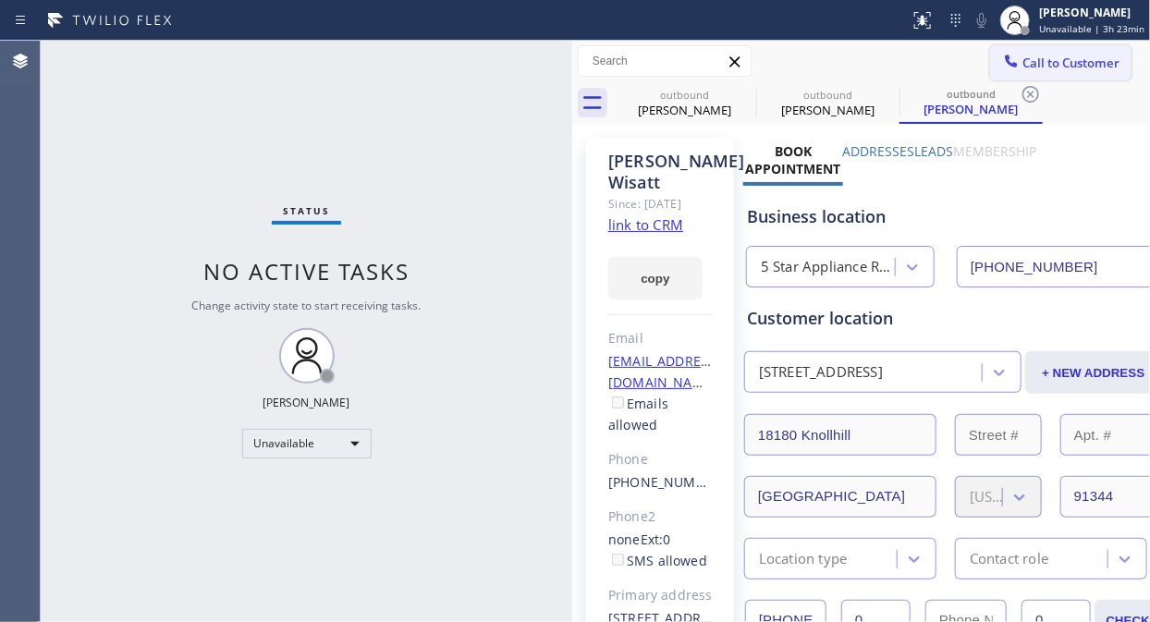
click at [1063, 74] on button "Call to Customer" at bounding box center [1060, 62] width 141 height 35
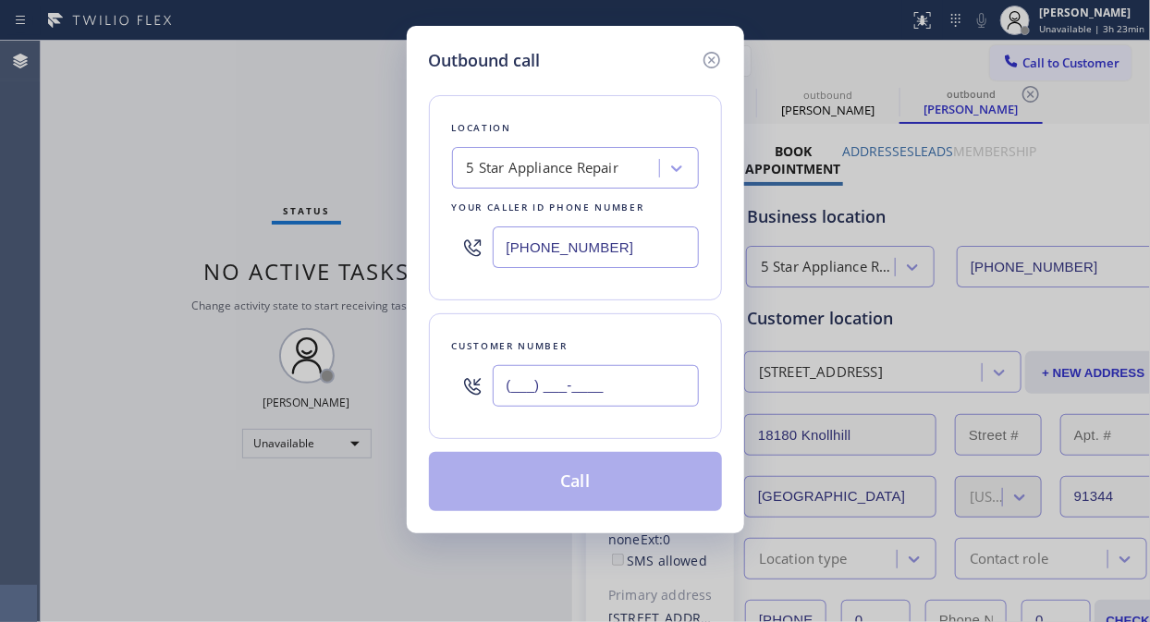
click at [575, 401] on input "(___) ___-____" at bounding box center [596, 386] width 206 height 42
paste input "818) 591-2420"
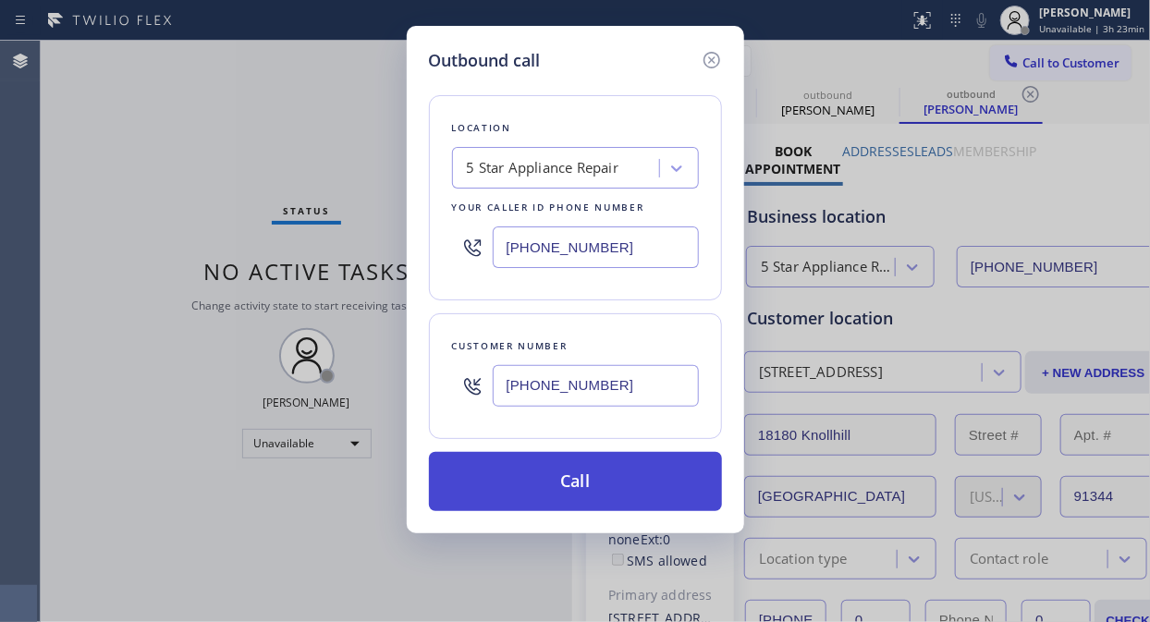
type input "[PHONE_NUMBER]"
click at [621, 481] on button "Call" at bounding box center [575, 481] width 293 height 59
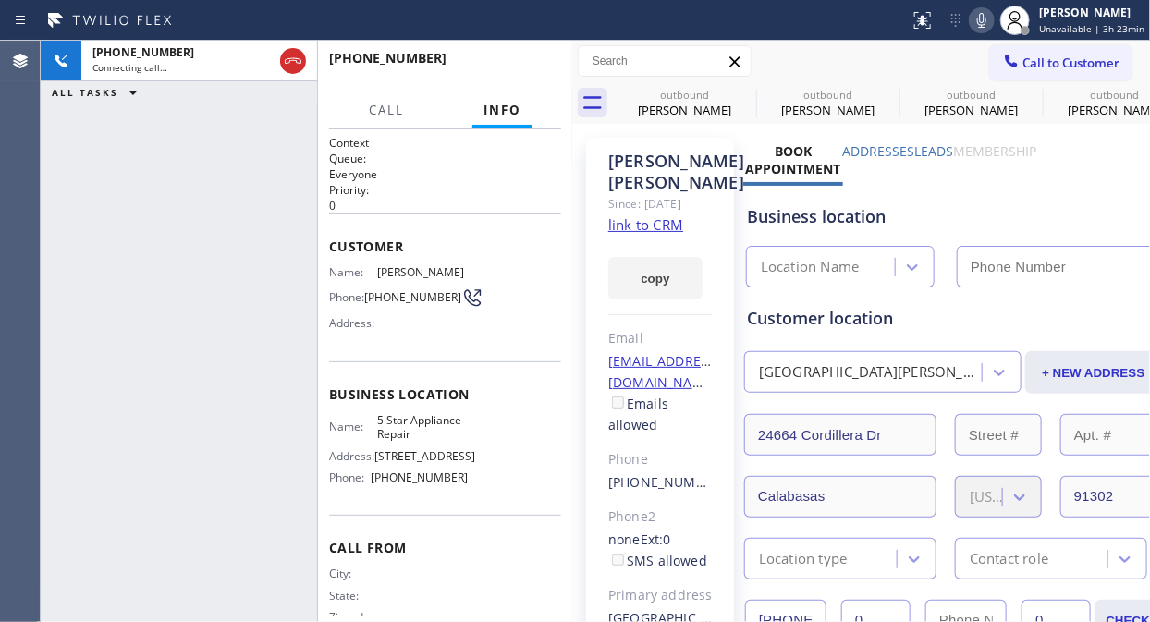
type input "[PHONE_NUMBER]"
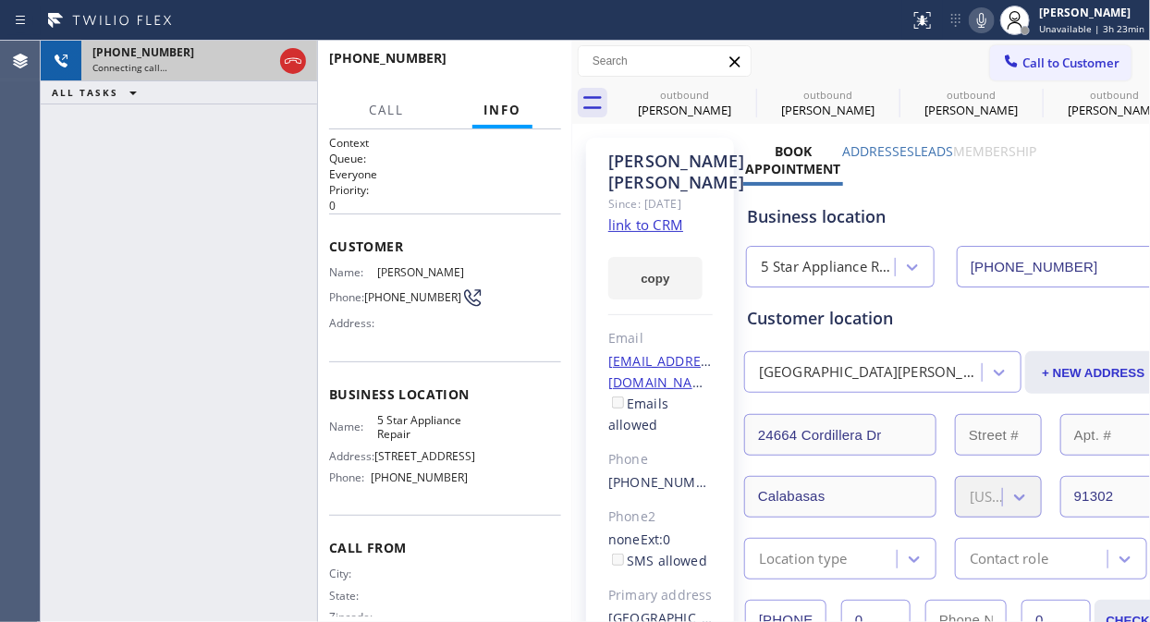
click at [309, 58] on div at bounding box center [292, 61] width 33 height 41
click at [294, 54] on icon at bounding box center [293, 61] width 22 height 22
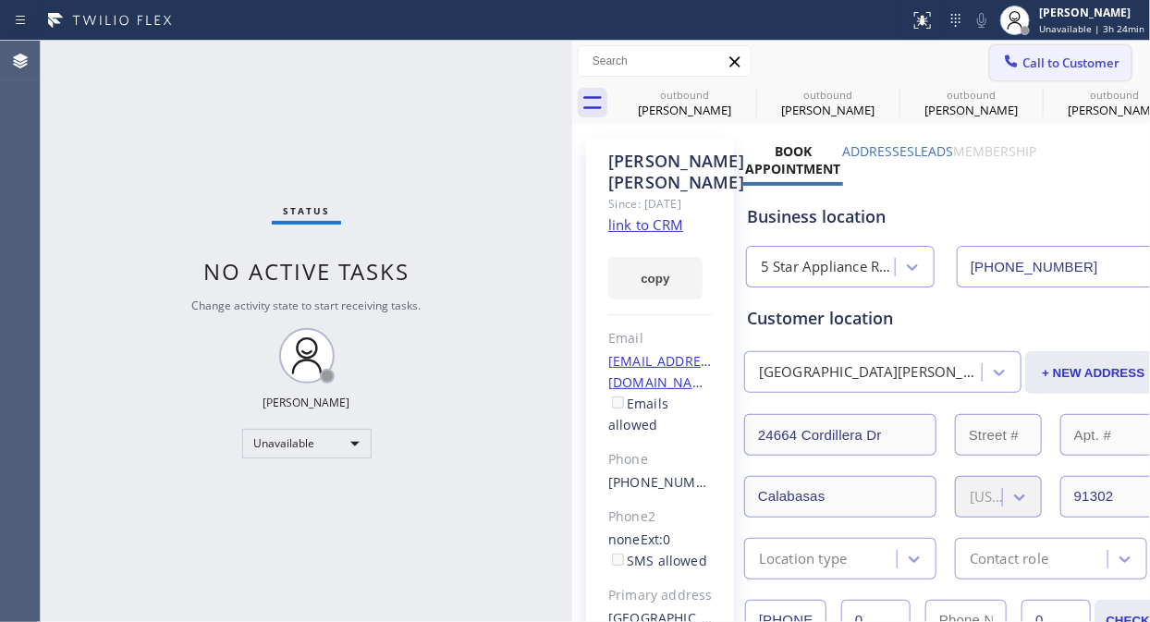
click at [1022, 68] on span "Call to Customer" at bounding box center [1070, 63] width 97 height 17
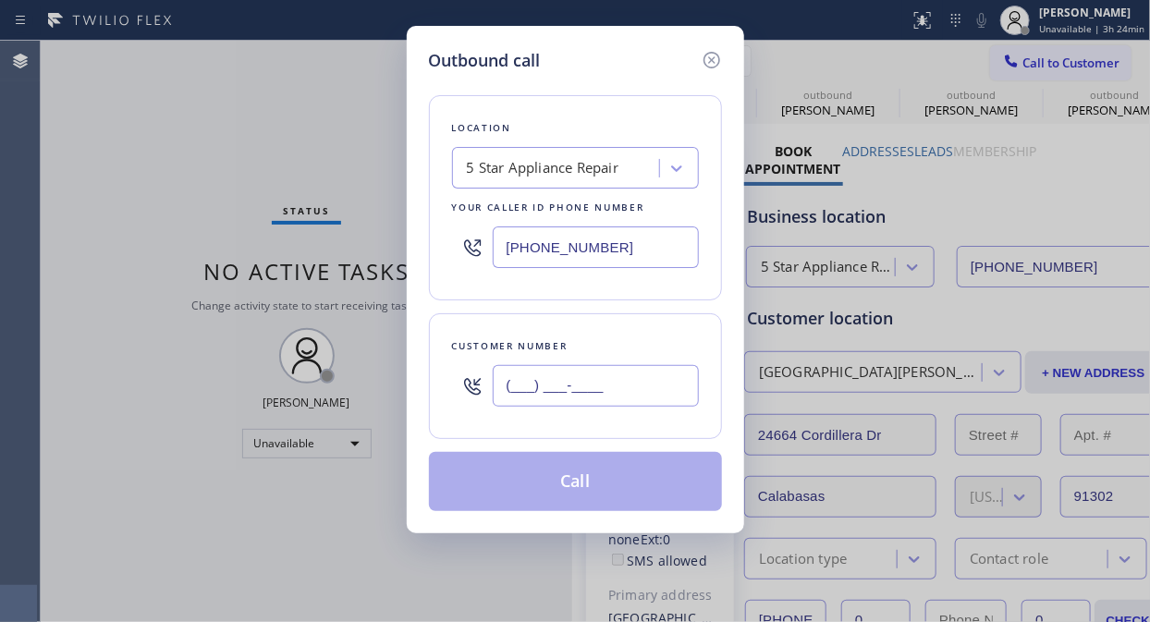
click at [575, 371] on input "(___) ___-____" at bounding box center [596, 386] width 206 height 42
paste input "818) 445-7217"
type input "[PHONE_NUMBER]"
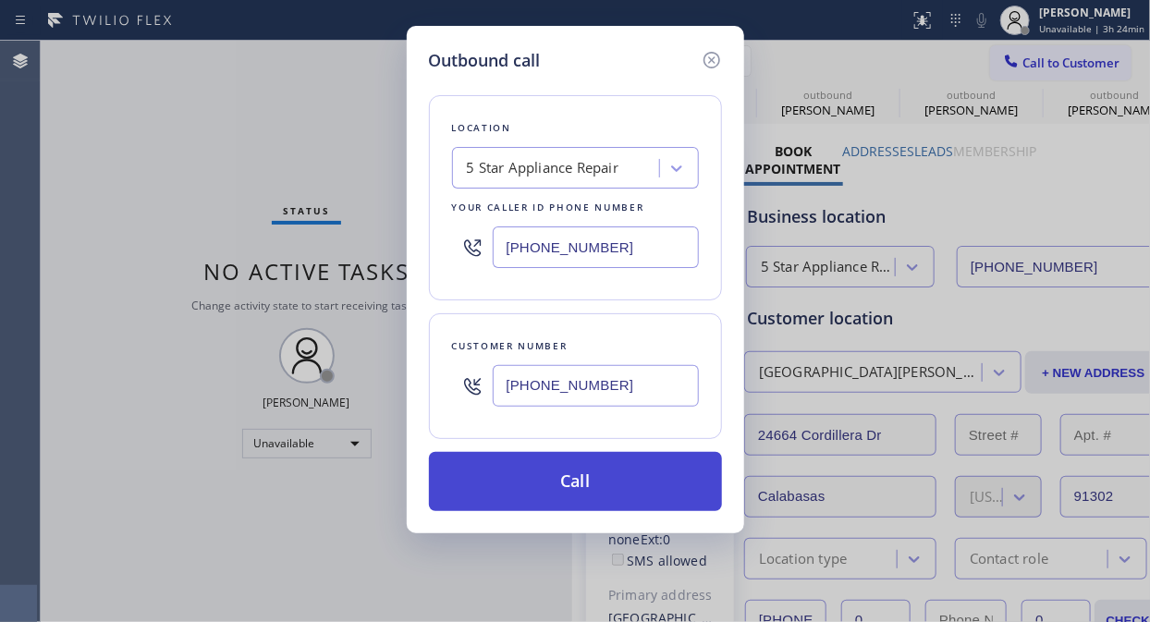
click at [593, 491] on button "Call" at bounding box center [575, 481] width 293 height 59
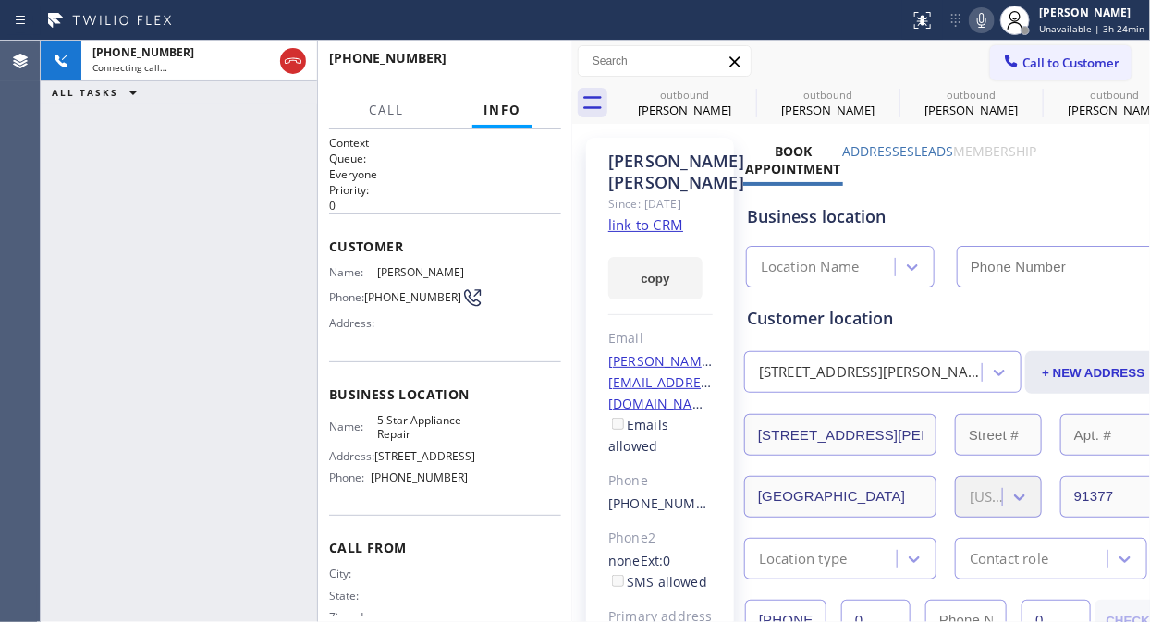
type input "[PHONE_NUMBER]"
click at [520, 60] on span "HANG UP" at bounding box center [518, 66] width 56 height 13
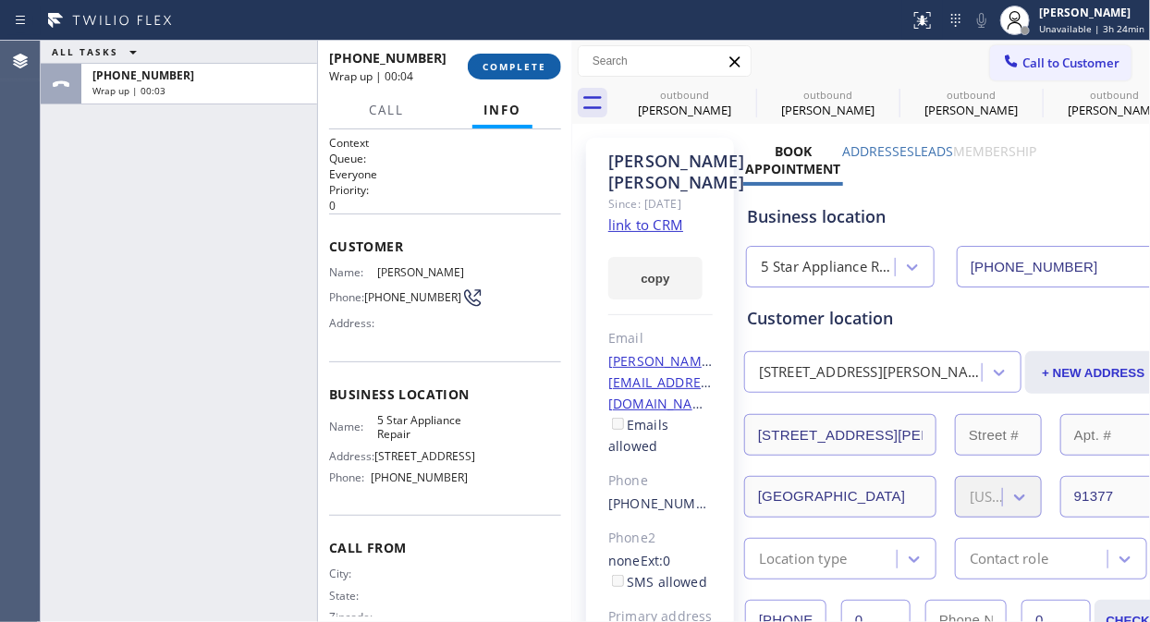
click at [520, 60] on span "COMPLETE" at bounding box center [514, 66] width 64 height 13
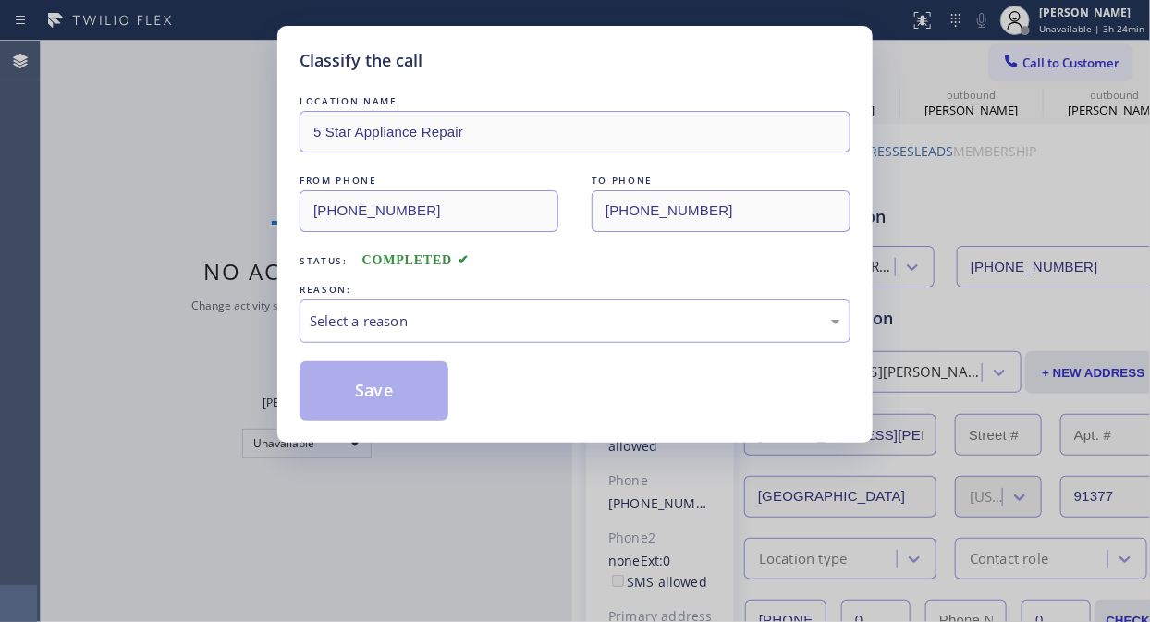
click at [531, 338] on div "Select a reason" at bounding box center [574, 320] width 551 height 43
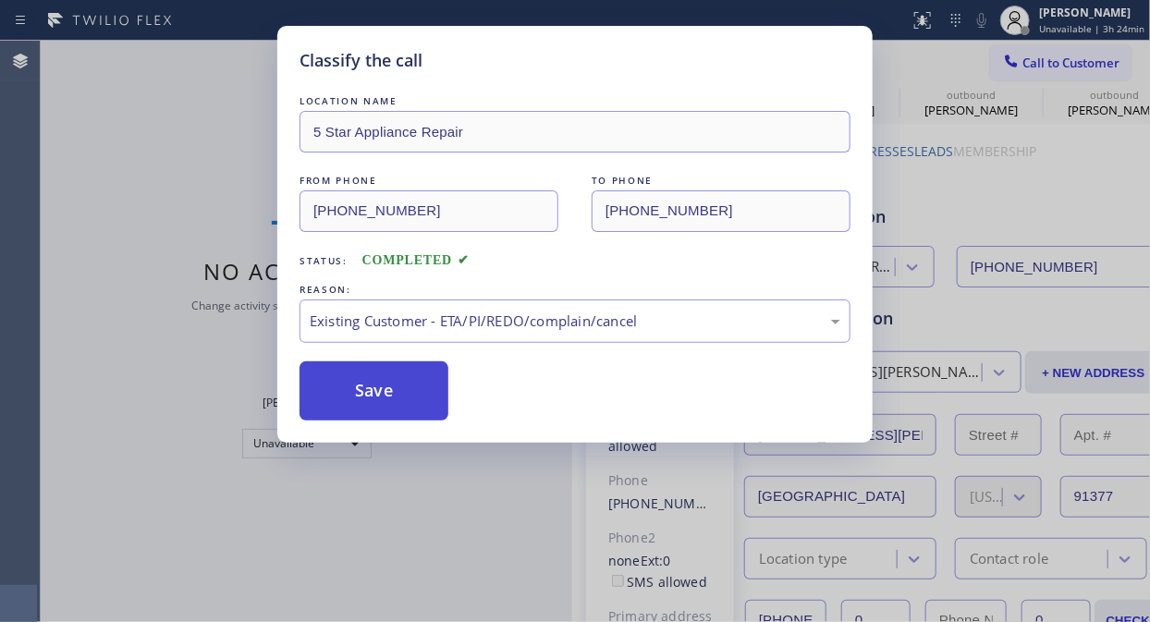
click at [412, 396] on button "Save" at bounding box center [373, 390] width 149 height 59
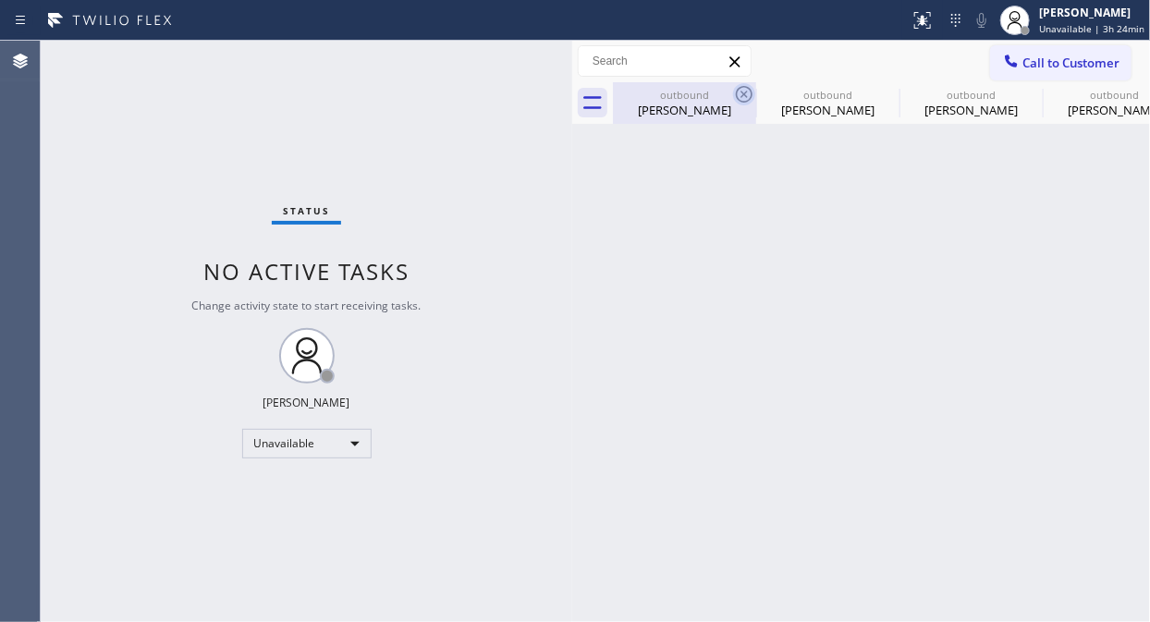
click at [749, 93] on icon at bounding box center [744, 94] width 22 height 22
click at [0, 0] on icon at bounding box center [0, 0] width 0 height 0
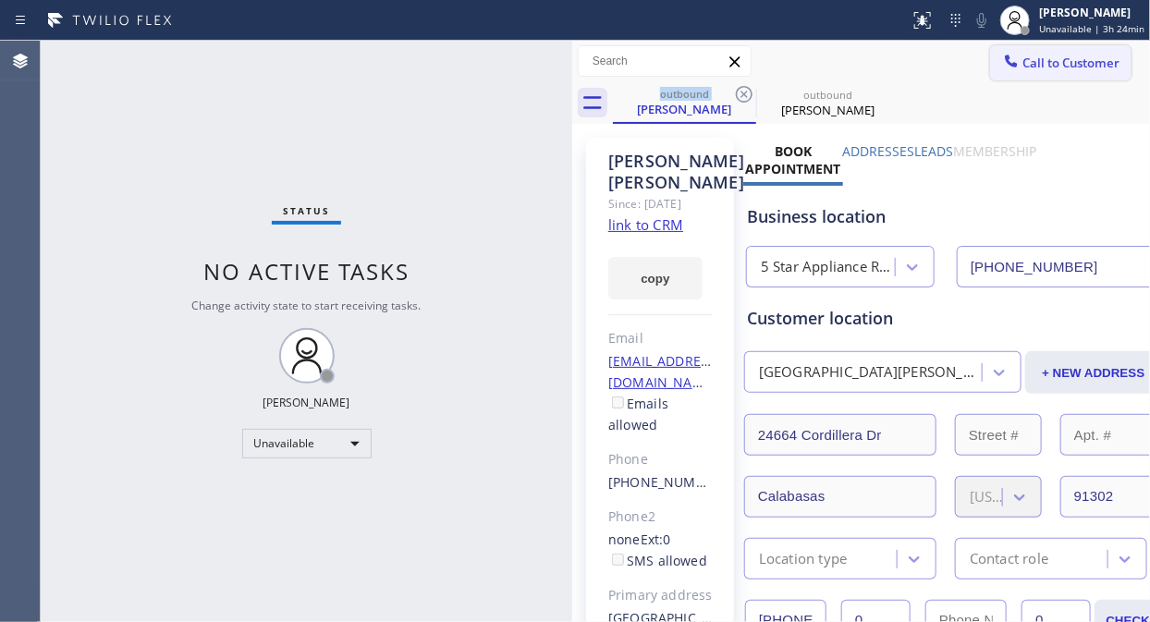
click at [1045, 70] on span "Call to Customer" at bounding box center [1070, 63] width 97 height 17
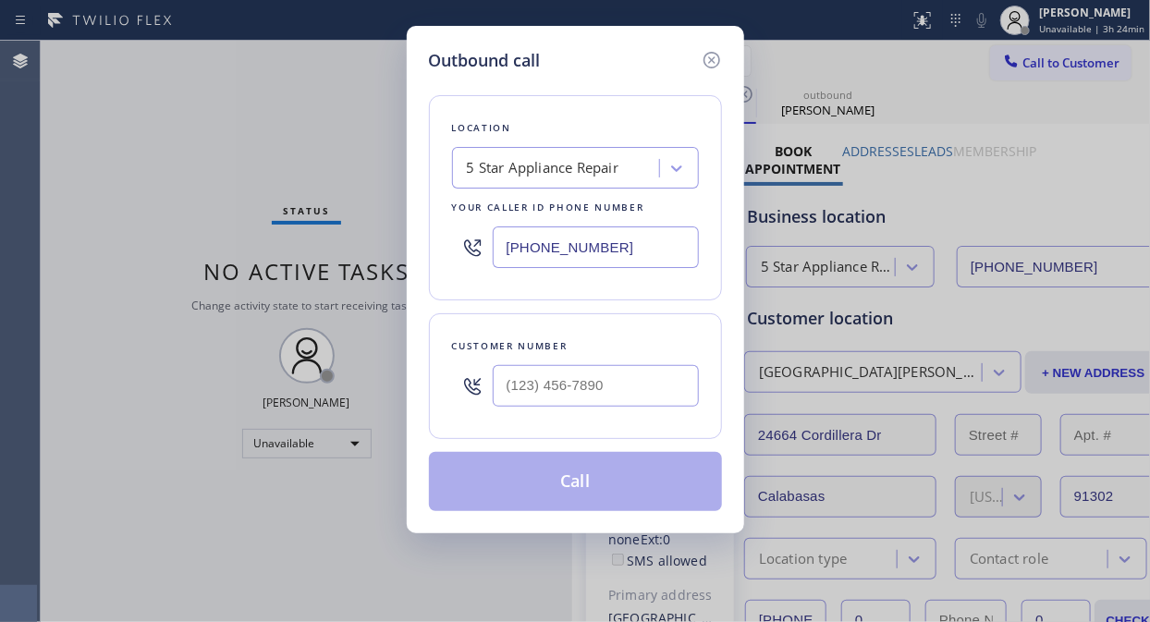
click at [505, 411] on div at bounding box center [596, 386] width 206 height 60
click at [503, 401] on input "(___) ___-____" at bounding box center [596, 386] width 206 height 42
paste input "714) 269-0895"
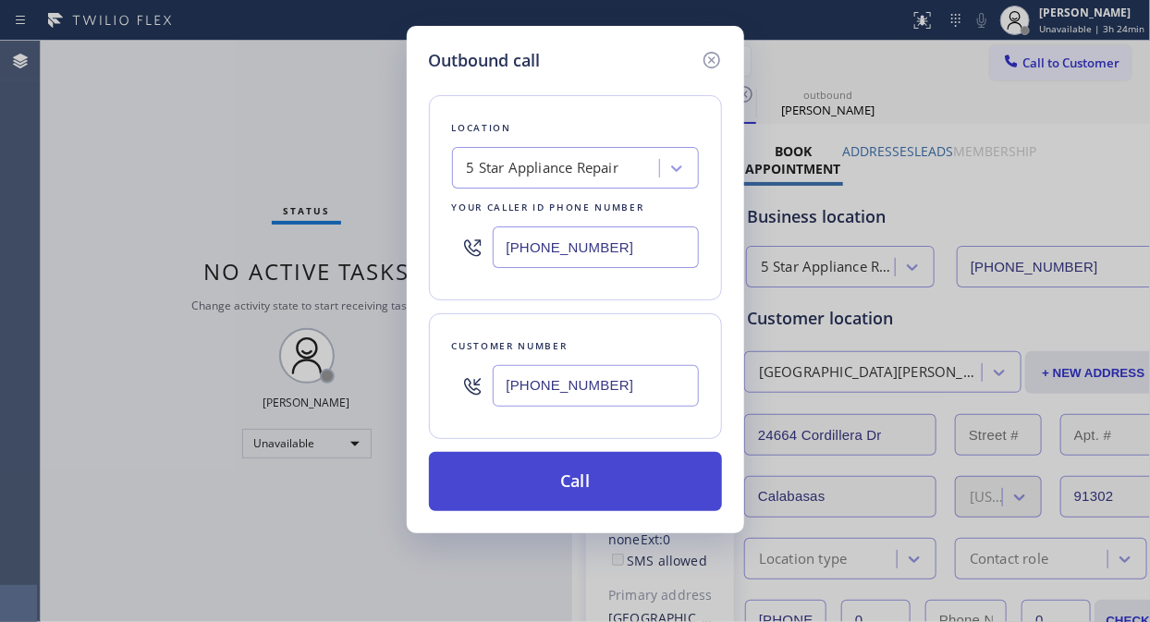
type input "[PHONE_NUMBER]"
click at [568, 478] on button "Call" at bounding box center [575, 481] width 293 height 59
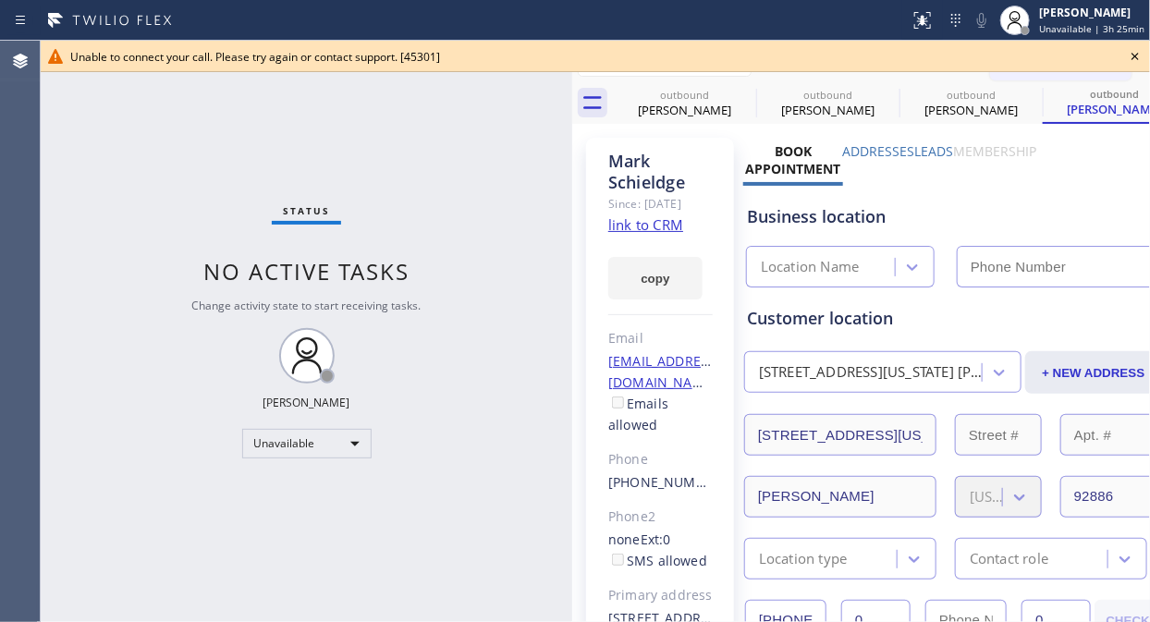
type input "[PHONE_NUMBER]"
click at [1131, 55] on icon at bounding box center [1135, 56] width 22 height 22
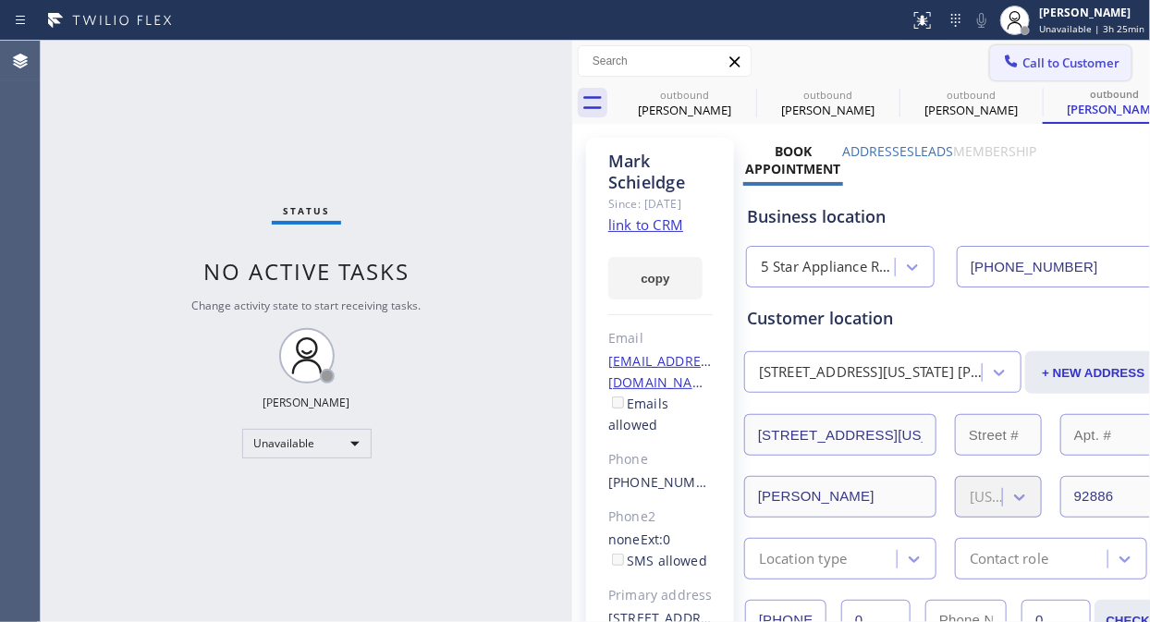
click at [1033, 55] on span "Call to Customer" at bounding box center [1070, 63] width 97 height 17
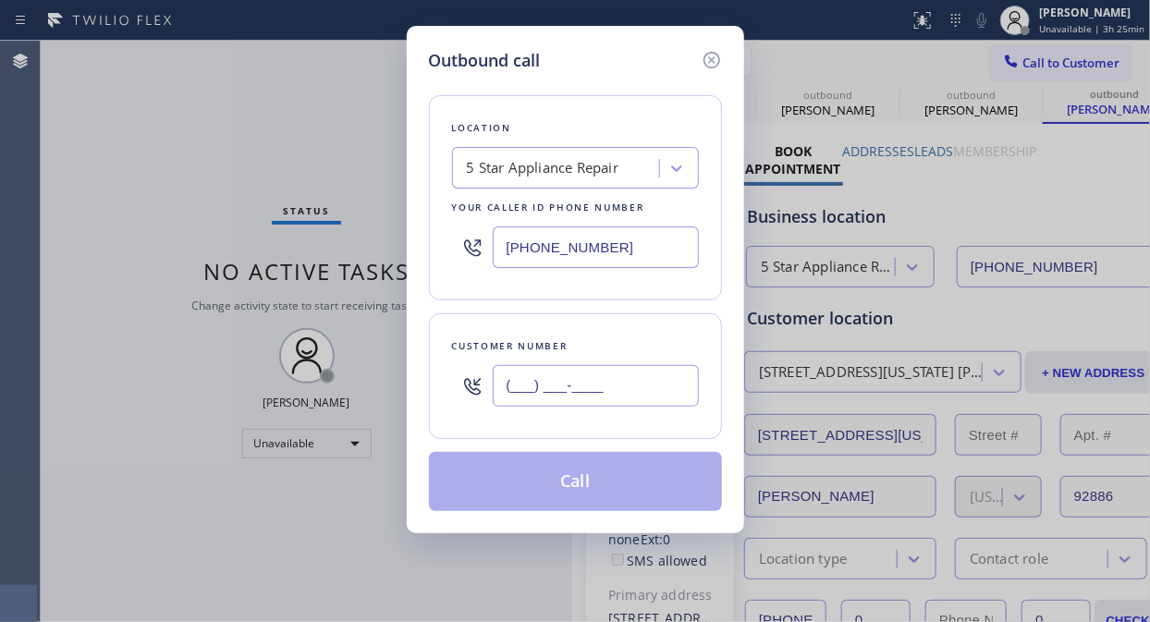
click at [502, 384] on input "(___) ___-____" at bounding box center [596, 386] width 206 height 42
paste input "310) 218-6484"
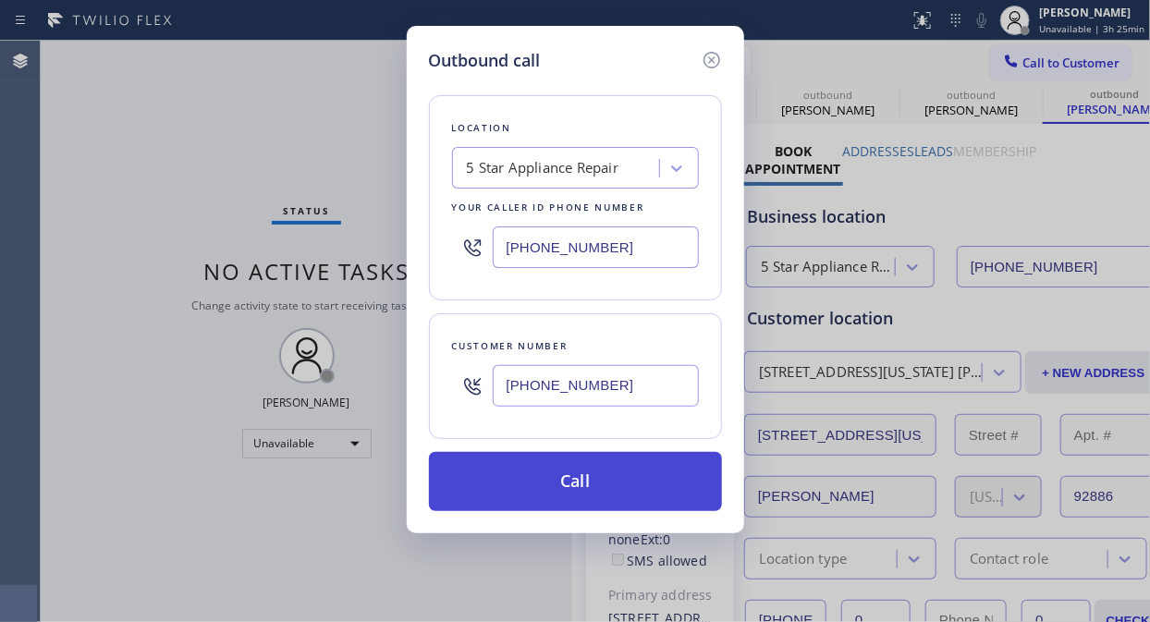
type input "[PHONE_NUMBER]"
click at [592, 494] on button "Call" at bounding box center [575, 481] width 293 height 59
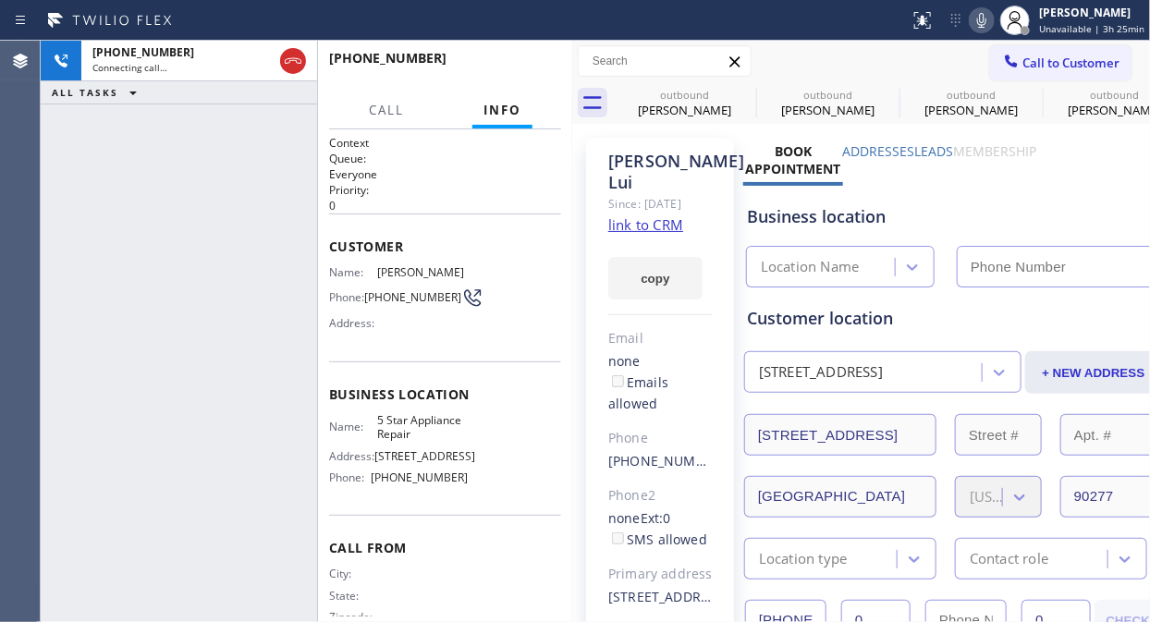
type input "[PHONE_NUMBER]"
click at [517, 62] on span "HANG UP" at bounding box center [518, 66] width 56 height 13
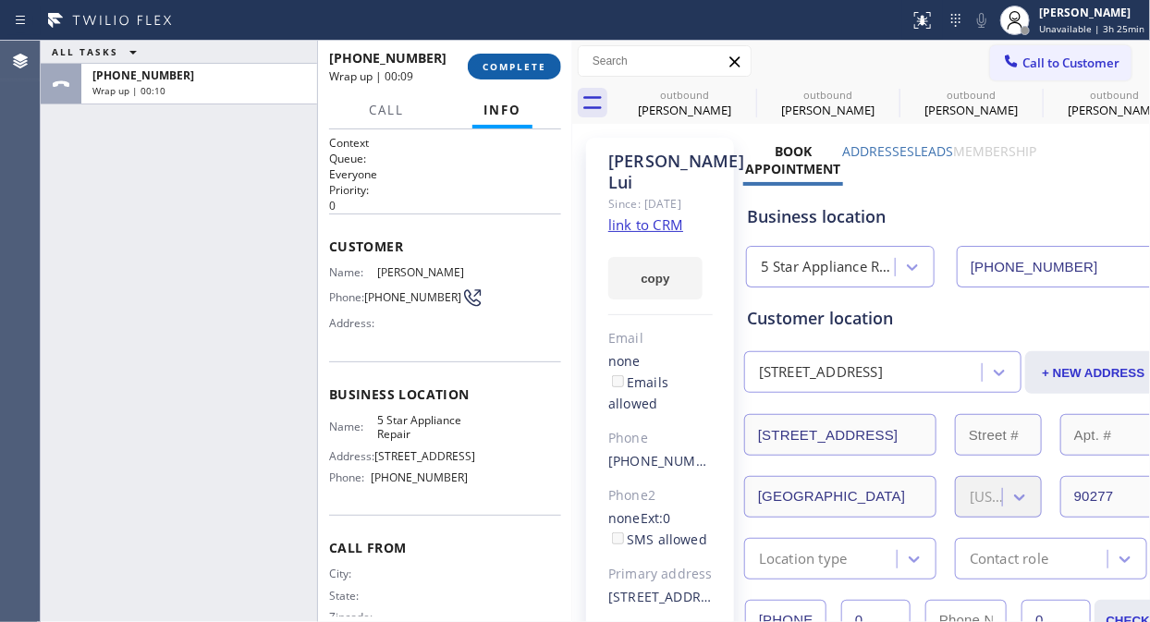
click at [517, 62] on span "COMPLETE" at bounding box center [514, 66] width 64 height 13
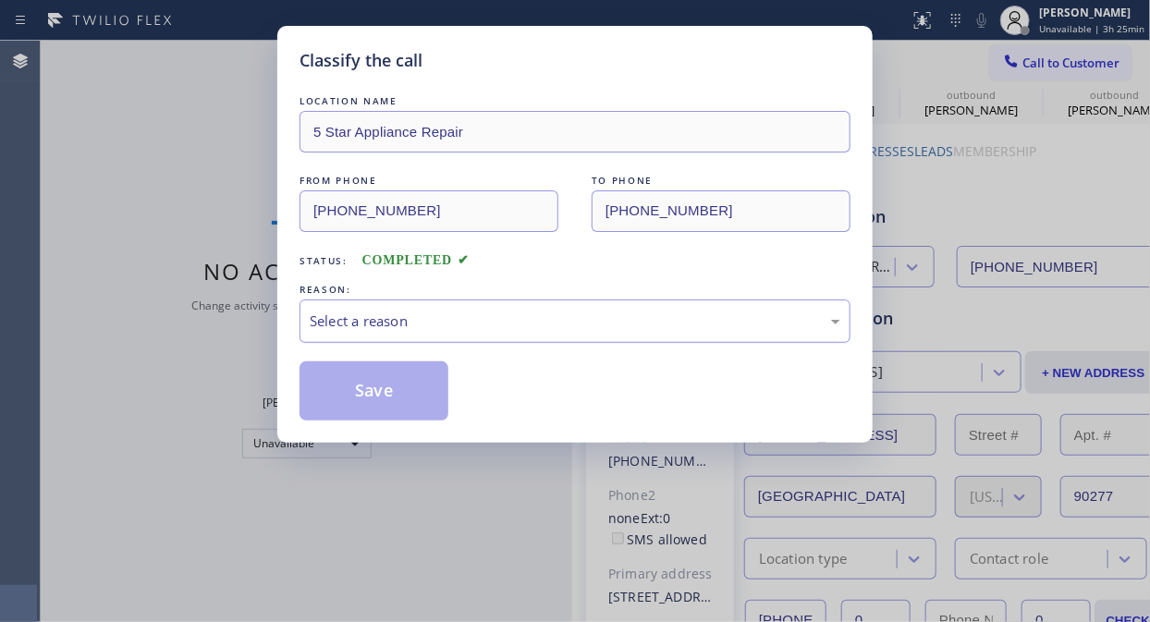
click at [493, 316] on div "Select a reason" at bounding box center [575, 320] width 530 height 21
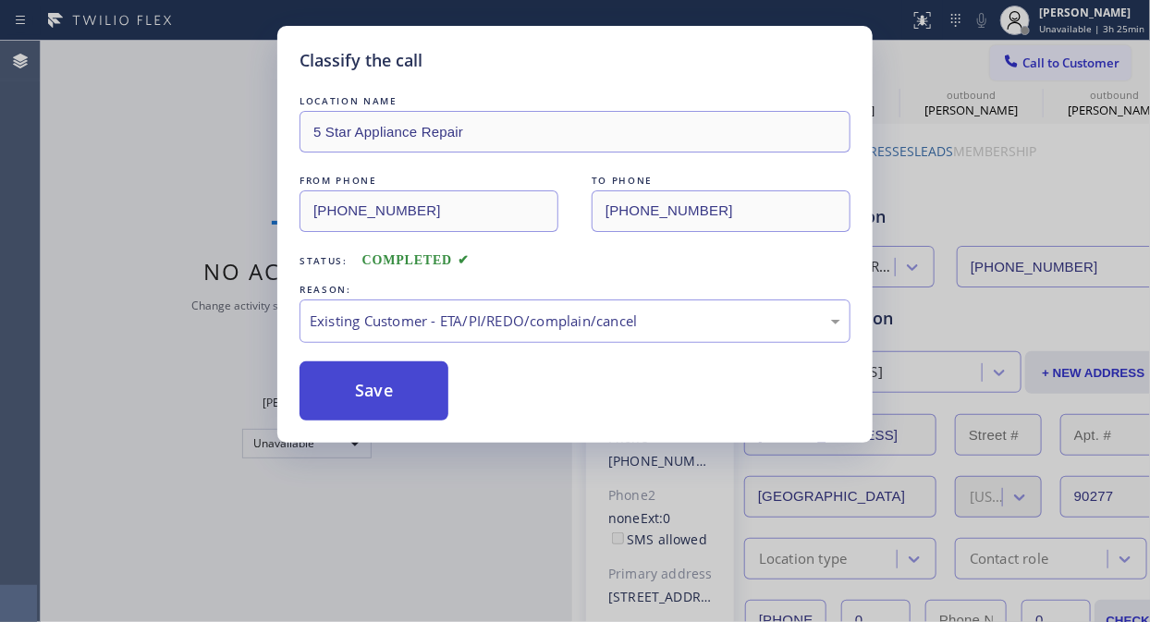
click at [407, 409] on button "Save" at bounding box center [373, 390] width 149 height 59
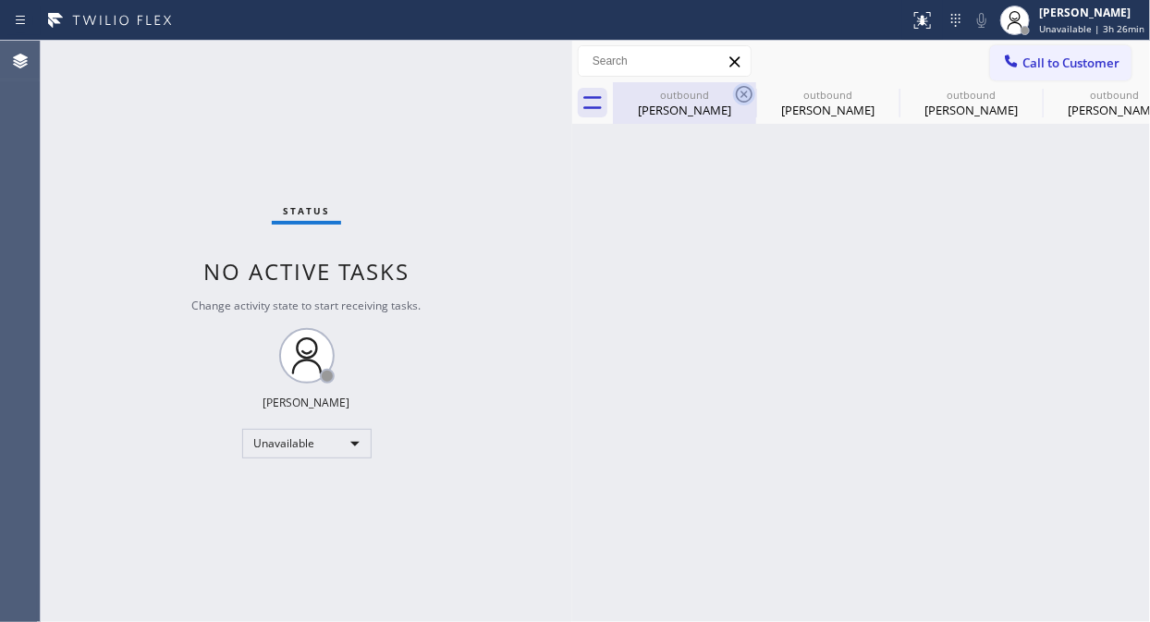
click at [750, 87] on icon at bounding box center [744, 94] width 22 height 22
click at [0, 0] on icon at bounding box center [0, 0] width 0 height 0
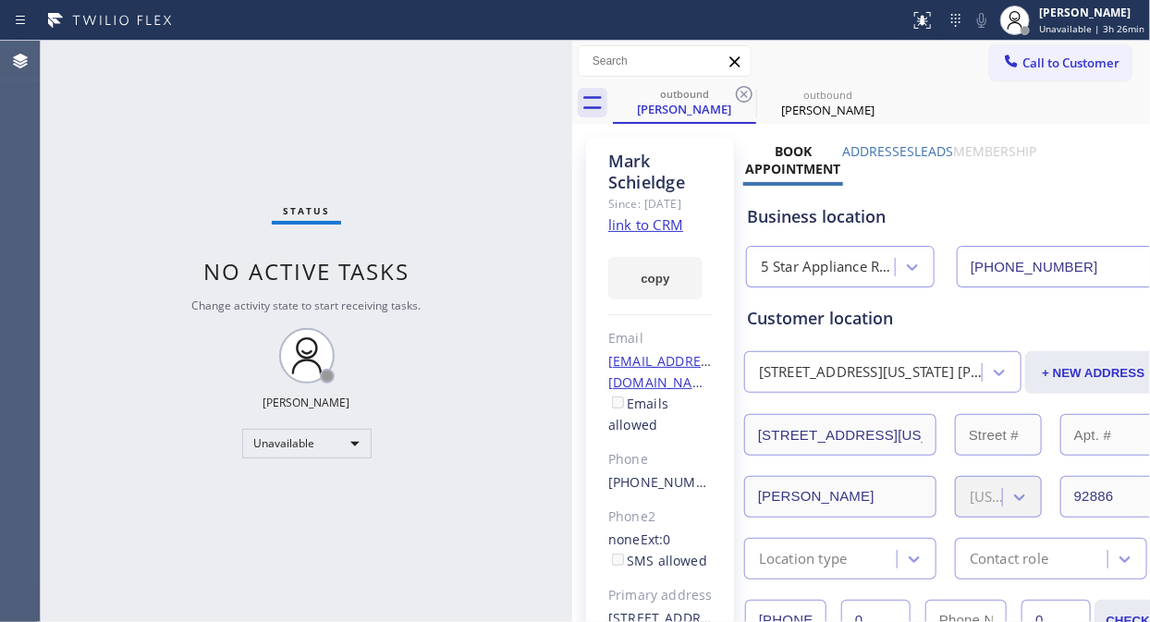
click at [750, 87] on icon at bounding box center [744, 94] width 22 height 22
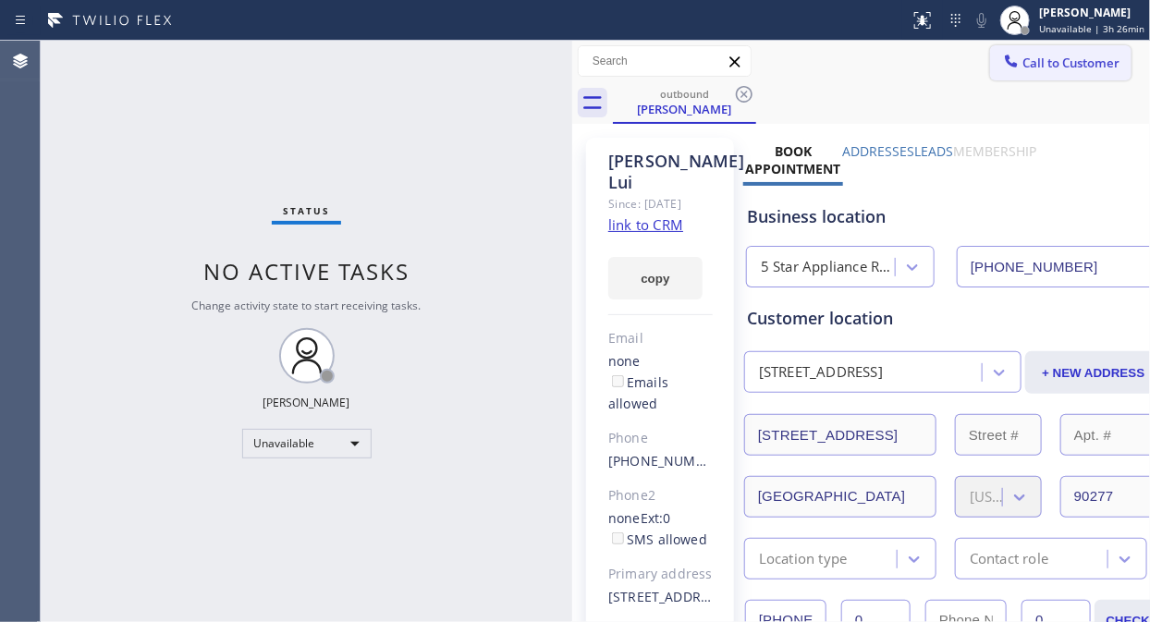
click at [1040, 59] on span "Call to Customer" at bounding box center [1070, 63] width 97 height 17
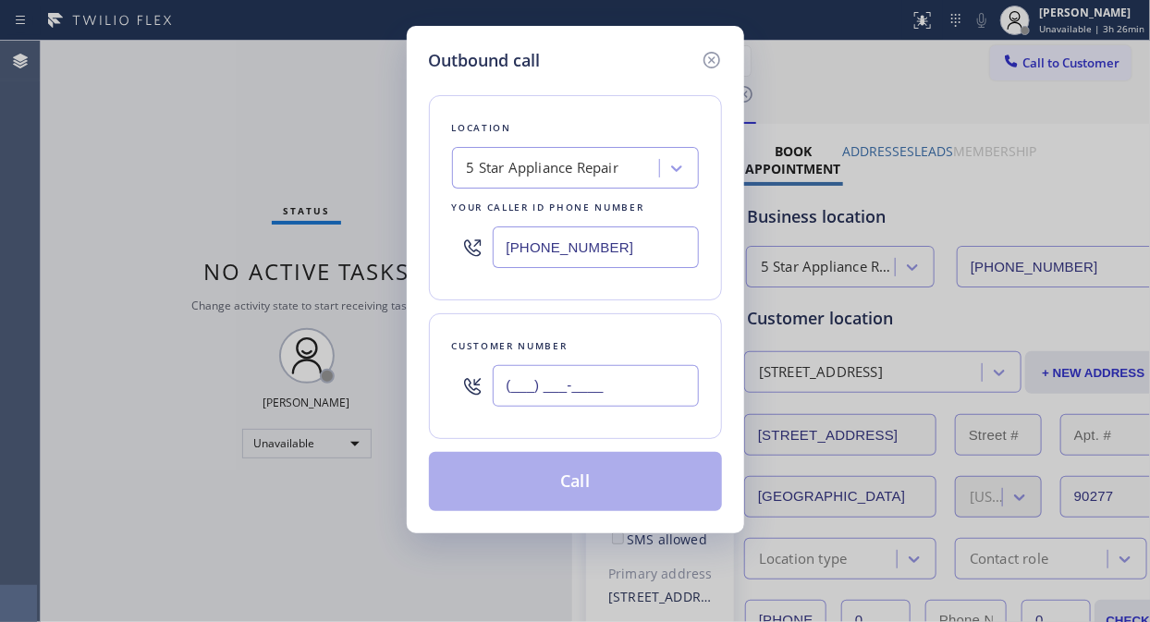
click at [553, 380] on input "(___) ___-____" at bounding box center [596, 386] width 206 height 42
paste input "425) 672-8349"
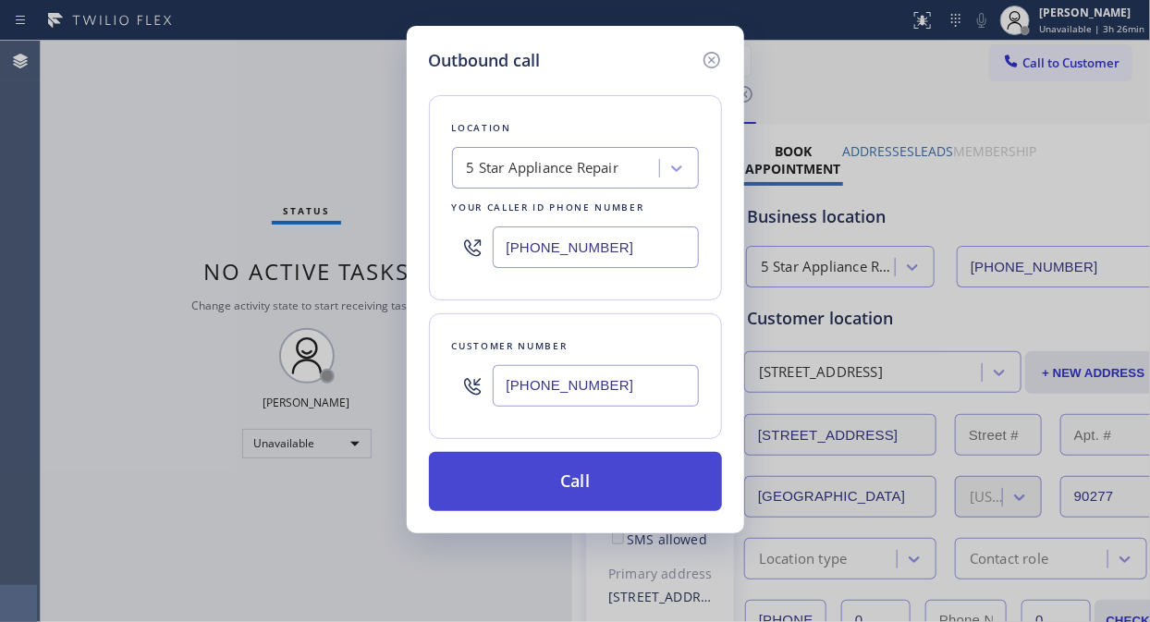
type input "[PHONE_NUMBER]"
click at [593, 476] on button "Call" at bounding box center [575, 481] width 293 height 59
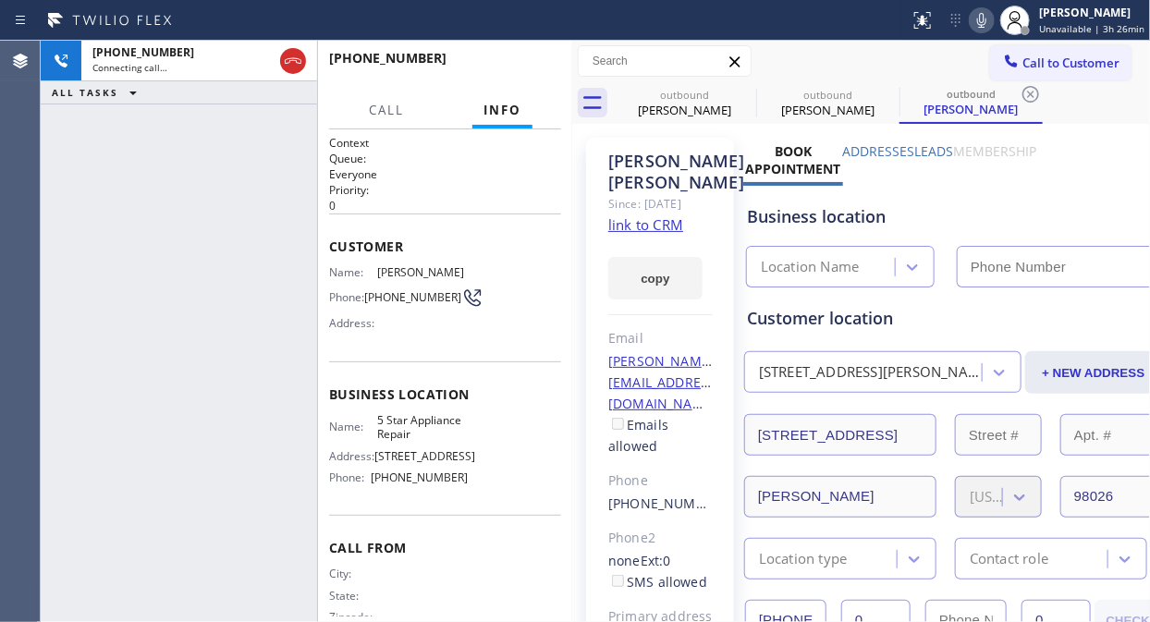
type input "[PHONE_NUMBER]"
click at [503, 67] on span "HANG UP" at bounding box center [518, 66] width 56 height 13
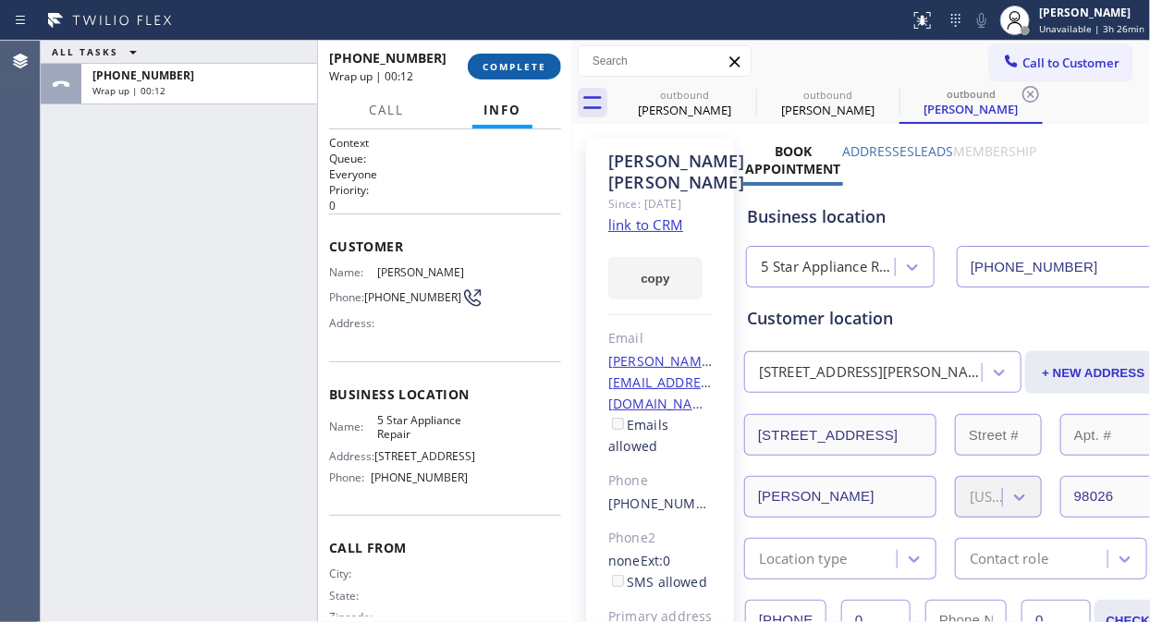
click at [523, 62] on span "COMPLETE" at bounding box center [514, 66] width 64 height 13
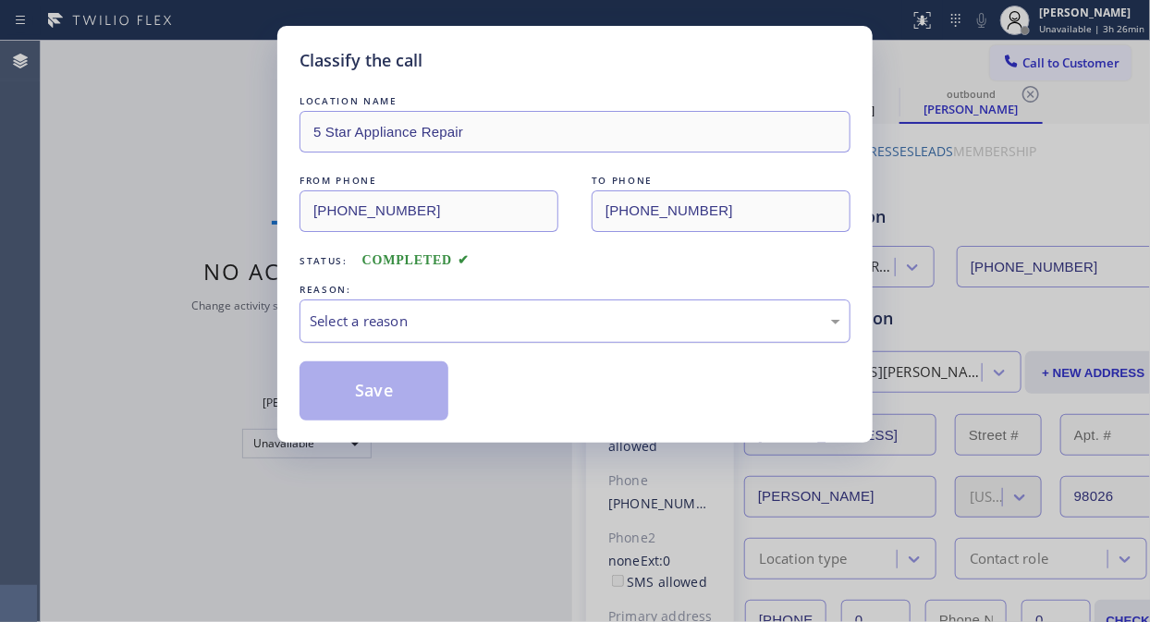
click at [545, 325] on div "Select a reason" at bounding box center [575, 320] width 530 height 21
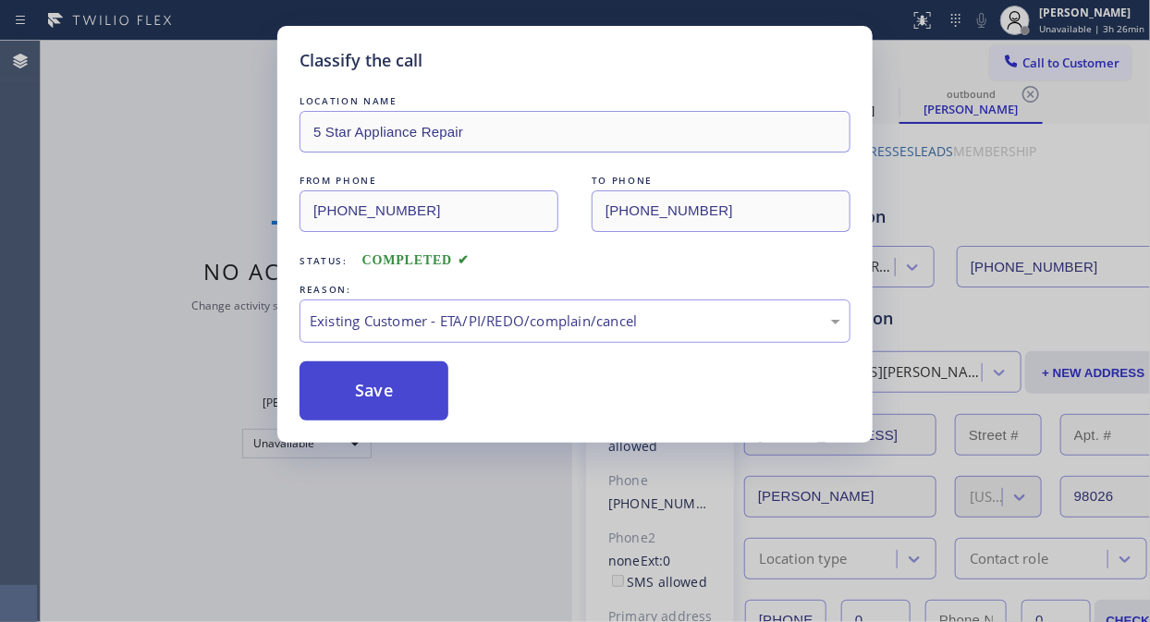
click at [400, 390] on button "Save" at bounding box center [373, 390] width 149 height 59
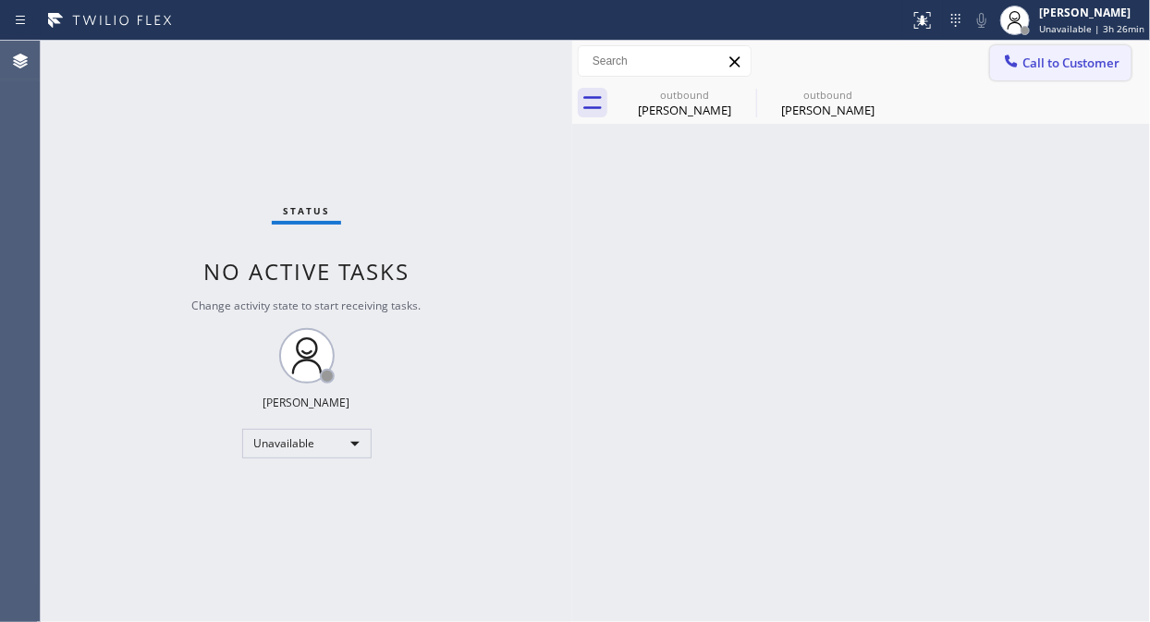
click at [1037, 67] on span "Call to Customer" at bounding box center [1070, 63] width 97 height 17
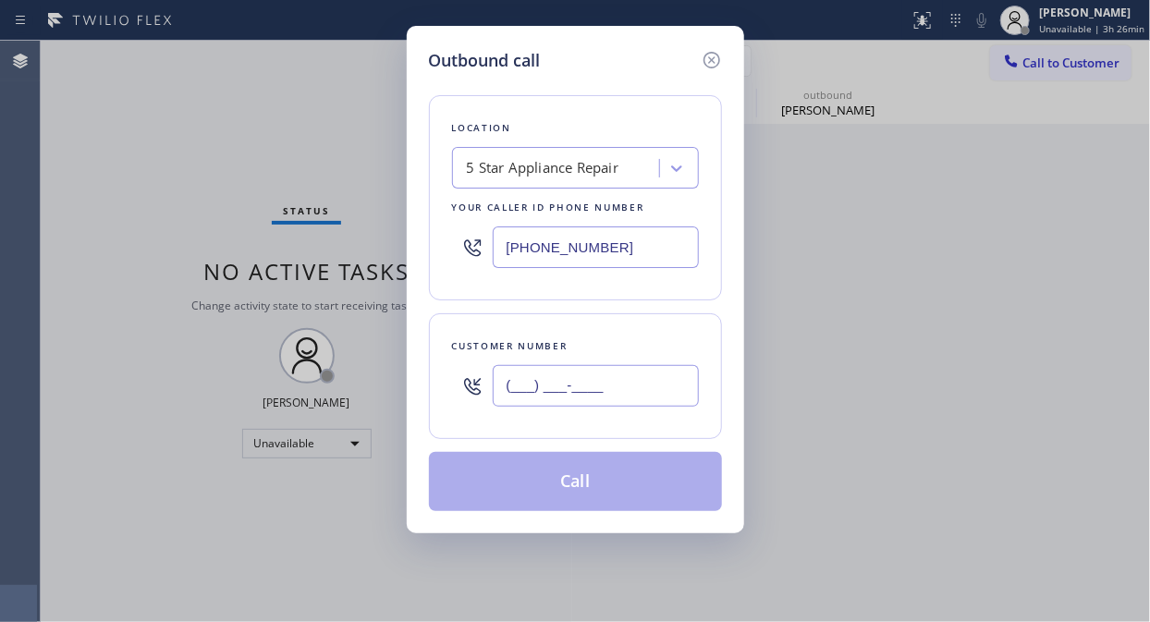
click at [549, 391] on input "(___) ___-____" at bounding box center [596, 386] width 206 height 42
paste input "818) 599-4678"
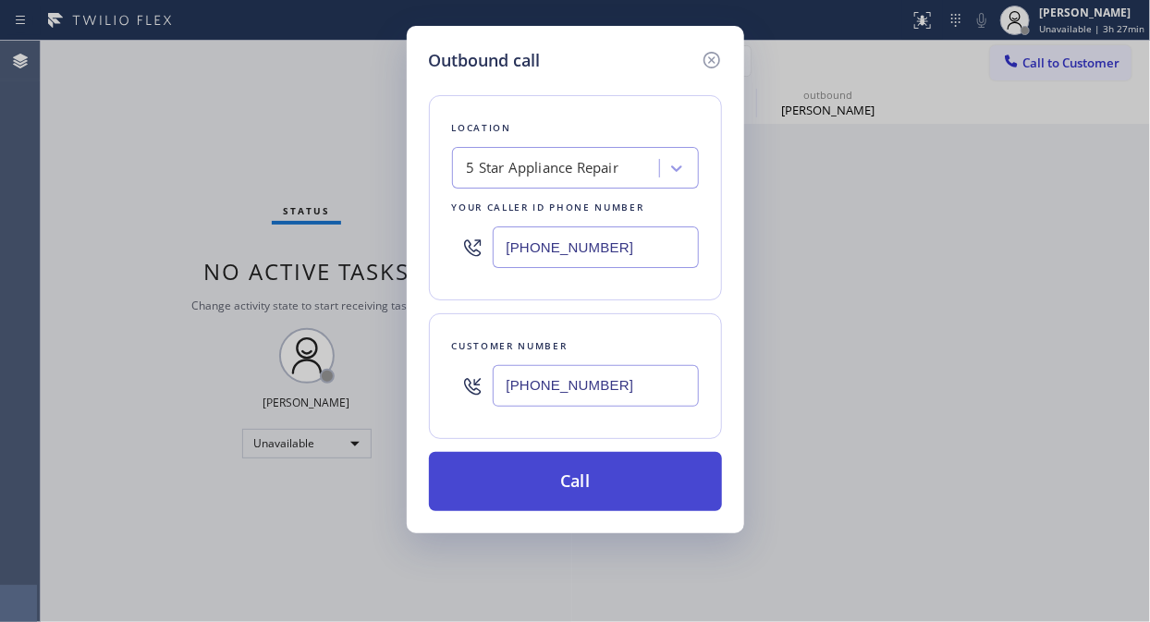
type input "[PHONE_NUMBER]"
click at [614, 494] on button "Call" at bounding box center [575, 481] width 293 height 59
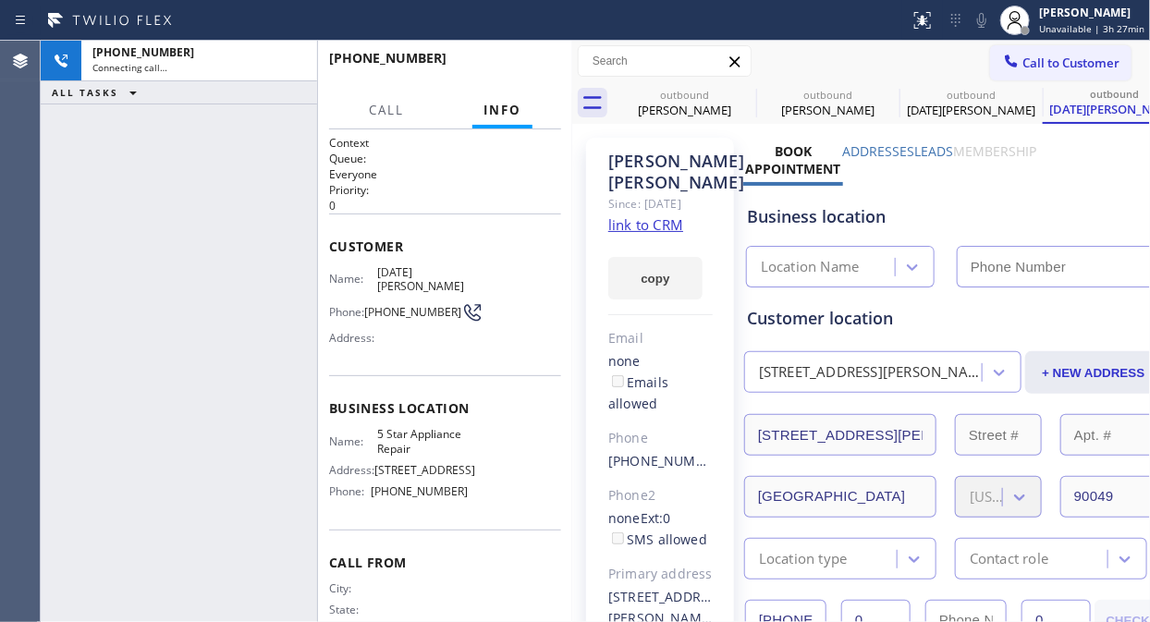
type input "[PHONE_NUMBER]"
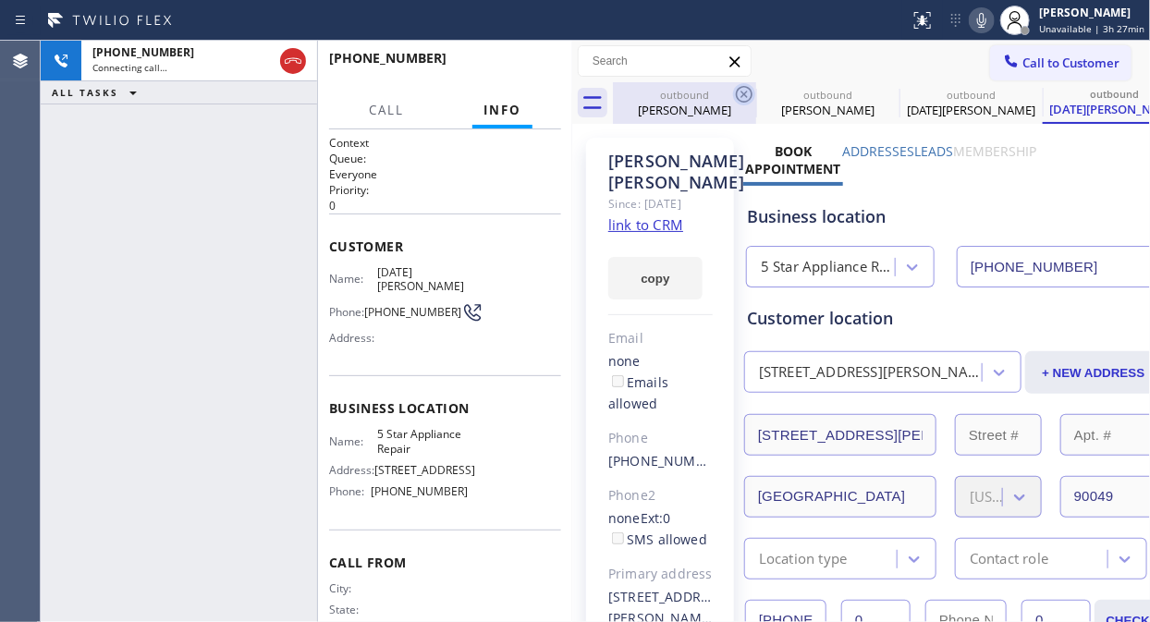
drag, startPoint x: 730, startPoint y: 90, endPoint x: 742, endPoint y: 94, distance: 12.9
click at [730, 91] on div "outbound" at bounding box center [685, 95] width 140 height 14
click at [742, 94] on icon at bounding box center [744, 94] width 22 height 22
click at [0, 0] on icon at bounding box center [0, 0] width 0 height 0
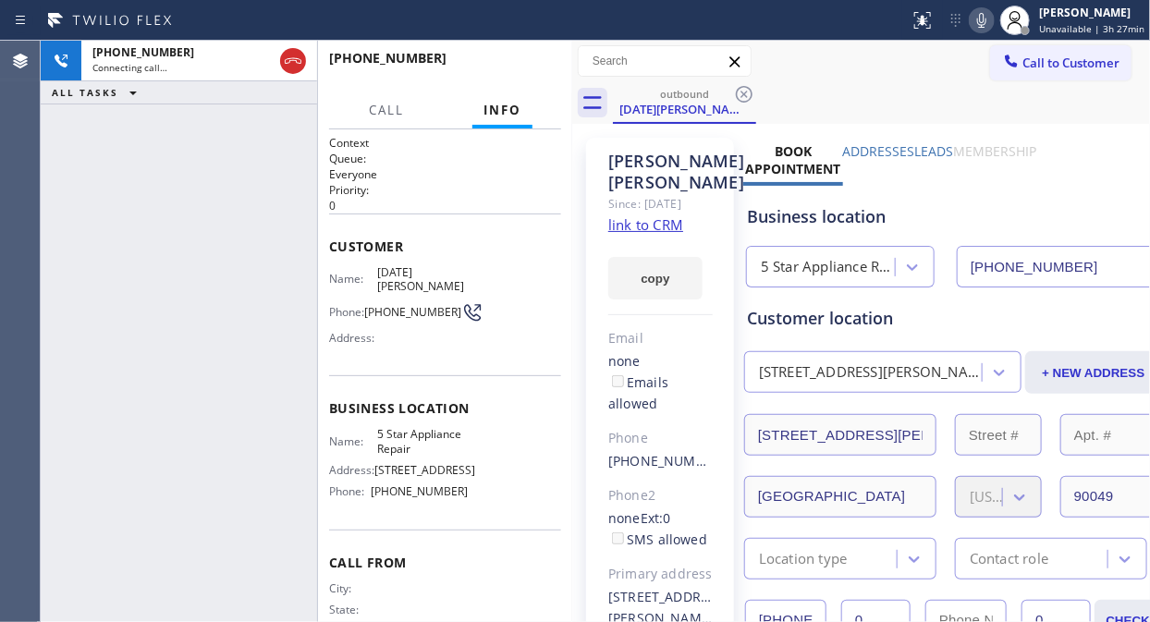
click at [97, 181] on div "[PHONE_NUMBER] Connecting call… ALL TASKS ALL TASKS ACTIVE TASKS TASKS IN WRAP …" at bounding box center [179, 331] width 276 height 581
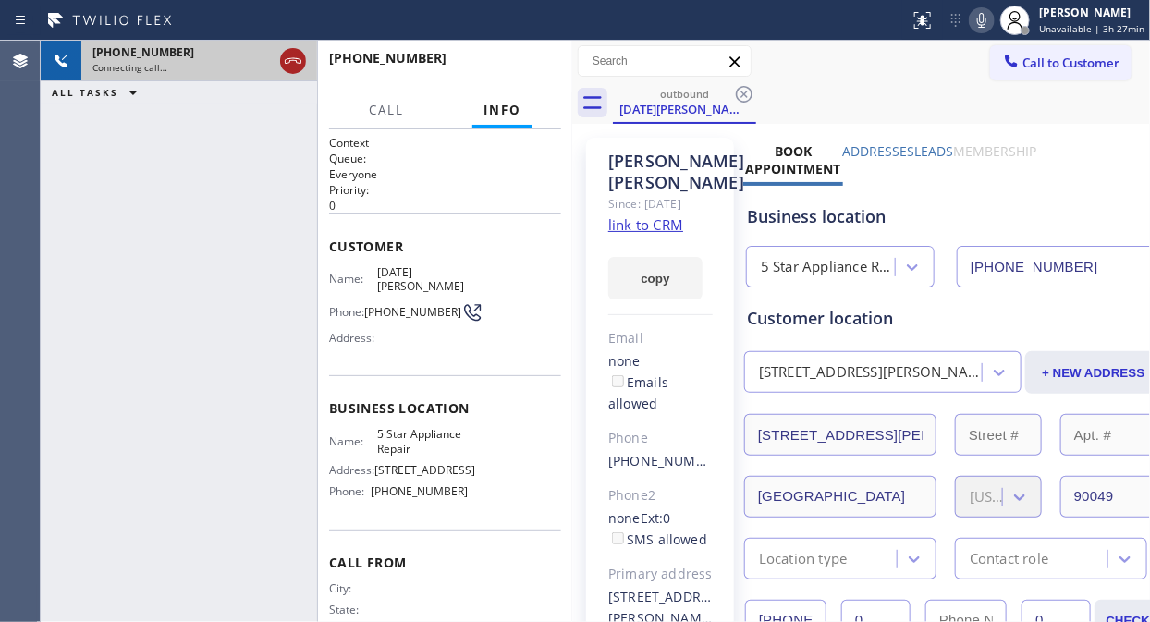
click at [298, 60] on icon at bounding box center [293, 61] width 22 height 22
click at [1022, 69] on span "Call to Customer" at bounding box center [1070, 63] width 97 height 17
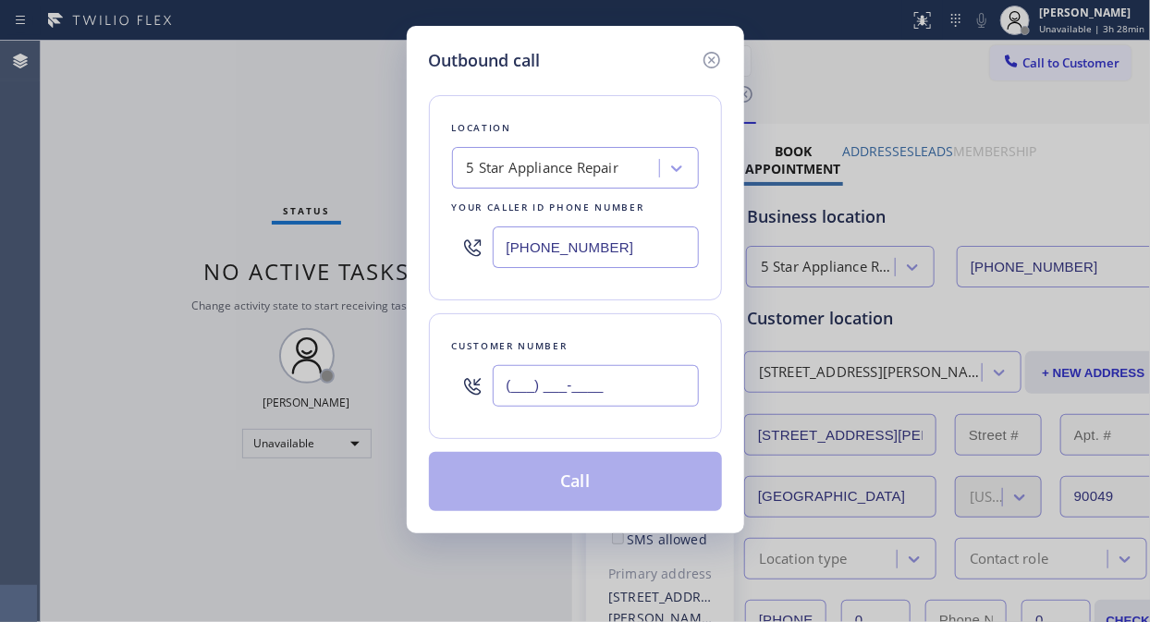
click at [505, 373] on input "(___) ___-____" at bounding box center [596, 386] width 206 height 42
paste input "804) 432-0731"
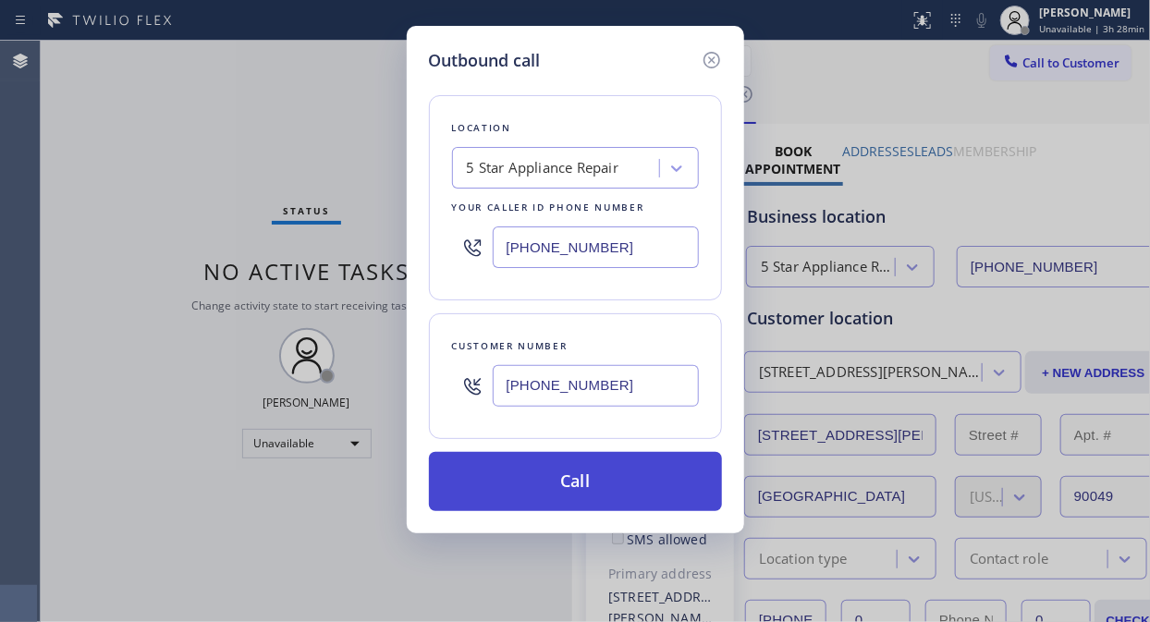
type input "[PHONE_NUMBER]"
click at [594, 476] on button "Call" at bounding box center [575, 481] width 293 height 59
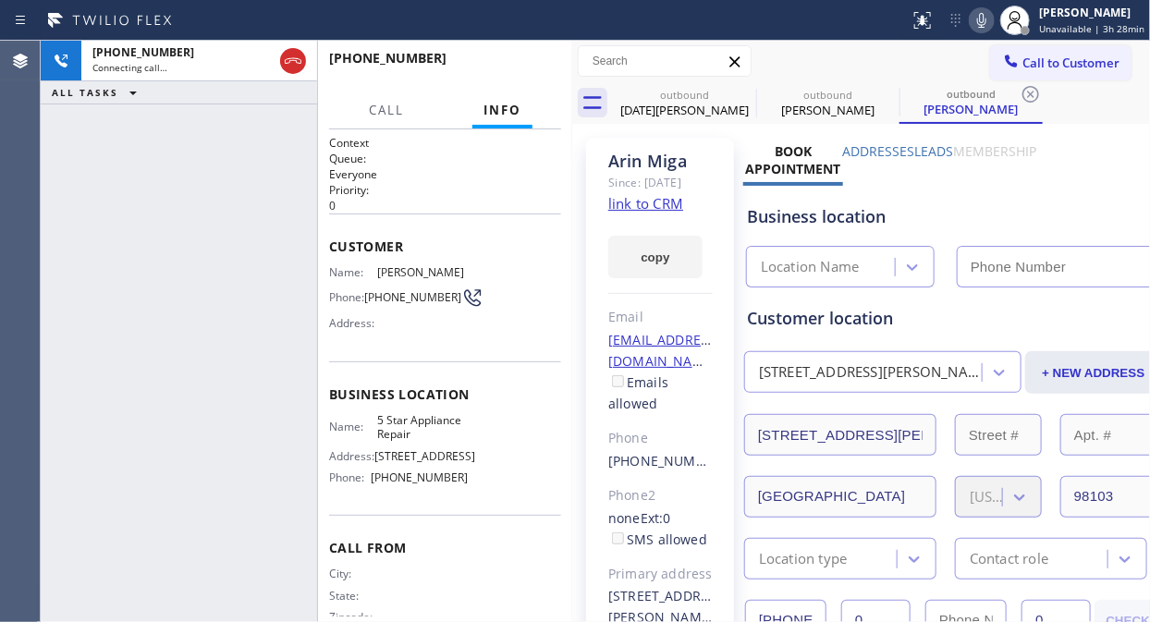
type input "[PHONE_NUMBER]"
click at [492, 65] on span "HANG UP" at bounding box center [518, 66] width 56 height 13
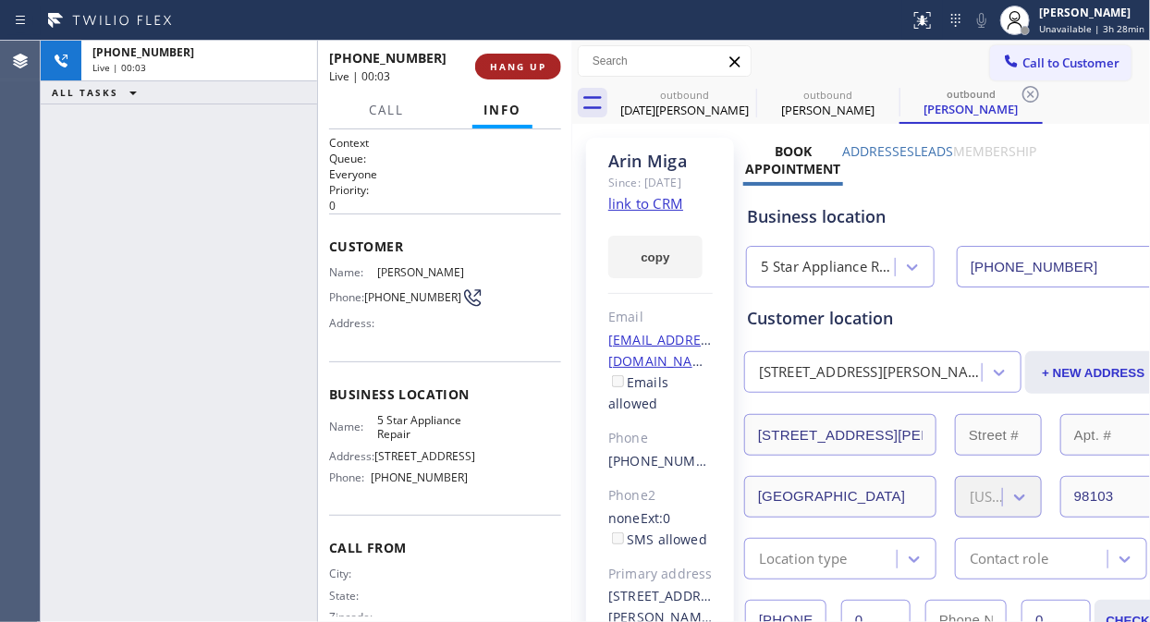
click at [492, 65] on span "HANG UP" at bounding box center [518, 66] width 56 height 13
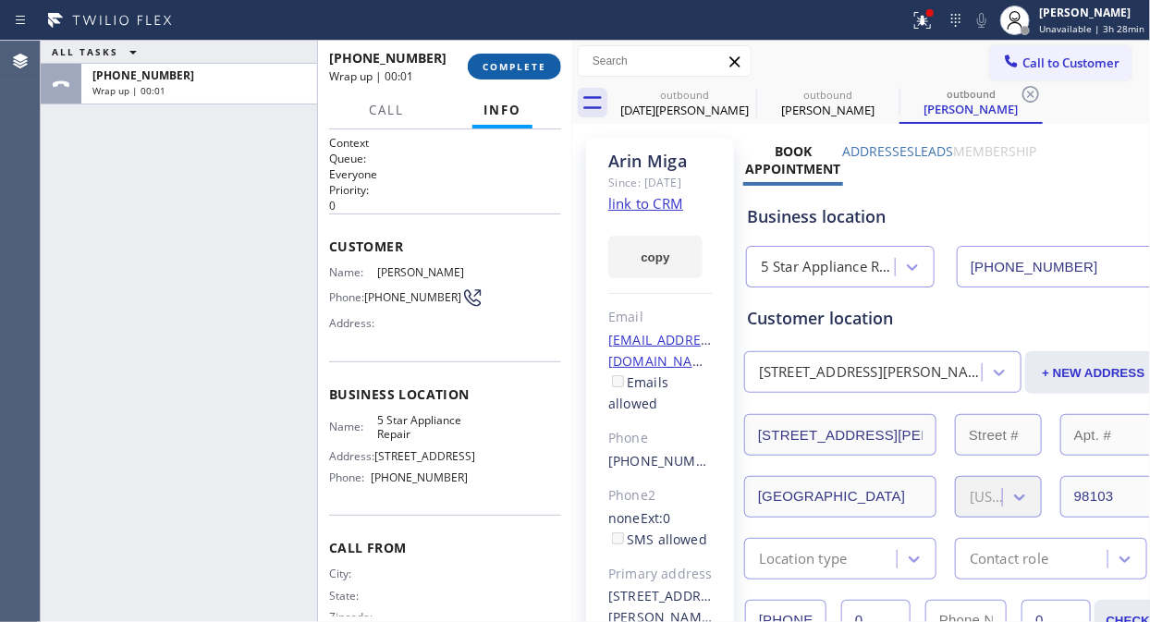
click at [487, 65] on span "COMPLETE" at bounding box center [514, 66] width 64 height 13
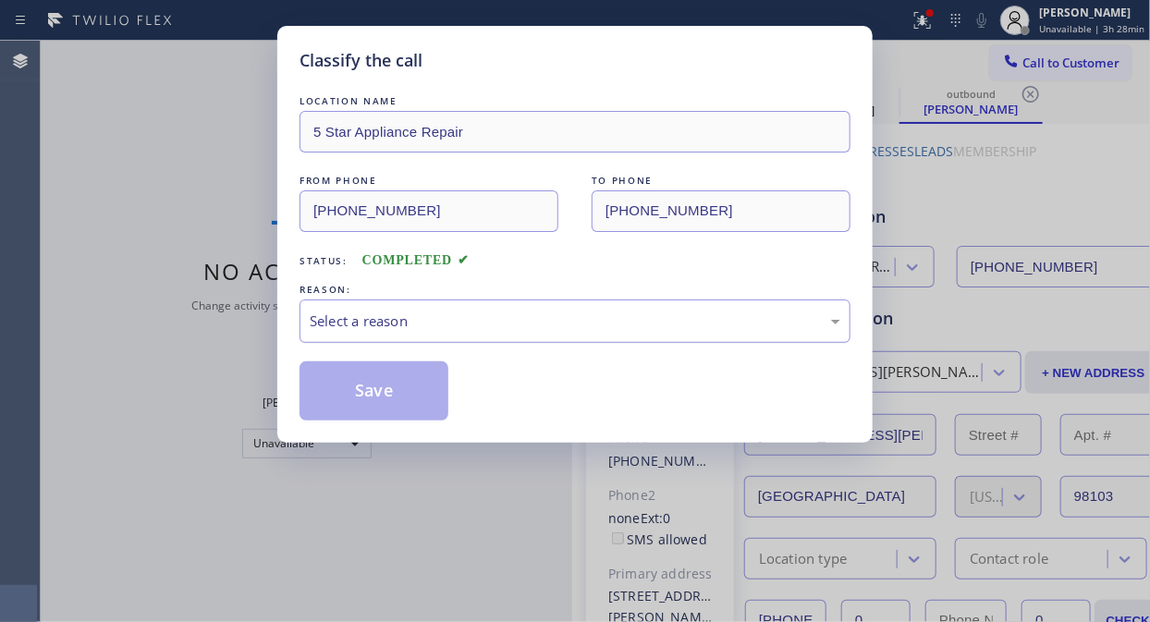
click at [543, 340] on div "Select a reason" at bounding box center [574, 320] width 551 height 43
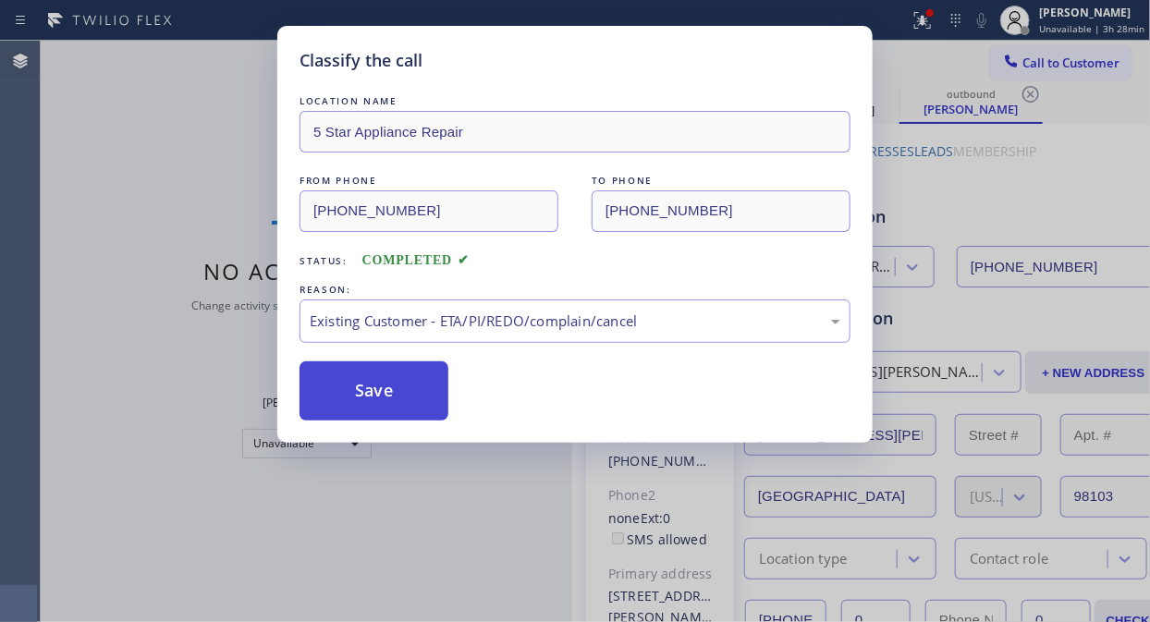
click at [436, 400] on button "Save" at bounding box center [373, 390] width 149 height 59
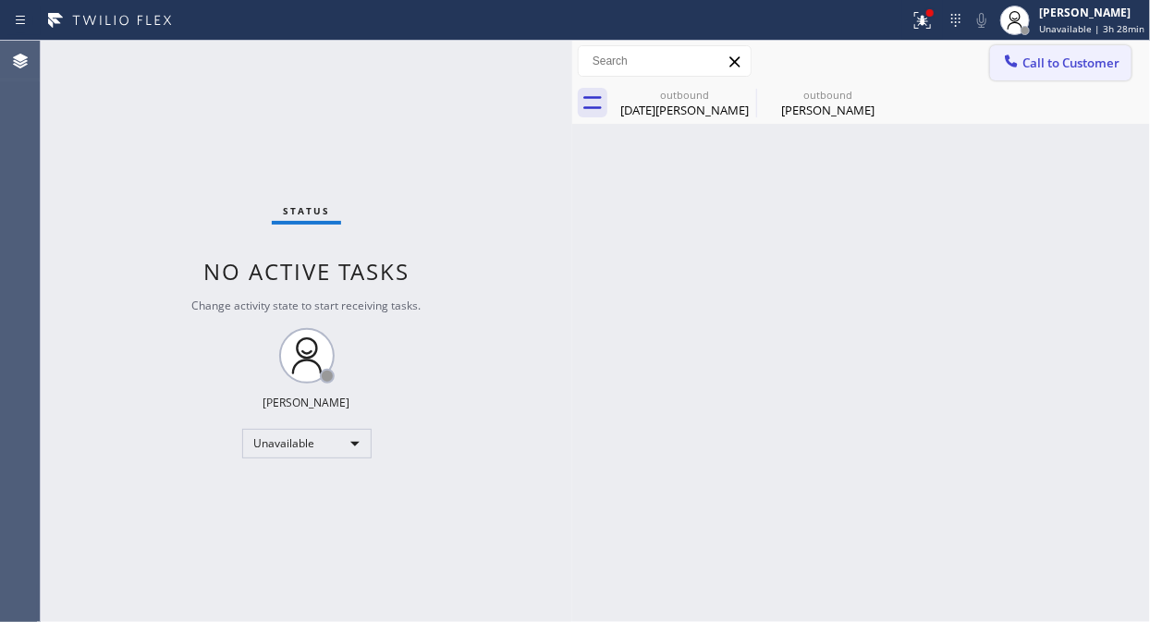
click at [1092, 65] on span "Call to Customer" at bounding box center [1070, 63] width 97 height 17
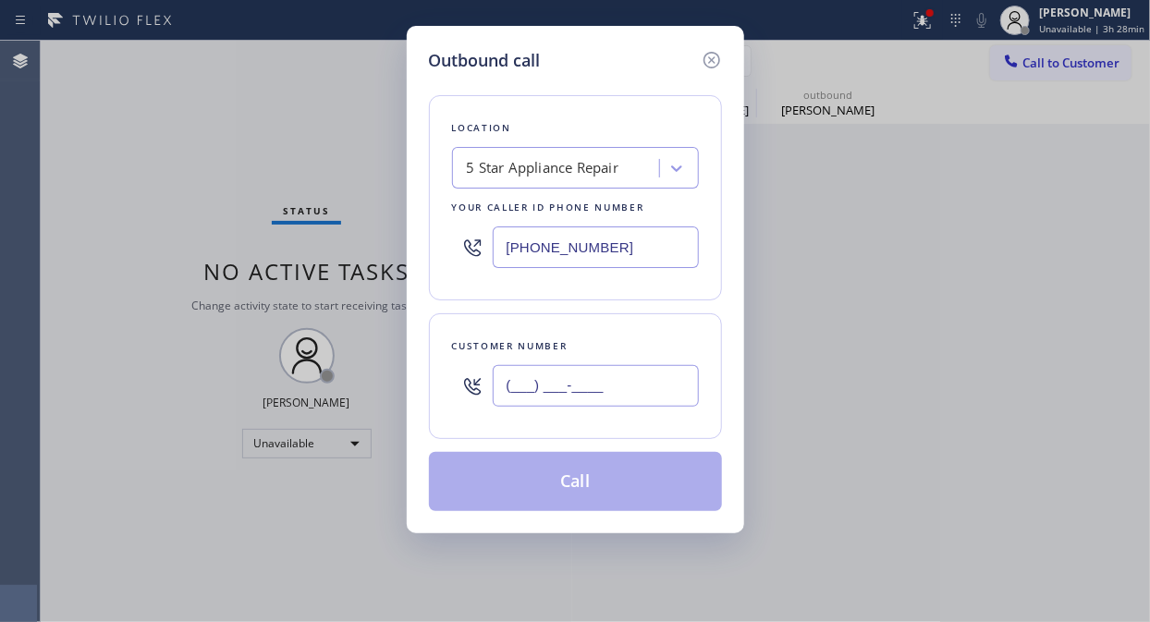
click at [686, 384] on input "(___) ___-____" at bounding box center [596, 386] width 206 height 42
paste input "818) 843-8057"
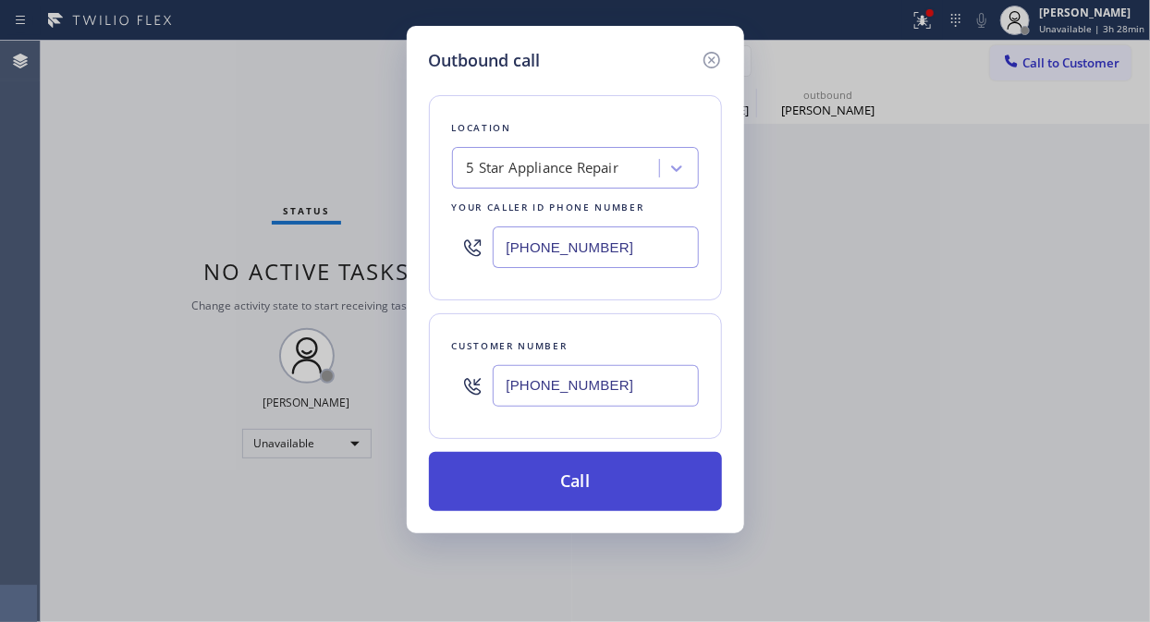
type input "[PHONE_NUMBER]"
click at [657, 476] on button "Call" at bounding box center [575, 481] width 293 height 59
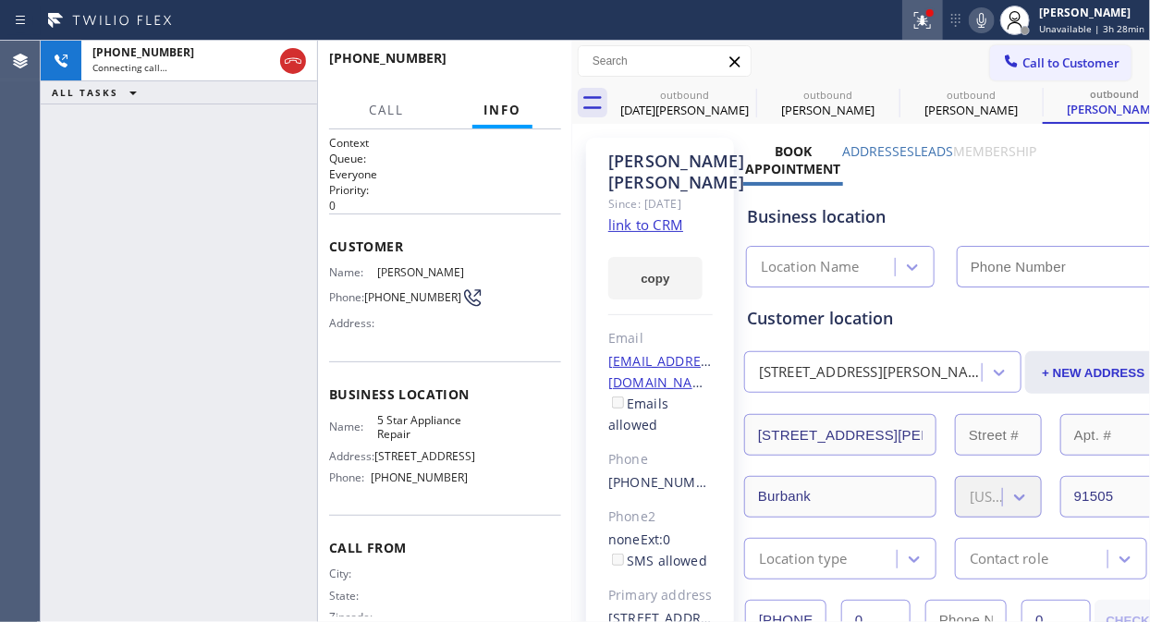
click at [917, 22] on icon at bounding box center [922, 20] width 22 height 22
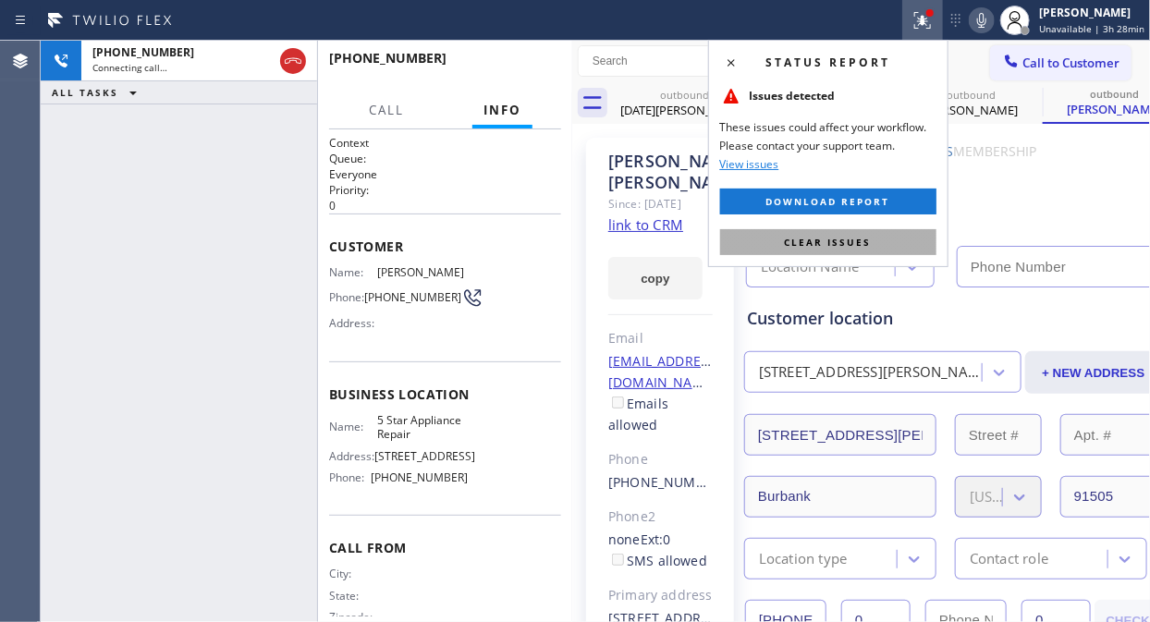
click at [799, 250] on button "Clear issues" at bounding box center [828, 242] width 216 height 26
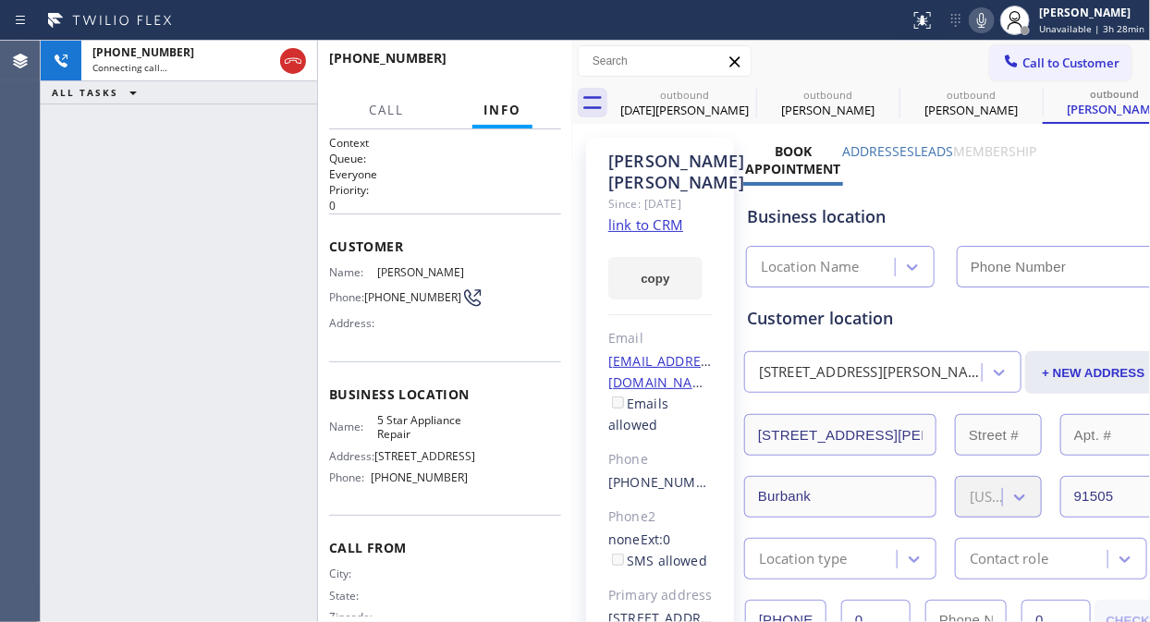
type input "[PHONE_NUMBER]"
click at [503, 69] on span "HANG UP" at bounding box center [518, 66] width 56 height 13
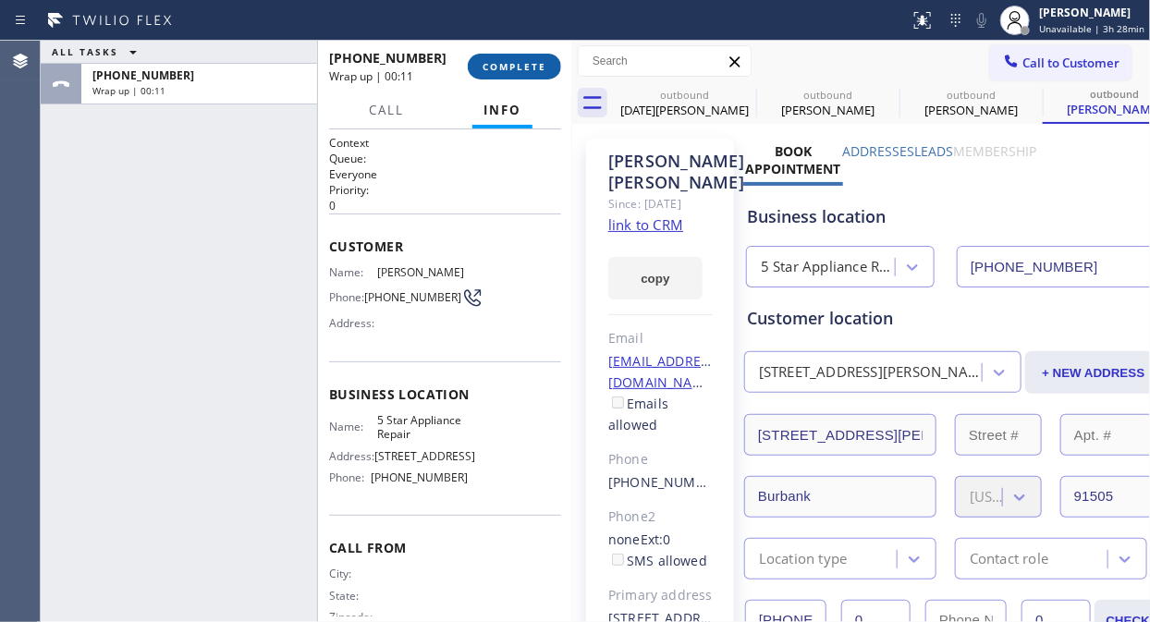
click at [521, 58] on button "COMPLETE" at bounding box center [514, 67] width 93 height 26
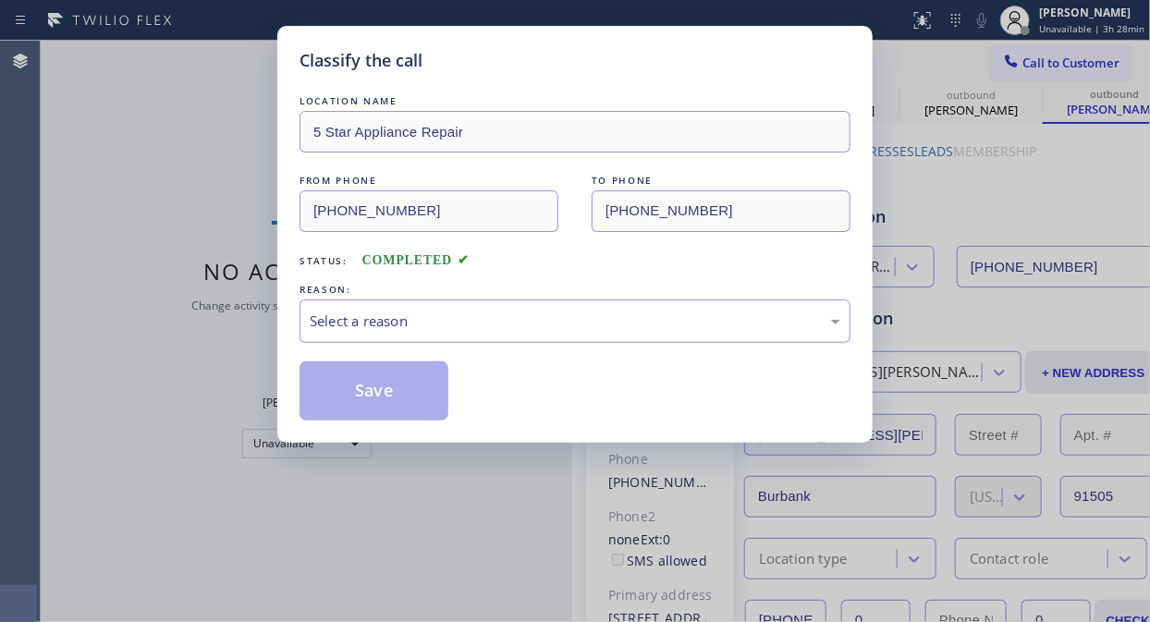
drag, startPoint x: 543, startPoint y: 324, endPoint x: 543, endPoint y: 336, distance: 12.0
click at [543, 325] on div "Select a reason" at bounding box center [575, 320] width 530 height 21
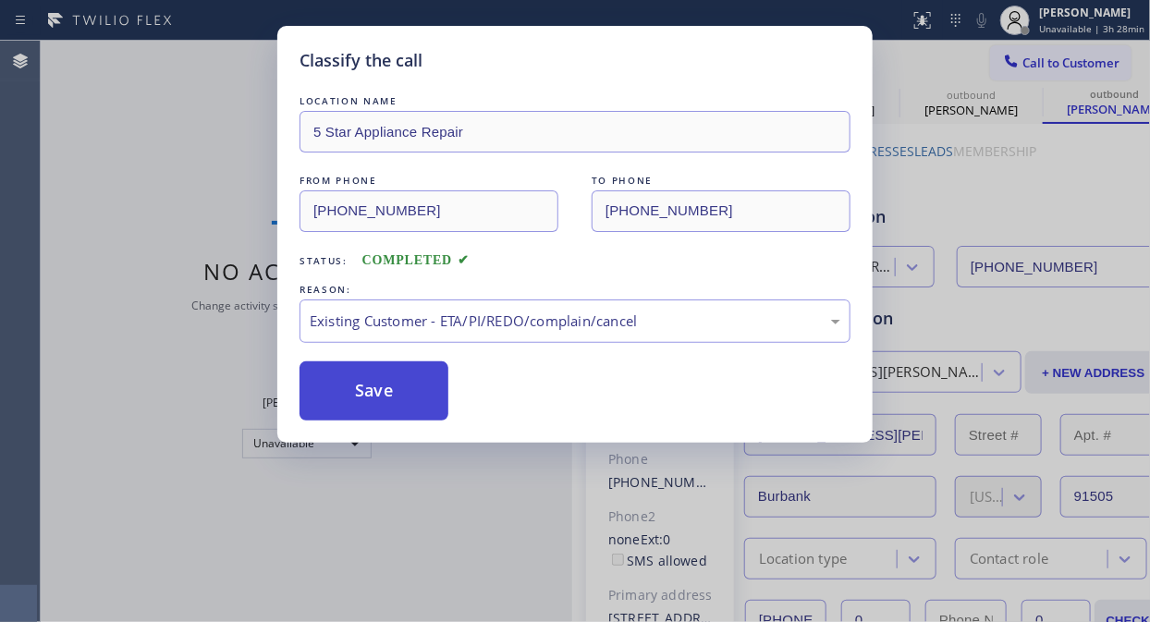
click at [420, 403] on button "Save" at bounding box center [373, 390] width 149 height 59
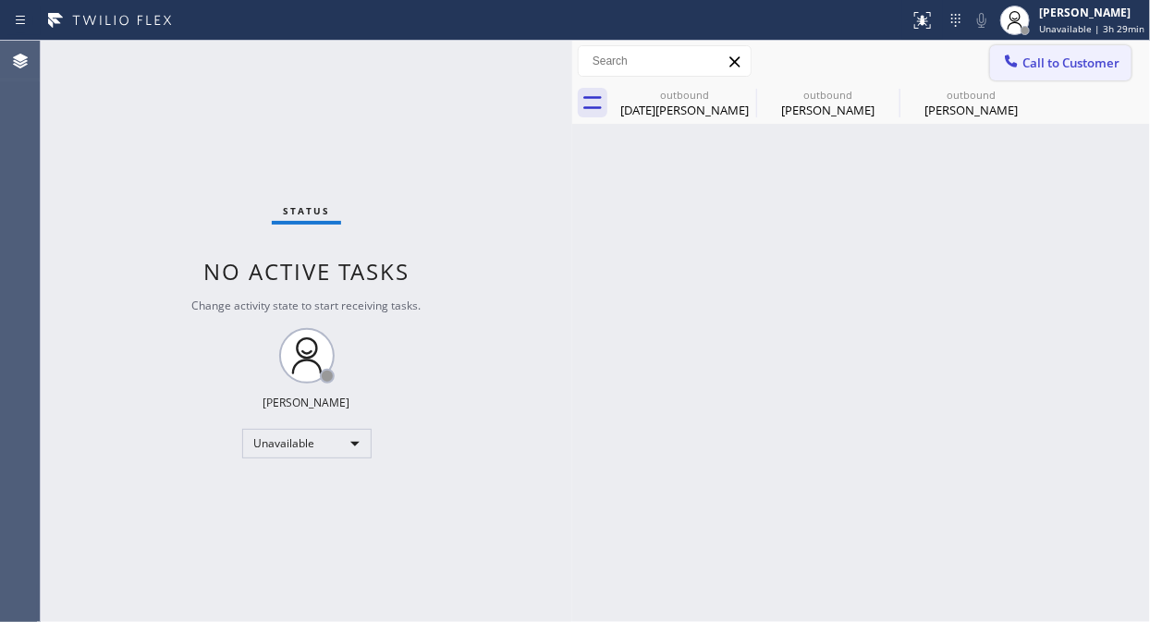
click at [1020, 66] on div at bounding box center [1011, 63] width 22 height 22
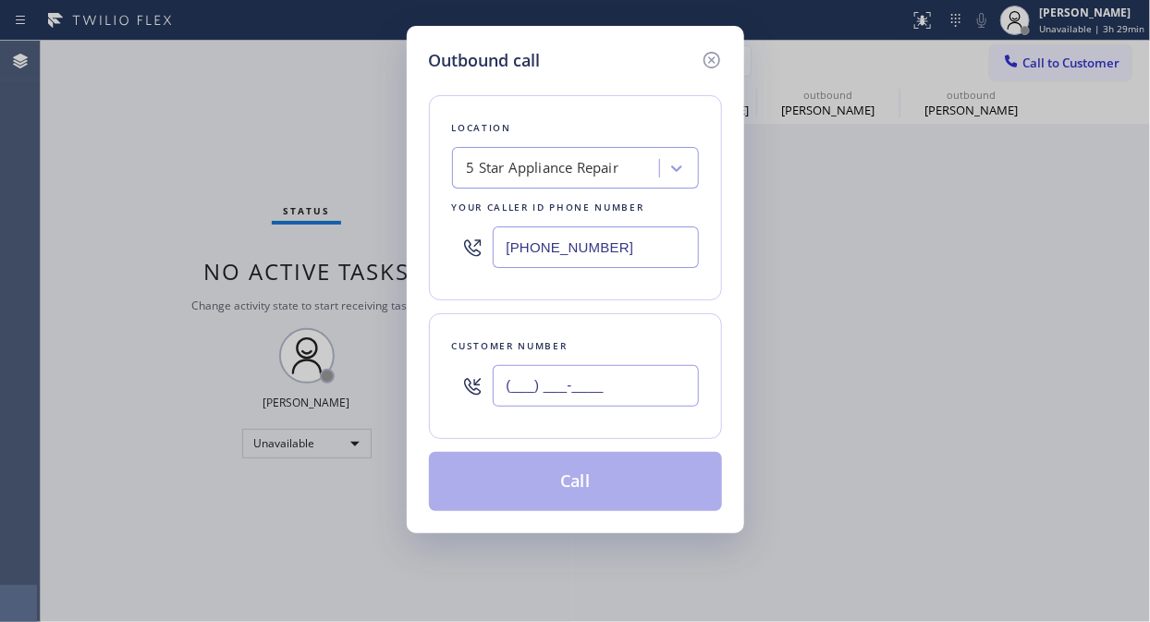
click at [599, 400] on input "(___) ___-____" at bounding box center [596, 386] width 206 height 42
paste input "408) 981-9982"
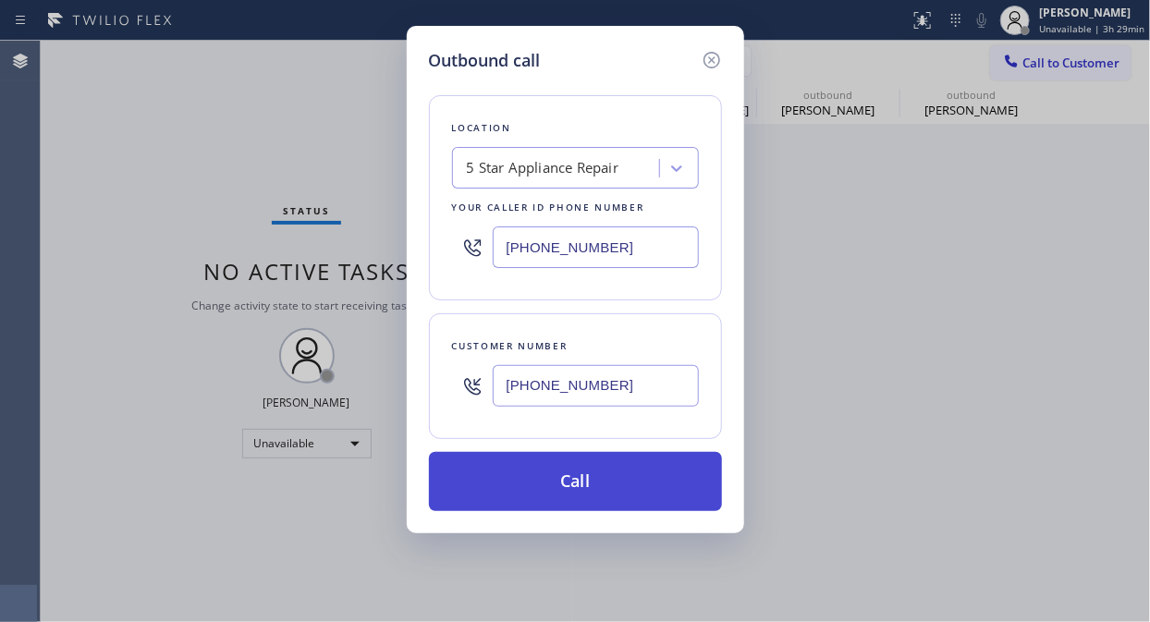
type input "[PHONE_NUMBER]"
click at [597, 487] on button "Call" at bounding box center [575, 481] width 293 height 59
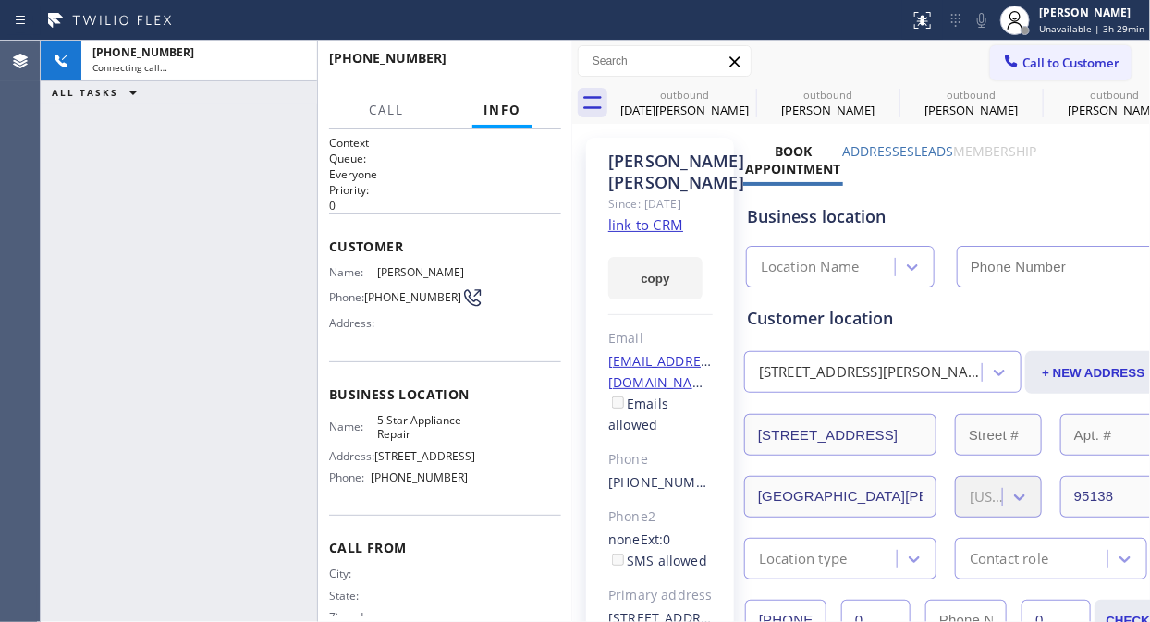
type input "[PHONE_NUMBER]"
click at [737, 93] on icon at bounding box center [744, 94] width 22 height 22
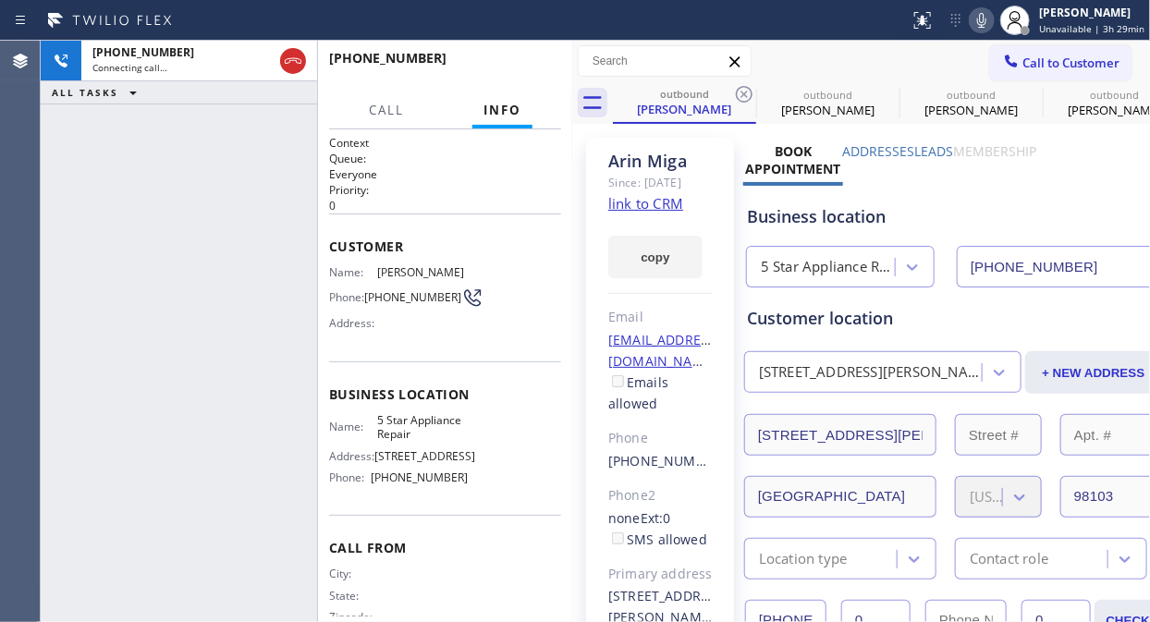
click at [737, 93] on icon at bounding box center [744, 94] width 22 height 22
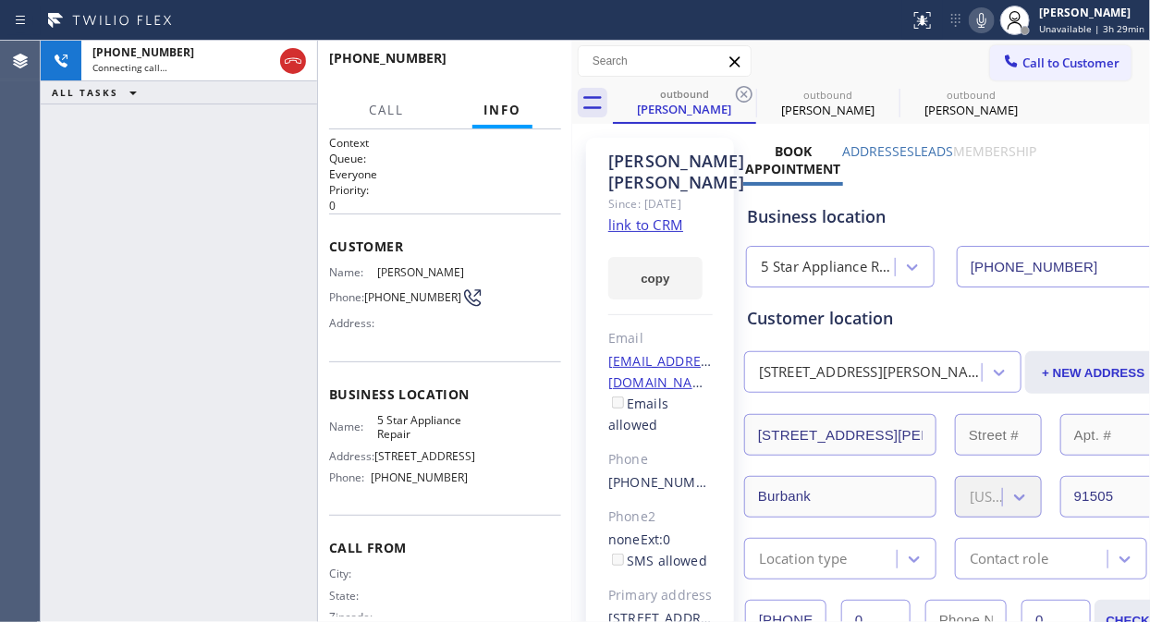
click at [737, 93] on icon at bounding box center [744, 94] width 22 height 22
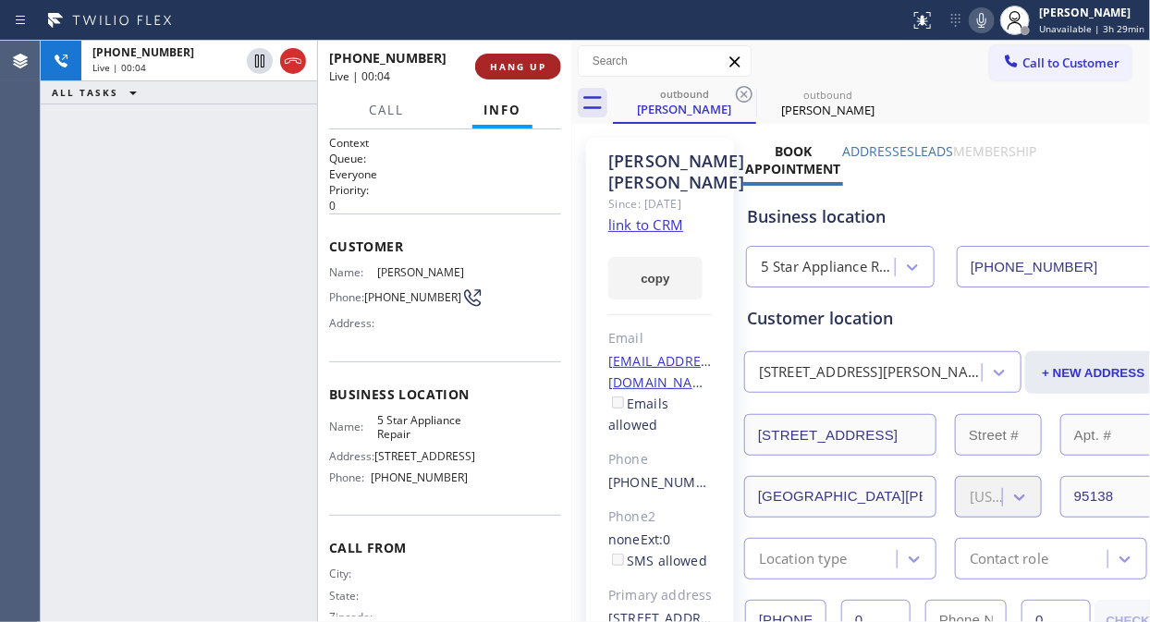
click at [527, 65] on span "HANG UP" at bounding box center [518, 66] width 56 height 13
click at [525, 65] on span "HANG UP" at bounding box center [518, 66] width 56 height 13
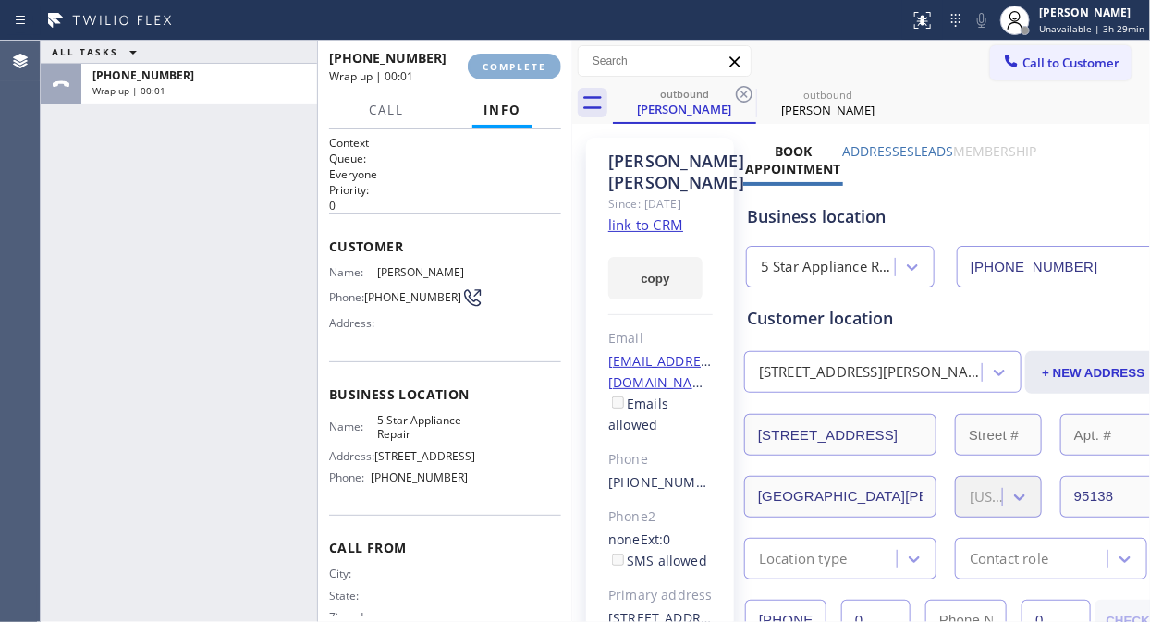
click at [524, 67] on span "COMPLETE" at bounding box center [514, 66] width 64 height 13
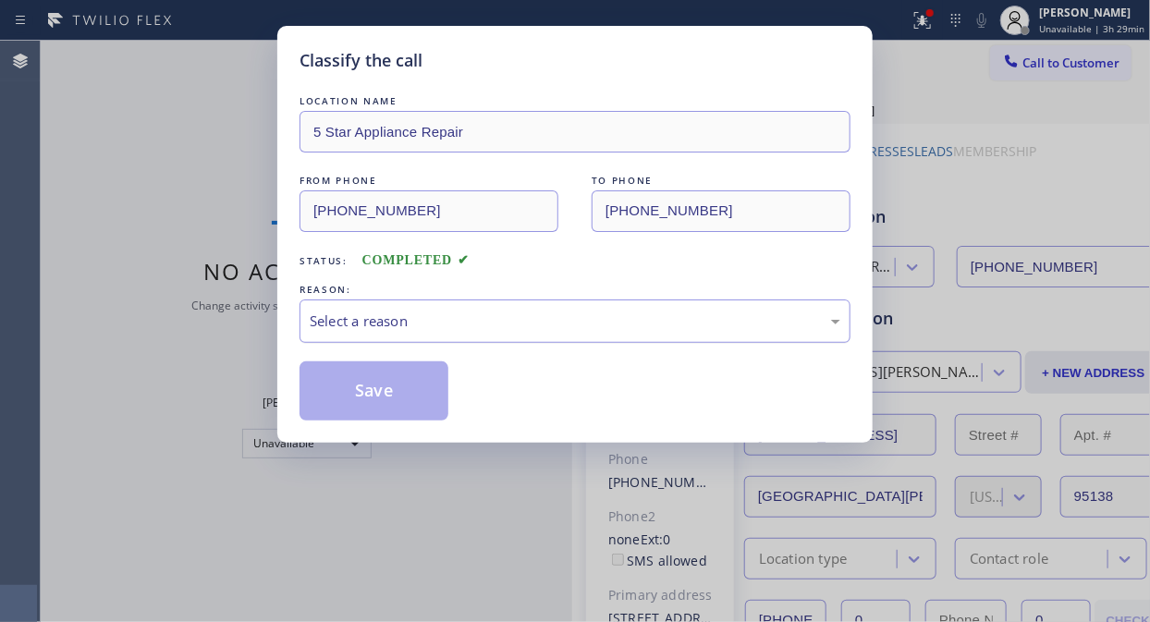
click at [541, 320] on div "Select a reason" at bounding box center [575, 320] width 530 height 21
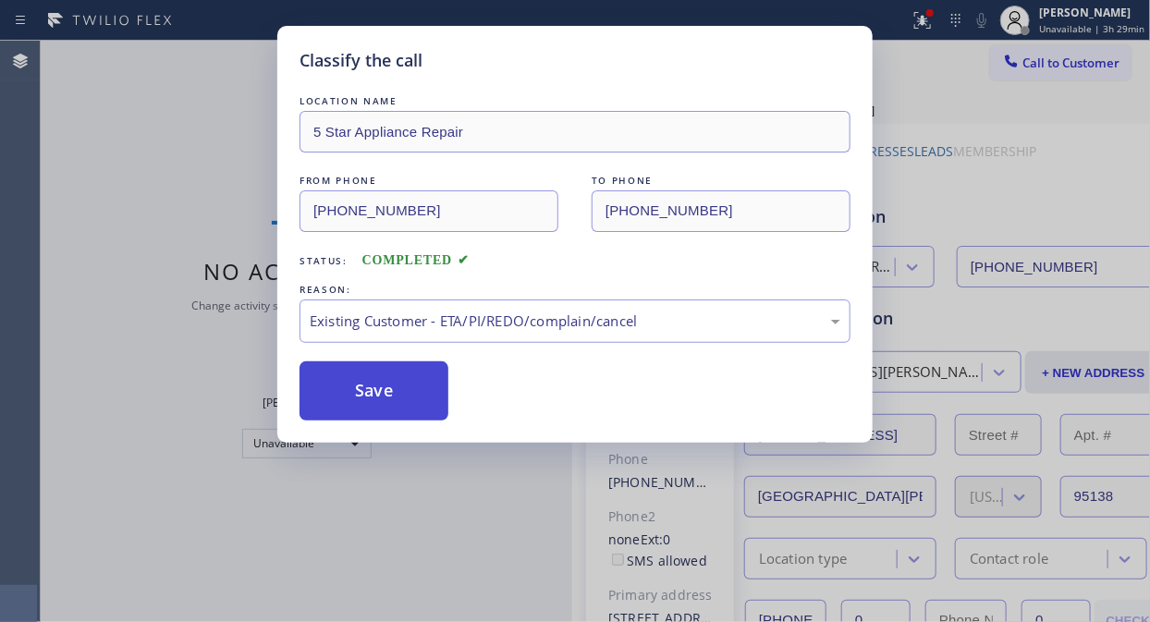
click at [352, 396] on button "Save" at bounding box center [373, 390] width 149 height 59
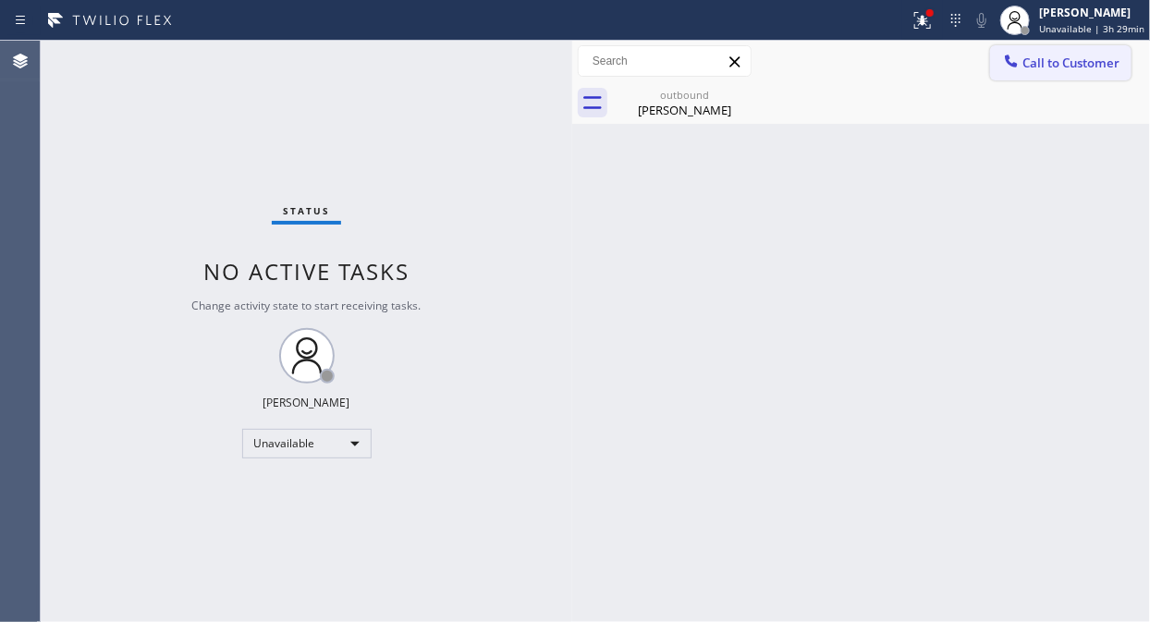
click at [1040, 67] on span "Call to Customer" at bounding box center [1070, 63] width 97 height 17
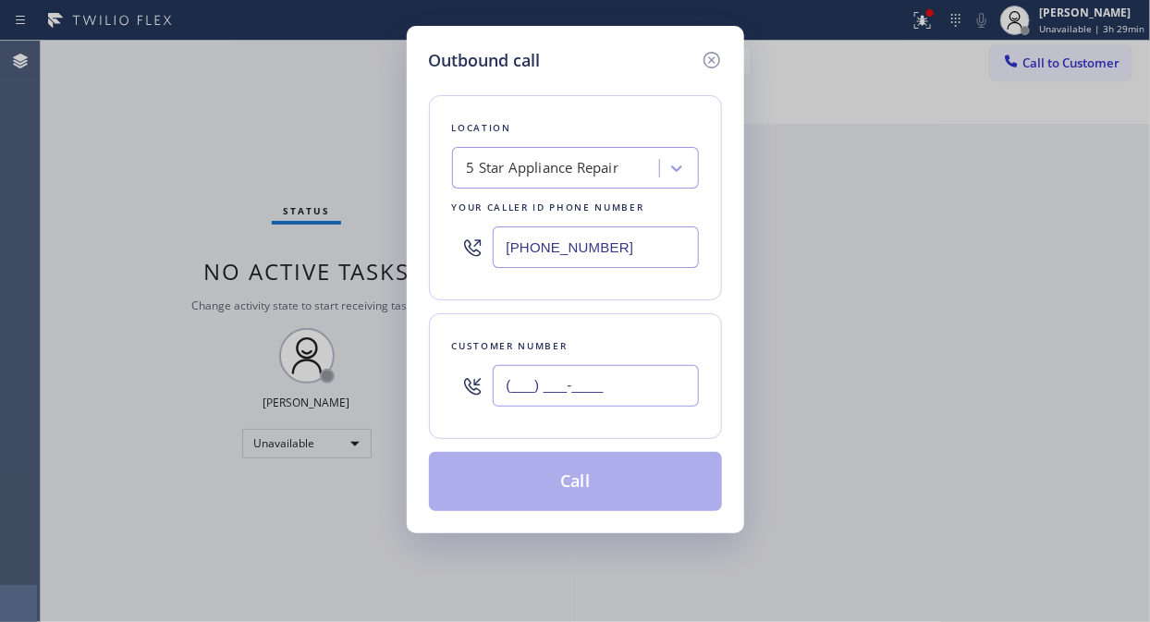
click at [664, 396] on input "(___) ___-____" at bounding box center [596, 386] width 206 height 42
paste input "425) 444-3800"
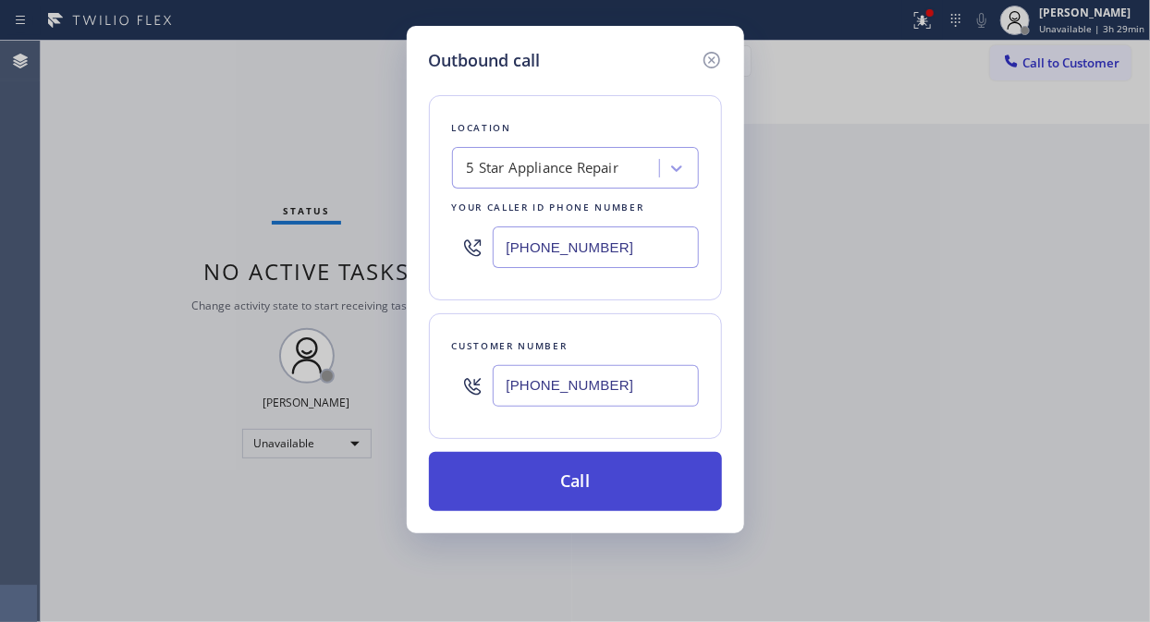
type input "[PHONE_NUMBER]"
click at [640, 501] on button "Call" at bounding box center [575, 481] width 293 height 59
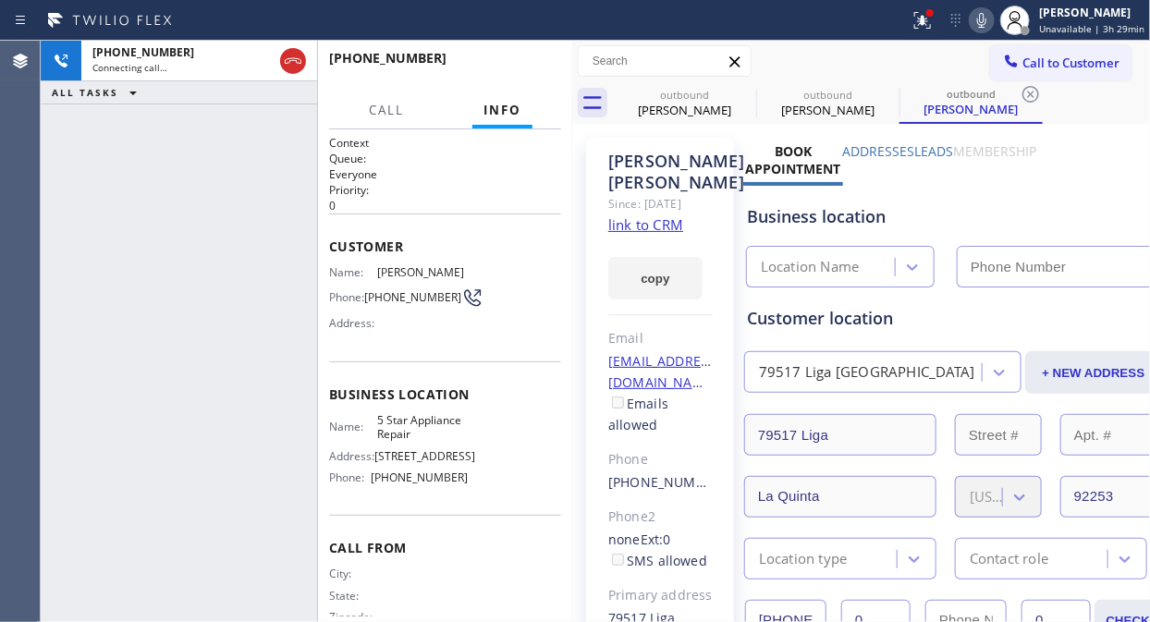
type input "[PHONE_NUMBER]"
click at [539, 62] on span "HANG UP" at bounding box center [518, 66] width 56 height 13
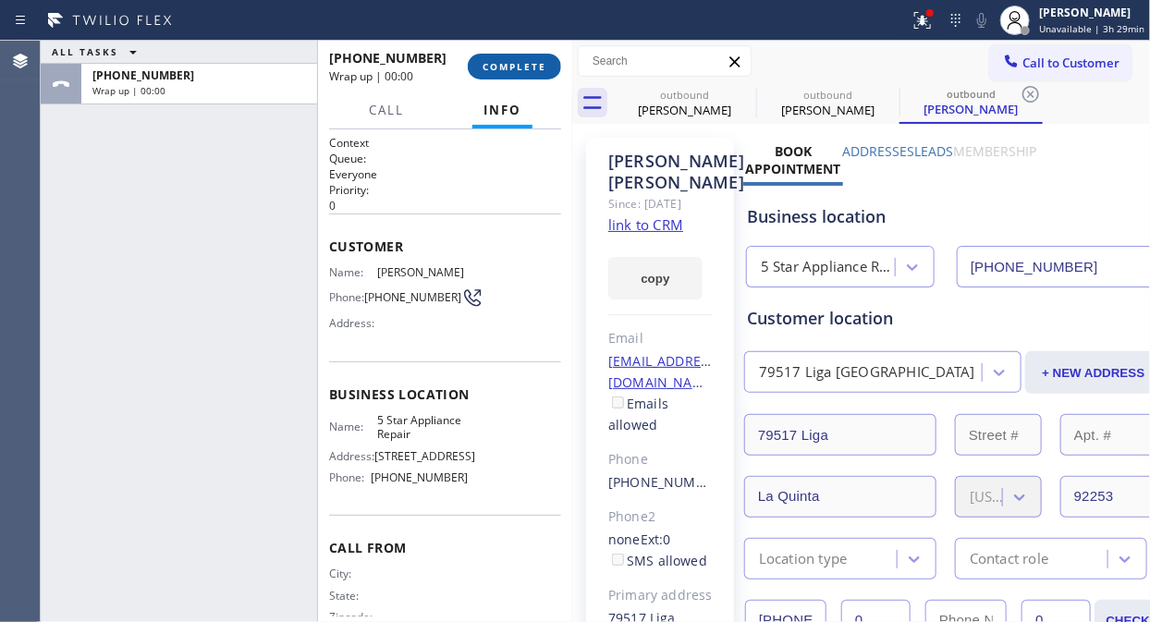
click at [539, 62] on span "COMPLETE" at bounding box center [514, 66] width 64 height 13
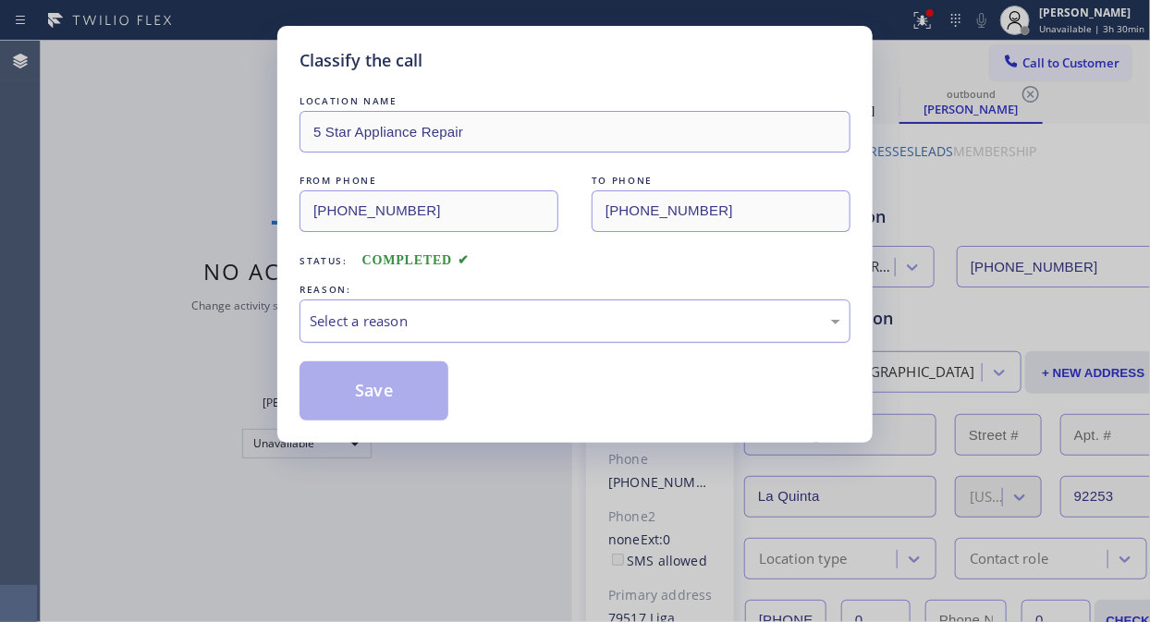
click at [531, 322] on div "Select a reason" at bounding box center [575, 320] width 530 height 21
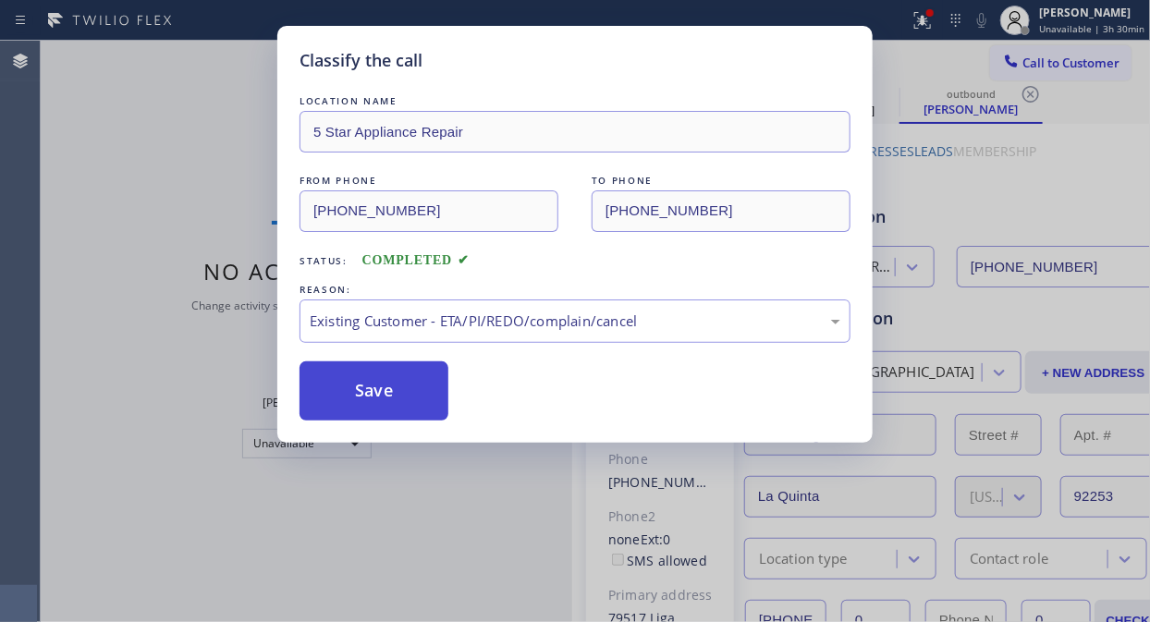
click at [426, 380] on button "Save" at bounding box center [373, 390] width 149 height 59
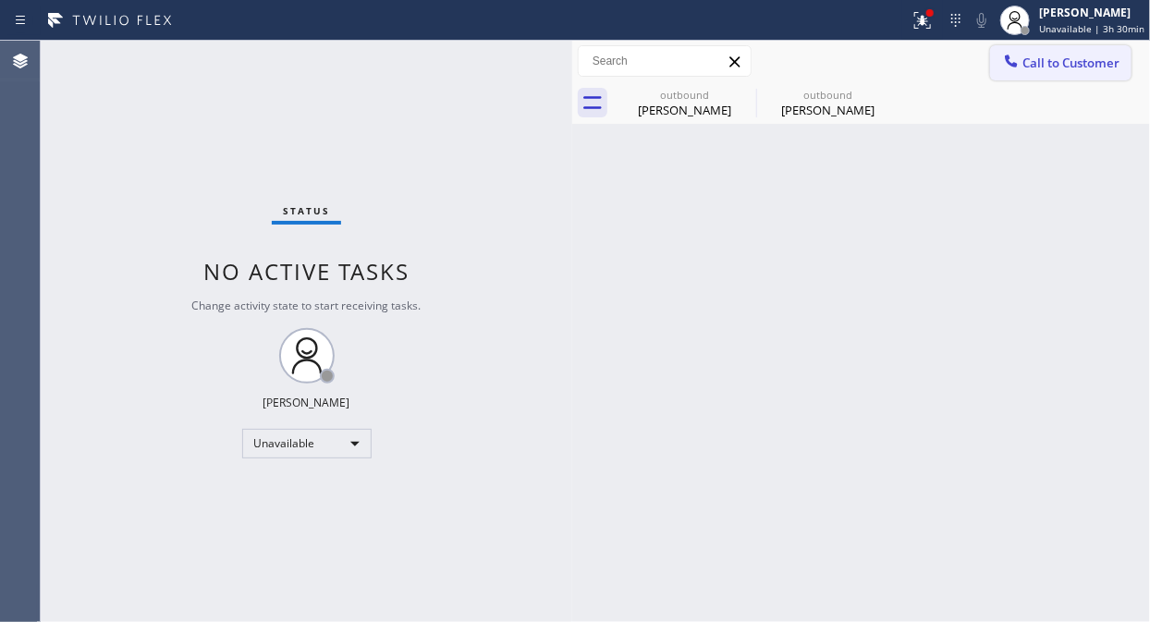
click at [1086, 67] on span "Call to Customer" at bounding box center [1070, 63] width 97 height 17
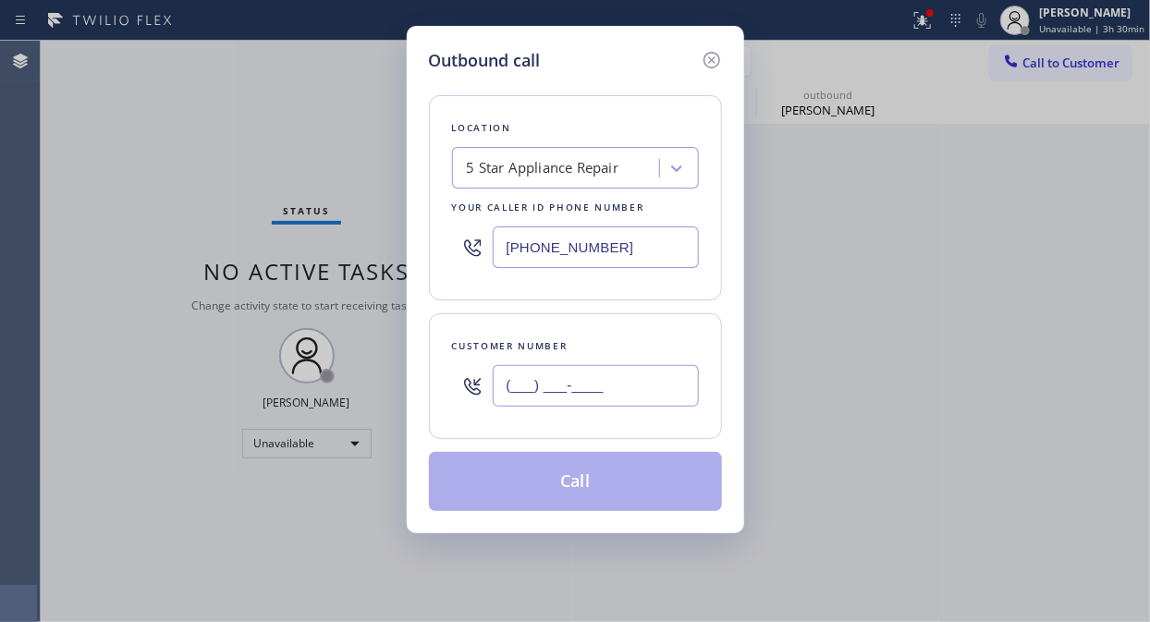
click at [648, 389] on input "(___) ___-____" at bounding box center [596, 386] width 206 height 42
paste input "714) 906-8501"
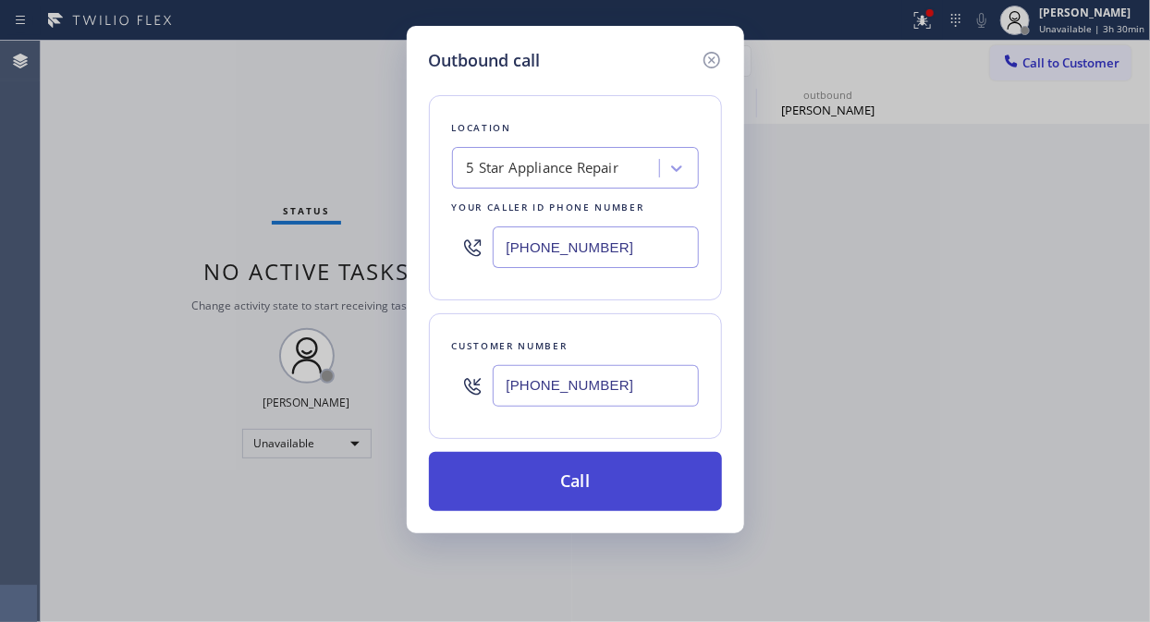
type input "[PHONE_NUMBER]"
click at [620, 486] on button "Call" at bounding box center [575, 481] width 293 height 59
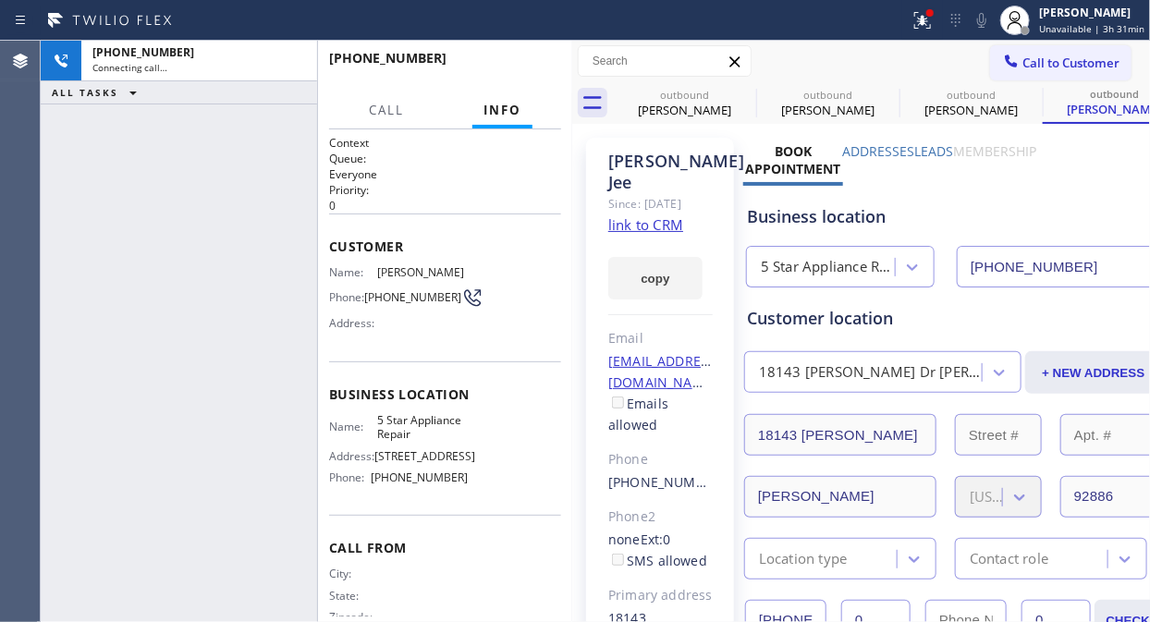
type input "[PHONE_NUMBER]"
drag, startPoint x: 113, startPoint y: 204, endPoint x: 125, endPoint y: 192, distance: 17.0
click at [113, 204] on div "[PHONE_NUMBER] Live | 00:01 ALL TASKS ALL TASKS ACTIVE TASKS TASKS IN WRAP UP" at bounding box center [179, 331] width 276 height 581
click at [542, 67] on span "HANG UP" at bounding box center [518, 66] width 56 height 13
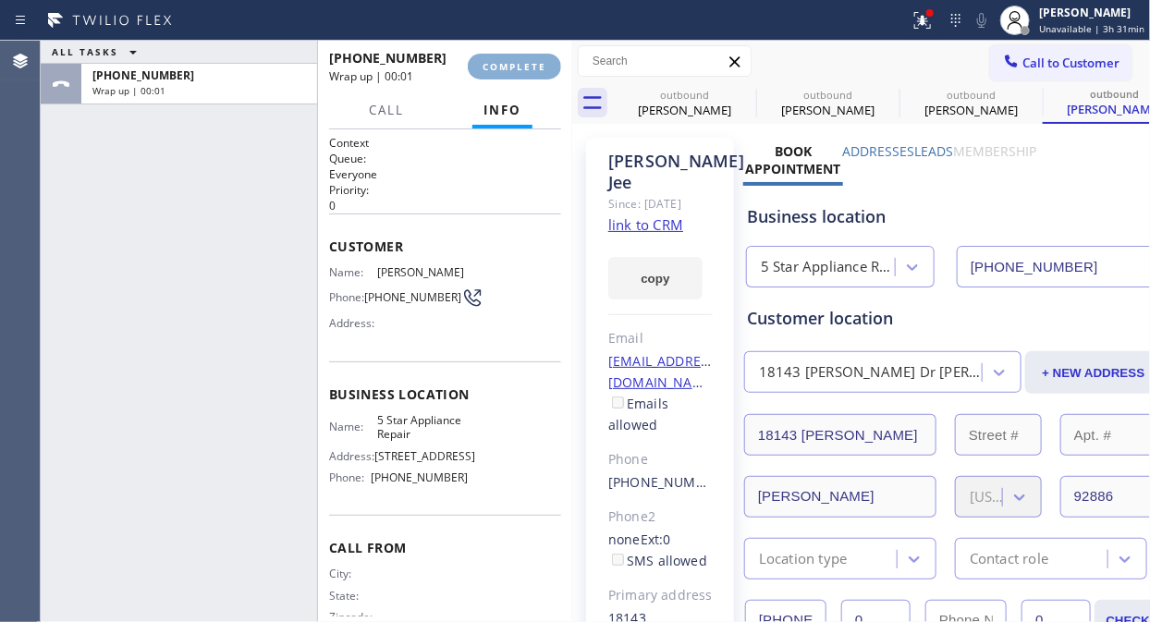
click at [542, 67] on span "COMPLETE" at bounding box center [514, 66] width 64 height 13
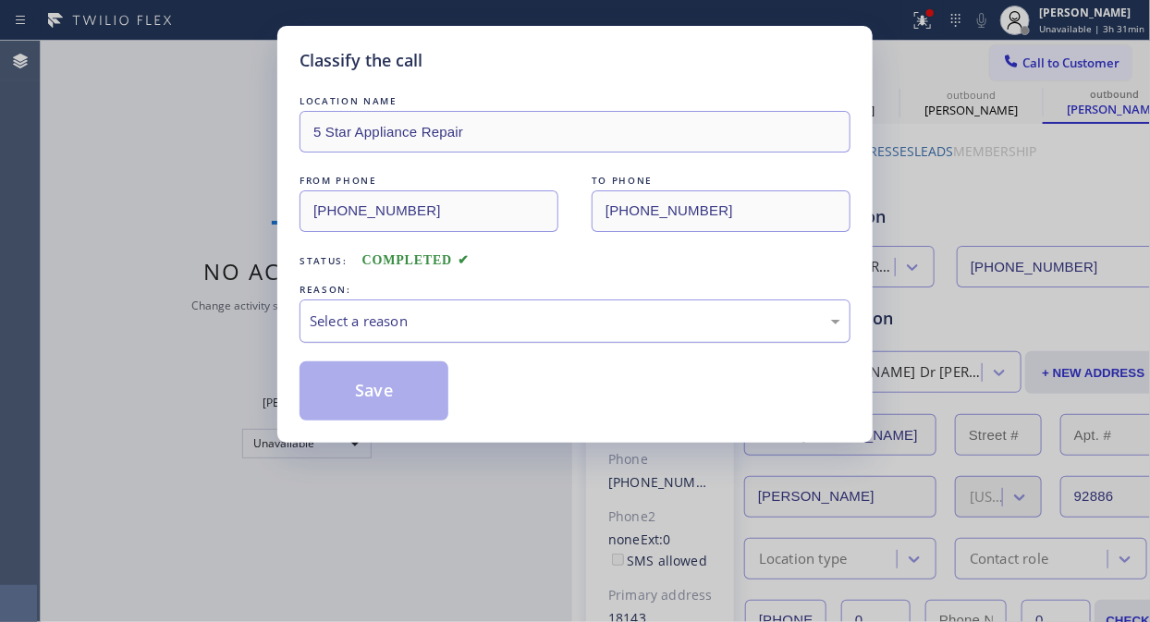
click at [607, 333] on div "Select a reason" at bounding box center [574, 320] width 551 height 43
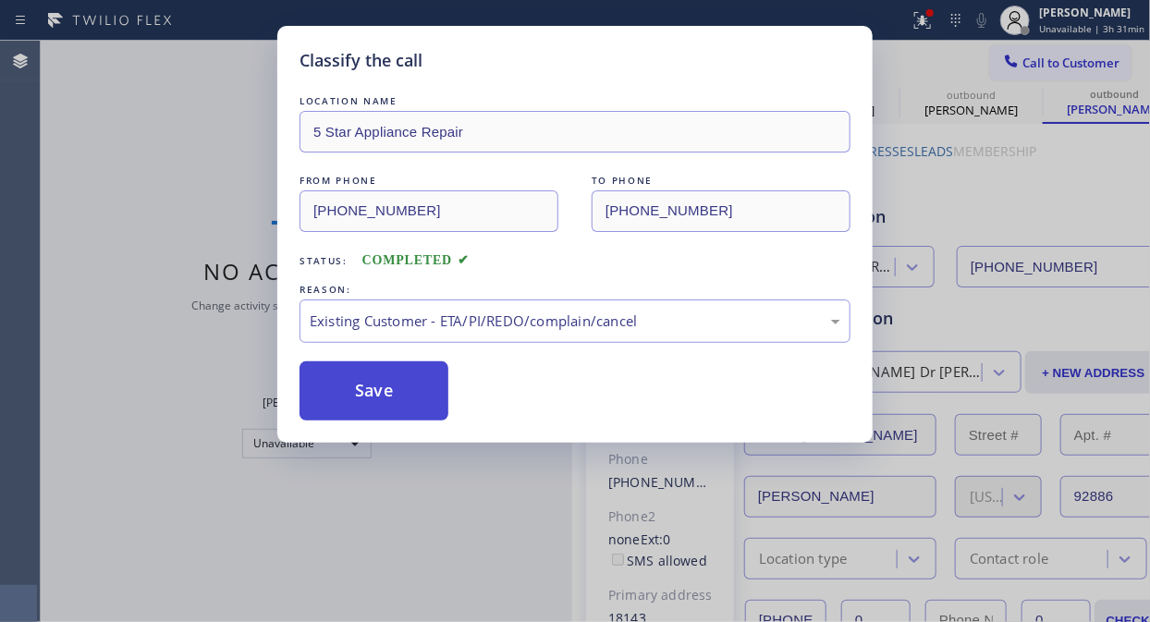
drag, startPoint x: 403, startPoint y: 399, endPoint x: 427, endPoint y: 399, distance: 24.0
click at [402, 399] on button "Save" at bounding box center [373, 390] width 149 height 59
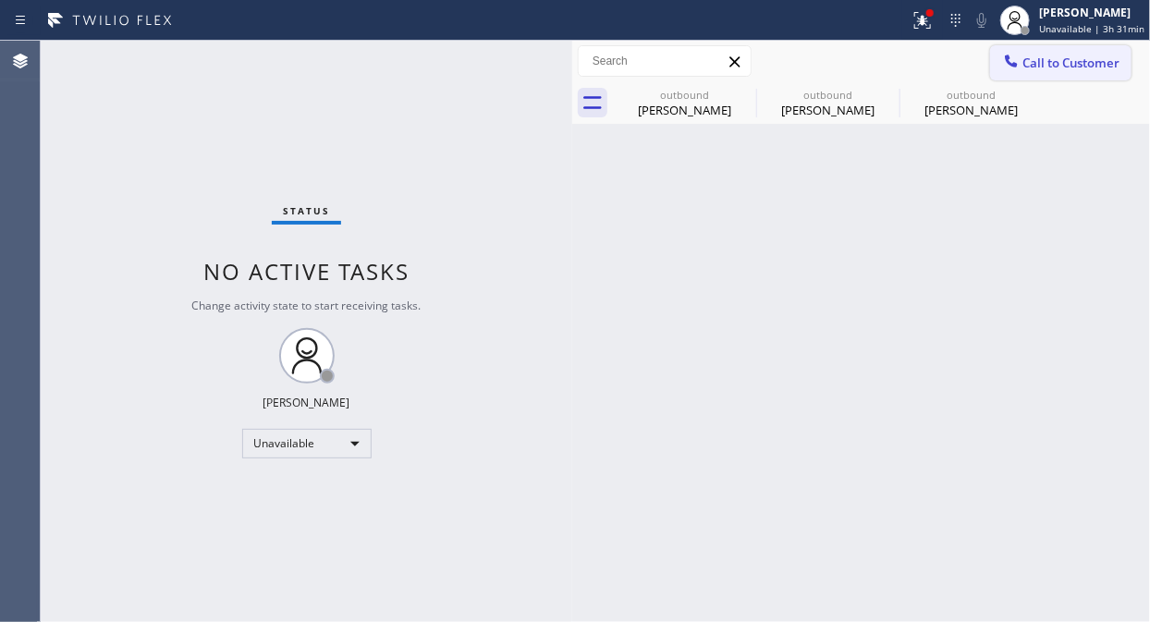
click at [1039, 59] on span "Call to Customer" at bounding box center [1070, 63] width 97 height 17
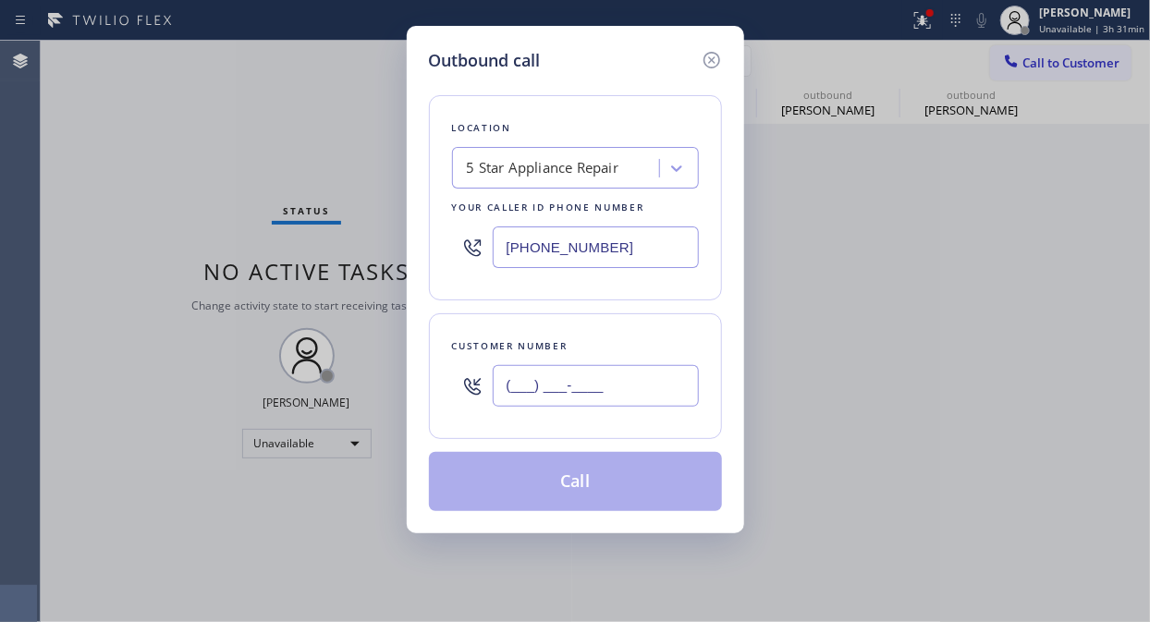
click at [643, 384] on input "(___) ___-____" at bounding box center [596, 386] width 206 height 42
paste input "562) 216-0888"
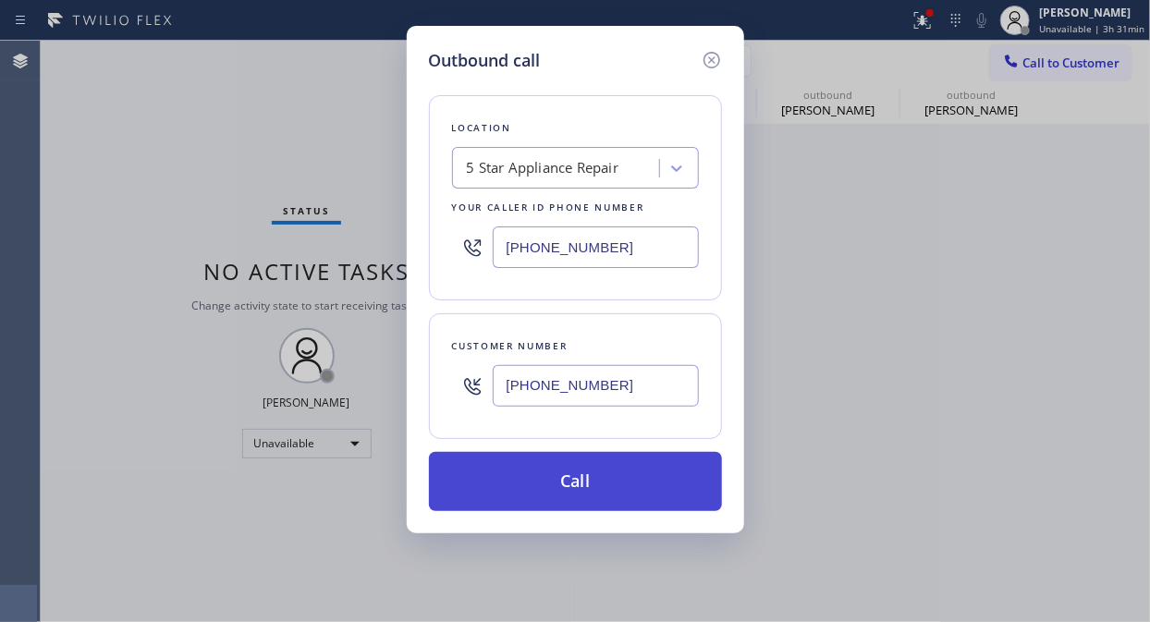
type input "[PHONE_NUMBER]"
click at [661, 493] on button "Call" at bounding box center [575, 481] width 293 height 59
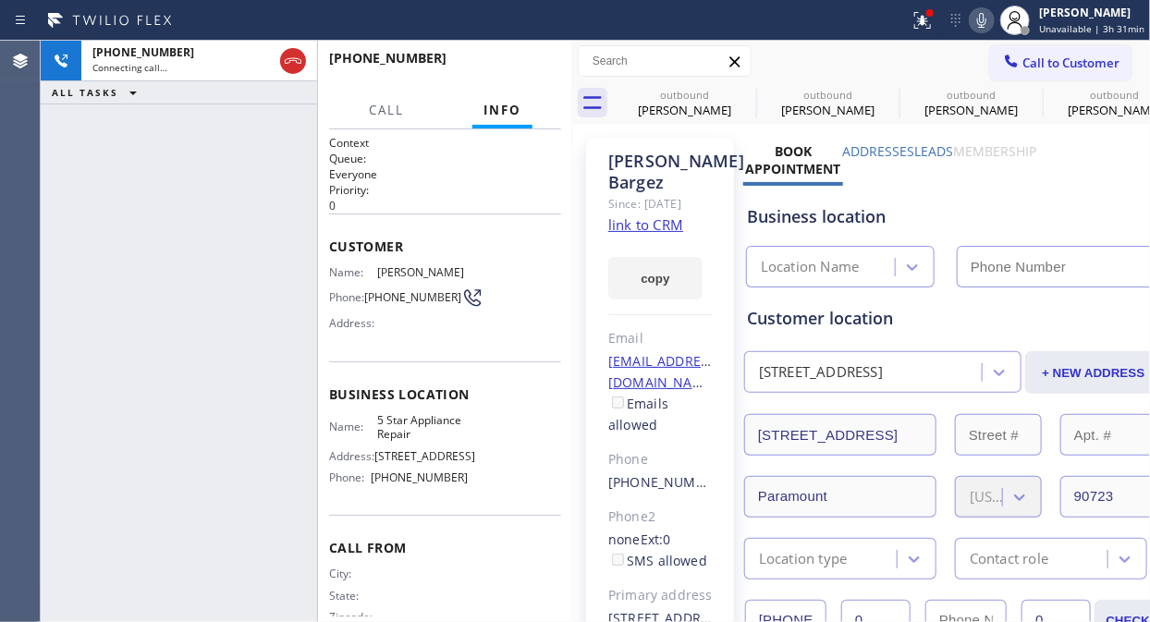
type input "[PHONE_NUMBER]"
click at [919, 20] on icon at bounding box center [922, 20] width 22 height 22
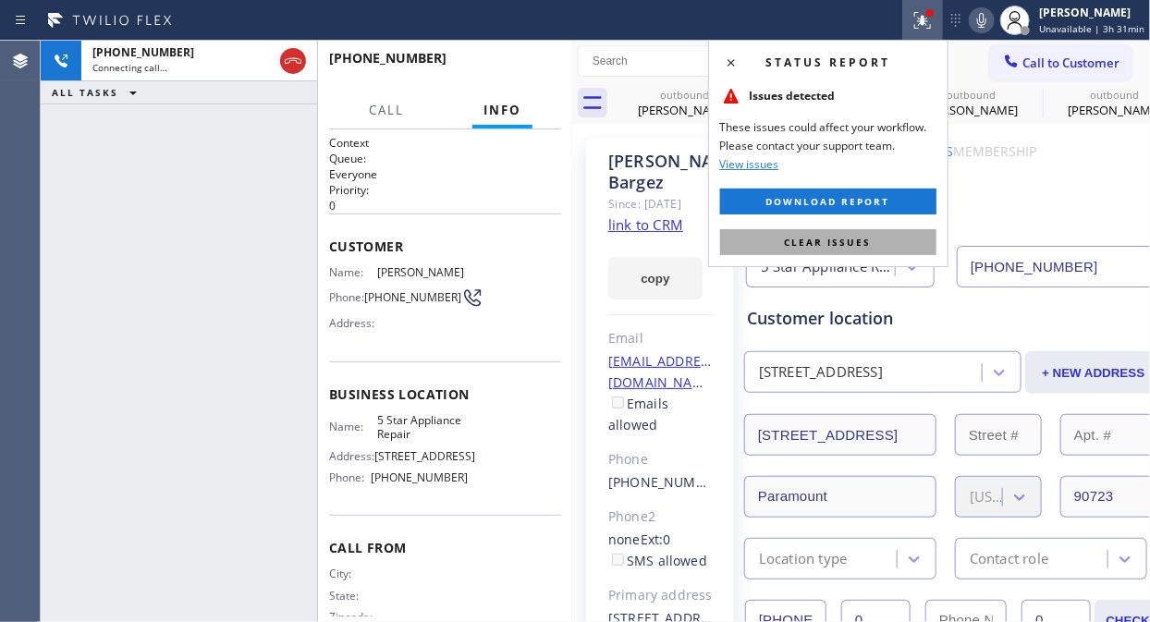
click at [869, 237] on span "Clear issues" at bounding box center [828, 242] width 87 height 13
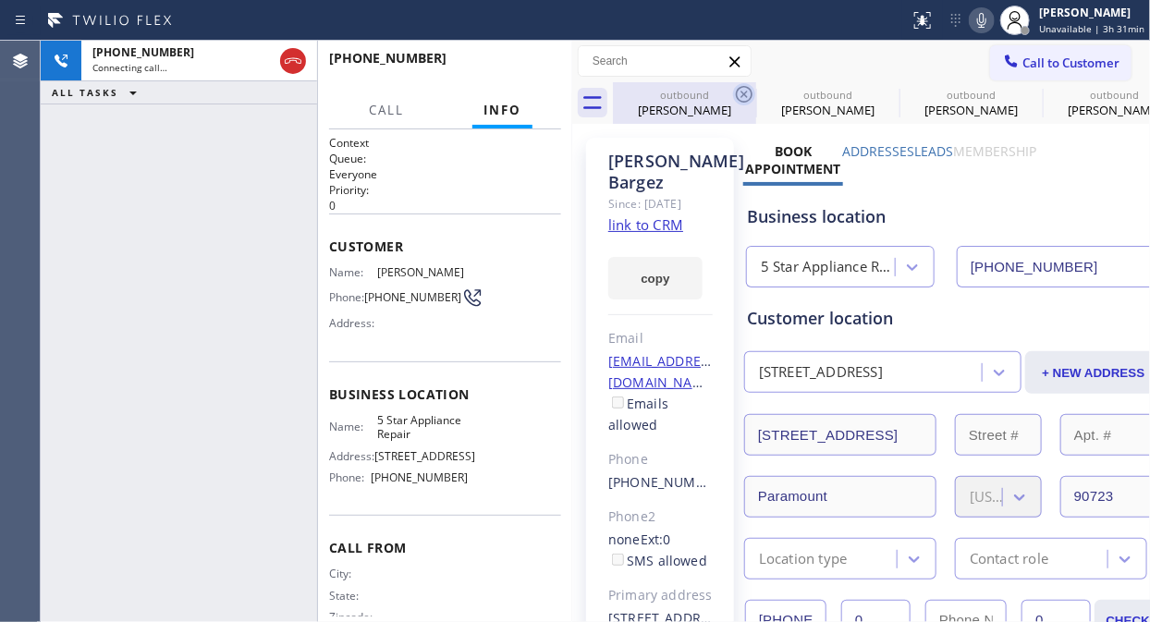
click at [740, 92] on icon at bounding box center [744, 94] width 22 height 22
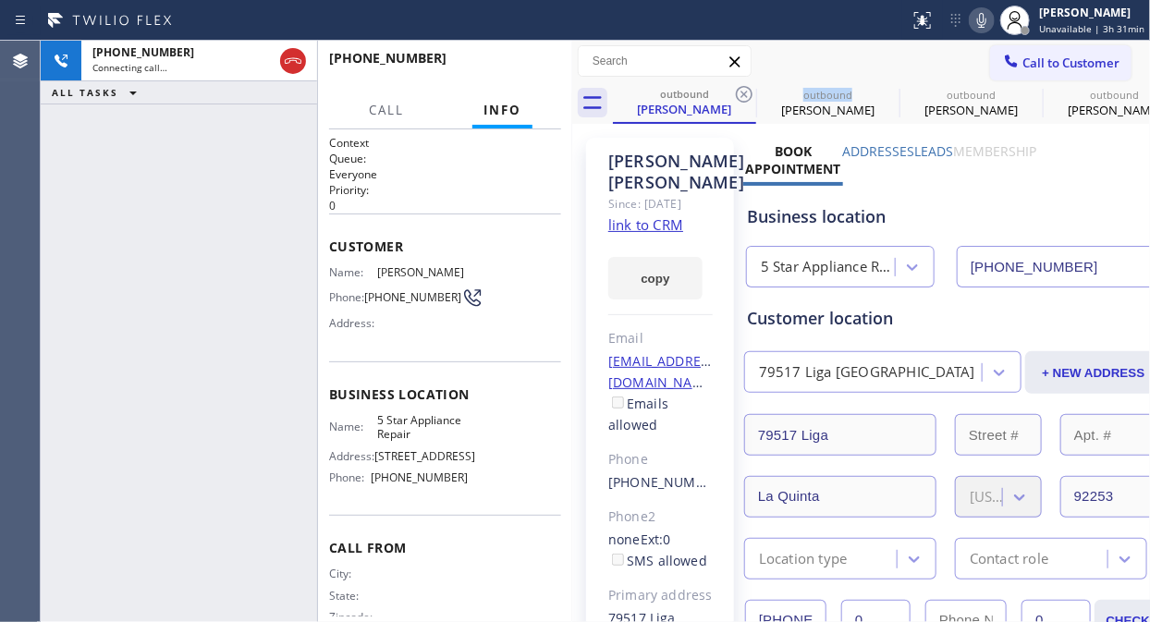
click at [740, 92] on icon at bounding box center [744, 94] width 22 height 22
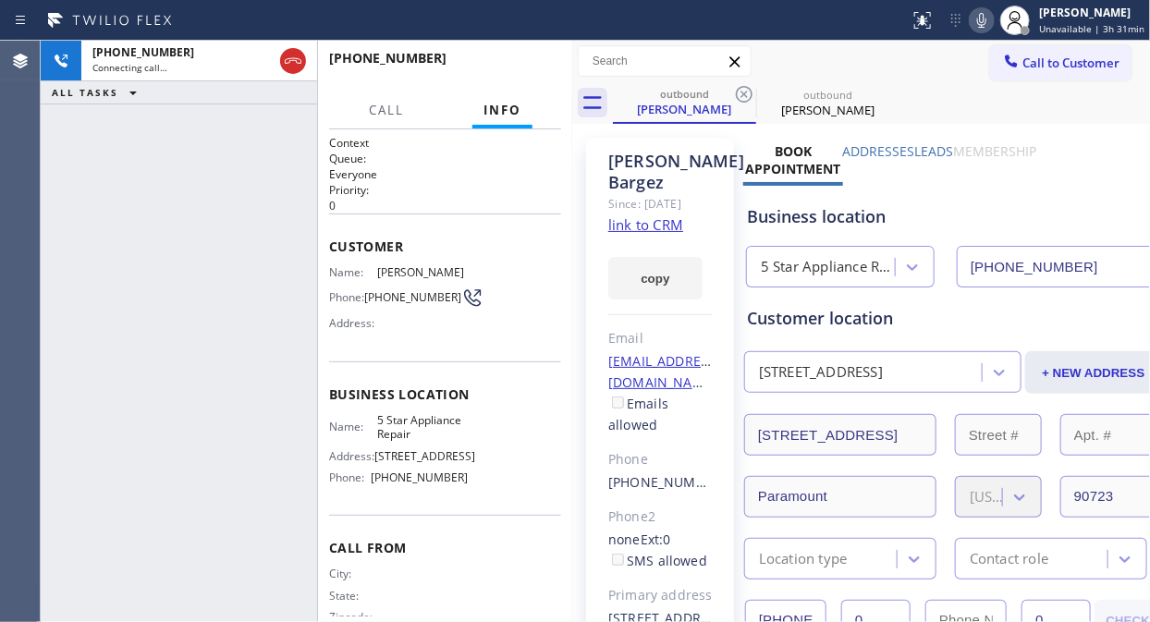
click at [740, 92] on icon at bounding box center [744, 94] width 22 height 22
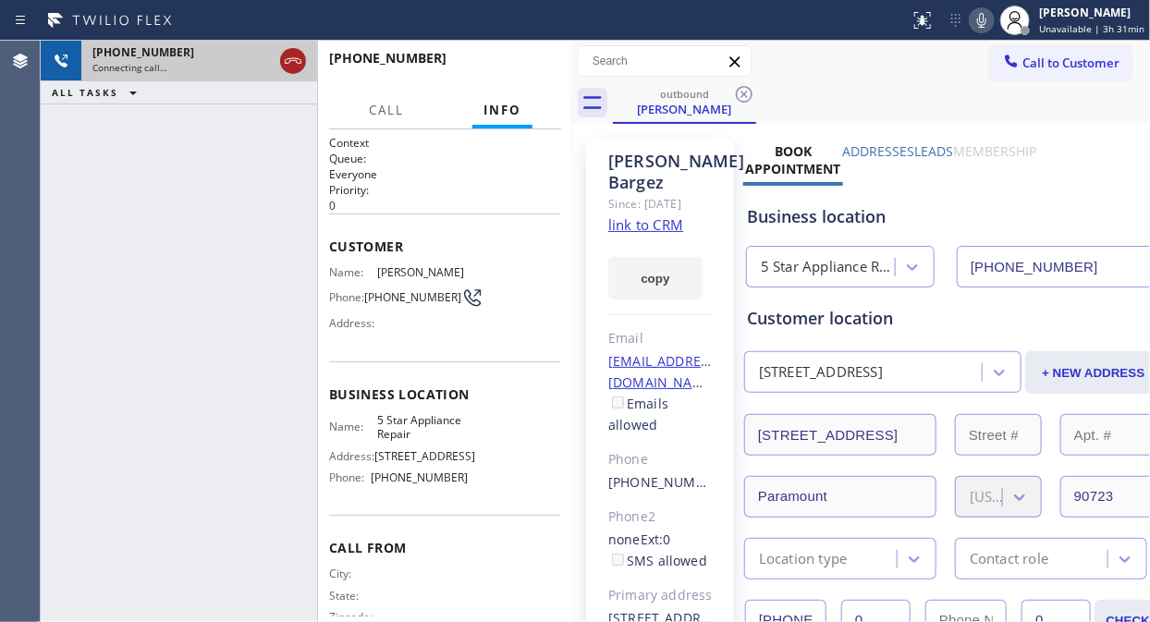
click at [286, 59] on icon at bounding box center [293, 61] width 17 height 6
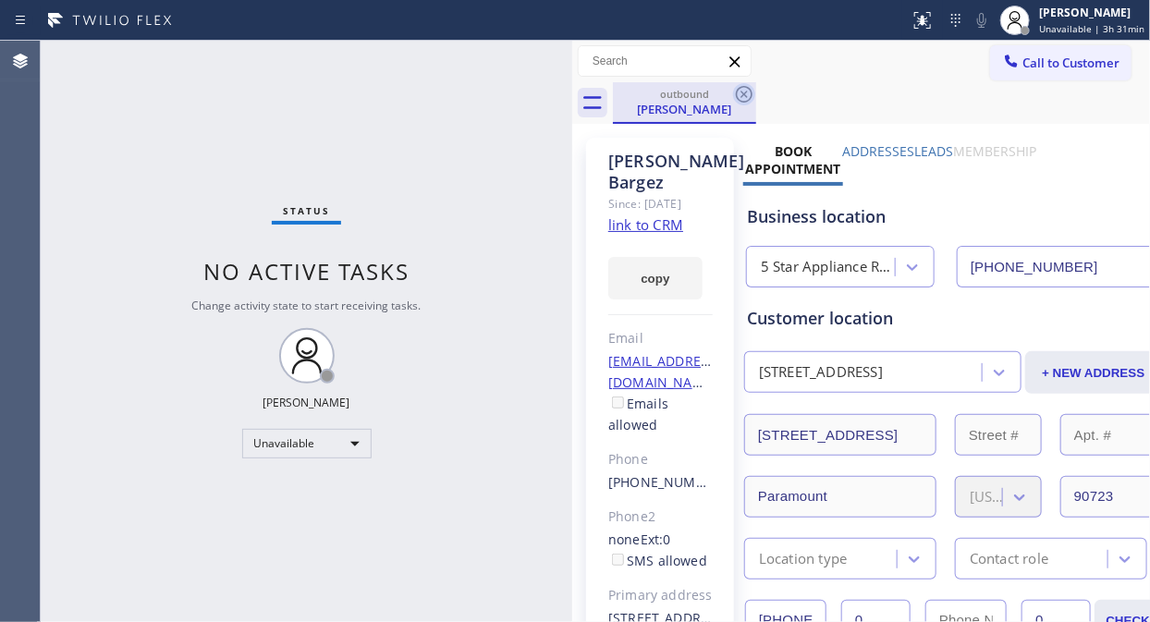
click at [744, 96] on icon at bounding box center [744, 94] width 22 height 22
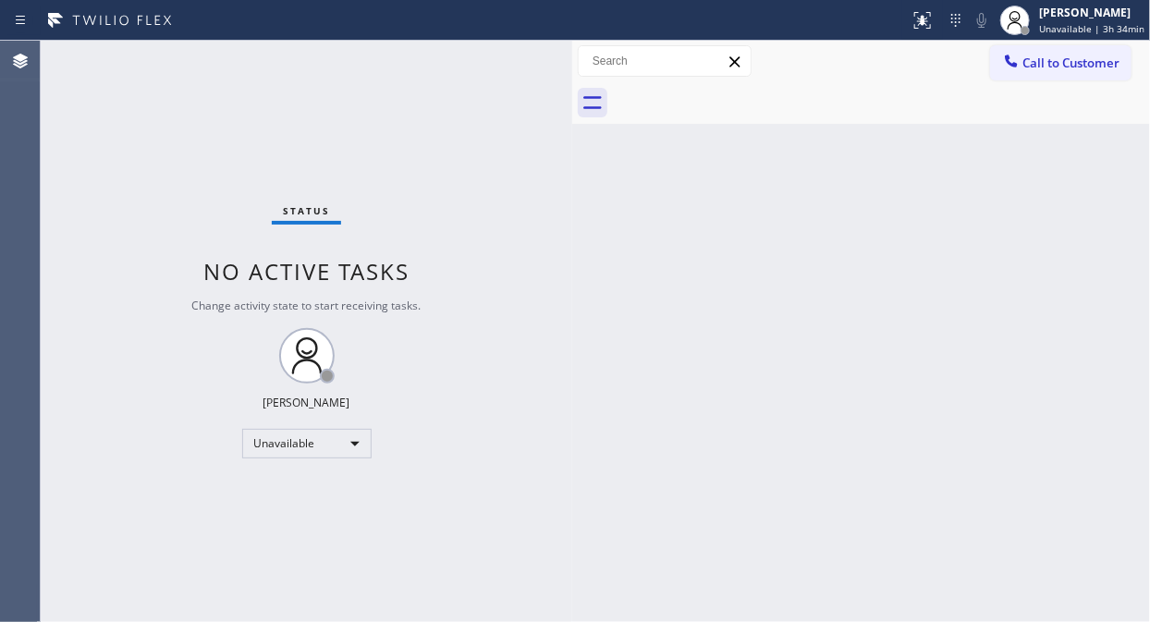
click at [92, 145] on div "Status No active tasks Change activity state to start receiving tasks. [PERSON_…" at bounding box center [306, 331] width 531 height 581
click at [1093, 24] on span "Unavailable | 3h 38min" at bounding box center [1091, 28] width 105 height 13
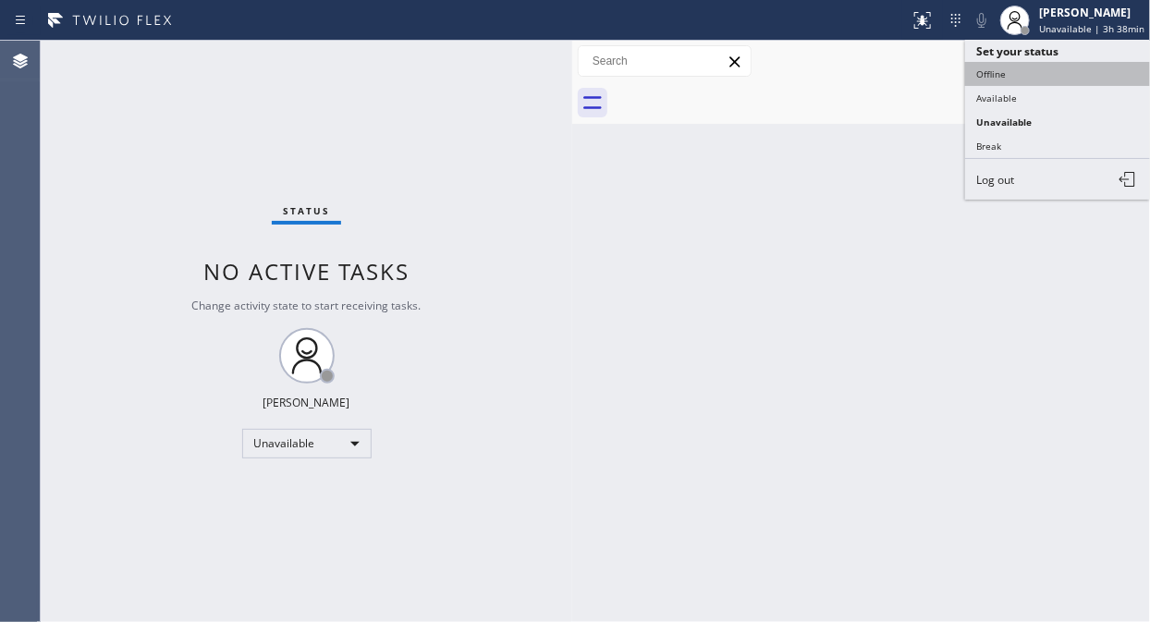
click at [1013, 67] on button "Offline" at bounding box center [1057, 74] width 185 height 24
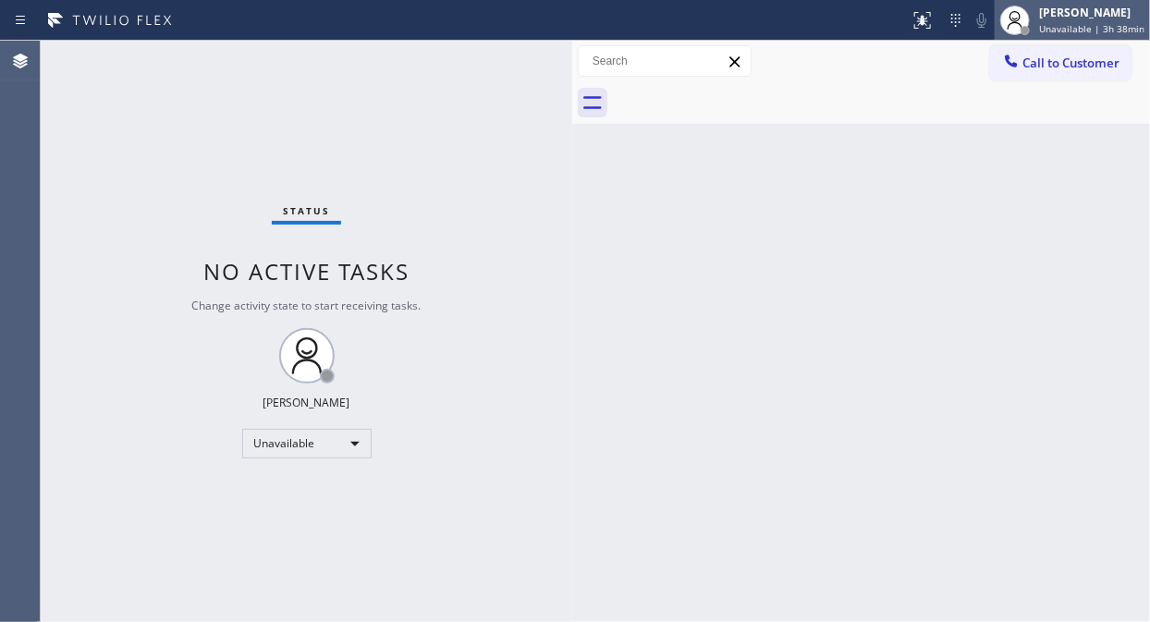
click at [1078, 38] on div "[PERSON_NAME] Unavailable | 3h 38min" at bounding box center [1071, 20] width 155 height 41
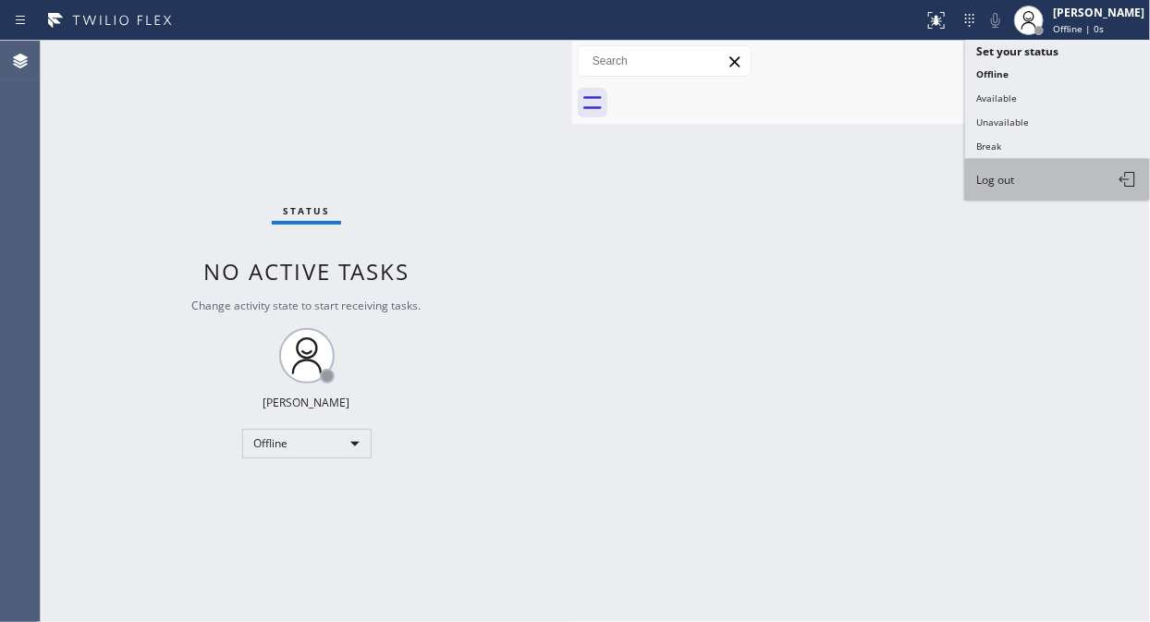
click at [1019, 177] on button "Log out" at bounding box center [1057, 179] width 185 height 41
